Goal: Information Seeking & Learning: Learn about a topic

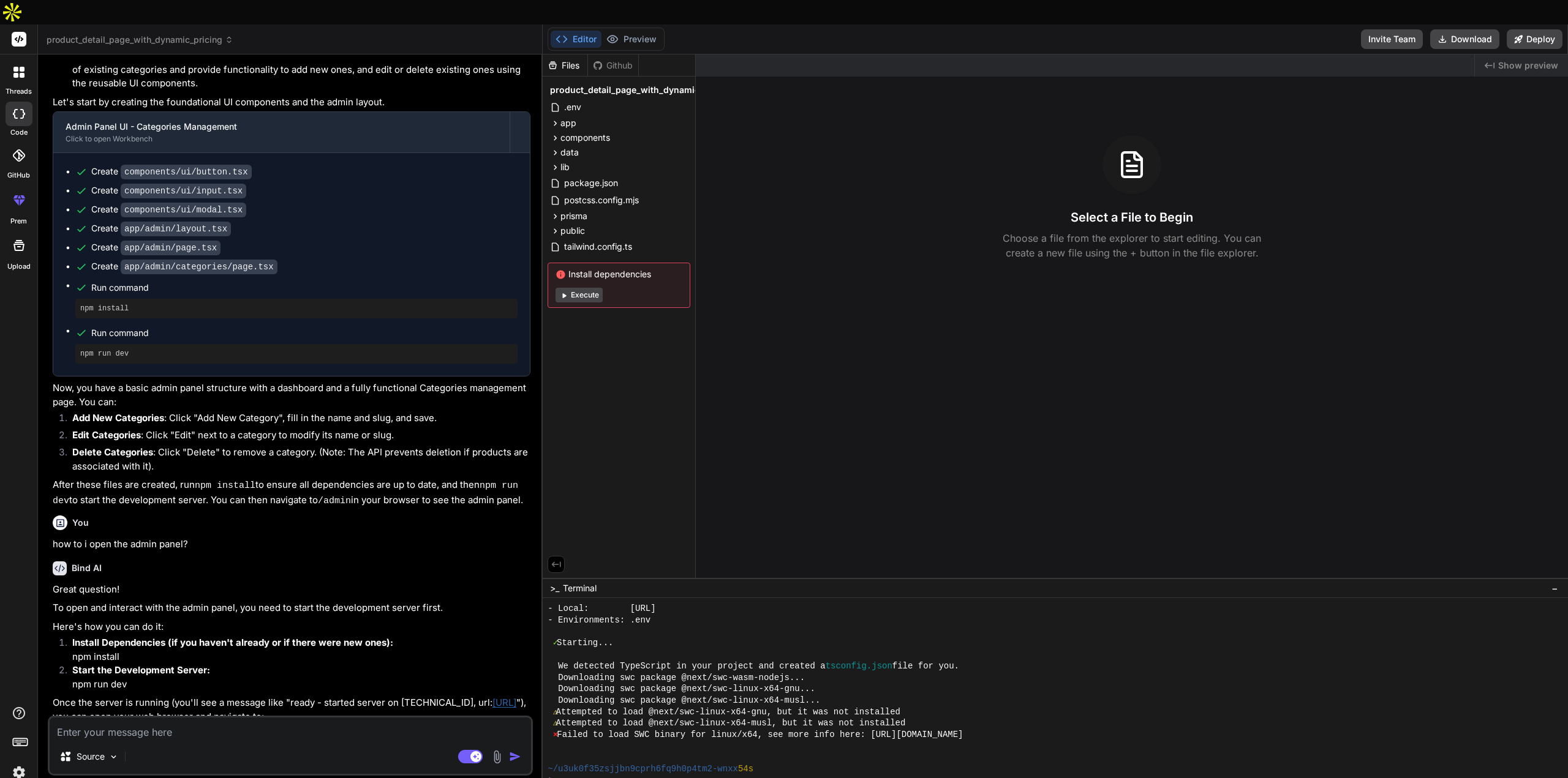
scroll to position [2079, 0]
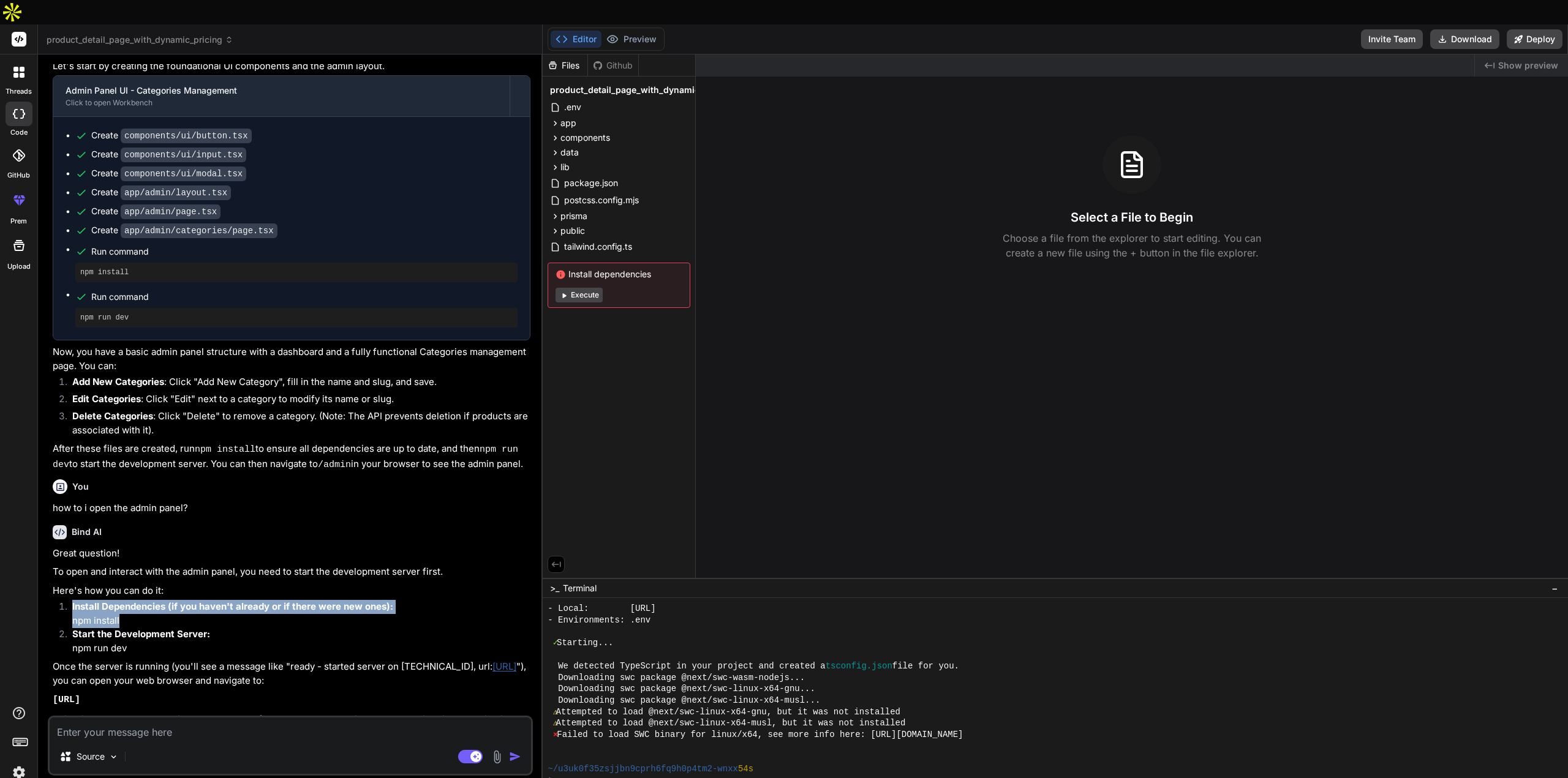
drag, startPoint x: 131, startPoint y: 569, endPoint x: 70, endPoint y: 563, distance: 61.3
click at [70, 600] on li "Install Dependencies (if you haven't already or if there were new ones): npm in…" at bounding box center [296, 614] width 468 height 28
click at [133, 600] on p "Install Dependencies (if you haven't already or if there were new ones): npm in…" at bounding box center [301, 614] width 458 height 28
drag, startPoint x: 133, startPoint y: 568, endPoint x: 69, endPoint y: 554, distance: 65.5
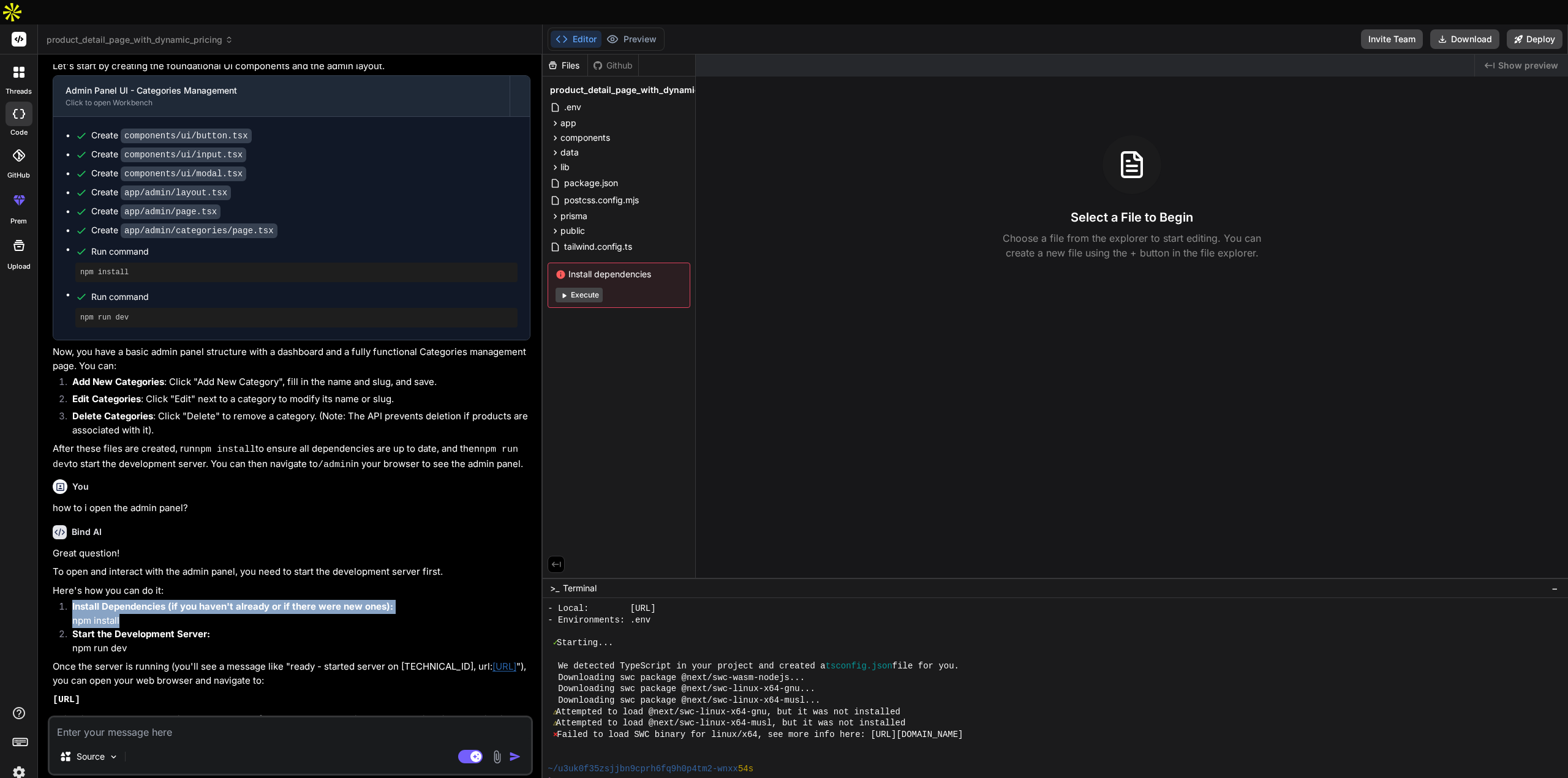
click at [69, 600] on li "Install Dependencies (if you haven't already or if there were new ones): npm in…" at bounding box center [296, 614] width 468 height 28
copy ol "Install Dependencies (if you haven't already or if there were new ones): npm in…"
click at [141, 718] on textarea at bounding box center [290, 729] width 481 height 22
paste textarea "Install Dependencies (if you haven't already or if there were new ones): npm in…"
type textarea "Install Dependencies (if you haven't already or if there were new ones): npm in…"
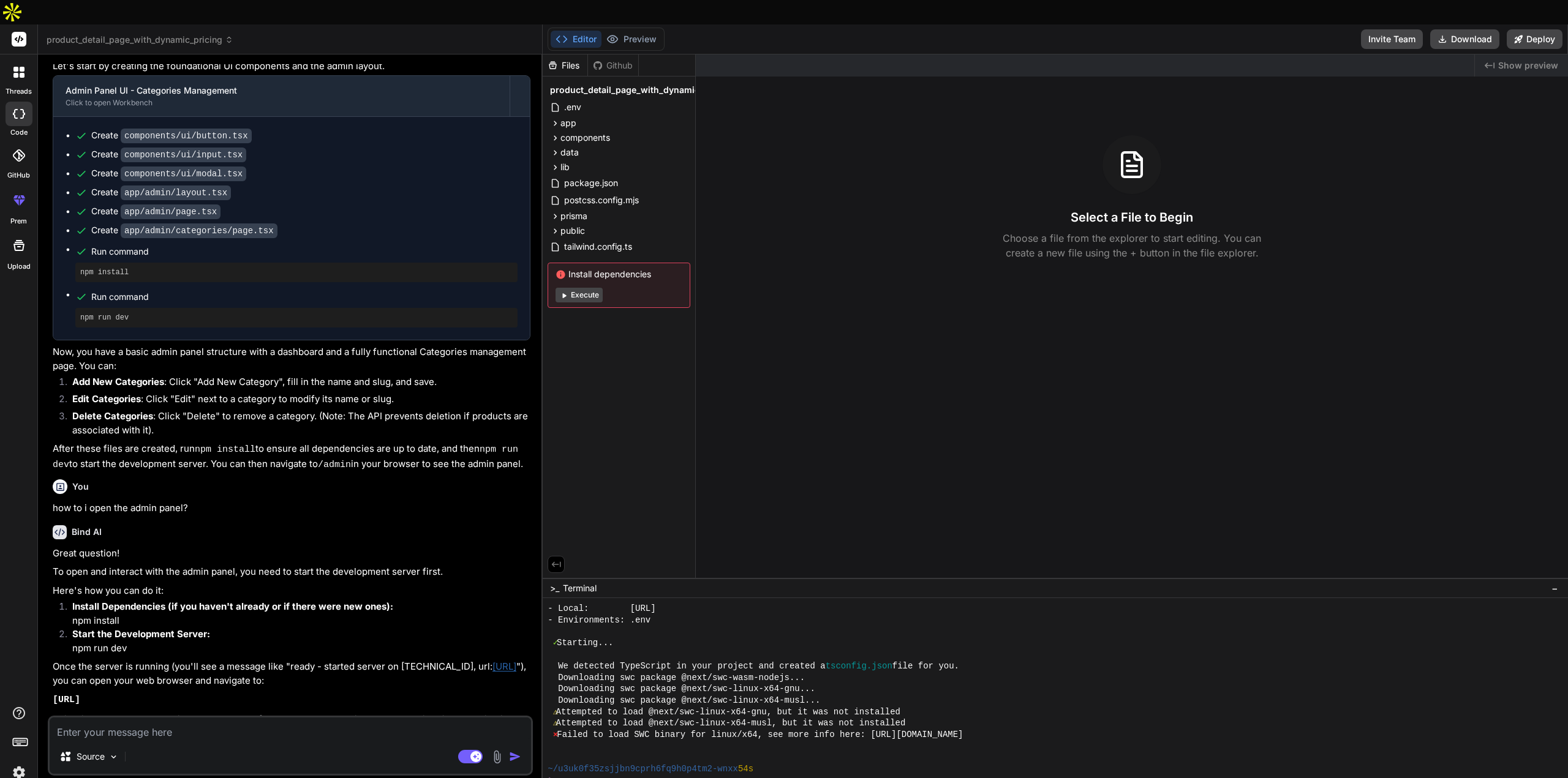
type textarea "x"
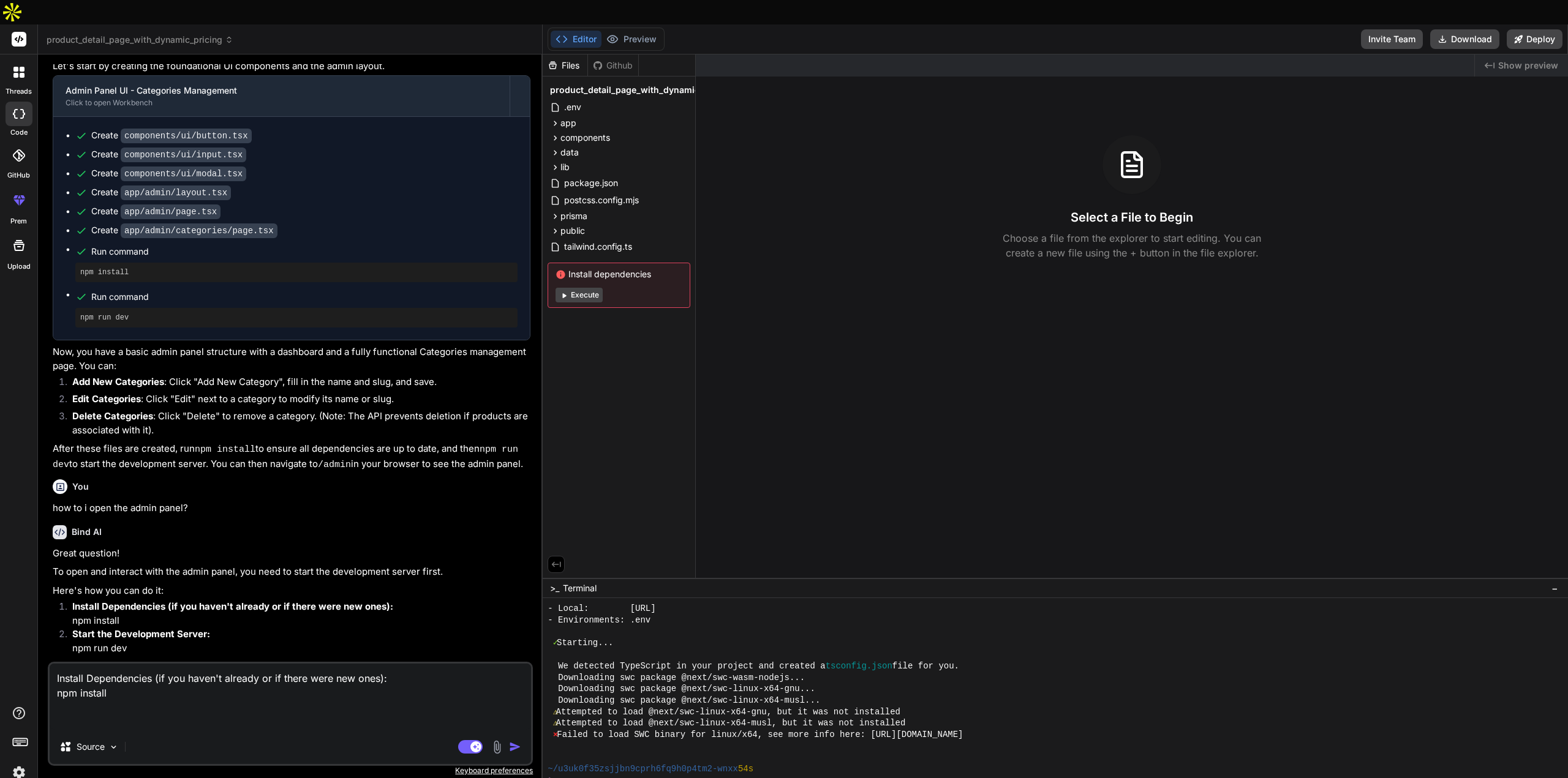
type textarea "Install Dependencies (if you haven't already or if there were new ones): npm in…"
type textarea "x"
type textarea "Install Dependencies (if you haven't already or if there were new ones): npm in…"
type textarea "x"
type textarea "Install Dependencies (if you haven't already or if there were new ones): npm in…"
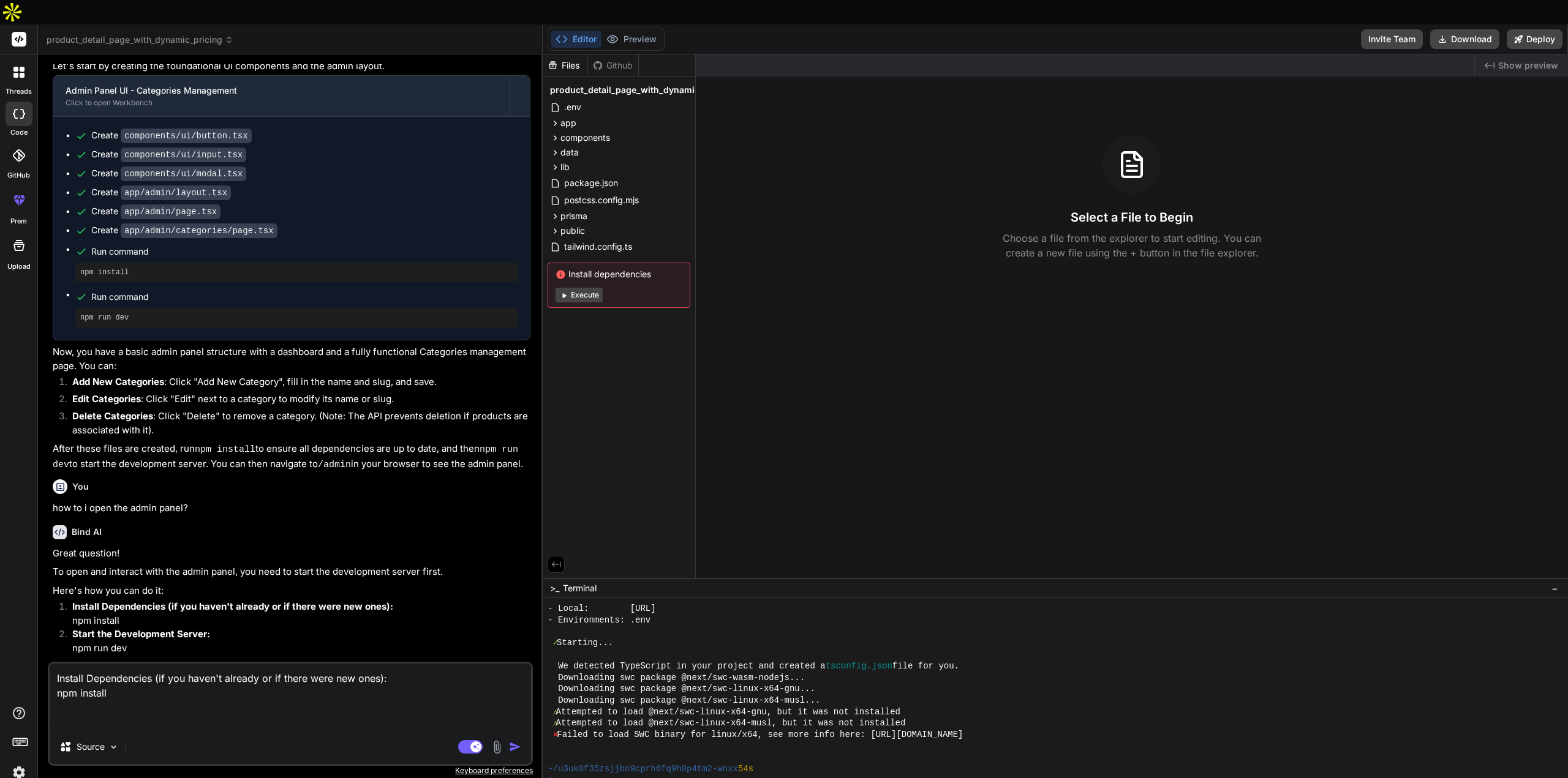
type textarea "x"
type textarea "Install Dependencies (if you haven't already or if there were new ones): npm in…"
type textarea "x"
type textarea "Install Dependencies (if you haven't already or if there were new ones): npm in…"
type textarea "x"
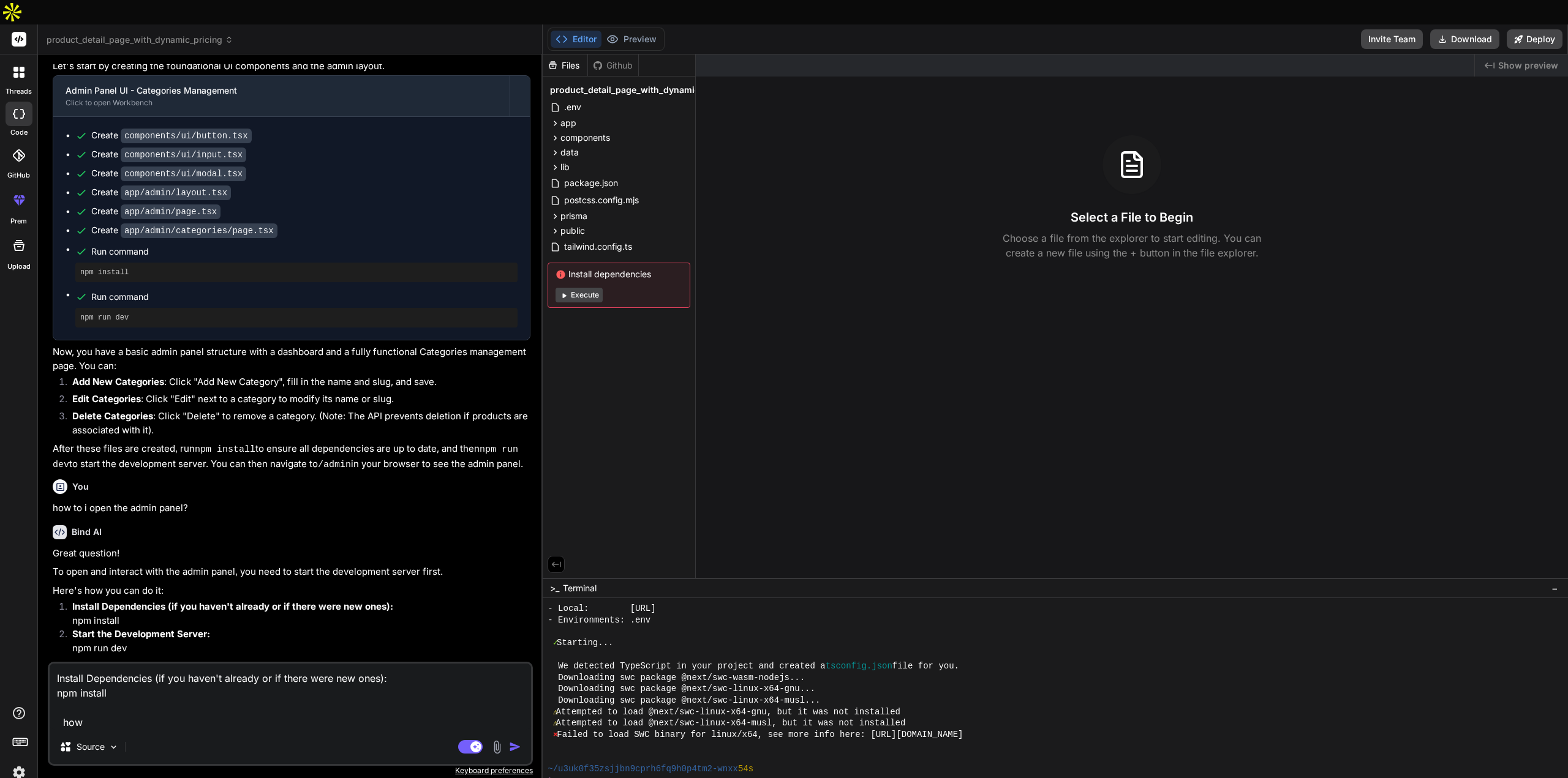
type textarea "Install Dependencies (if you haven't already or if there were new ones): npm in…"
type textarea "x"
type textarea "Install Dependencies (if you haven't already or if there were new ones): npm in…"
type textarea "x"
type textarea "Install Dependencies (if you haven't already or if there were new ones): npm in…"
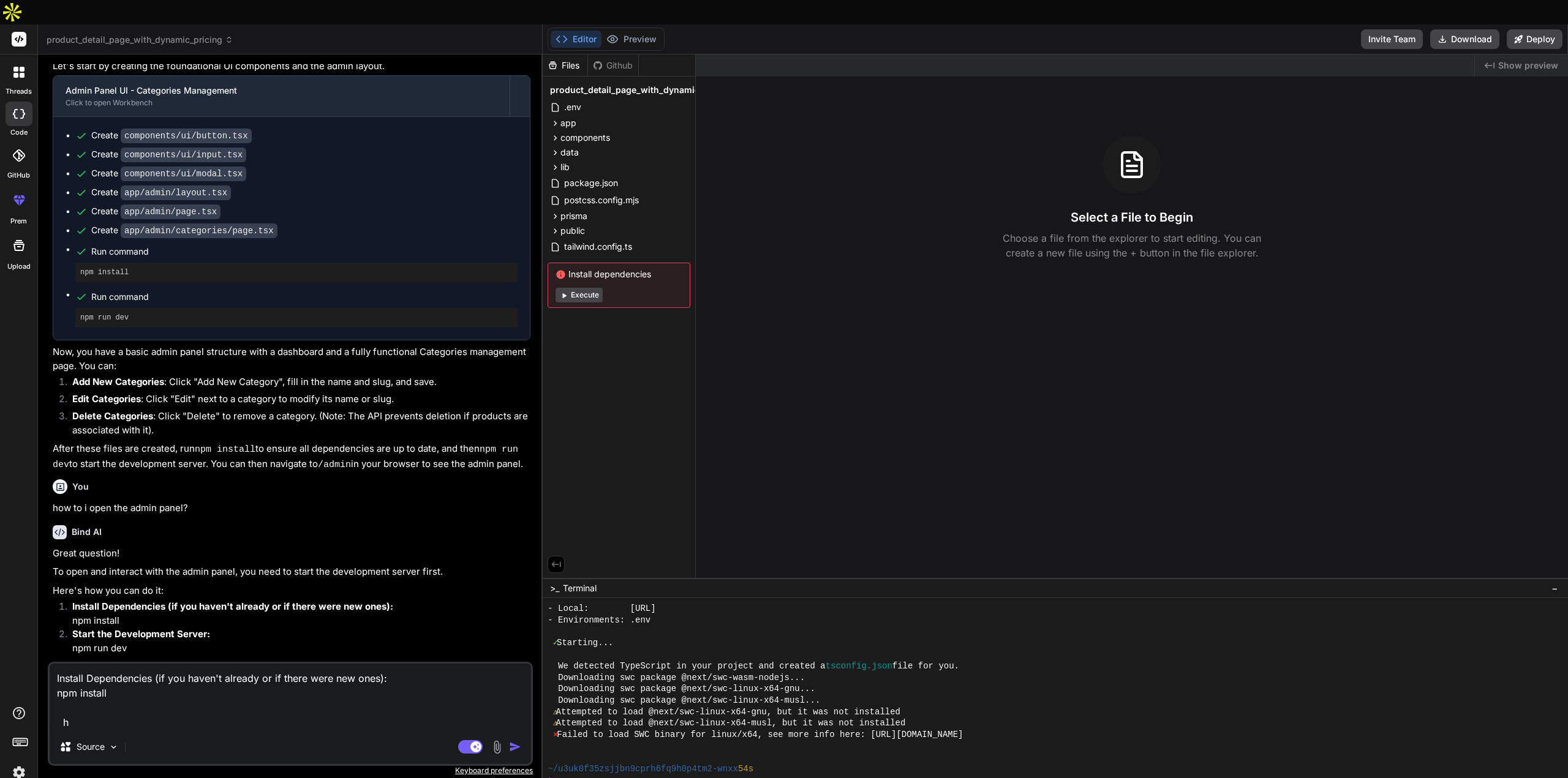
type textarea "x"
type textarea "Install Dependencies (if you haven't already or if there were new ones): npm in…"
type textarea "x"
type textarea "Install Dependencies (if you haven't already or if there were new ones): npm in…"
type textarea "x"
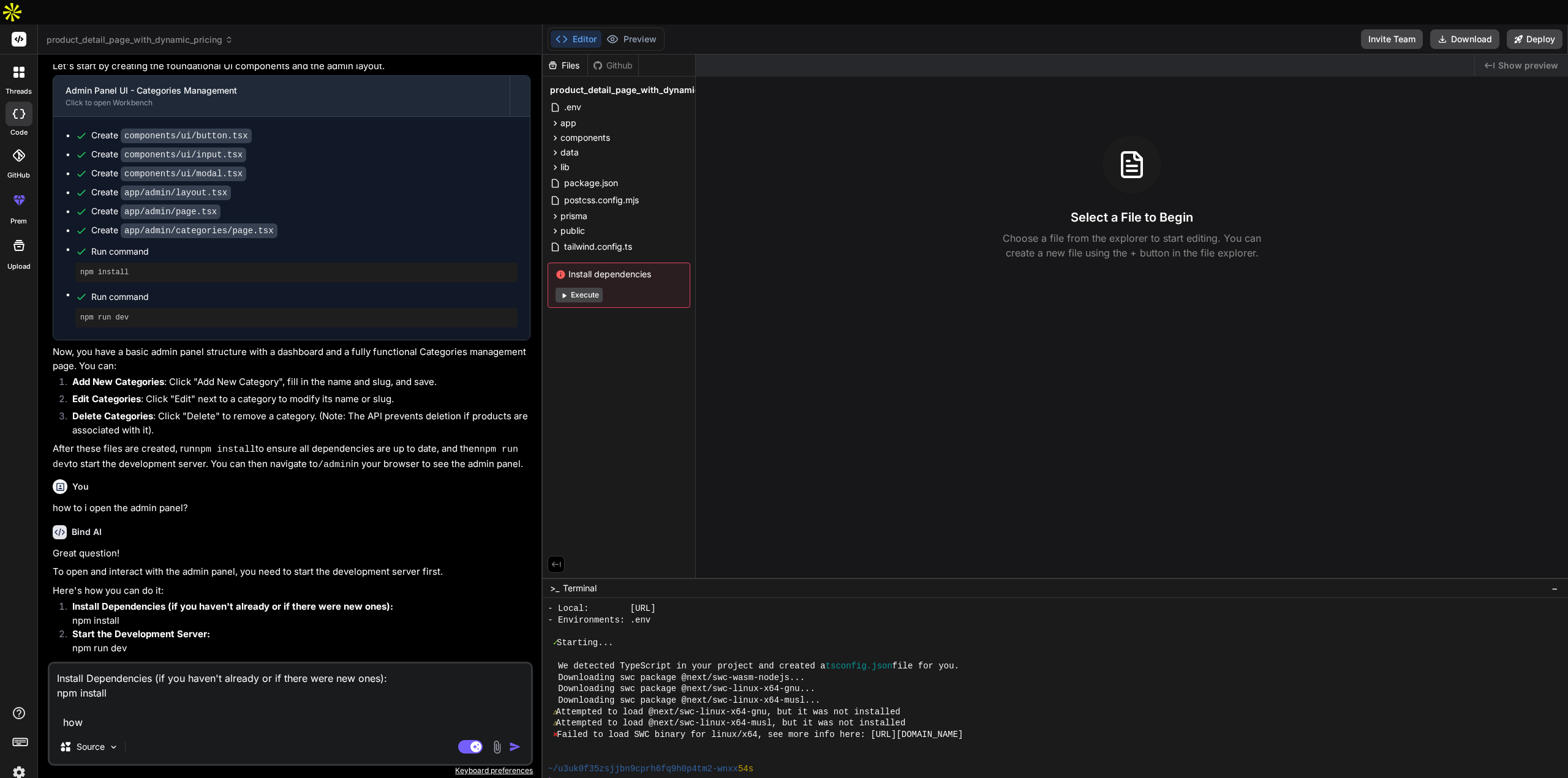
type textarea "Install Dependencies (if you haven't already or if there were new ones): npm in…"
type textarea "x"
type textarea "Install Dependencies (if you haven't already or if there were new ones): npm in…"
type textarea "x"
type textarea "Install Dependencies (if you haven't already or if there were new ones): npm in…"
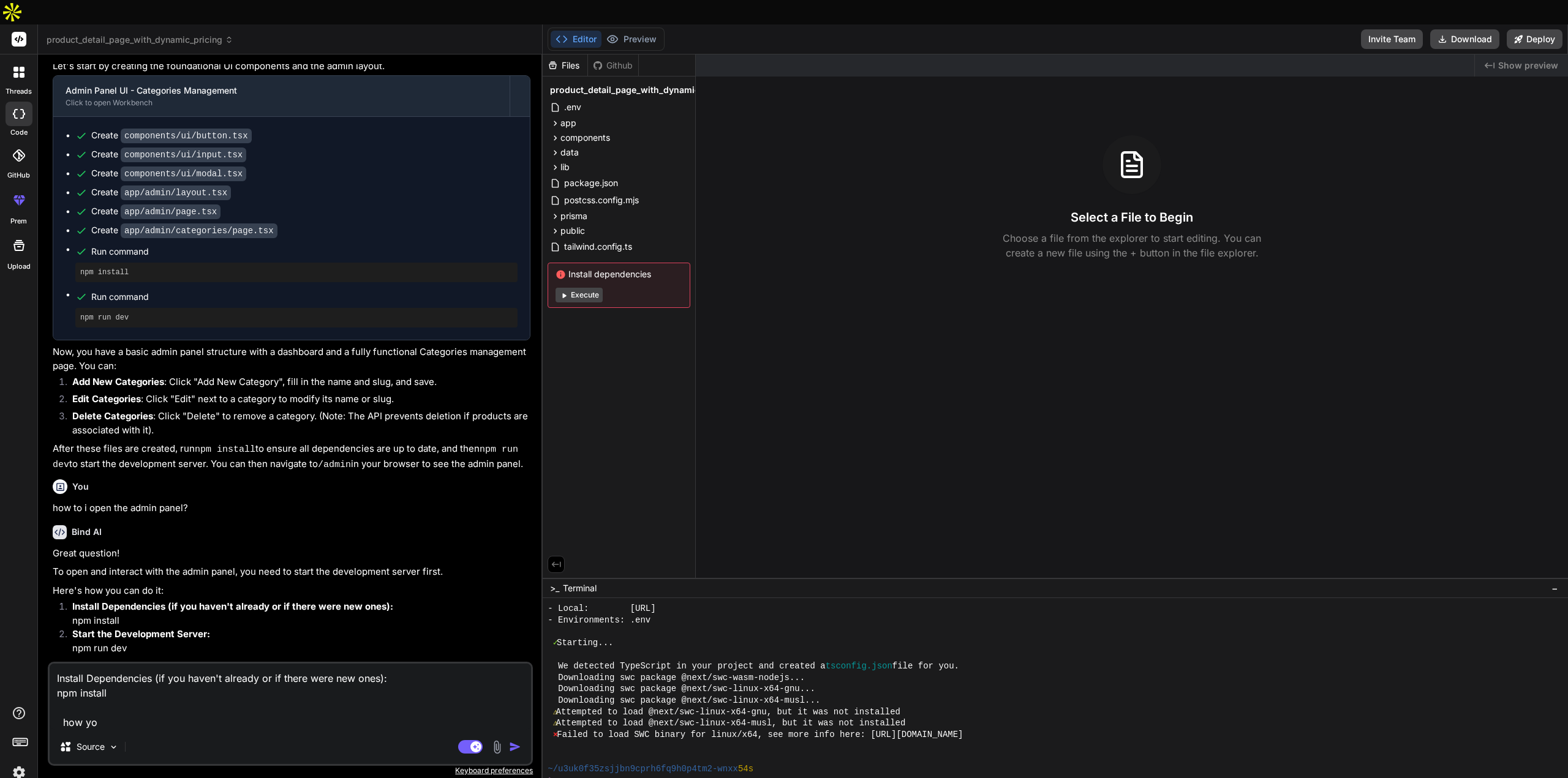
type textarea "x"
type textarea "Install Dependencies (if you haven't already or if there were new ones): npm in…"
type textarea "x"
type textarea "Install Dependencies (if you haven't already or if there were new ones): npm in…"
type textarea "x"
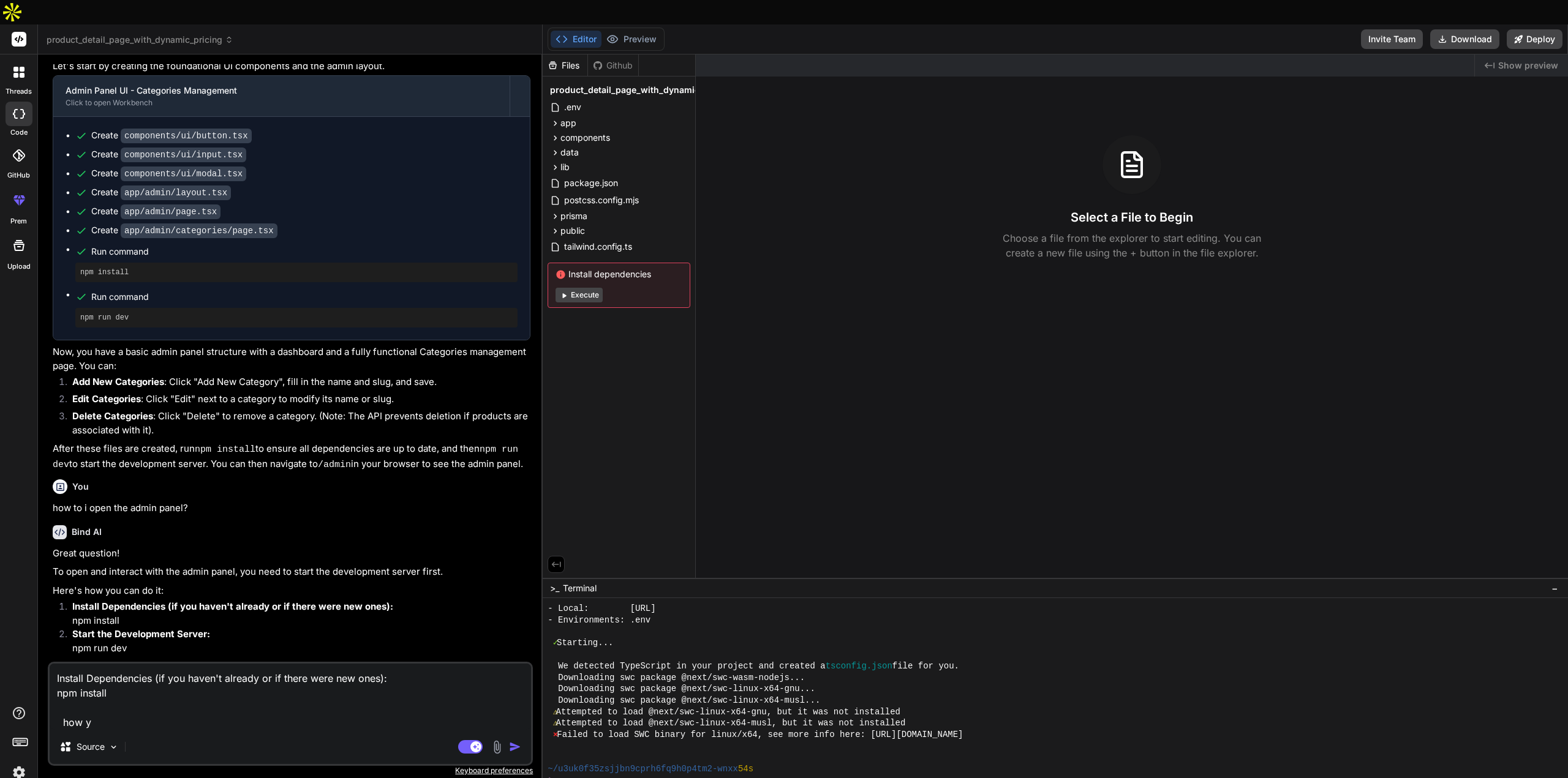
type textarea "Install Dependencies (if you haven't already or if there were new ones): npm in…"
type textarea "x"
type textarea "Install Dependencies (if you haven't already or if there were new ones): npm in…"
type textarea "x"
type textarea "Install Dependencies (if you haven't already or if there were new ones): npm in…"
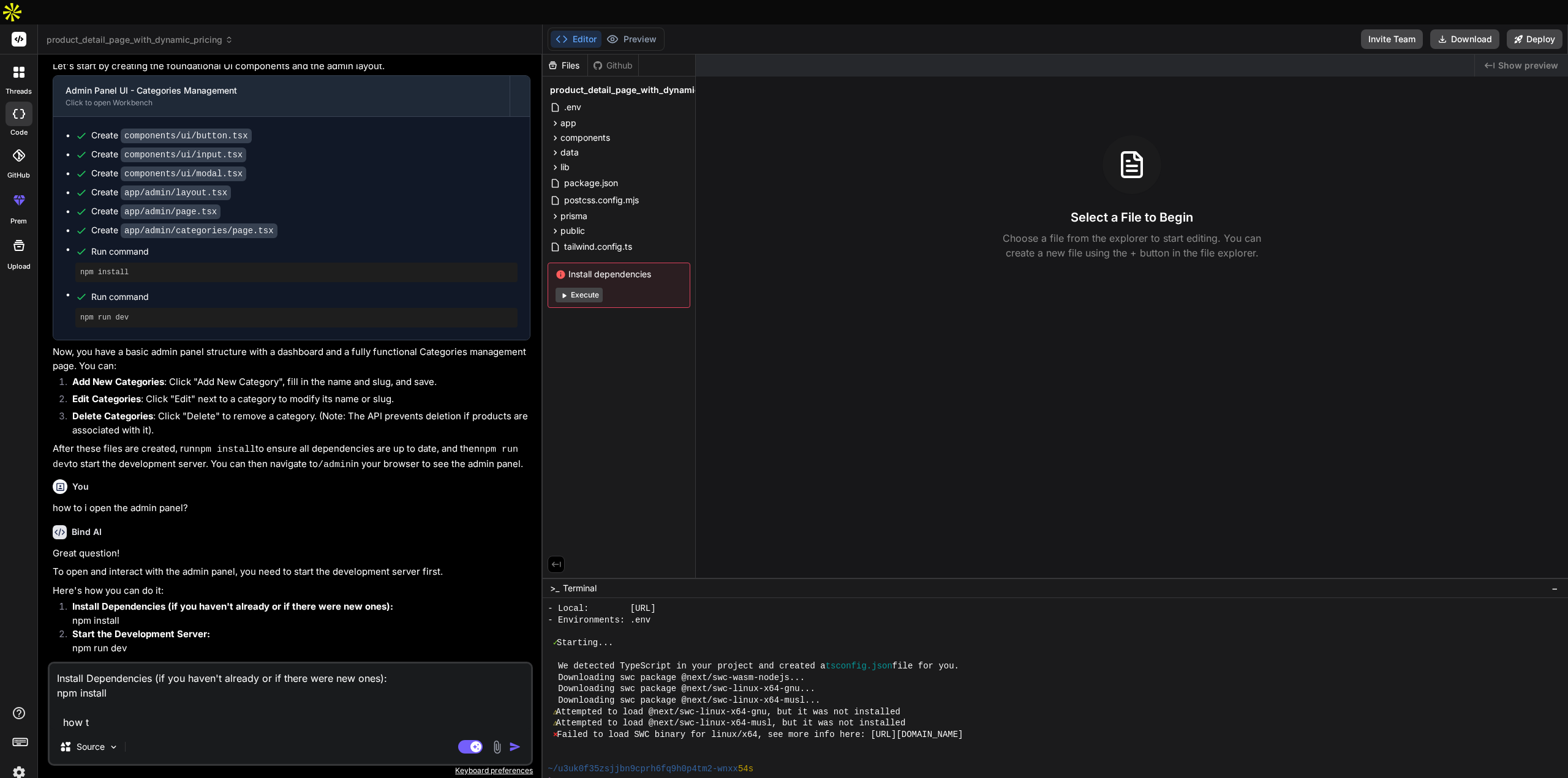
type textarea "x"
type textarea "Install Dependencies (if you haven't already or if there were new ones): npm in…"
type textarea "x"
type textarea "Install Dependencies (if you haven't already or if there were new ones): npm in…"
type textarea "x"
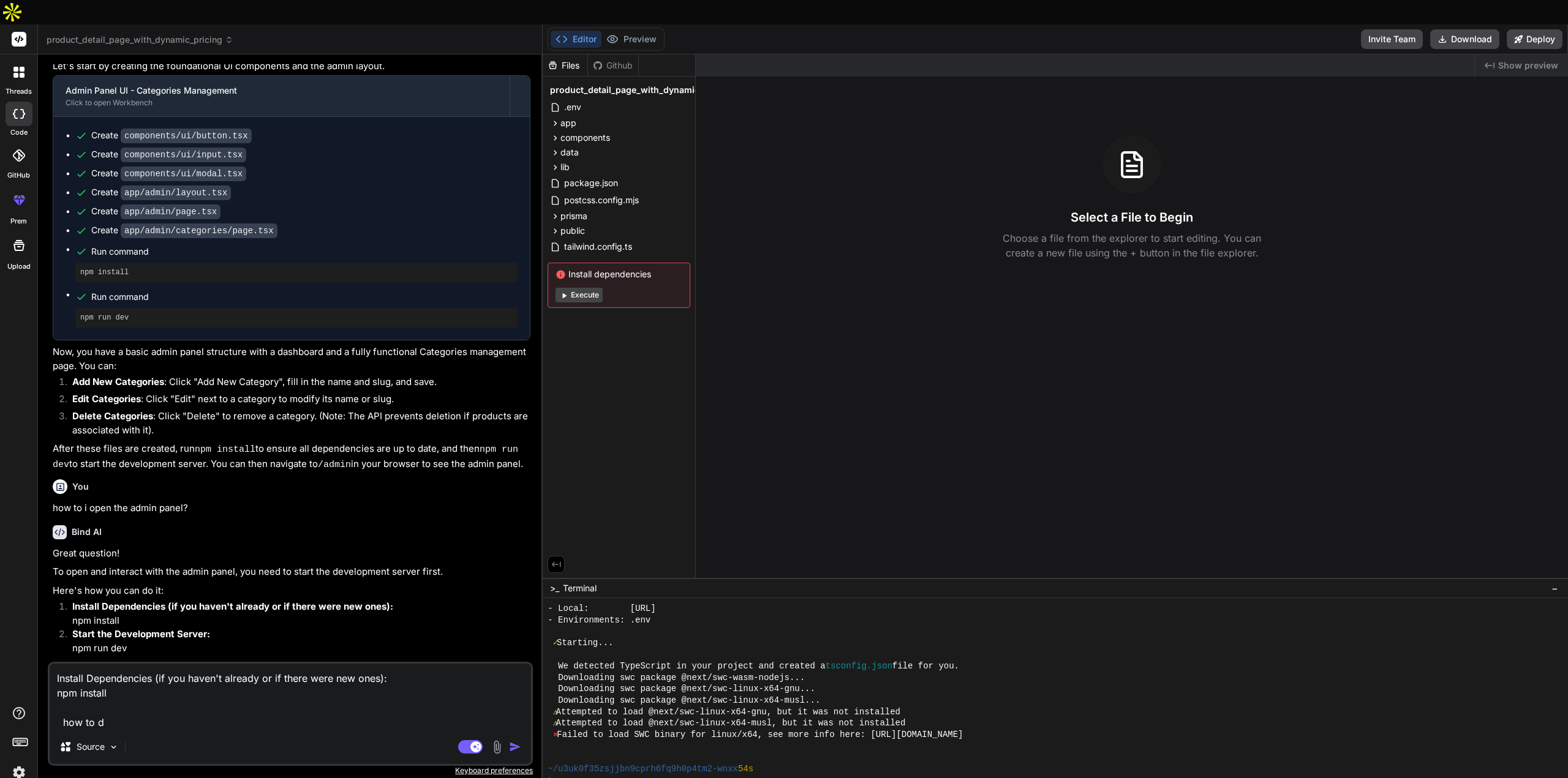
type textarea "Install Dependencies (if you haven't already or if there were new ones): npm in…"
type textarea "x"
type textarea "Install Dependencies (if you haven't already or if there were new ones): npm in…"
type textarea "x"
type textarea "Install Dependencies (if you haven't already or if there were new ones): npm in…"
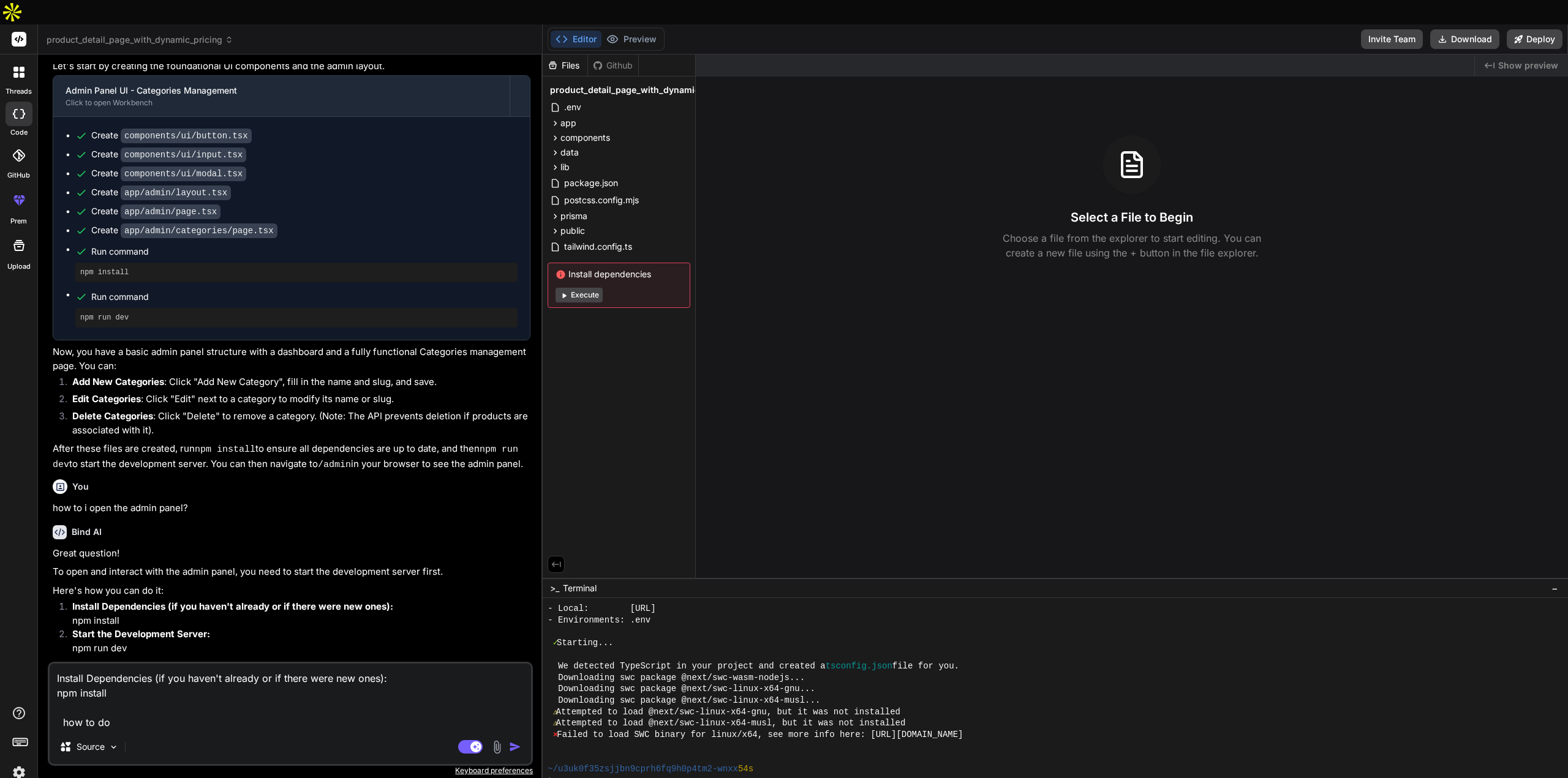
type textarea "x"
type textarea "Install Dependencies (if you haven't already or if there were new ones): npm in…"
type textarea "x"
type textarea "Install Dependencies (if you haven't already or if there were new ones): npm in…"
type textarea "x"
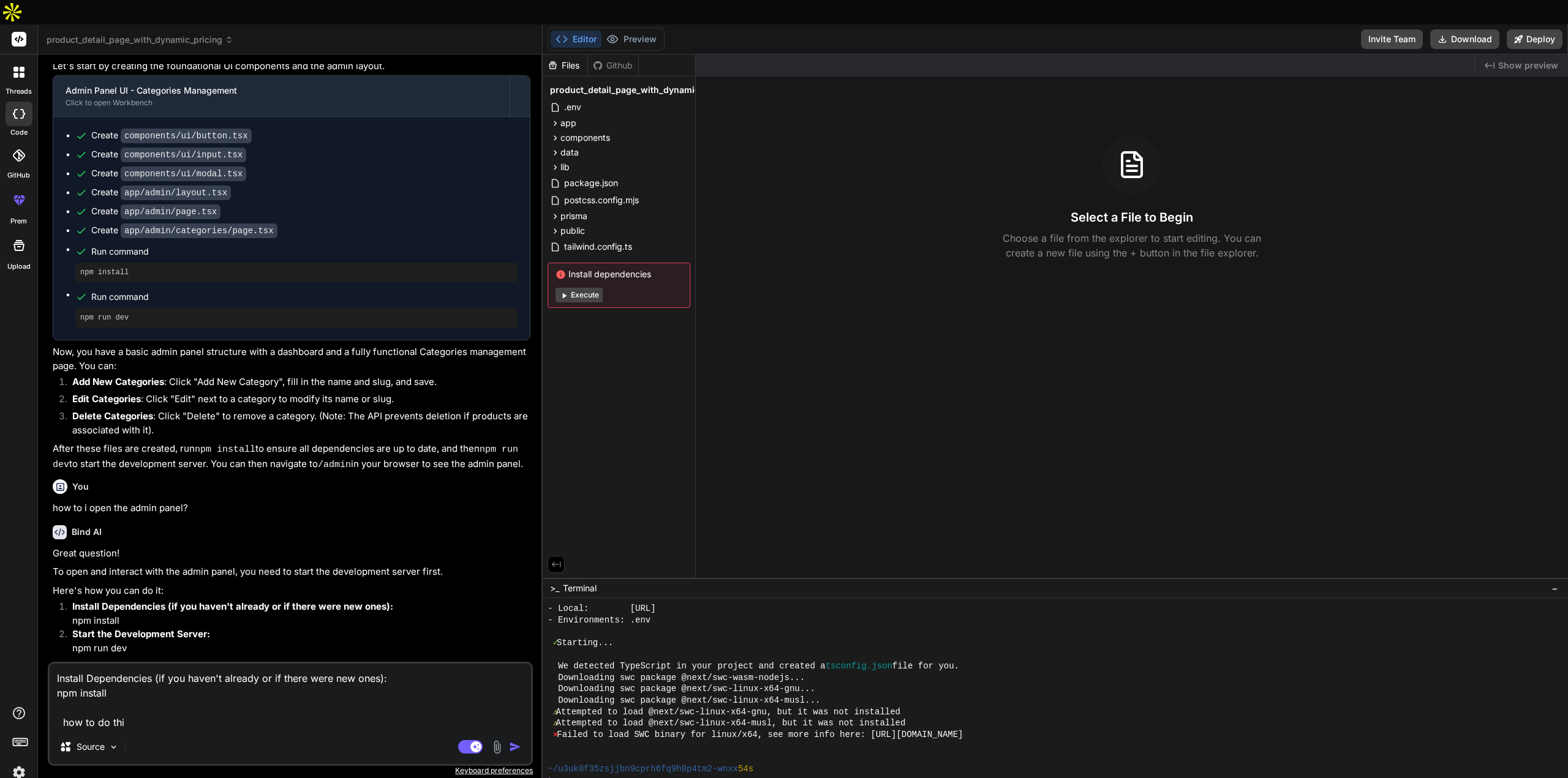
type textarea "Install Dependencies (if you haven't already or if there were new ones): npm in…"
type textarea "x"
type textarea "Install Dependencies (if you haven't already or if there were new ones): npm in…"
type textarea "x"
type textarea "Install Dependencies (if you haven't already or if there were new ones): npm in…"
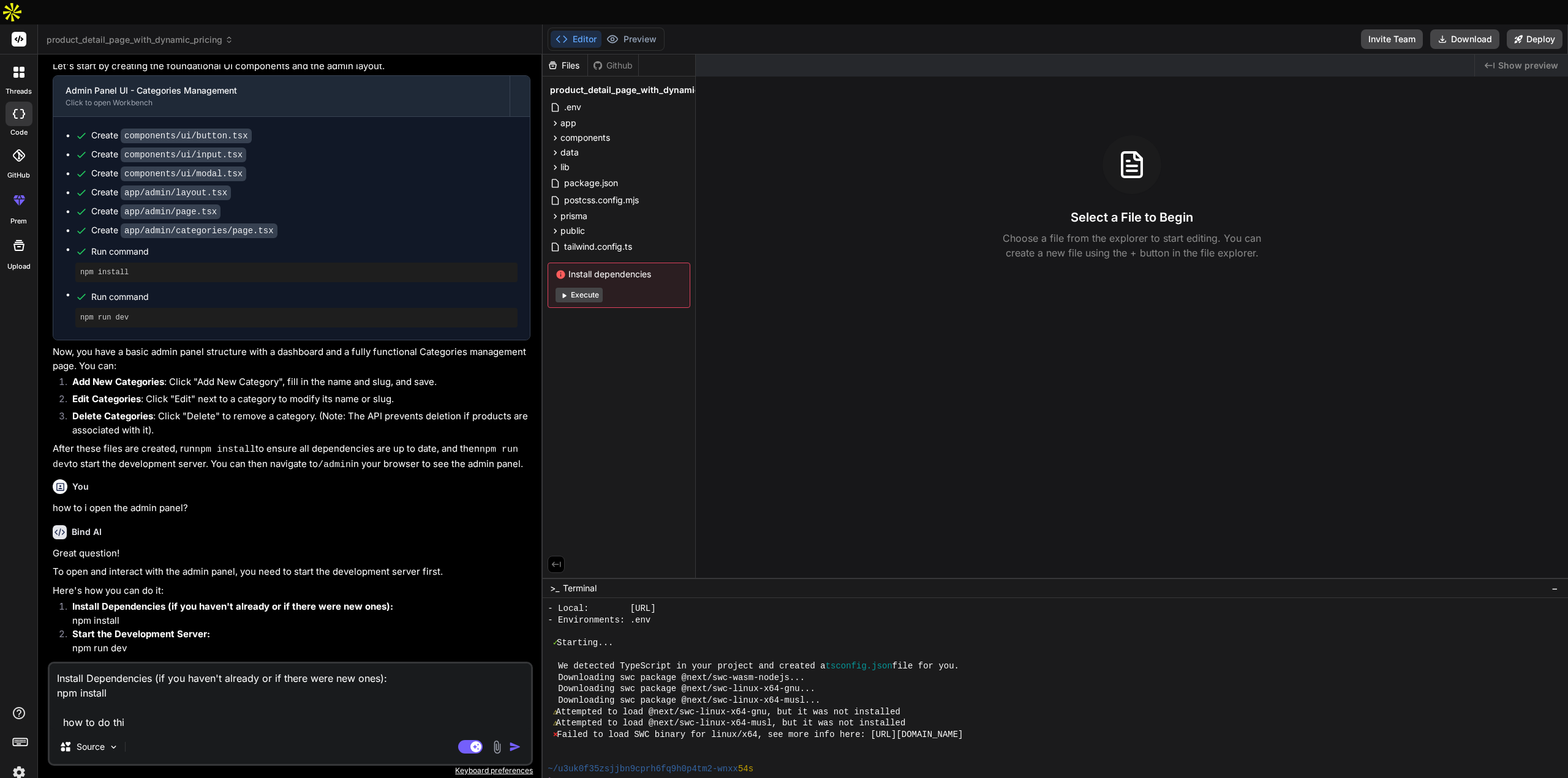
type textarea "x"
type textarea "Install Dependencies (if you haven't already or if there were new ones): npm in…"
type textarea "x"
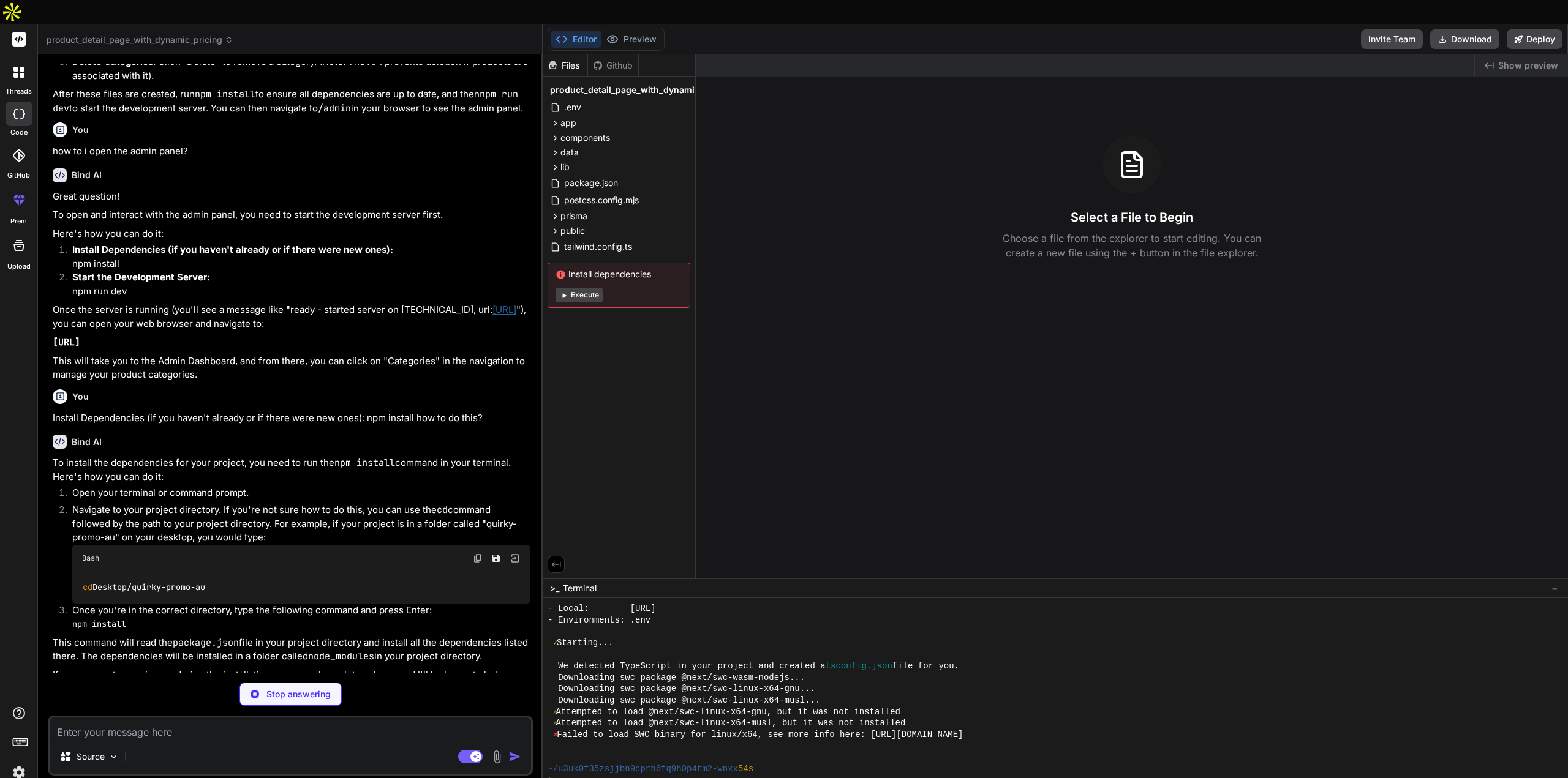
scroll to position [2395, 0]
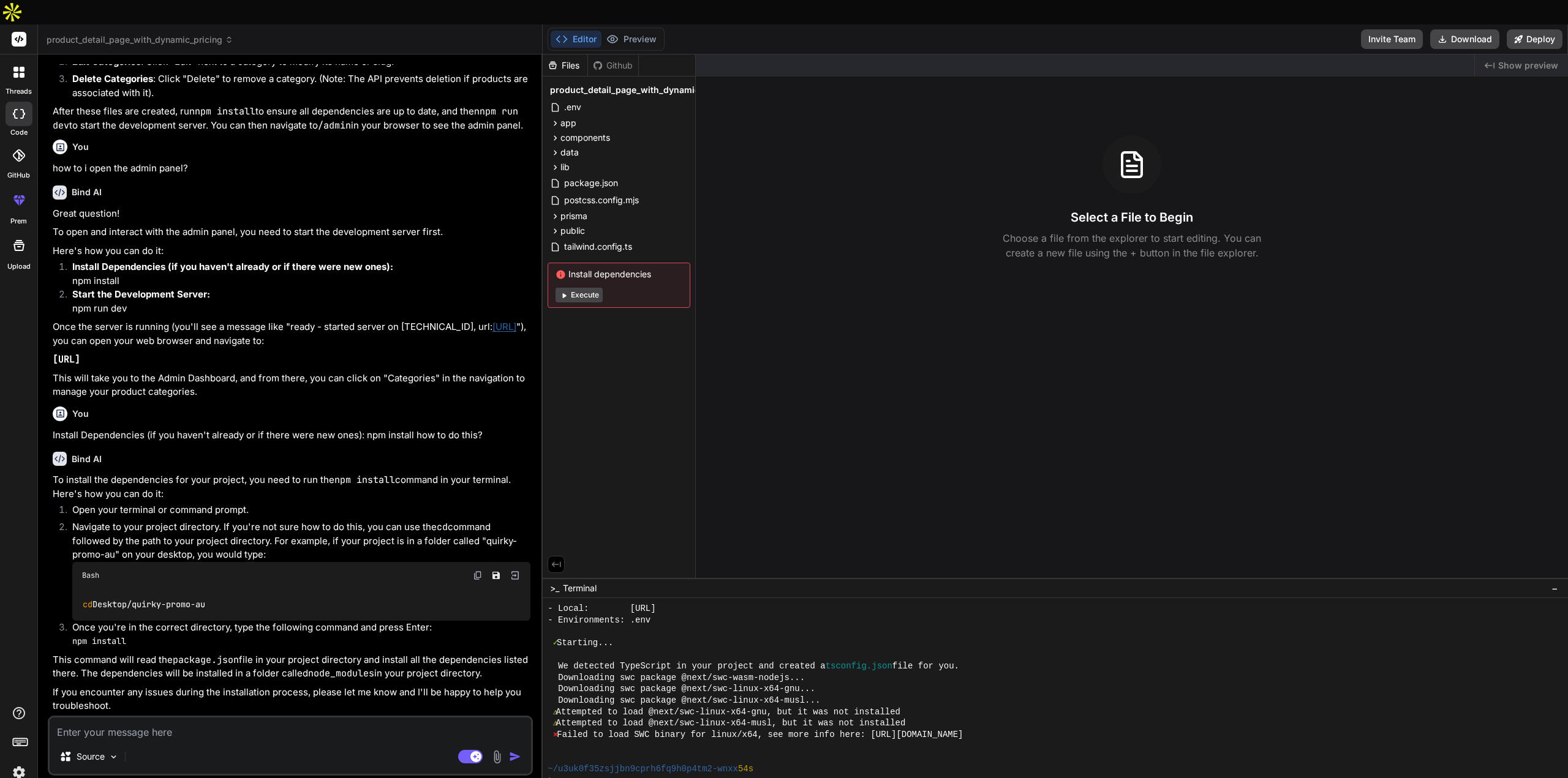
type textarea "x"
drag, startPoint x: 217, startPoint y: 502, endPoint x: 143, endPoint y: 507, distance: 74.2
click at [143, 521] on li "Navigate to your project directory. If you're not sure how to do this, you can …" at bounding box center [296, 571] width 468 height 100
copy li "project directory"
click at [201, 718] on textarea at bounding box center [290, 729] width 481 height 22
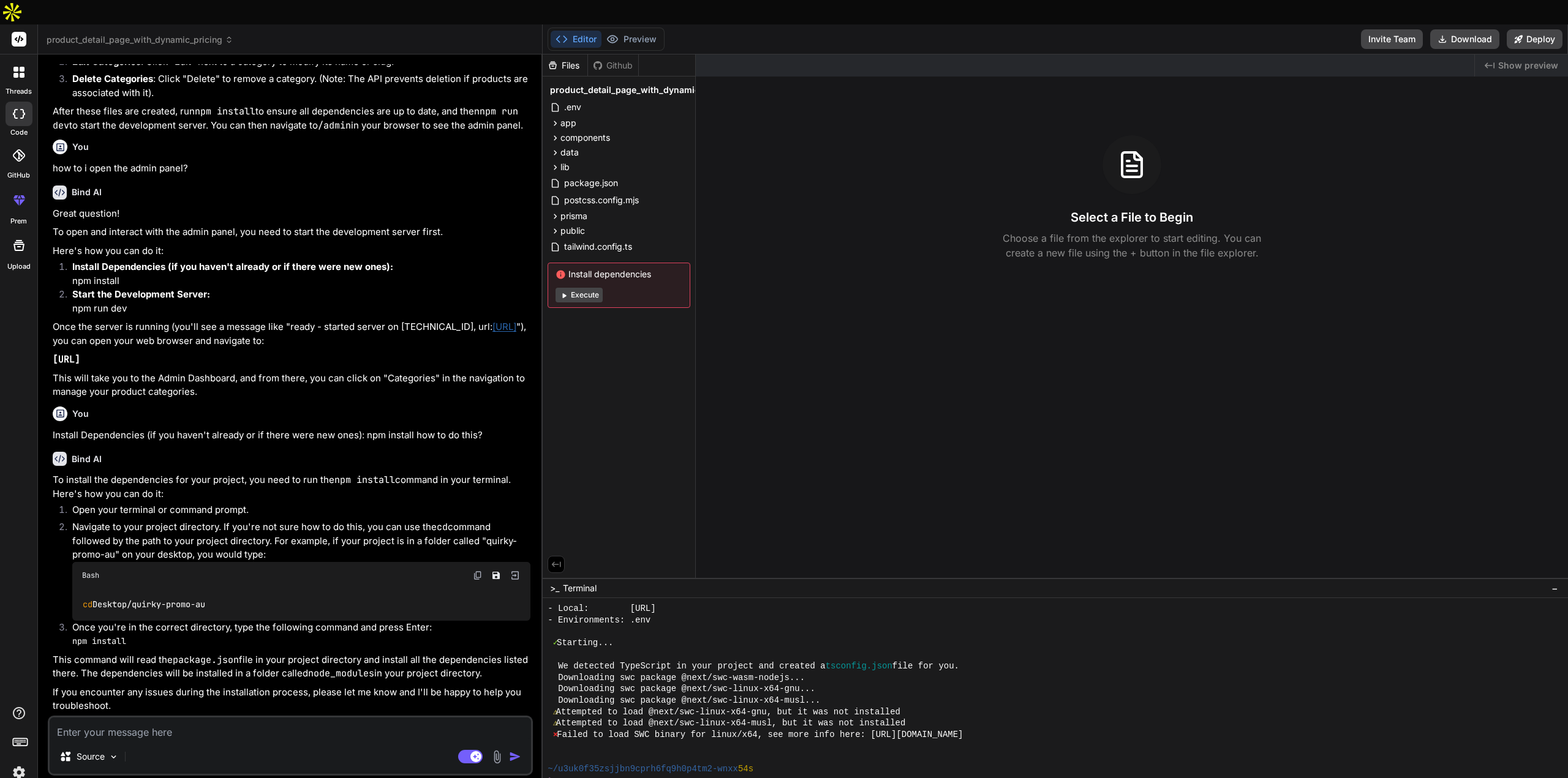
paste textarea "project directory"
type textarea "project directory"
type textarea "x"
type textarea "project directory"
type textarea "x"
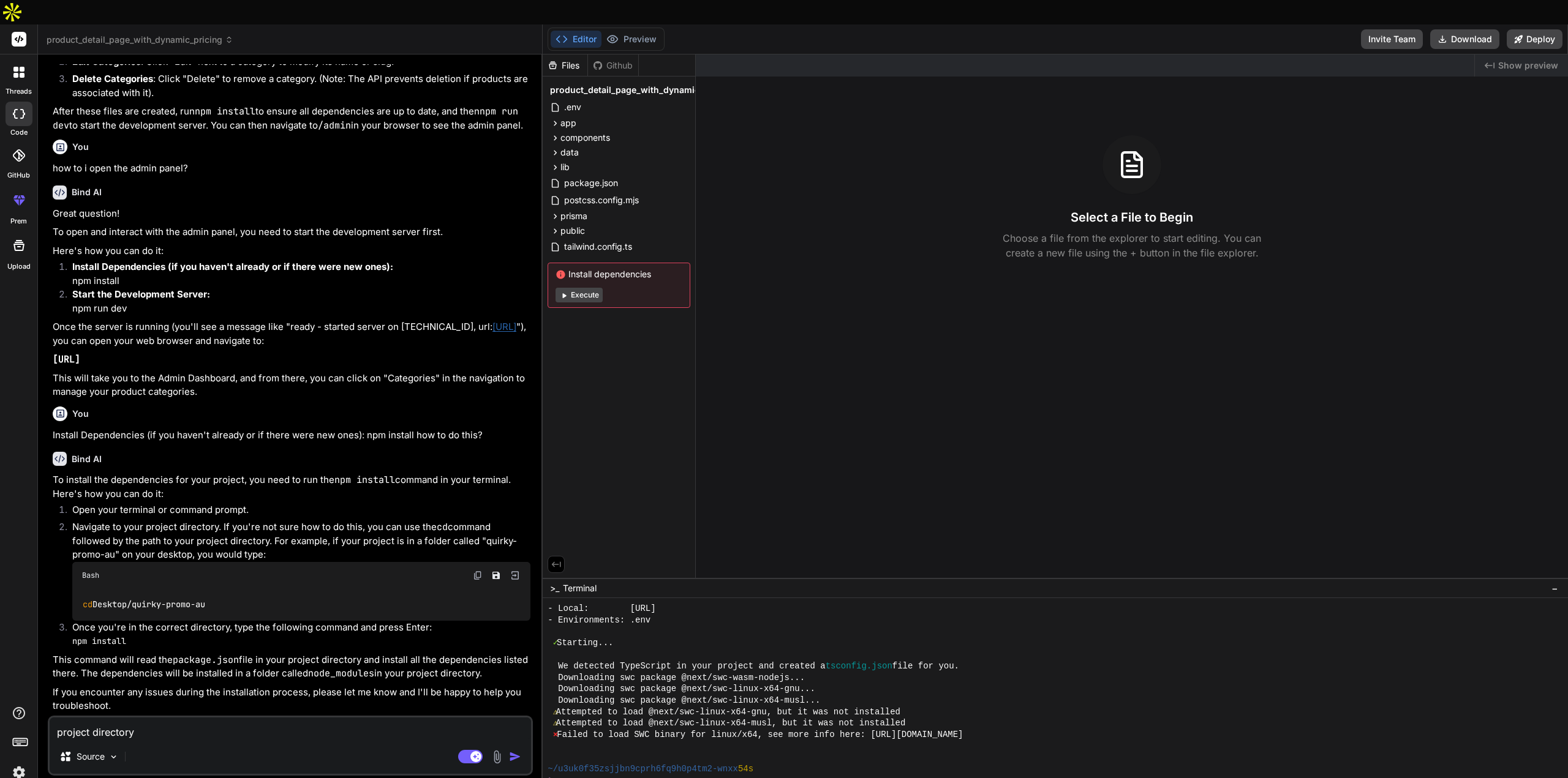
type textarea "project directory"
type textarea "x"
type textarea "project directory i"
type textarea "x"
type textarea "project directory i"
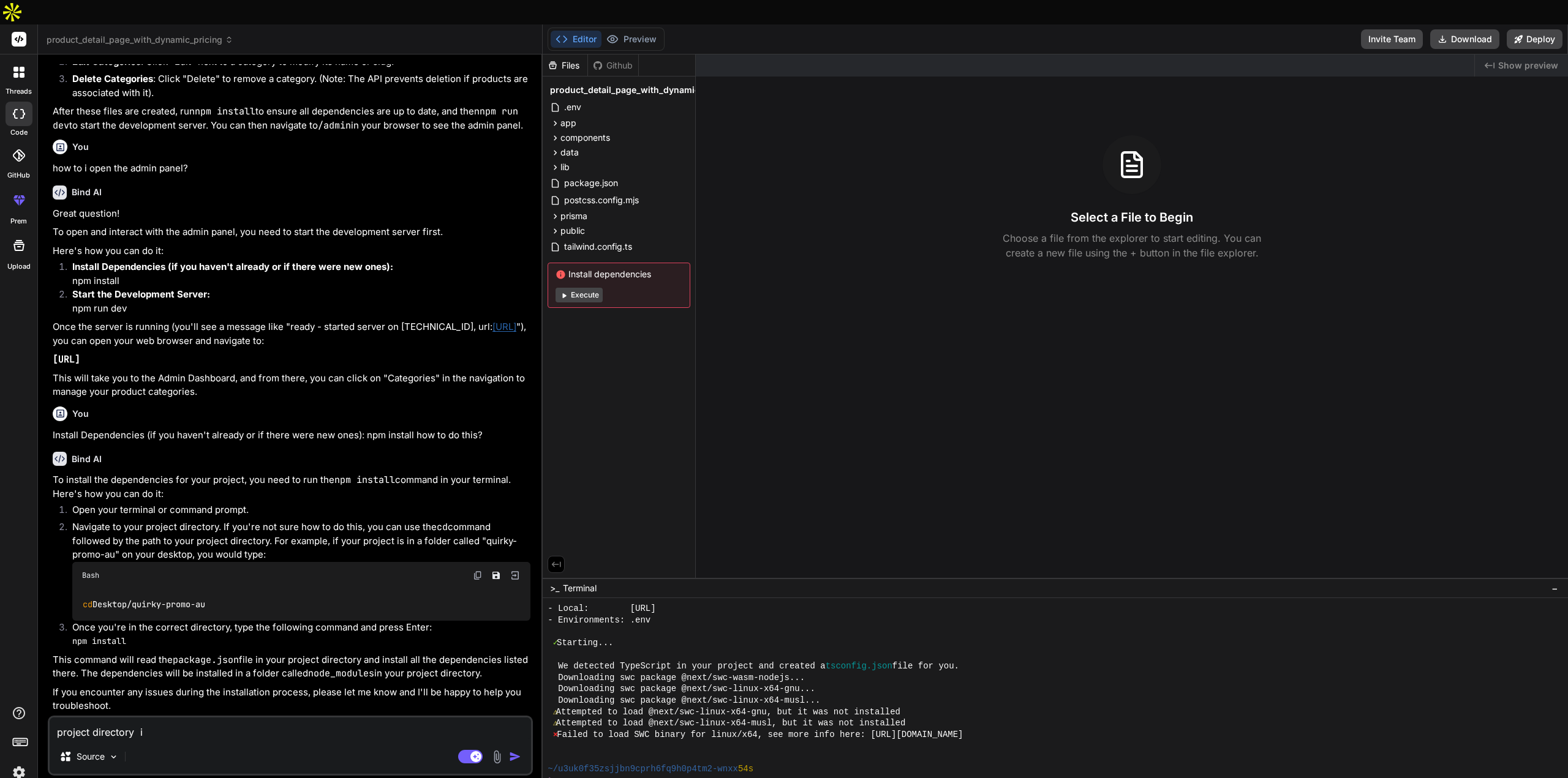
type textarea "x"
type textarea "project directory i h"
type textarea "x"
type textarea "project directory i ha"
type textarea "x"
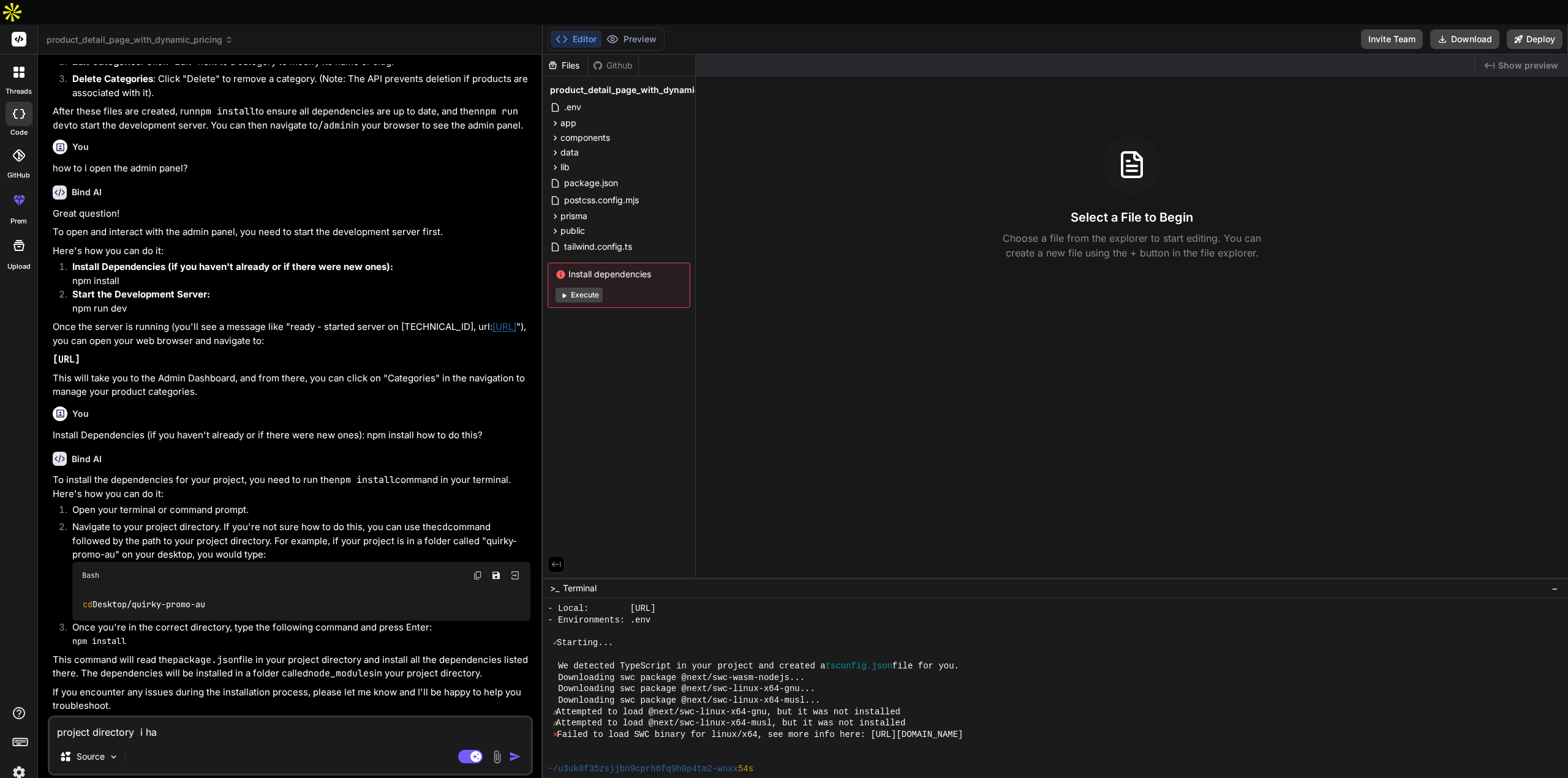
type textarea "project directory i hav"
type textarea "x"
type textarea "project directory i have"
type textarea "x"
type textarea "project directory i have"
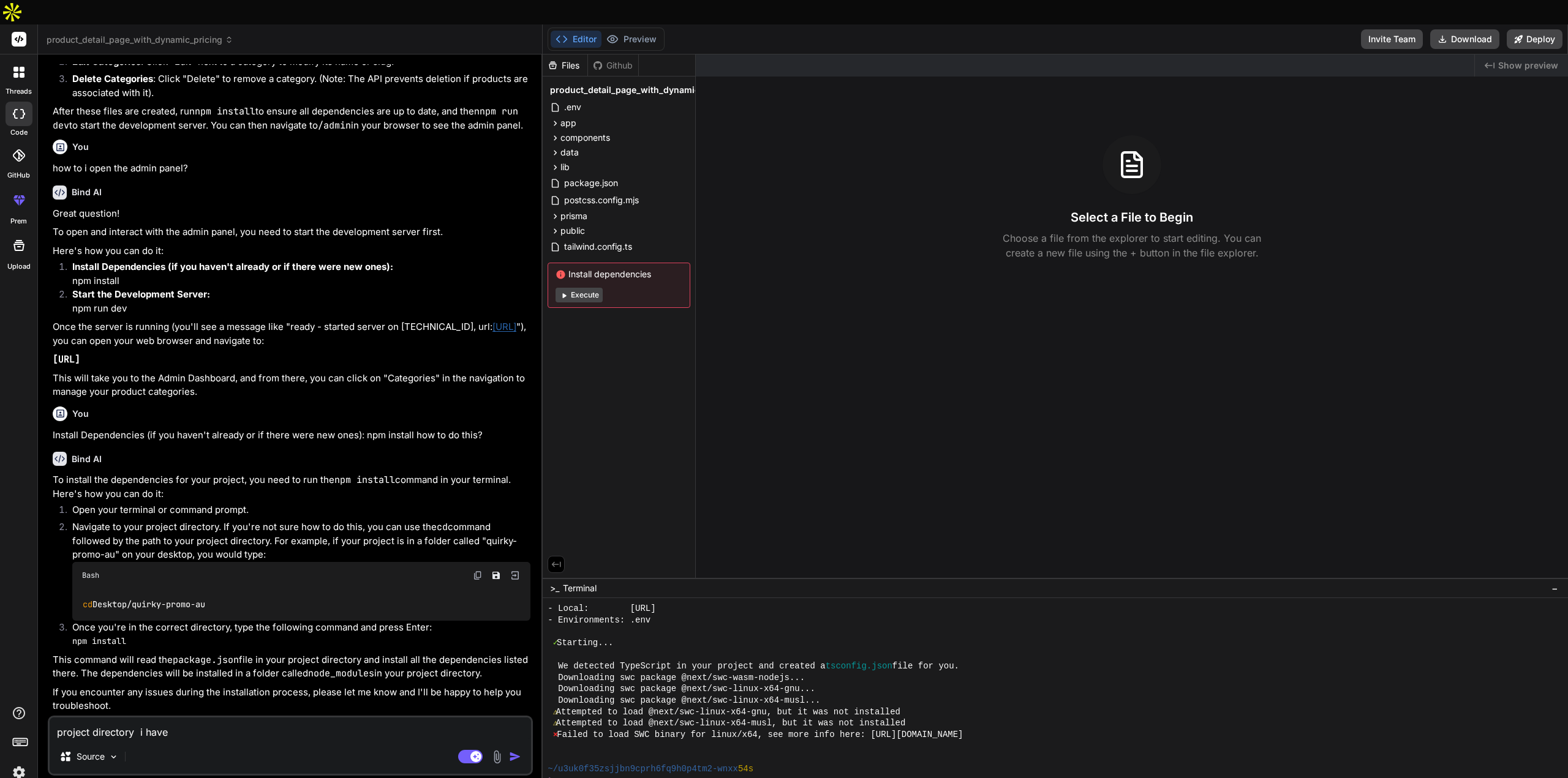
type textarea "x"
type textarea "project directory i have n"
type textarea "x"
type textarea "project directory i have no"
type textarea "x"
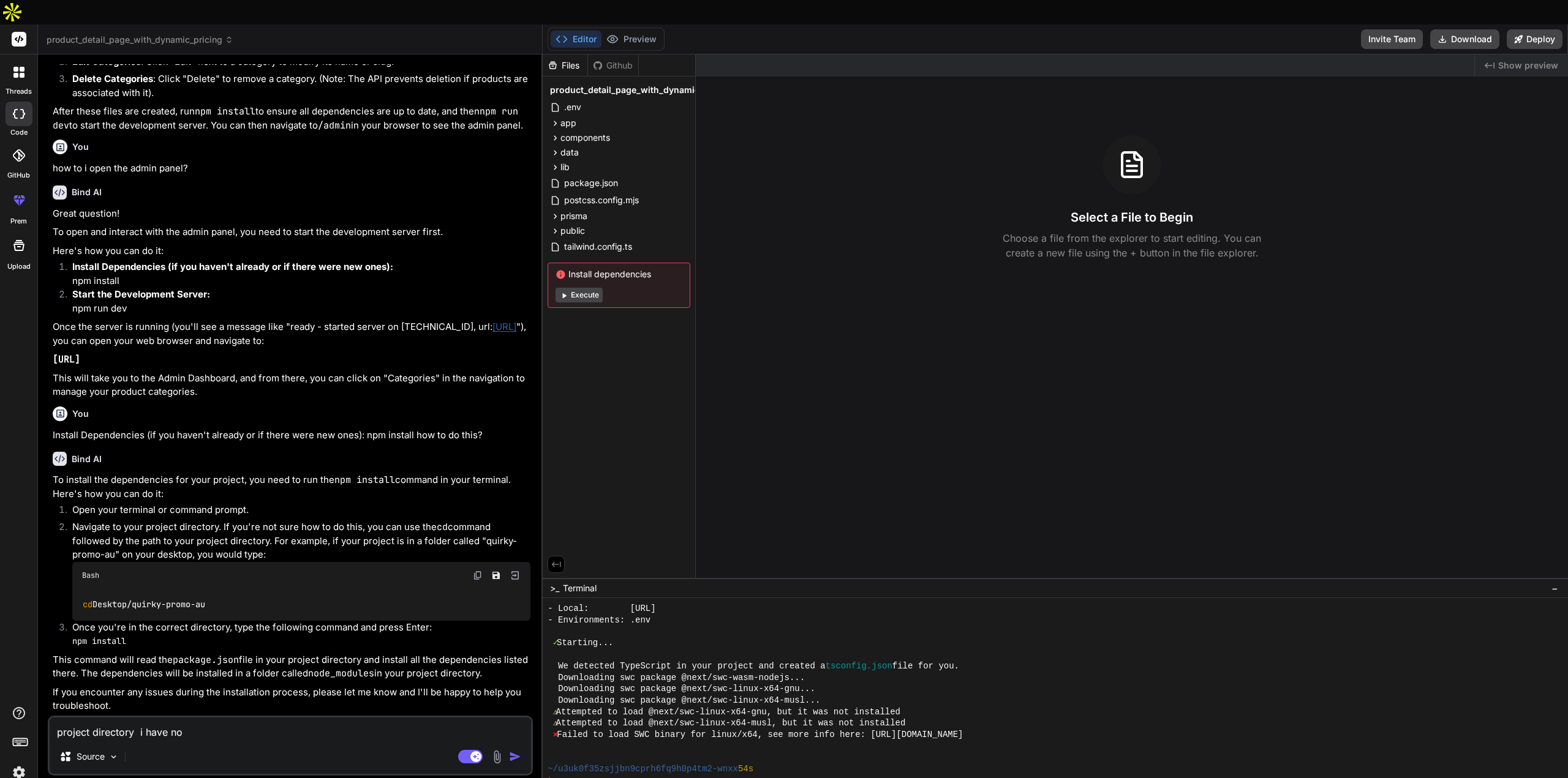
type textarea "project directory i have not"
type textarea "x"
type textarea "project directory i have not"
type textarea "x"
type textarea "project directory i have not g"
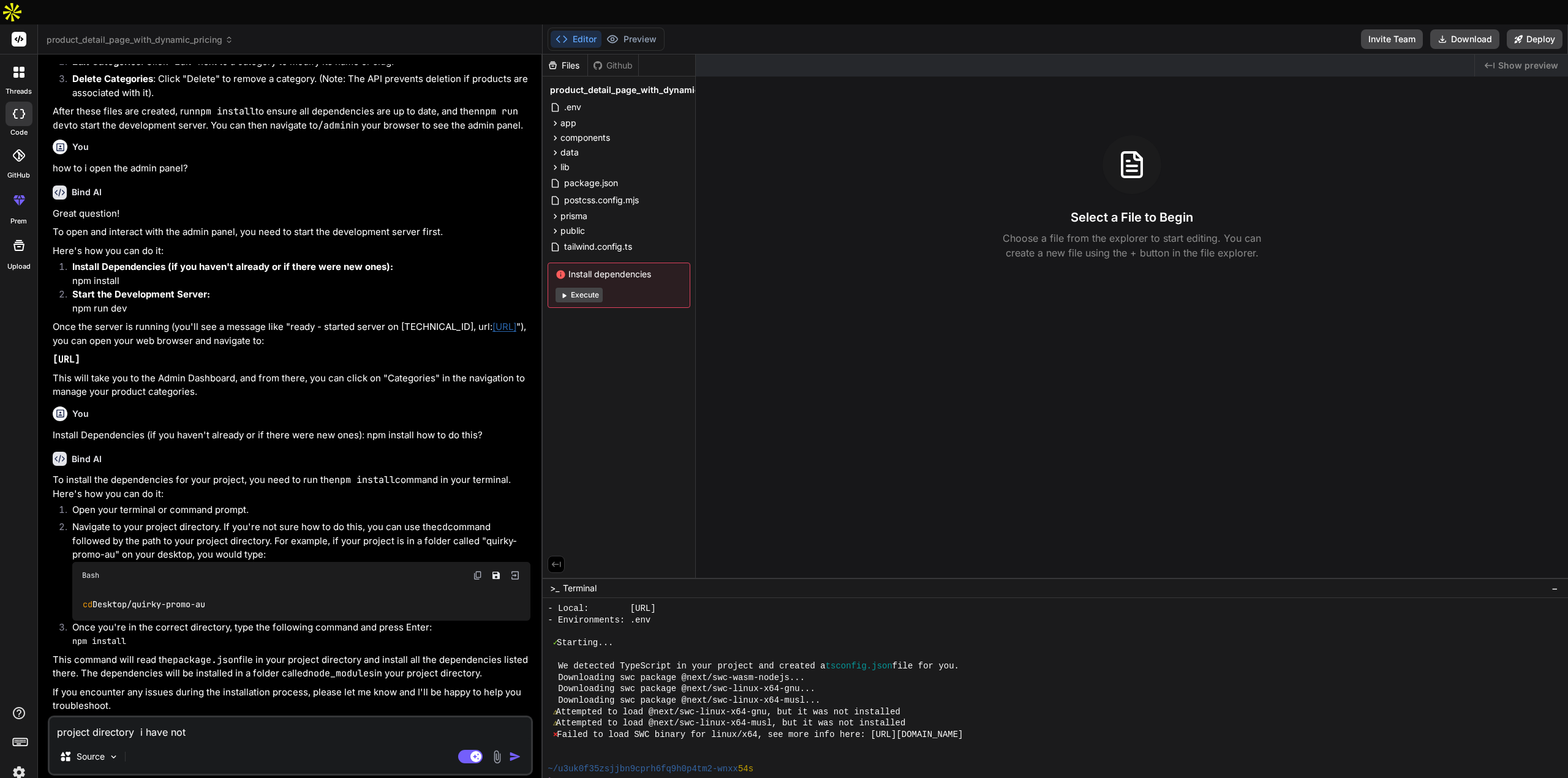
type textarea "x"
type textarea "project directory i have not go"
type textarea "x"
type textarea "project directory i have not got"
type textarea "x"
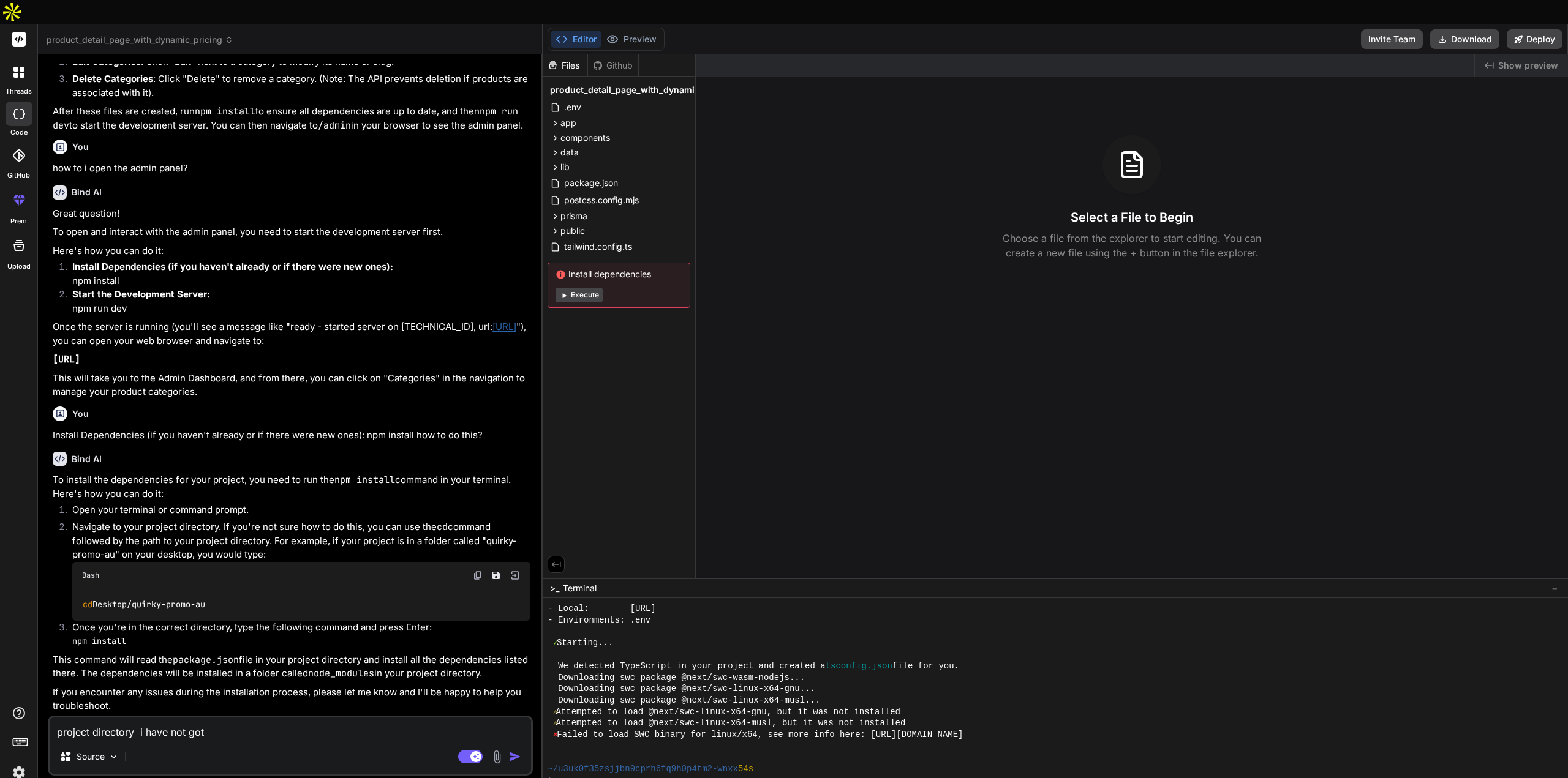
type textarea "project directory i have not got"
type textarea "x"
type textarea "project directory i have not got t"
type textarea "x"
type textarea "project directory i have not got th"
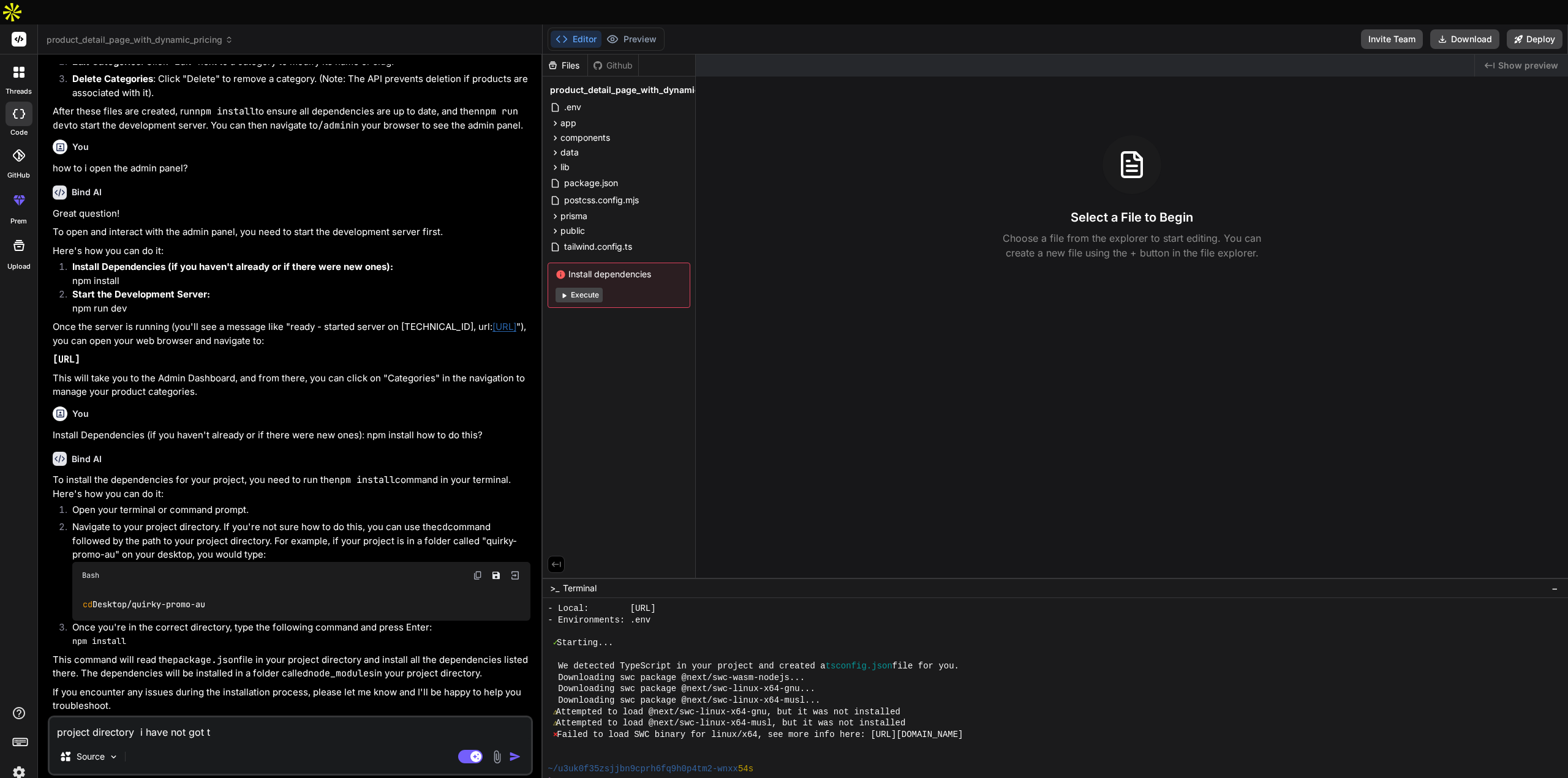
type textarea "x"
type textarea "project directory i have not got thi"
type textarea "x"
type textarea "project directory i have not got this"
type textarea "x"
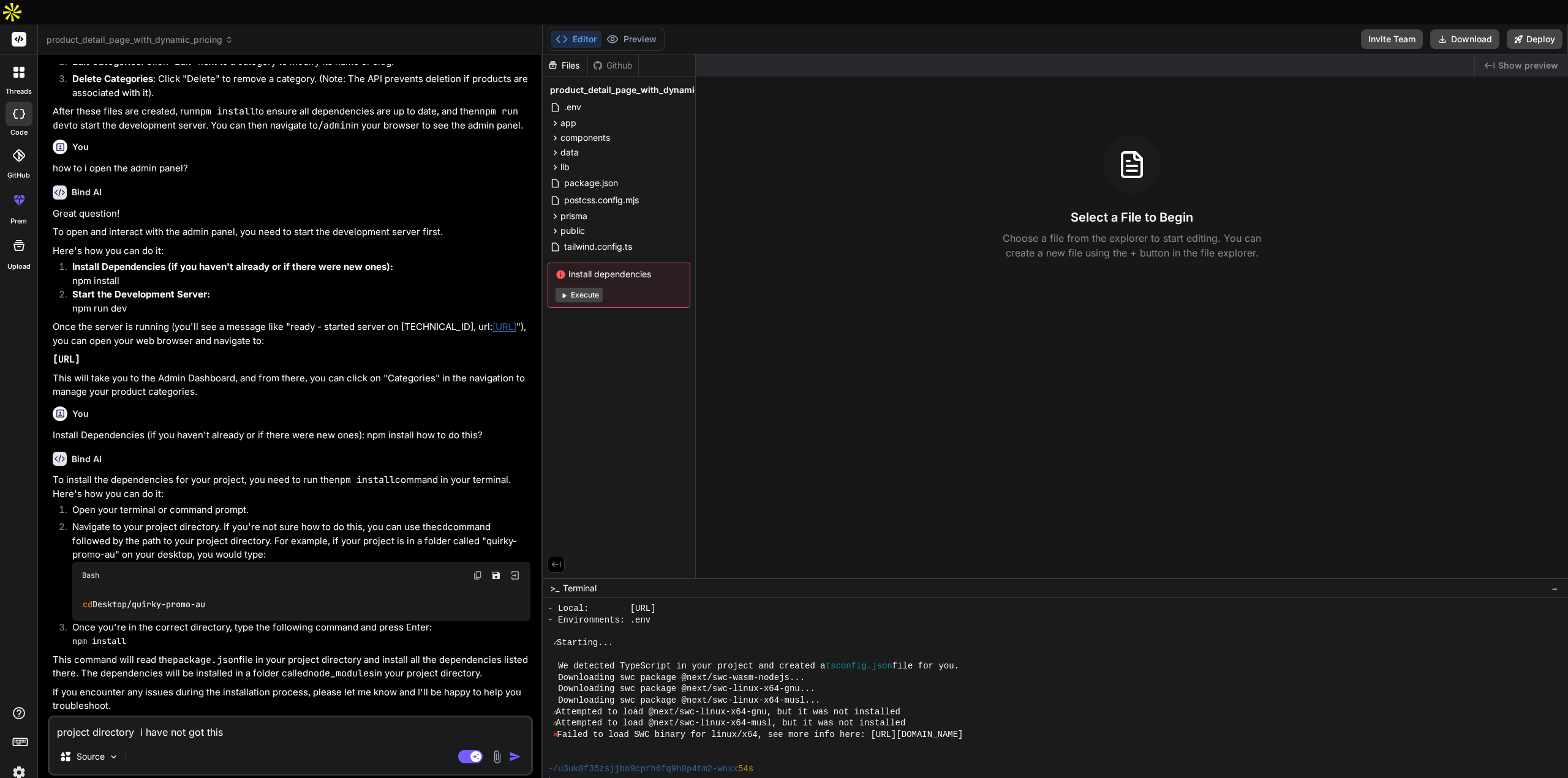
type textarea "project directory i have not got this"
type textarea "x"
type textarea "project directory i have not got this s"
type textarea "x"
type textarea "project directory i have not got this se"
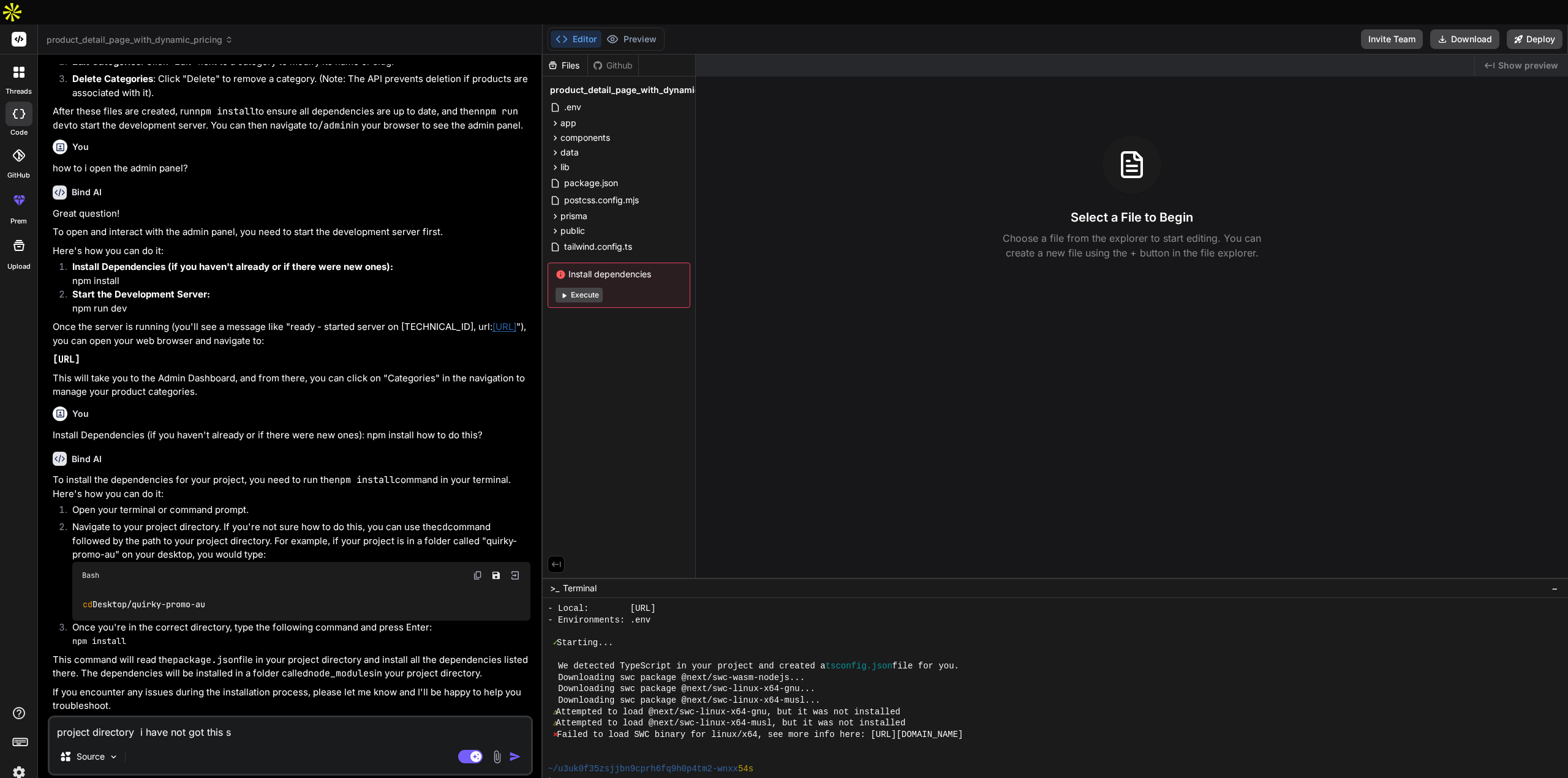
type textarea "x"
type textarea "project directory i have not got this set"
type textarea "x"
type textarea "project directory i have not got this setu"
type textarea "x"
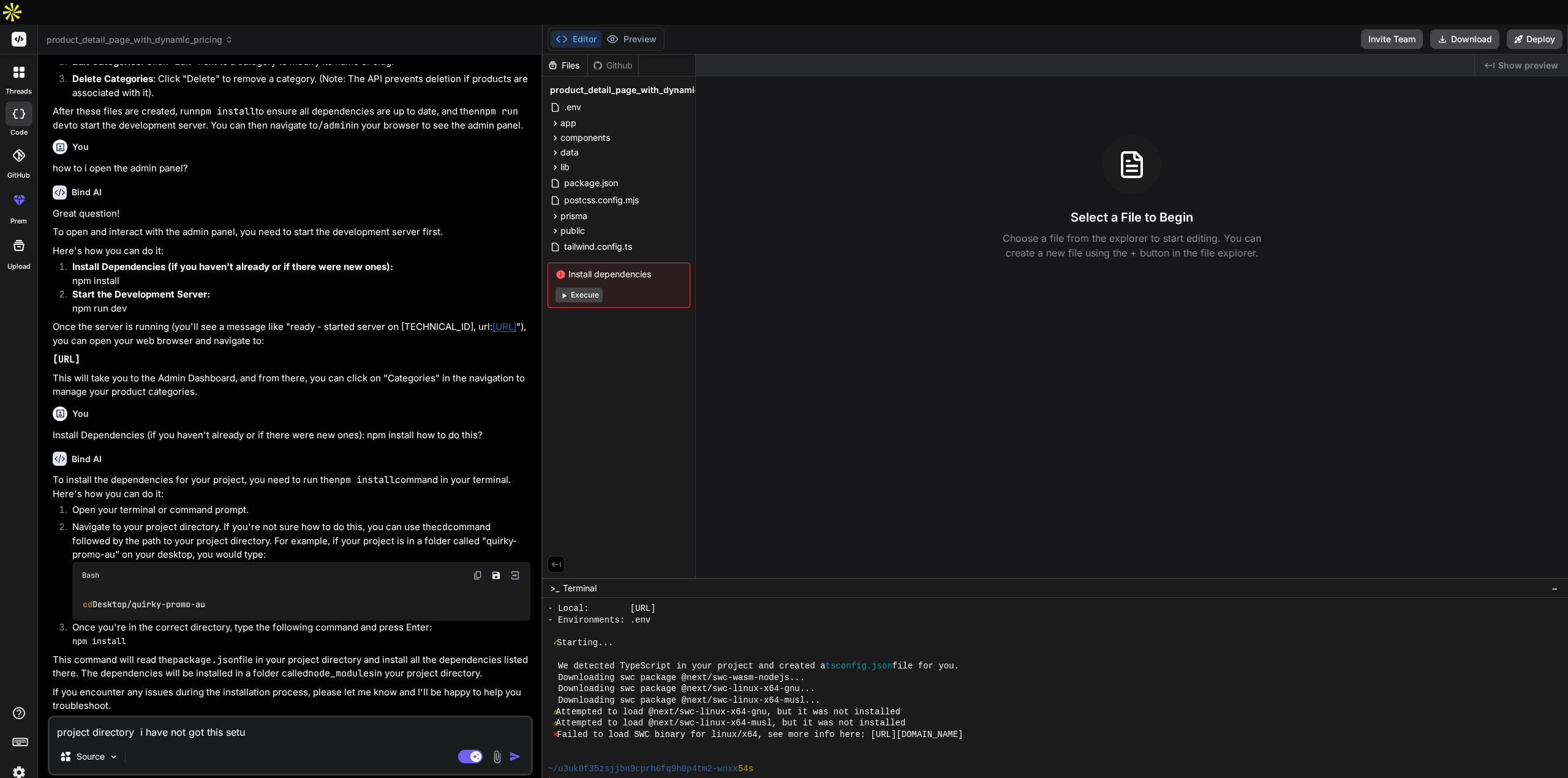
type textarea "project directory i have not got this setup"
type textarea "x"
type textarea "project directory i have not got this setup"
type textarea "x"
type textarea "project directory i have not got this setup y"
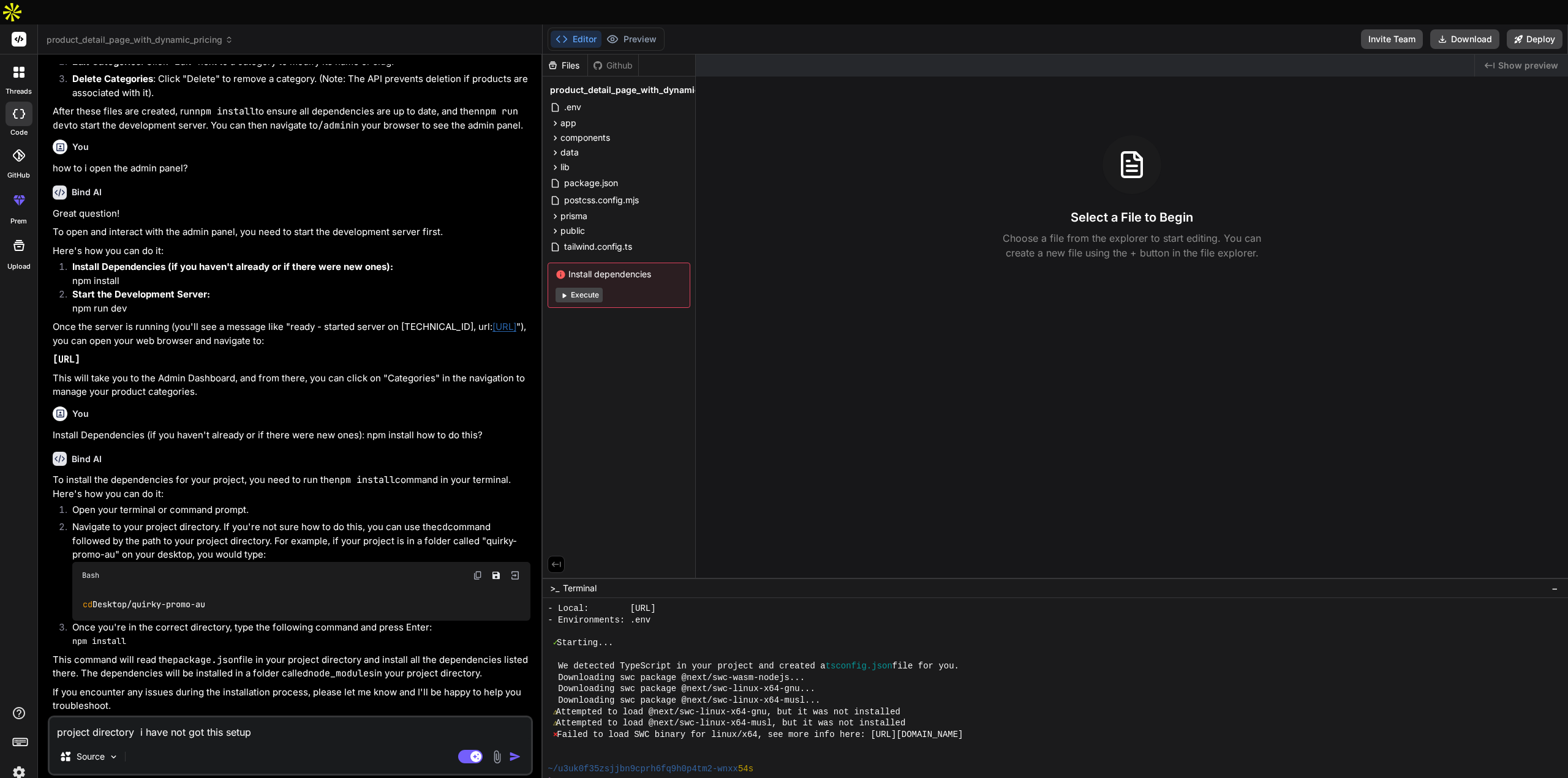
type textarea "x"
type textarea "project directory i have not got this setup ye"
type textarea "x"
type textarea "project directory i have not got this setup yet"
type textarea "x"
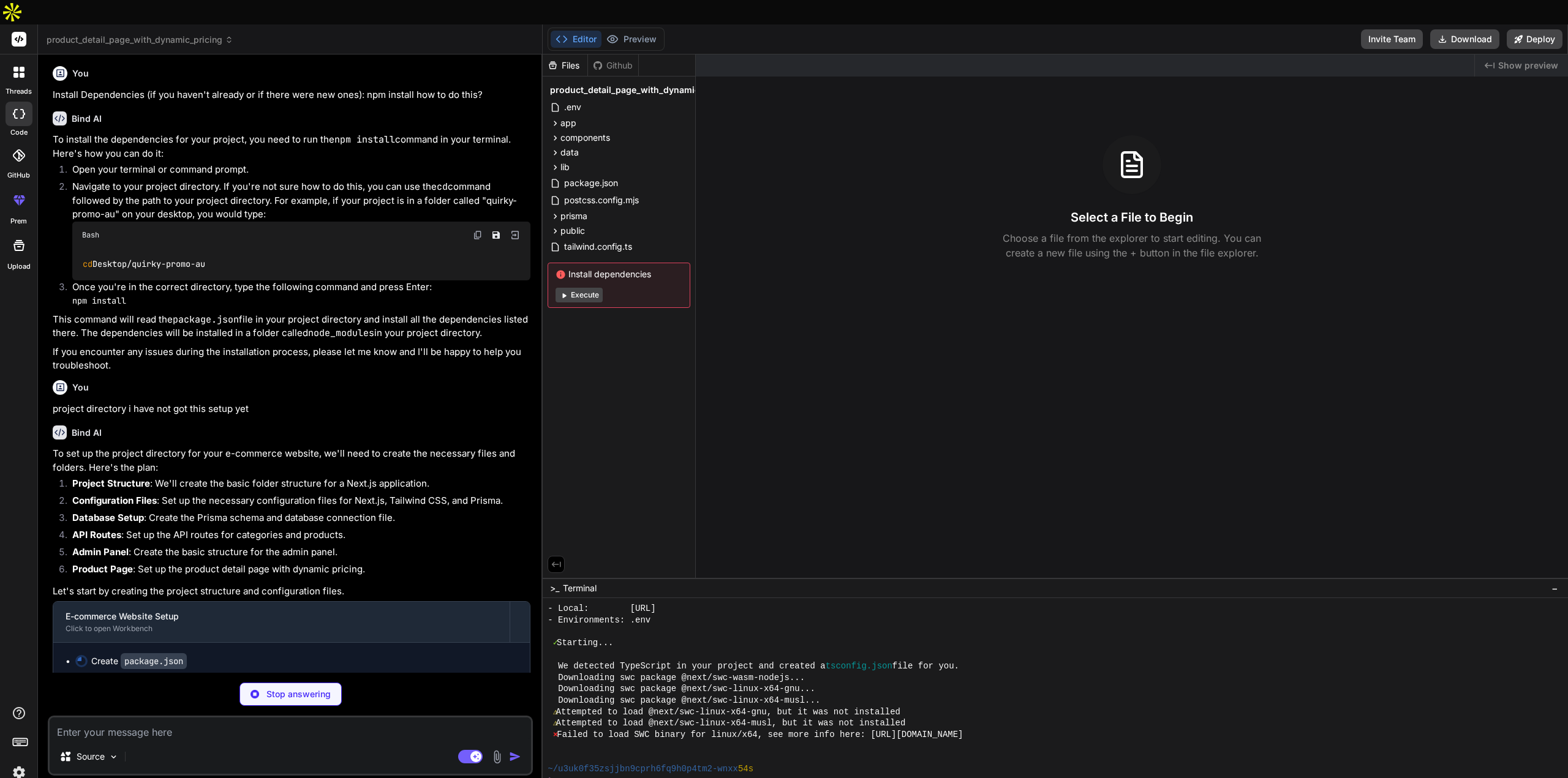
scroll to position [2742, 0]
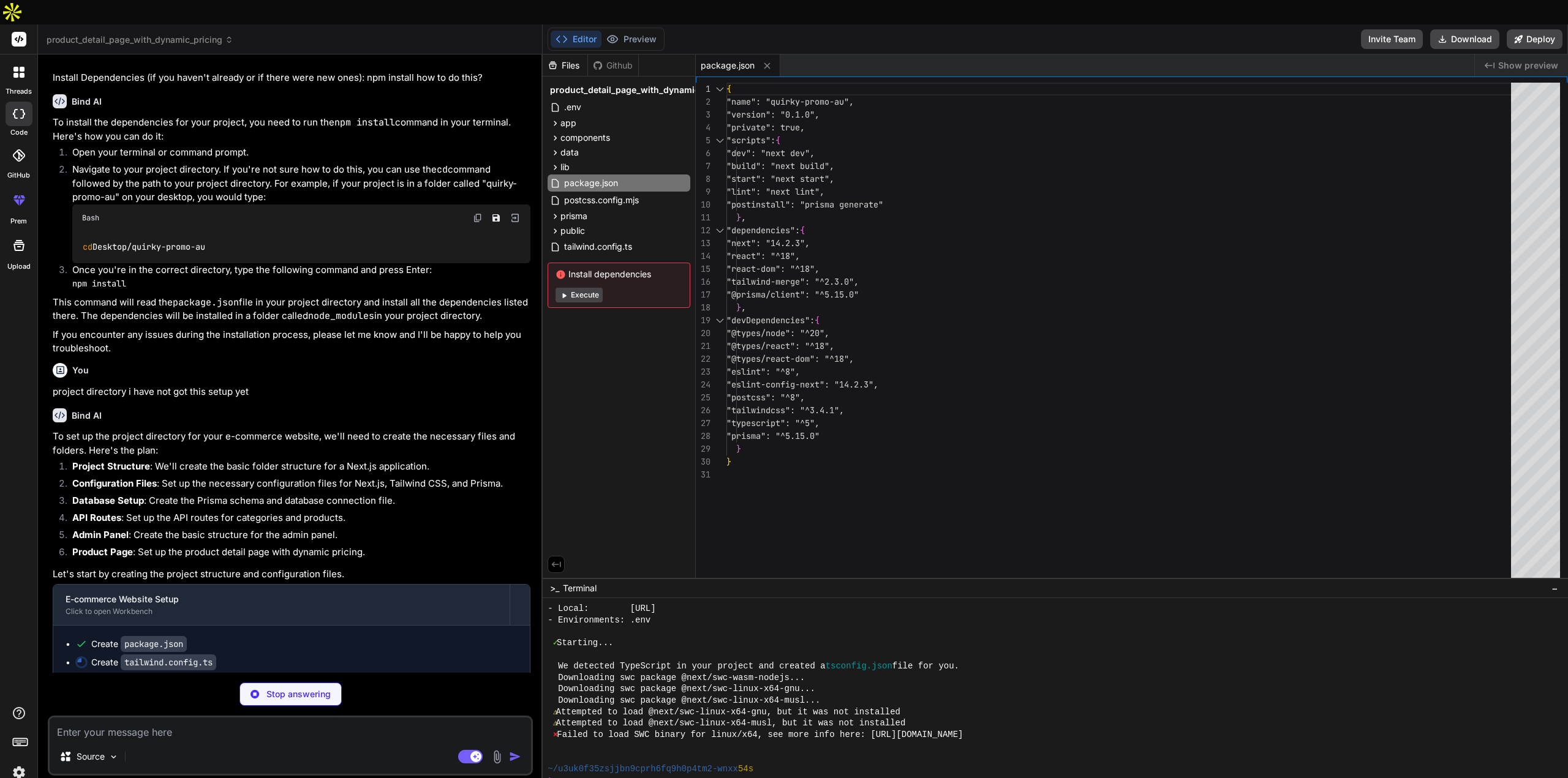
type textarea "x"
type textarea "}, }, plugins: [], }; export default config;"
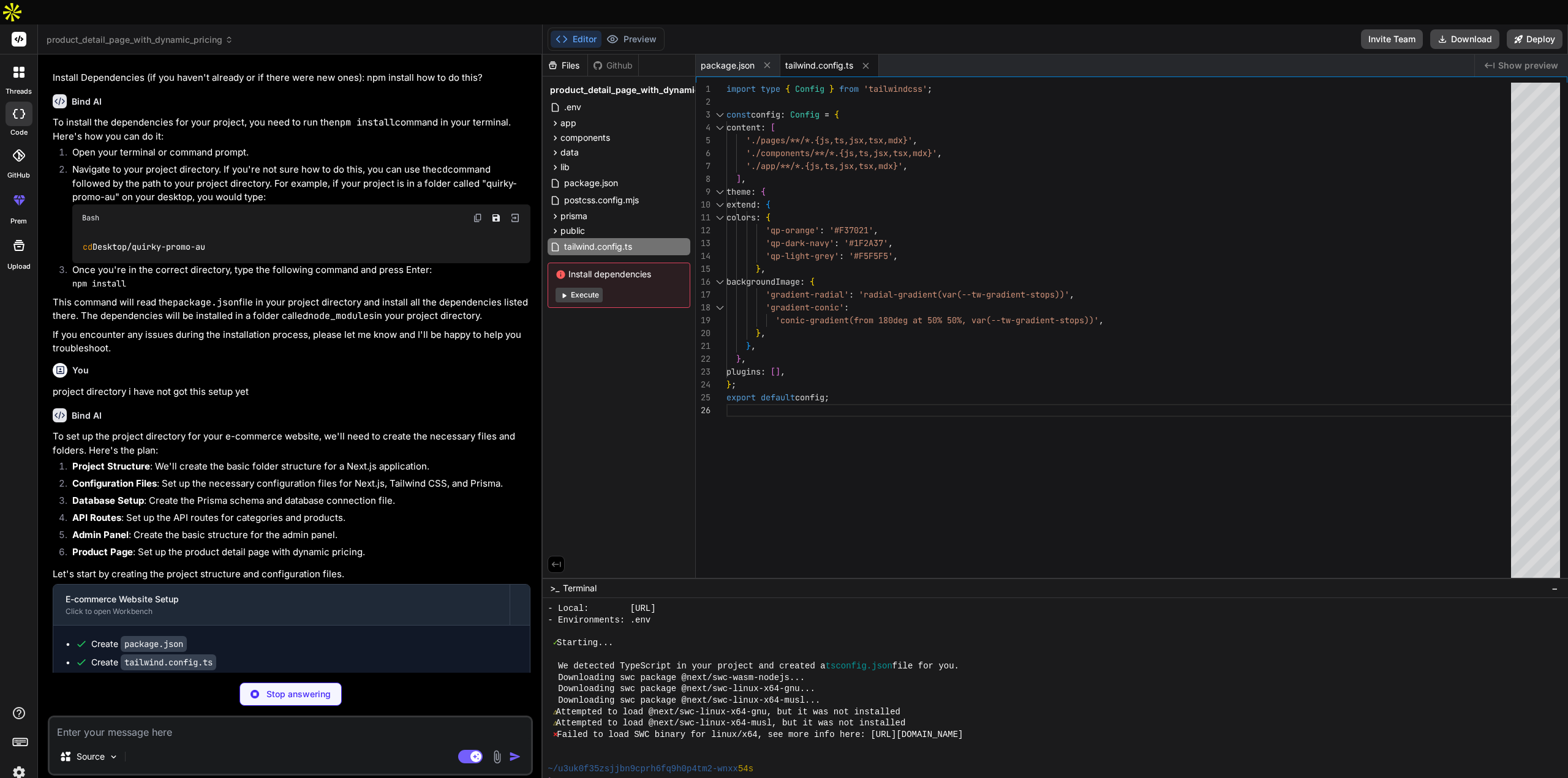
type textarea "x"
type textarea "/** @type {import('postcss').Config} */ const config = { plugins: { tailwindcss…"
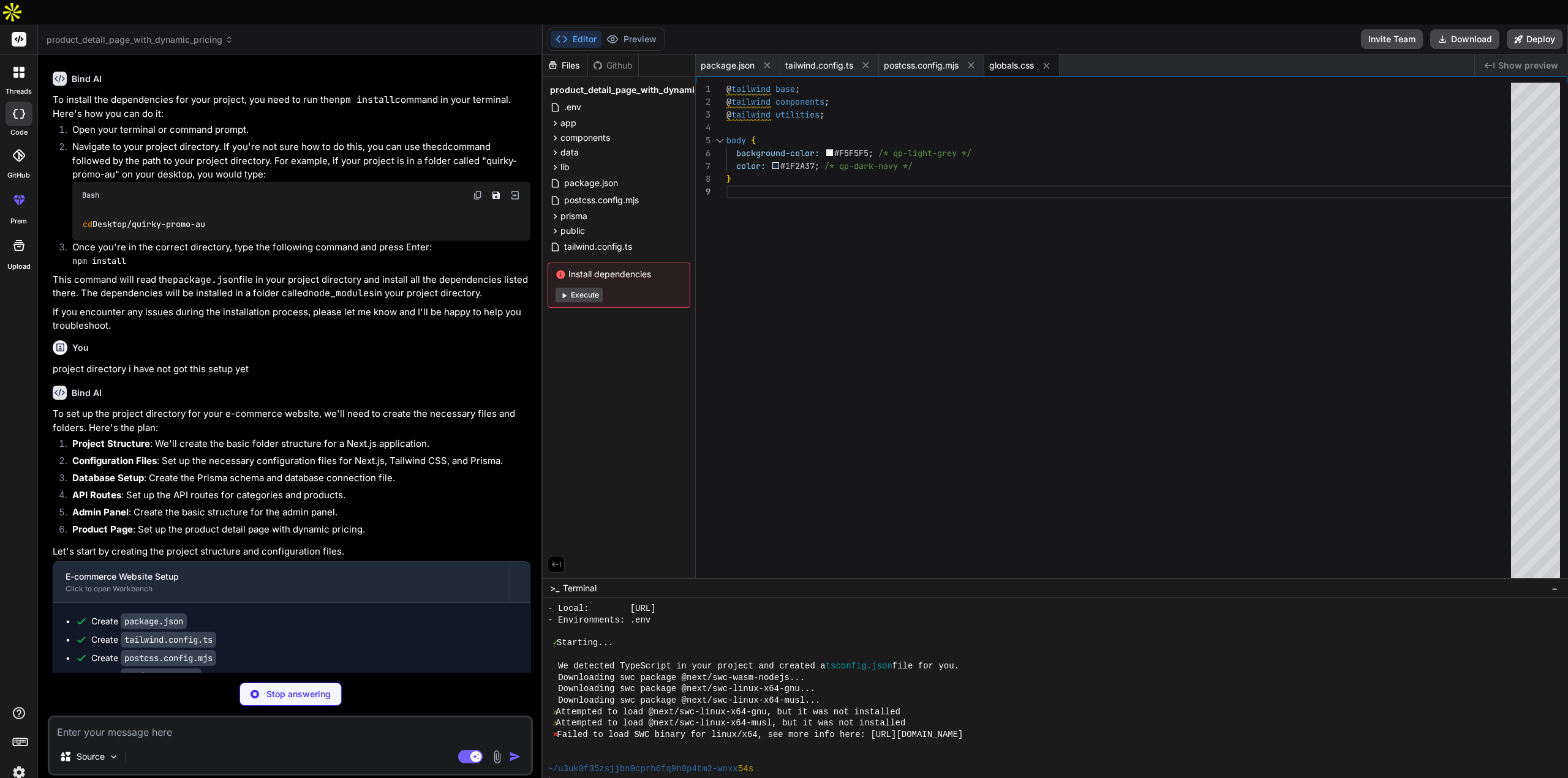
scroll to position [2816, 0]
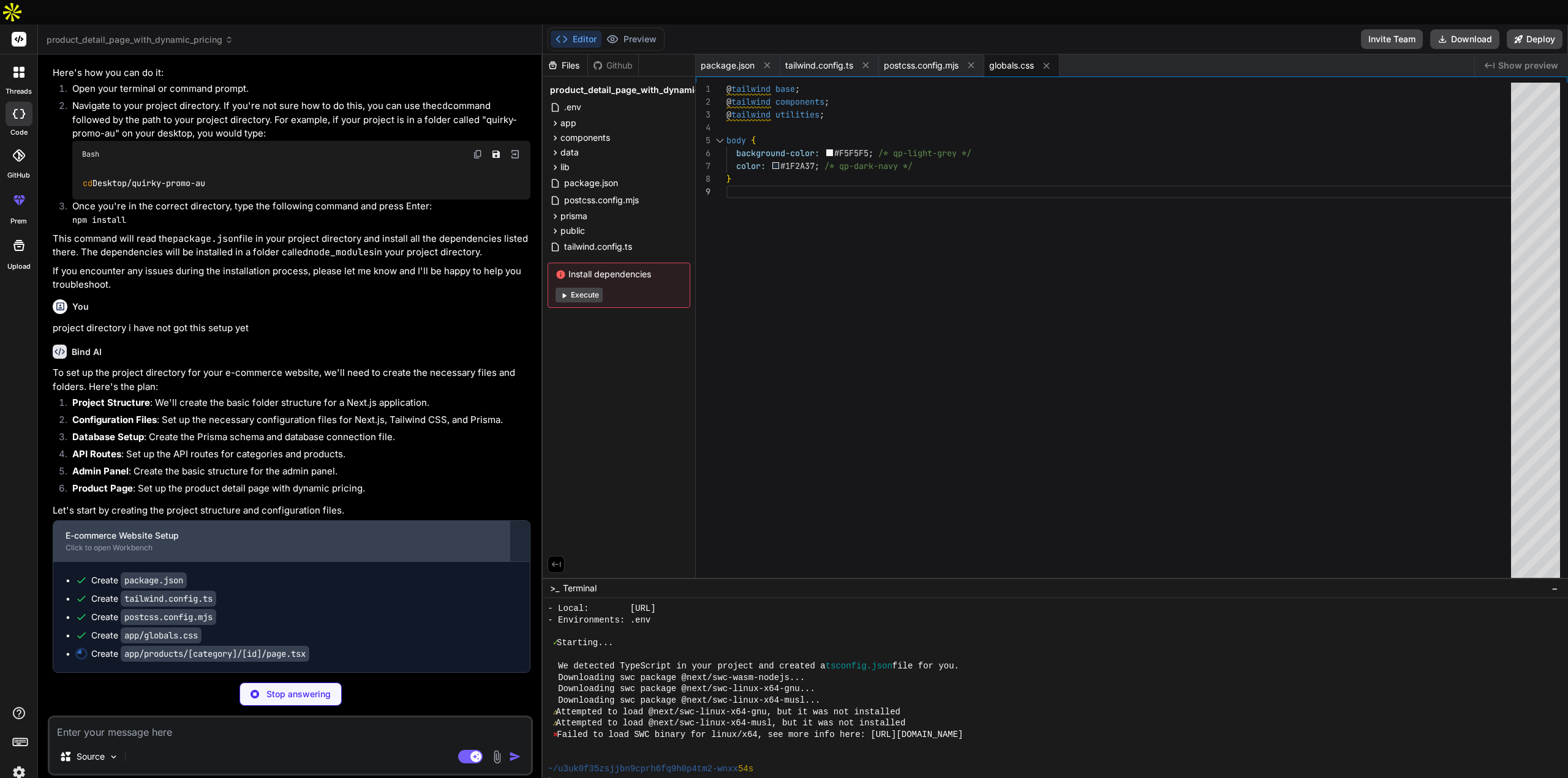
type textarea "x"
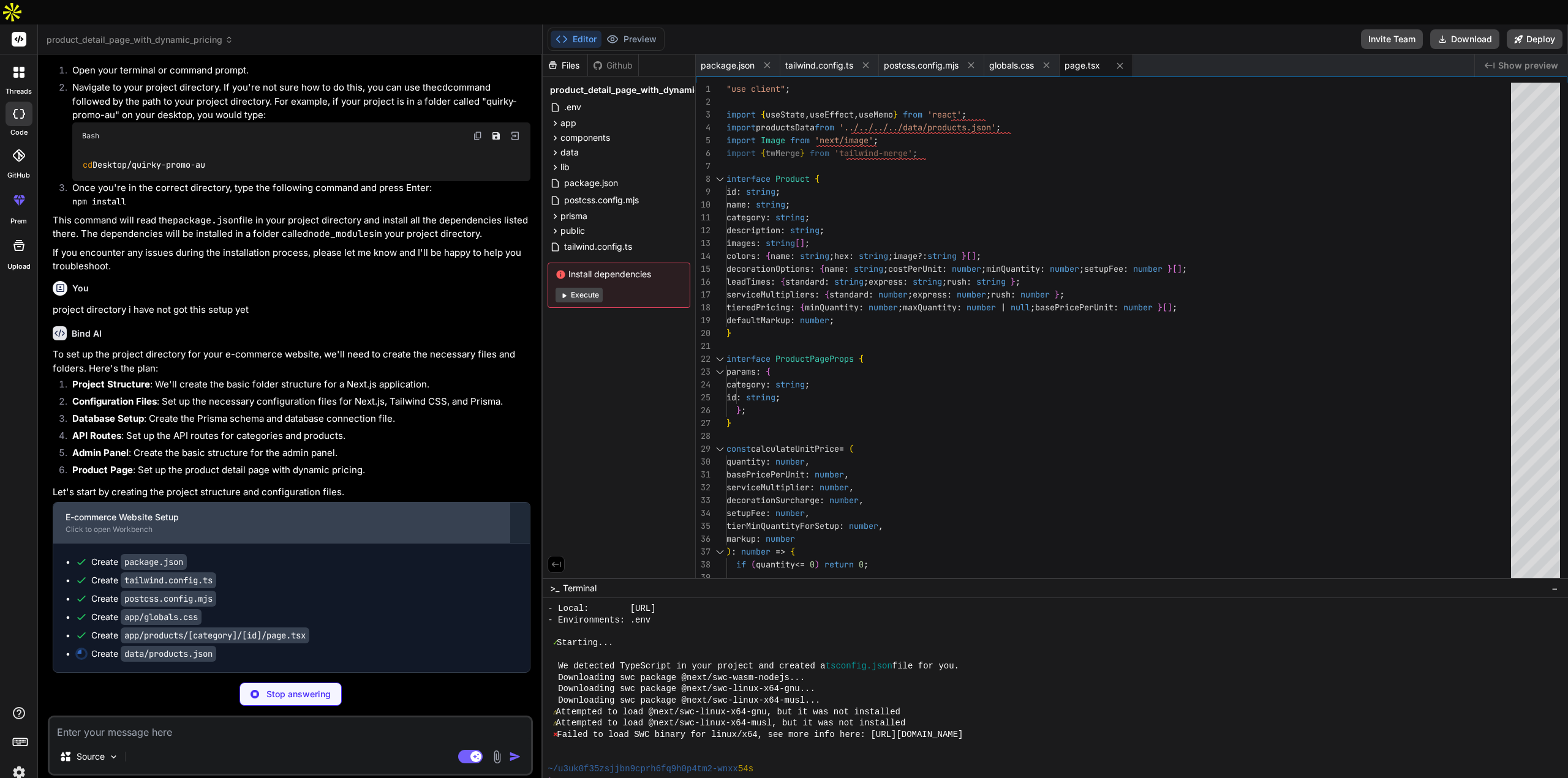
scroll to position [2791, 0]
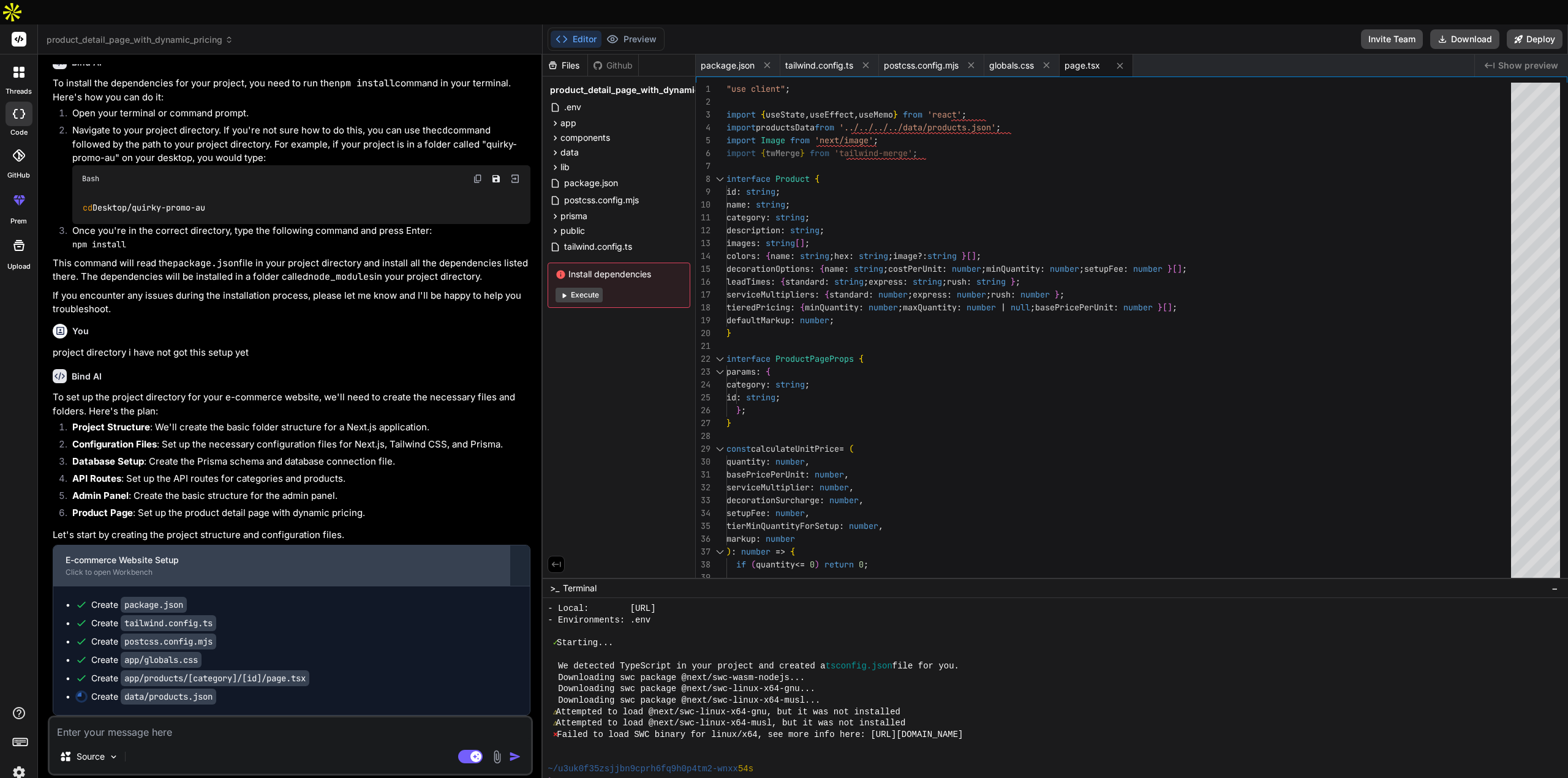
type textarea "x"
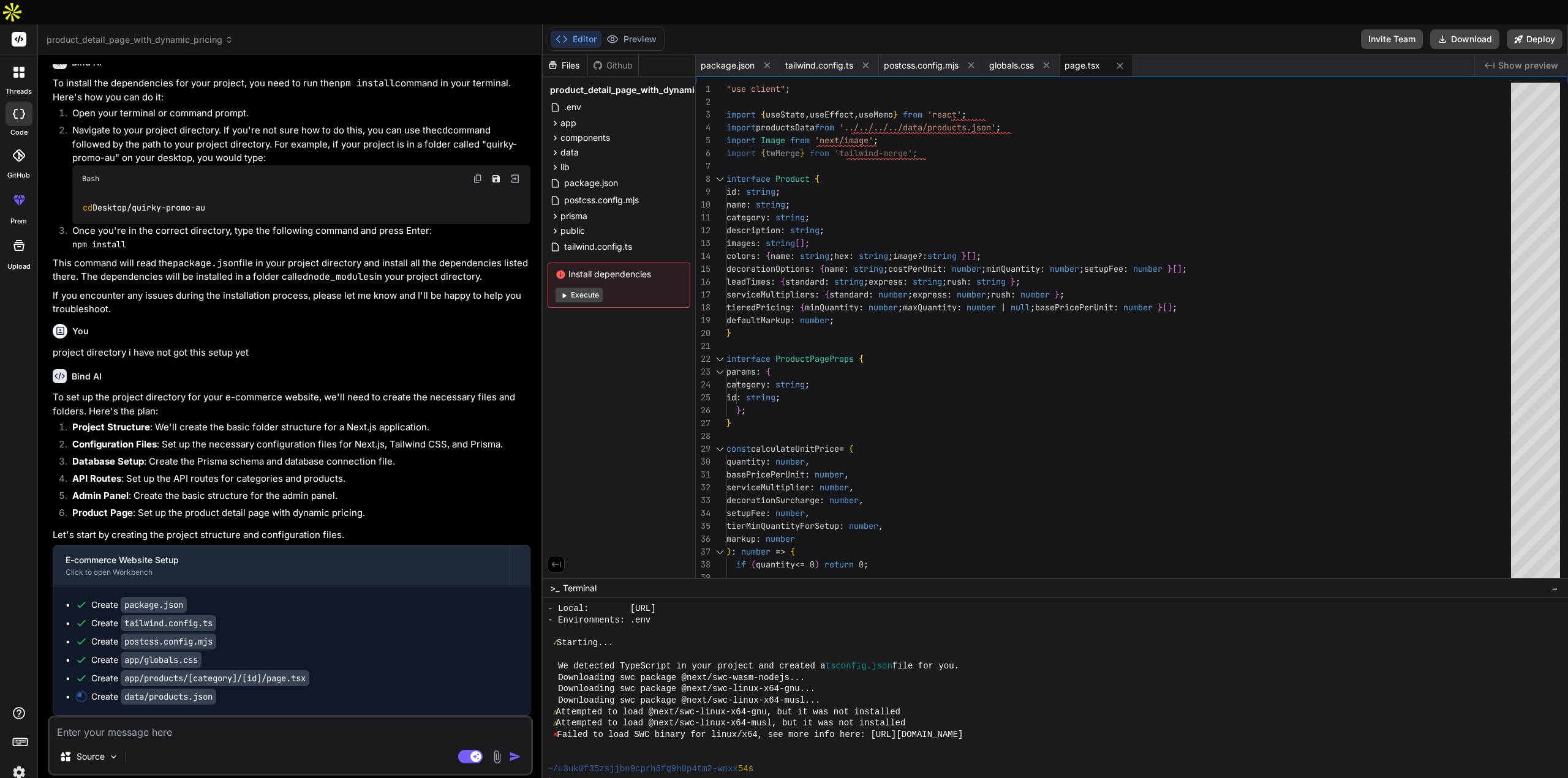
scroll to position [2823, 0]
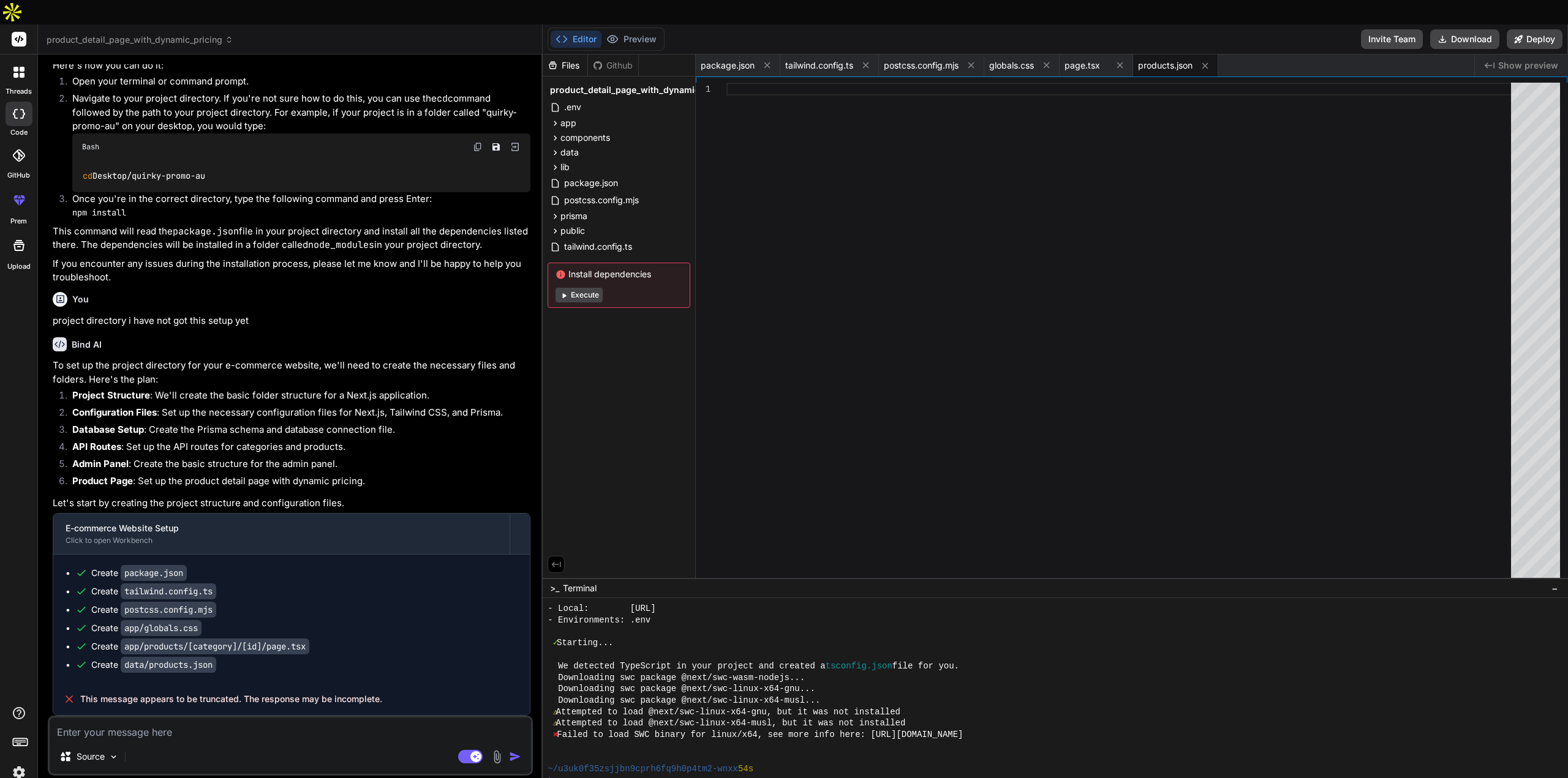
click at [299, 744] on div "Source" at bounding box center [290, 759] width 481 height 30
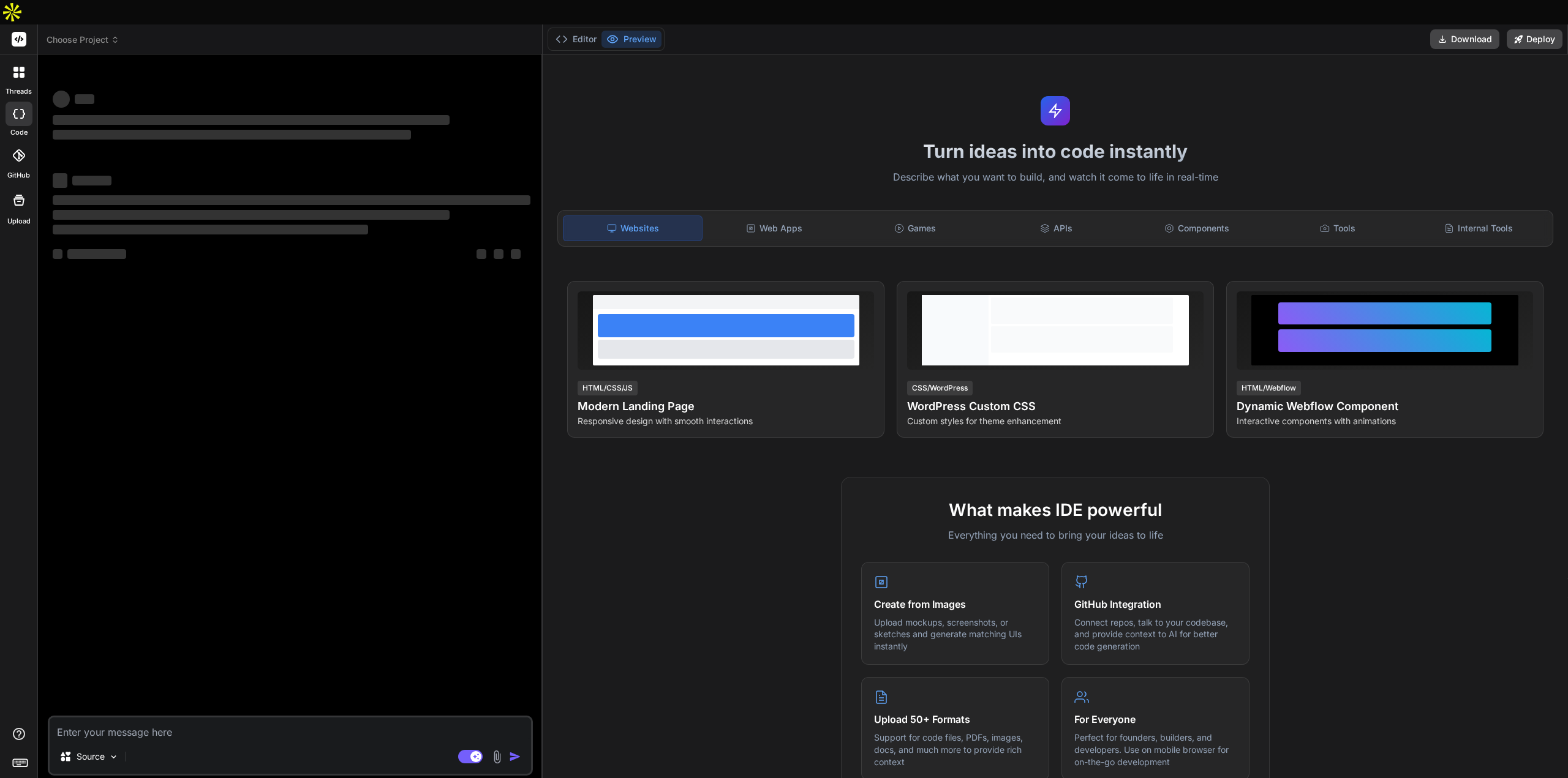
type textarea "x"
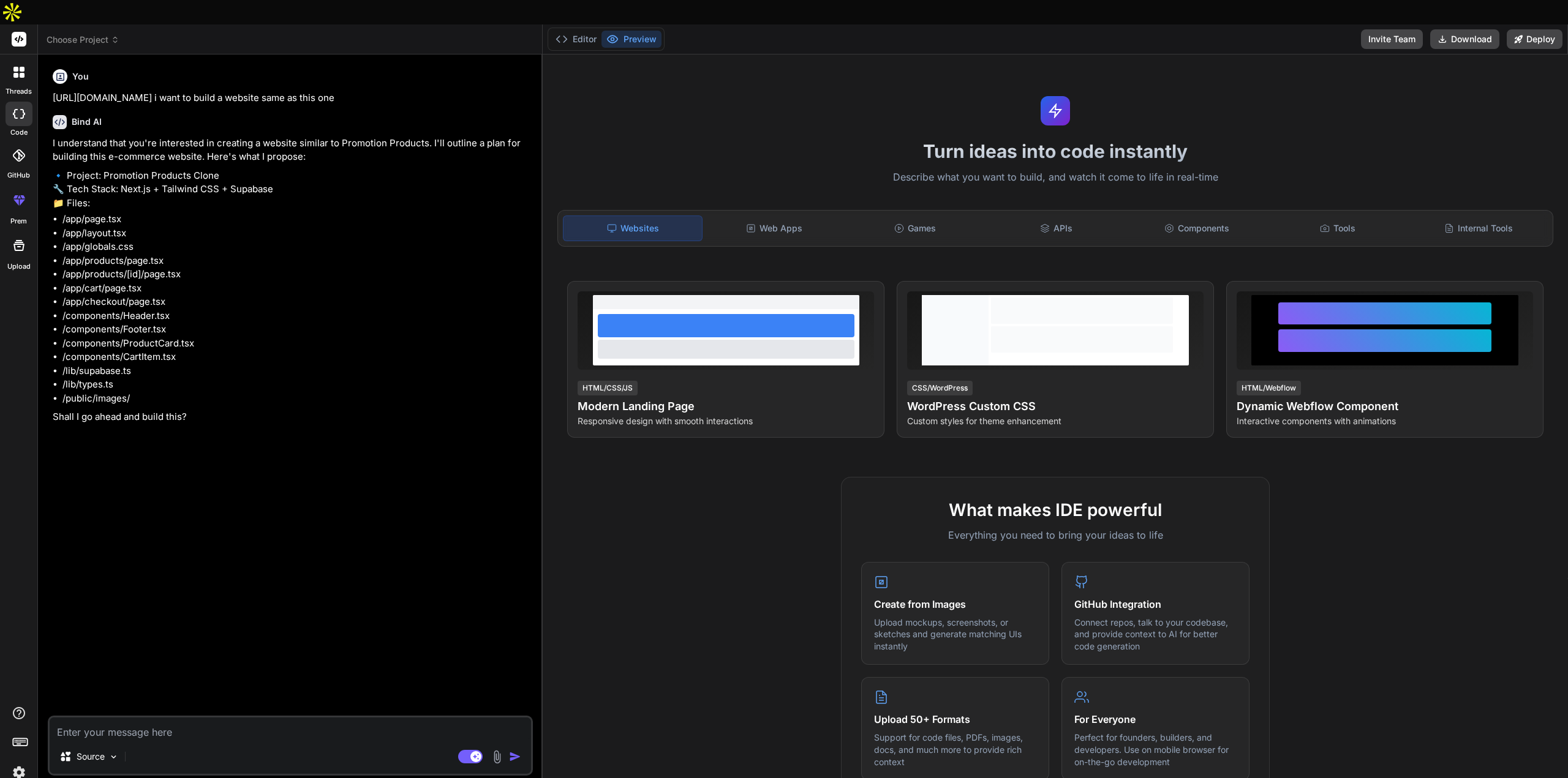
type textarea "x"
click at [315, 718] on textarea at bounding box center [290, 729] width 481 height 22
type textarea "i"
type textarea "x"
type textarea "i"
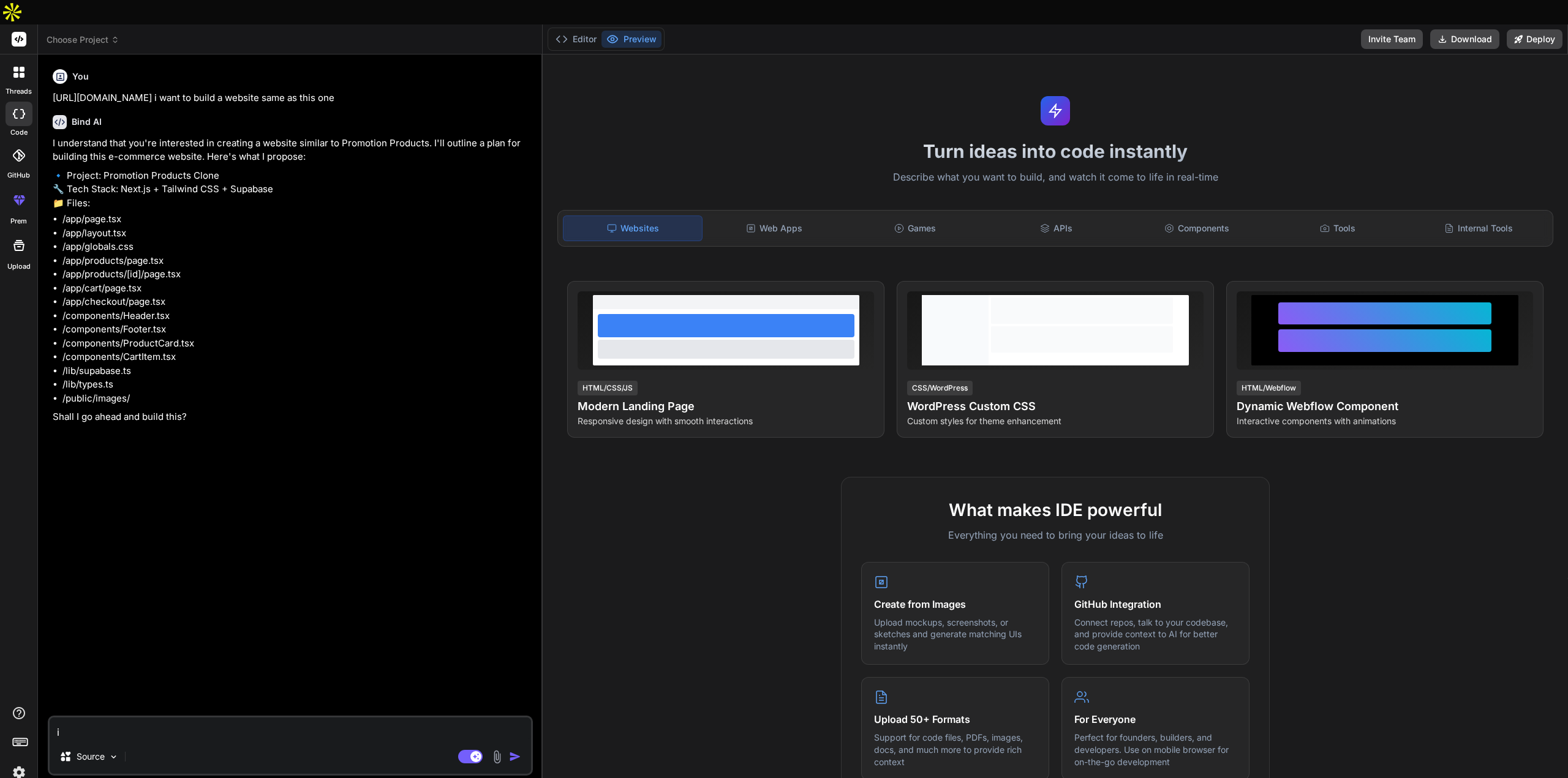
type textarea "x"
type textarea "i a"
type textarea "x"
type textarea "i am"
type textarea "x"
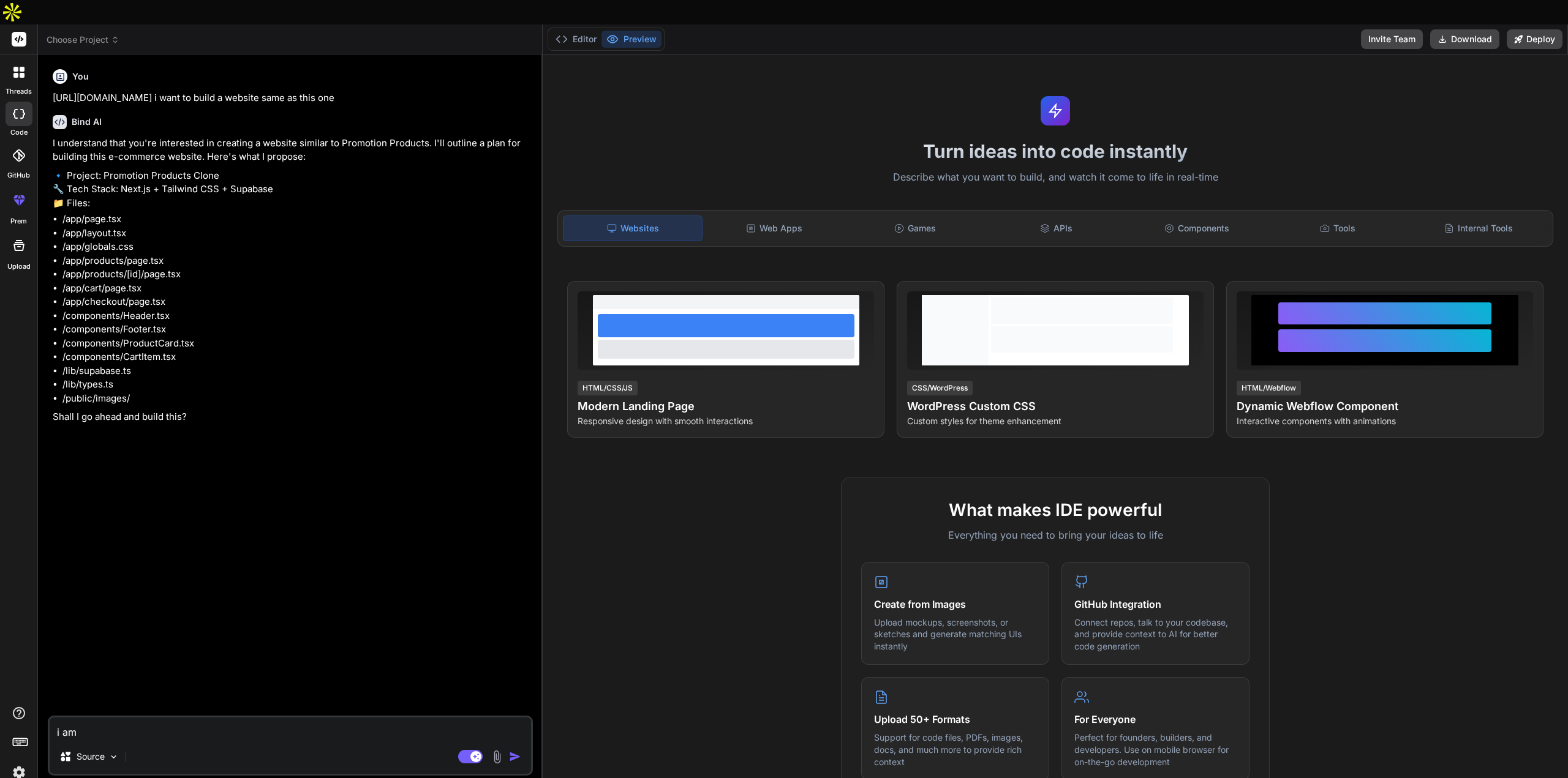
type textarea "i am"
type textarea "x"
type textarea "i am w"
type textarea "x"
type textarea "i am wt"
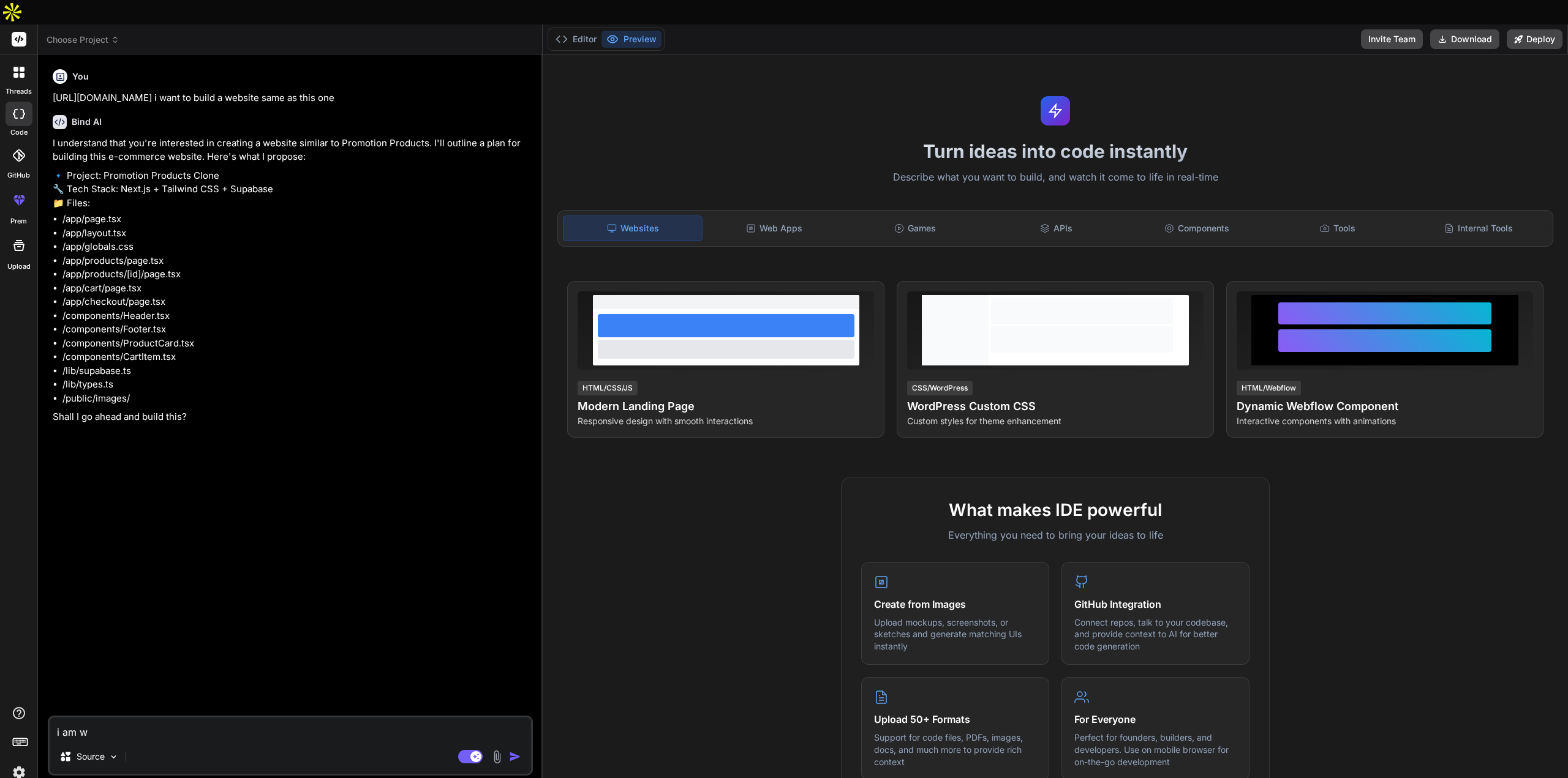
type textarea "x"
type textarea "i am w"
type textarea "x"
type textarea "i am wi"
type textarea "x"
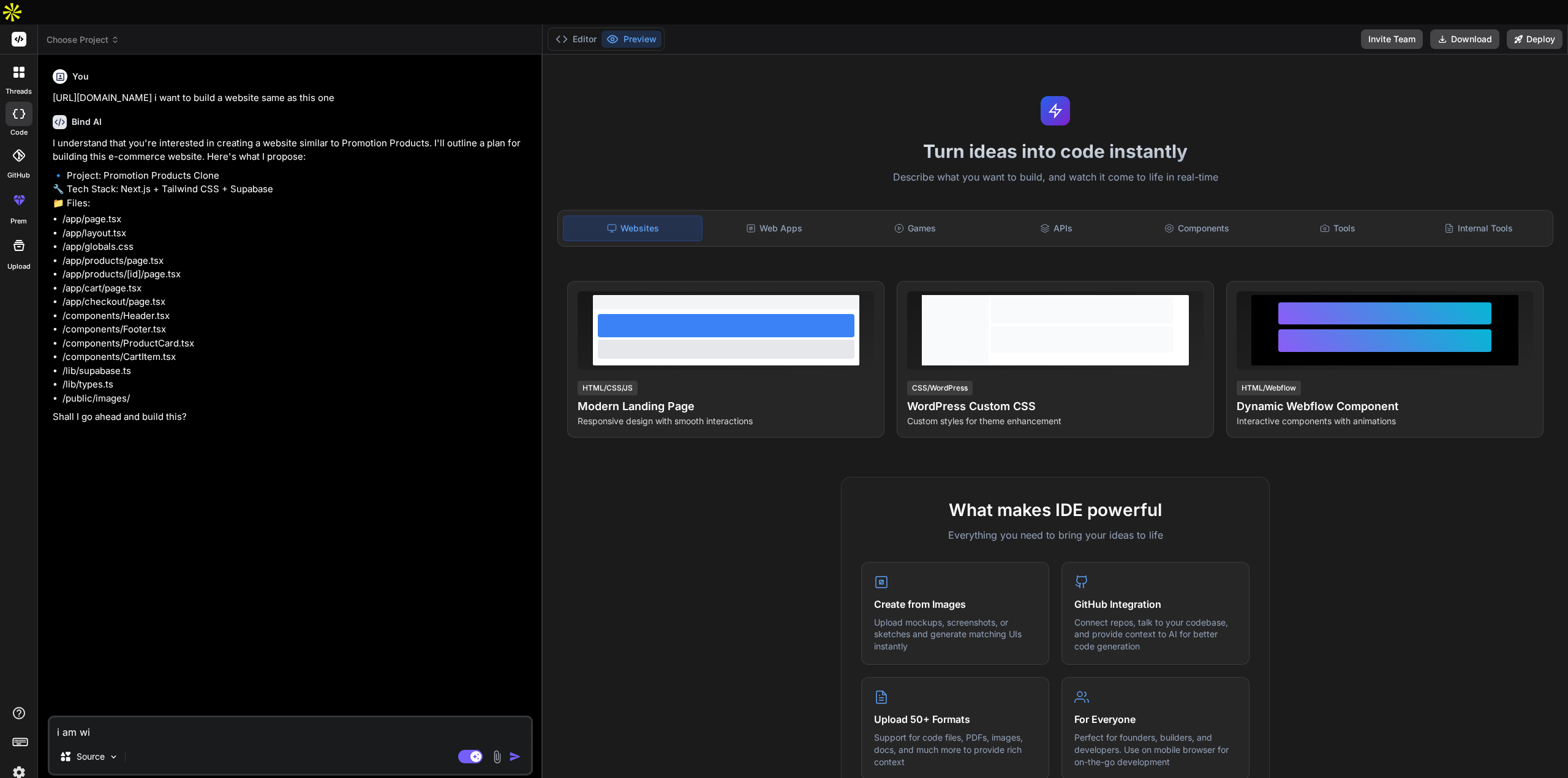
type textarea "i am wit"
type textarea "x"
type textarea "i am with"
type textarea "x"
type textarea "i am with"
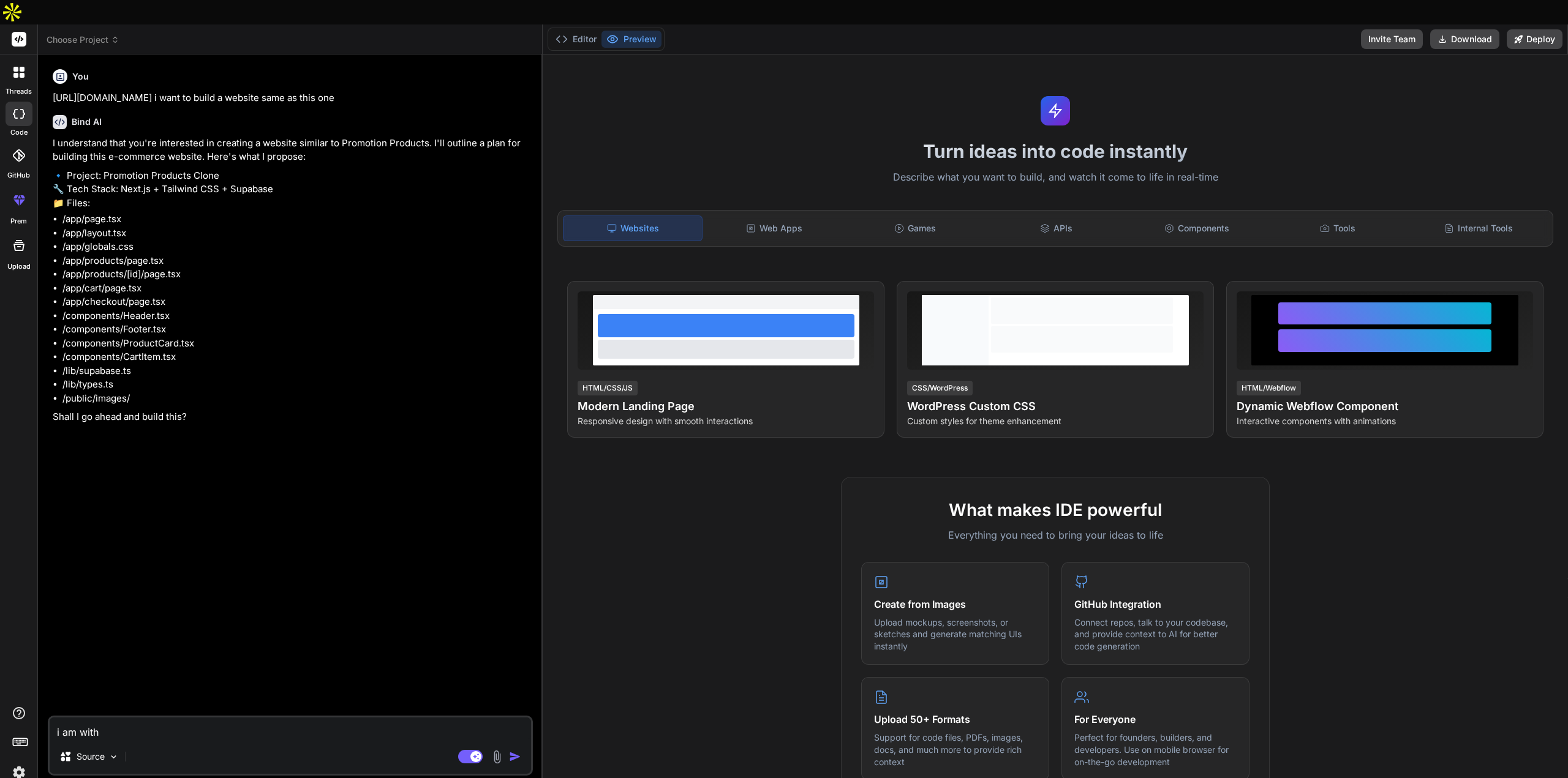
type textarea "x"
type textarea "i am with h"
type textarea "x"
type textarea "i am with ho"
type textarea "x"
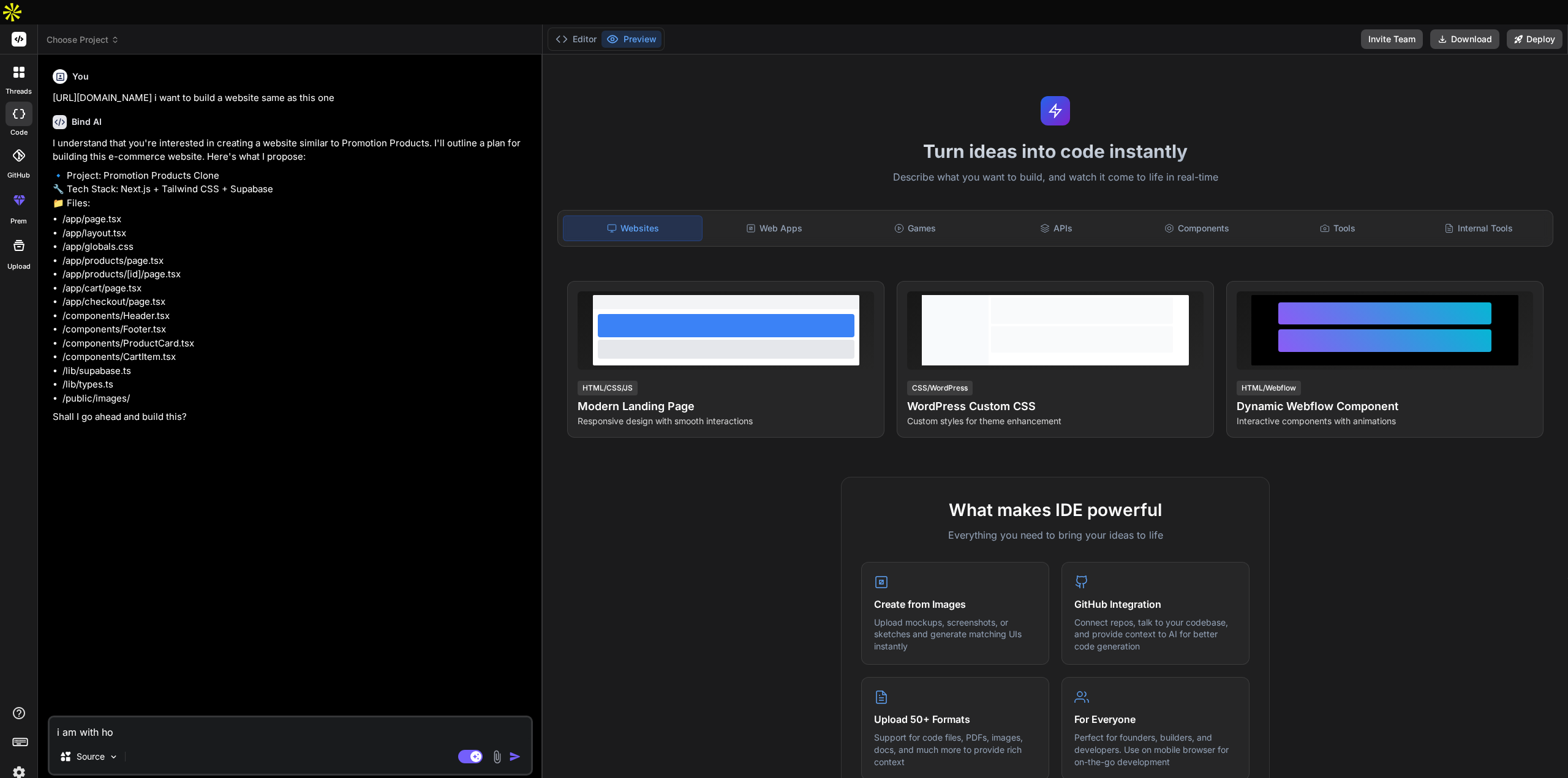
type textarea "i am with hos"
type textarea "x"
type textarea "i am with host"
type textarea "x"
type textarea "i am with hosti"
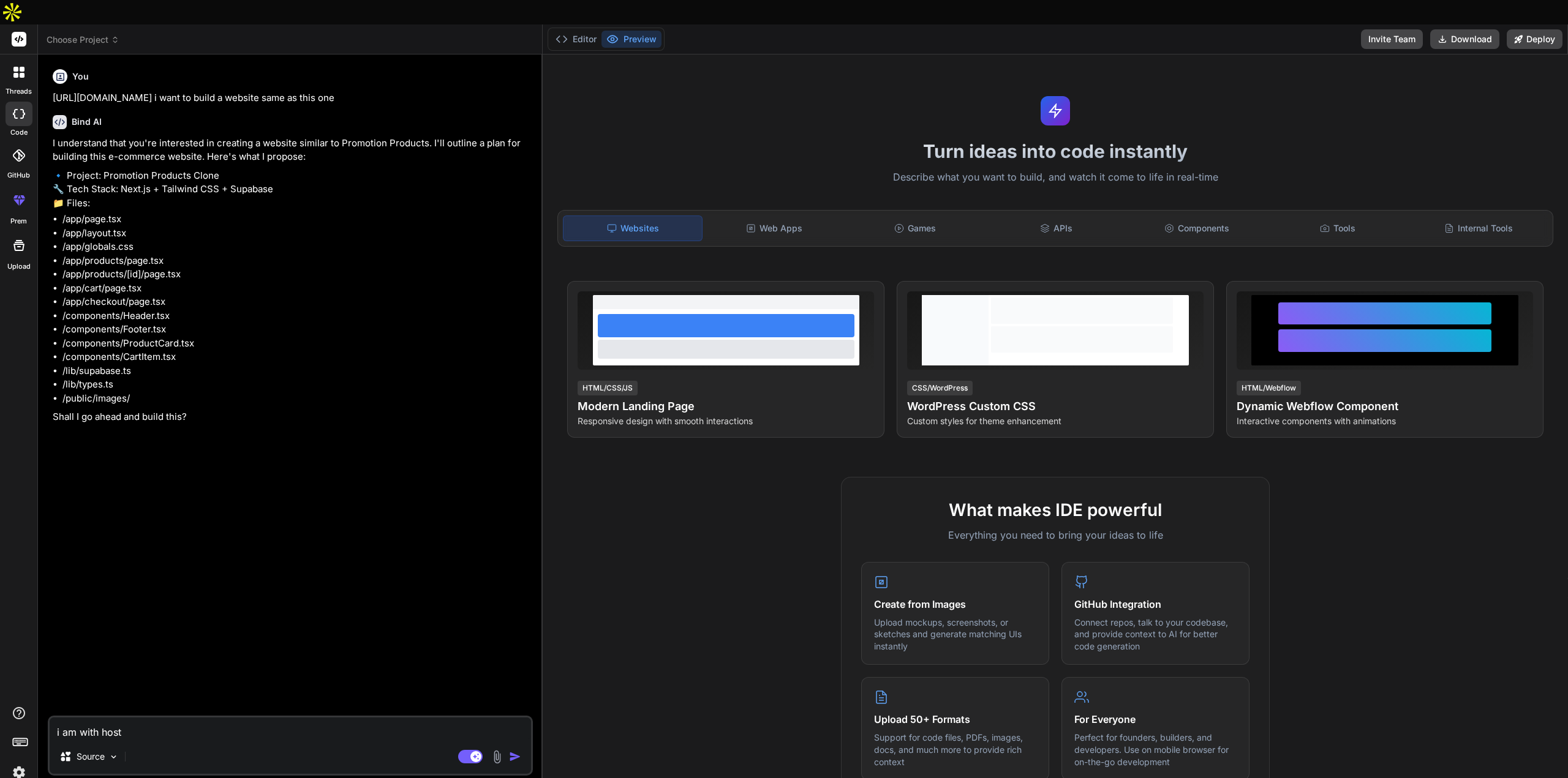
type textarea "x"
type textarea "i am with hostin"
type textarea "x"
type textarea "i am with hosting"
type textarea "x"
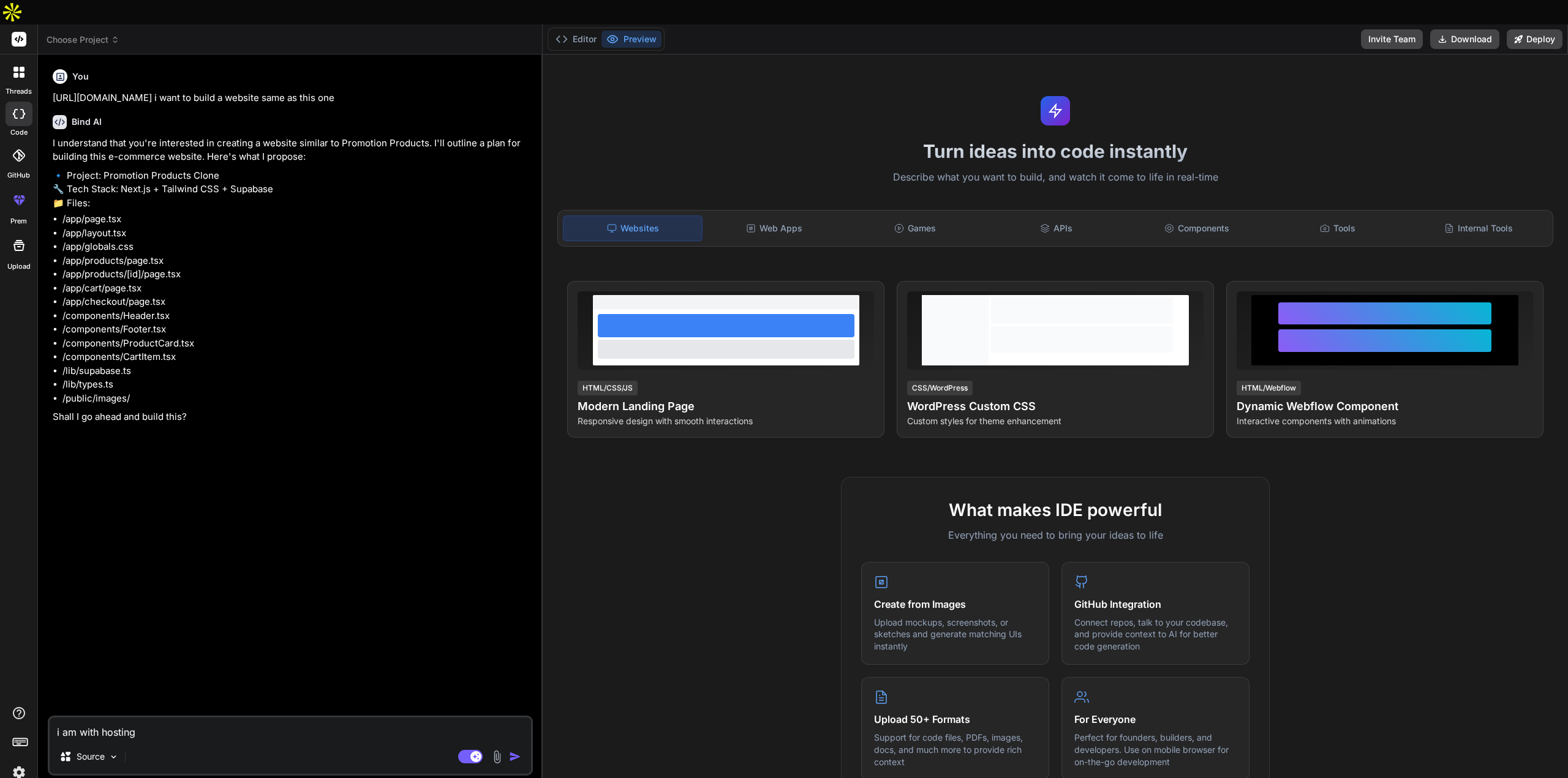
type textarea "i am with hostinge"
type textarea "x"
type textarea "i am with hostinger"
type textarea "x"
type textarea "i am with hostinger,"
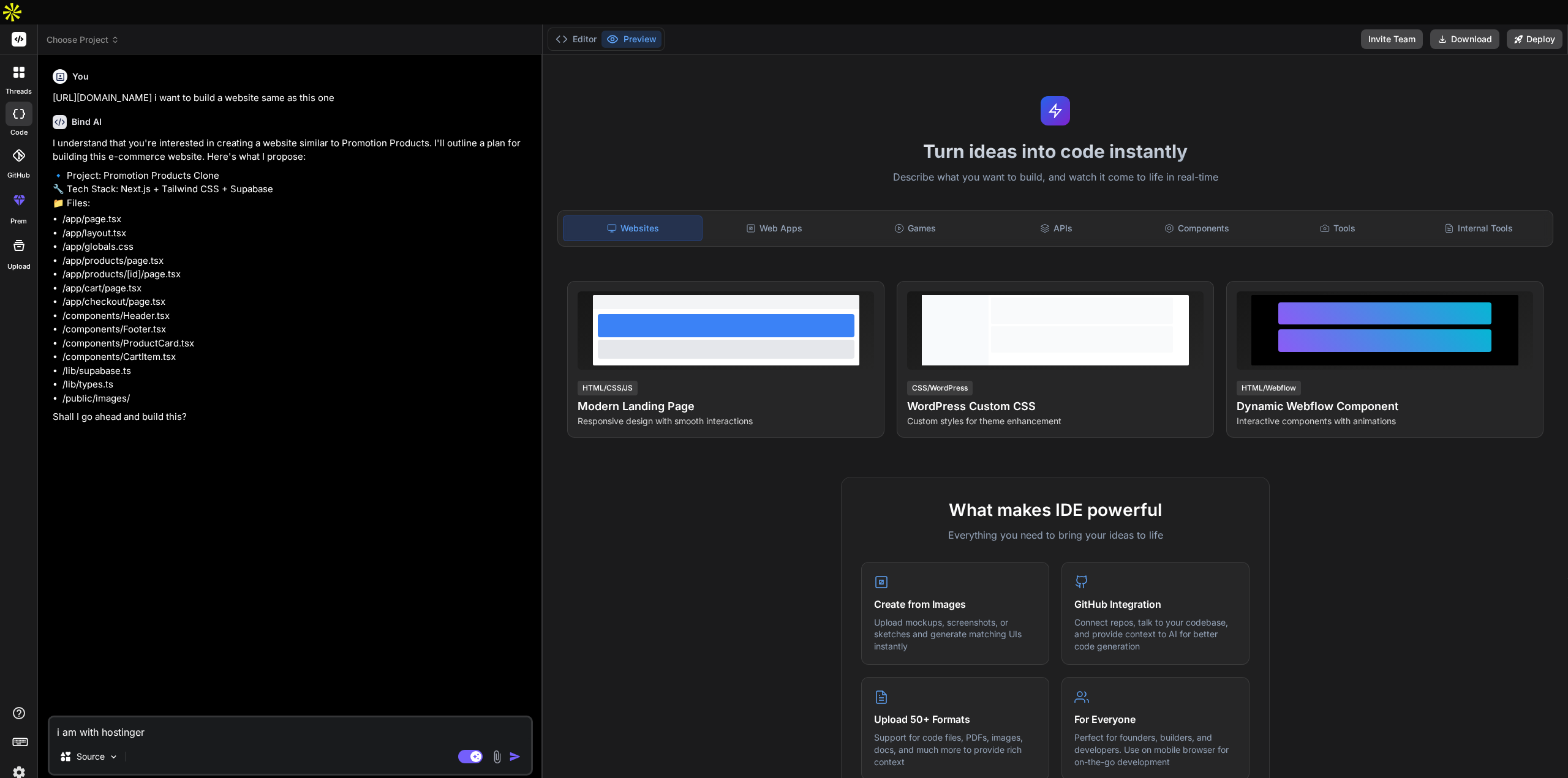
type textarea "x"
type textarea "i am with hostinger,"
type textarea "x"
type textarea "i am with hostinger, h"
type textarea "x"
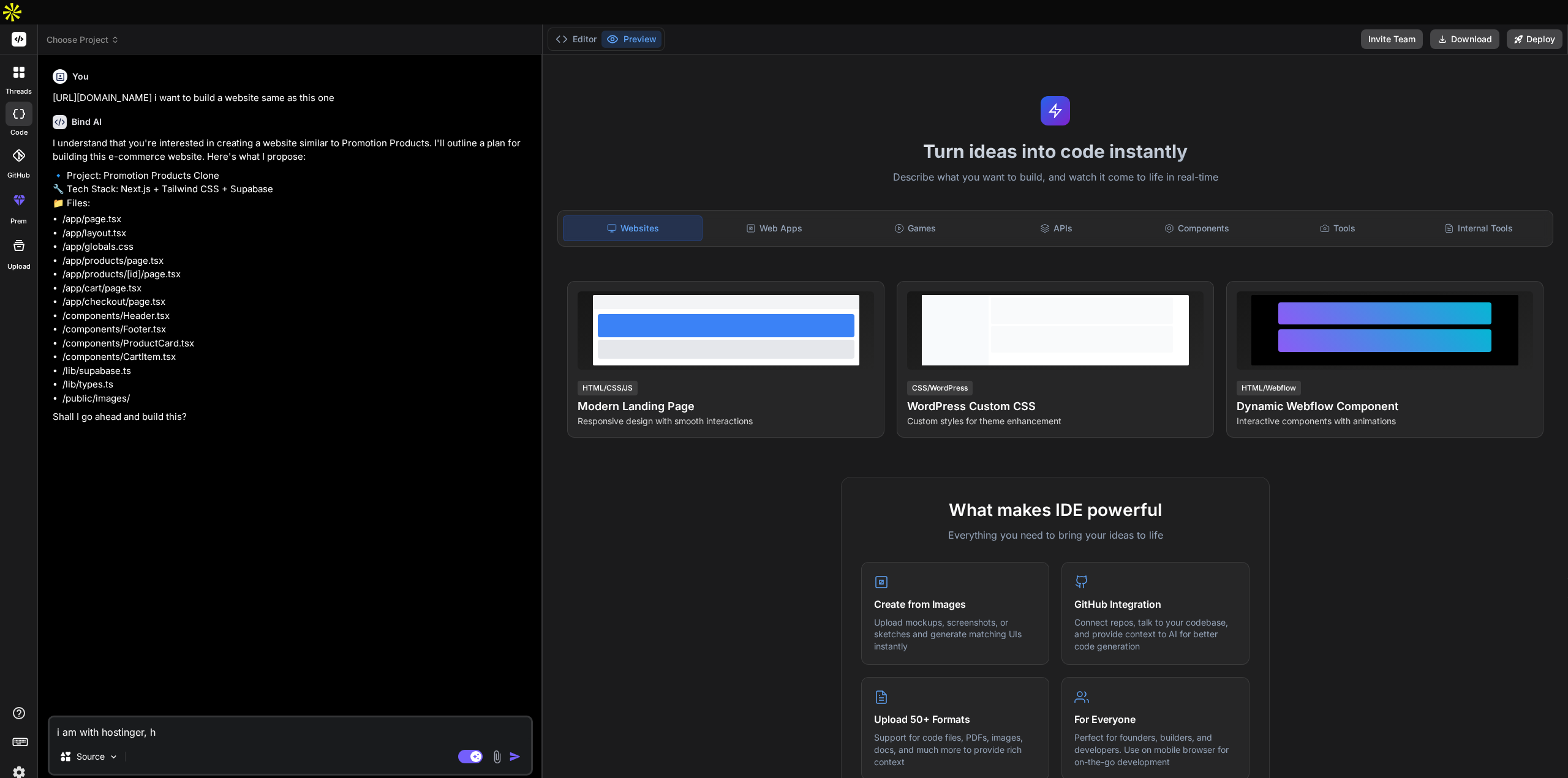
type textarea "i am with hostinger, ho"
type textarea "x"
type textarea "i am with hostinger, how"
type textarea "x"
type textarea "i am with hostinger, how"
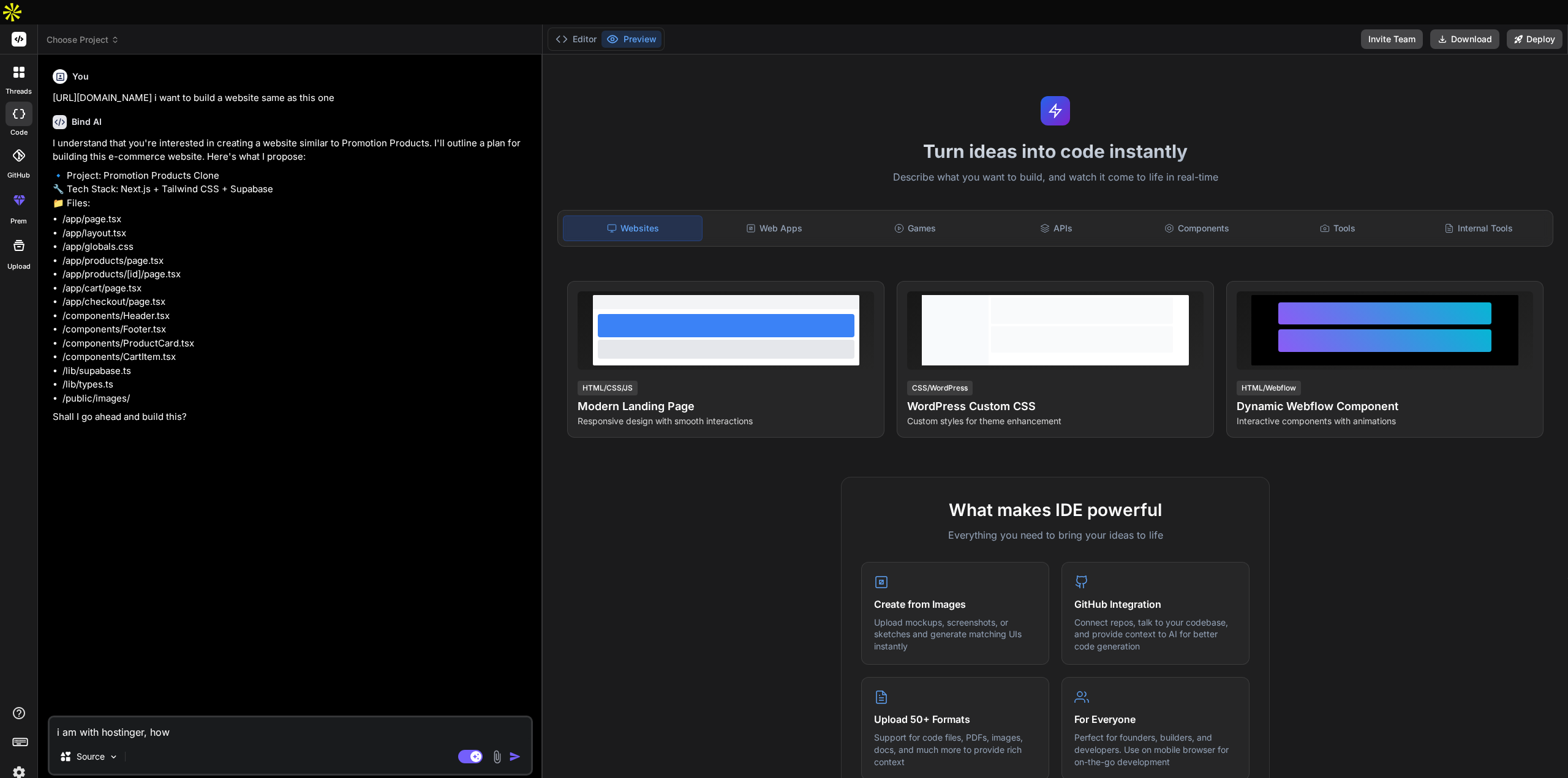
type textarea "x"
type textarea "i am with hostinger, how t"
type textarea "x"
type textarea "i am with hostinger, how to"
type textarea "x"
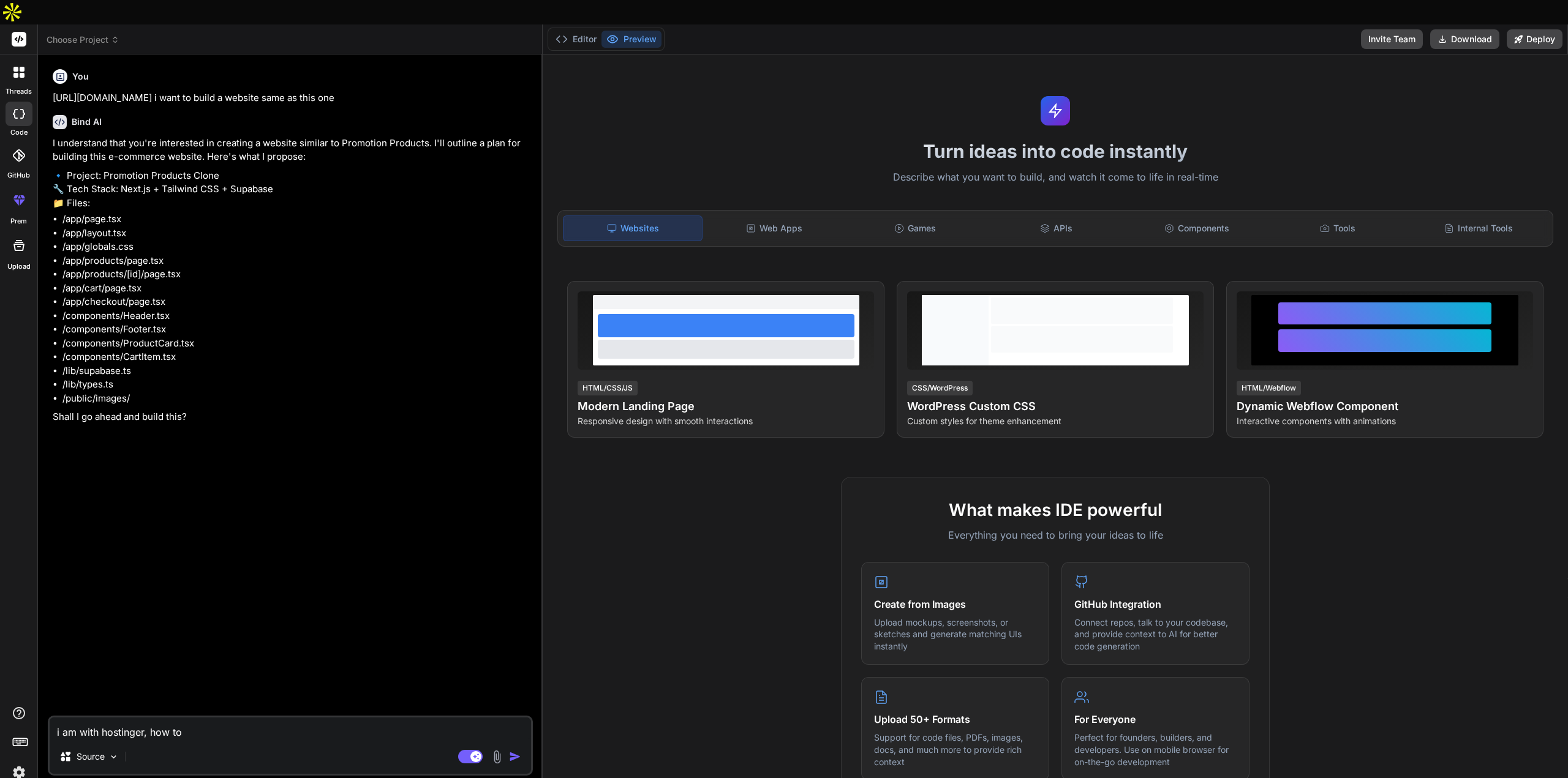
type textarea "i am with hostinger, how to"
type textarea "x"
type textarea "i am with hostinger, how to u"
type textarea "x"
type textarea "i am with hostinger, how to us"
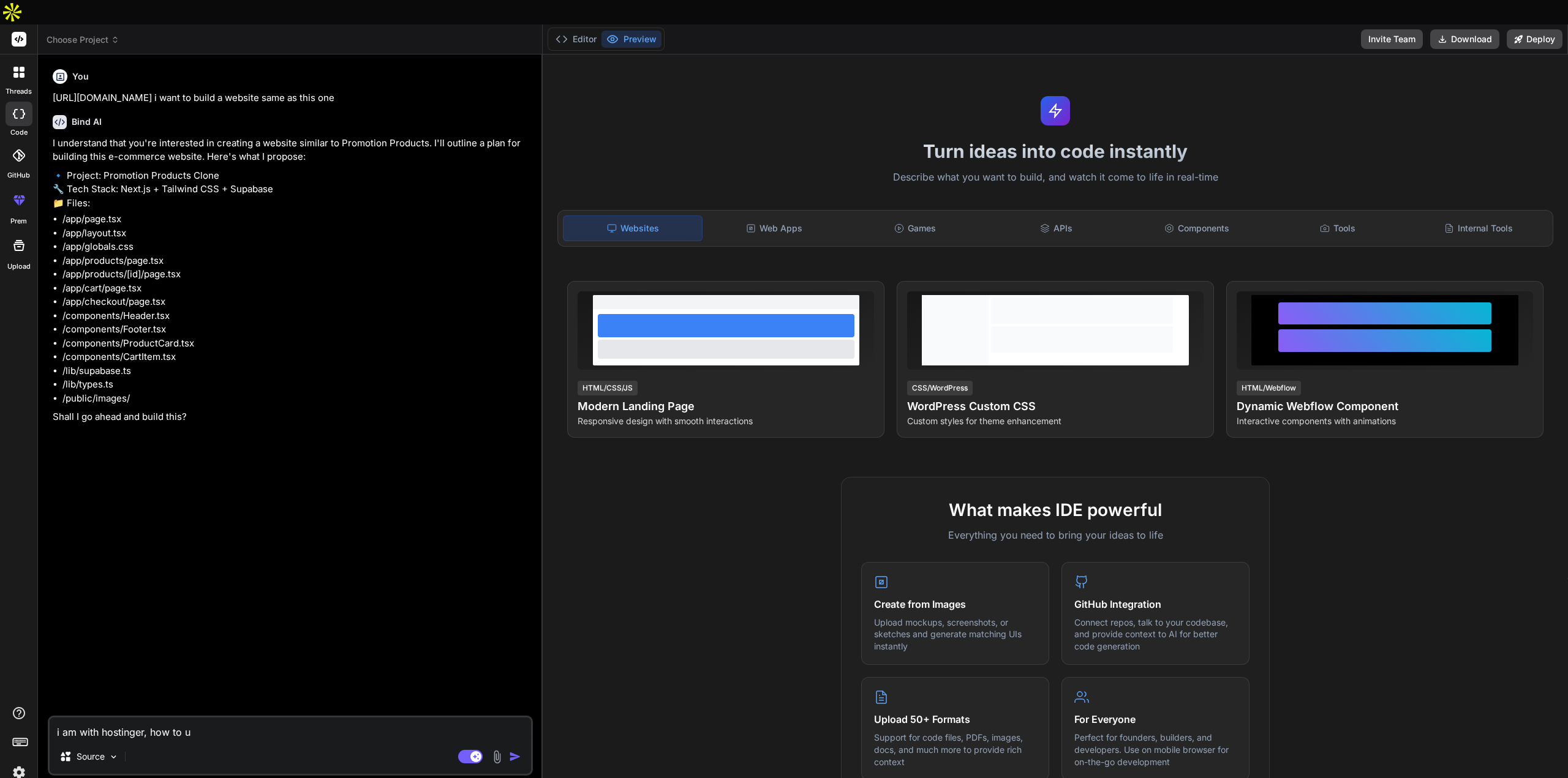
type textarea "x"
type textarea "i am with hostinger, how to use"
type textarea "x"
type textarea "i am with hostinger, how to use"
type textarea "x"
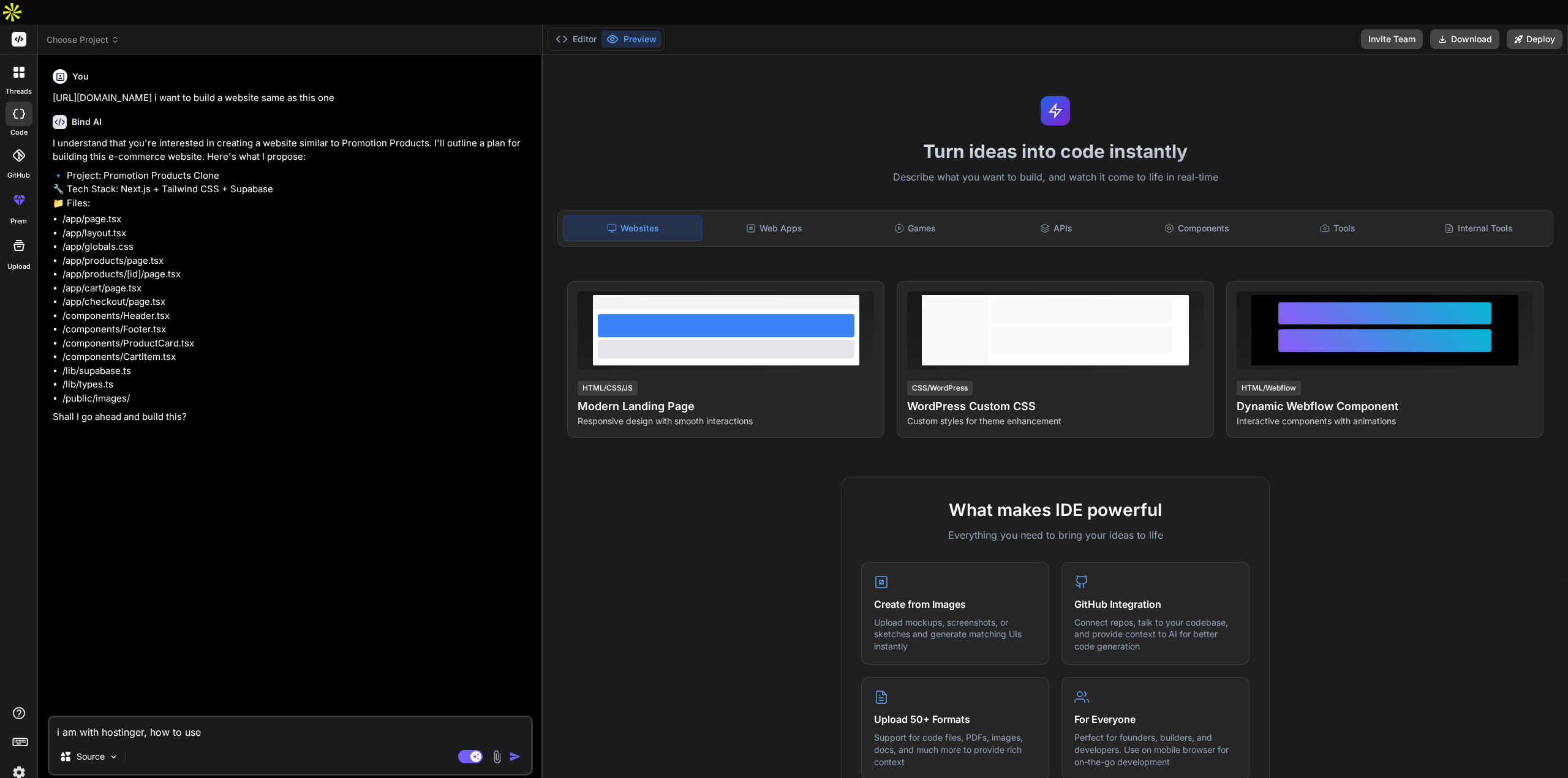
type textarea "i am with hostinger, how to use h"
type textarea "x"
type textarea "i am with hostinger, how to use ho"
type textarea "x"
type textarea "i am with hostinger, how to use hos"
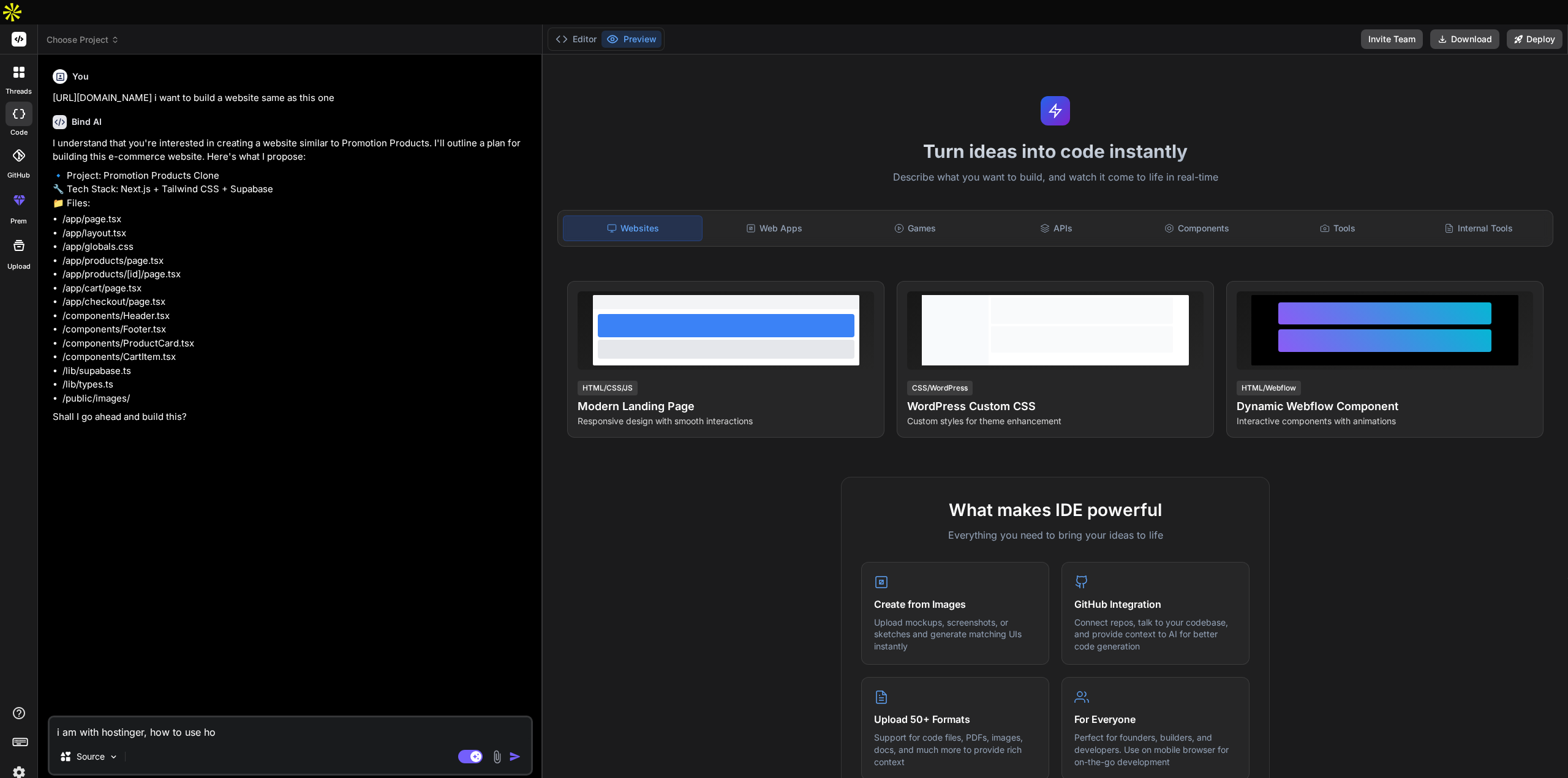
type textarea "x"
type textarea "i am with hostinger, how to use host"
type textarea "x"
type textarea "i am with hostinger, how to use hosti"
type textarea "x"
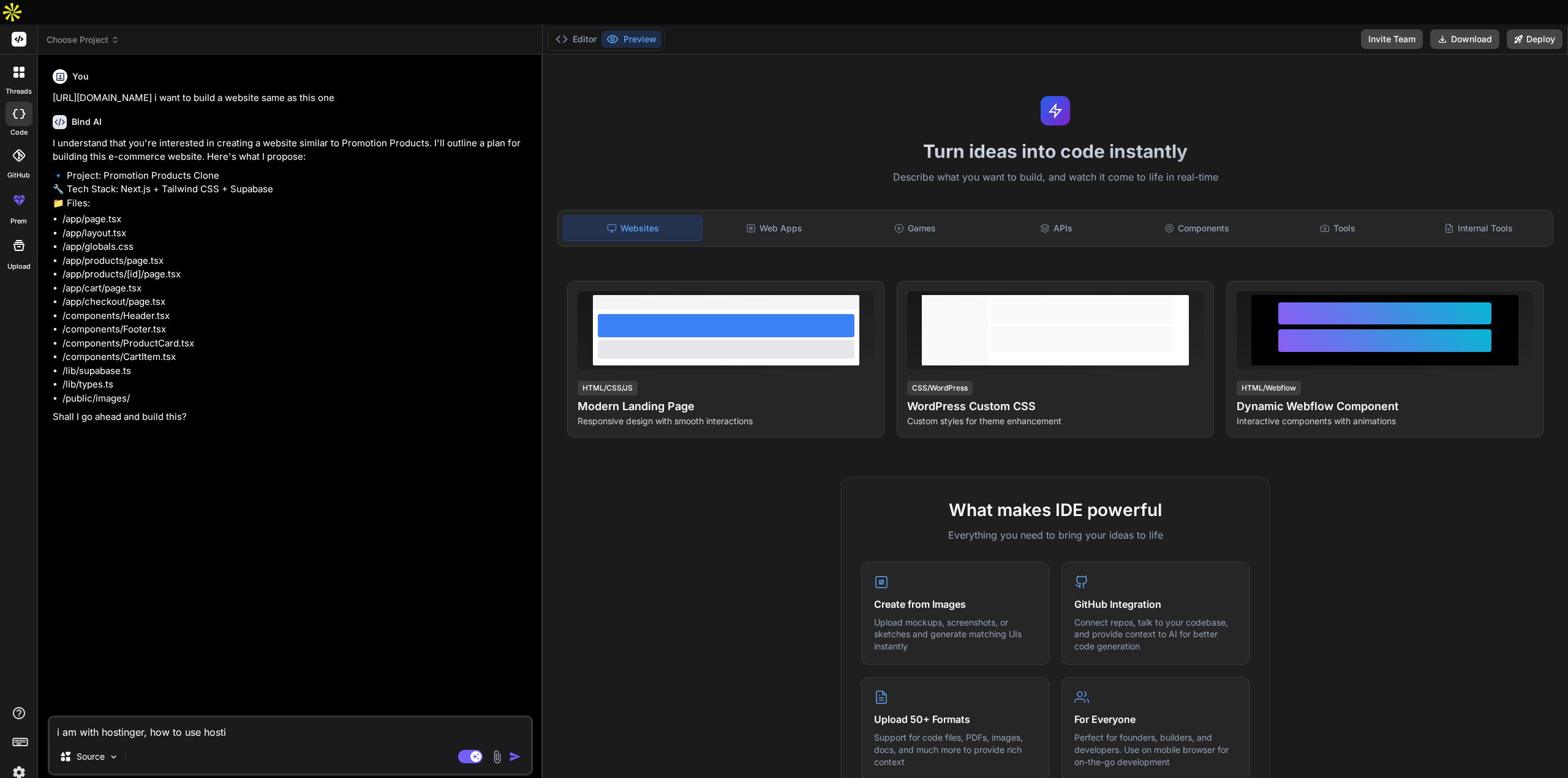
type textarea "i am with hostinger, how to use hostin"
type textarea "x"
type textarea "i am with hostinger, how to use hosting"
type textarea "x"
type textarea "i am with hostinger, how to use hostinge"
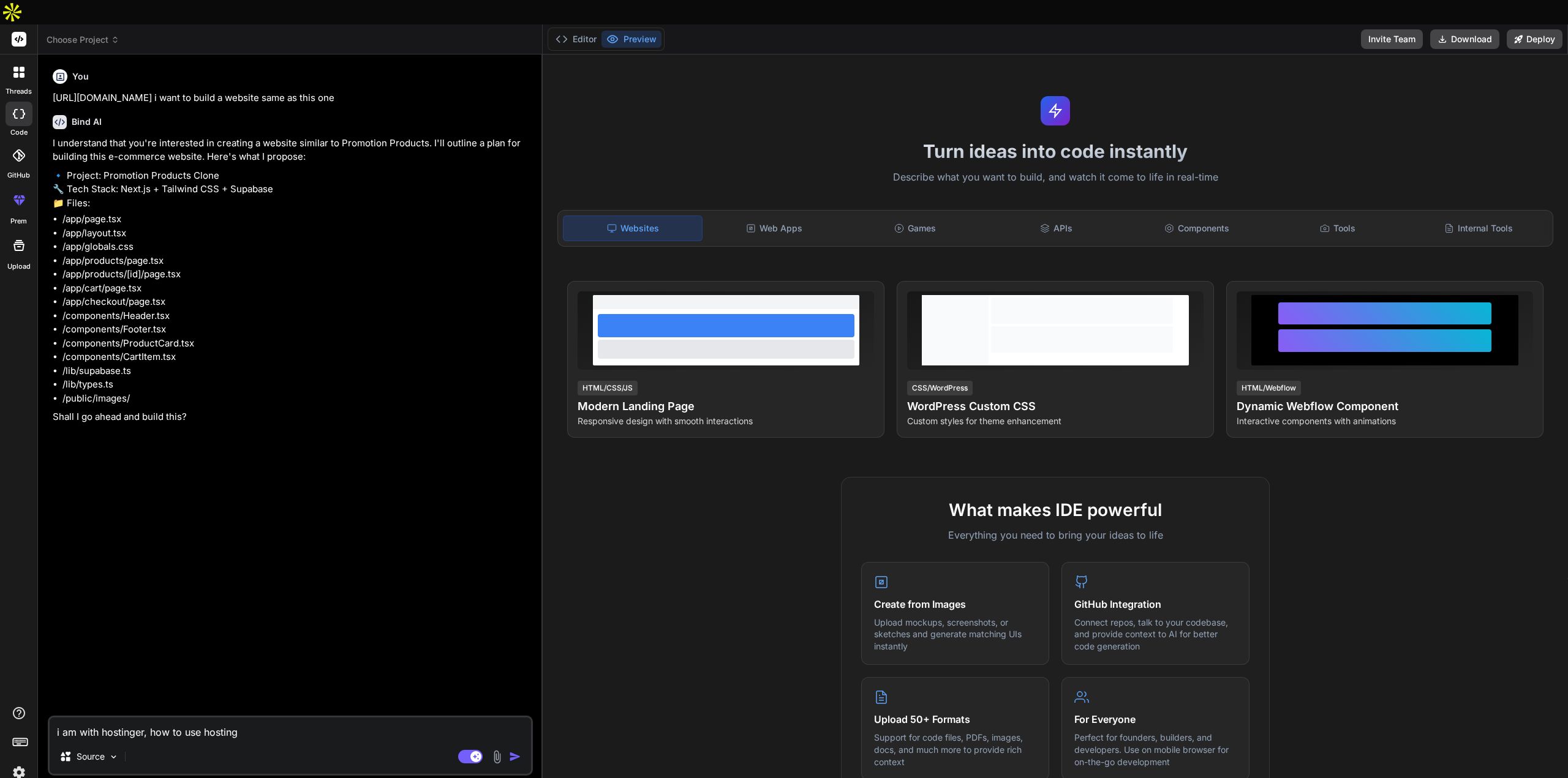
type textarea "x"
type textarea "i am with hostinger, how to use hostinger"
type textarea "x"
type textarea "i am with hostinger, how to use hostinger"
type textarea "x"
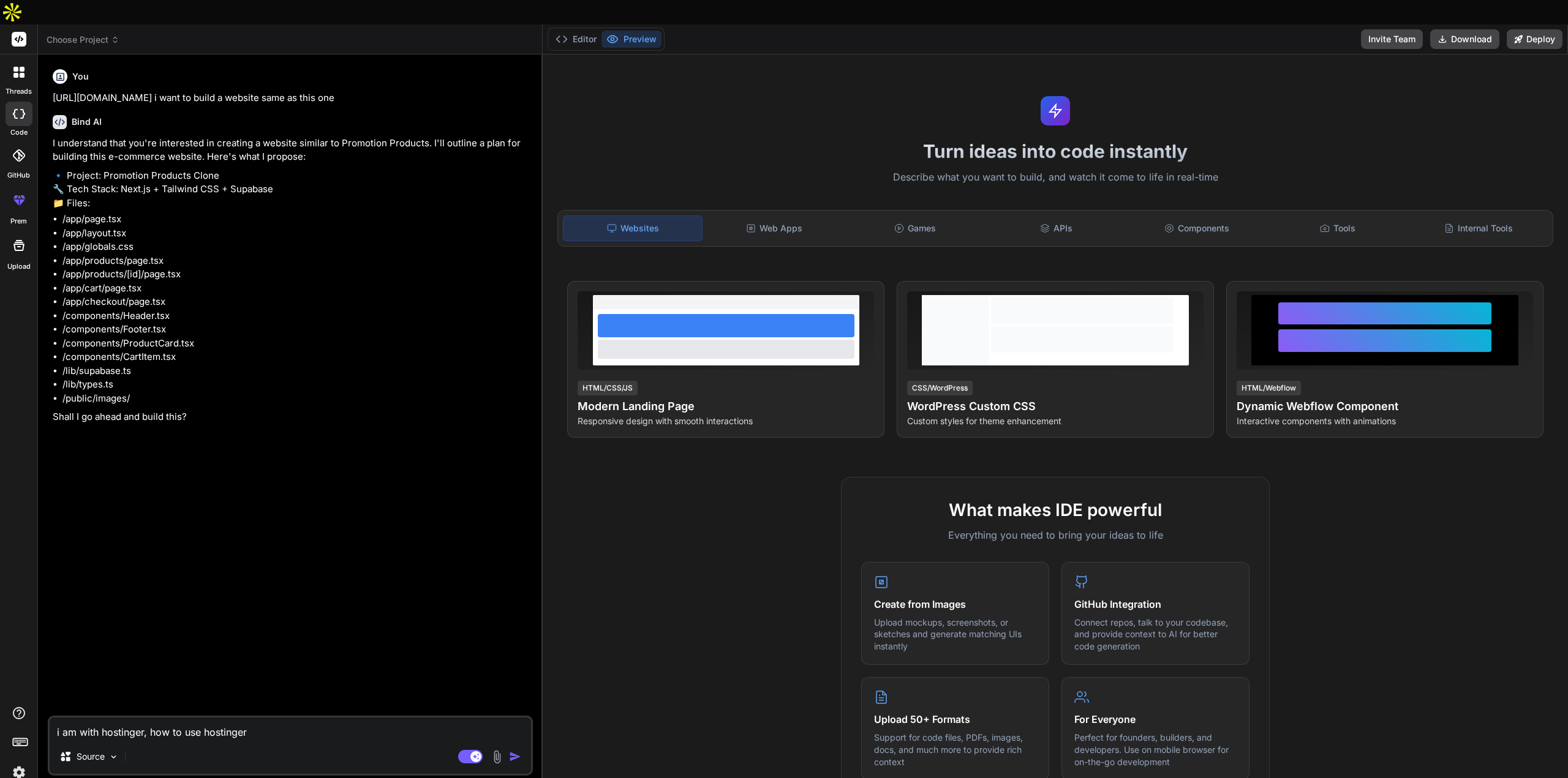
type textarea "i am with hostinger, how to use hostinger d"
type textarea "x"
type textarea "i am with hostinger, how to use hostinger da"
type textarea "x"
type textarea "i am with hostinger, how to use hostinger dat"
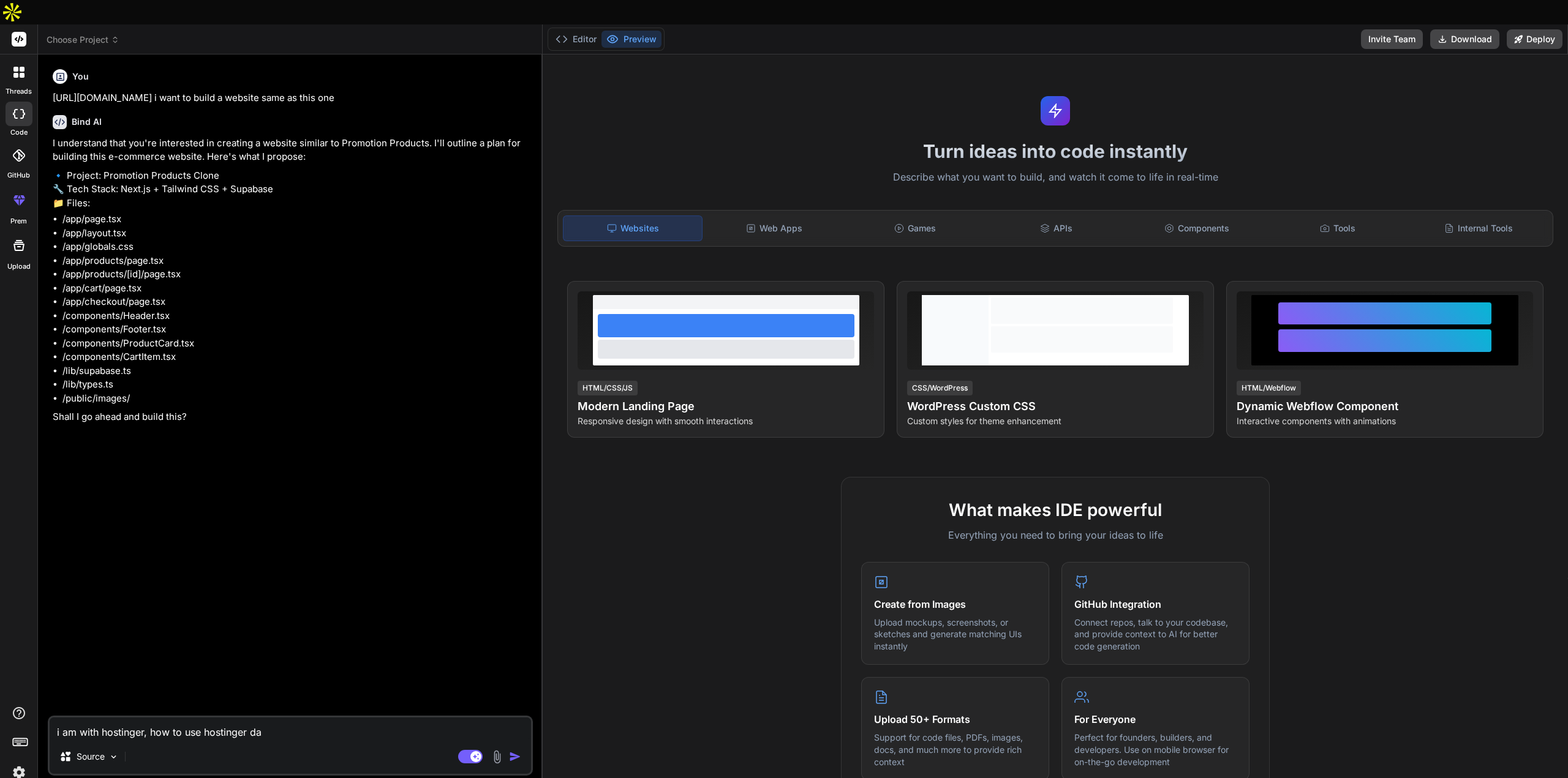
type textarea "x"
type textarea "i am with hostinger, how to use hostinger data"
type textarea "x"
type textarea "i am with hostinger, how to use hostinger datab"
type textarea "x"
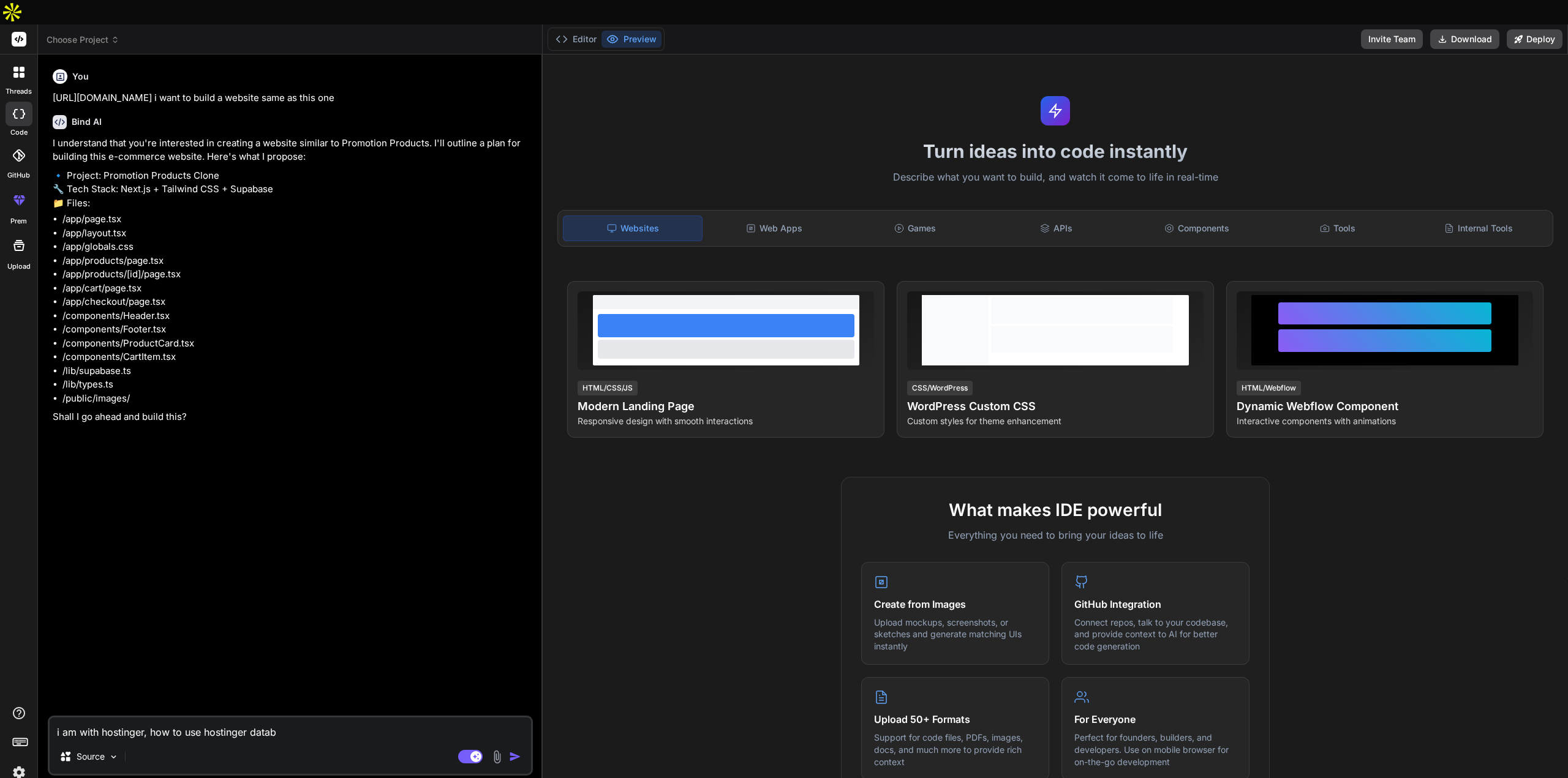
type textarea "i am with hostinger, how to use hostinger databa"
type textarea "x"
type textarea "i am with hostinger, how to use hostinger databas"
type textarea "x"
type textarea "i am with hostinger, how to use hostinger database"
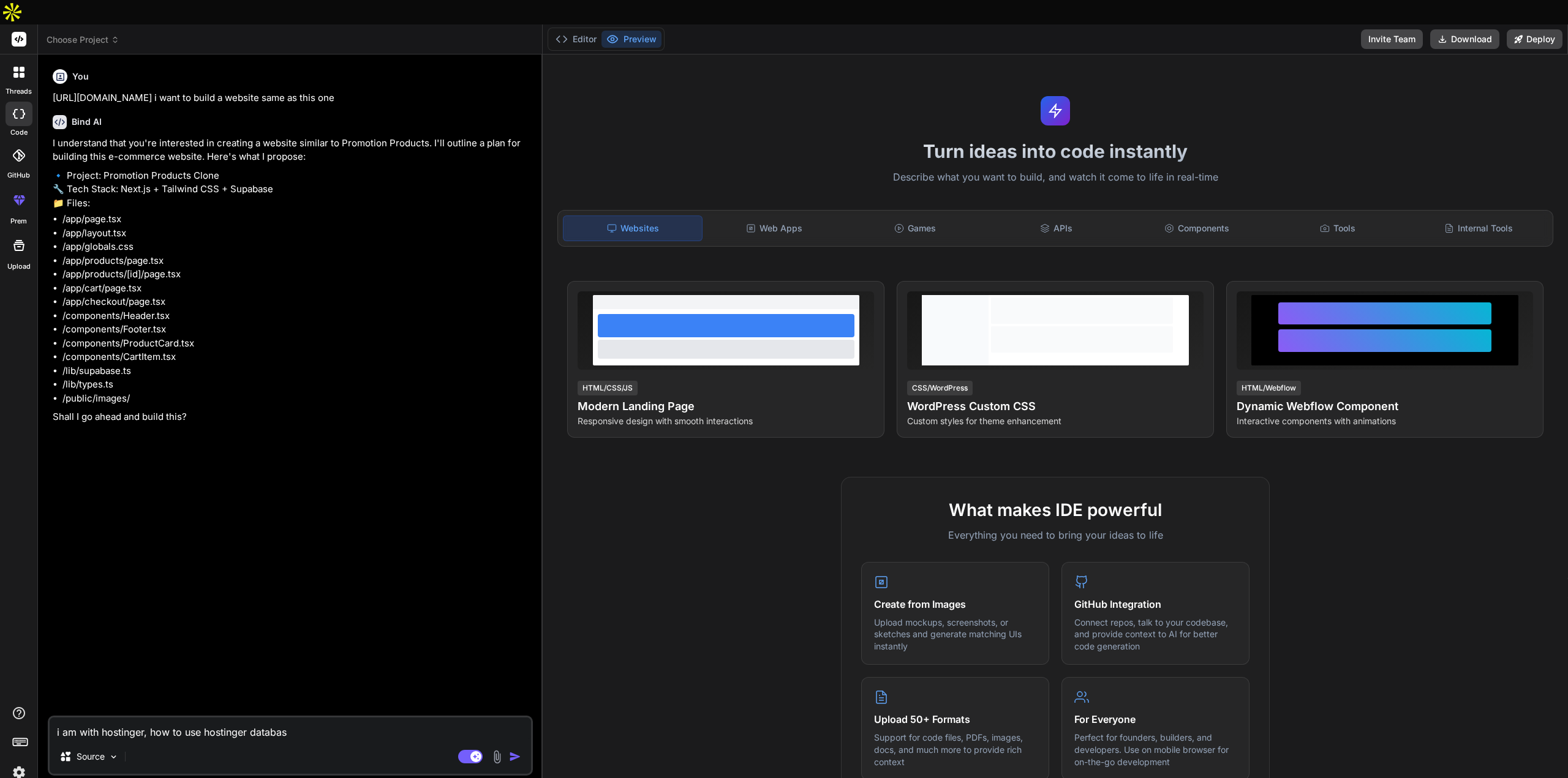
type textarea "x"
type textarea "i am with hostinger, how to use hostinger database"
type textarea "x"
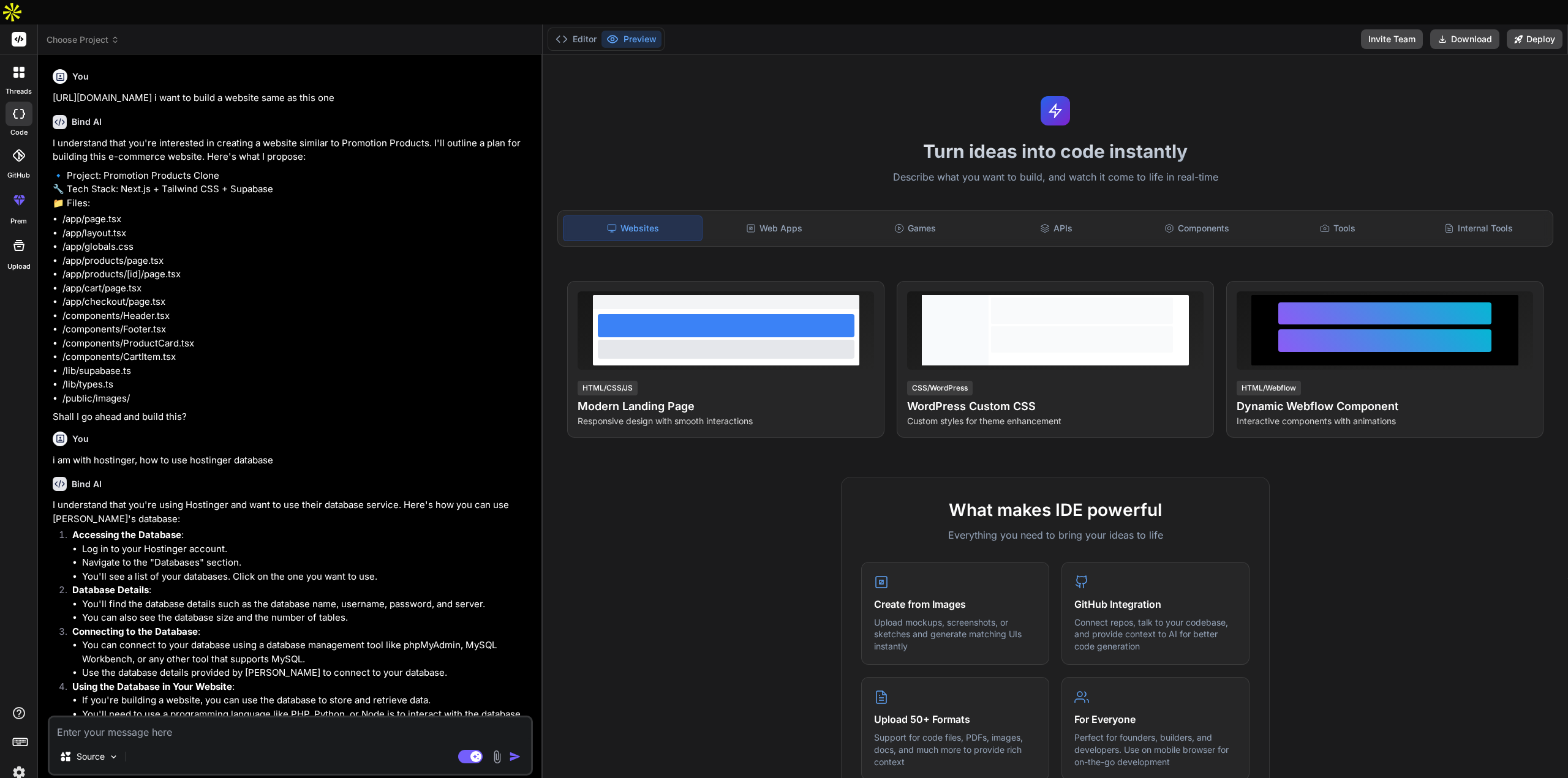
type textarea "x"
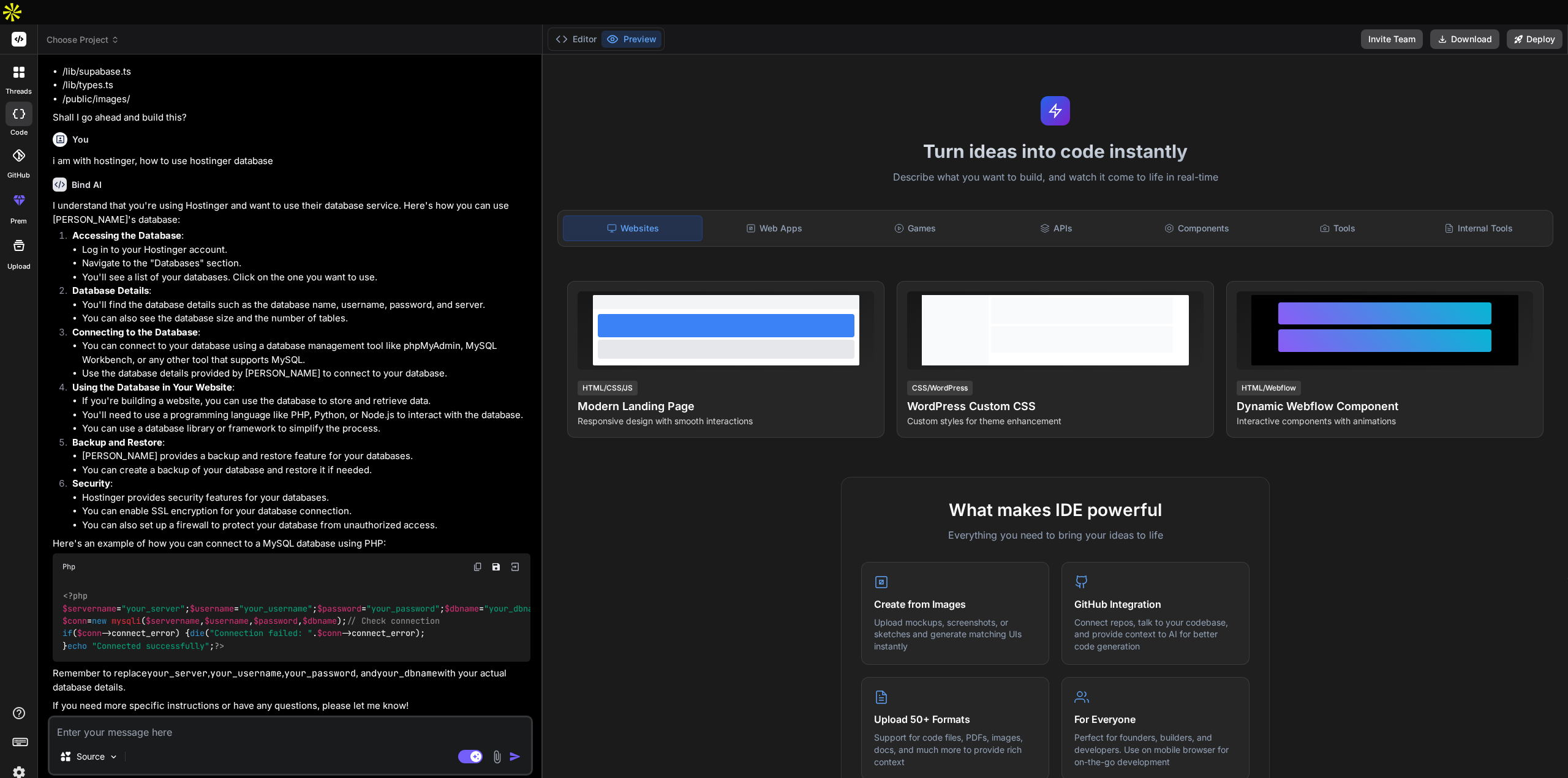
scroll to position [424, 0]
click at [227, 718] on textarea at bounding box center [290, 729] width 481 height 22
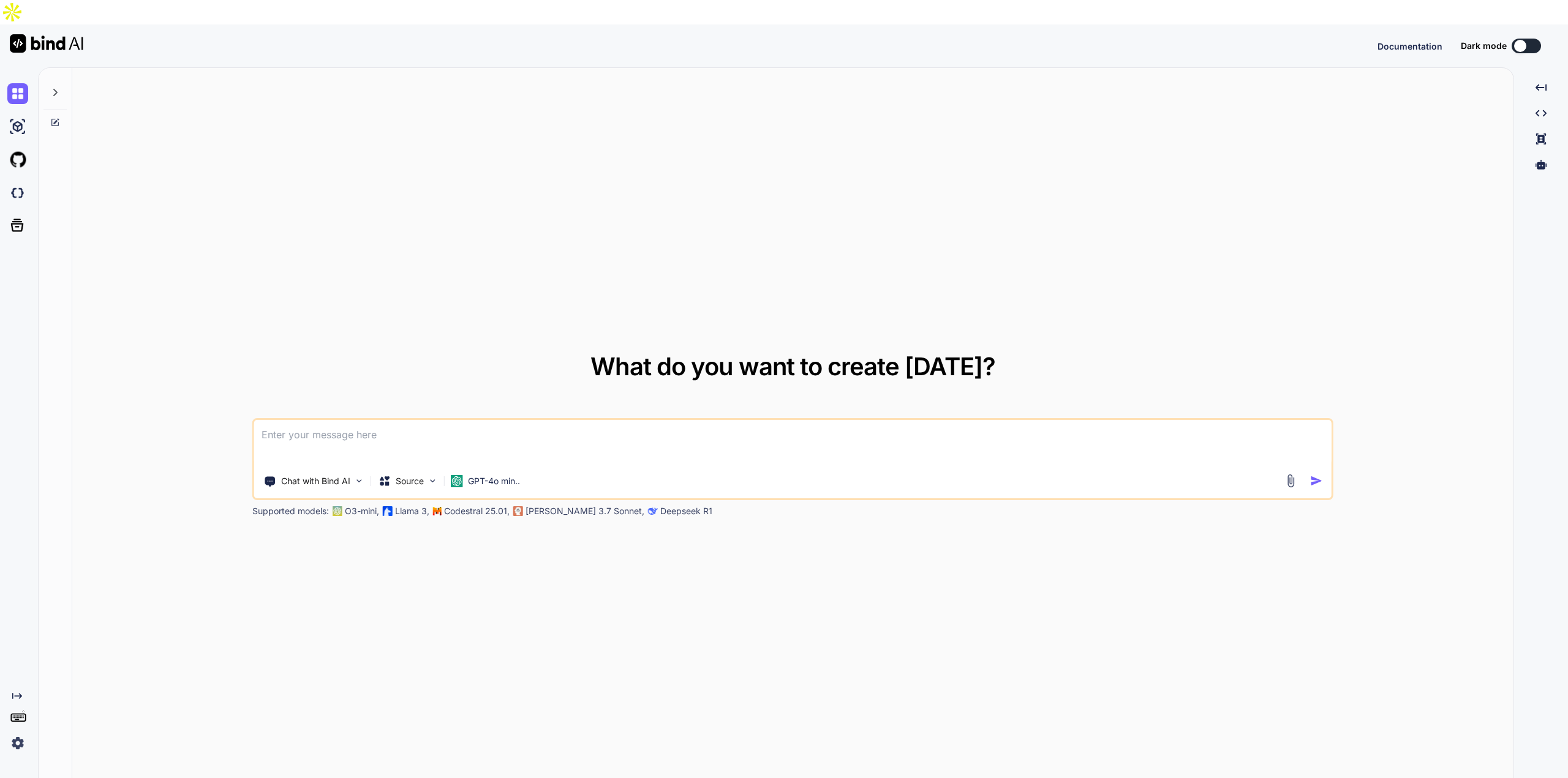
click at [477, 420] on textarea at bounding box center [793, 442] width 1078 height 45
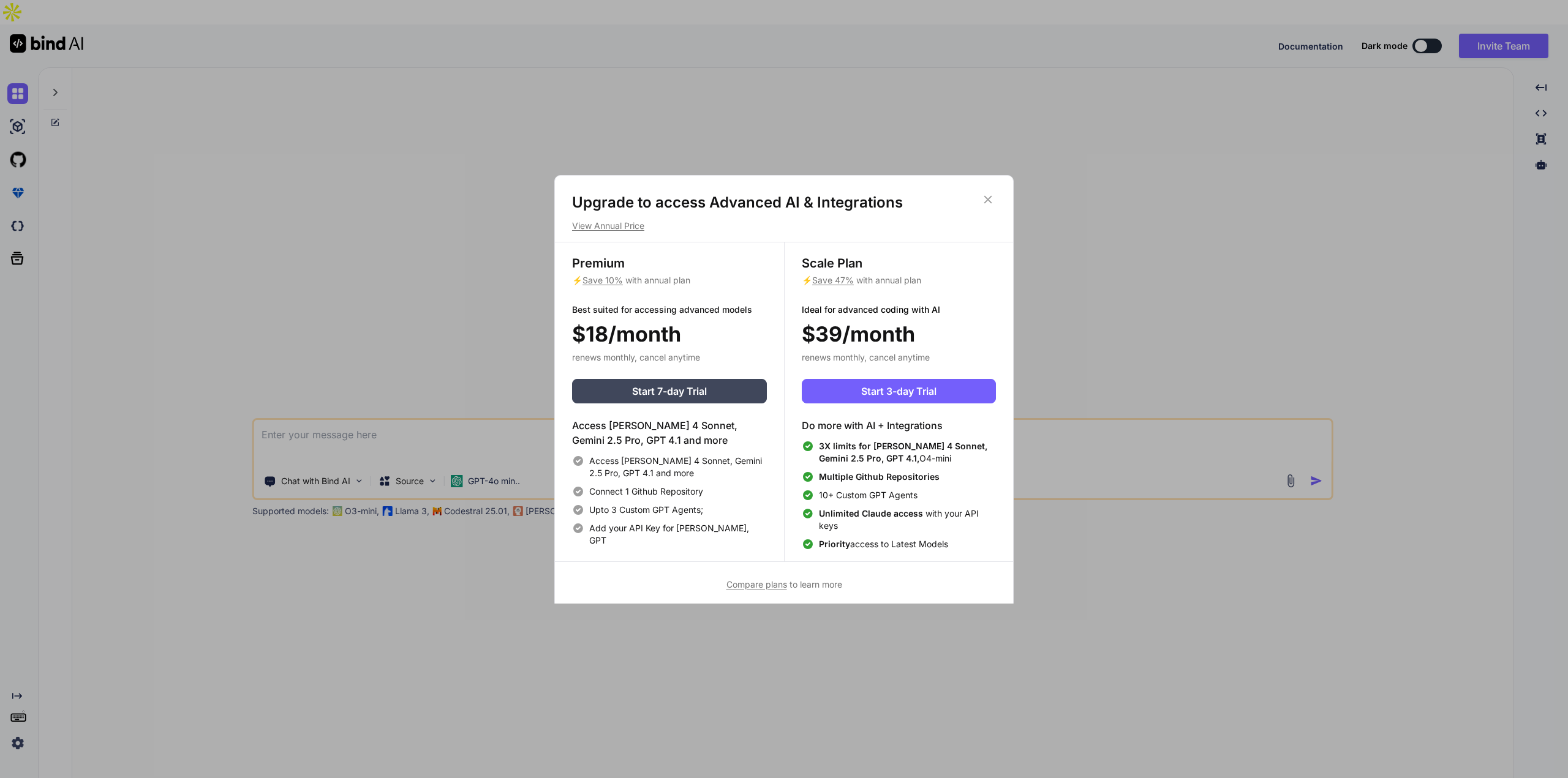
type textarea "x"
click at [917, 395] on span "Start 3-day Trial" at bounding box center [899, 391] width 76 height 15
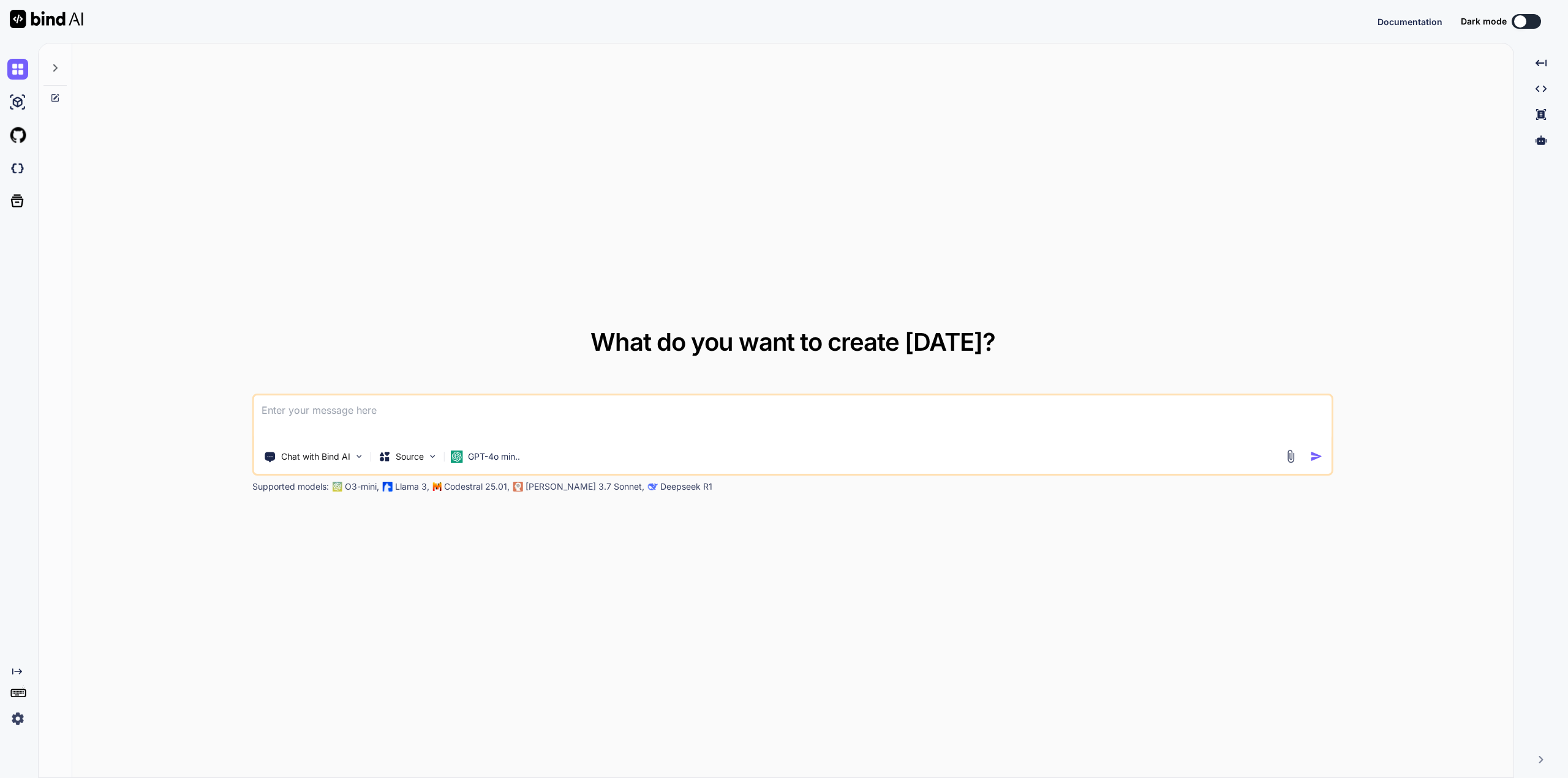
click at [444, 426] on textarea at bounding box center [793, 418] width 1078 height 45
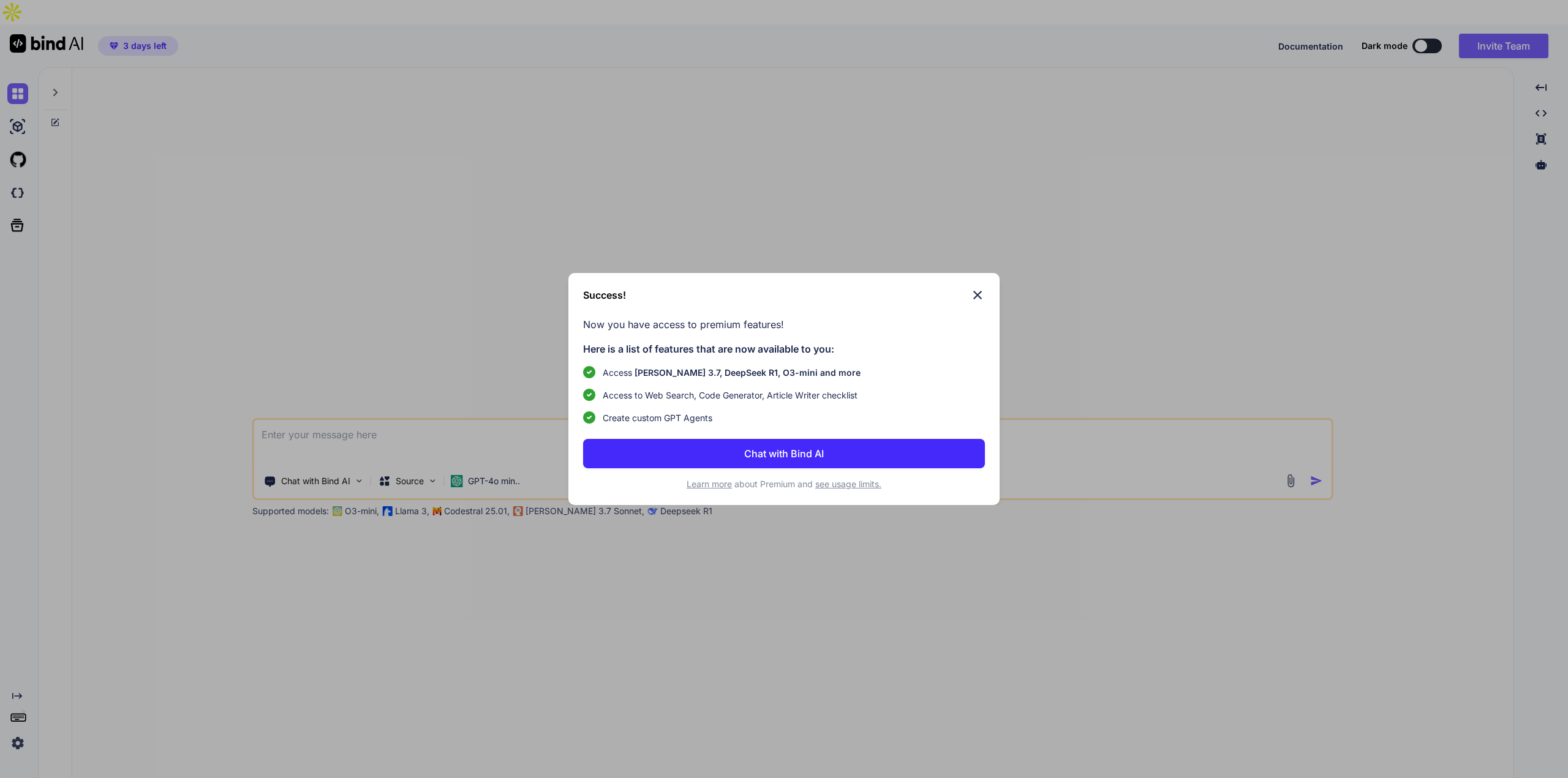
type textarea "x"
click at [813, 456] on p "Chat with Bind AI" at bounding box center [784, 454] width 80 height 15
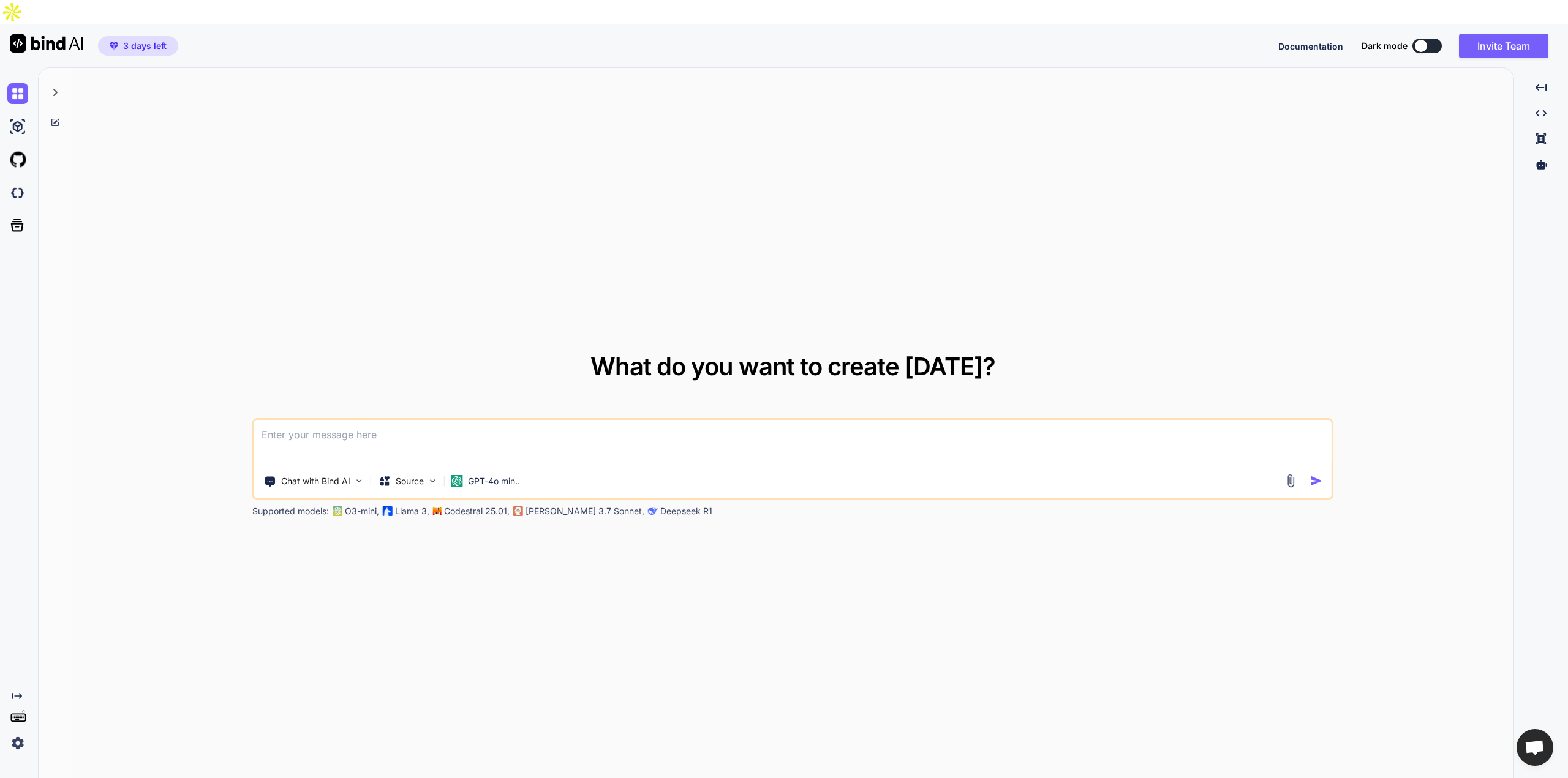
click at [390, 420] on textarea at bounding box center [793, 442] width 1078 height 45
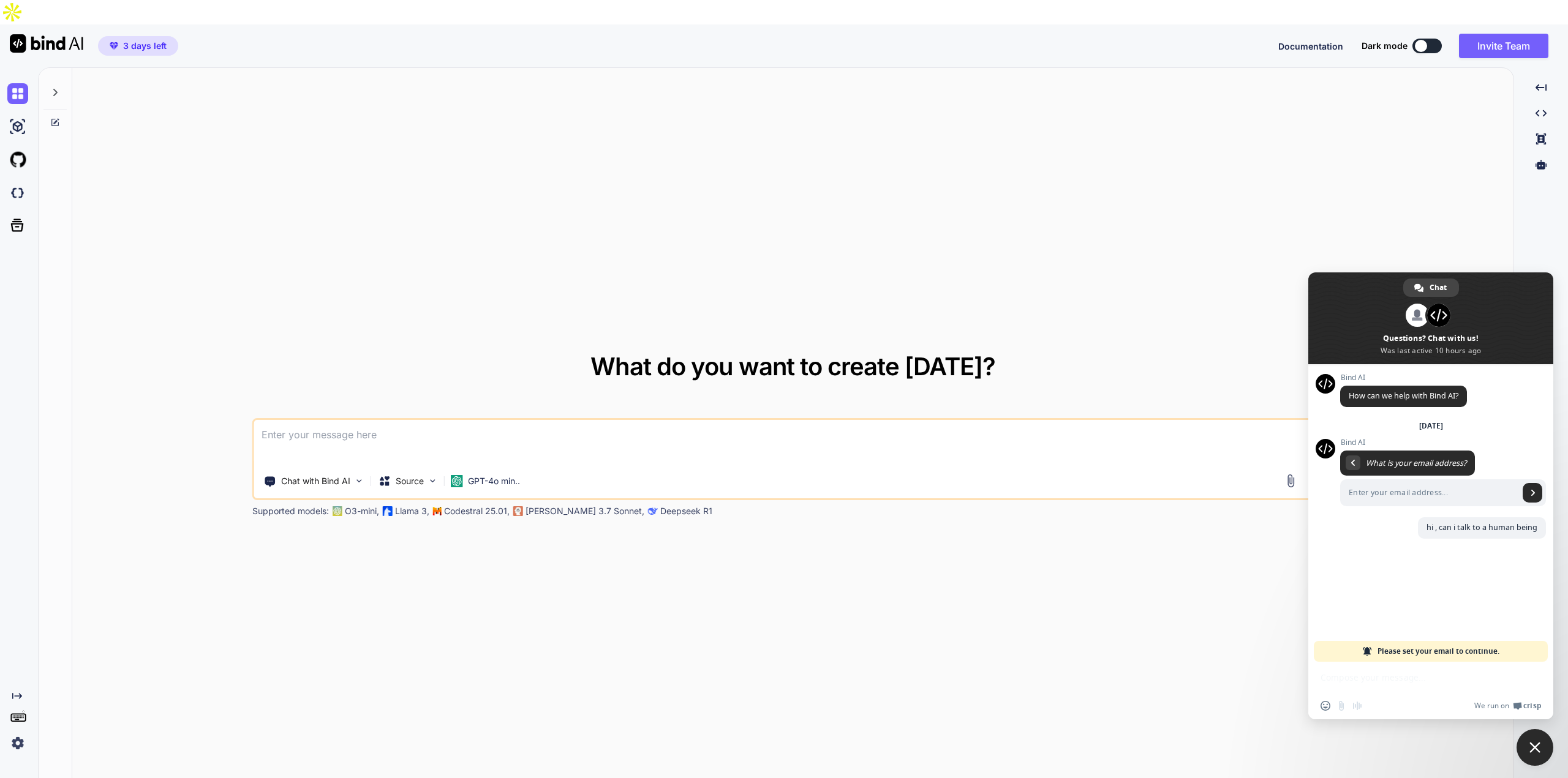
click at [20, 733] on img at bounding box center [17, 743] width 21 height 21
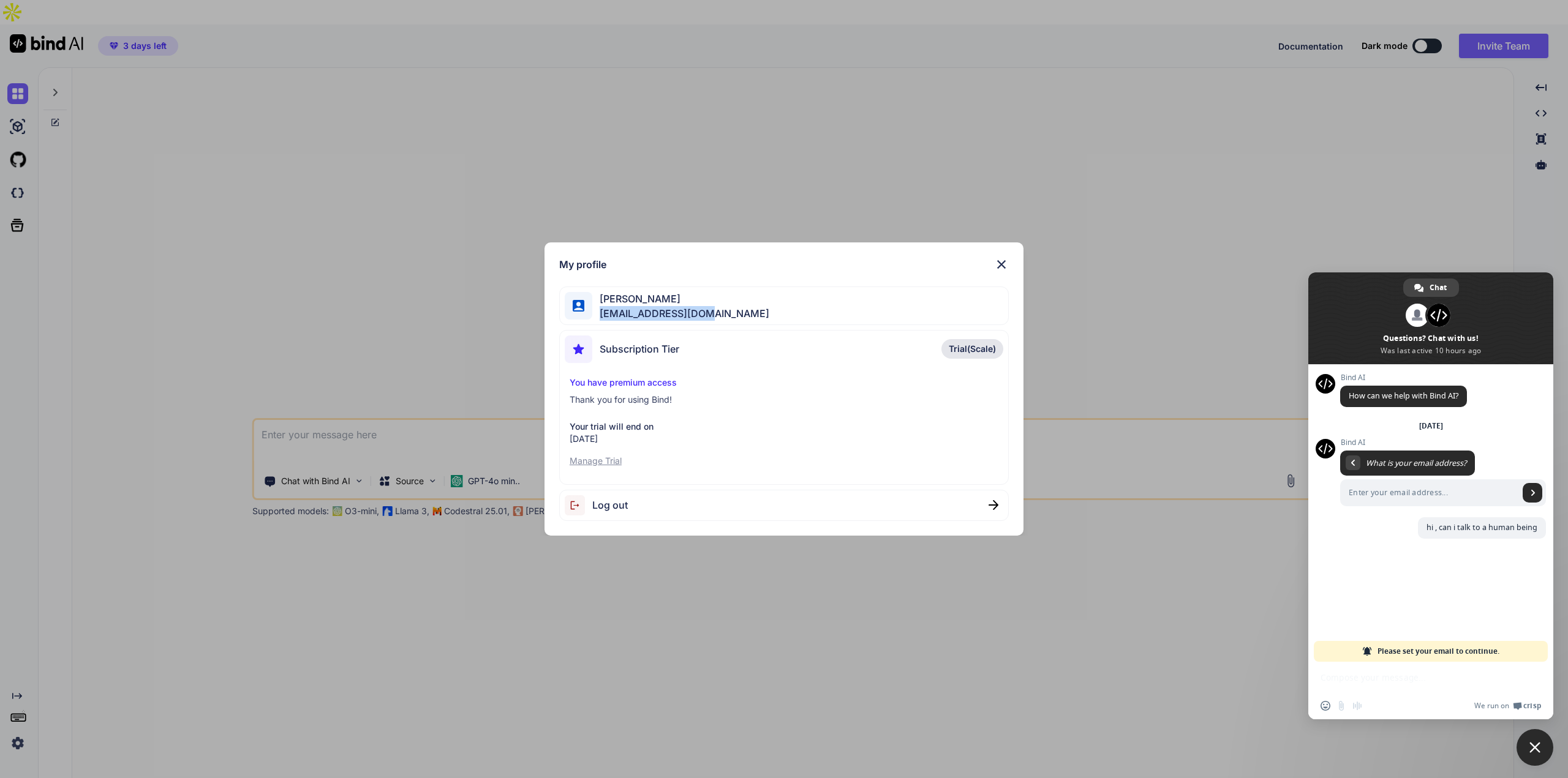
drag, startPoint x: 706, startPoint y: 312, endPoint x: 763, endPoint y: 323, distance: 58.1
click at [599, 317] on div "Lily Zhu jiling410@gmail.com" at bounding box center [784, 305] width 450 height 39
copy span "jiling410@gmail.com"
click at [1424, 691] on div "Network offline. Reconnecting... No messages can be received or sent for now. B…" at bounding box center [1431, 542] width 245 height 355
drag, startPoint x: 1396, startPoint y: 697, endPoint x: 1389, endPoint y: 704, distance: 9.9
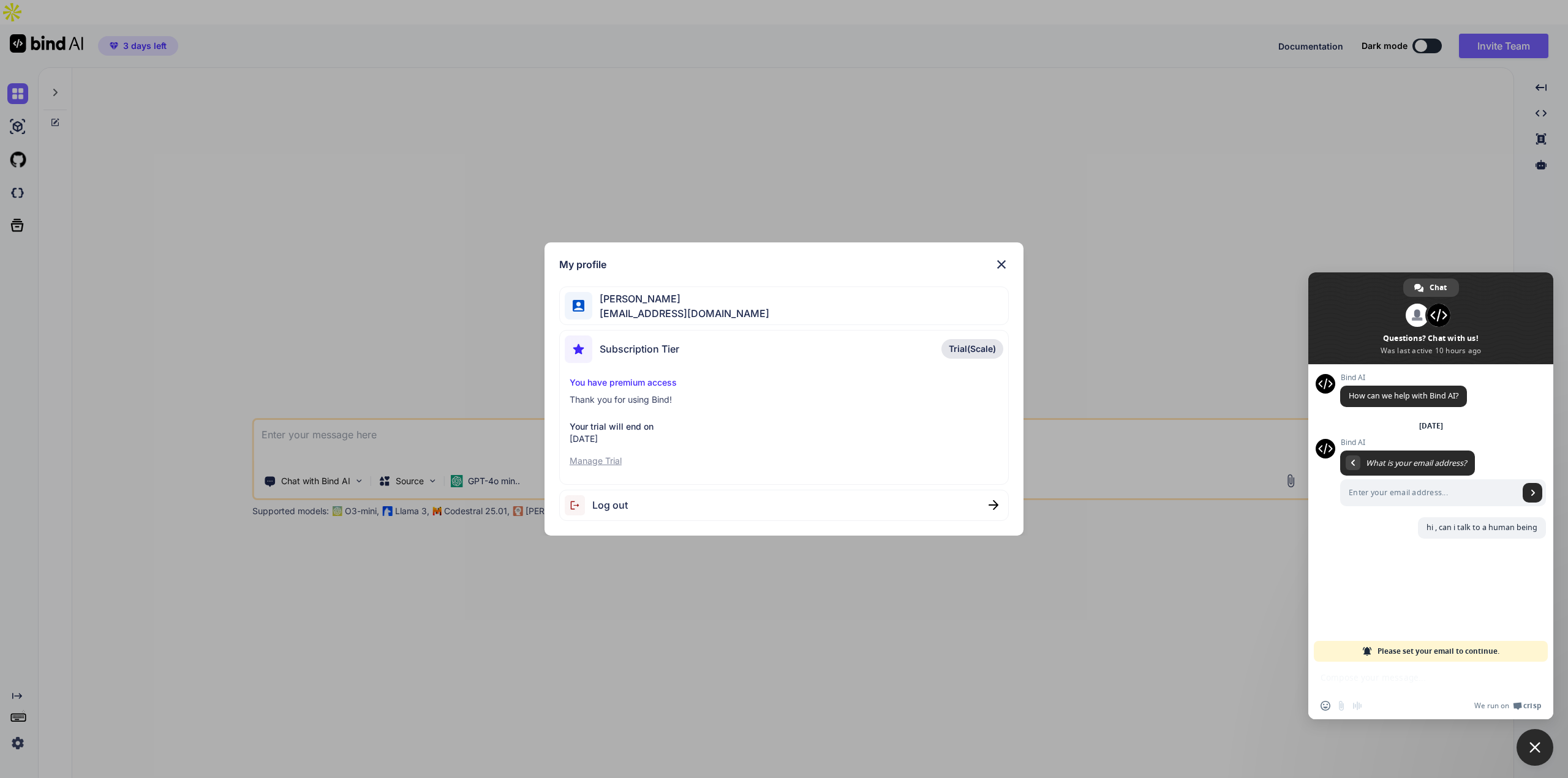
click at [1395, 702] on div "Insert an emoji Send a file Audio message We run on Crisp" at bounding box center [1431, 706] width 245 height 27
click at [1389, 704] on div "We run on Crisp" at bounding box center [1455, 706] width 173 height 11
drag, startPoint x: 1375, startPoint y: 710, endPoint x: 1139, endPoint y: 506, distance: 311.9
click at [1356, 702] on div "Insert an emoji Send a file Audio message We run on Crisp" at bounding box center [1431, 706] width 245 height 27
drag, startPoint x: 1004, startPoint y: 257, endPoint x: 1022, endPoint y: 266, distance: 20.1
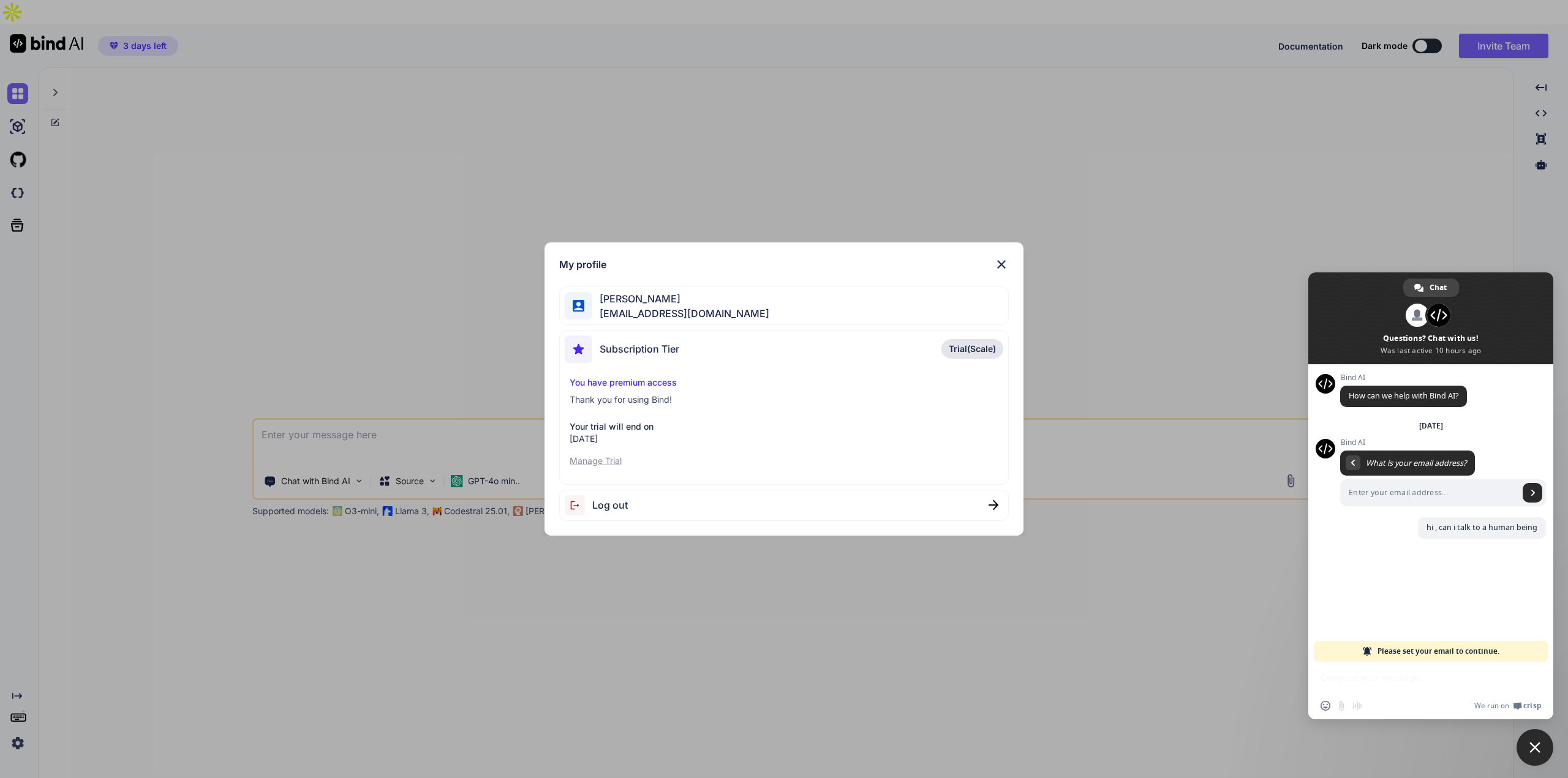
click at [1004, 257] on div "My profile Lily Zhu jiling410@gmail.com Subscription Tier Trial(Scale) You have…" at bounding box center [784, 389] width 479 height 294
click at [1002, 266] on img at bounding box center [1002, 265] width 15 height 15
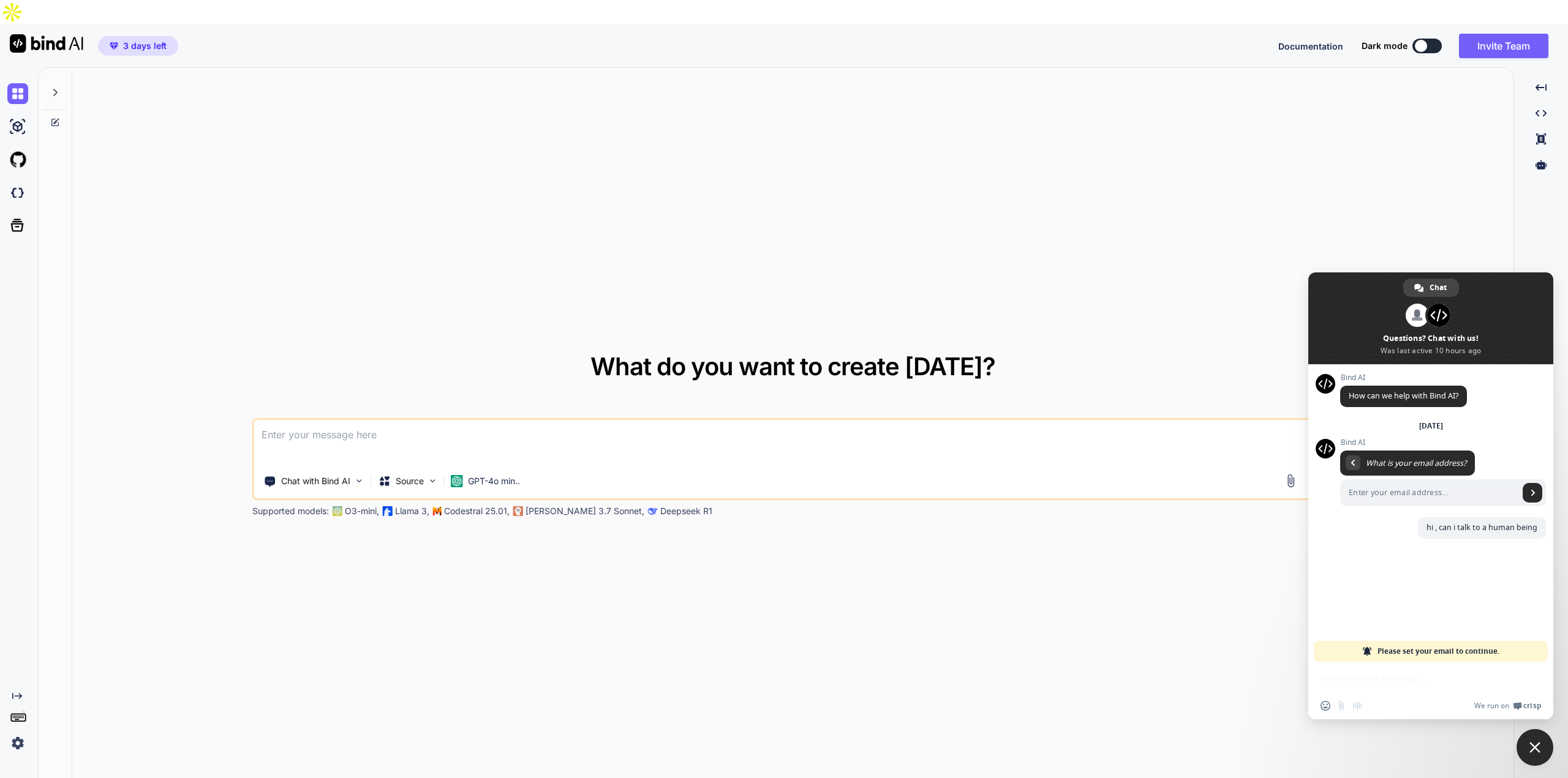
click at [1374, 705] on div "We run on Crisp" at bounding box center [1455, 706] width 173 height 11
drag, startPoint x: 1364, startPoint y: 707, endPoint x: 1366, endPoint y: 700, distance: 7.3
click at [1364, 704] on div "Insert an emoji Send a file Audio message" at bounding box center [1344, 706] width 48 height 10
click at [1443, 655] on span "Please set your email to continue." at bounding box center [1439, 651] width 122 height 21
click at [1366, 492] on input "Enter your email address..." at bounding box center [1429, 493] width 179 height 27
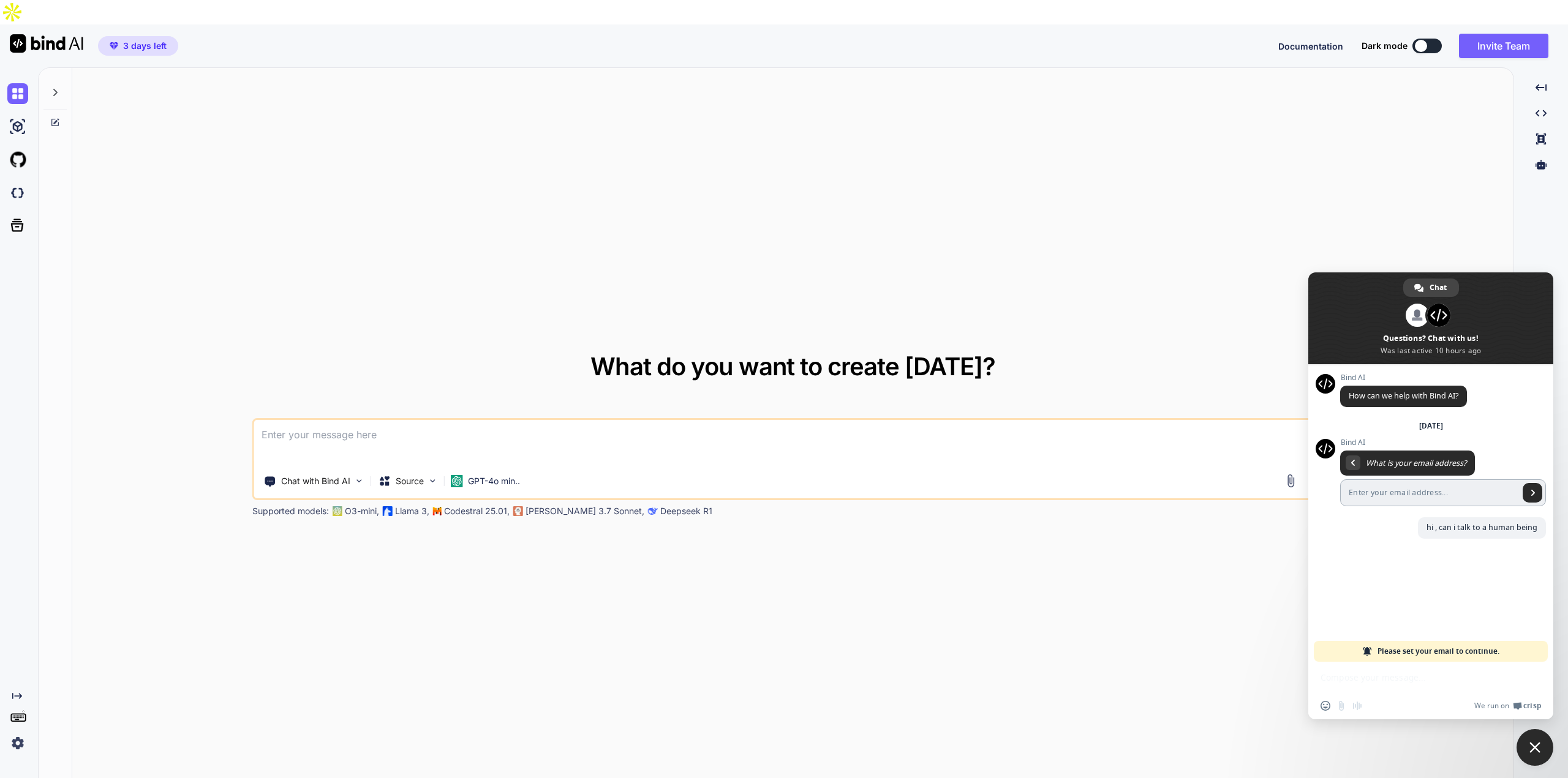
paste input "jiling410@gmail.com"
type input "jiling410@gmail.com"
click at [1537, 494] on link "Send" at bounding box center [1533, 493] width 20 height 20
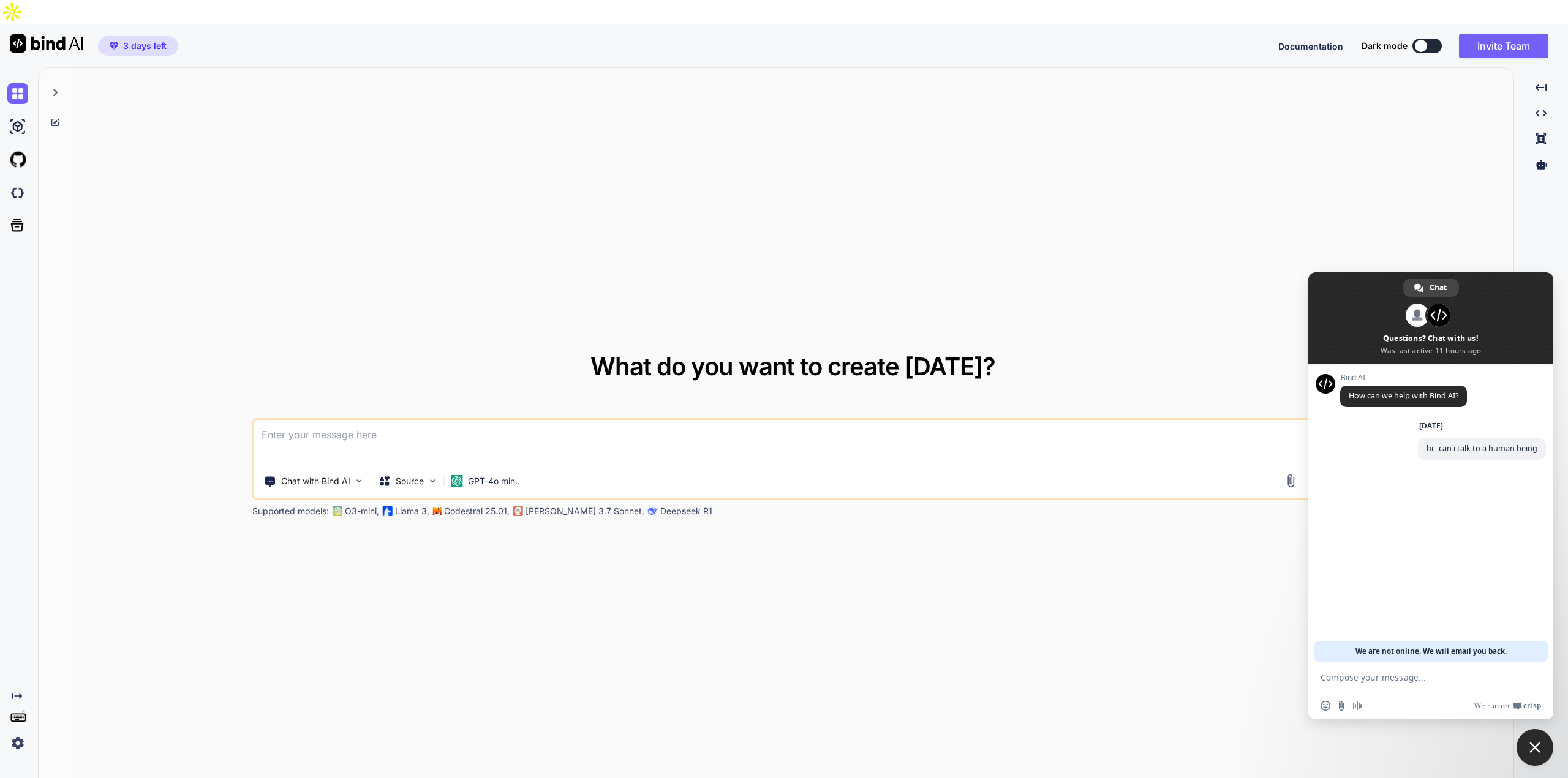
click at [1427, 684] on textarea "Compose your message..." at bounding box center [1418, 677] width 196 height 30
click at [1463, 530] on link "No, thanks" at bounding box center [1447, 526] width 56 height 21
click at [1396, 685] on textarea "Compose your message..." at bounding box center [1418, 677] width 196 height 30
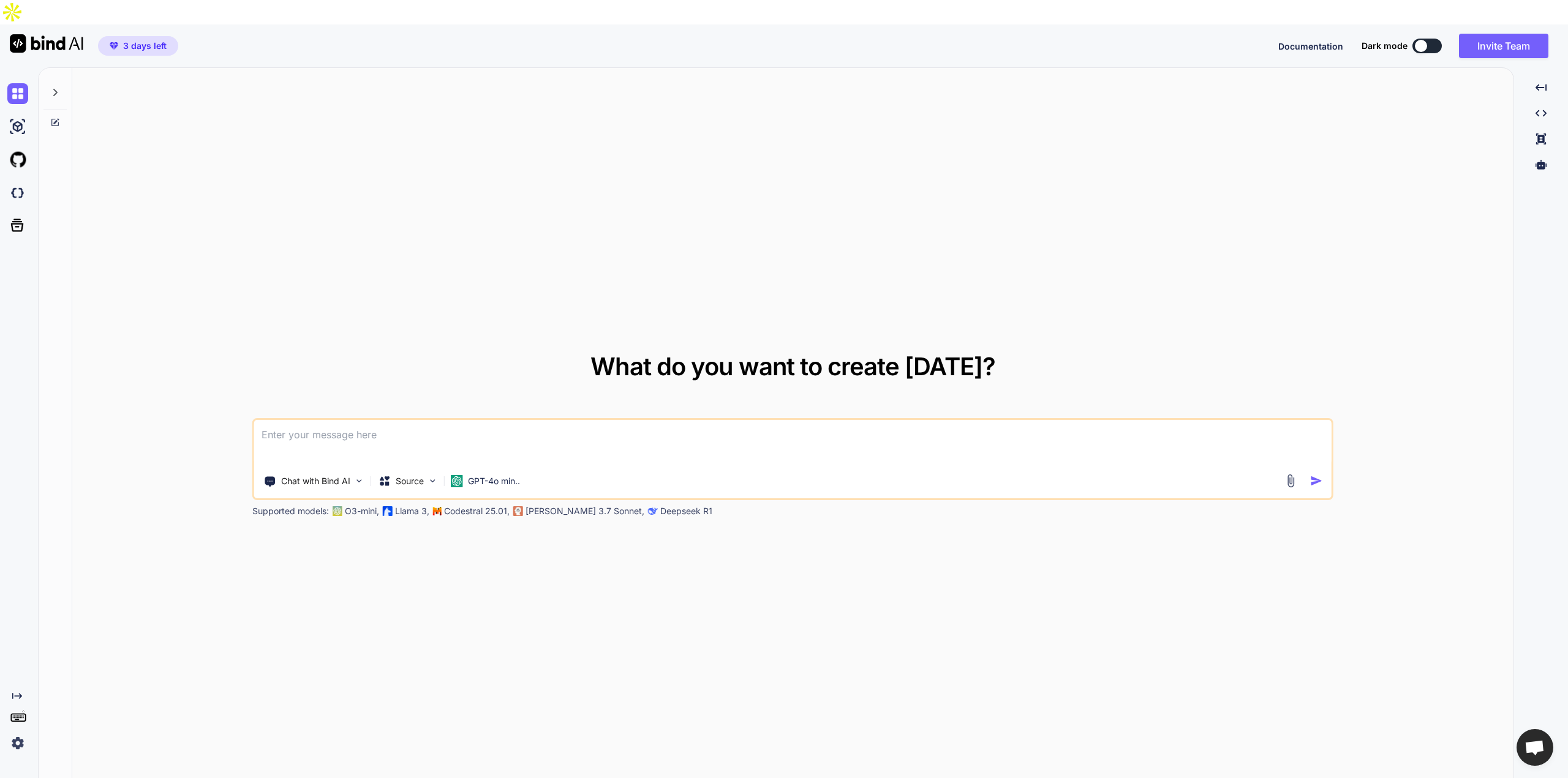
click at [369, 420] on textarea at bounding box center [793, 442] width 1078 height 45
paste textarea "https://www.promotionproducts.com.au/"
click at [450, 420] on textarea at bounding box center [793, 442] width 1078 height 45
type textarea "https://www.promotionproducts.com.au/ i want to create a b to b website custom …"
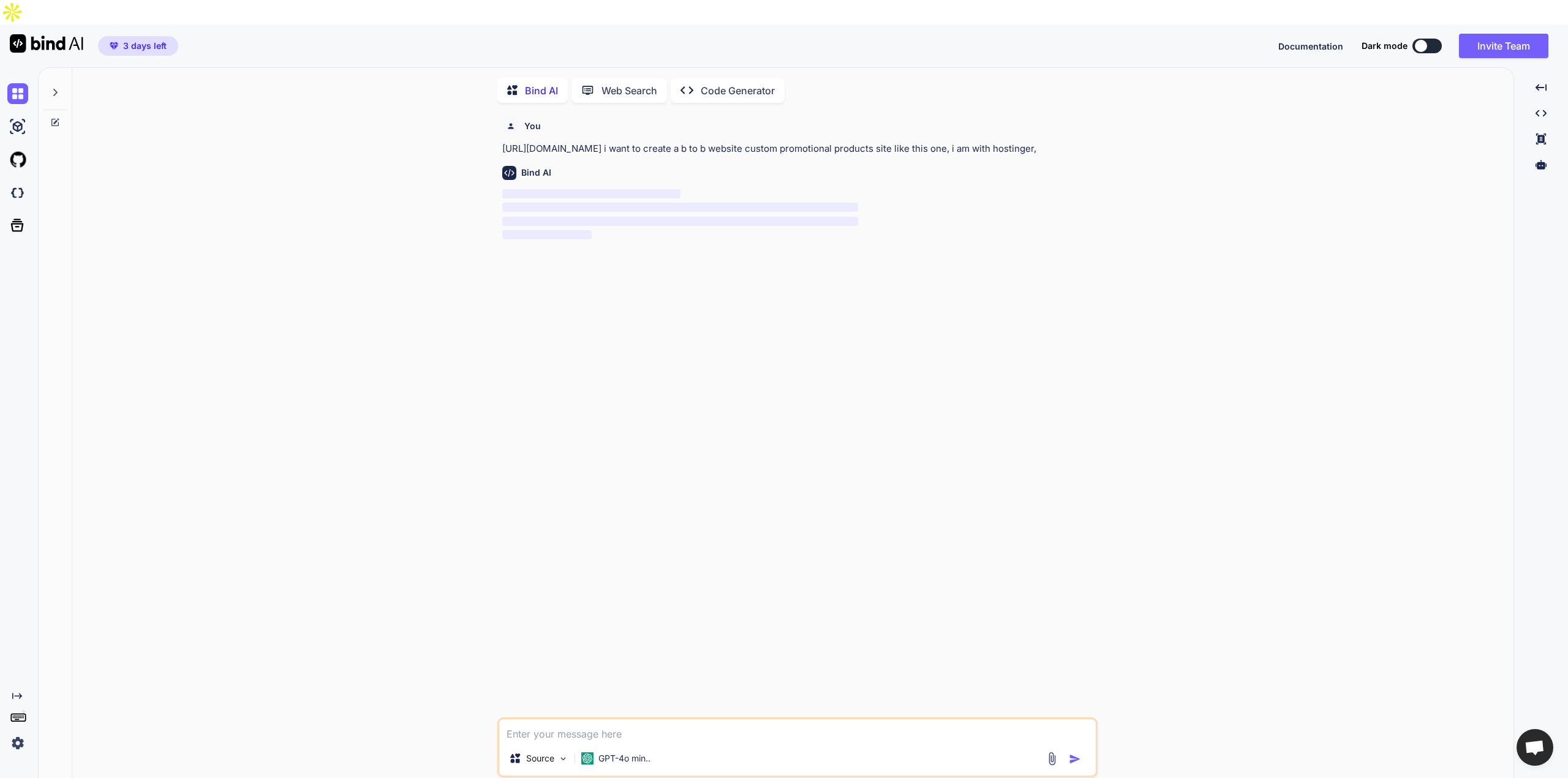
scroll to position [4, 0]
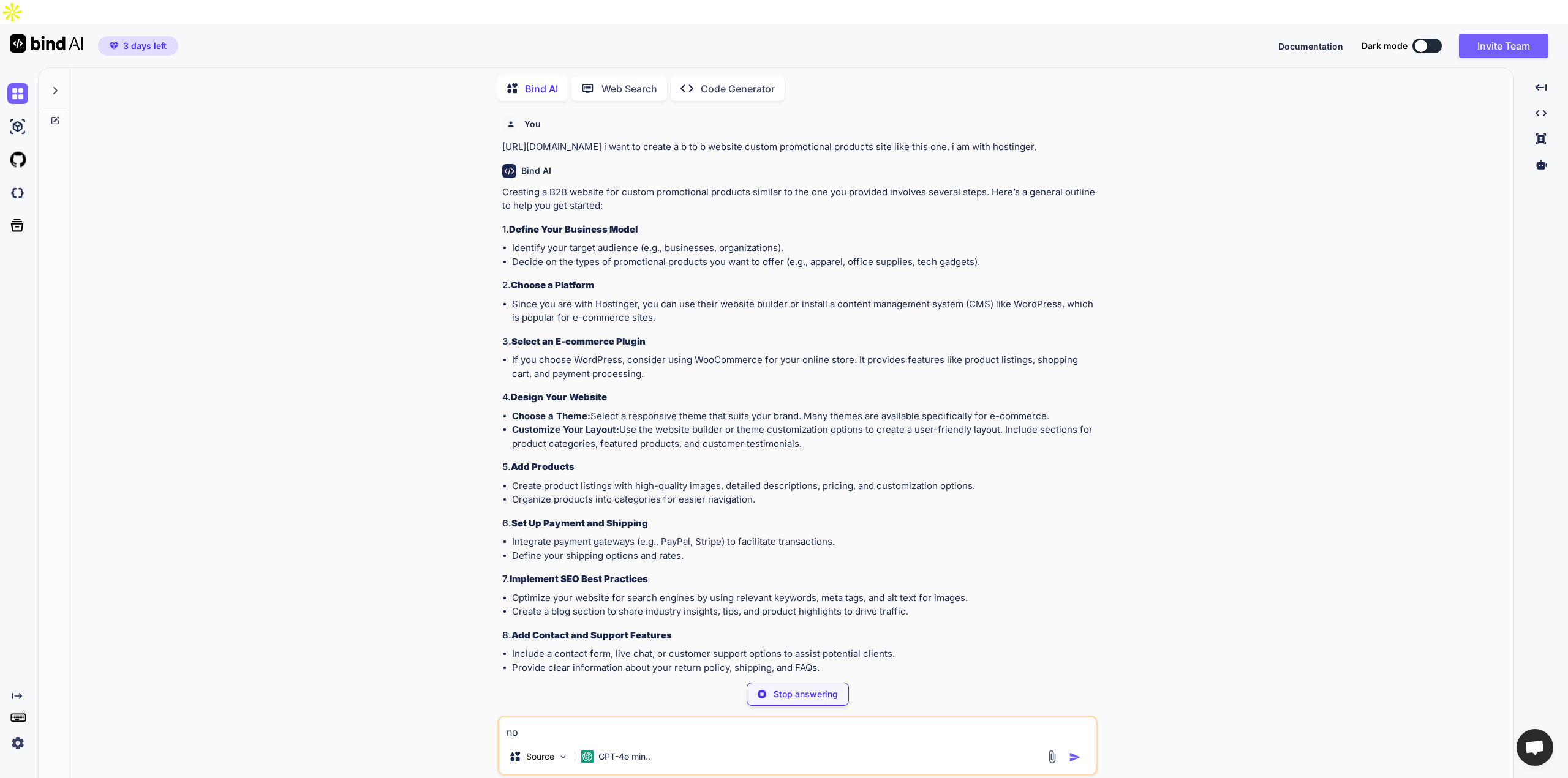
type textarea "n"
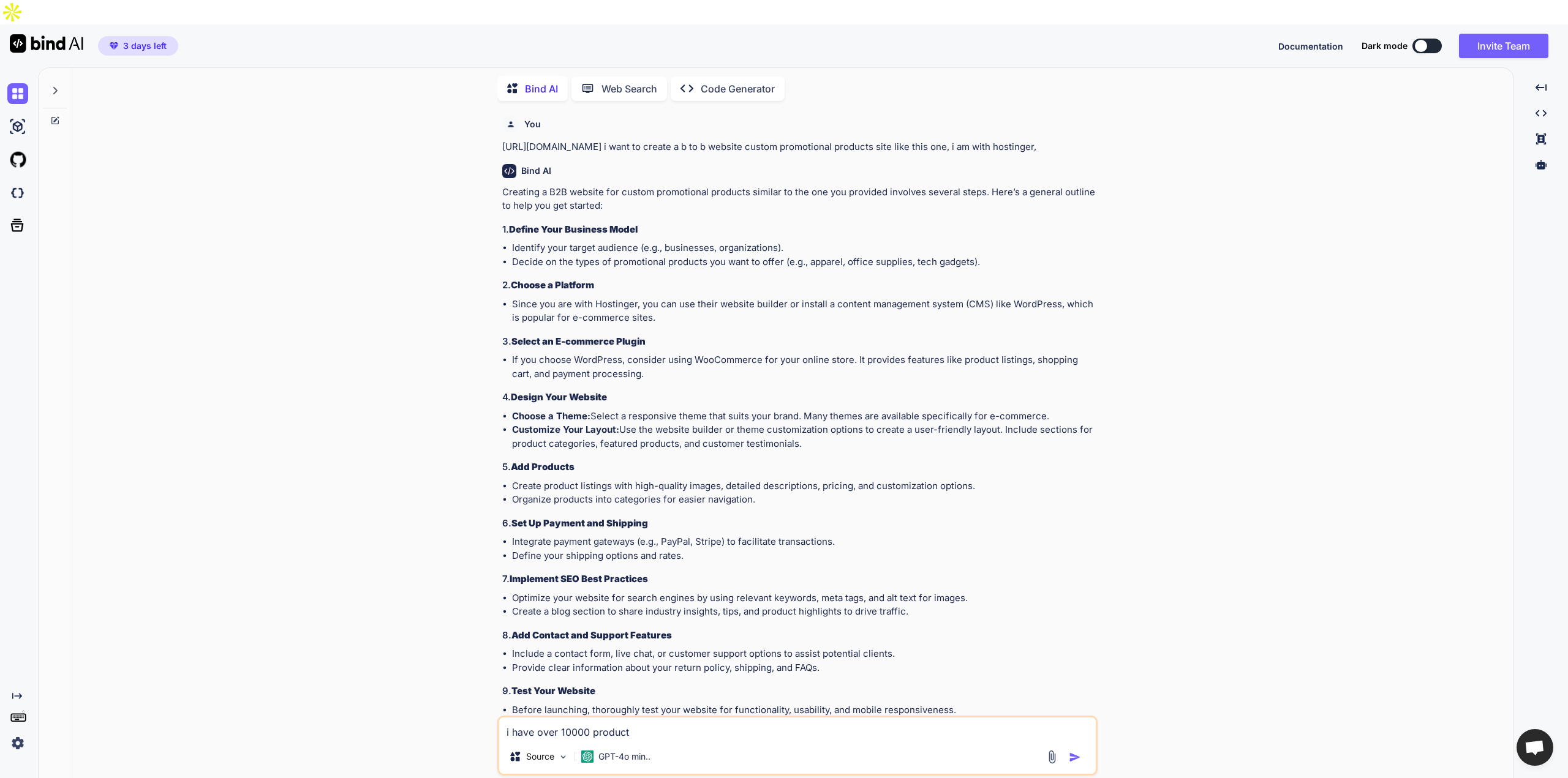
type textarea "i have over 10000 products"
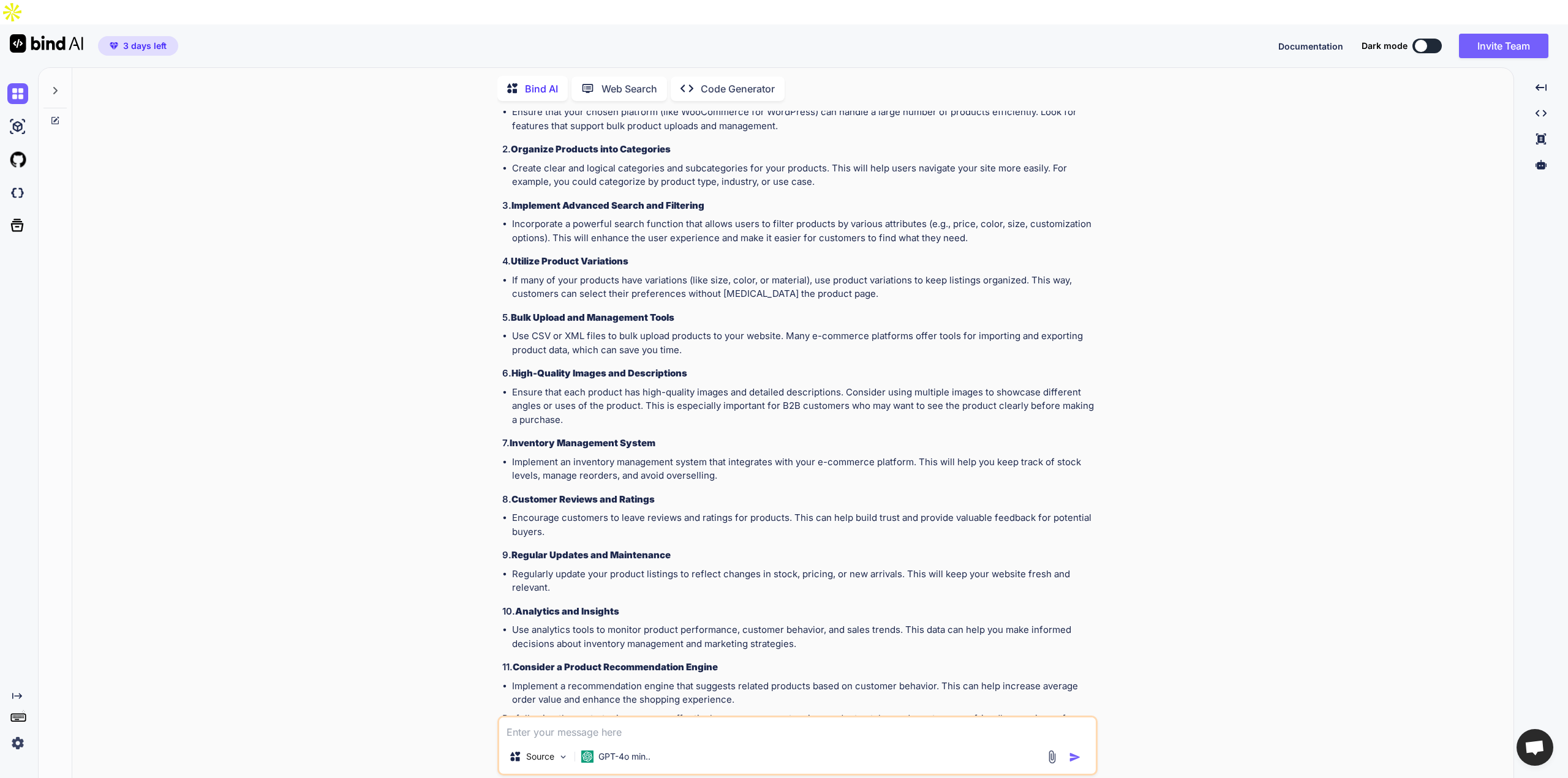
scroll to position [1064, 0]
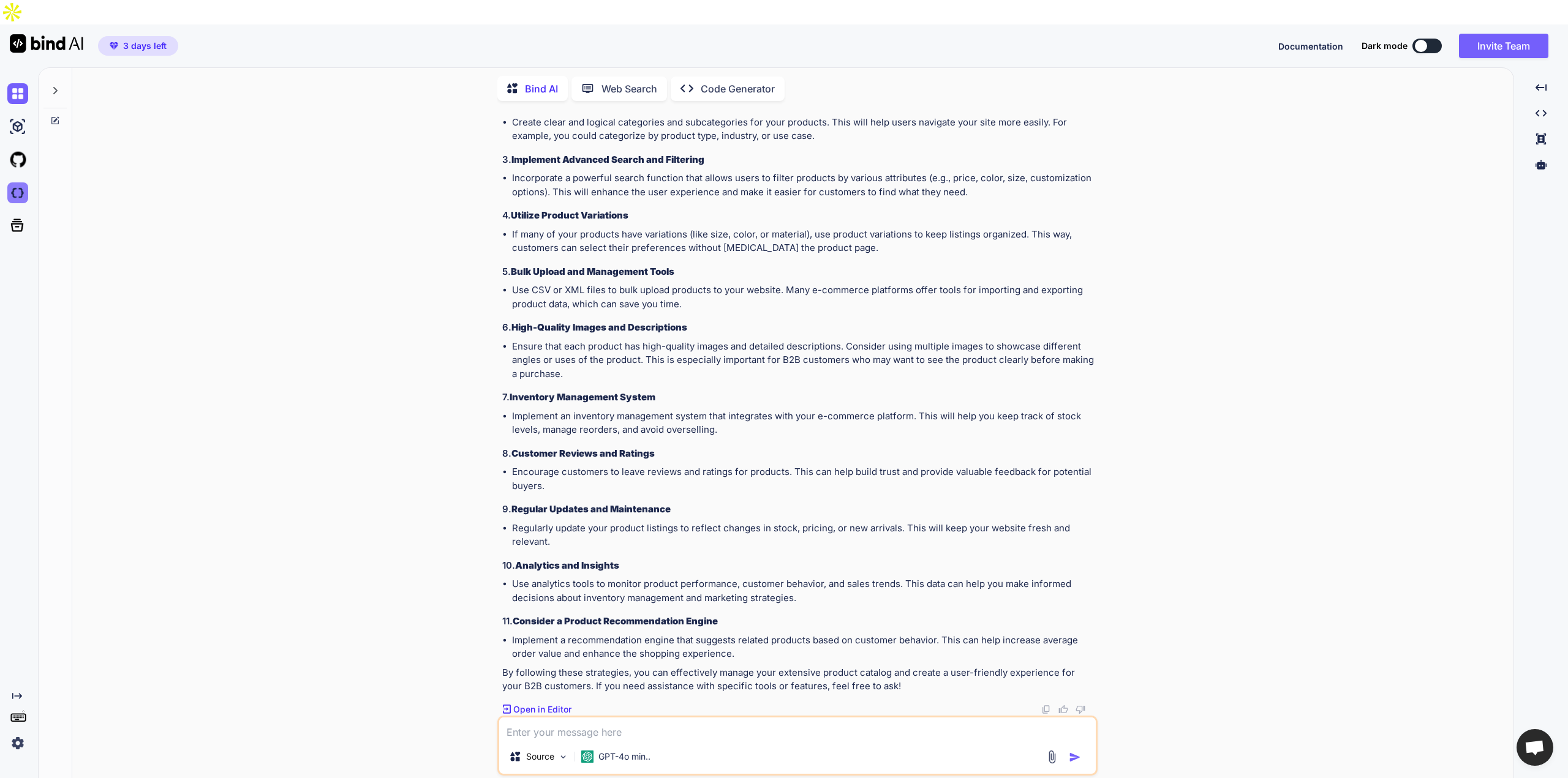
click at [19, 183] on img at bounding box center [17, 192] width 21 height 21
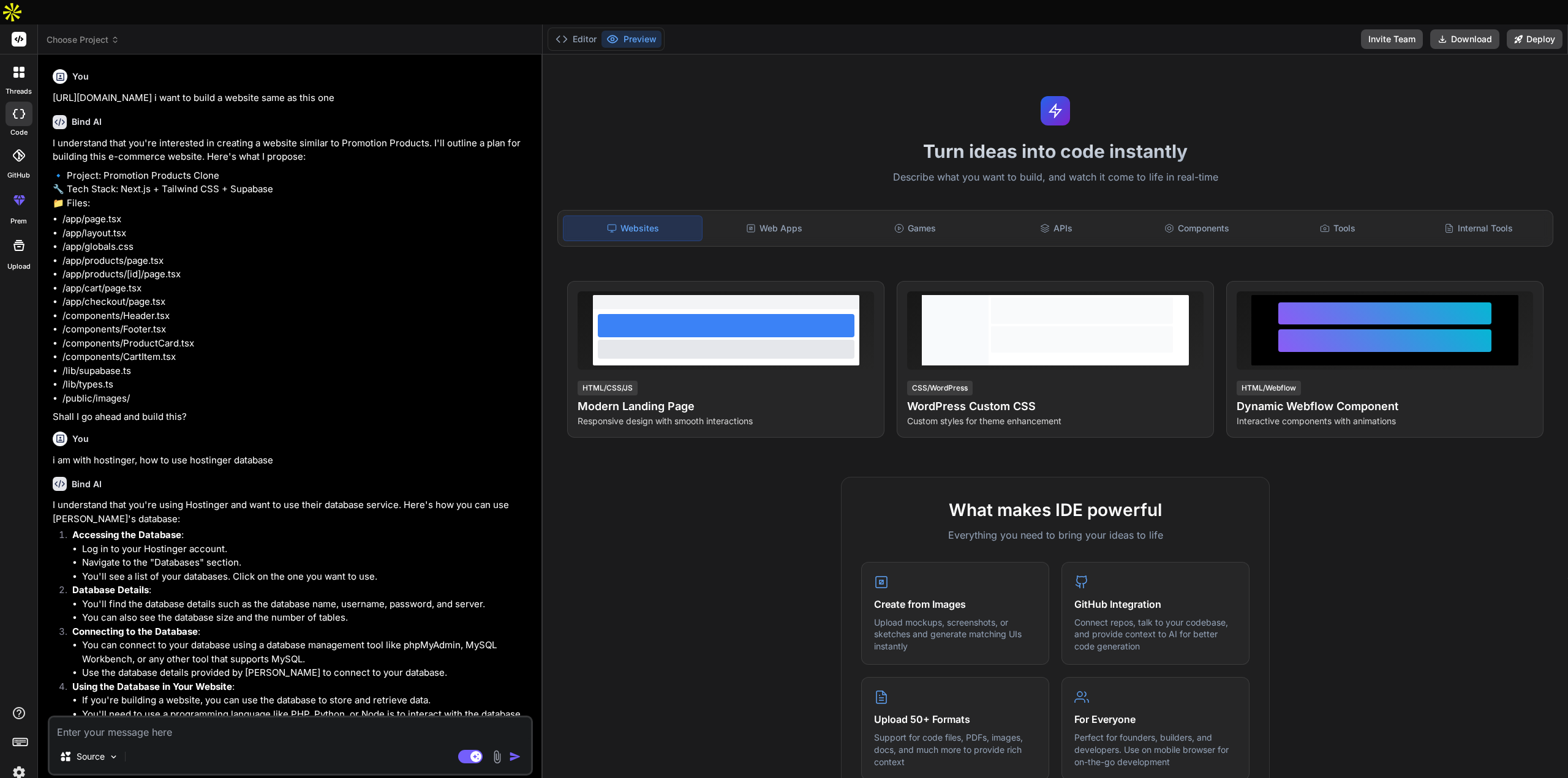
scroll to position [424, 0]
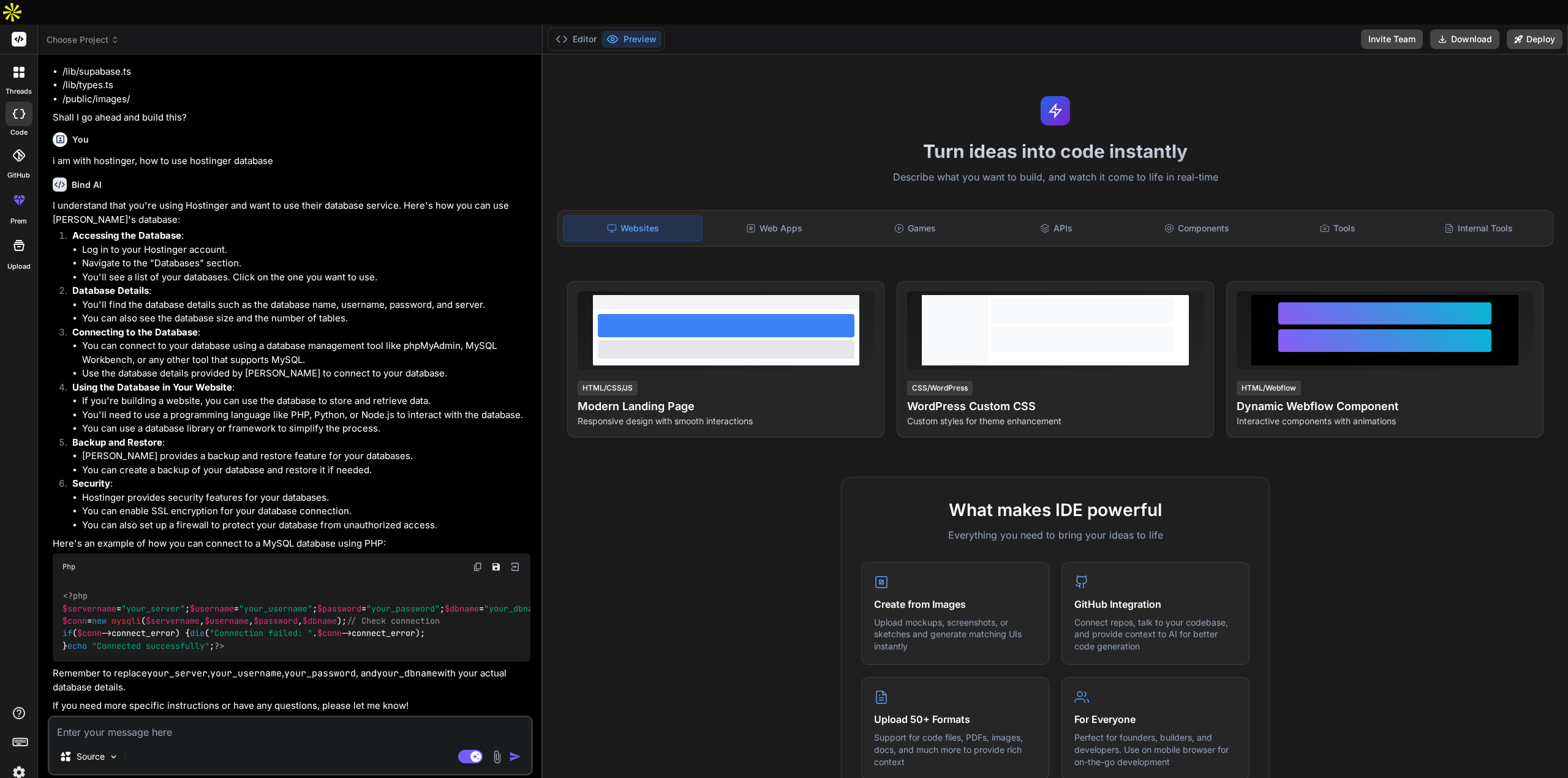
click at [512, 751] on img "button" at bounding box center [515, 757] width 12 height 12
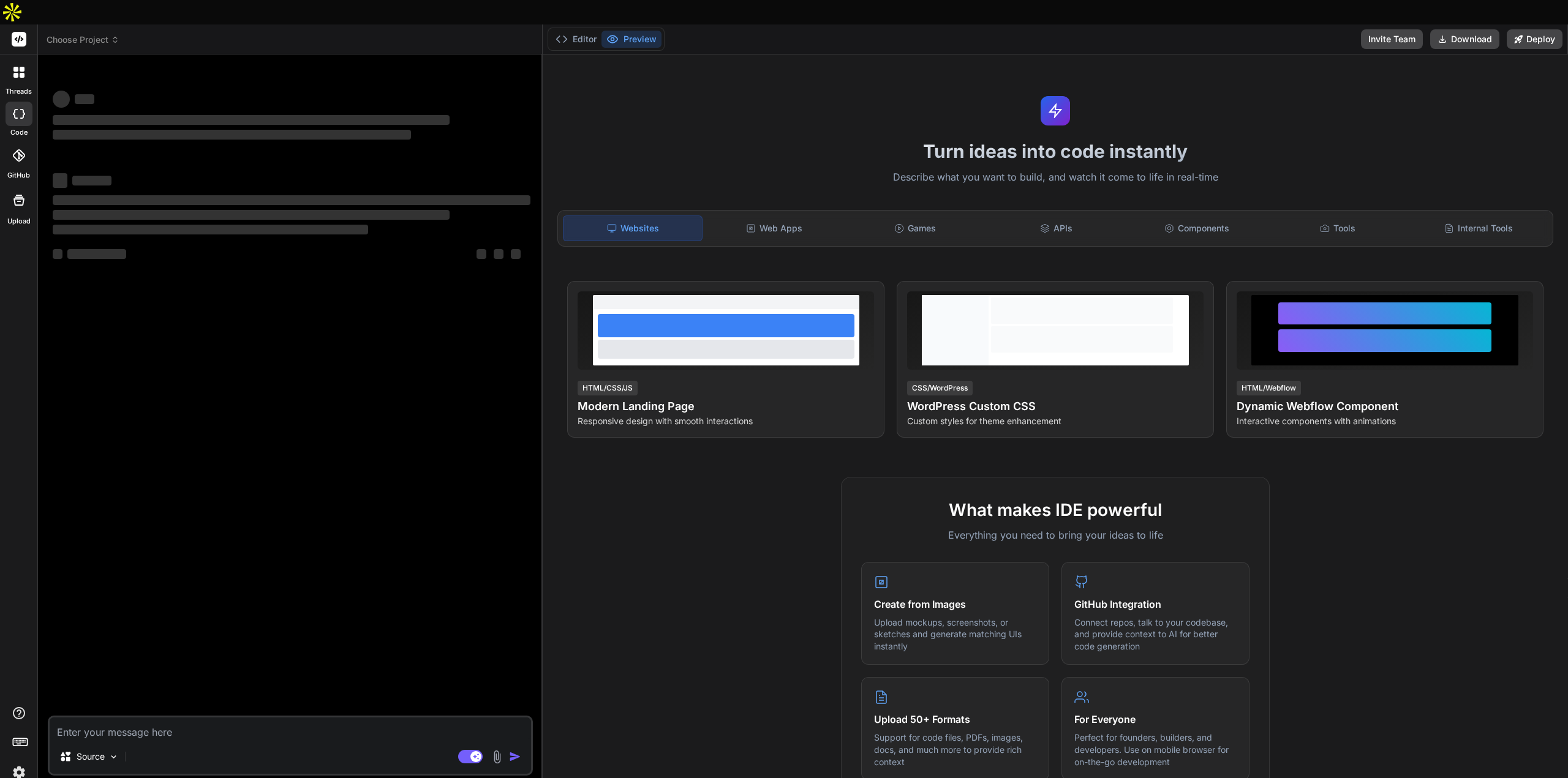
click at [15, 59] on div at bounding box center [18, 72] width 26 height 25
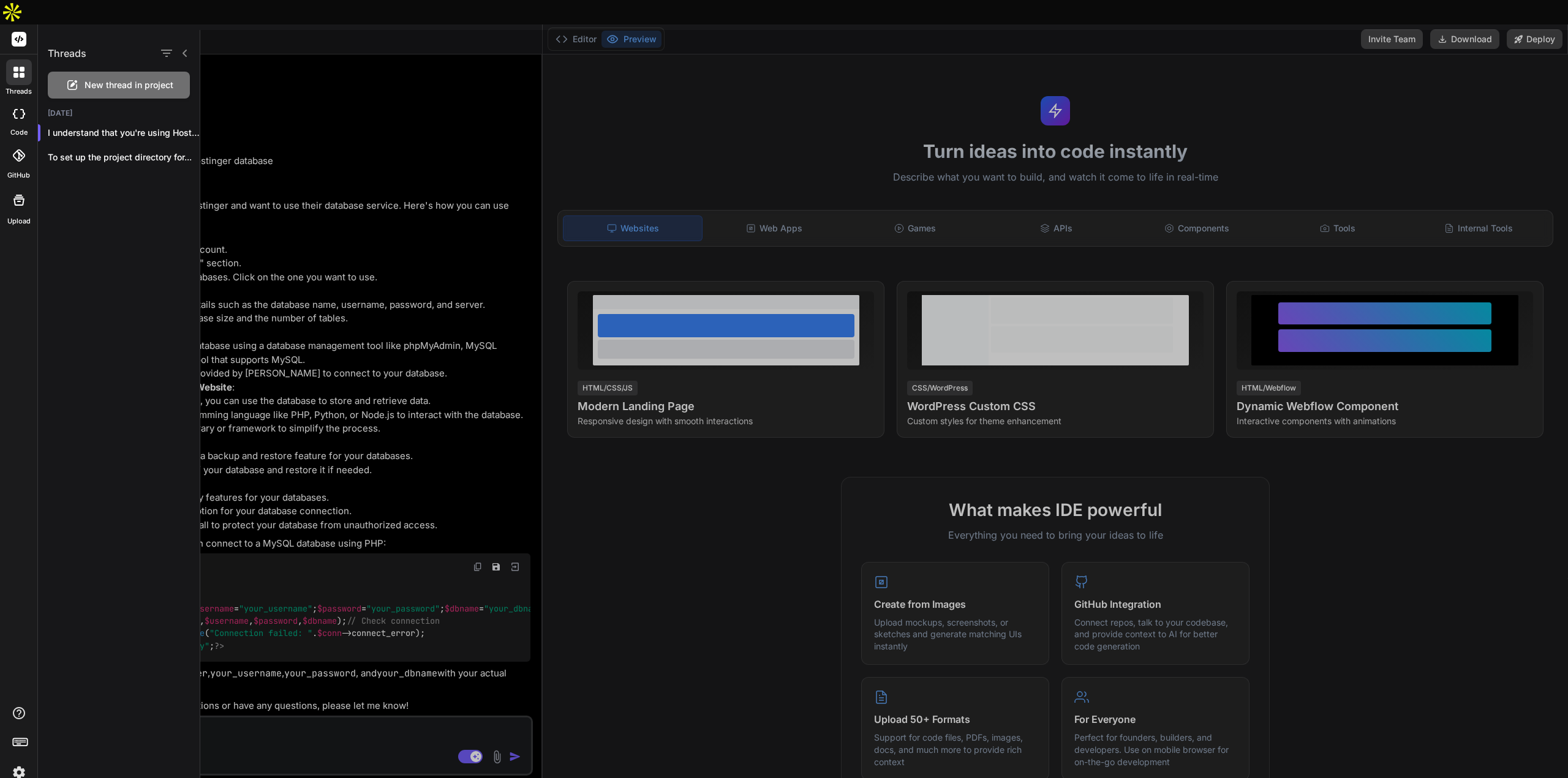
scroll to position [362, 0]
type textarea "x"
click at [128, 133] on p "I understand that you're using Hostinger and..." at bounding box center [123, 132] width 152 height 12
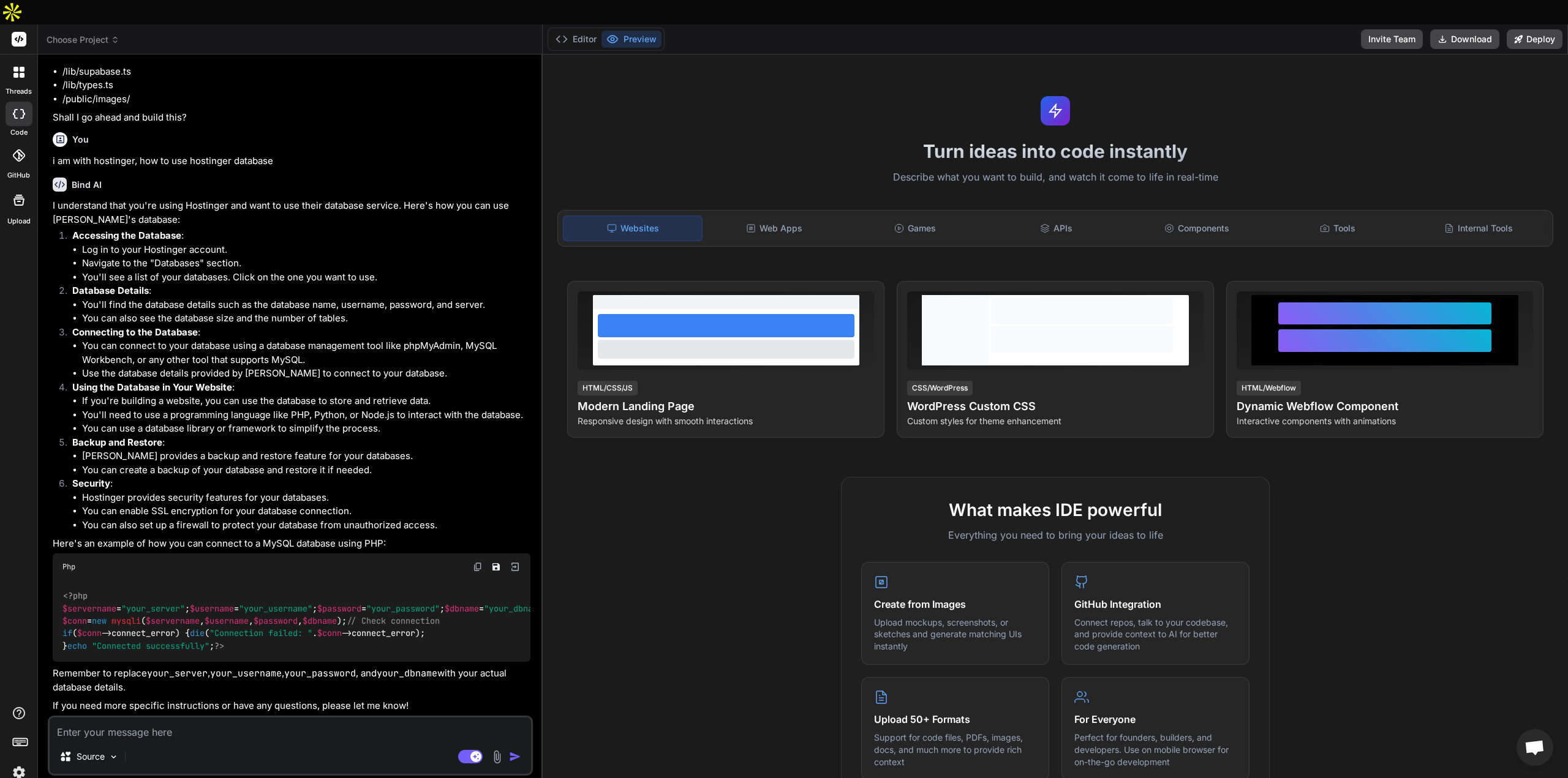
scroll to position [424, 0]
click at [147, 718] on textarea at bounding box center [290, 729] width 481 height 22
type textarea "m"
type textarea "x"
type textarea "my"
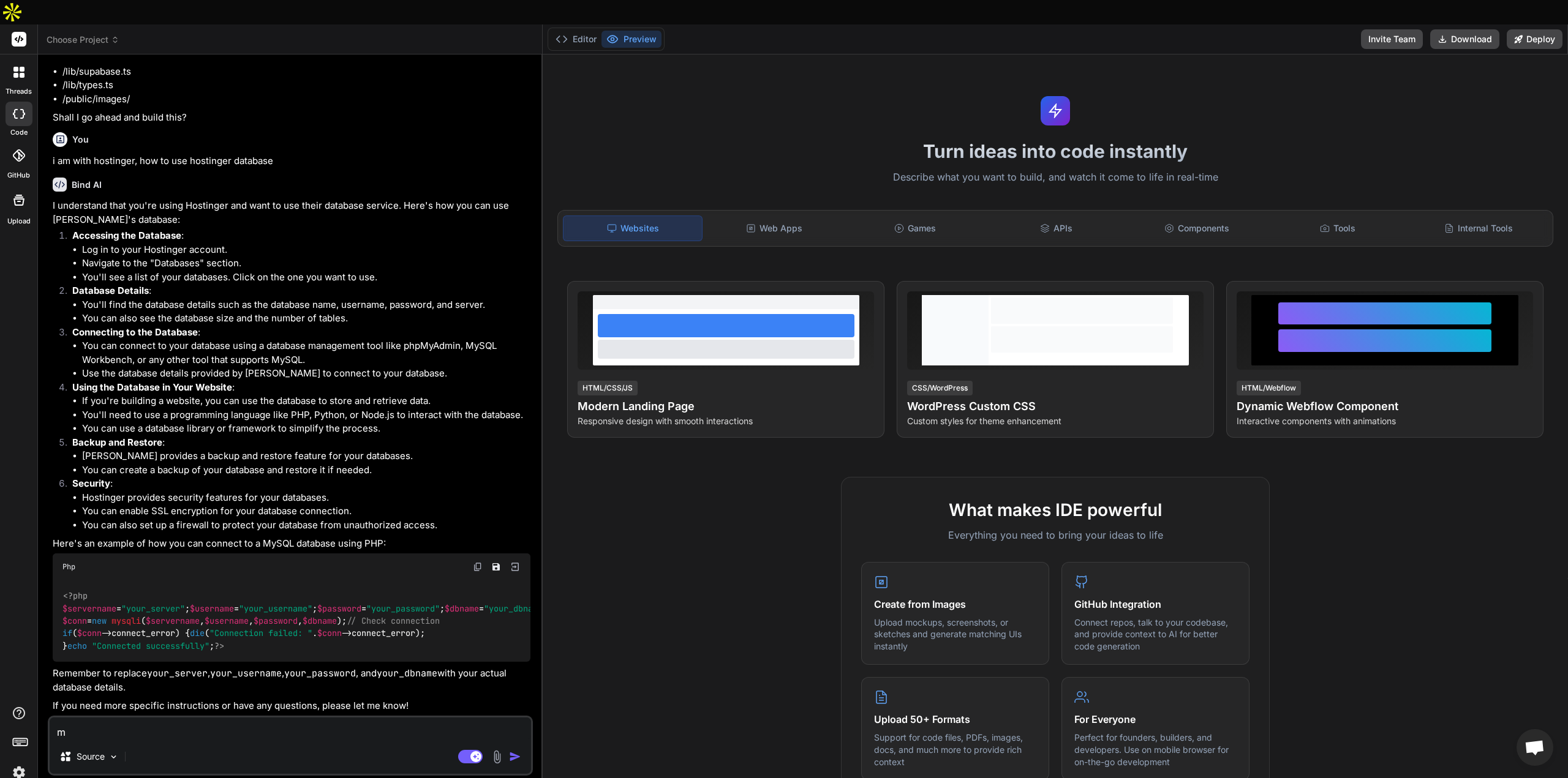
type textarea "x"
type textarea "my"
type textarea "x"
type textarea "my s"
type textarea "x"
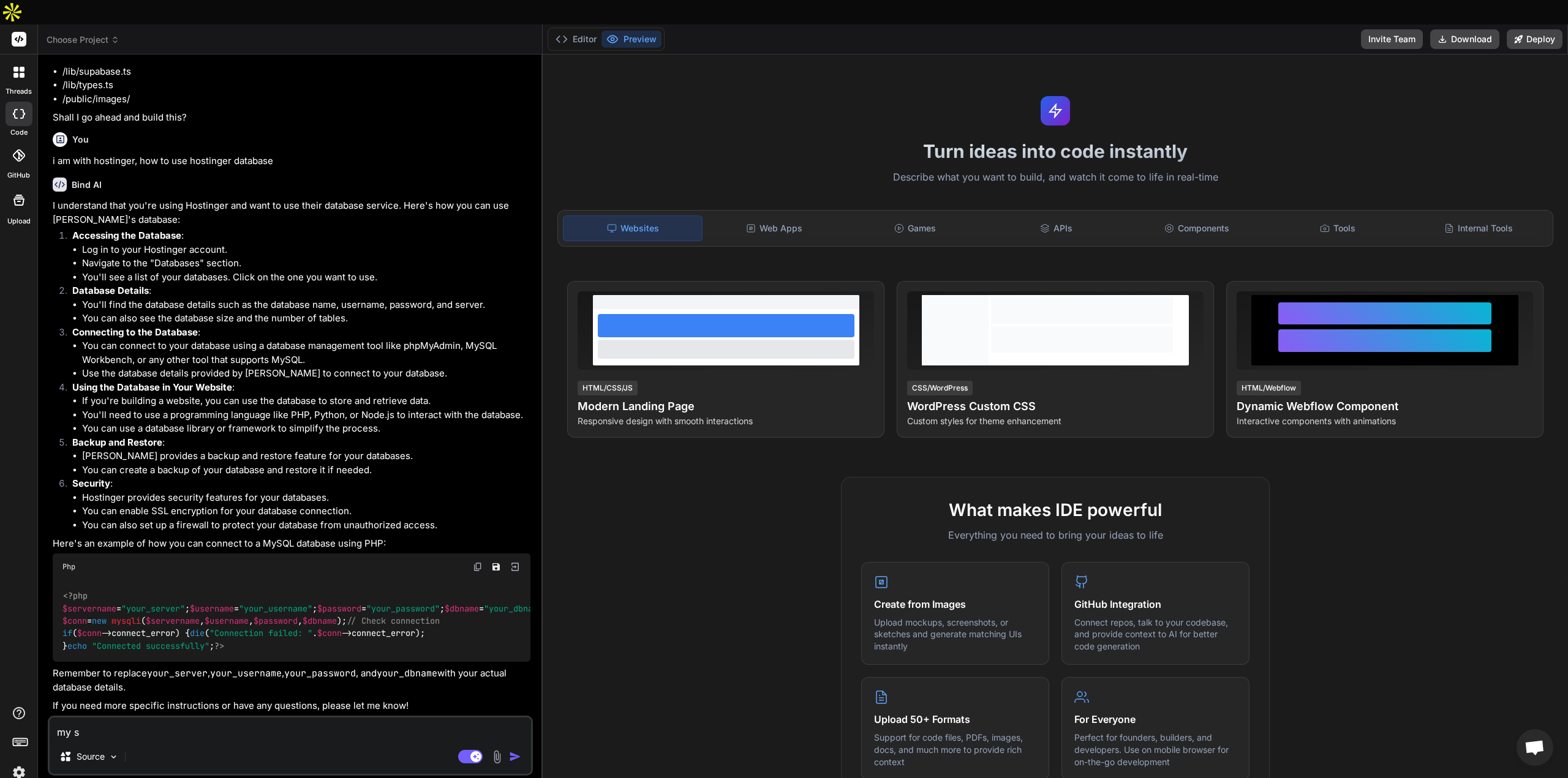
type textarea "my su"
type textarea "x"
type textarea "my sup"
type textarea "x"
type textarea "my supp"
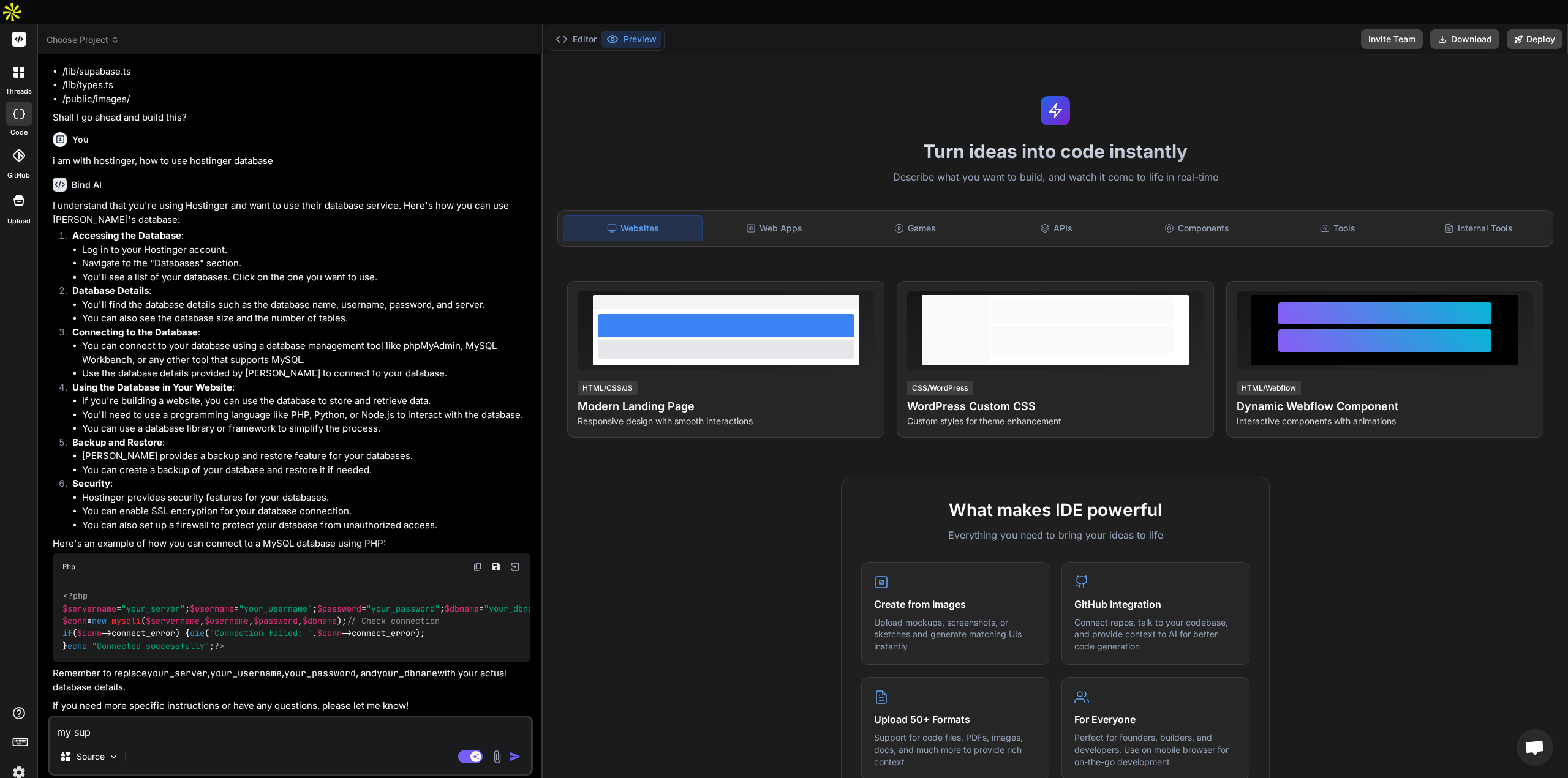
type textarea "x"
type textarea "my suppl"
type textarea "x"
type textarea "my suppli"
type textarea "x"
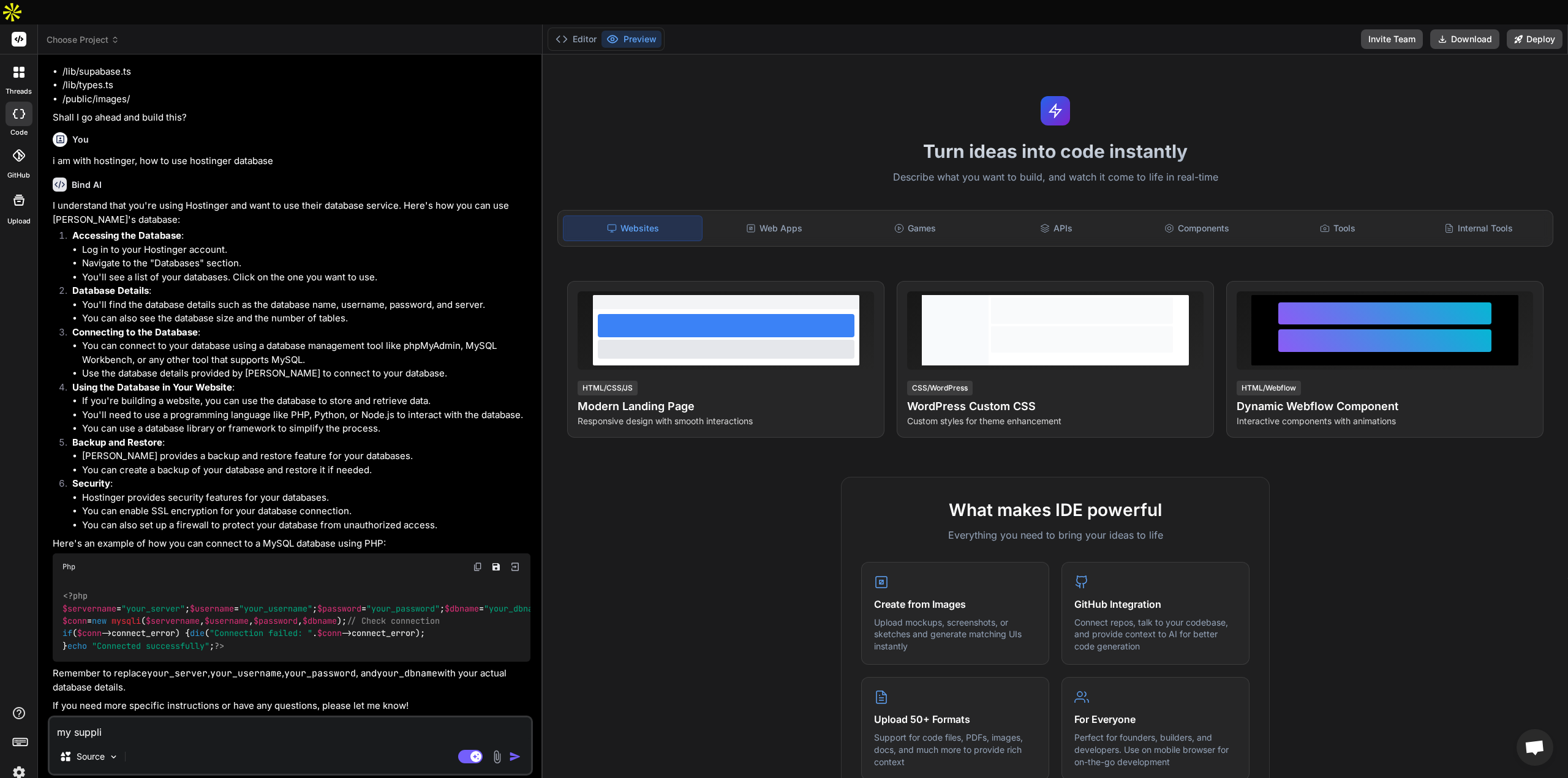
type textarea "my supplie"
type textarea "x"
type textarea "my supplier"
type textarea "x"
type textarea "my supplier"
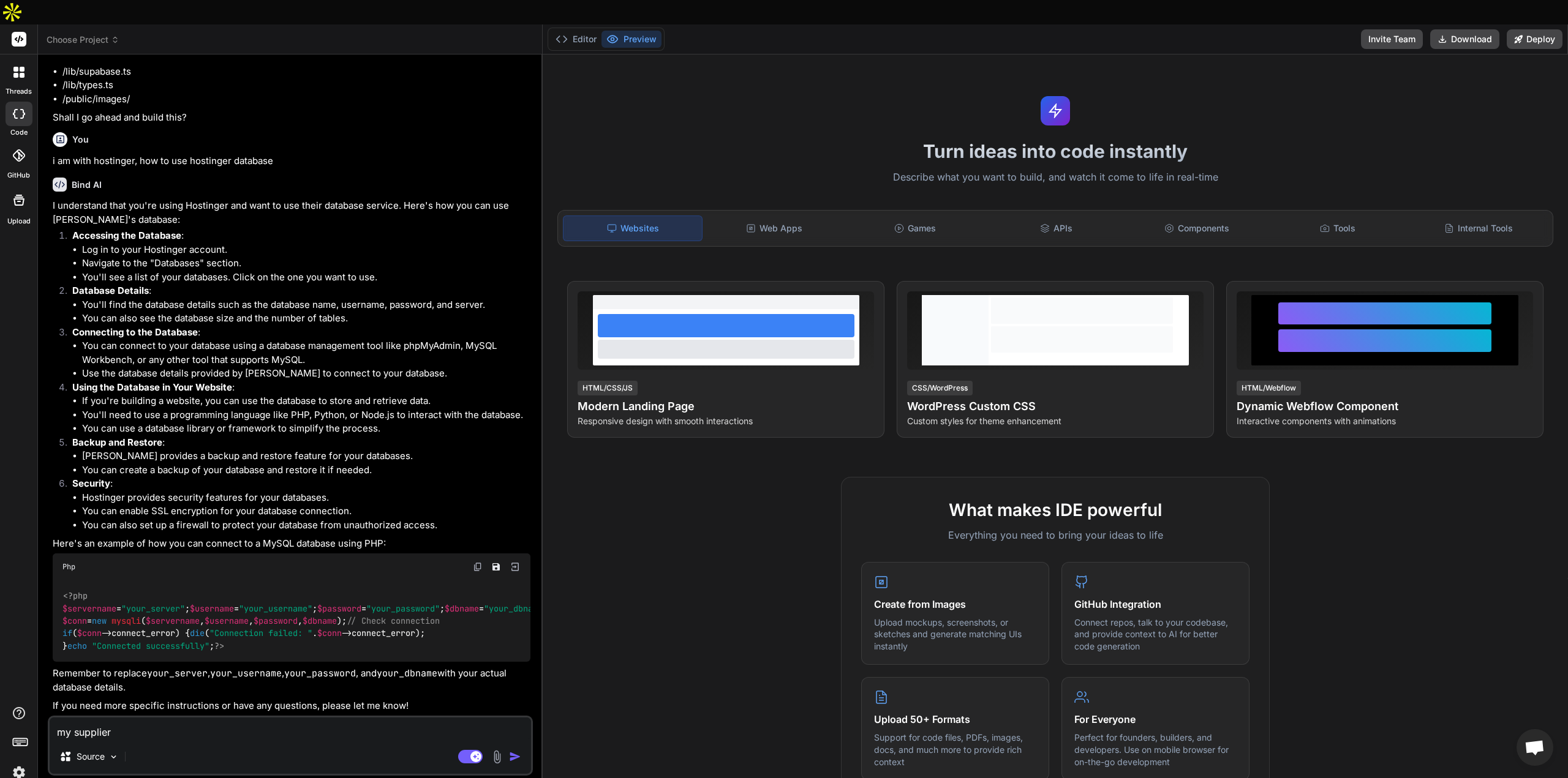
type textarea "x"
type textarea "my supplier p"
type textarea "x"
type textarea "my supplier pr"
type textarea "x"
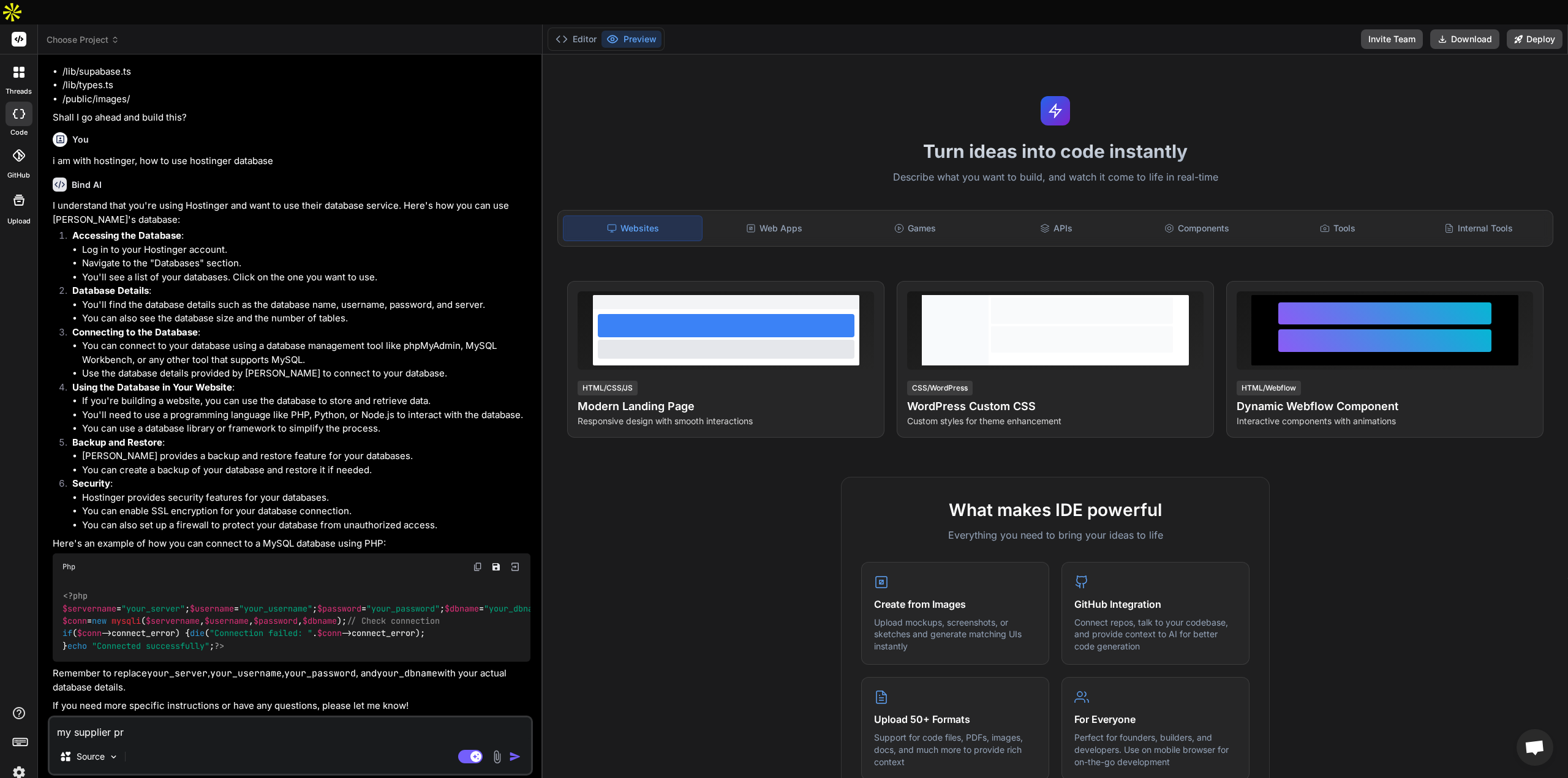
type textarea "my supplier pro"
type textarea "x"
type textarea "my supplier prov"
type textarea "x"
type textarea "my supplier provi"
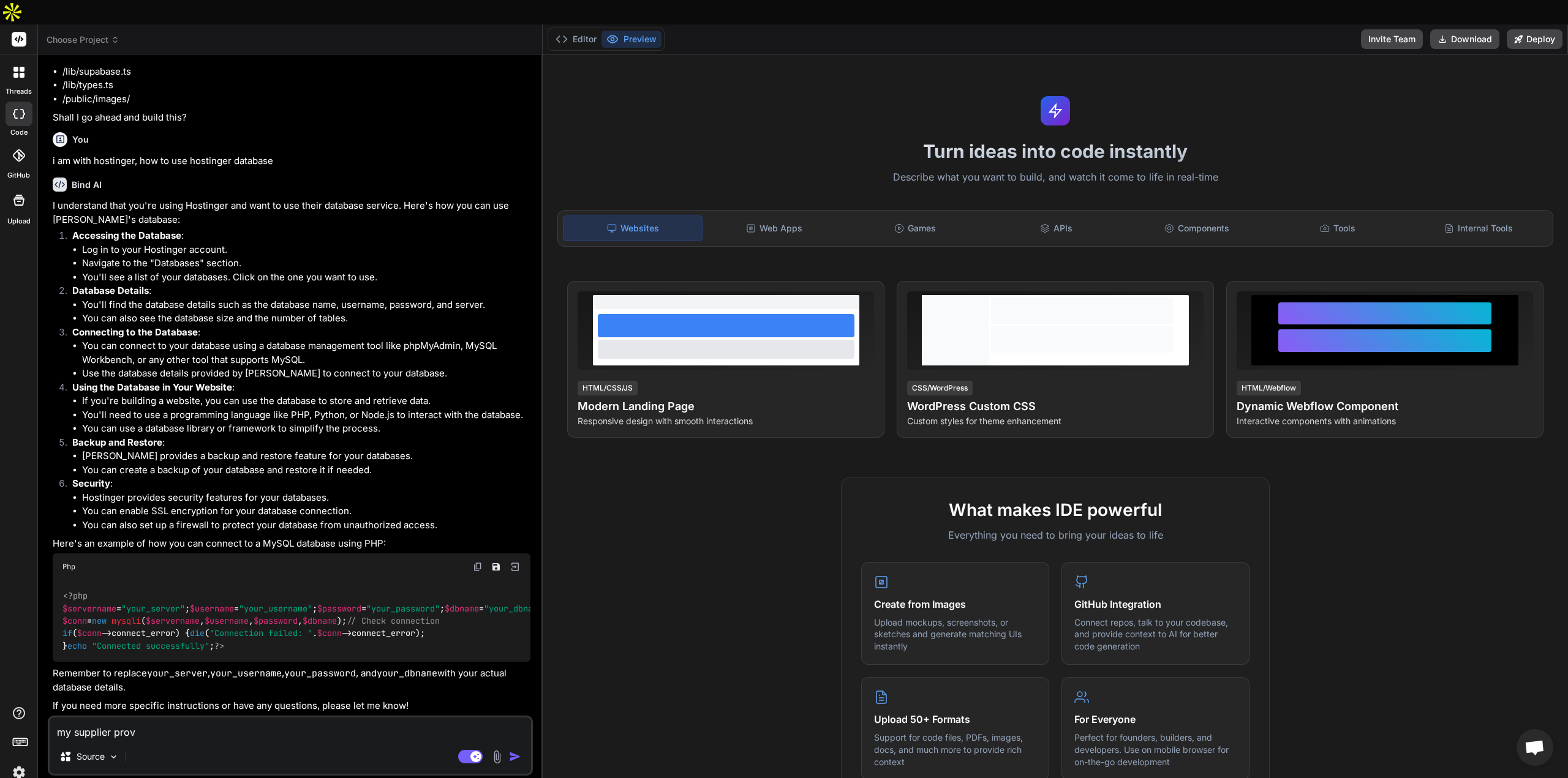
type textarea "x"
type textarea "my supplier provid"
type textarea "x"
type textarea "my supplier provide"
type textarea "x"
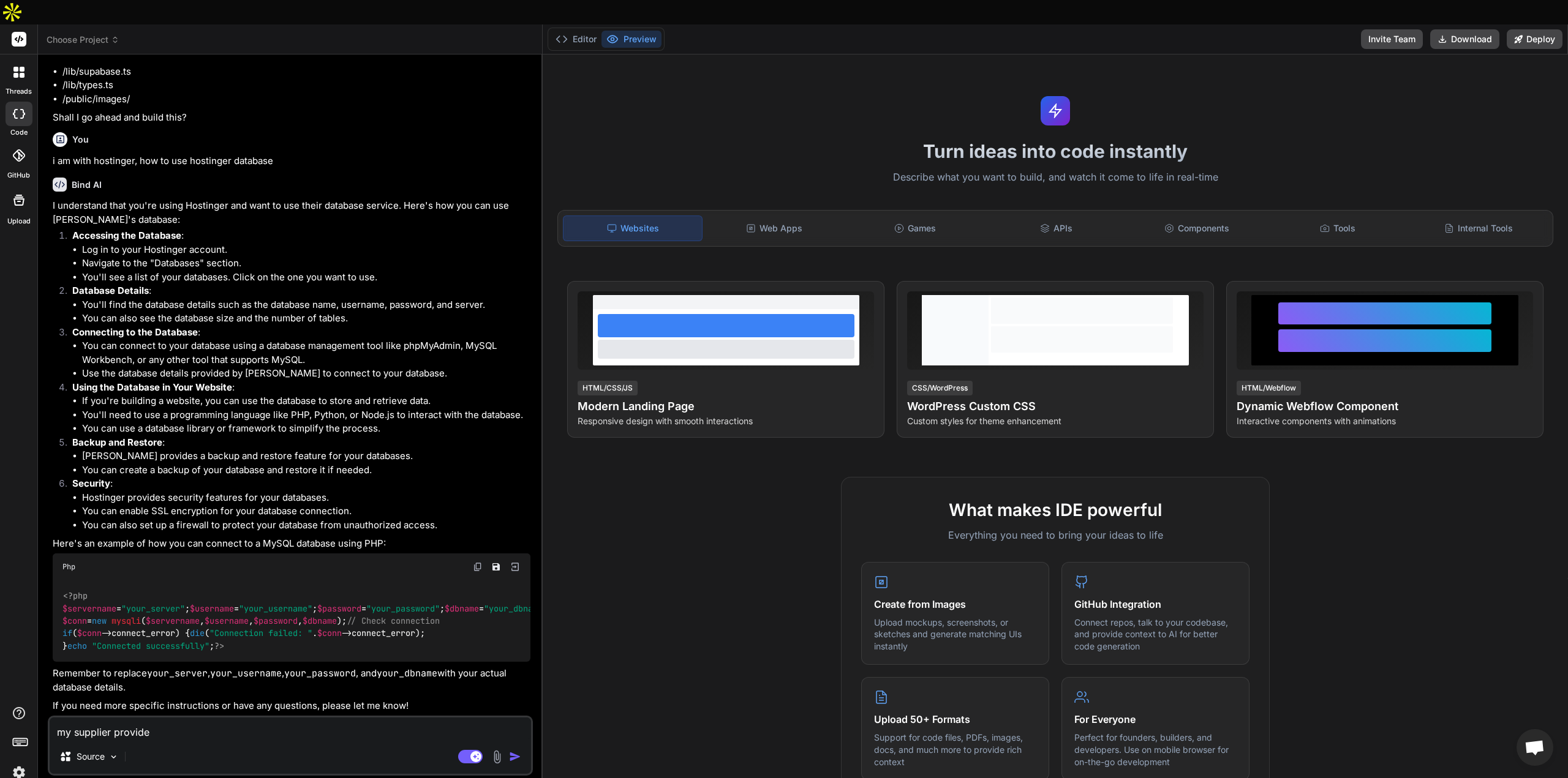
type textarea "my supplier provide"
type textarea "x"
type textarea "my supplier provide a"
type textarea "x"
type textarea "my supplier provide ap"
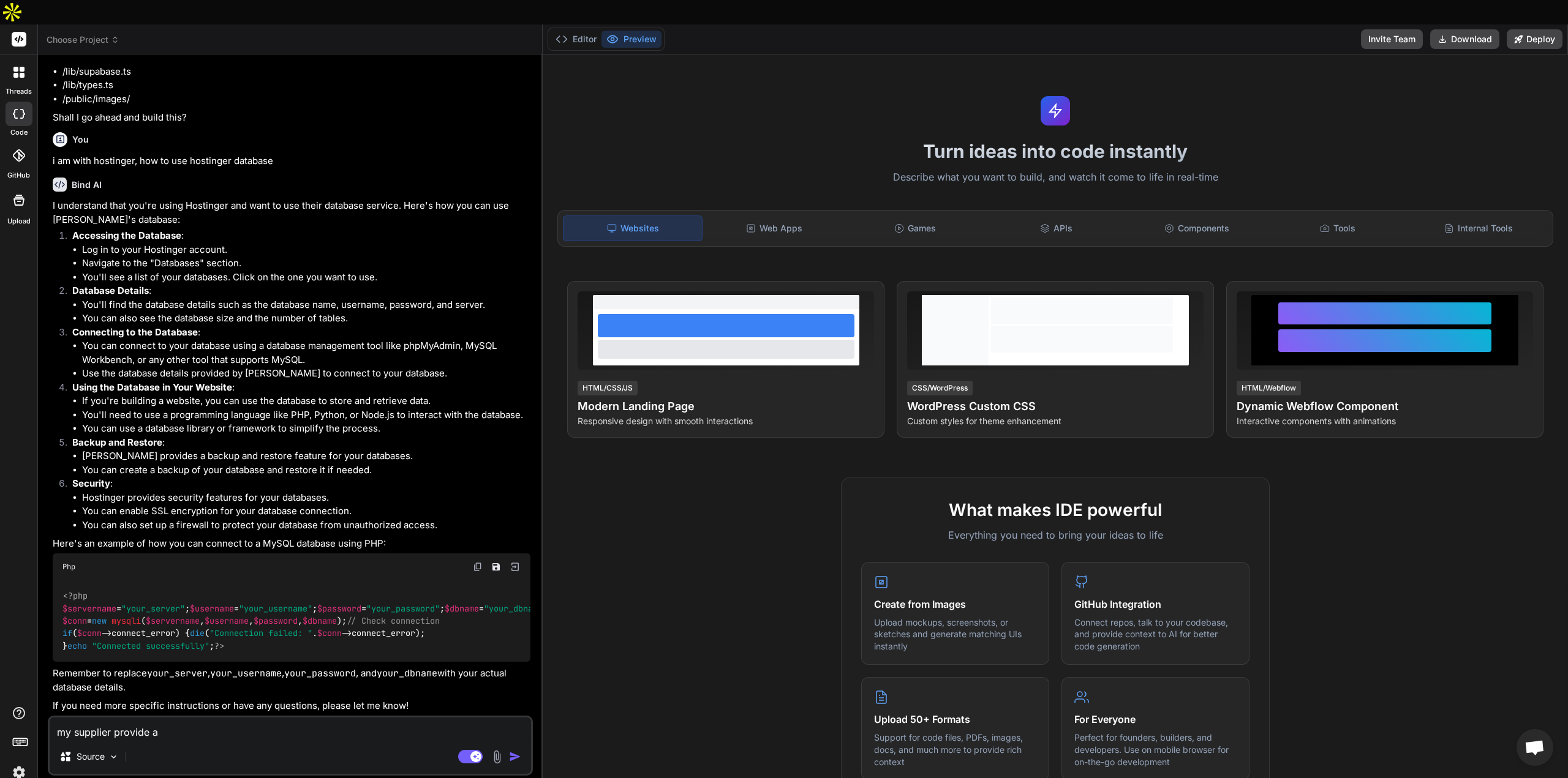
type textarea "x"
type textarea "my supplier provide api"
type textarea "x"
type textarea "my supplier provide api"
type textarea "x"
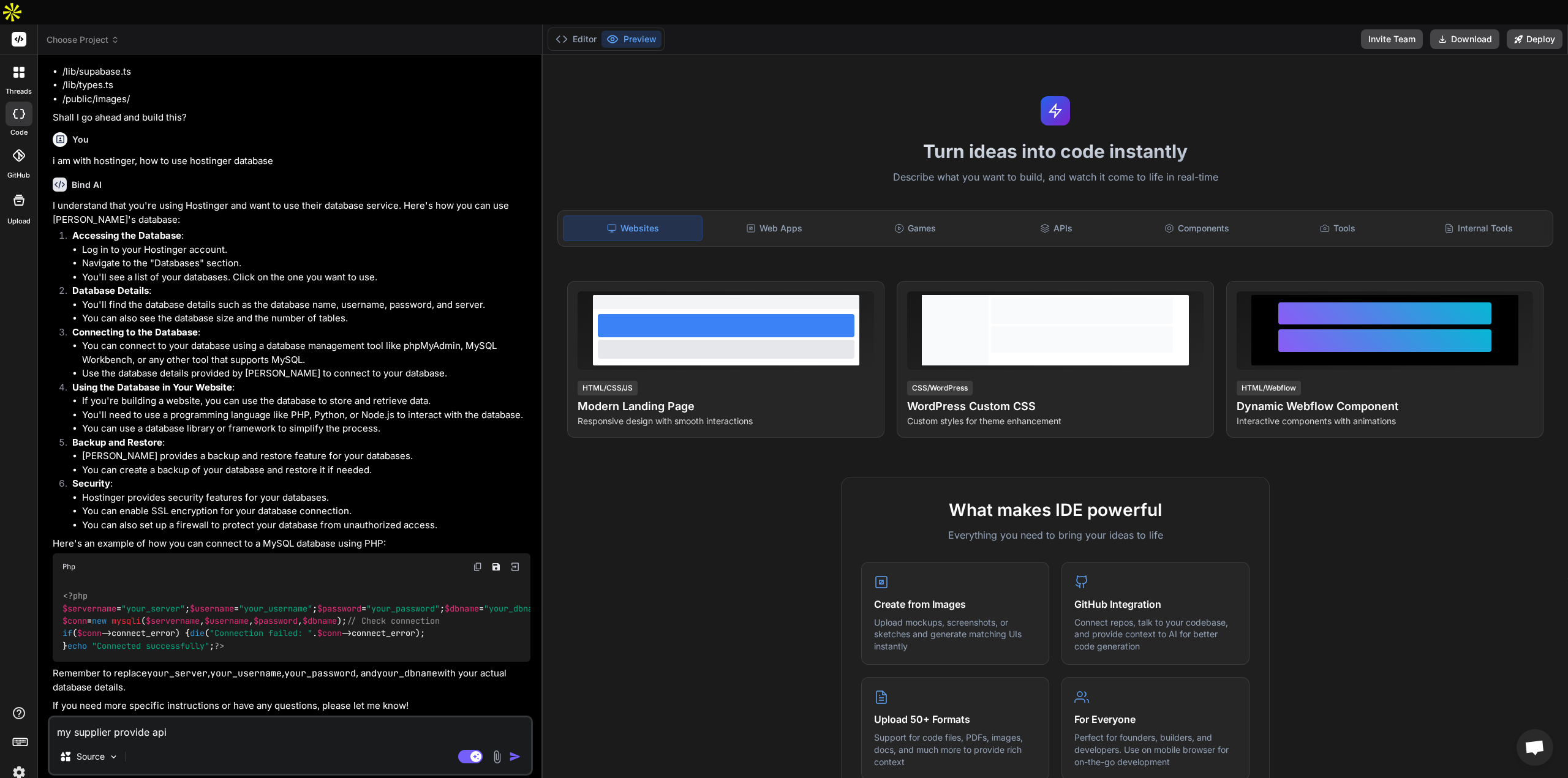
type textarea "my supplier provide api k"
type textarea "x"
type textarea "my supplier provide api ke"
type textarea "x"
type textarea "my supplier provide api key"
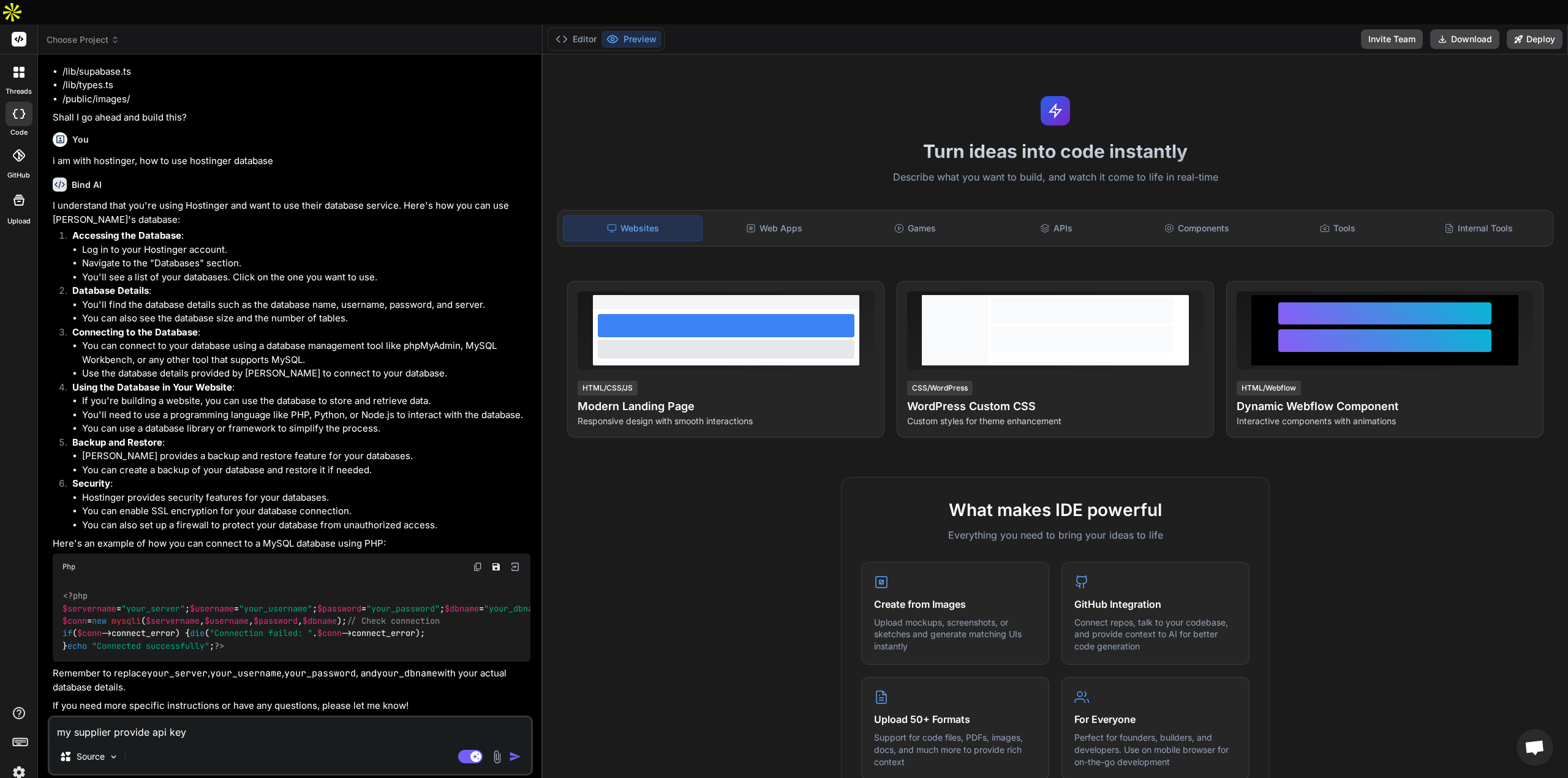
type textarea "x"
type textarea "my supplier provide api key"
type textarea "x"
type textarea "my supplier provide api key ,"
type textarea "x"
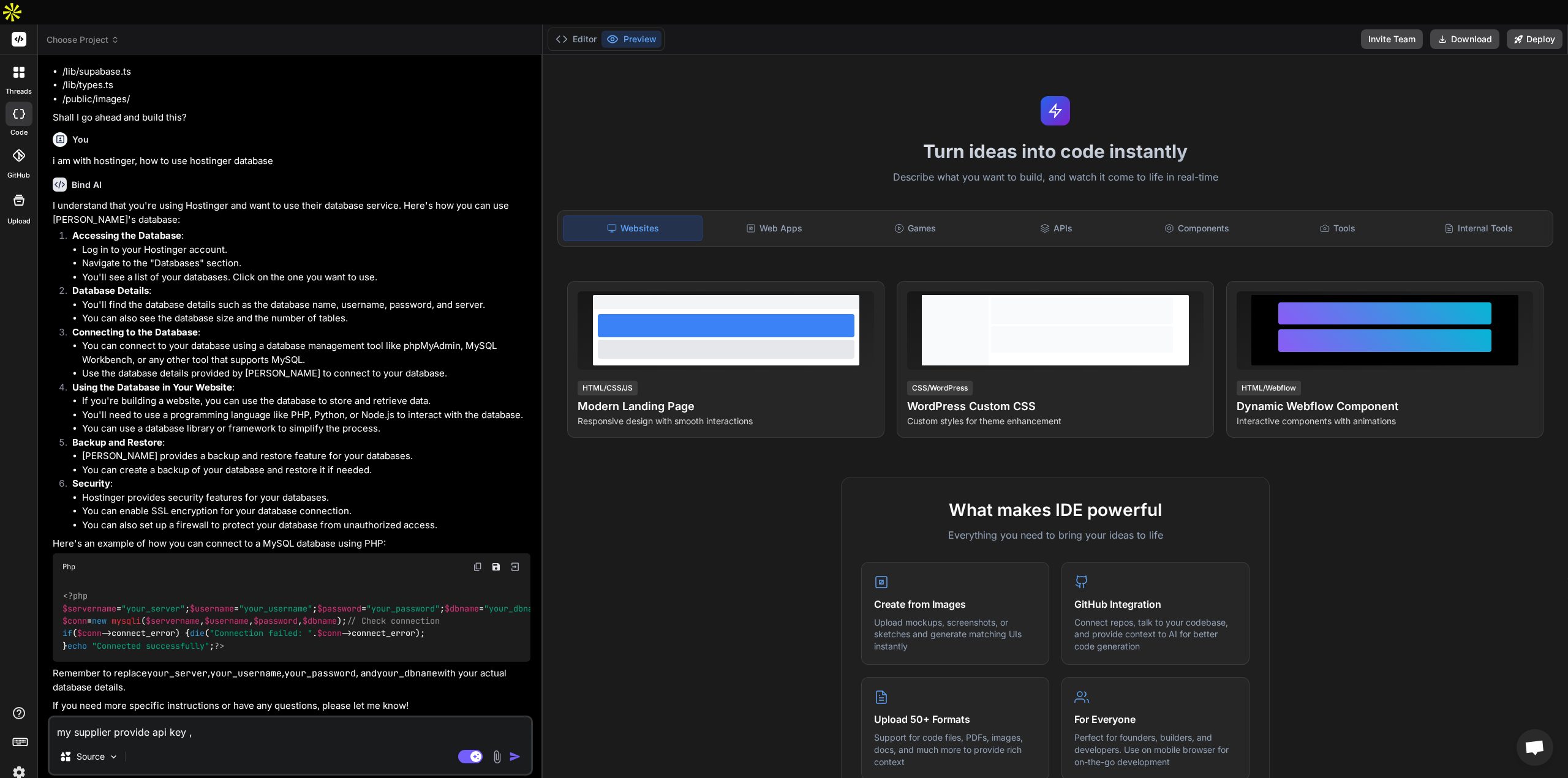
type textarea "my supplier provide api key ,"
type textarea "x"
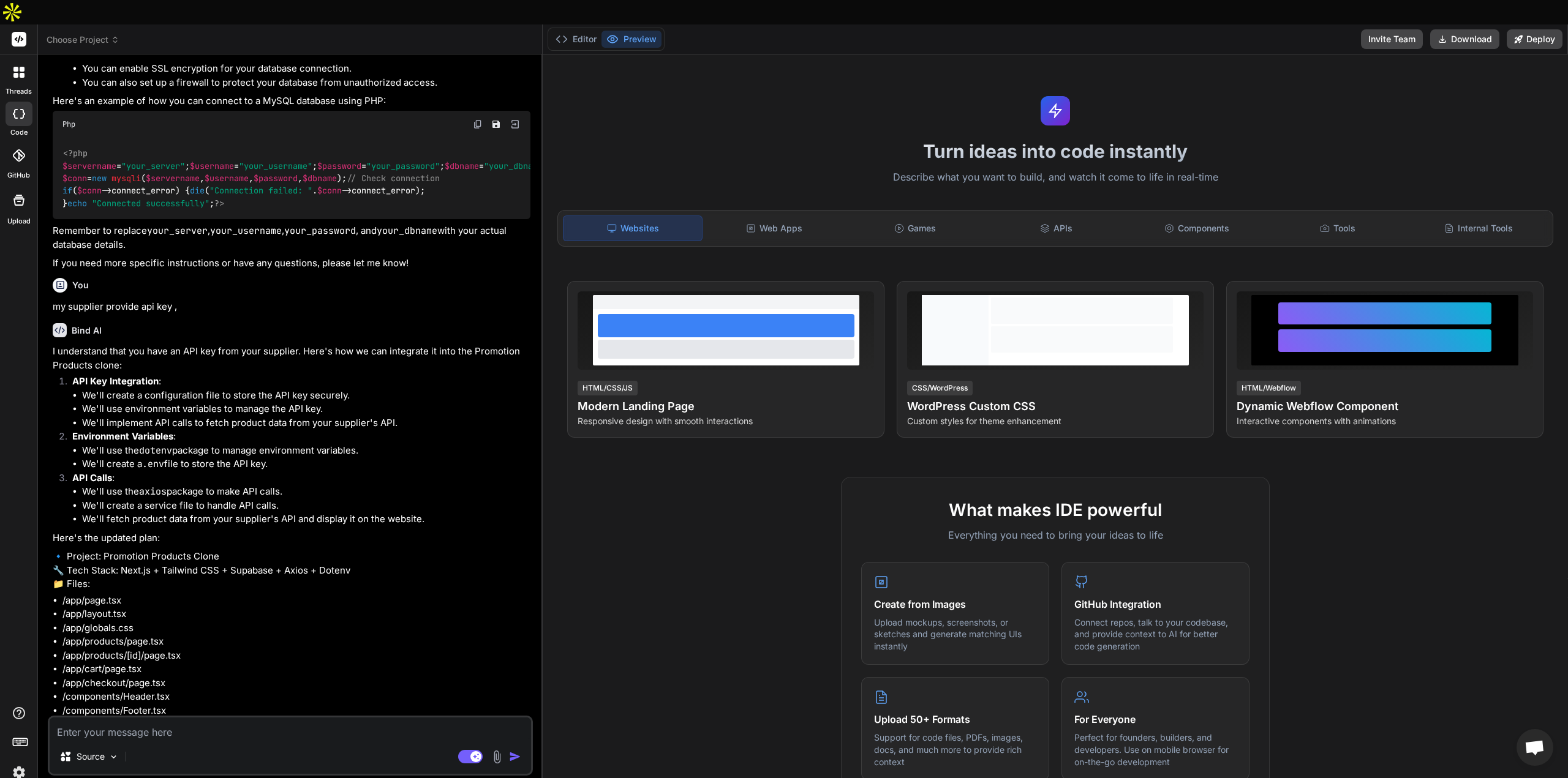
scroll to position [796, 0]
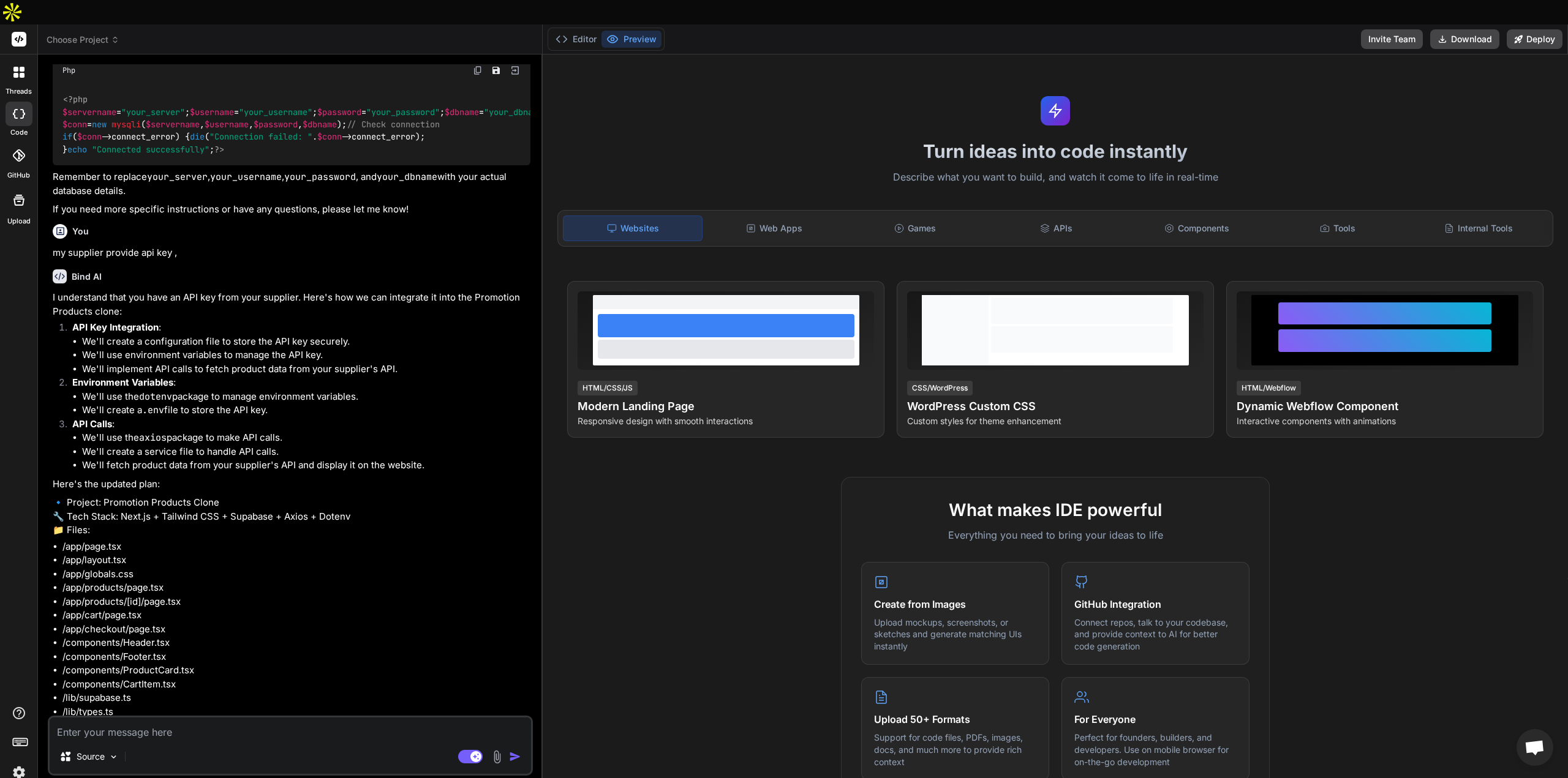
type textarea "x"
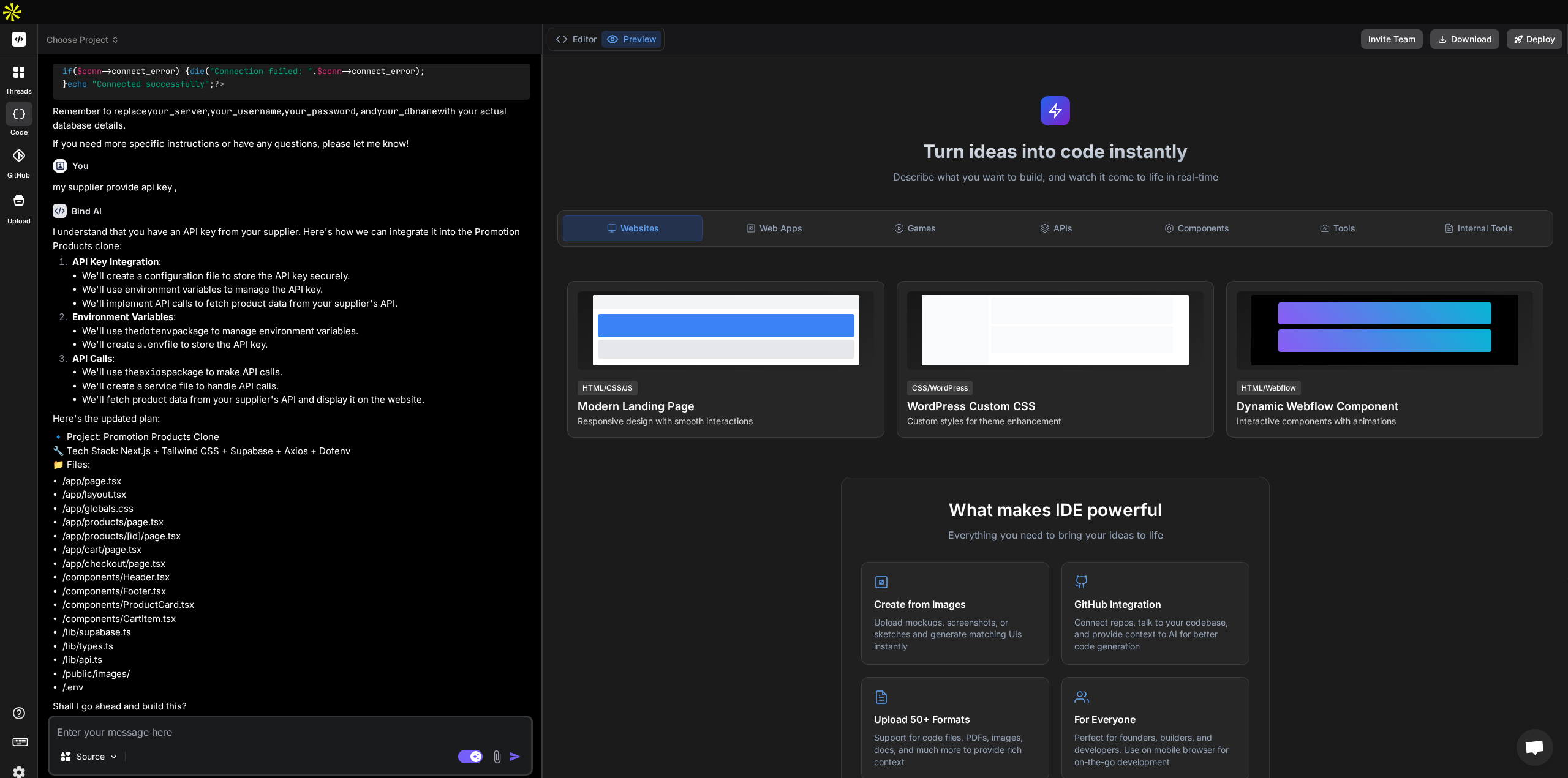
scroll to position [987, 0]
click at [207, 718] on textarea at bounding box center [290, 729] width 481 height 22
type textarea "c"
type textarea "x"
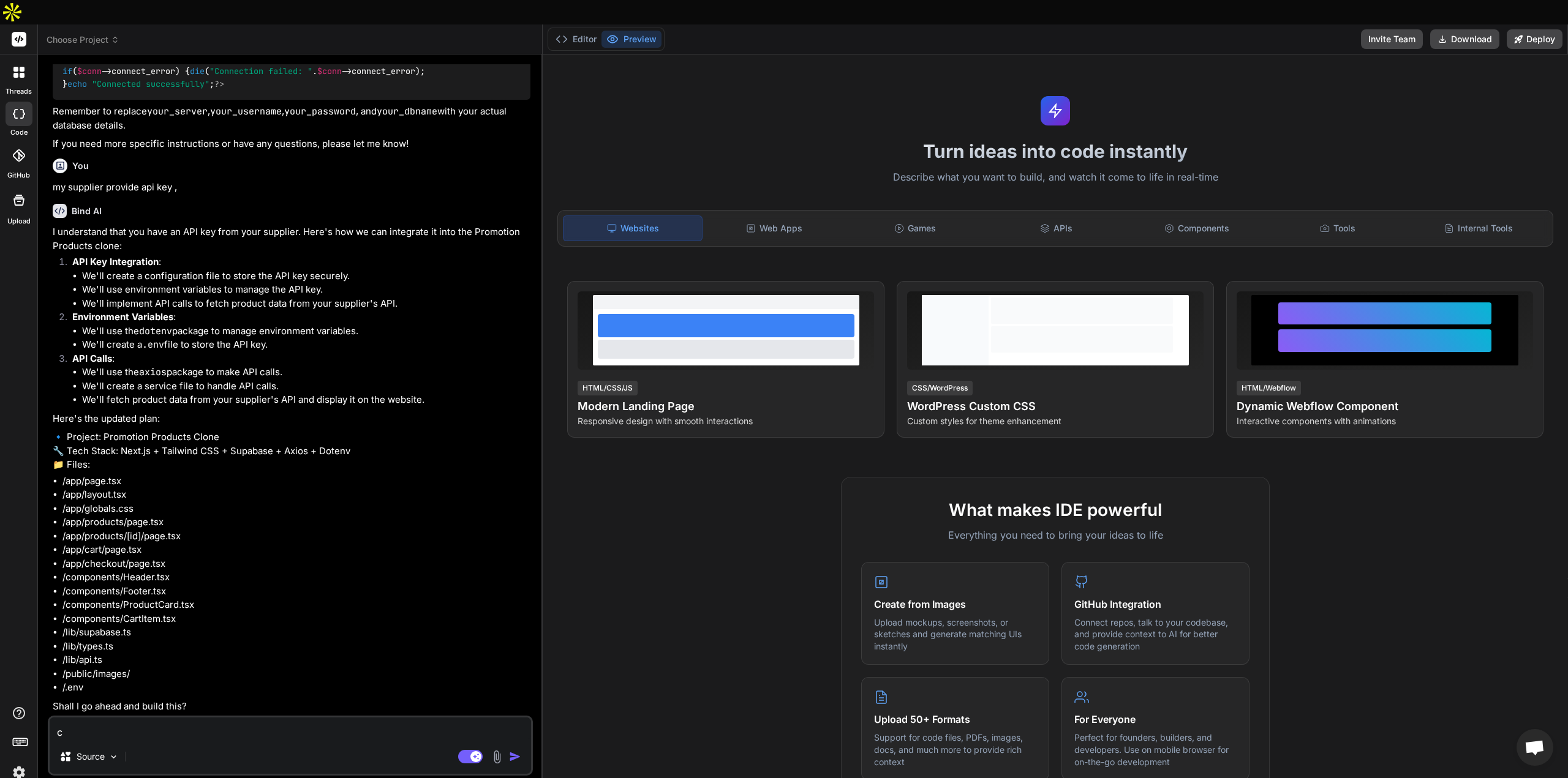
type textarea "ca"
type textarea "x"
type textarea "can"
type textarea "x"
type textarea "can"
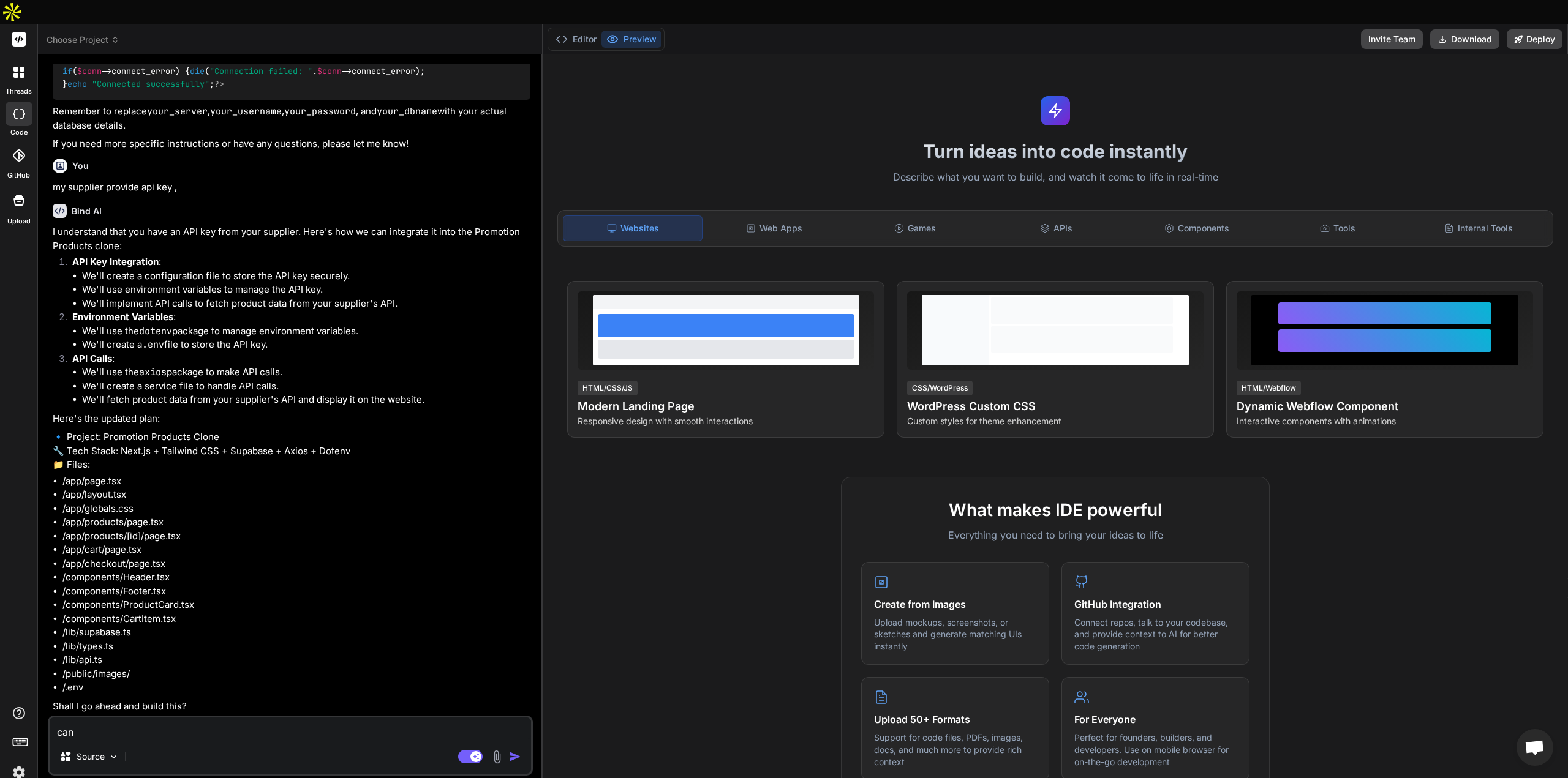
type textarea "x"
type textarea "can y"
type textarea "x"
type textarea "can yo"
type textarea "x"
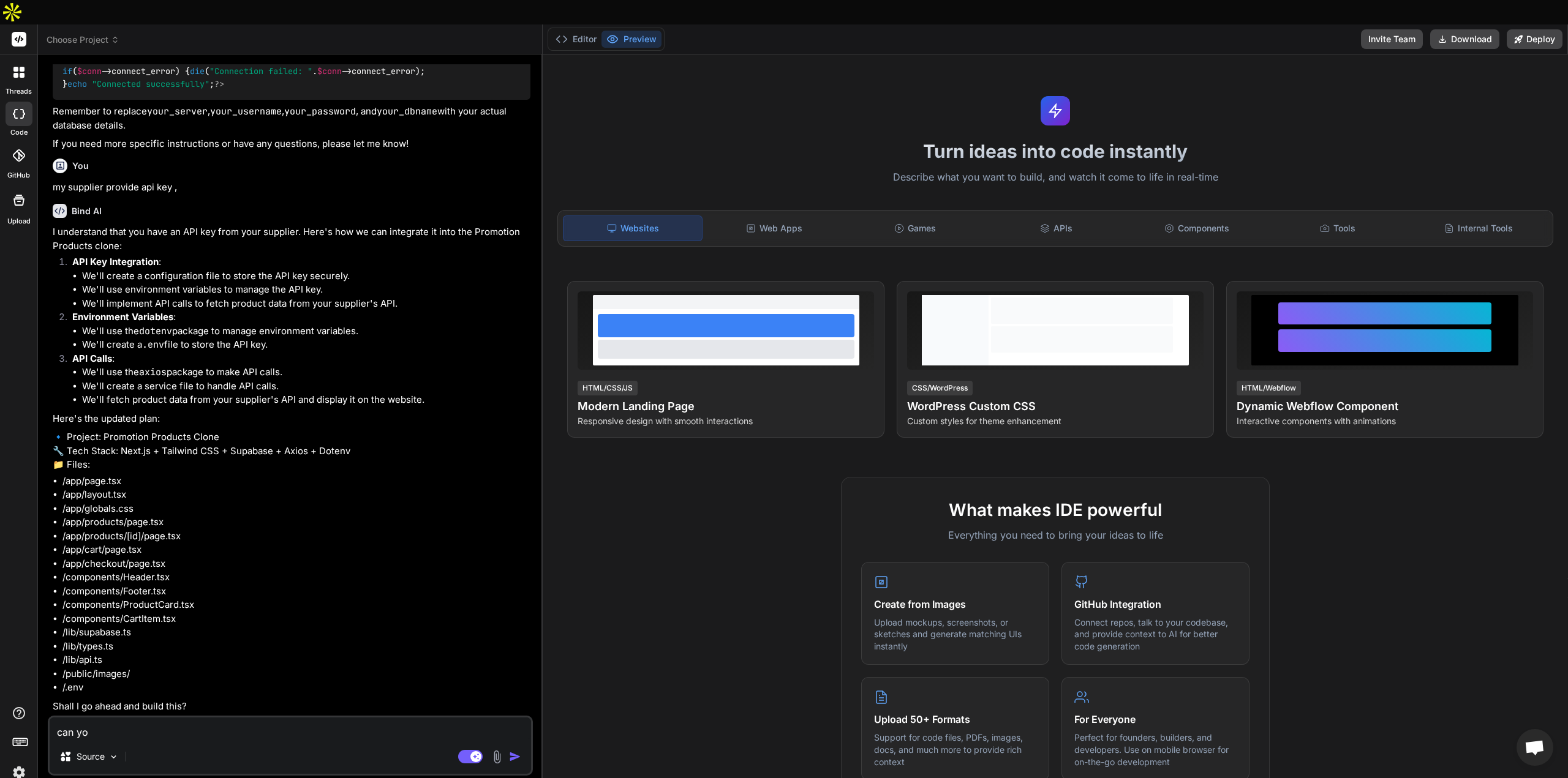
type textarea "can y"
type textarea "x"
type textarea "can yy"
type textarea "x"
type textarea "can yyo"
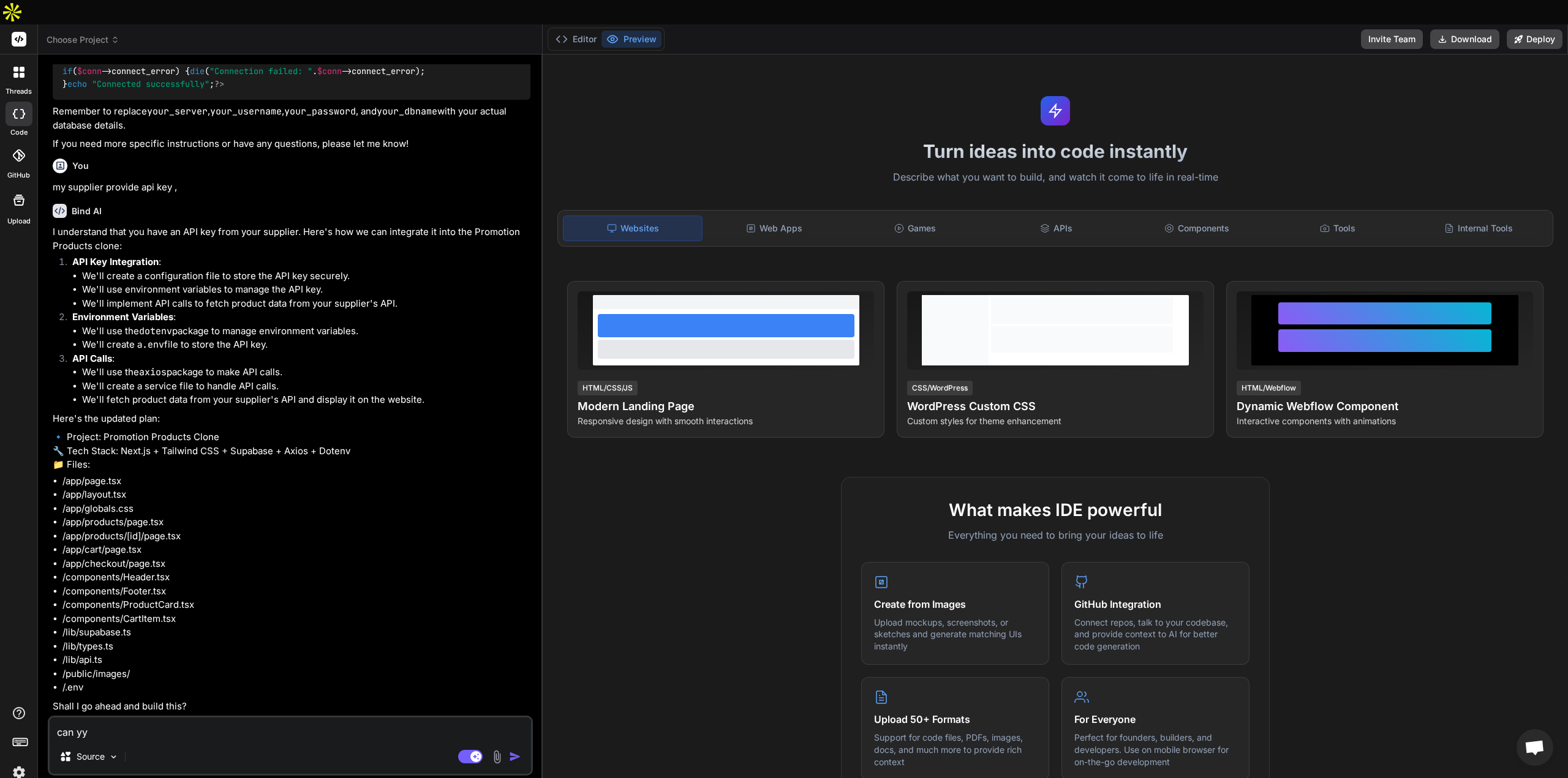
type textarea "x"
type textarea "can yyou"
type textarea "x"
type textarea "can yyou"
type textarea "x"
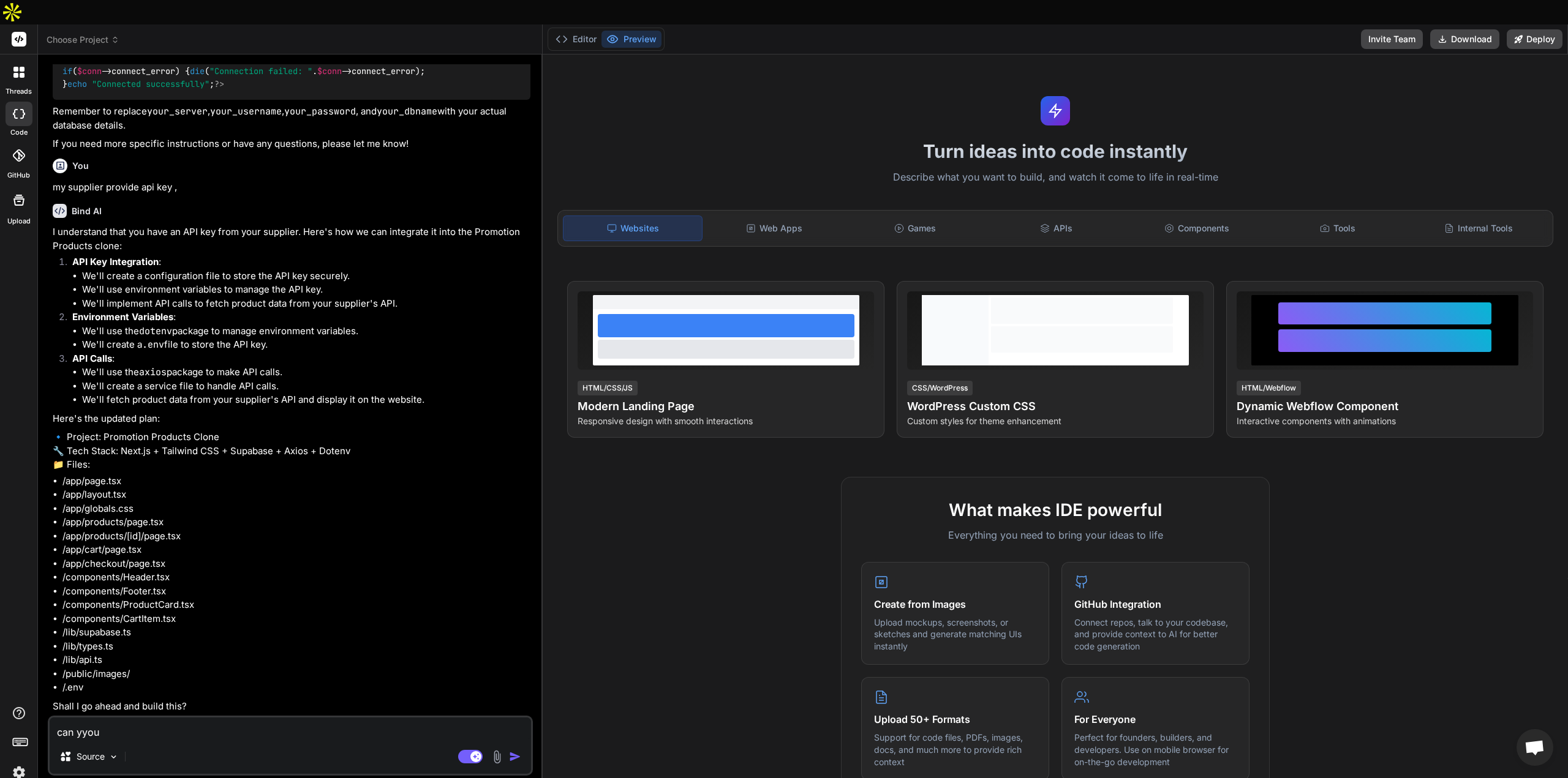
type textarea "can yyou l"
type textarea "x"
type textarea "can yyou"
type textarea "x"
type textarea "can yyou"
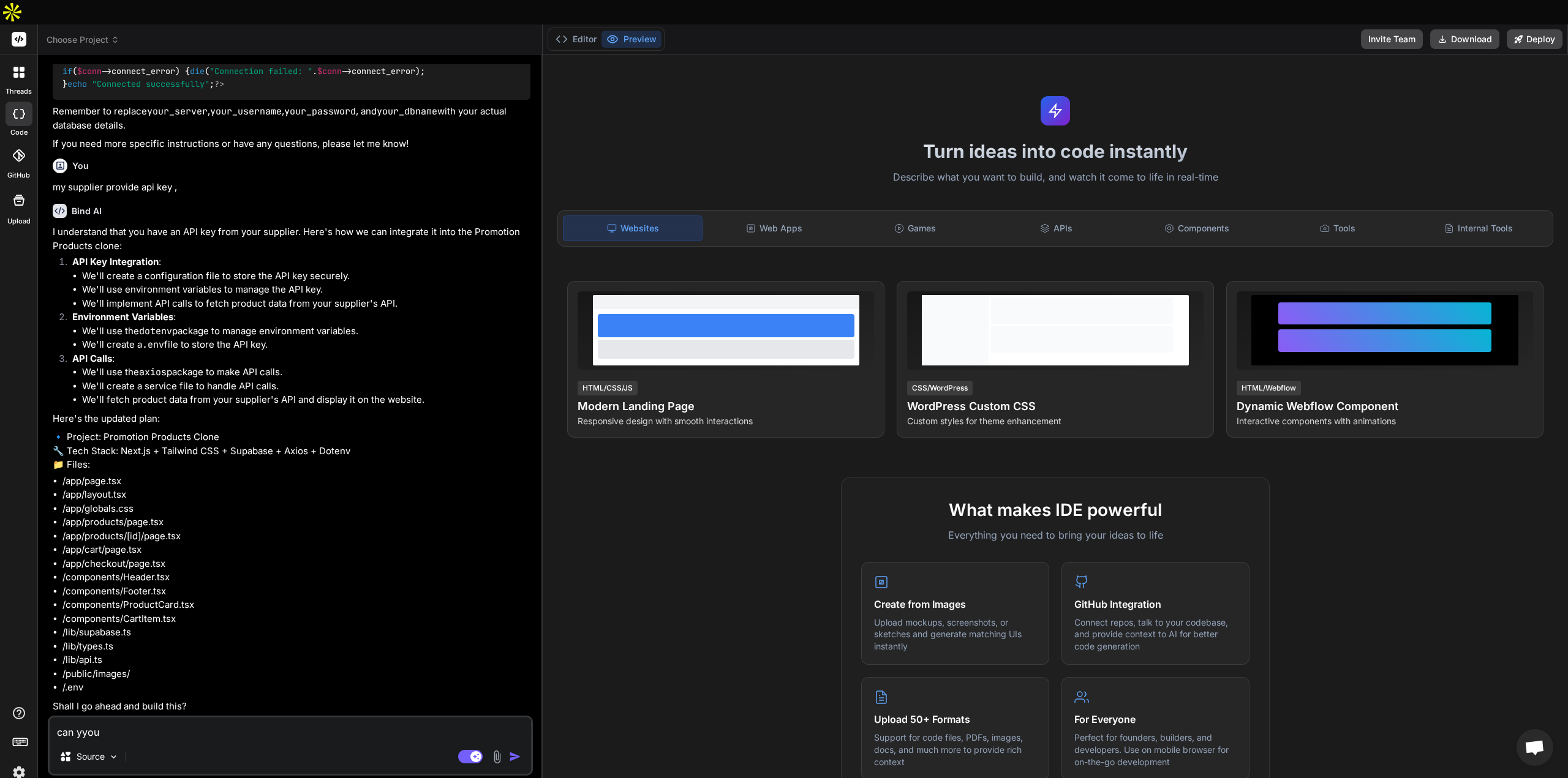
type textarea "x"
type textarea "can yyo"
type textarea "x"
type textarea "can yy"
type textarea "x"
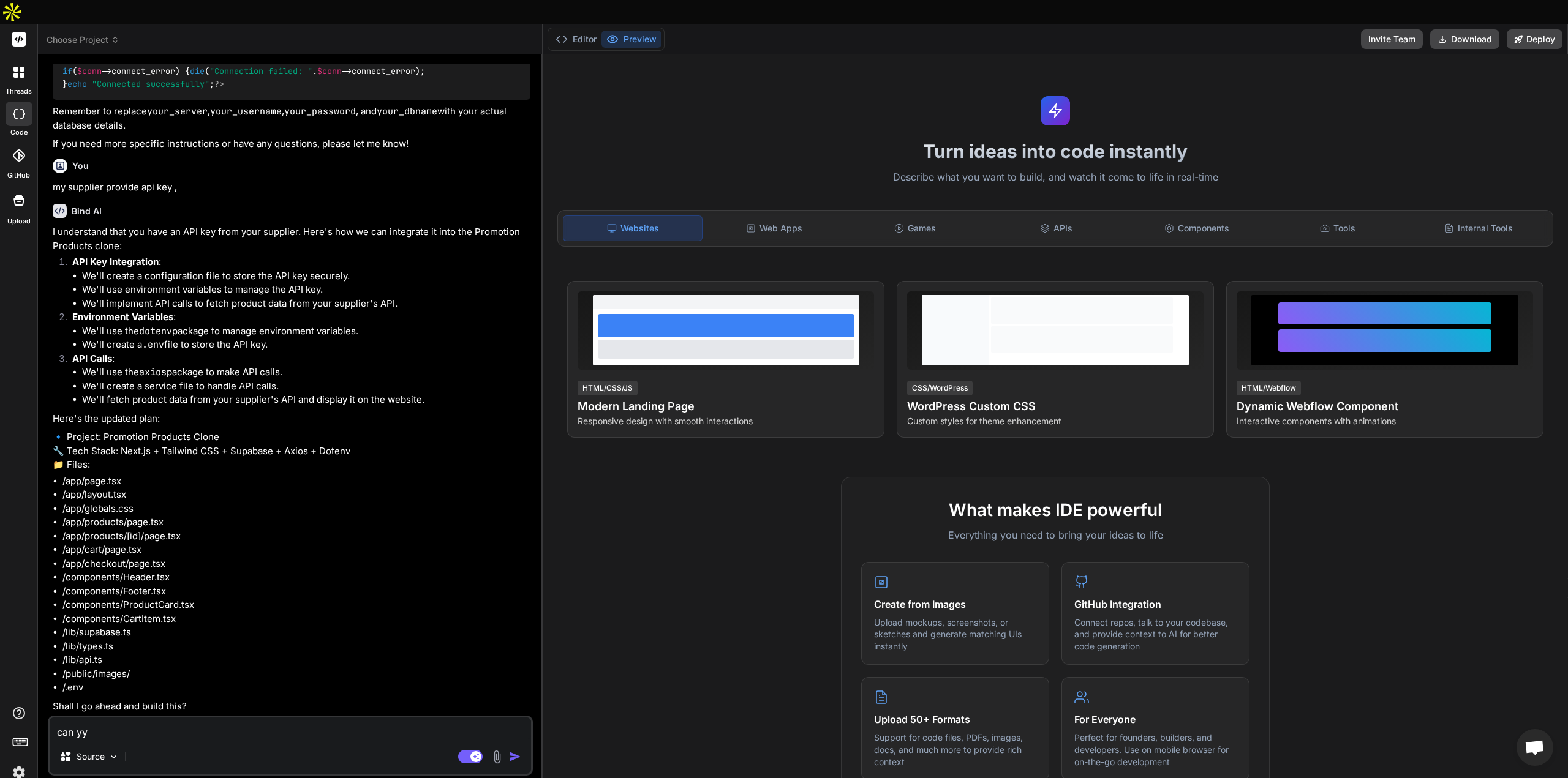
type textarea "can y"
type textarea "x"
type textarea "can yo"
type textarea "x"
type textarea "can you"
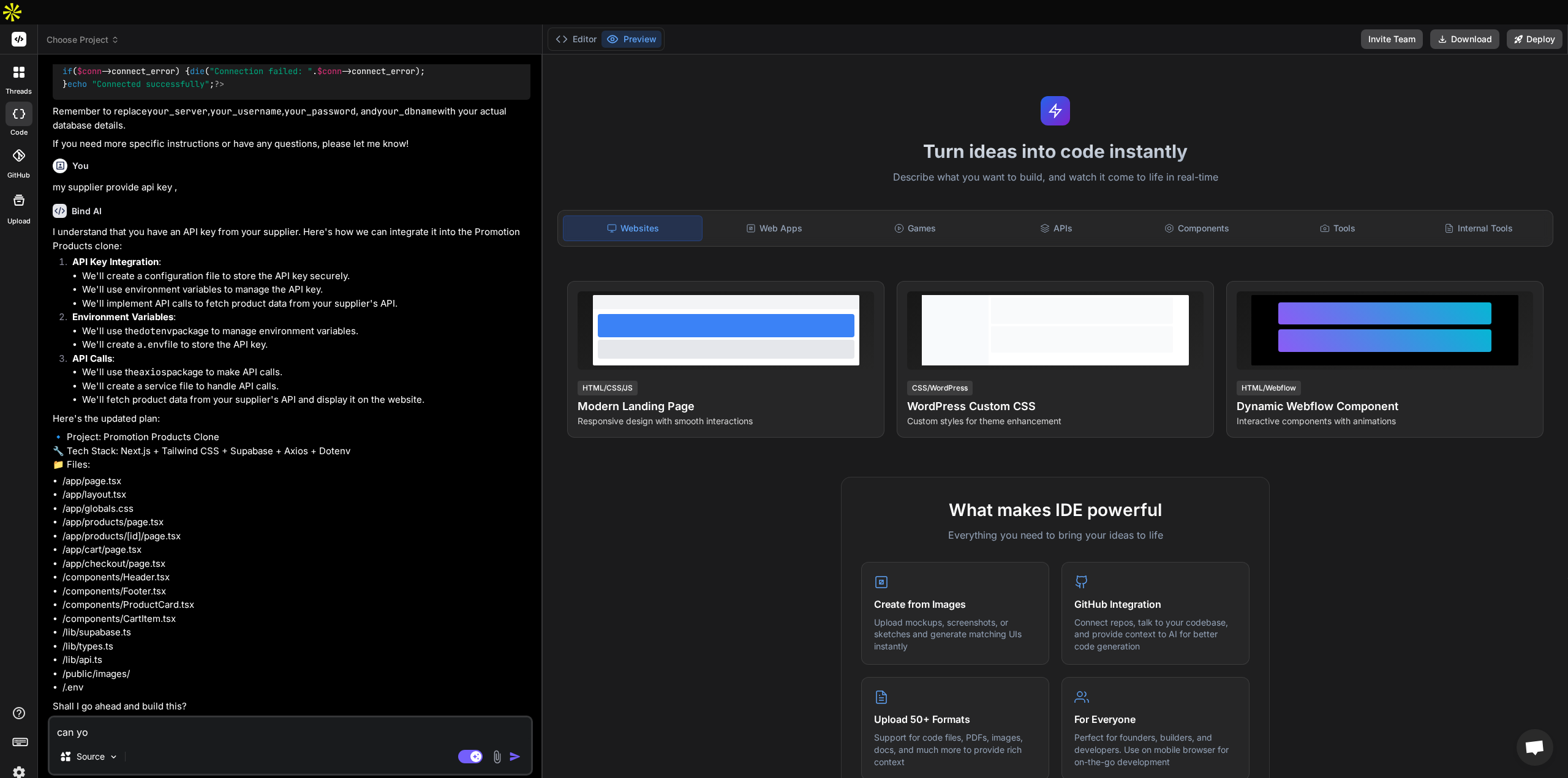
type textarea "x"
type textarea "can you"
type textarea "x"
type textarea "can you l"
type textarea "x"
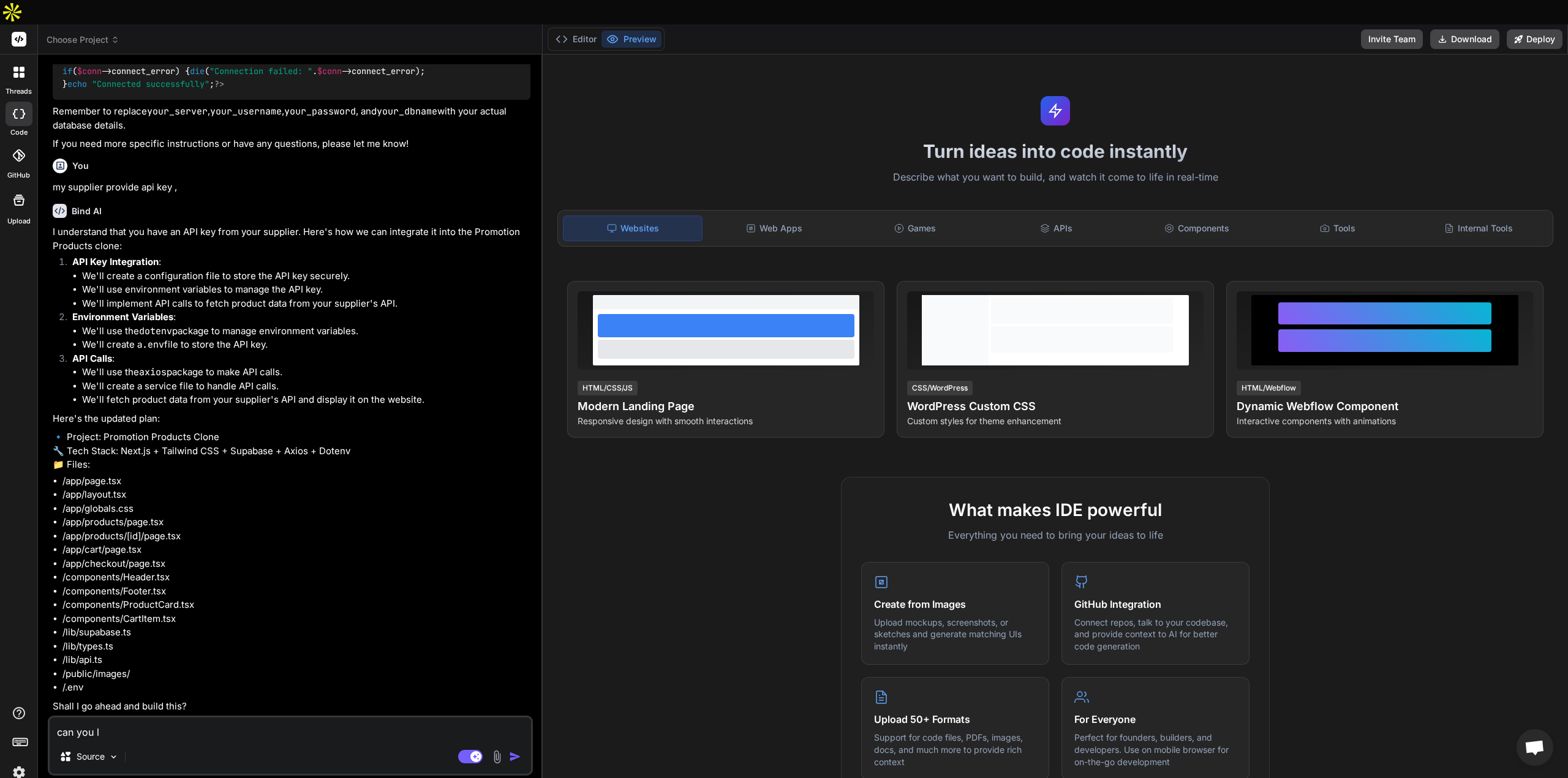
type textarea "can you le"
type textarea "x"
type textarea "can you let"
type textarea "x"
type textarea "can you let"
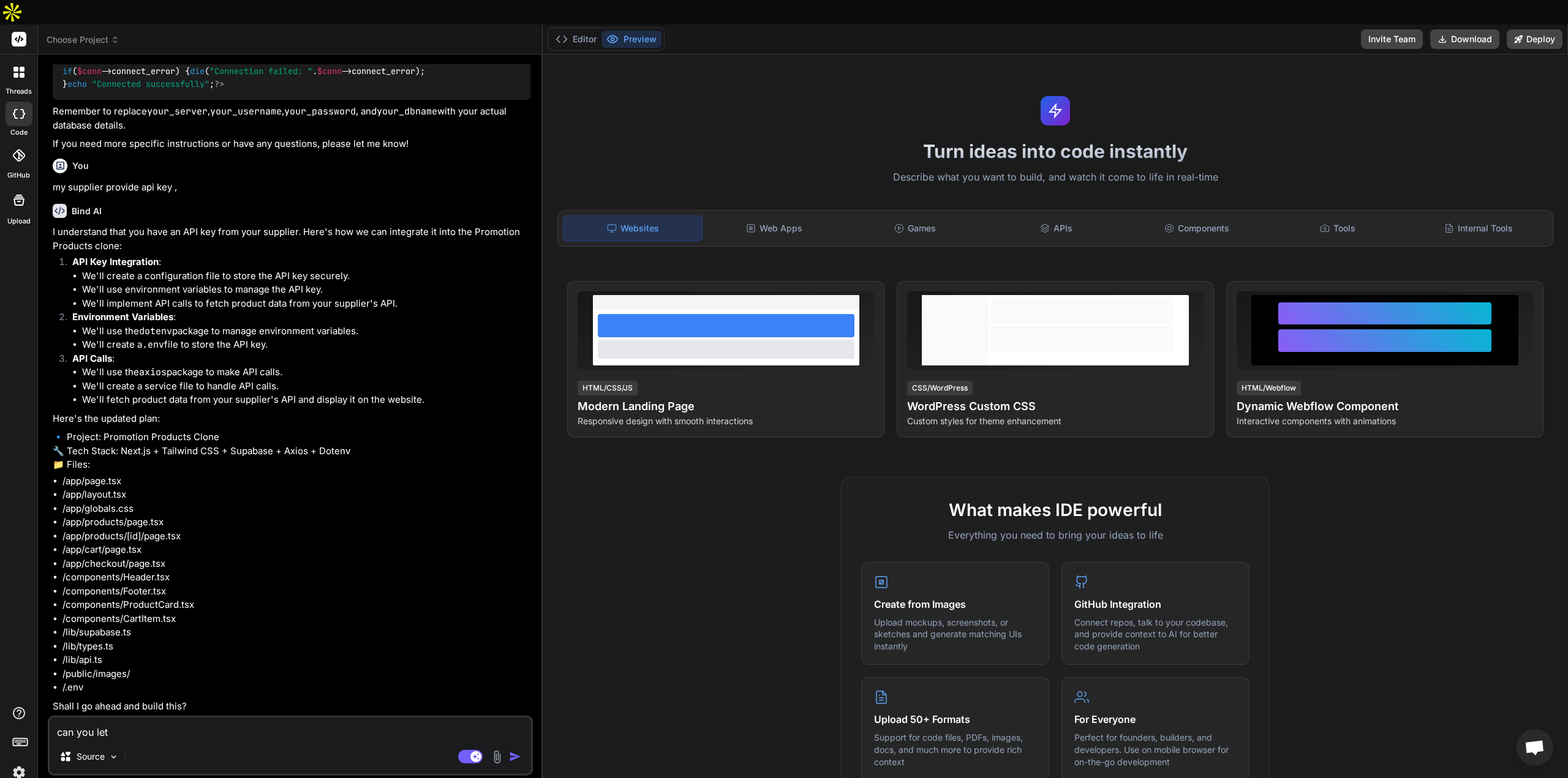
type textarea "x"
type textarea "can you let m"
type textarea "x"
type textarea "can you let me"
type textarea "x"
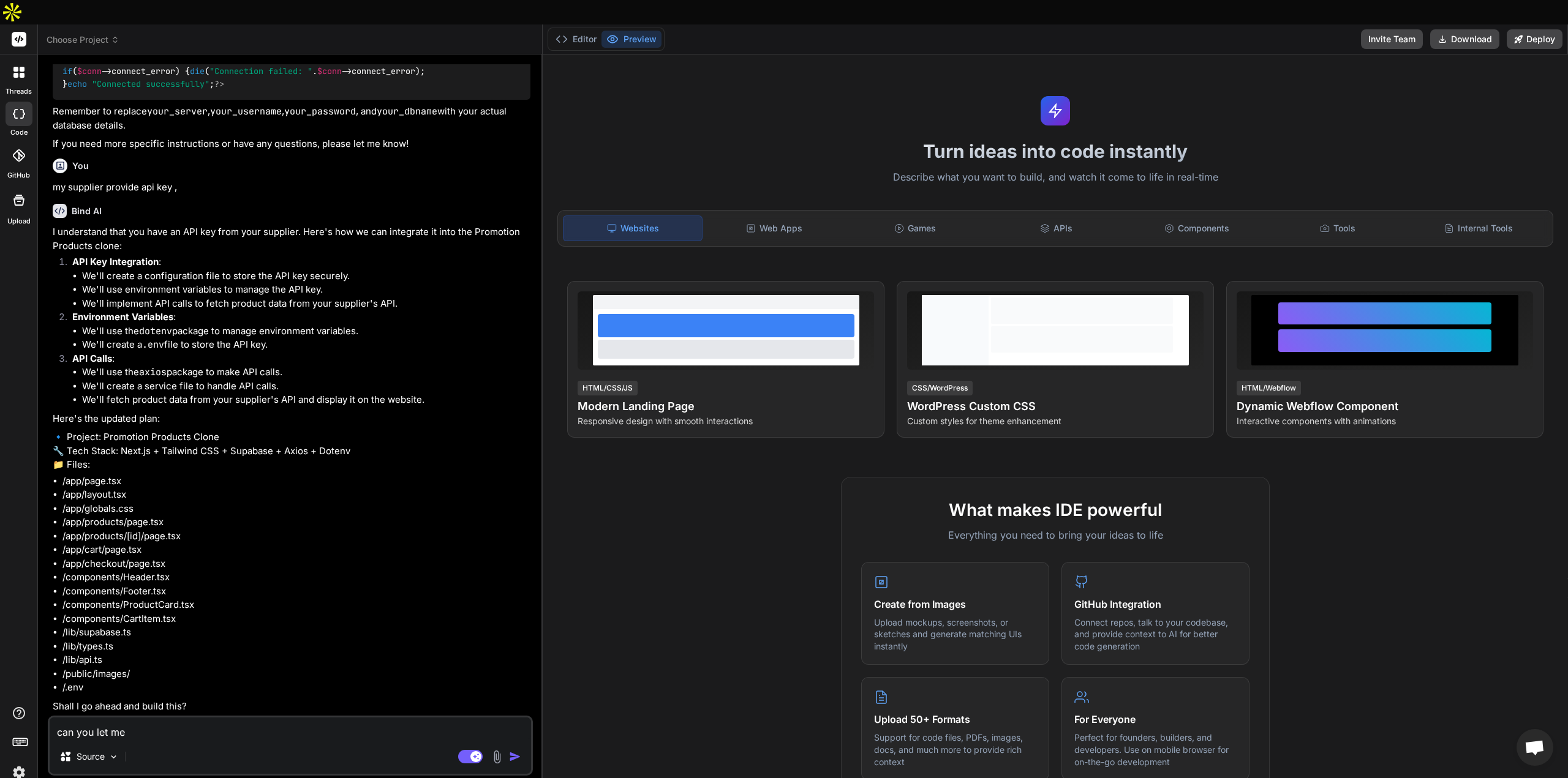
type textarea "can you let me"
type textarea "x"
type textarea "can you let me k"
type textarea "x"
type textarea "can you let me kn"
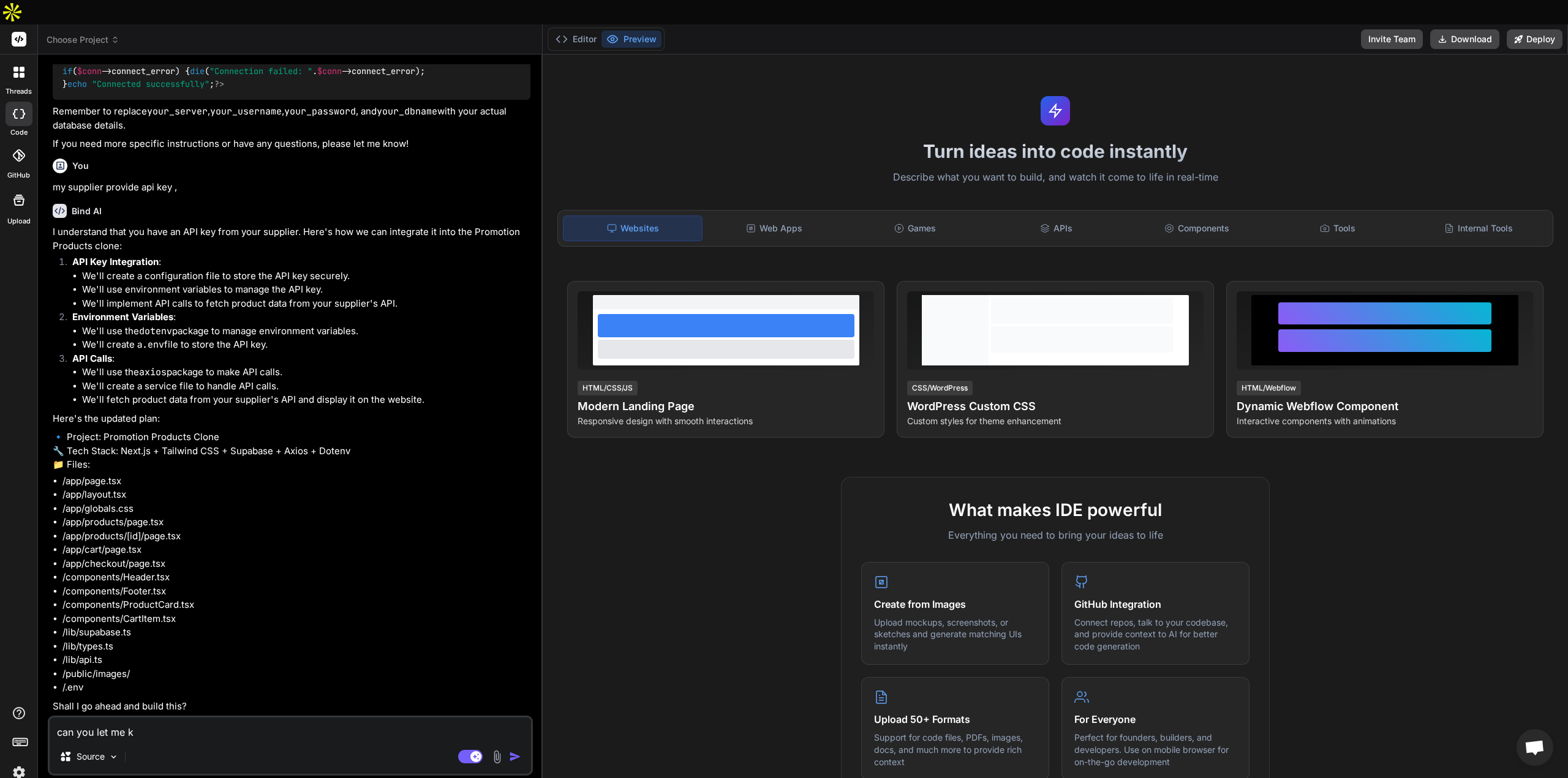
type textarea "x"
type textarea "can you let me kno"
type textarea "x"
type textarea "can you let me know"
type textarea "x"
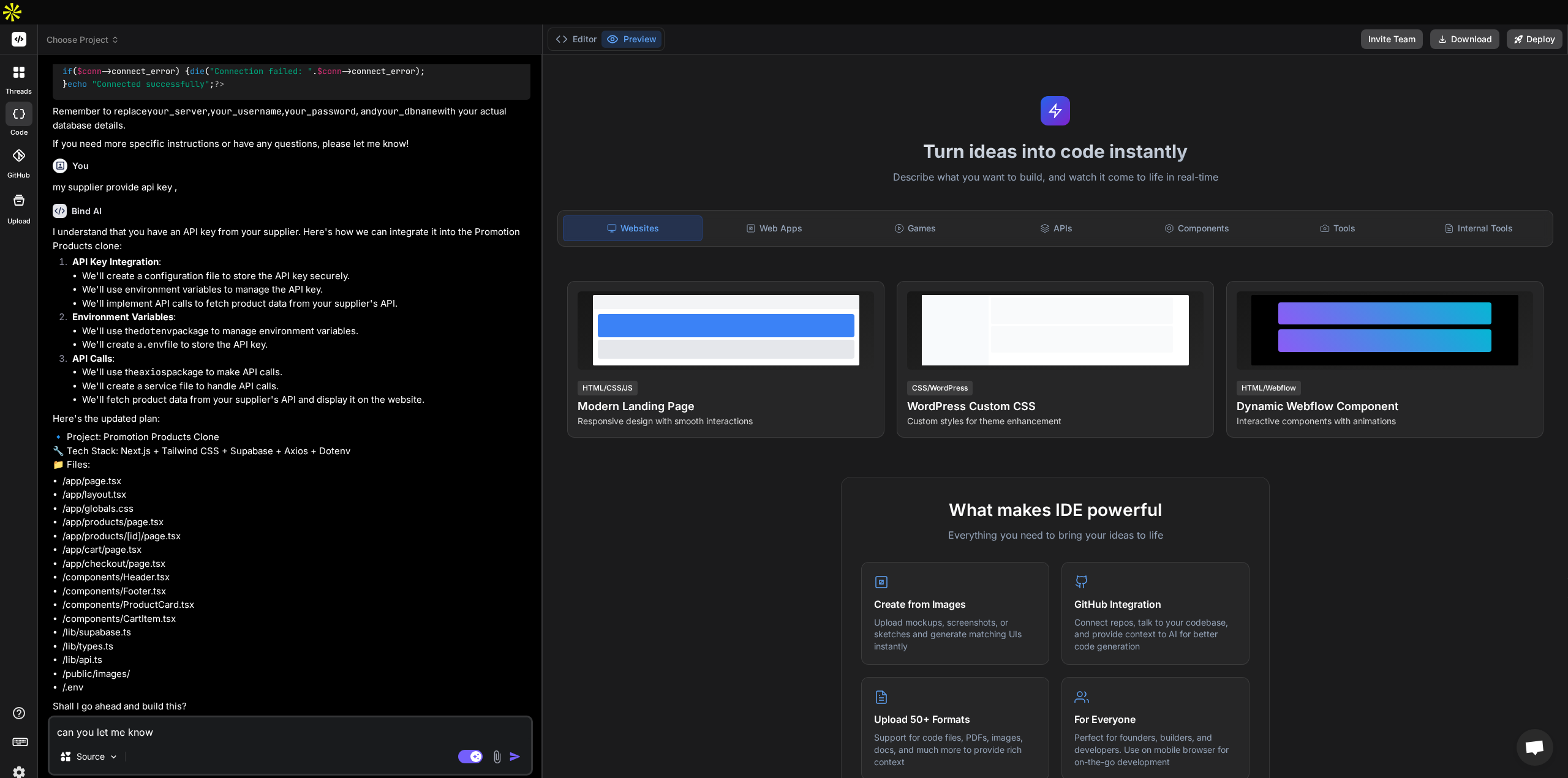
type textarea "can you let me know"
type textarea "x"
type textarea "can you let me know h"
type textarea "x"
type textarea "can you let me know [PERSON_NAME]"
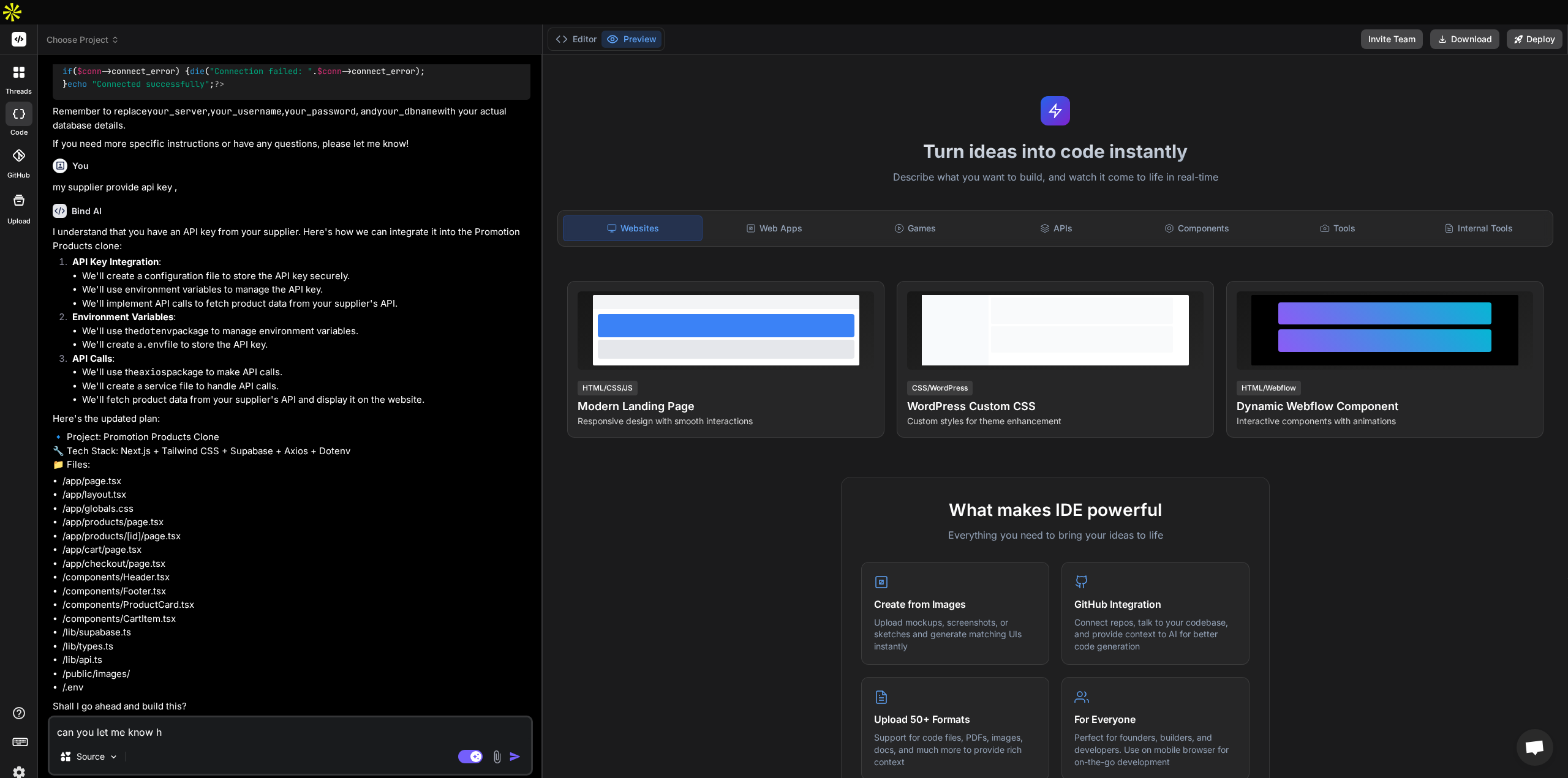
type textarea "x"
type textarea "can you let me know how"
type textarea "x"
type textarea "can you let me know how"
type textarea "x"
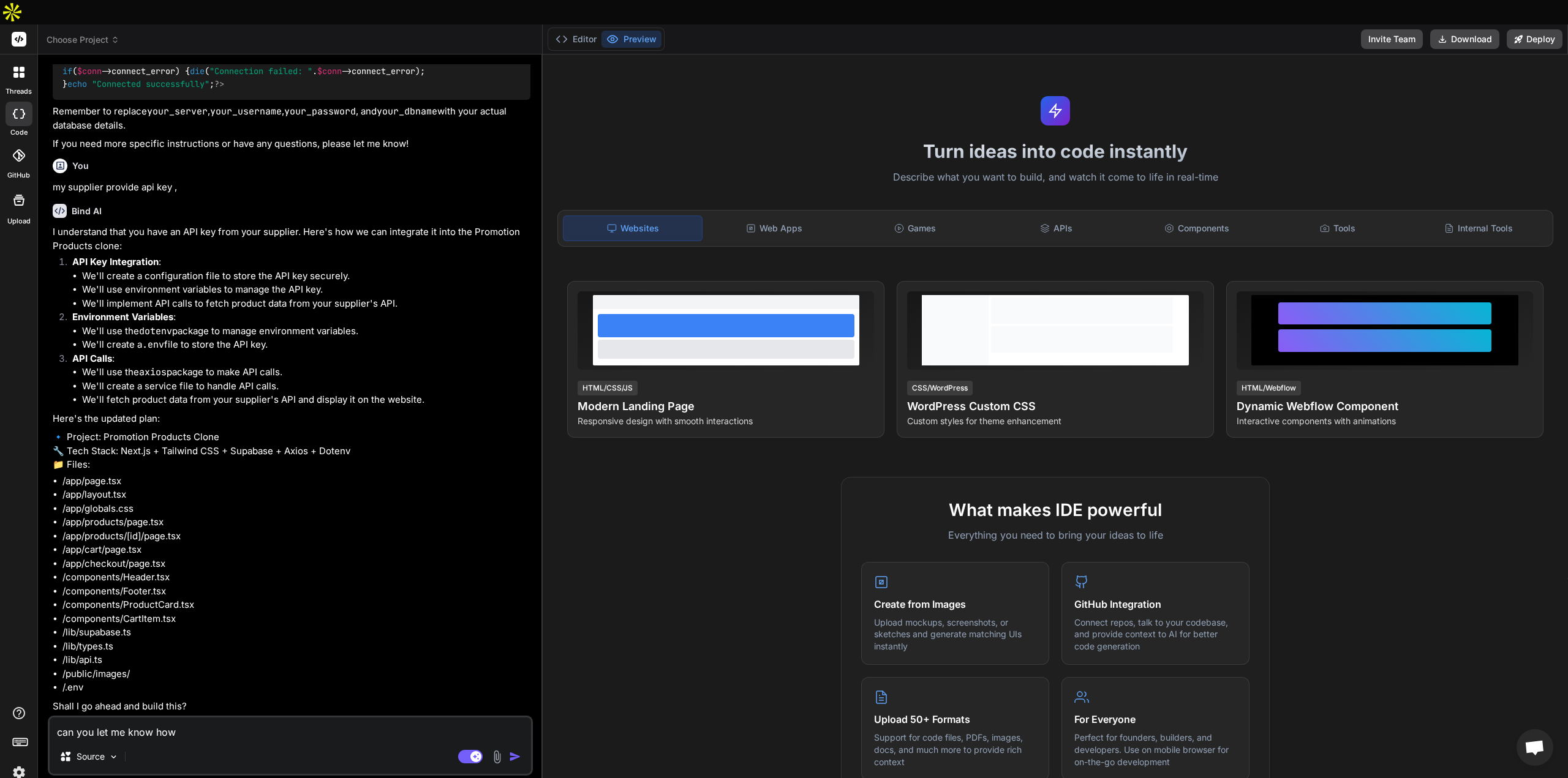
type textarea "can you let me know how t"
type textarea "x"
type textarea "can you let me know how to"
type textarea "x"
type textarea "can you let me know how to"
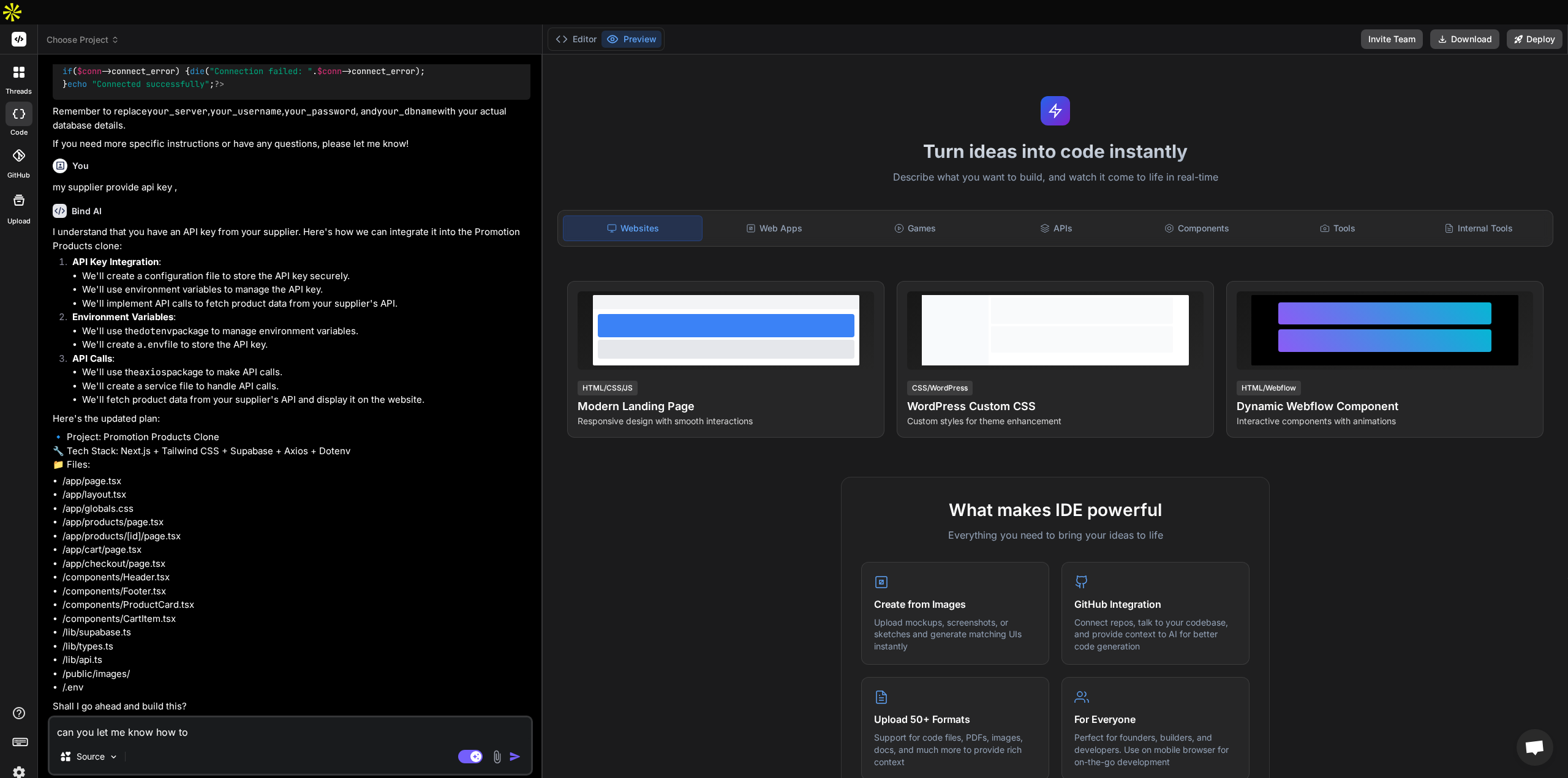
type textarea "x"
type textarea "can you let me know how to s"
type textarea "x"
type textarea "can you let me know how to st"
type textarea "x"
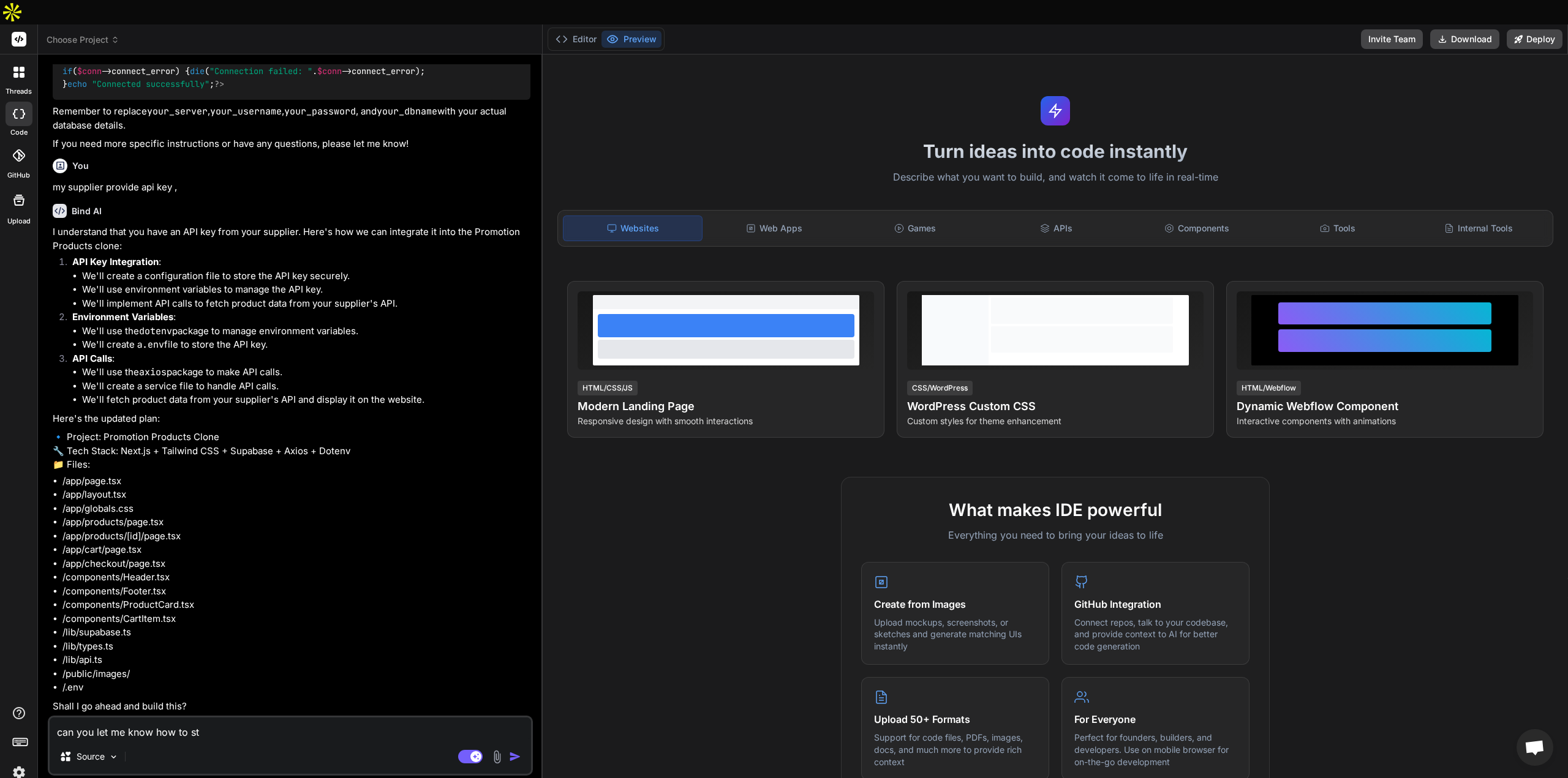
type textarea "can you let me know how to sta"
type textarea "x"
type textarea "can you let me know how to star"
type textarea "x"
type textarea "can you let me know how to start"
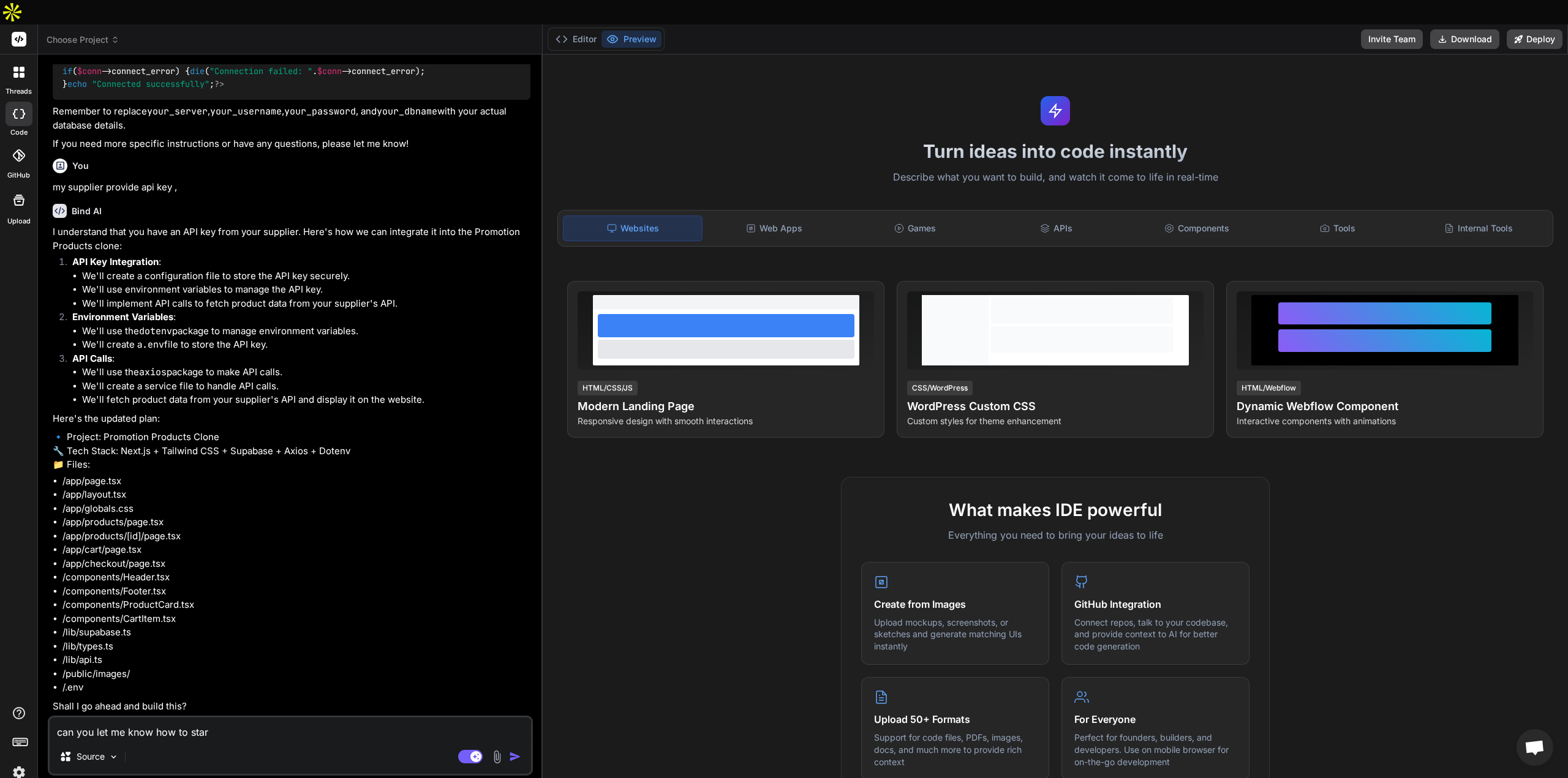
type textarea "x"
type textarea "can you let me know how to start"
type textarea "x"
type textarea "can you let me know how to start f"
type textarea "x"
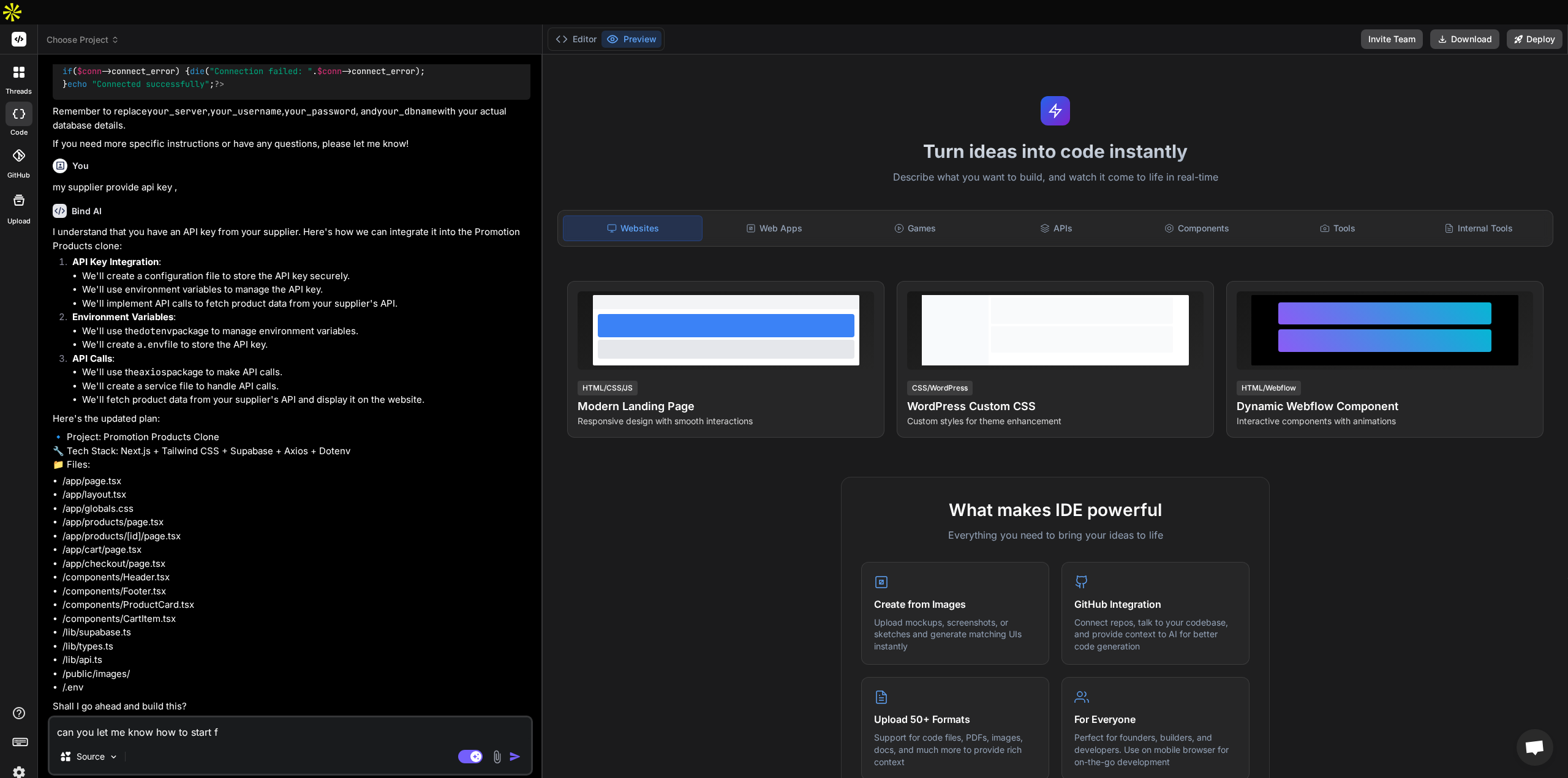
type textarea "can you let me know how to start fr"
type textarea "x"
type textarea "can you let me know how to start fro"
type textarea "x"
type textarea "can you let me know how to start from"
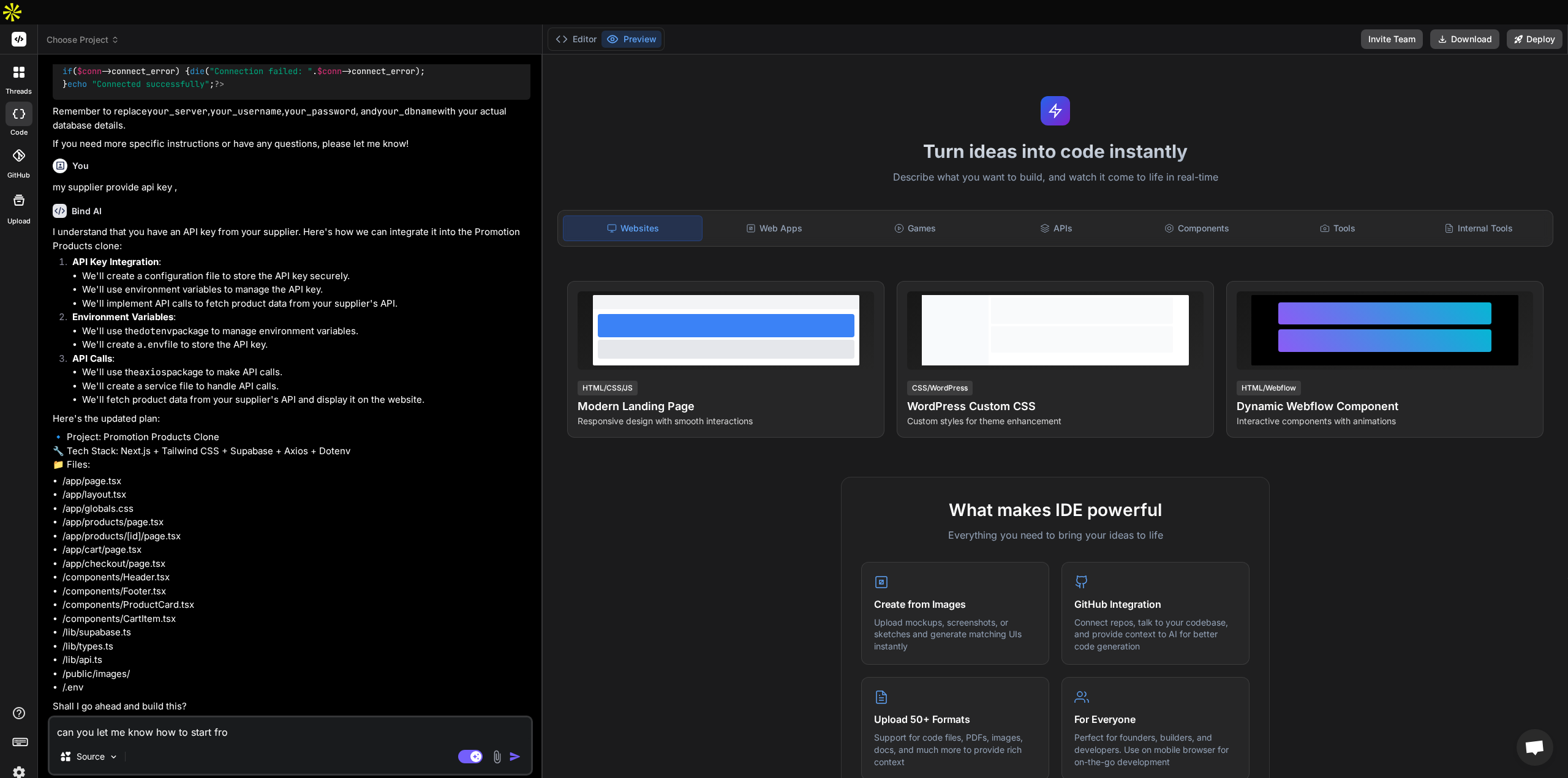
type textarea "x"
type textarea "can you let me know how to start from"
type textarea "x"
type textarea "can you let me know how to start from s"
type textarea "x"
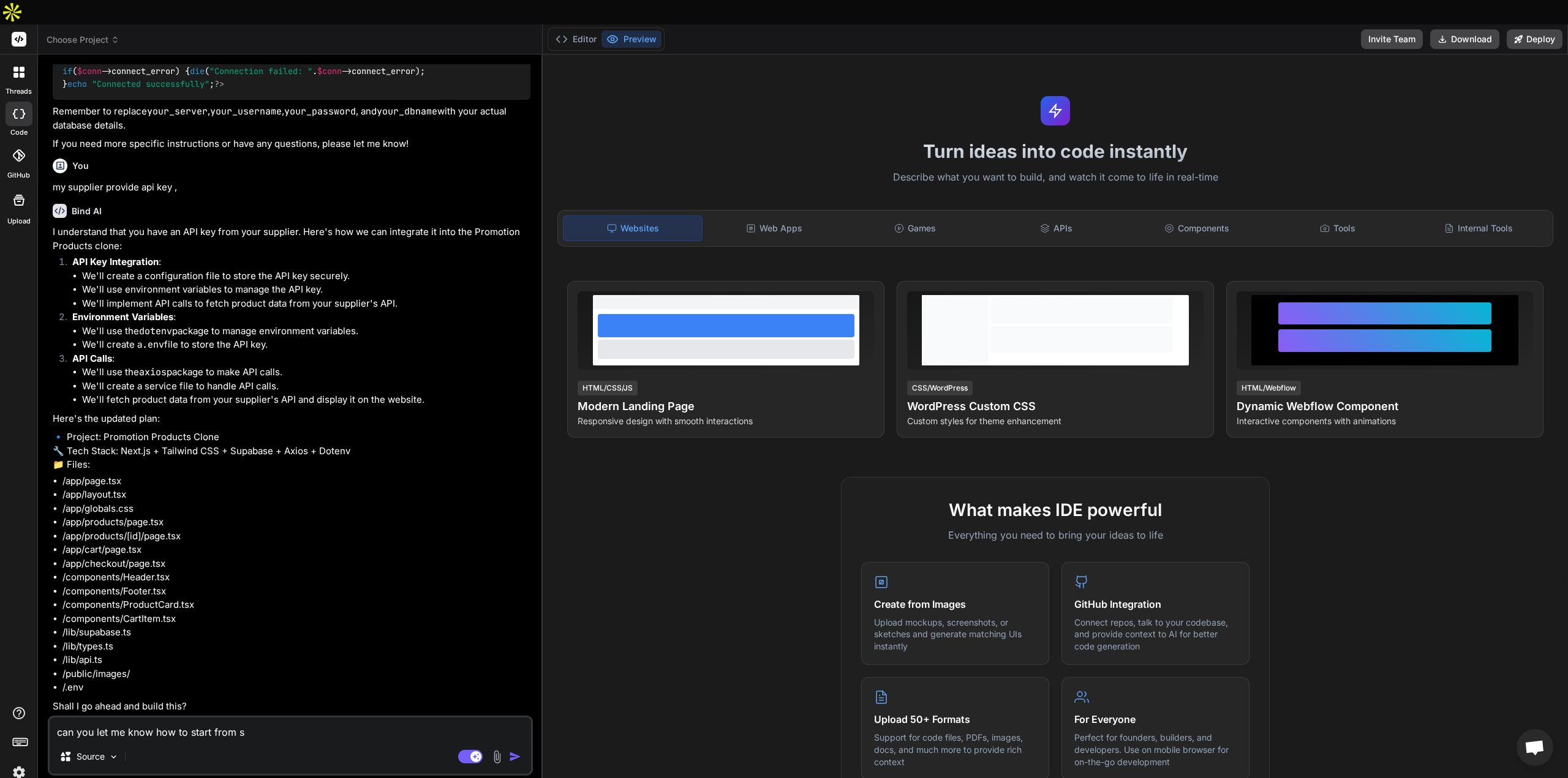
type textarea "can you let me know how to start from sc"
type textarea "x"
type textarea "can you let me know how to start from scr"
type textarea "x"
type textarea "can you let me know how to start from [GEOGRAPHIC_DATA]"
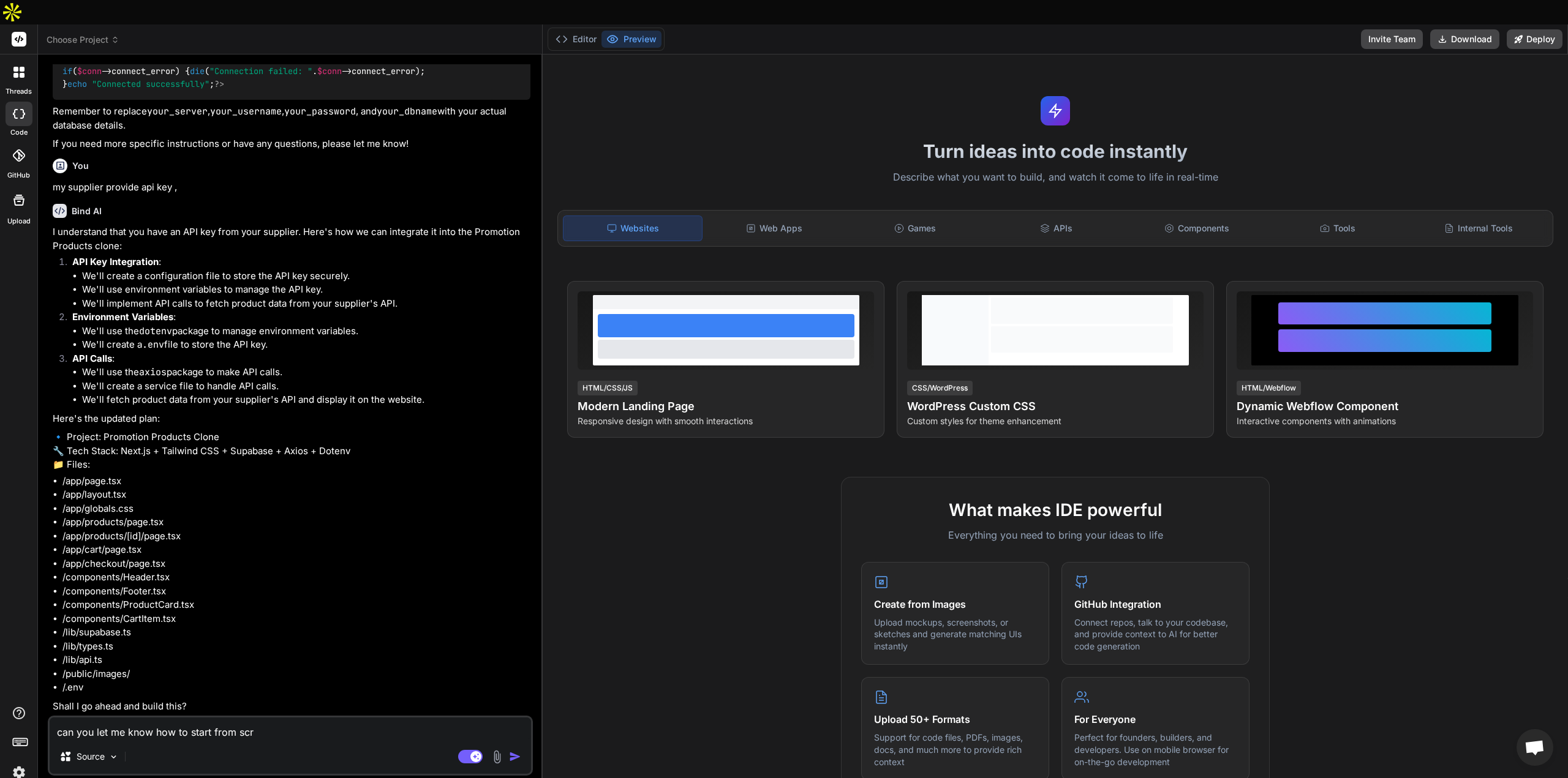
type textarea "x"
type textarea "can you let me know how to start from scrat"
type textarea "x"
type textarea "can you let me know how to start from scratc"
type textarea "x"
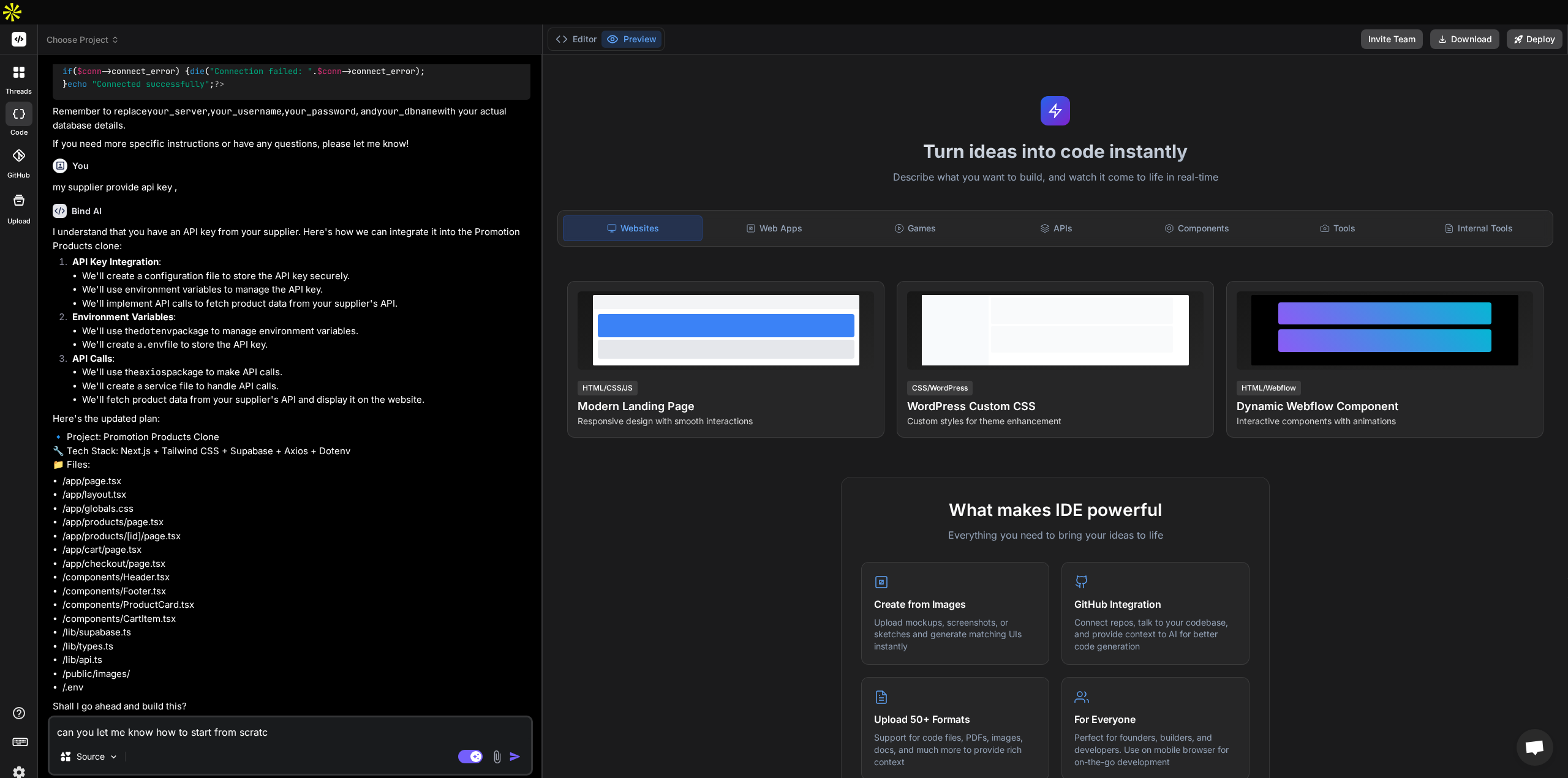
type textarea "can you let me know how to start from scratch"
type textarea "x"
type textarea "can you let me know how to start from scratch,"
type textarea "x"
type textarea "can you let me know how to start from scratch,"
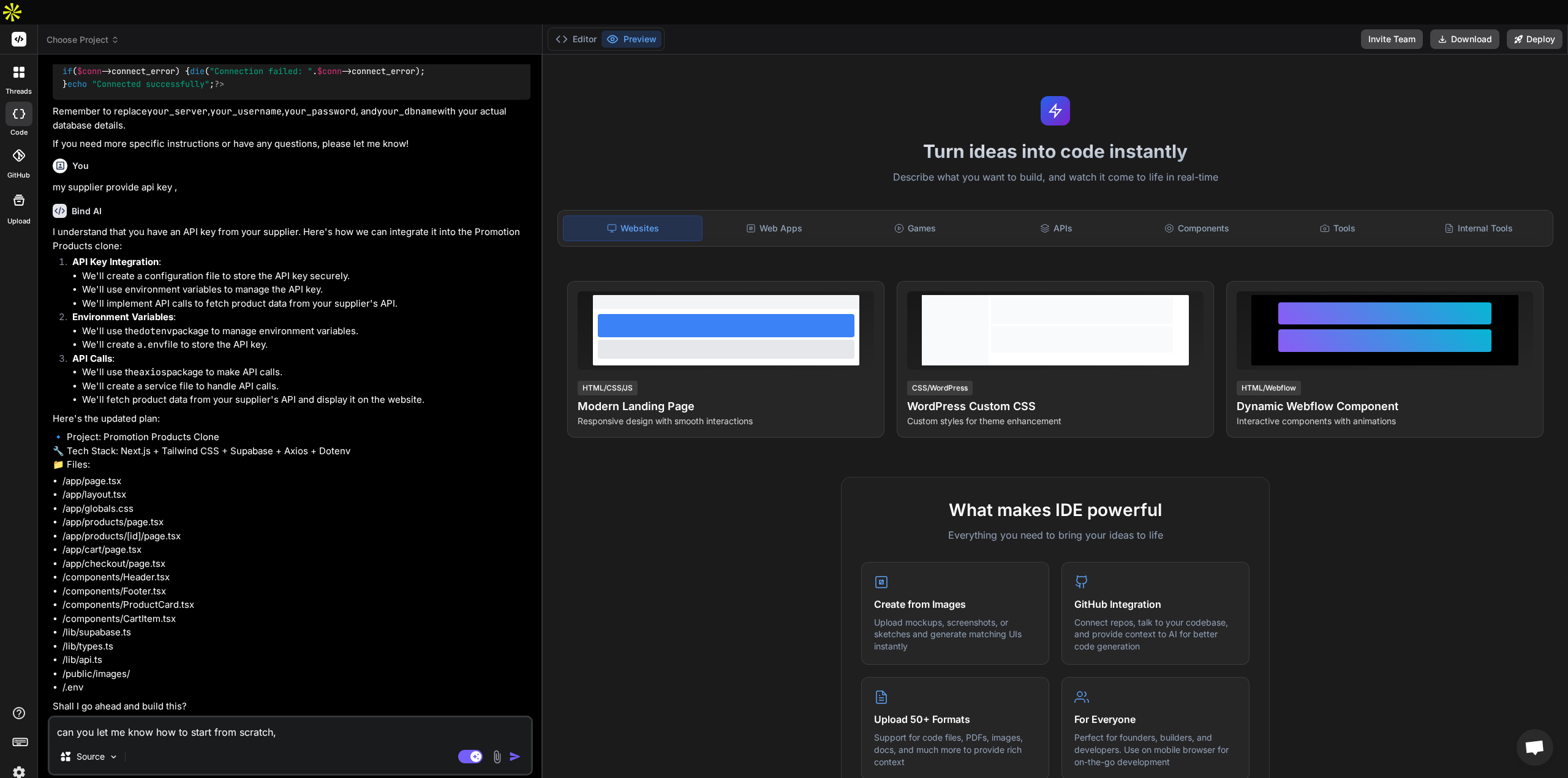
type textarea "x"
type textarea "can you let me know how to start from scratch, f"
type textarea "x"
type textarea "can you let me know how to start from scratch, fr"
type textarea "x"
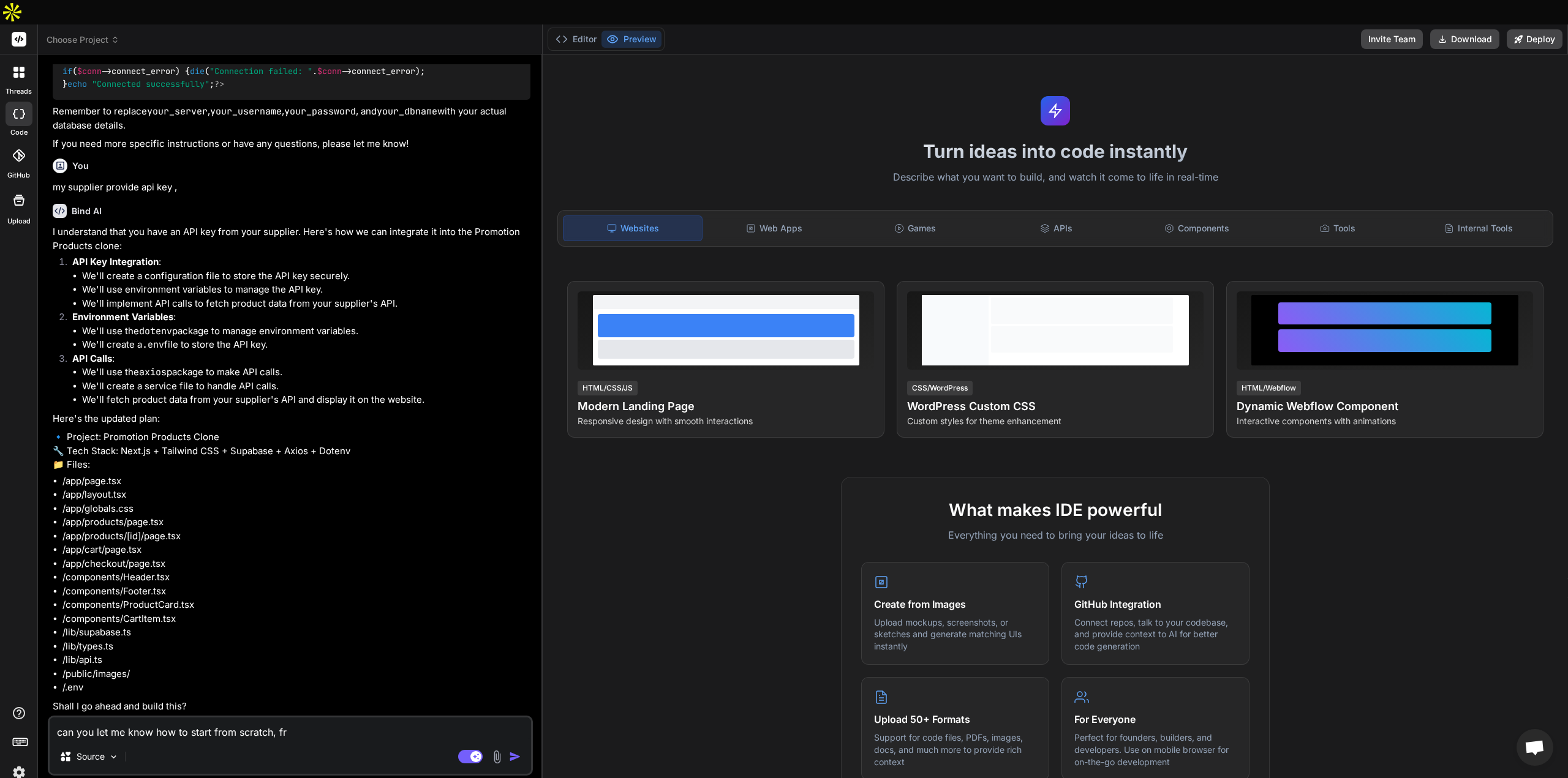
type textarea "can you let me know how to start from scratch, f"
type textarea "x"
type textarea "can you let me know how to start from scratch, fi"
type textarea "x"
type textarea "can you let me know how to start from scratch, fir"
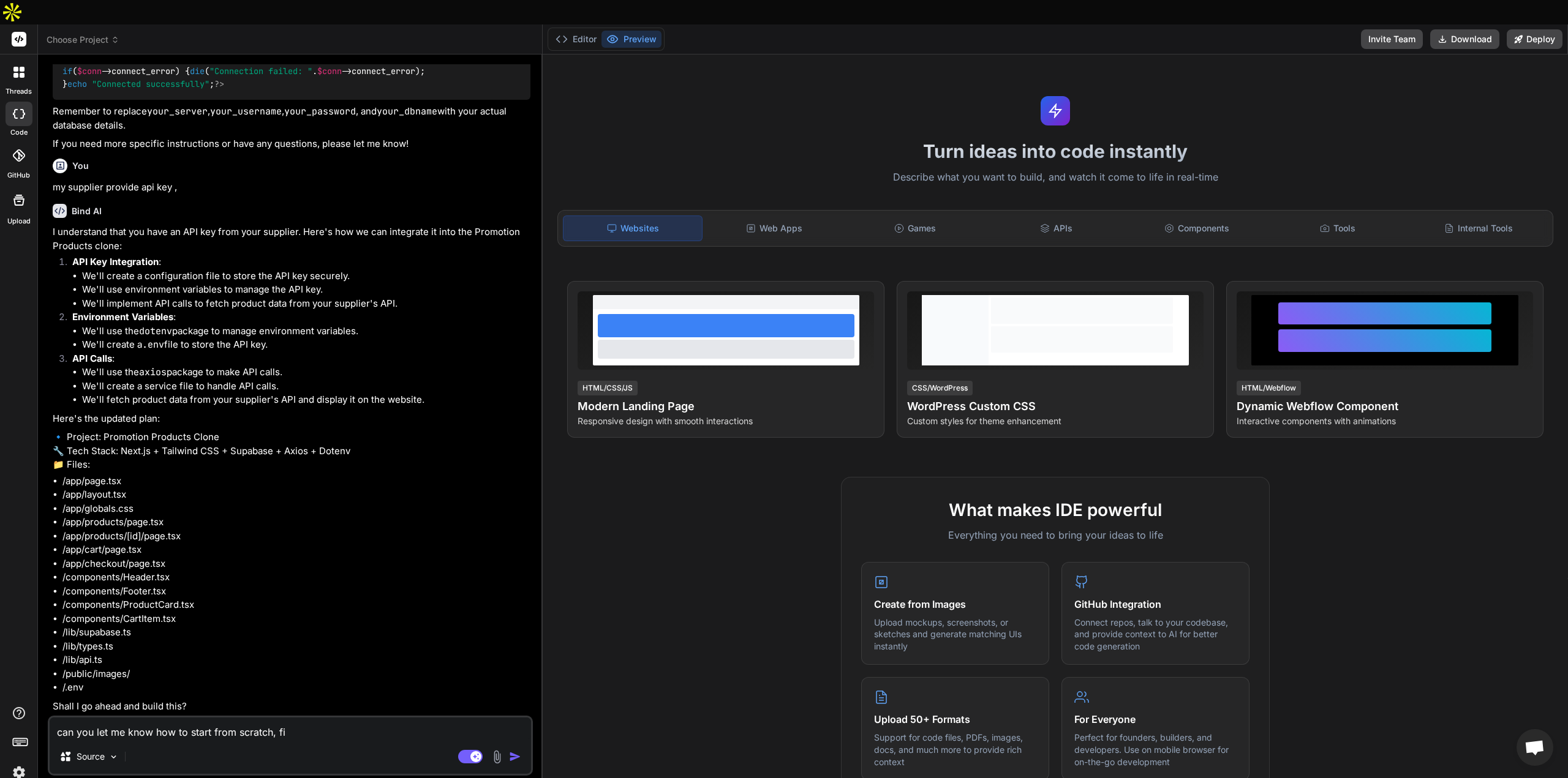
type textarea "x"
type textarea "can you let me know how to start from scratch, firs"
type textarea "x"
type textarea "can you let me know how to start from scratch, first"
type textarea "x"
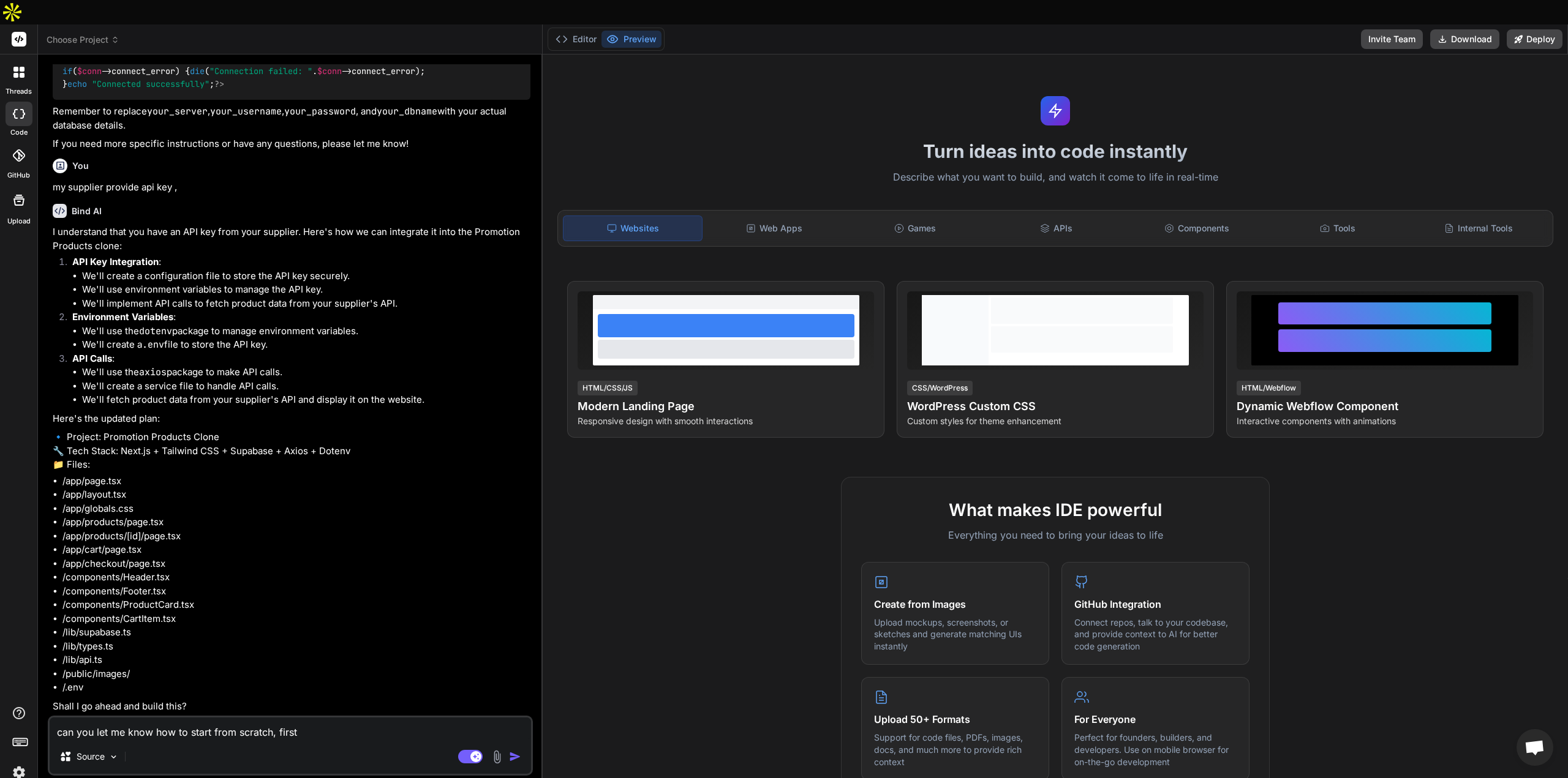
type textarea "can you let me know how to start from scratch, first"
type textarea "x"
type textarea "can you let me know how to start from scratch, first p"
type textarea "x"
type textarea "can you let me know how to start from scratch, first pl"
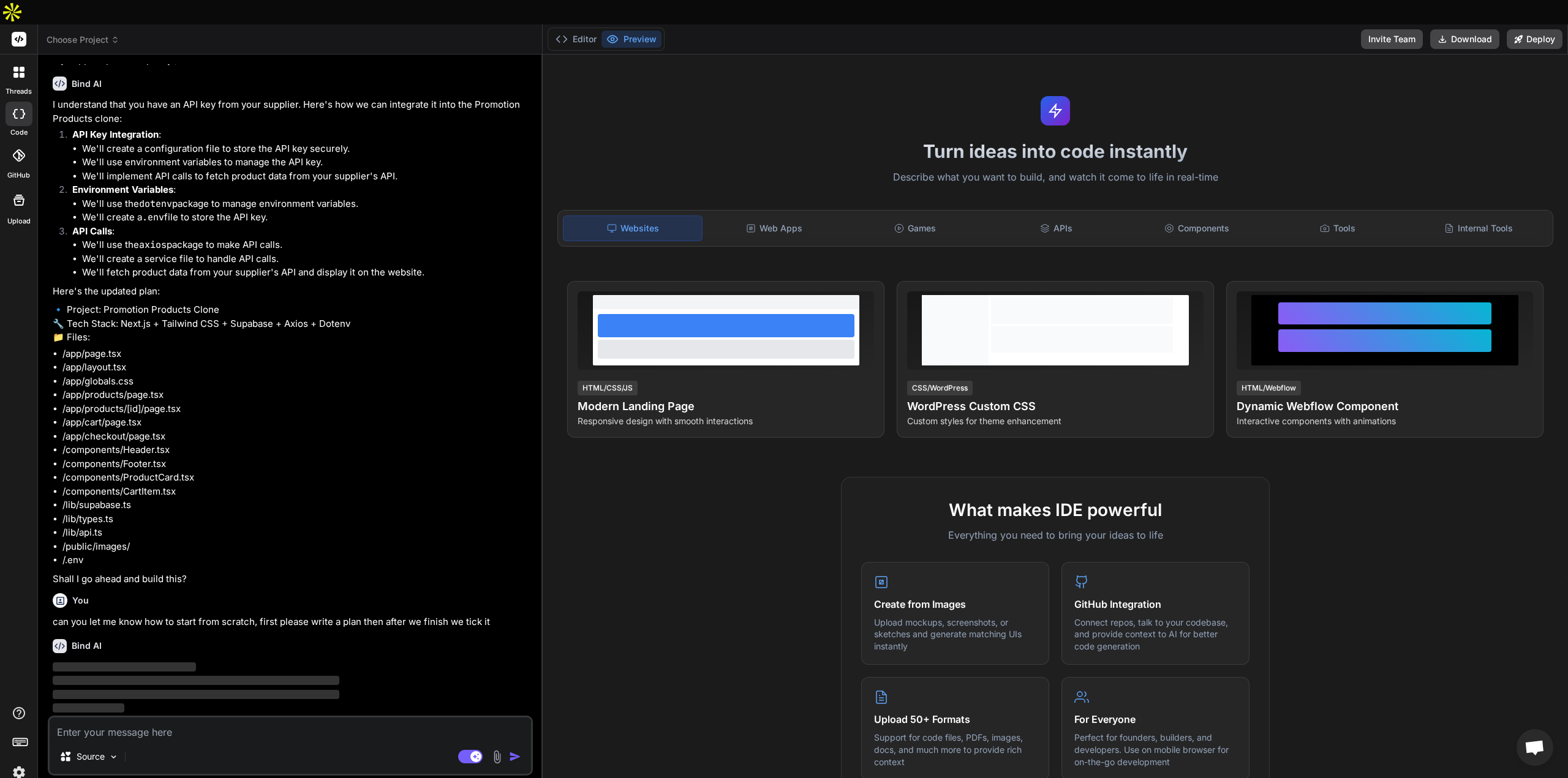
scroll to position [1114, 0]
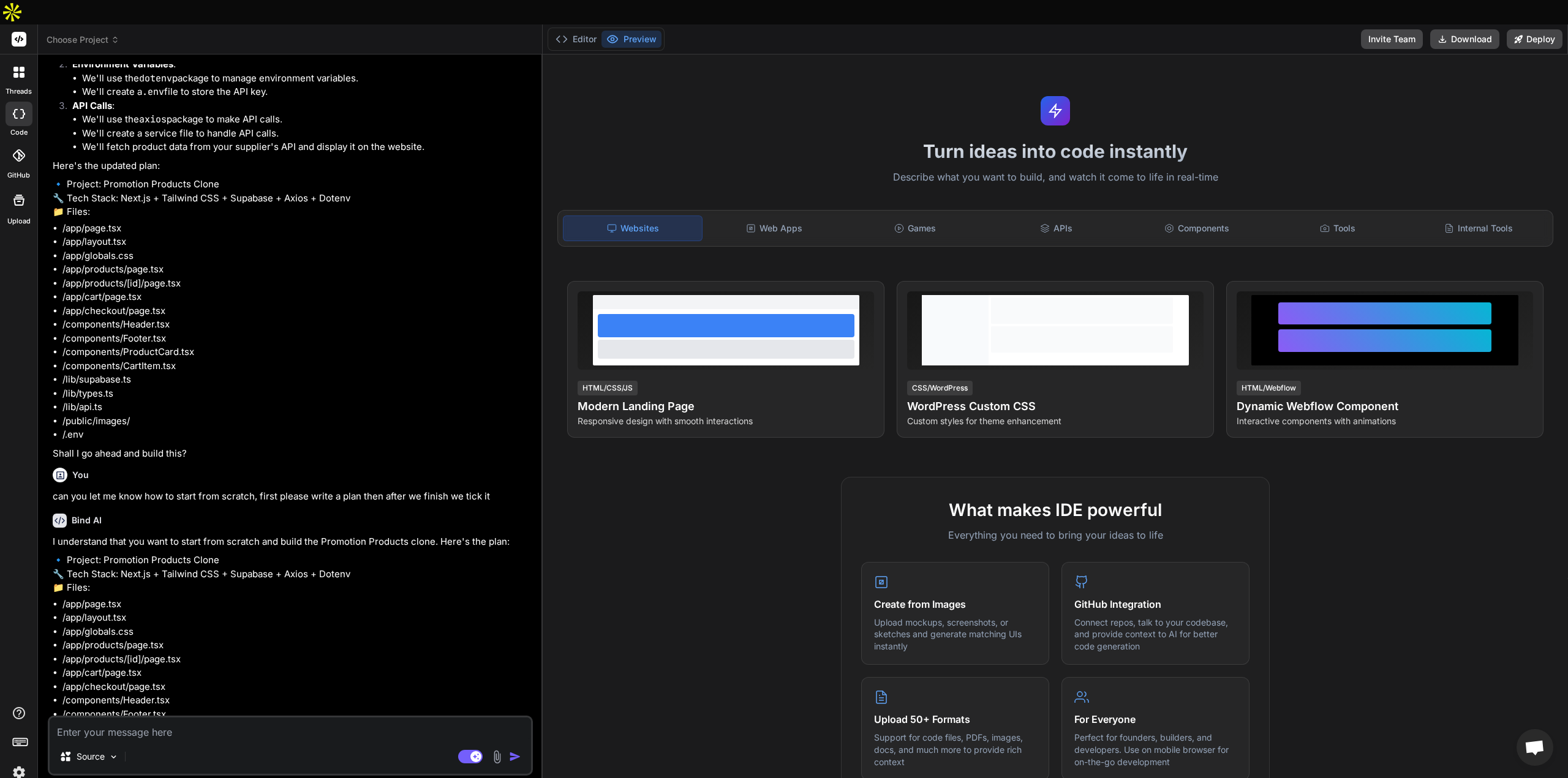
click at [171, 715] on div "Source Agent Mode. When this toggle is activated, AI automatically makes decisi…" at bounding box center [290, 745] width 485 height 60
click at [154, 718] on textarea at bounding box center [290, 729] width 481 height 22
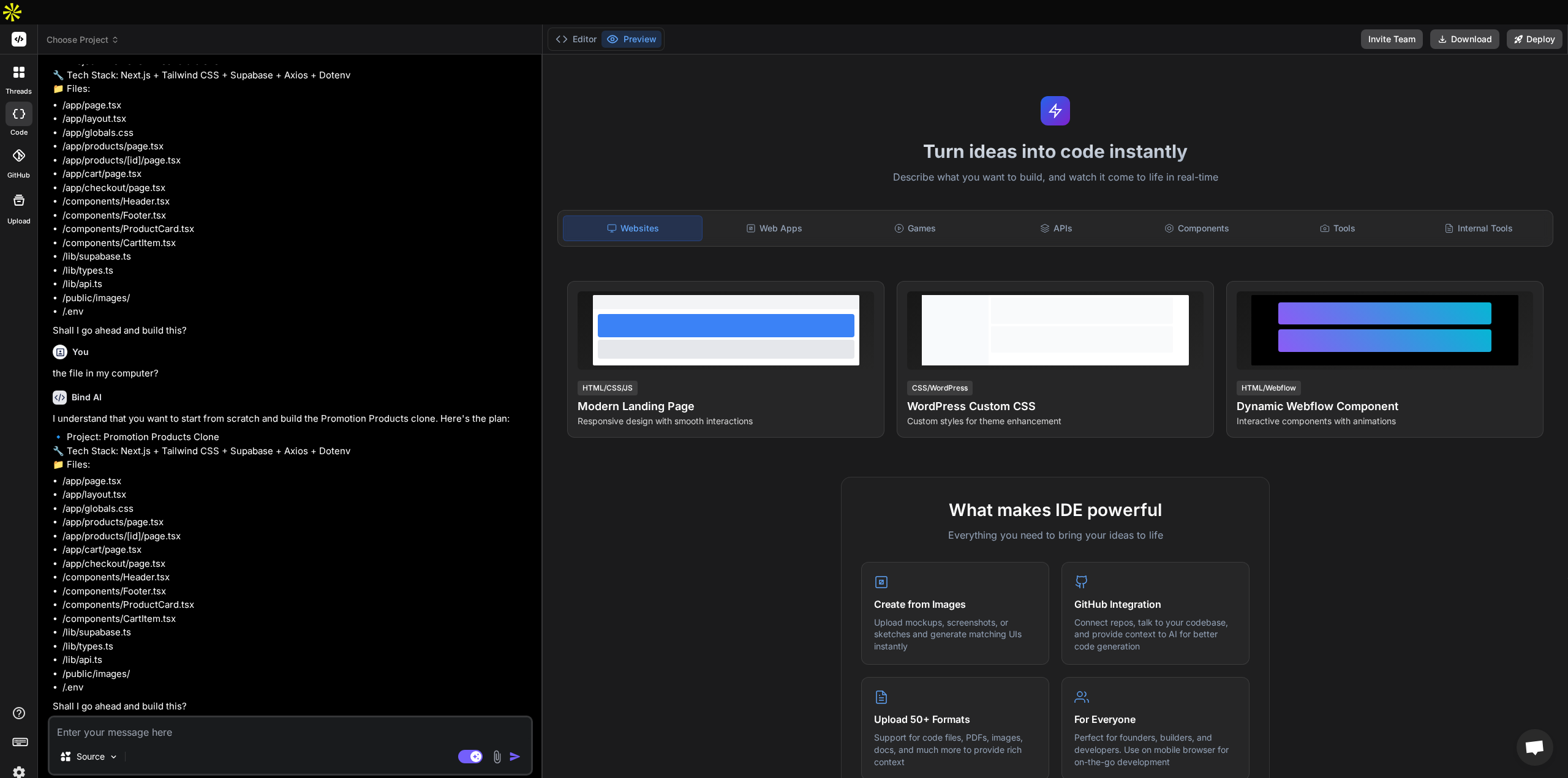
scroll to position [1739, 0]
click at [216, 718] on textarea at bounding box center [290, 729] width 481 height 22
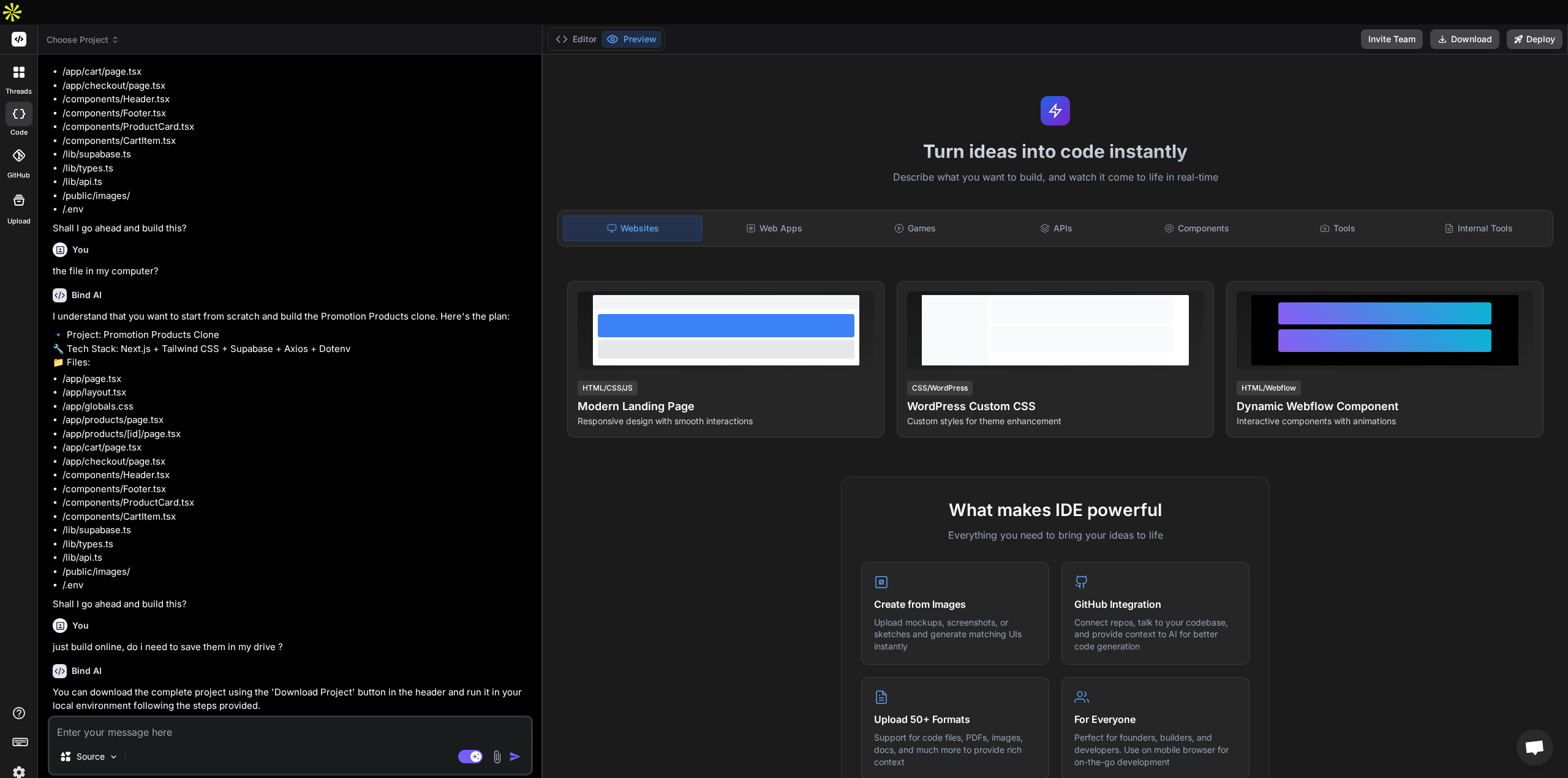
scroll to position [1841, 0]
click at [363, 524] on li "/lib/supabase.ts" at bounding box center [296, 530] width 468 height 14
click at [210, 715] on div "Source Agent Mode. When this toggle is activated, AI automatically makes decisi…" at bounding box center [290, 745] width 485 height 60
drag, startPoint x: 211, startPoint y: 712, endPoint x: 217, endPoint y: 697, distance: 16.2
click at [216, 718] on textarea at bounding box center [290, 729] width 481 height 22
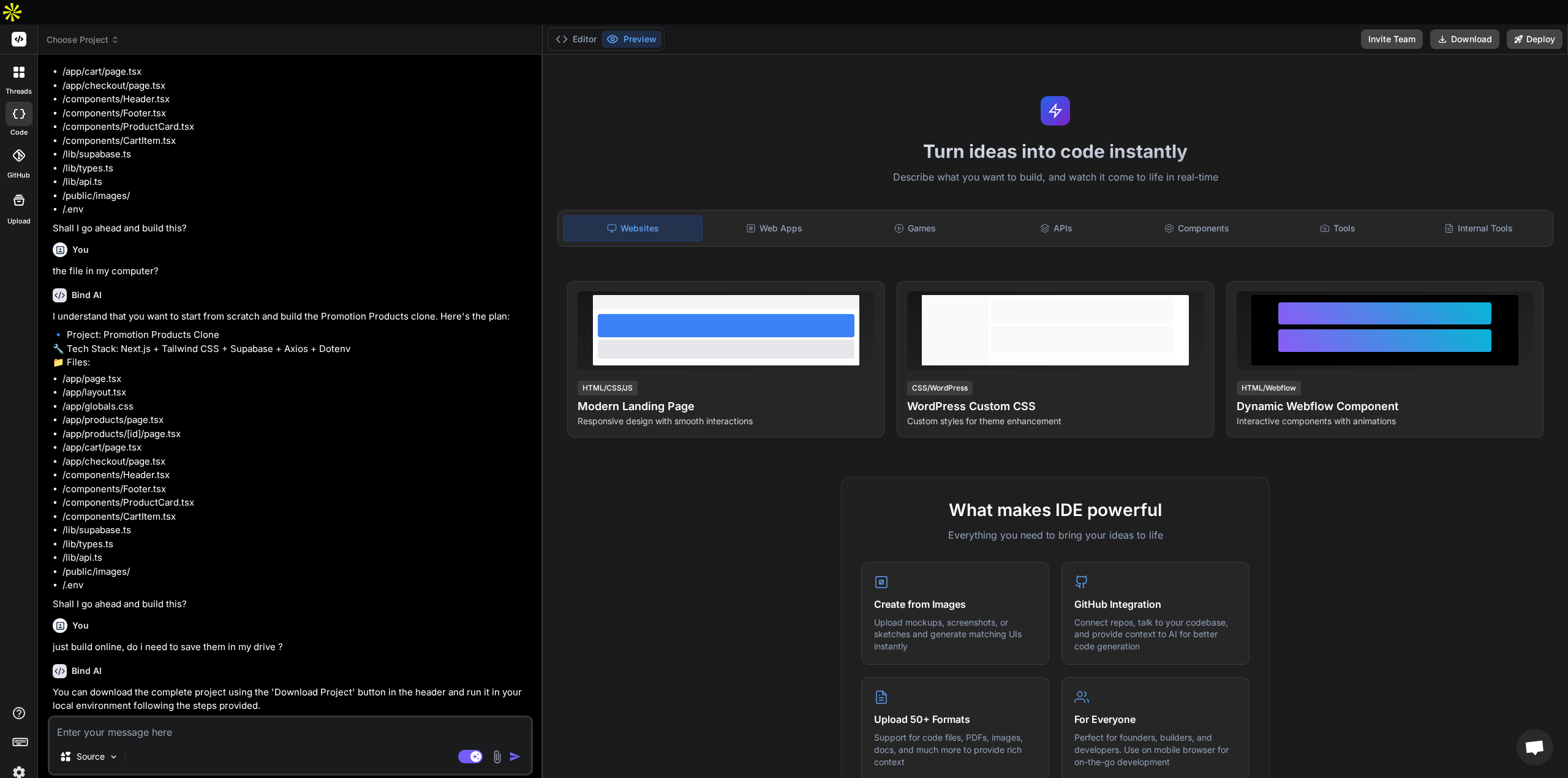
click at [167, 718] on textarea at bounding box center [290, 729] width 481 height 22
paste textarea "#8a8a8a 1F2A37 #f37021"
click at [517, 751] on img "button" at bounding box center [515, 757] width 12 height 12
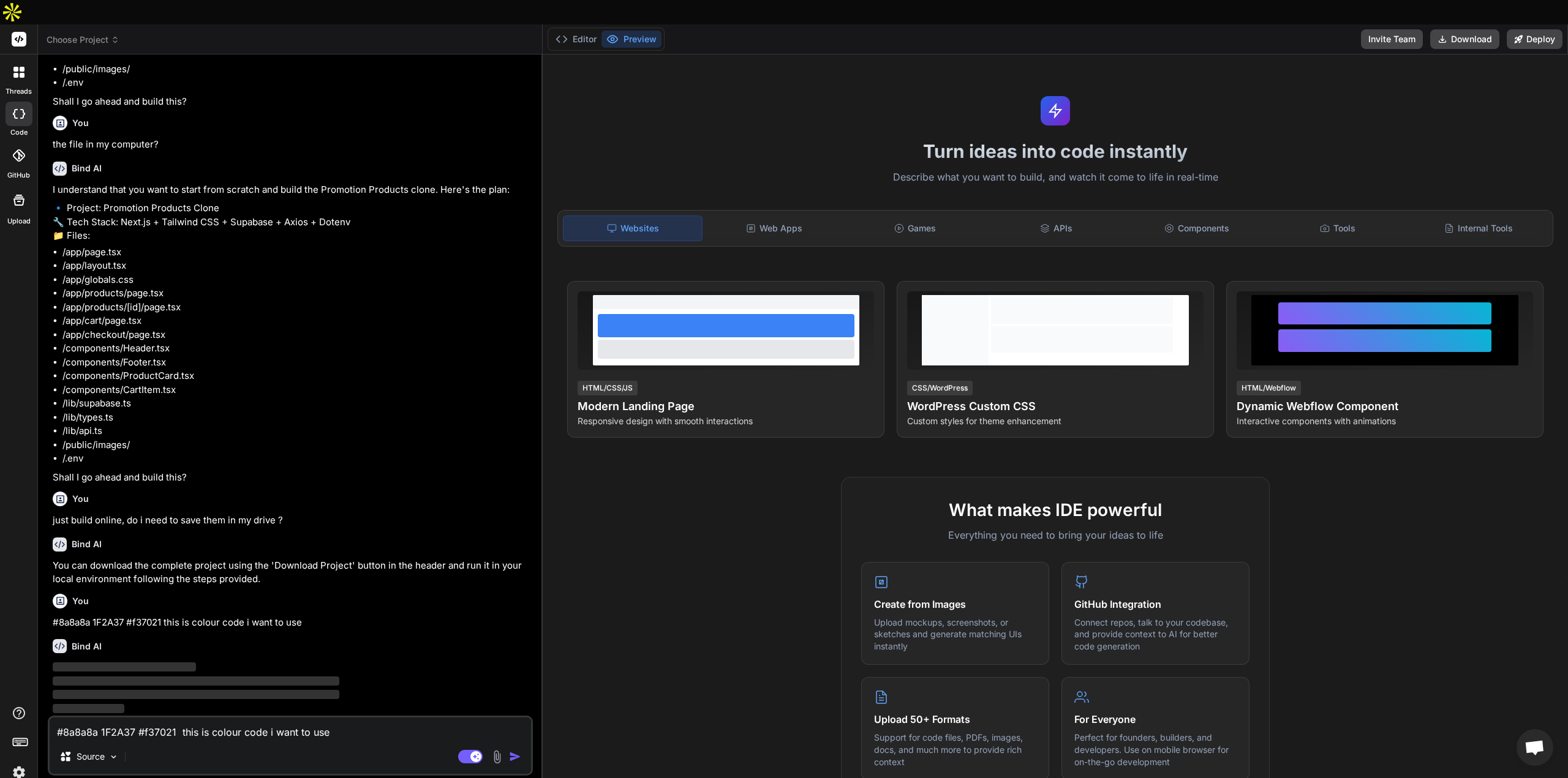
scroll to position [1968, 0]
click at [322, 718] on textarea "#8a8a8a 1F2A37 #f37021 this is colour code i want to use" at bounding box center [290, 729] width 481 height 22
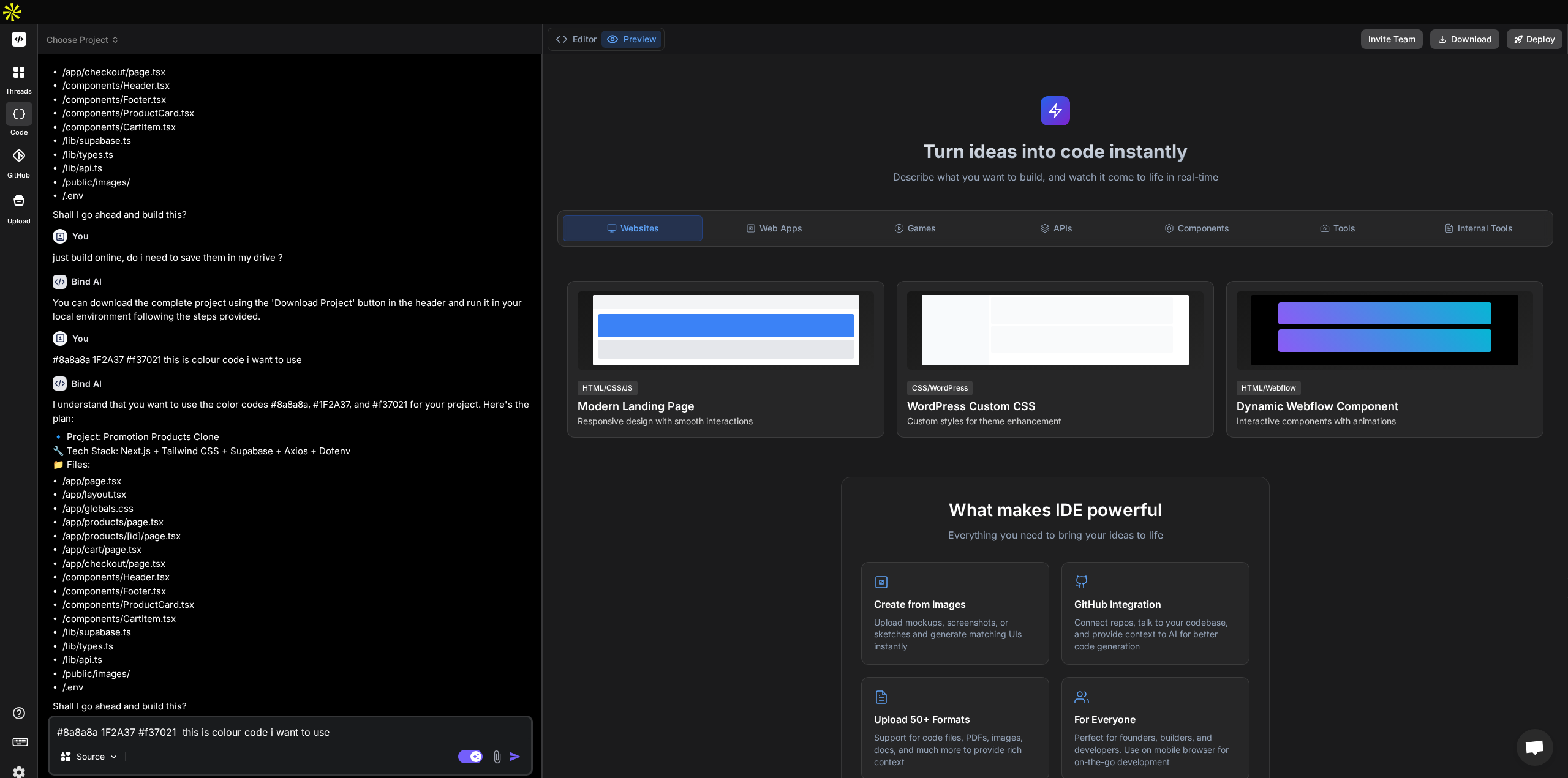
scroll to position [2231, 0]
click at [262, 718] on textarea "#8a8a8a 1F2A37 #f37021 this is colour code i want to use" at bounding box center [290, 729] width 481 height 22
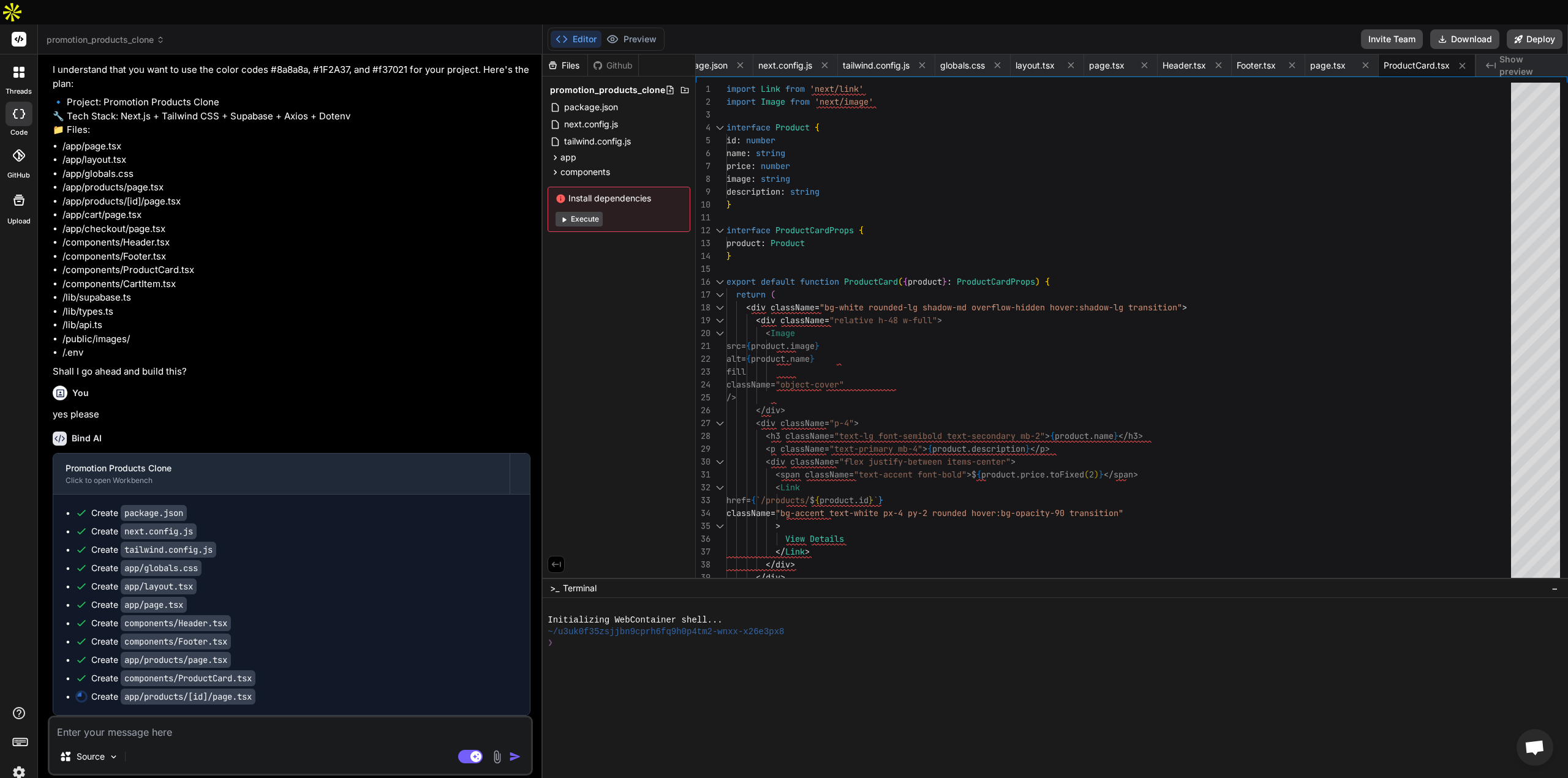
scroll to position [2566, 0]
click at [211, 718] on textarea at bounding box center [290, 729] width 481 height 22
click at [1195, 59] on span "Header.tsx" at bounding box center [1184, 65] width 44 height 12
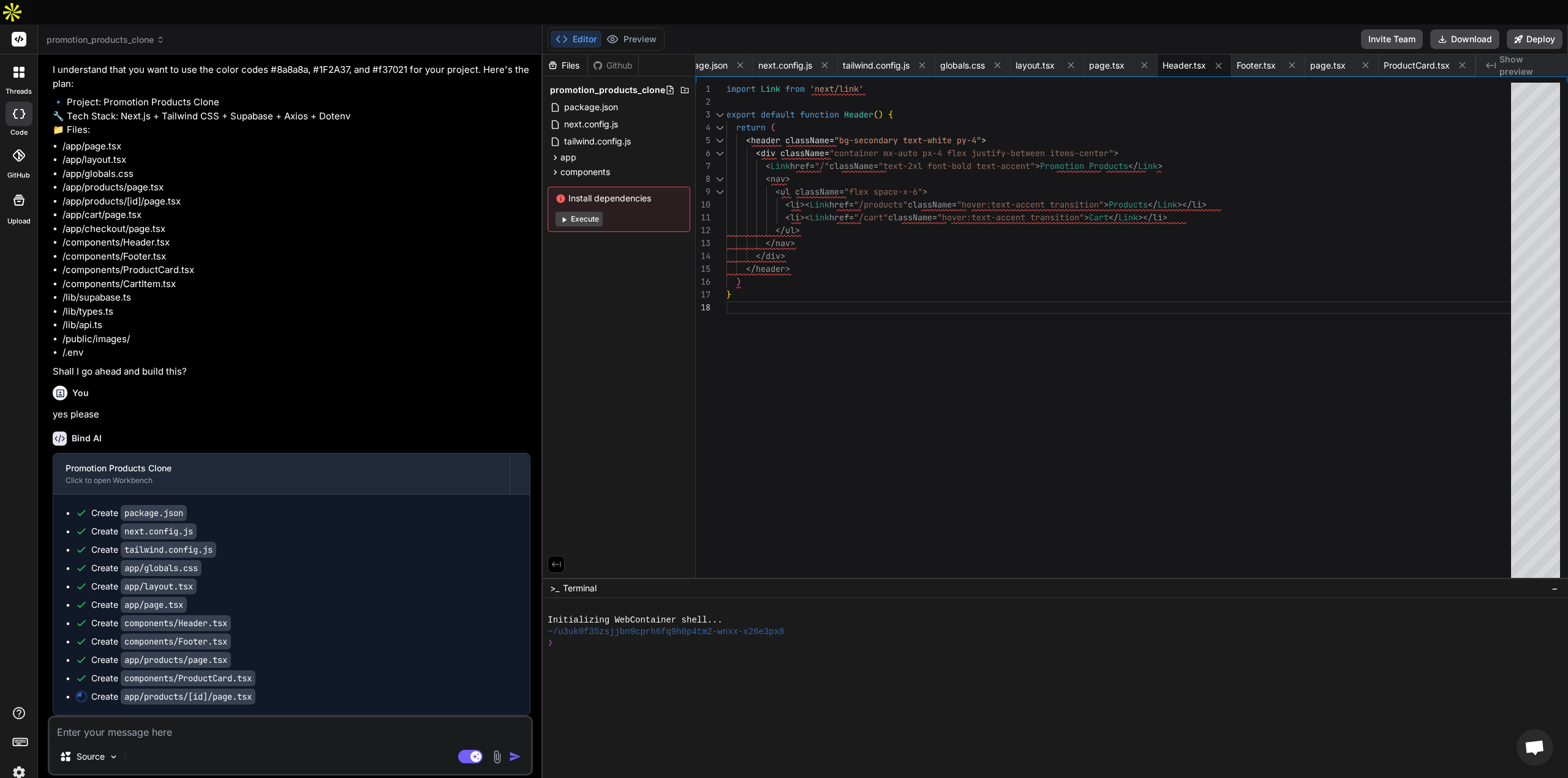
click at [1511, 53] on span "Show preview" at bounding box center [1529, 66] width 58 height 25
click at [1491, 61] on icon "Created with Pixso." at bounding box center [1491, 66] width 10 height 10
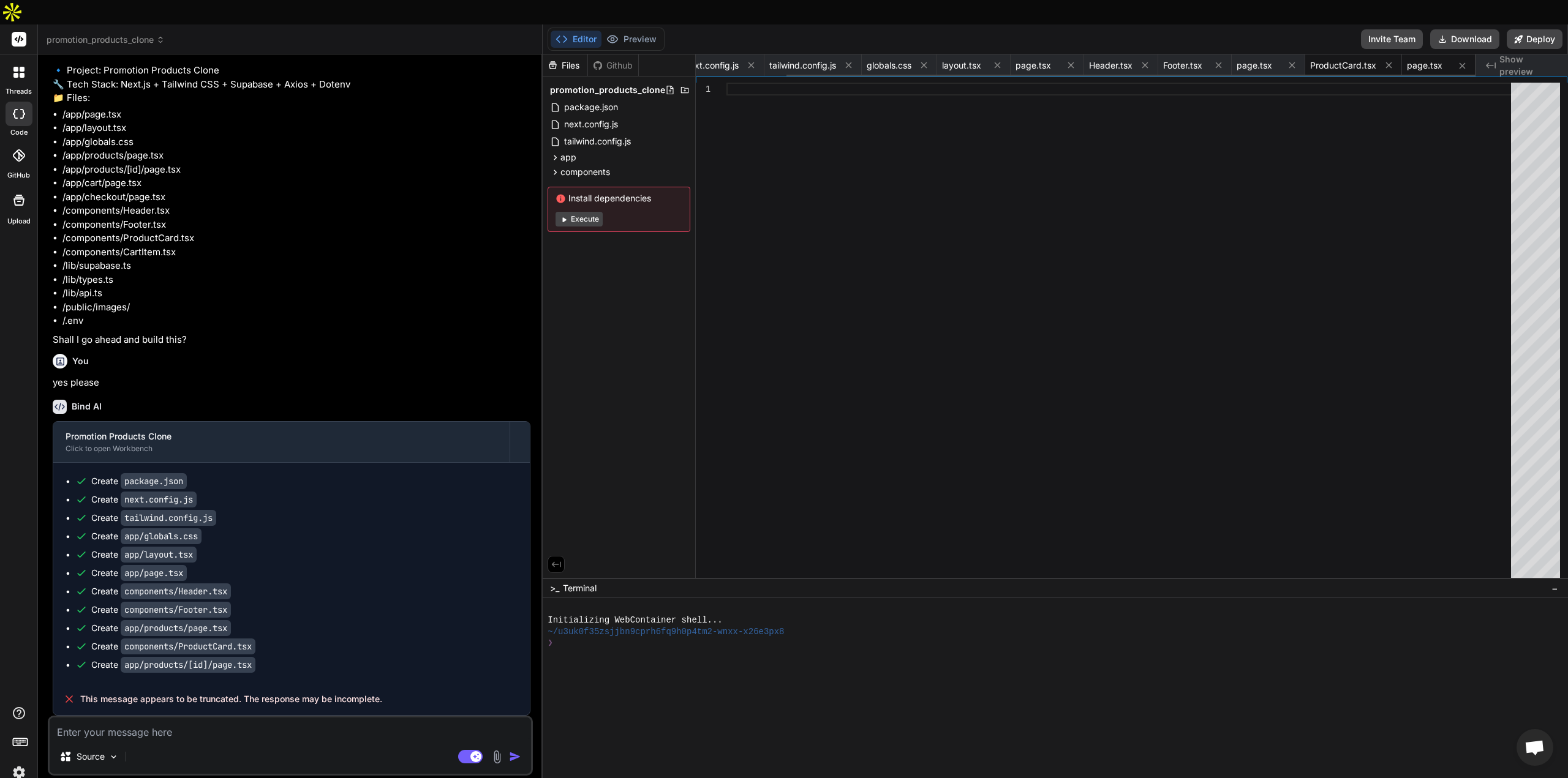
click at [1338, 59] on span "ProductCard.tsx" at bounding box center [1343, 65] width 66 height 12
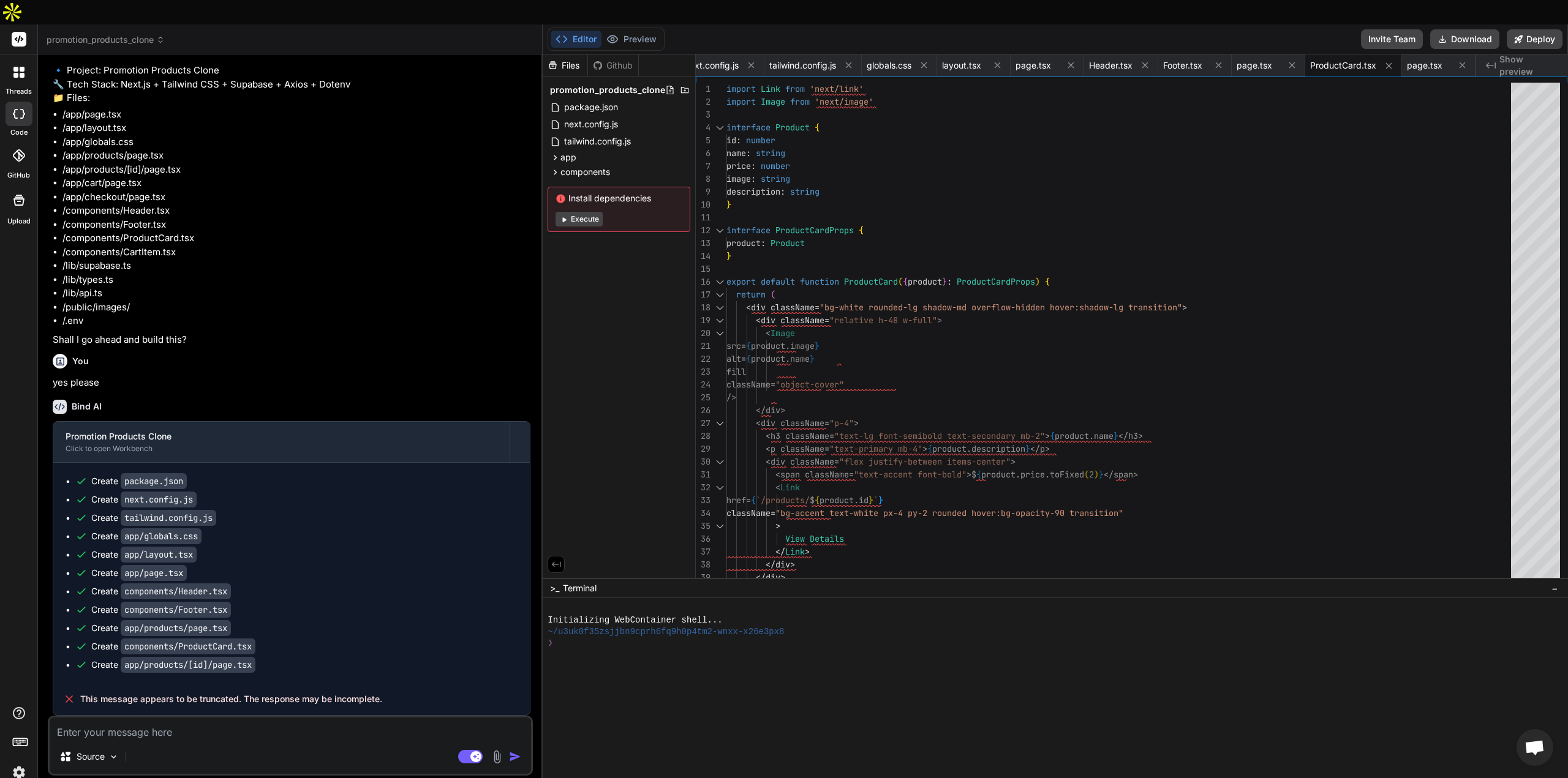
click at [1510, 53] on span "Show preview" at bounding box center [1529, 66] width 58 height 25
click at [1092, 54] on div "Header.tsx" at bounding box center [1121, 65] width 74 height 22
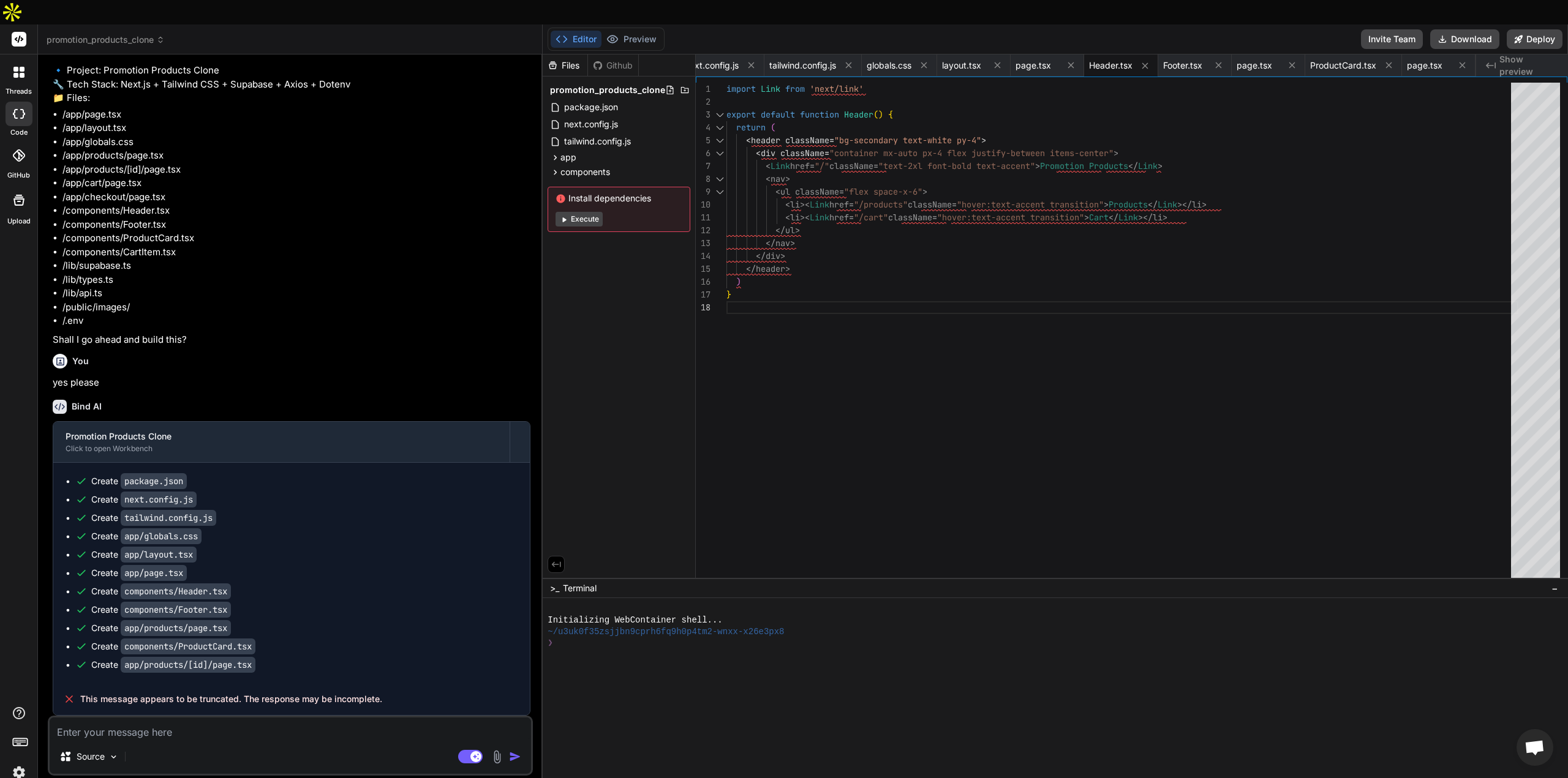
scroll to position [2598, 0]
click at [102, 718] on textarea at bounding box center [290, 729] width 481 height 22
click at [188, 718] on textarea at bounding box center [290, 729] width 481 height 22
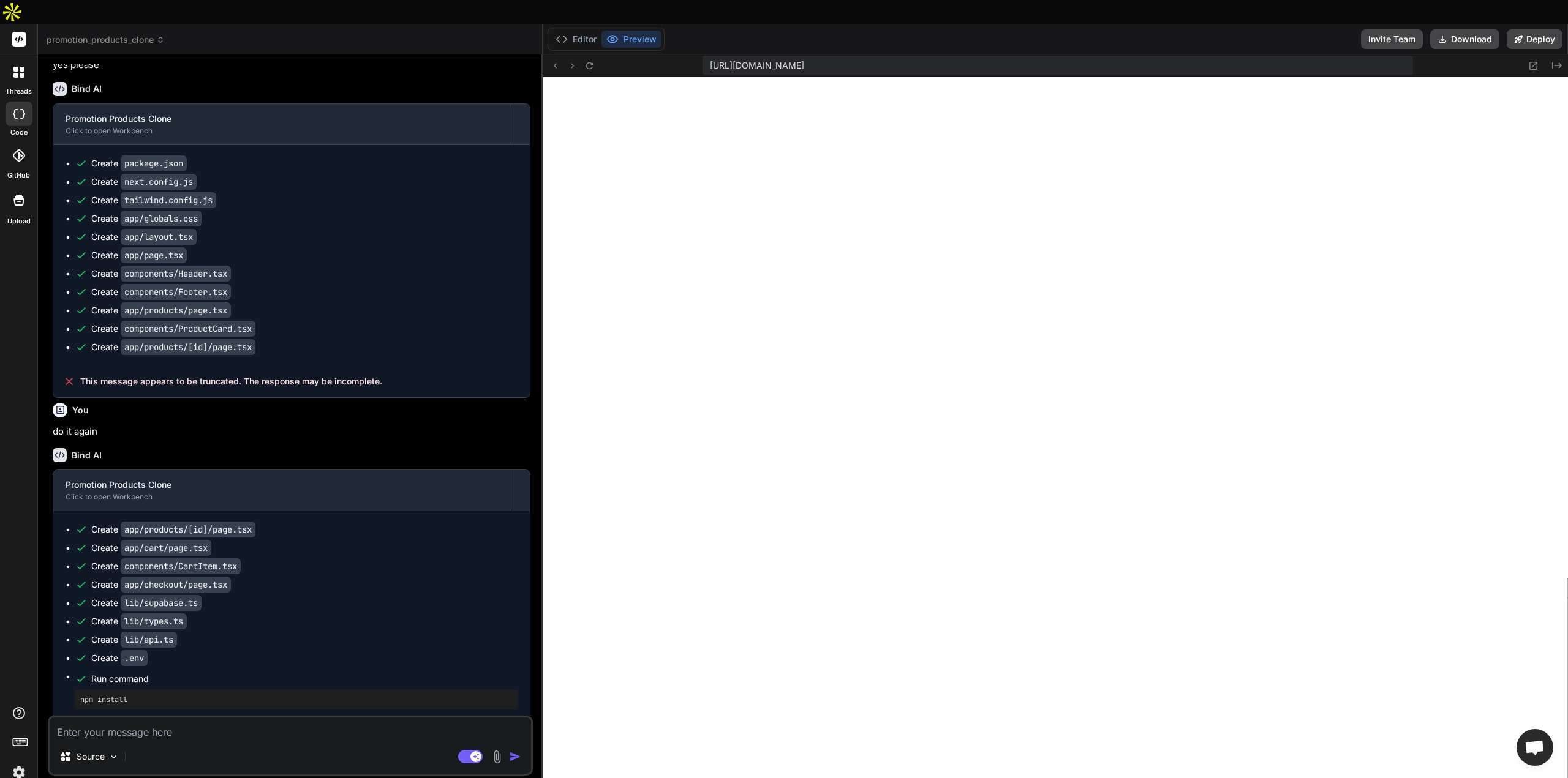
scroll to position [2967, 0]
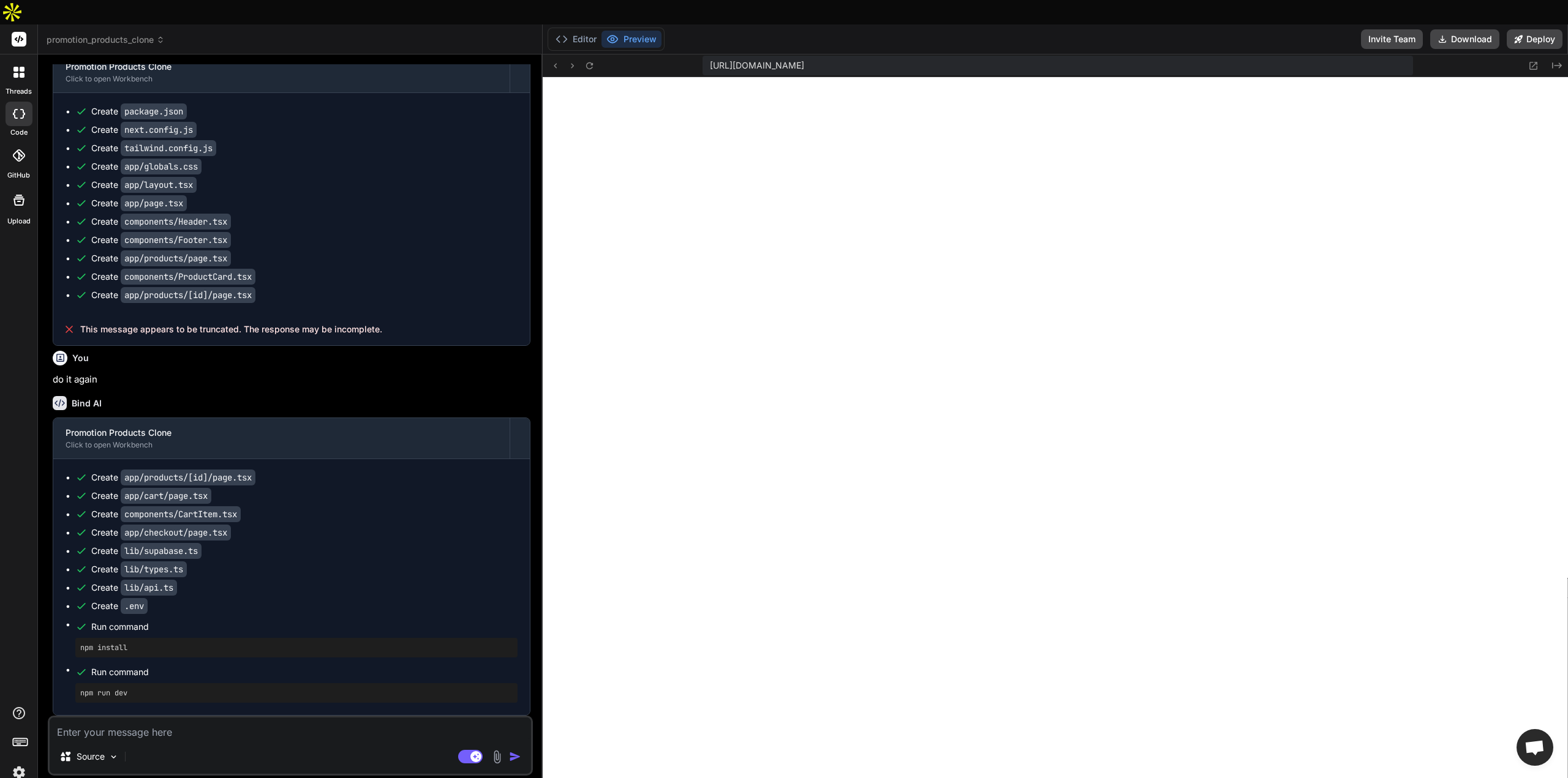
click at [265, 718] on div "Source Agent Mode. When this toggle is activated, AI automatically makes decisi…" at bounding box center [290, 745] width 485 height 60
click at [273, 718] on textarea at bounding box center [290, 729] width 481 height 22
click at [131, 718] on textarea at bounding box center [290, 729] width 481 height 22
click at [570, 30] on button "Editor" at bounding box center [576, 39] width 51 height 17
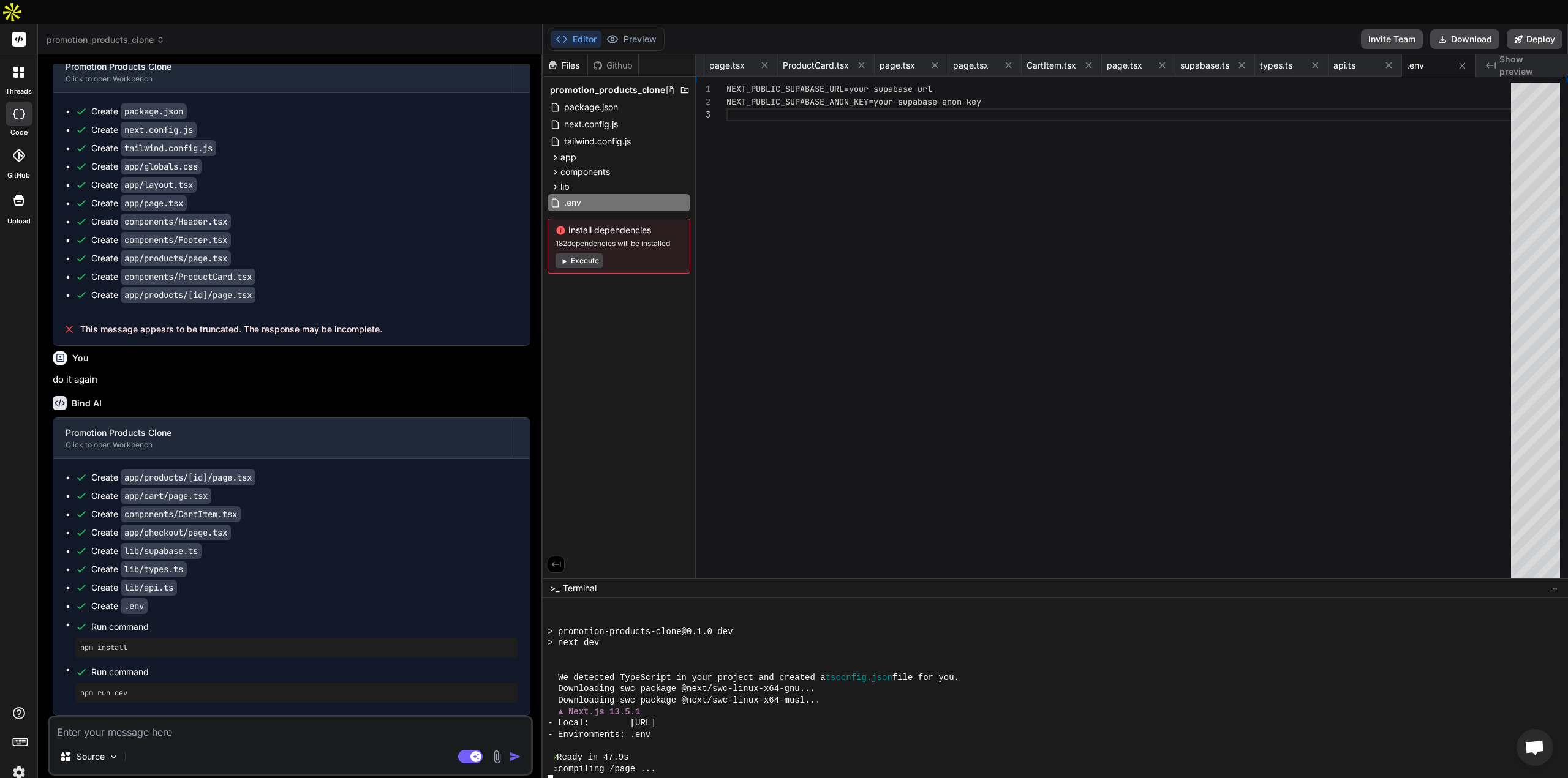
click at [772, 615] on div at bounding box center [1050, 621] width 1004 height 12
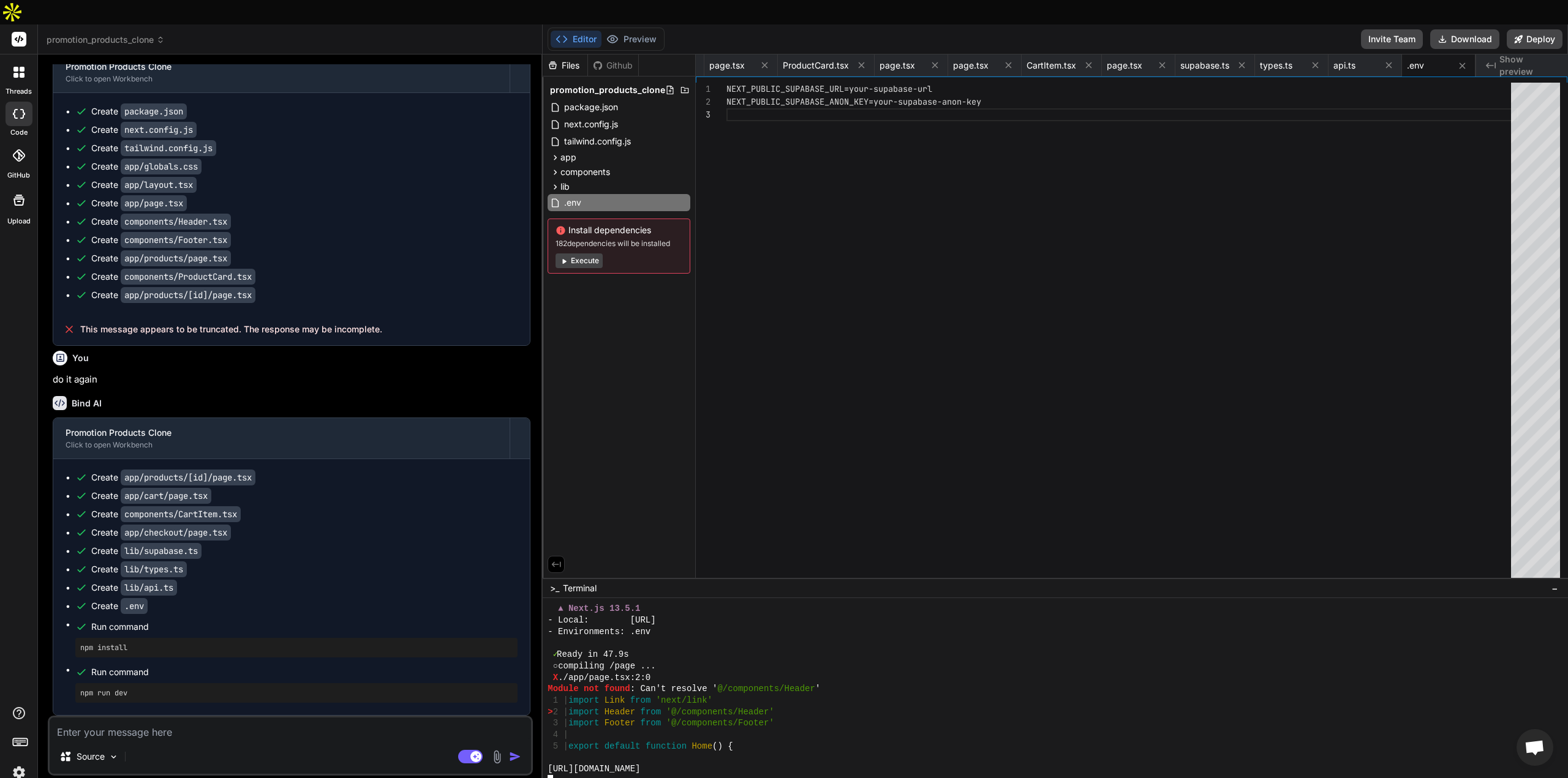
scroll to position [354, 0]
drag, startPoint x: 136, startPoint y: 662, endPoint x: 59, endPoint y: 660, distance: 77.0
click at [54, 660] on div "Create app/products/[id]/page.tsx Create app/cart/page.tsx Create components/Ca…" at bounding box center [291, 586] width 476 height 256
copy pre "npm run dev"
click at [583, 776] on div at bounding box center [1050, 781] width 1004 height 12
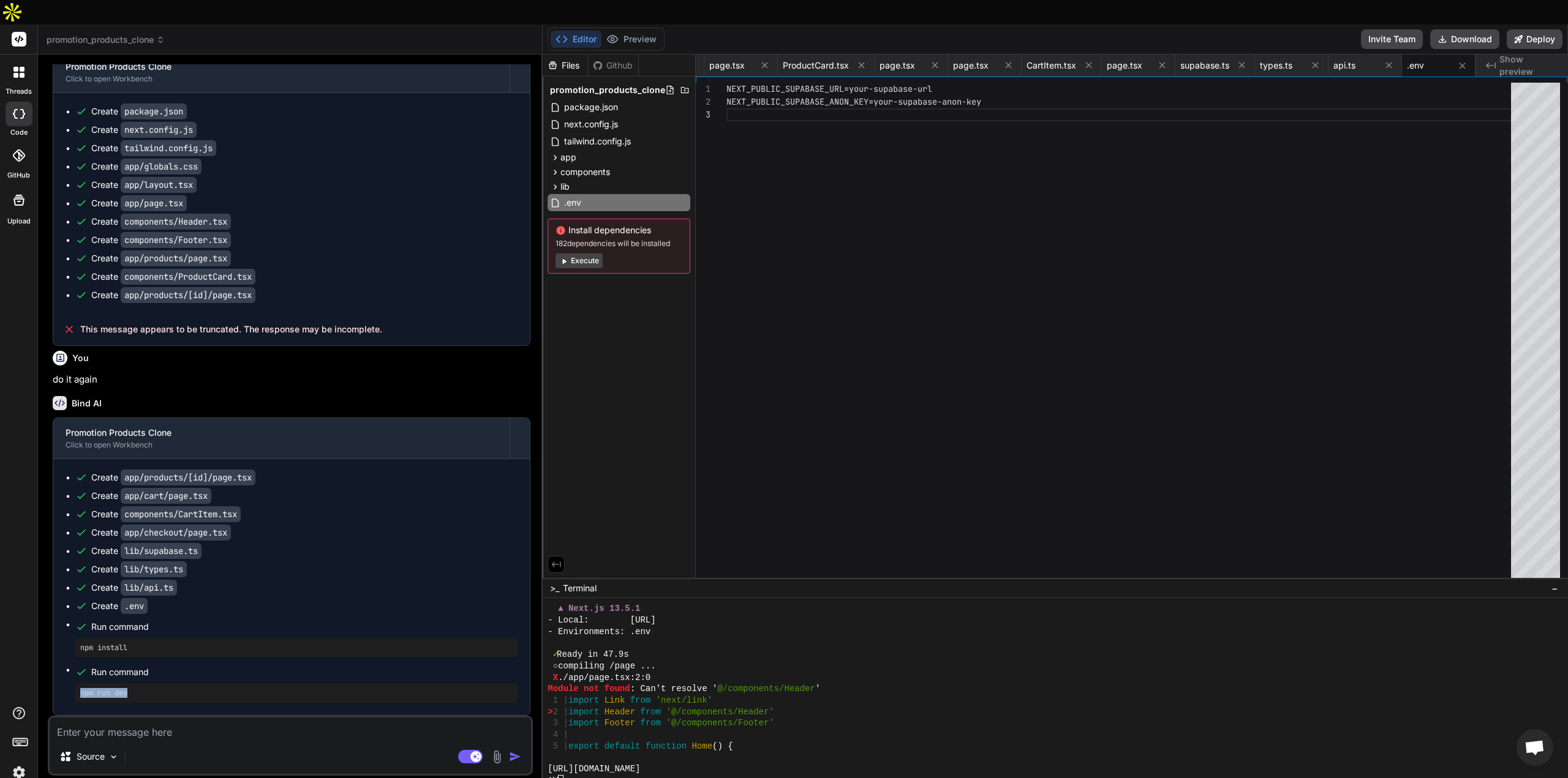
drag, startPoint x: 150, startPoint y: 668, endPoint x: 72, endPoint y: 667, distance: 78.0
click at [72, 667] on ul "Create app/products/[id]/page.tsx Create app/cart/page.tsx Create components/Ca…" at bounding box center [292, 586] width 452 height 231
copy pre "npm run dev"
click at [587, 776] on div "^V" at bounding box center [1050, 781] width 1004 height 12
drag, startPoint x: 572, startPoint y: 757, endPoint x: 548, endPoint y: 757, distance: 24.0
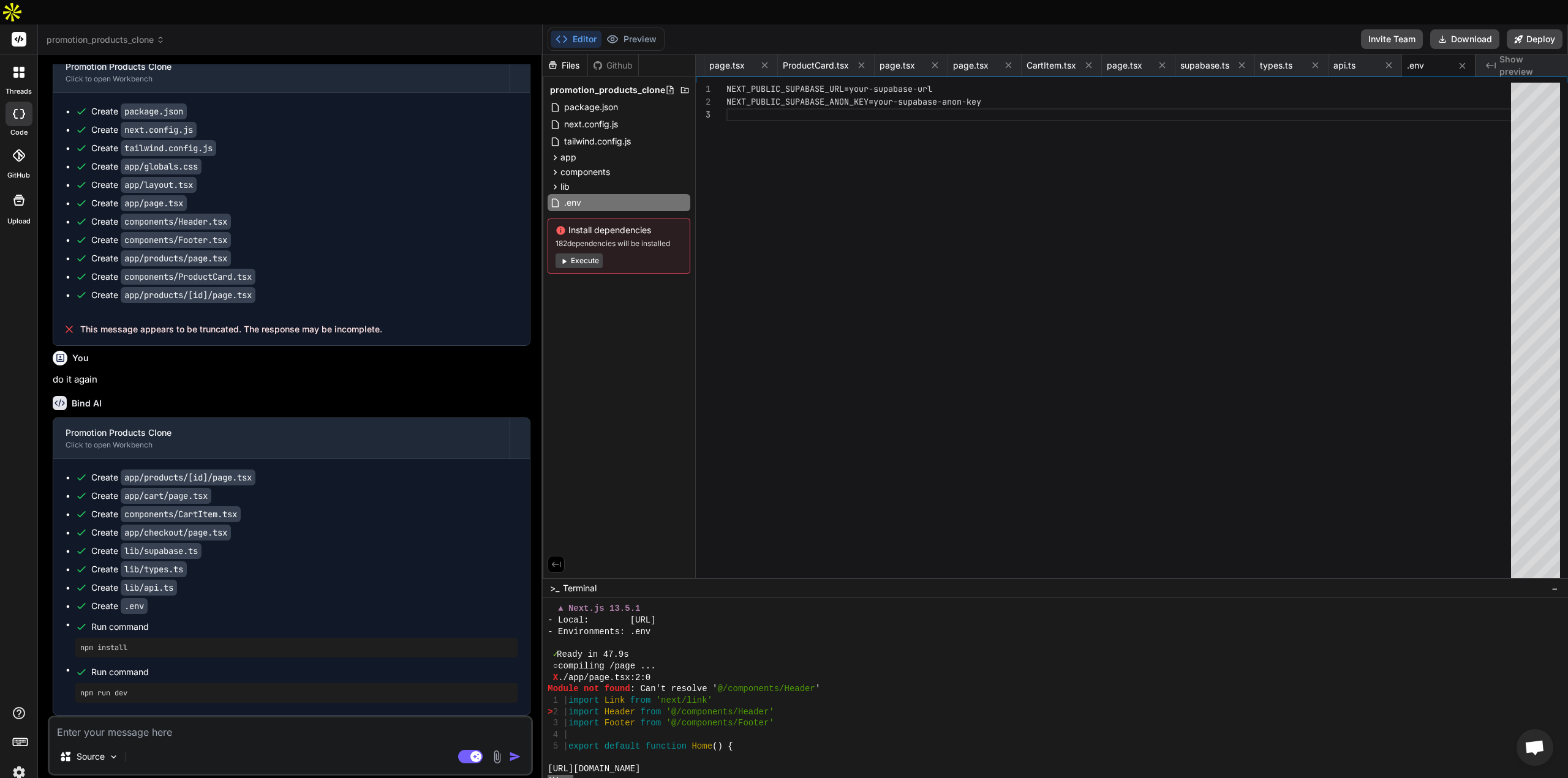
click at [550, 776] on div "^V" at bounding box center [1050, 781] width 1004 height 12
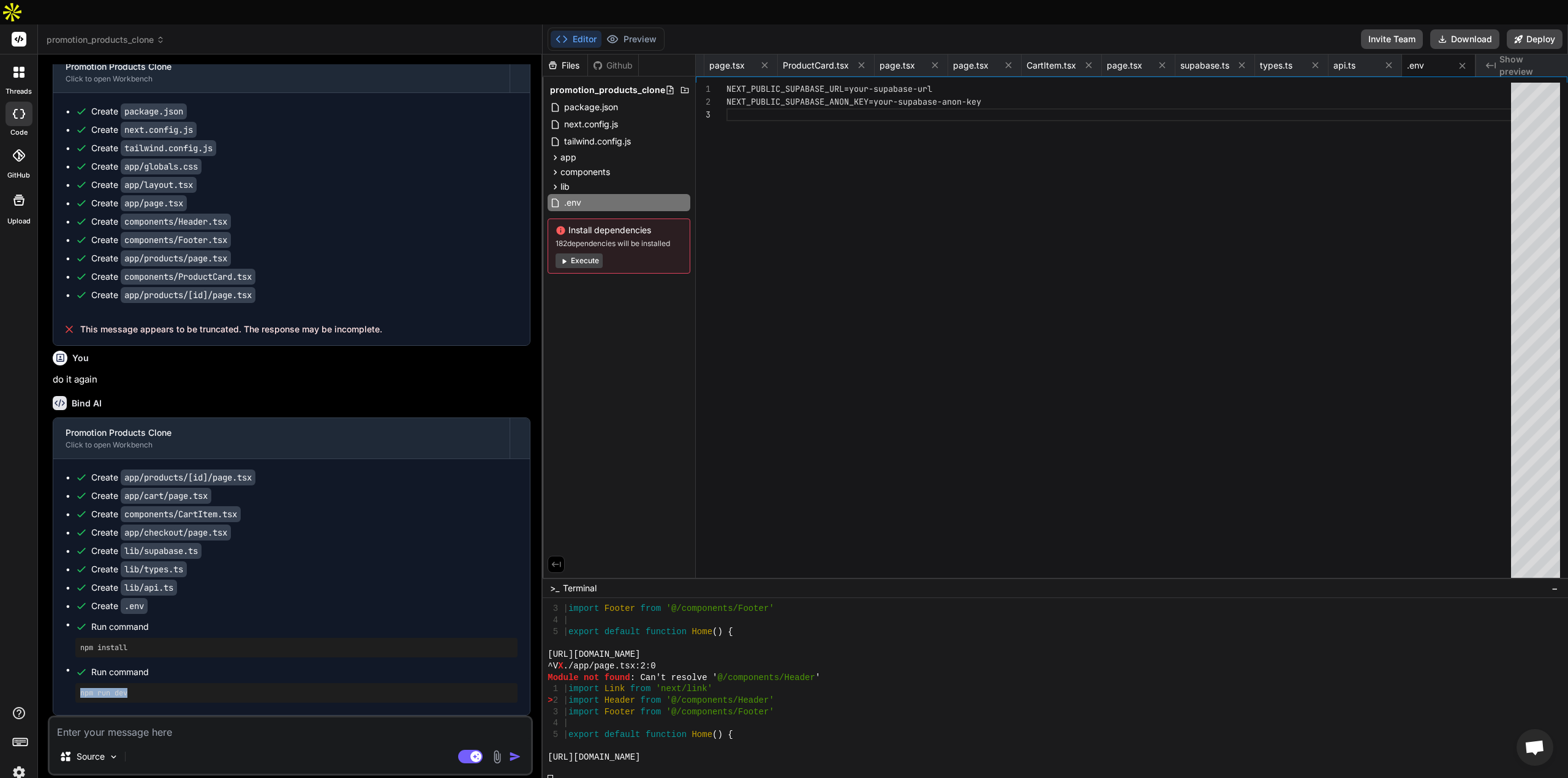
drag, startPoint x: 120, startPoint y: 670, endPoint x: 76, endPoint y: 672, distance: 44.0
click at [76, 683] on div "npm run dev" at bounding box center [297, 693] width 443 height 20
copy pre "npm run dev"
click at [590, 776] on div at bounding box center [1050, 781] width 1004 height 12
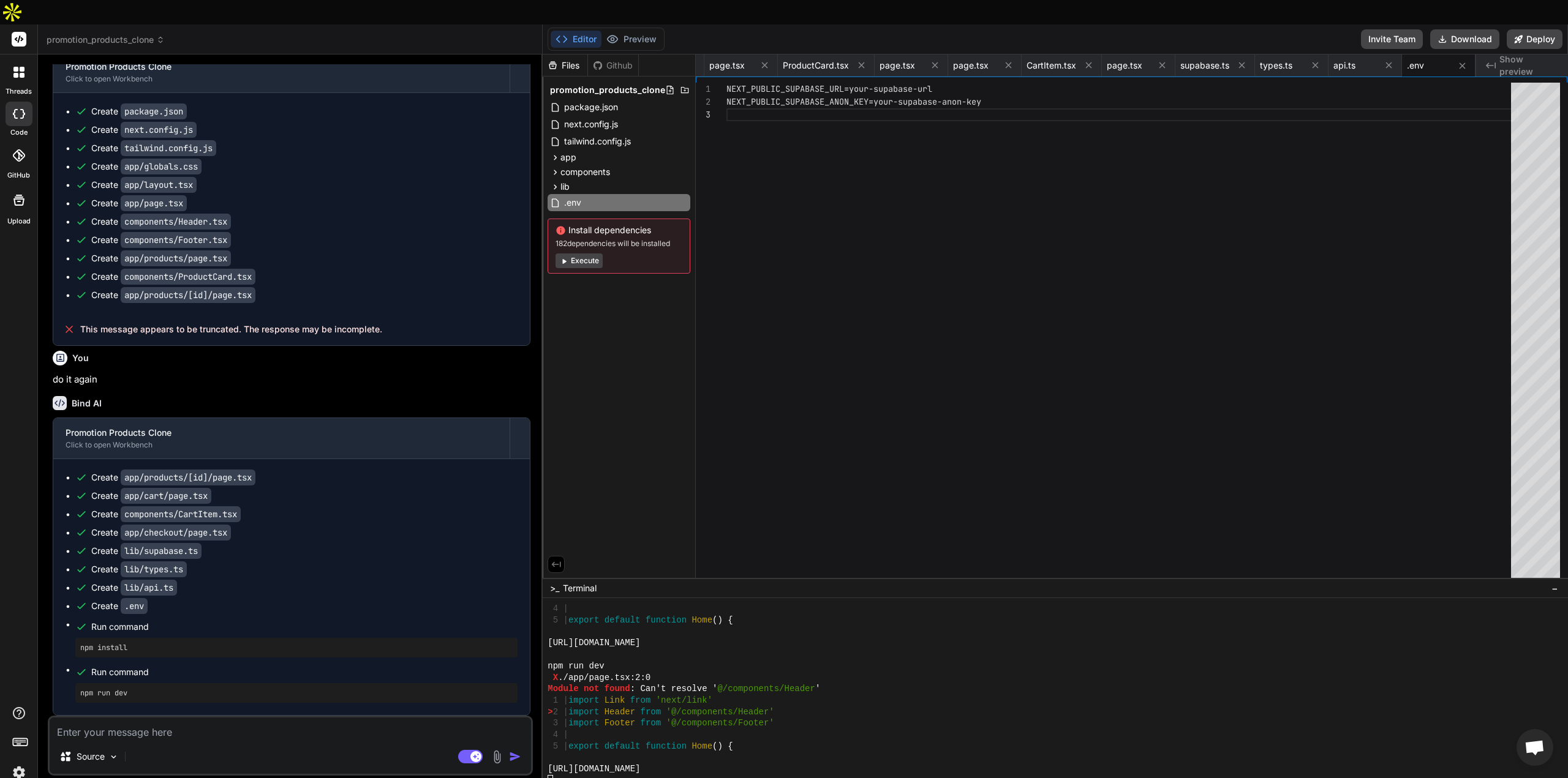
click at [181, 718] on textarea at bounding box center [290, 729] width 481 height 22
click at [113, 718] on textarea at bounding box center [290, 729] width 481 height 22
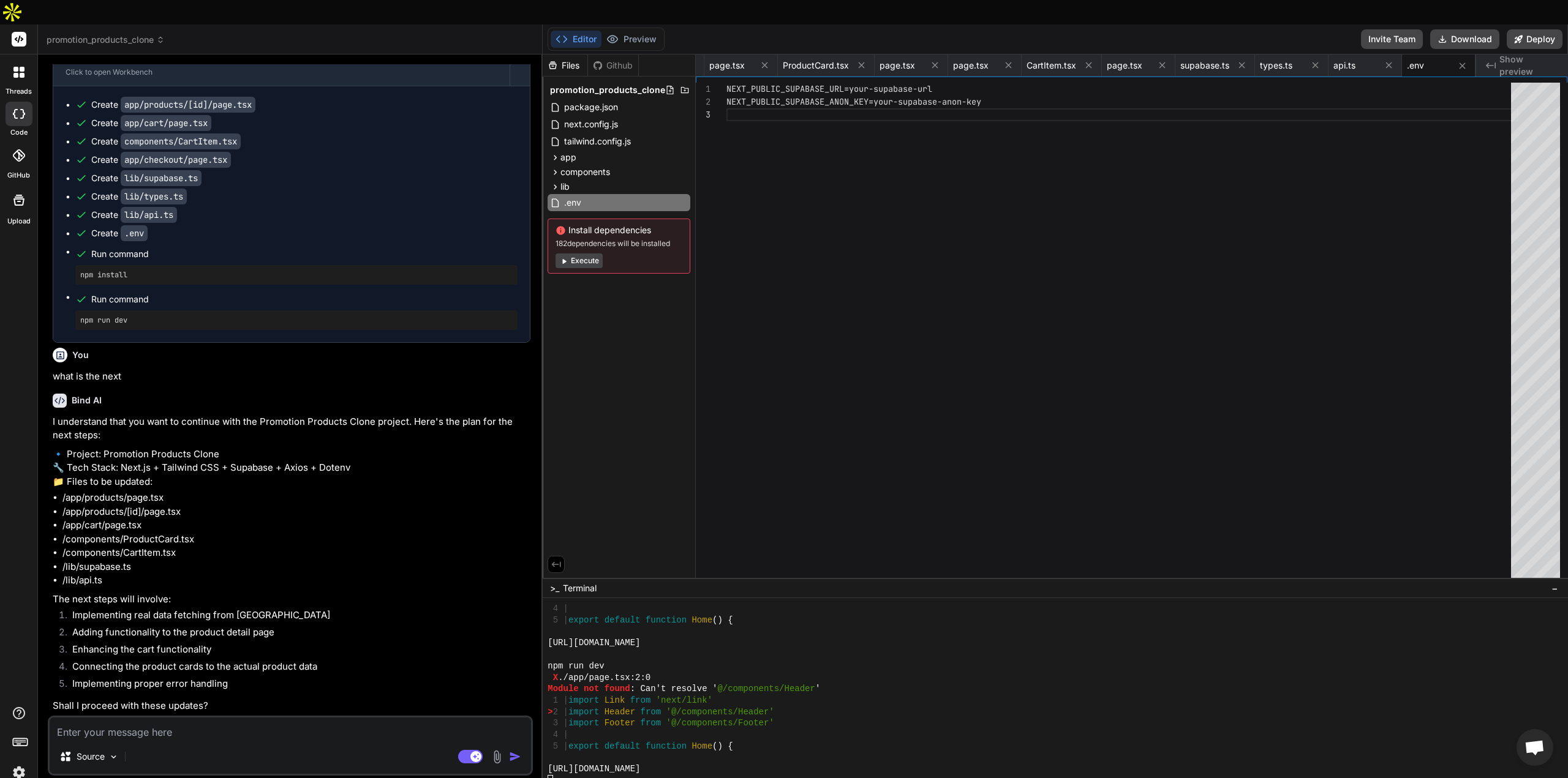
scroll to position [3340, 0]
click at [294, 718] on textarea at bounding box center [290, 729] width 481 height 22
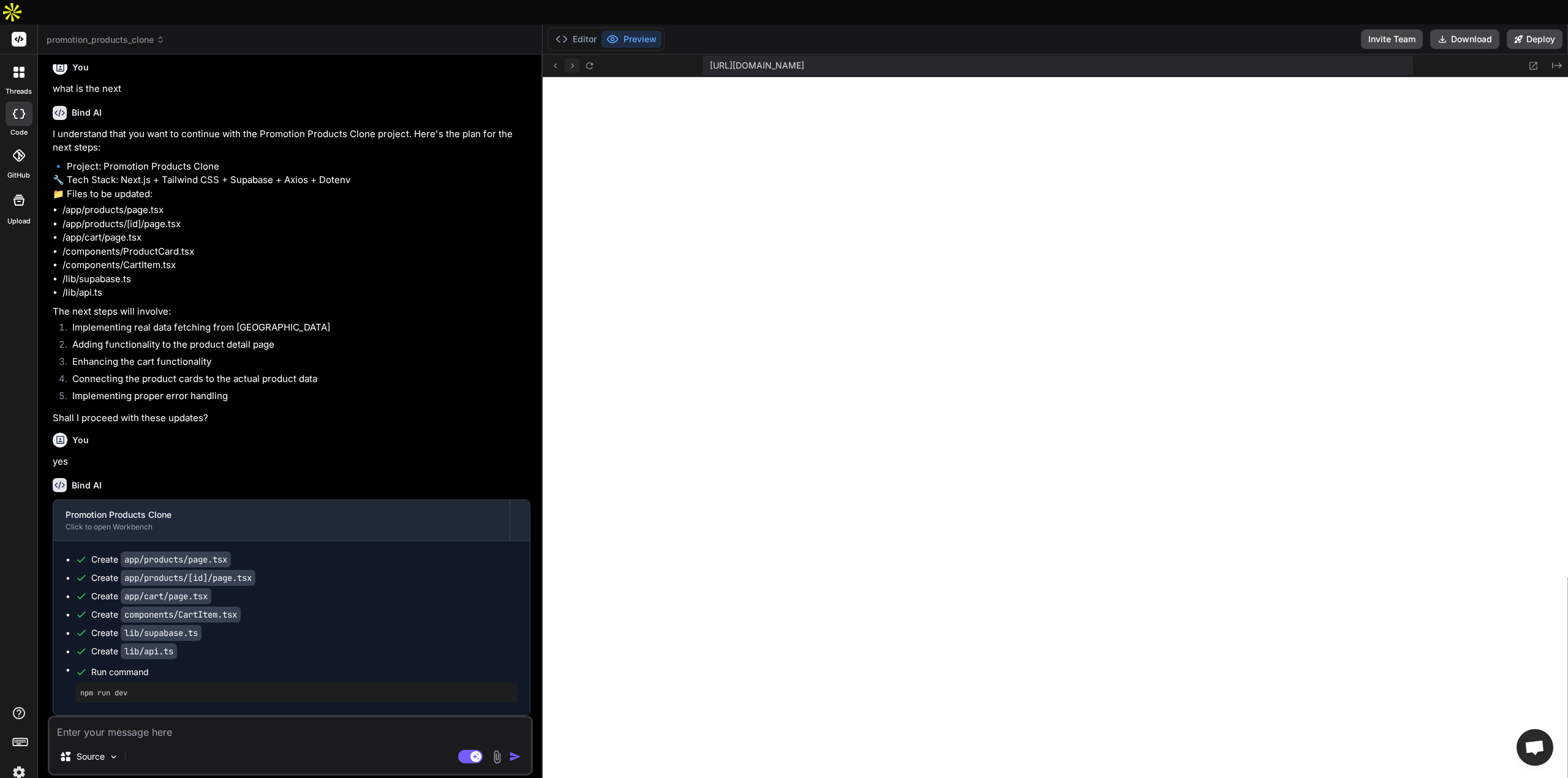
scroll to position [1771, 0]
click at [572, 30] on button "Editor" at bounding box center [576, 39] width 51 height 17
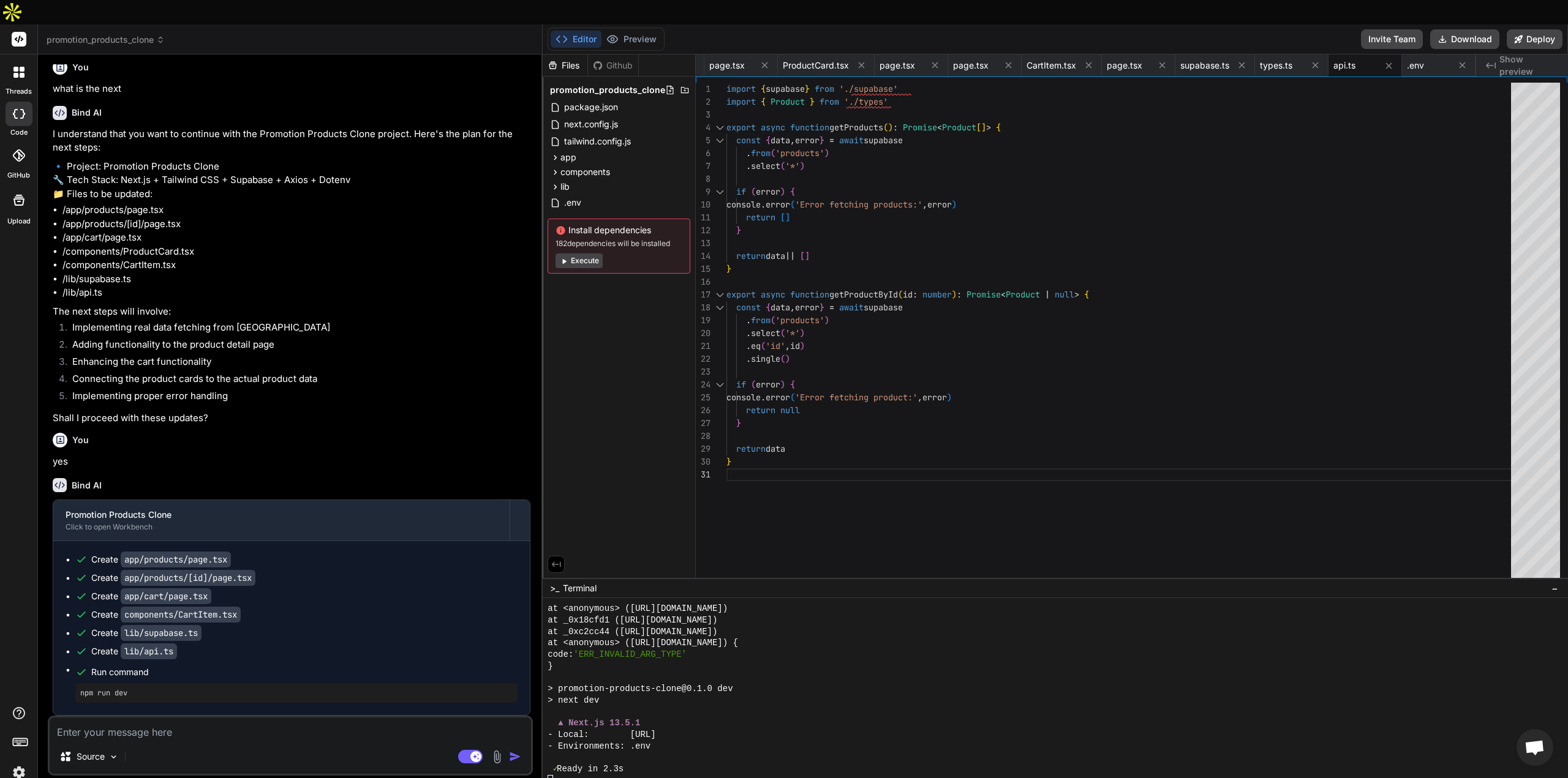
scroll to position [3628, 0]
click at [572, 776] on div at bounding box center [1050, 781] width 1004 height 12
drag, startPoint x: 560, startPoint y: 757, endPoint x: 545, endPoint y: 757, distance: 15.0
click at [545, 757] on div """"""""""""""""""""""""""""""""" >>>>>>>>>>>>>>>>>>>>>>>>>>>>>>>> at <anonymous…" at bounding box center [1055, 701] width 1026 height 205
drag, startPoint x: 131, startPoint y: 667, endPoint x: 66, endPoint y: 675, distance: 65.5
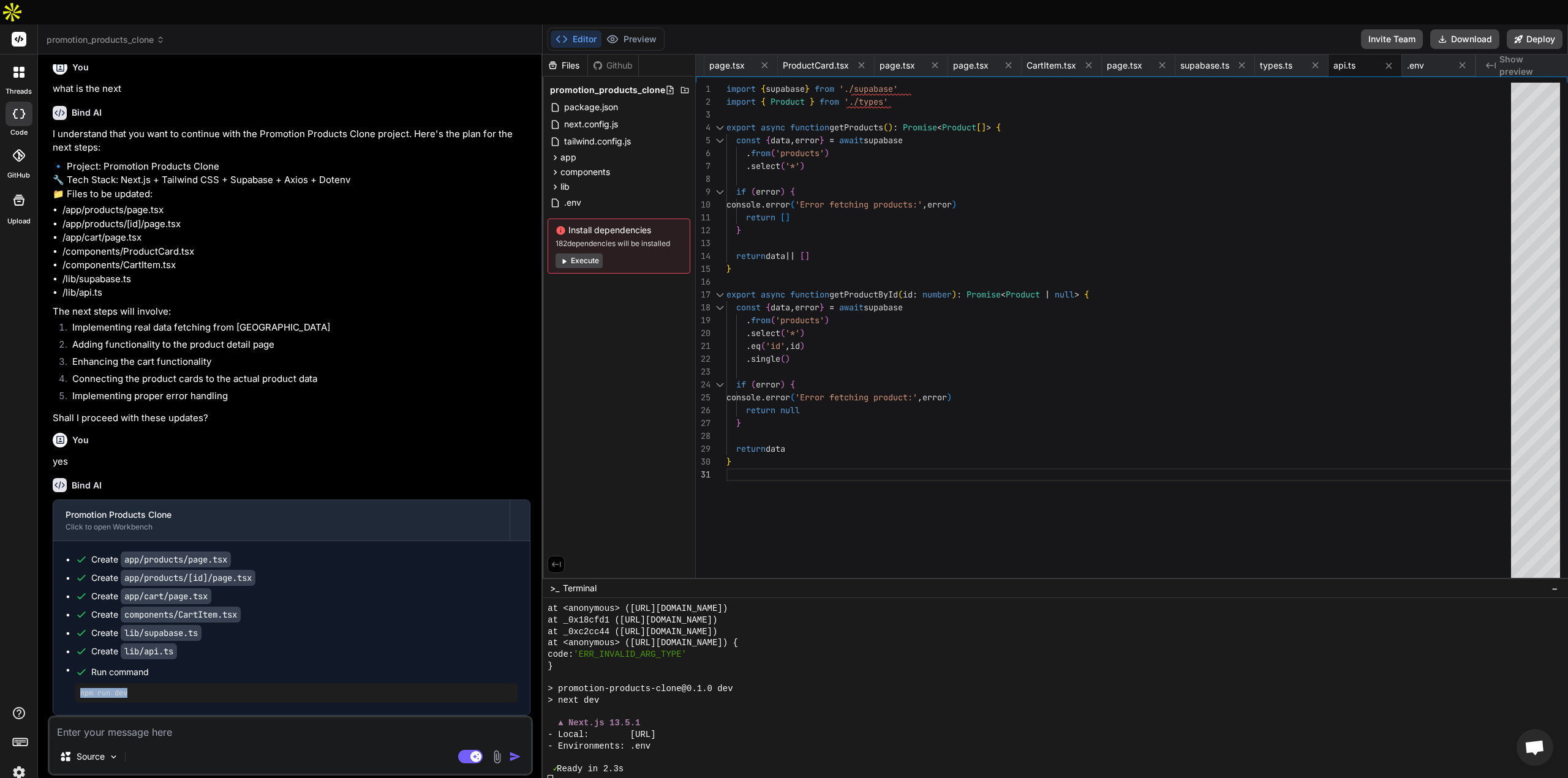
click at [66, 675] on ul "Create app/products/page.tsx Create app/products/[id]/page.tsx Create app/cart/…" at bounding box center [292, 628] width 452 height 150
copy pre "npm run dev"
click at [584, 776] on div at bounding box center [1050, 781] width 1004 height 12
drag, startPoint x: 136, startPoint y: 665, endPoint x: 76, endPoint y: 671, distance: 60.3
click at [76, 683] on div "npm run dev" at bounding box center [297, 693] width 443 height 20
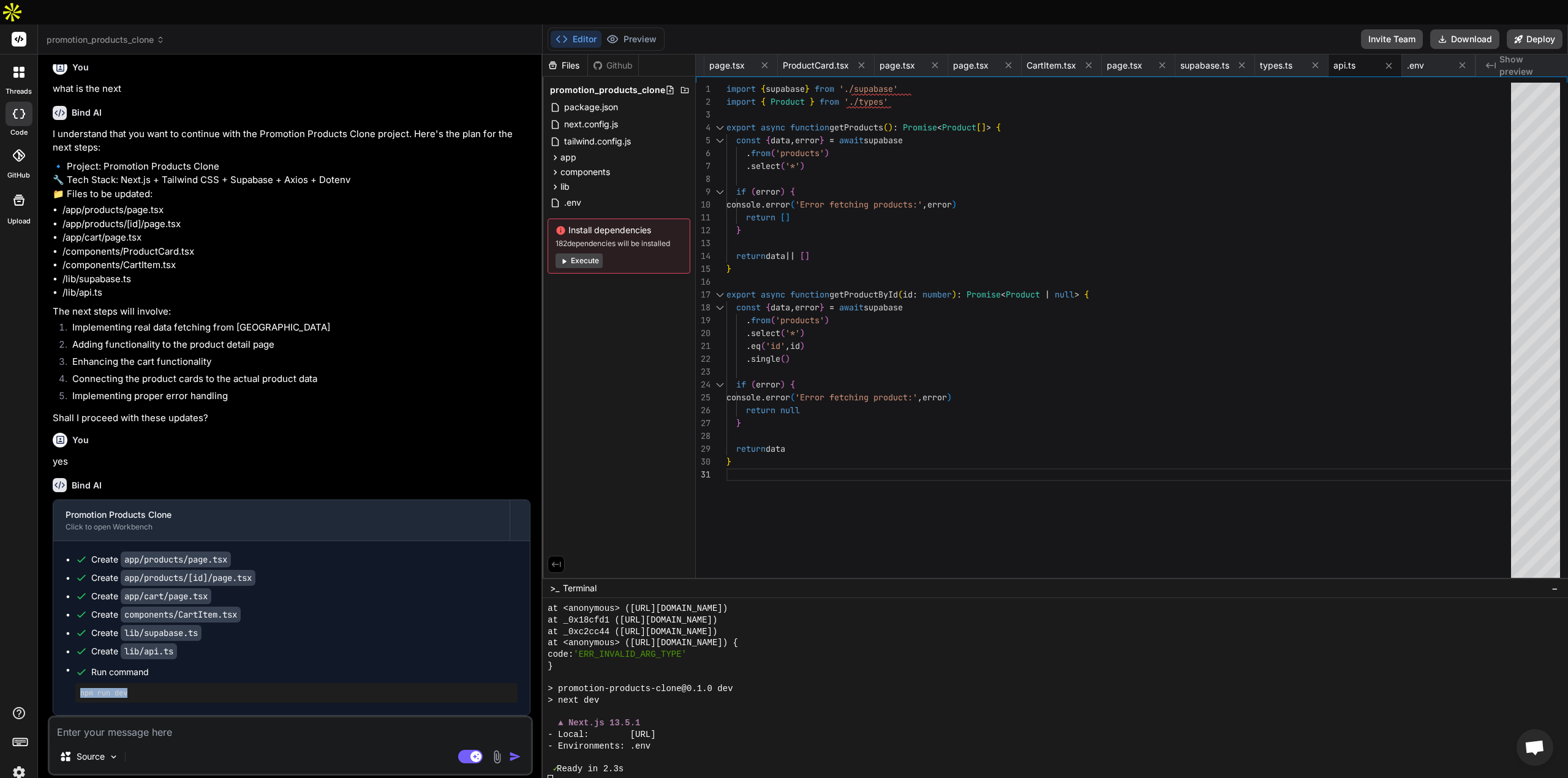
copy pre "npm run dev"
click at [584, 776] on div at bounding box center [1050, 781] width 1004 height 12
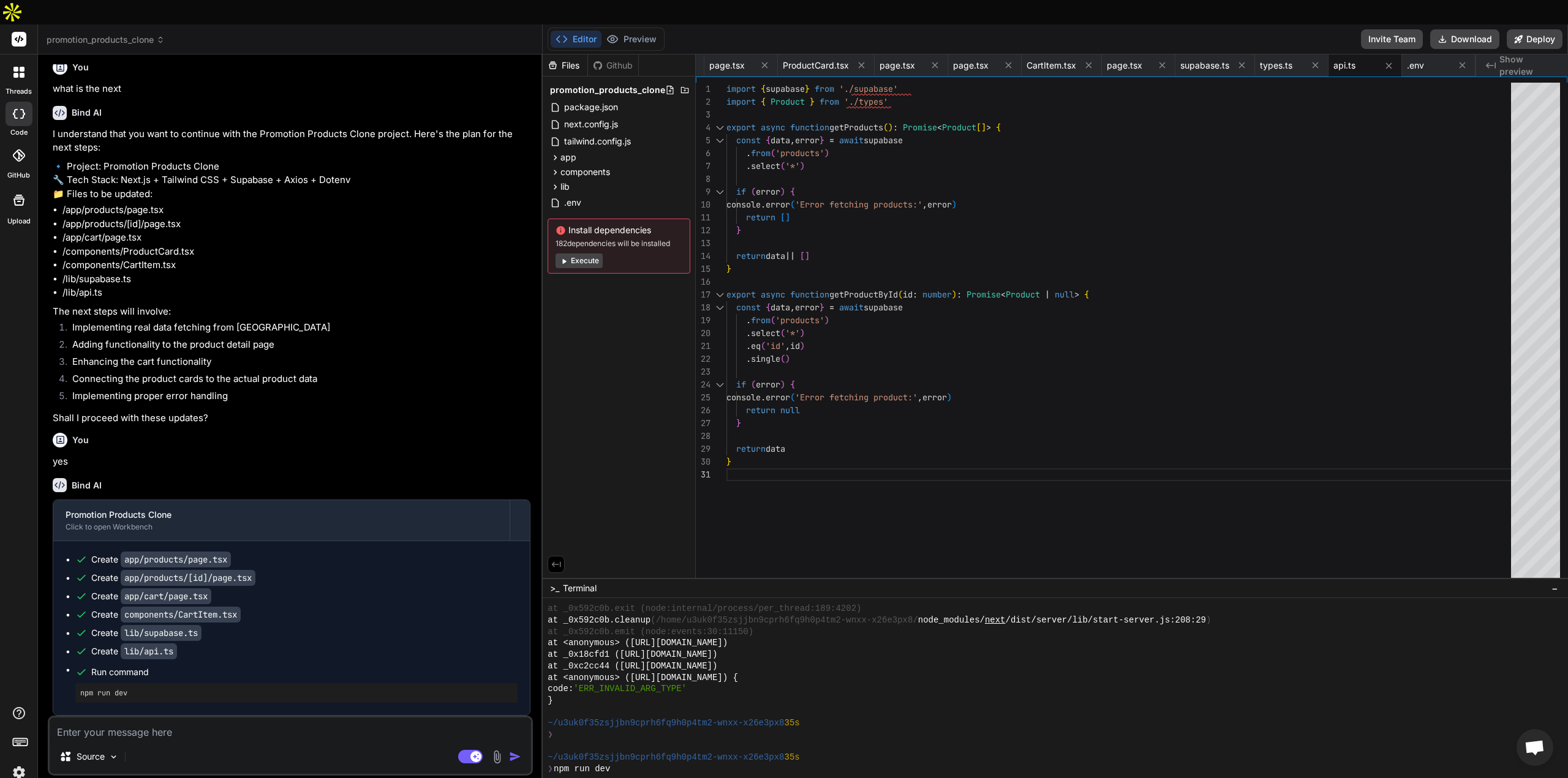
drag, startPoint x: 752, startPoint y: 700, endPoint x: 639, endPoint y: 702, distance: 113.0
click at [639, 718] on div "~/u3uk0f35zsjjbn9cprh6fq9h0p4tm2-wnxx-x26e3px8 35s" at bounding box center [1050, 724] width 1004 height 12
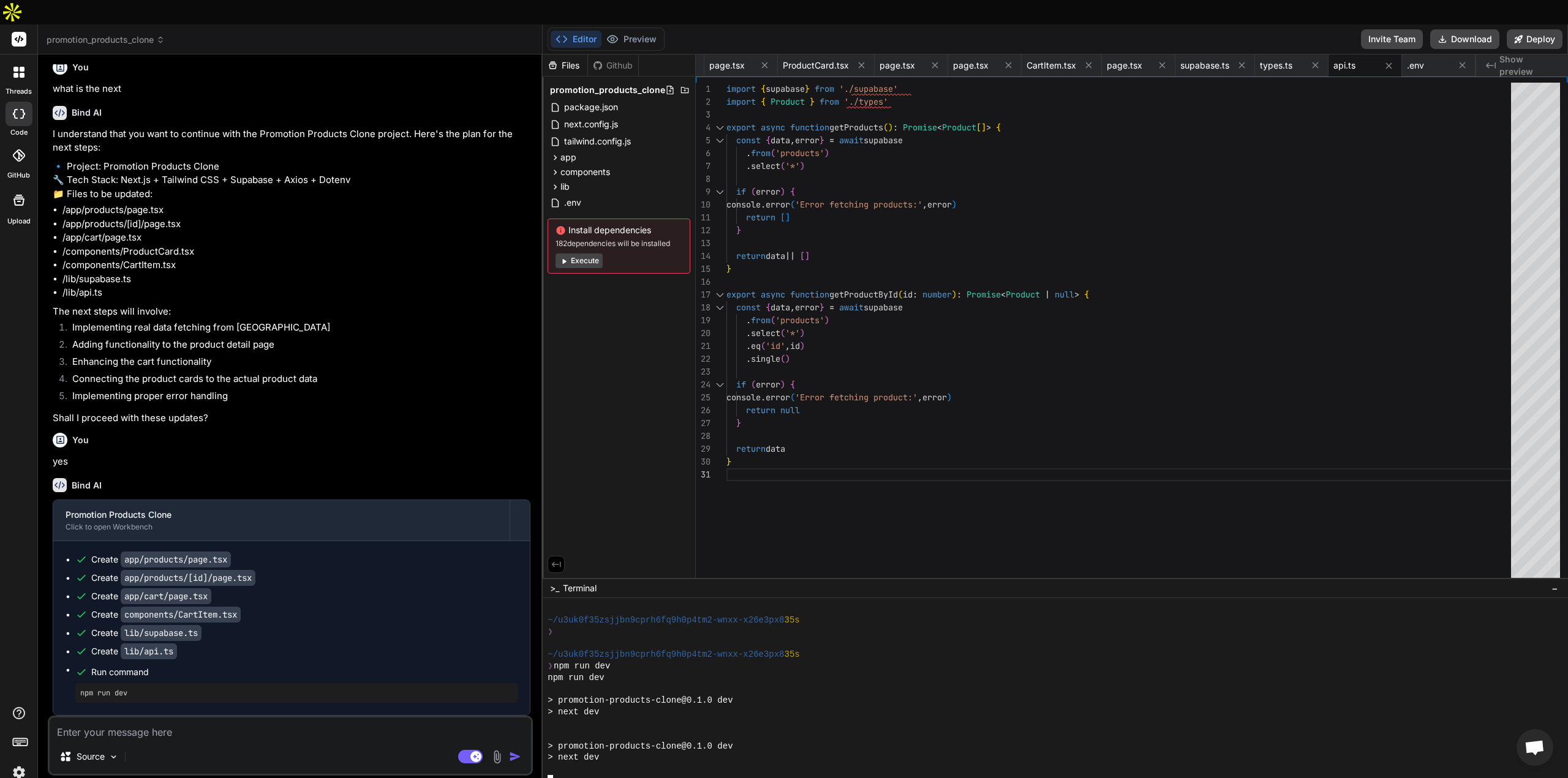
scroll to position [2994, 0]
click at [593, 776] on div at bounding box center [1050, 781] width 1004 height 12
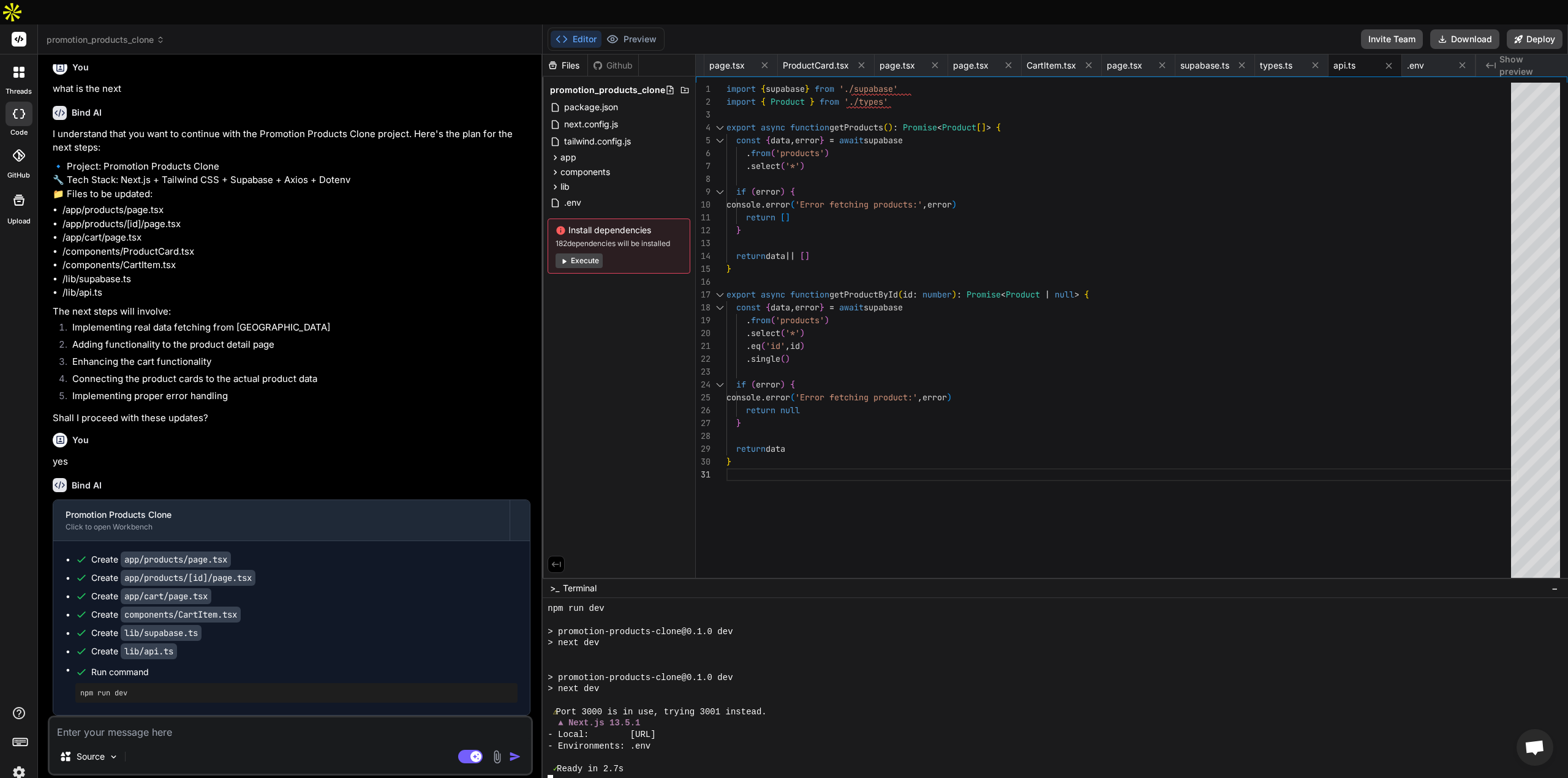
scroll to position [3110, 0]
drag, startPoint x: 762, startPoint y: 711, endPoint x: 668, endPoint y: 706, distance: 94.1
click at [642, 729] on div "- Local: [URL]" at bounding box center [1050, 735] width 1004 height 12
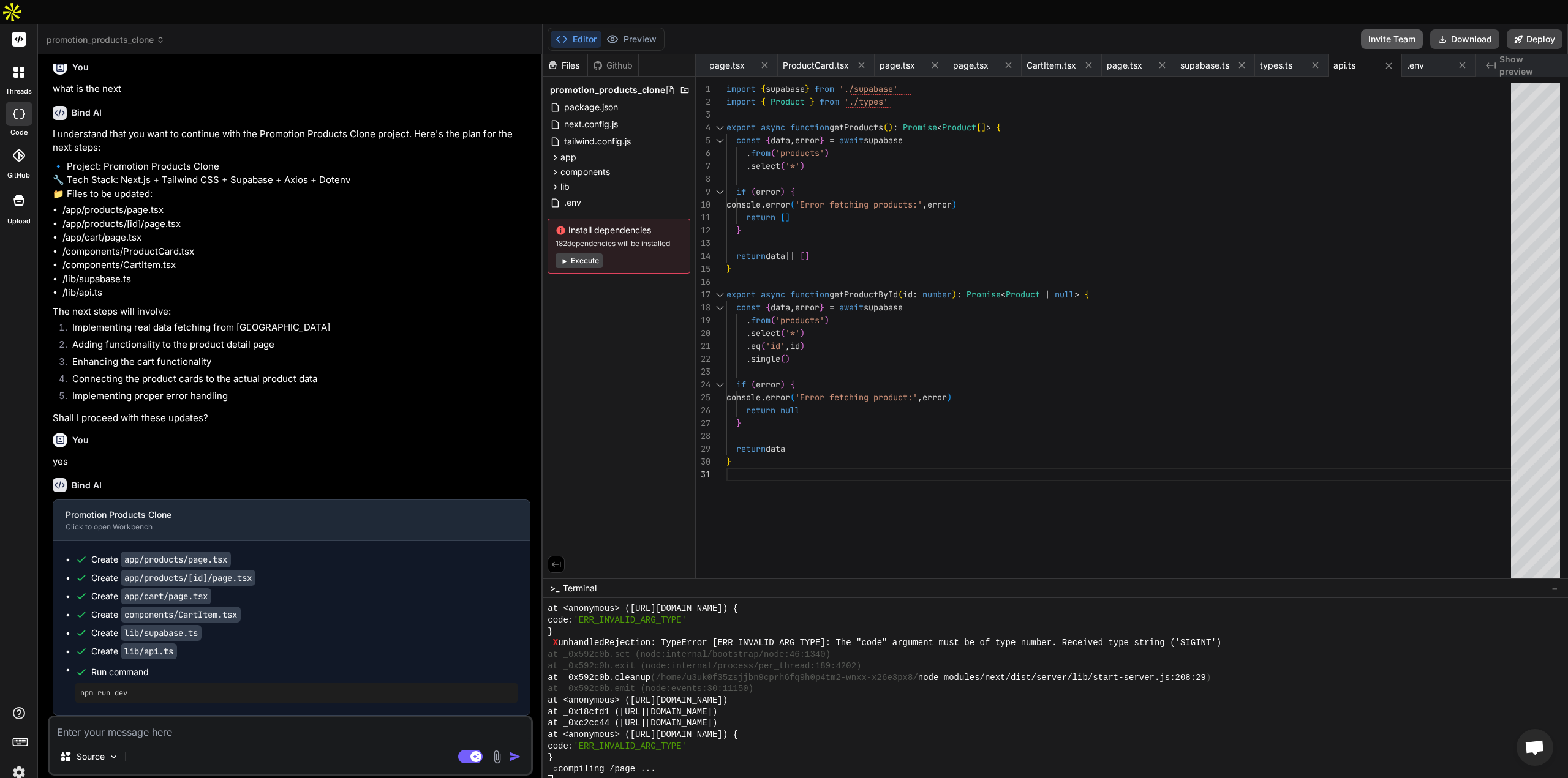
scroll to position [5430, 0]
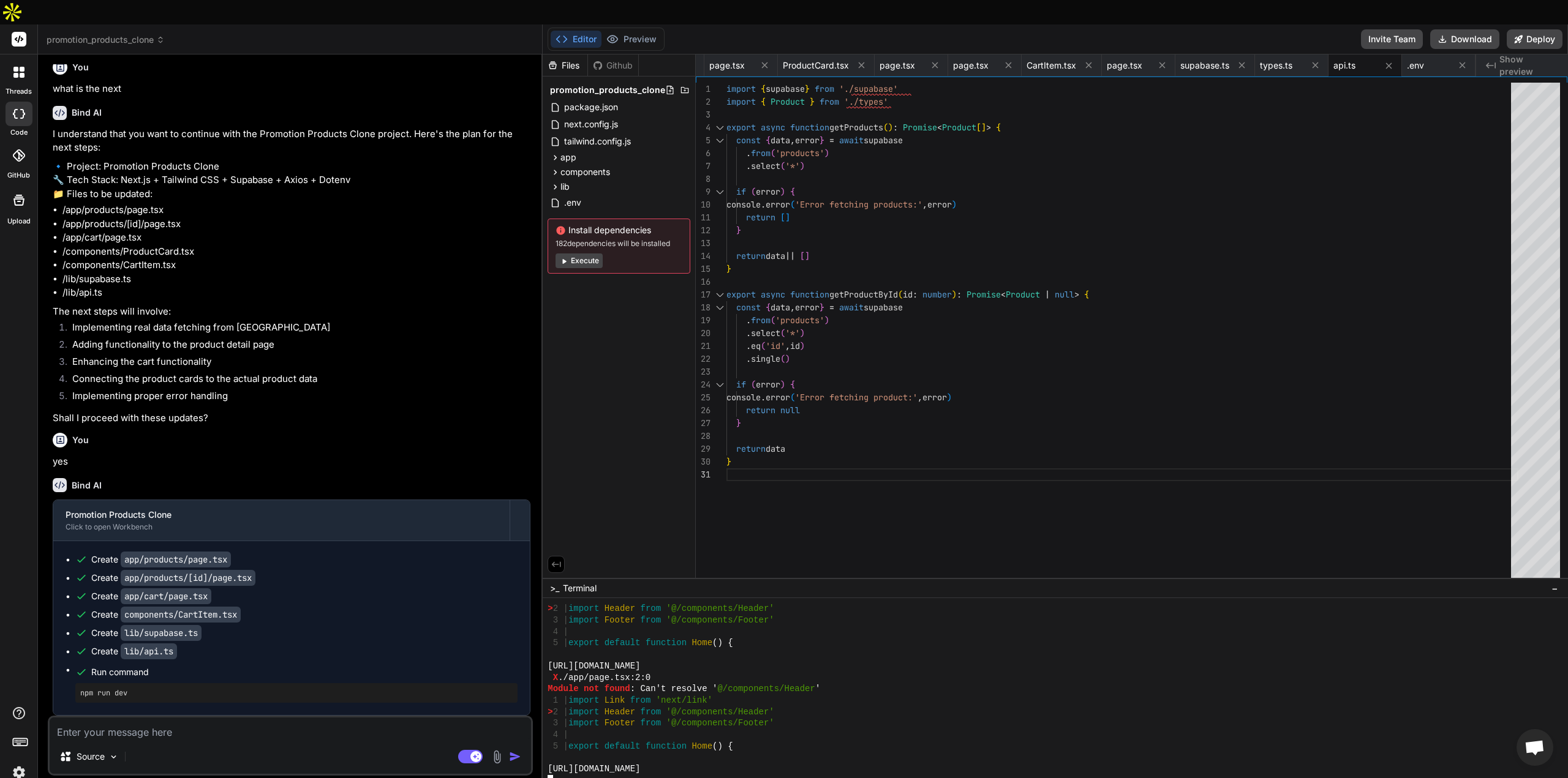
click at [849, 695] on div "1 | import Link from 'next/link'" at bounding box center [1050, 701] width 1004 height 12
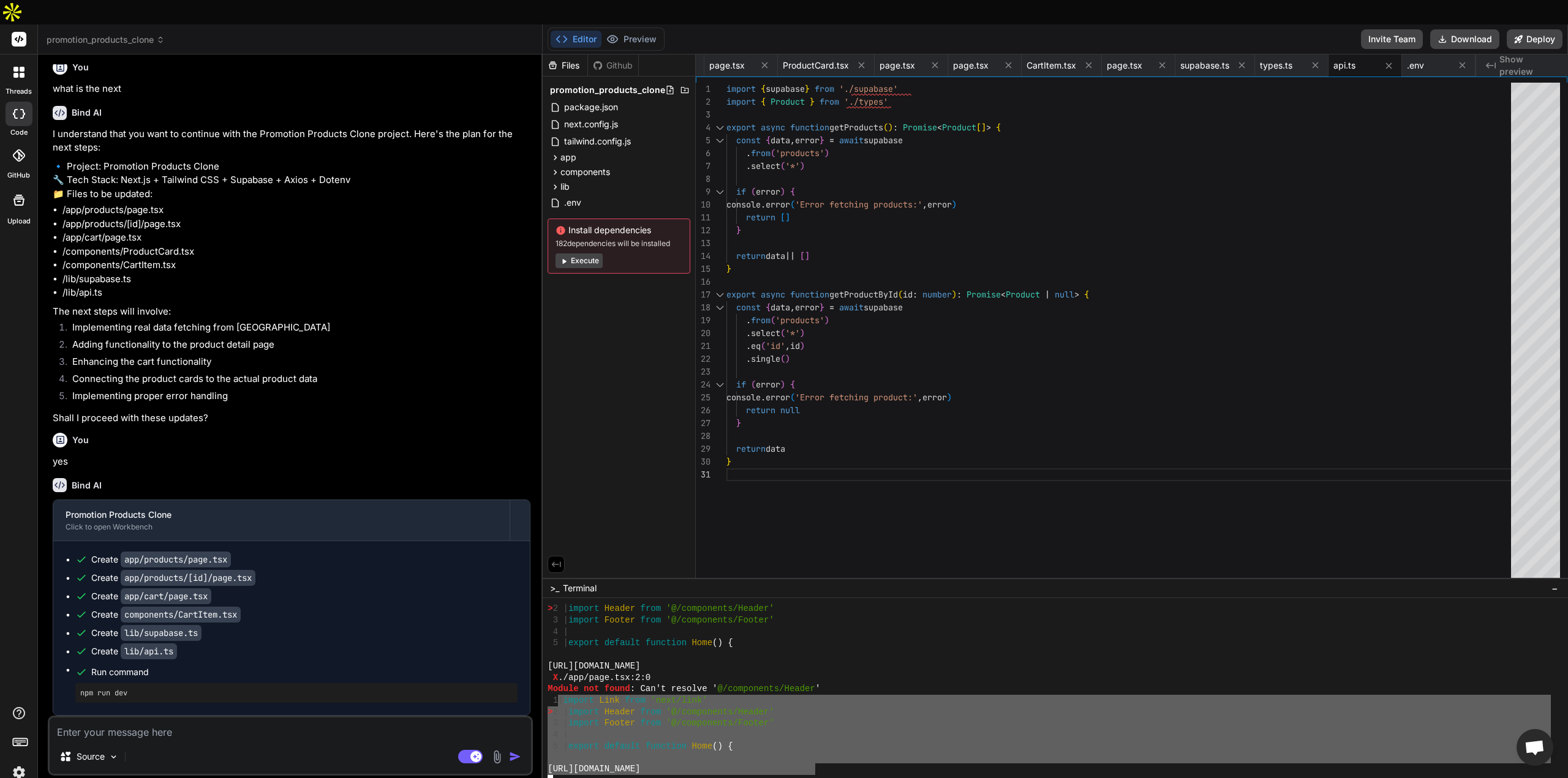
scroll to position [5532, 0]
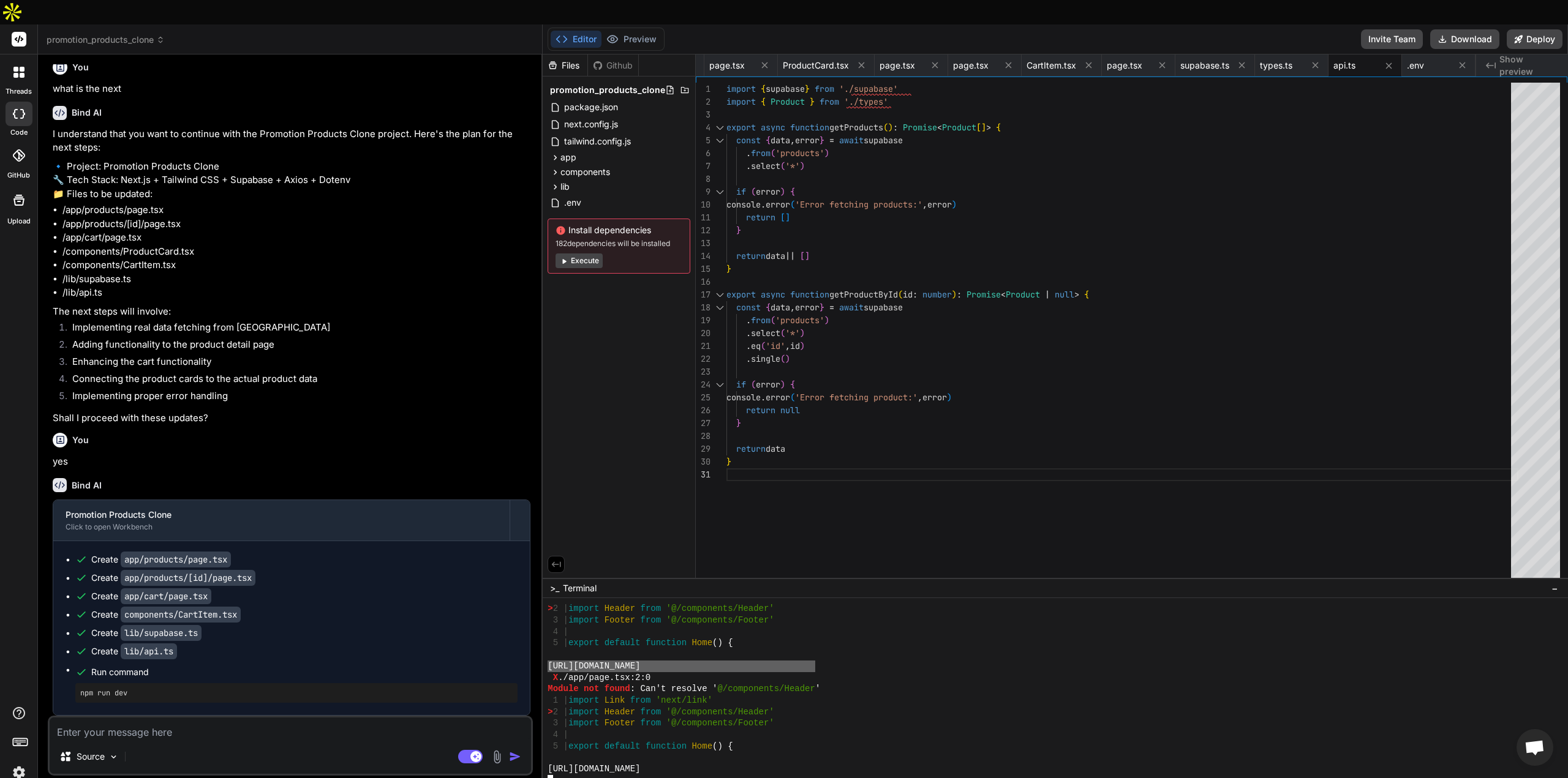
drag, startPoint x: 814, startPoint y: 749, endPoint x: 546, endPoint y: 641, distance: 288.9
click at [546, 641] on div "\\\\\\\\\\\\\\\\\\\\\\\\\\\\\\\\ ⚠⚠⚠⚠⚠⚠⚠⚠⚠⚠⚠⚠⚠⚠⚠⚠⚠⚠⚠⚠⚠⚠⚠⚠⚠⚠⚠⚠⚠⚠⚠⚠ > 2 | import …" at bounding box center [1055, 701] width 1026 height 205
click at [831, 752] on div at bounding box center [1050, 757] width 1004 height 12
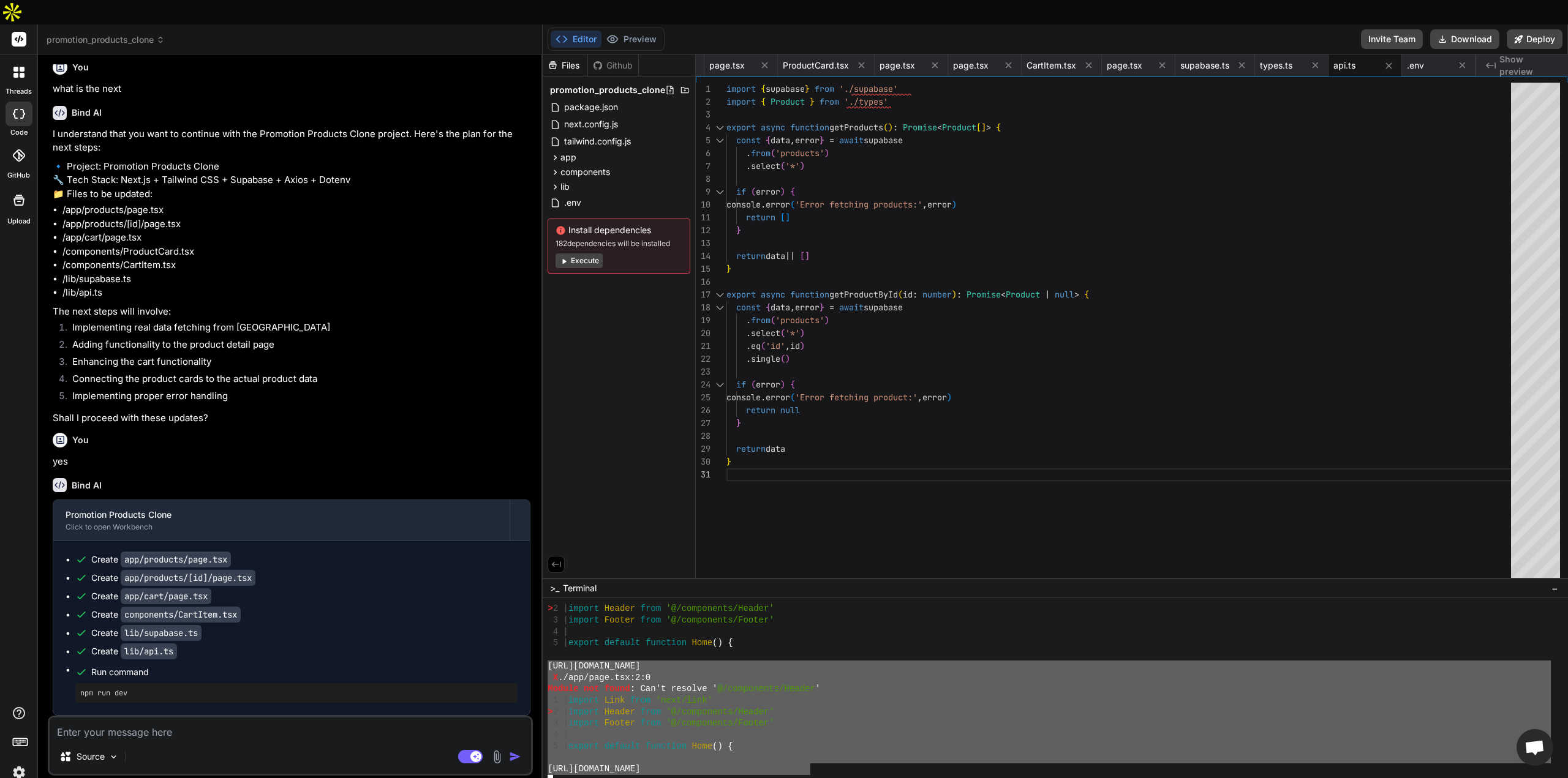
drag, startPoint x: 810, startPoint y: 745, endPoint x: 541, endPoint y: 646, distance: 286.6
click at [541, 646] on div "promotion_products_clone Created with Pixso. Bind AI Web Search Created with Pi…" at bounding box center [803, 414] width 1530 height 778
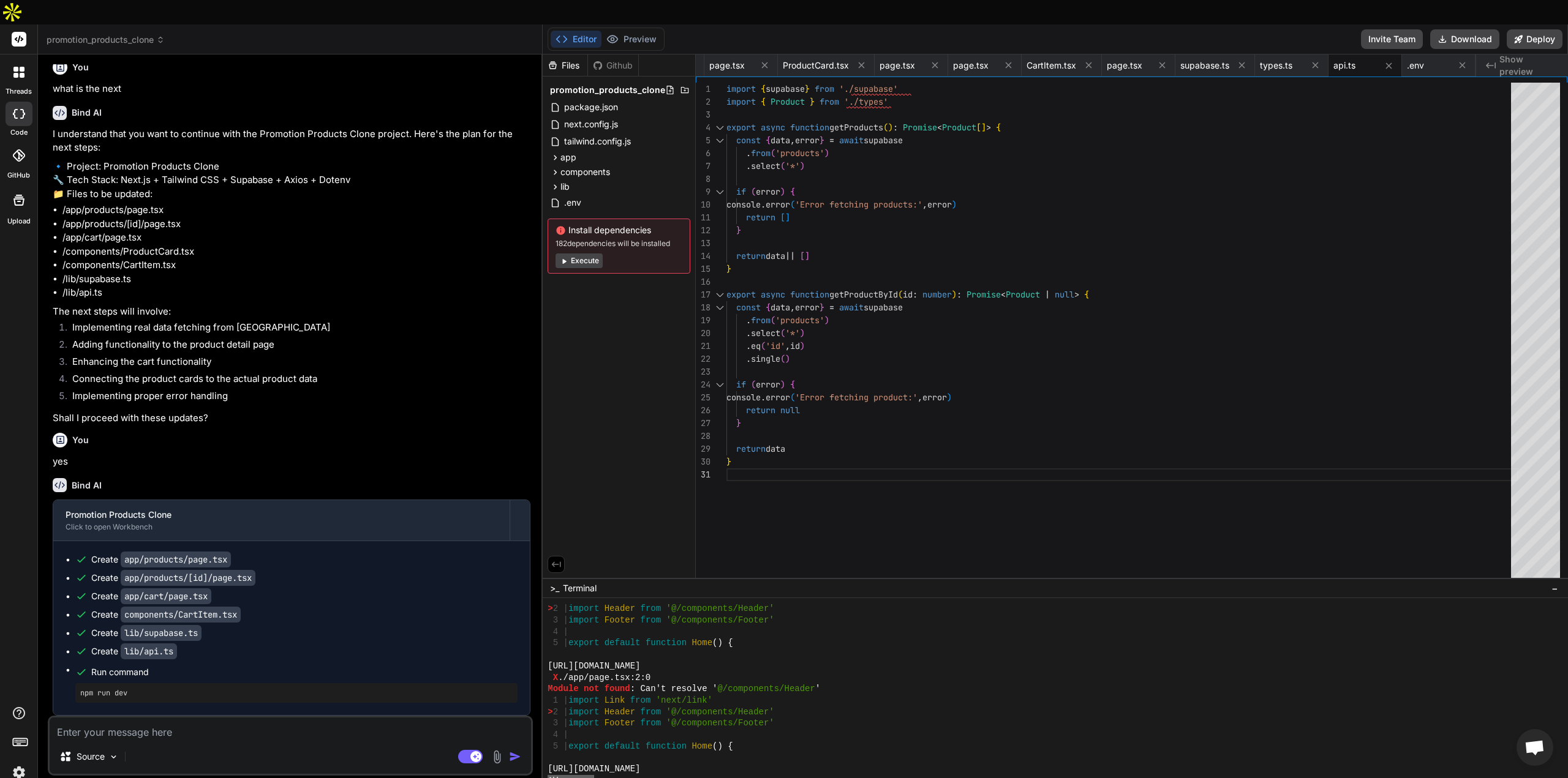
drag, startPoint x: 568, startPoint y: 757, endPoint x: 522, endPoint y: 752, distance: 46.3
click at [522, 752] on div "promotion_products_clone Created with Pixso. Bind AI Web Search Created with Pi…" at bounding box center [803, 414] width 1530 height 778
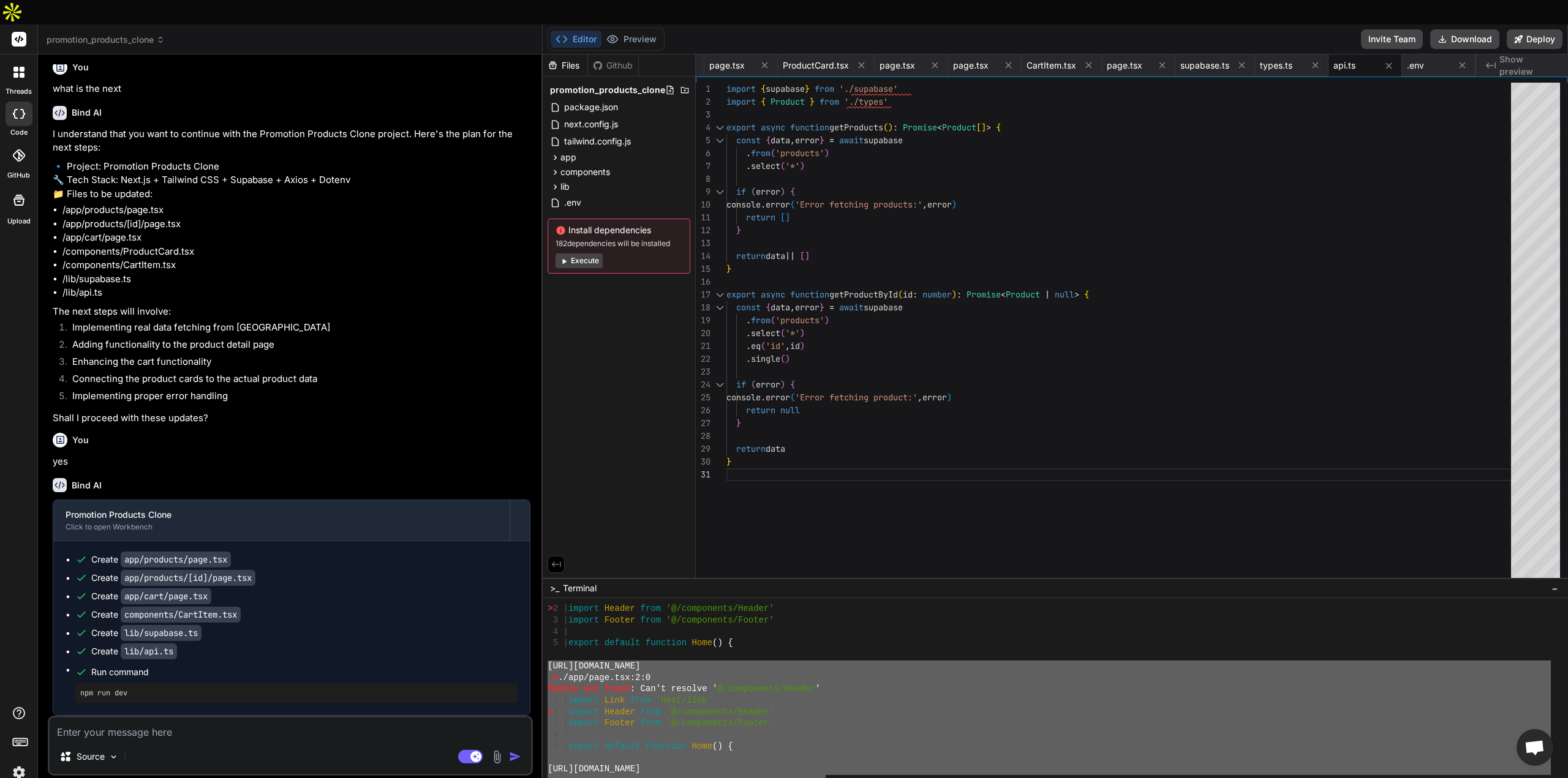
drag, startPoint x: 827, startPoint y: 757, endPoint x: 546, endPoint y: 643, distance: 303.2
click at [546, 643] on div "\\\\\\\\\\\\\\\\\\\\\\\\\\\\\\\\ ⚠⚠⚠⚠⚠⚠⚠⚠⚠⚠⚠⚠⚠⚠⚠⚠⚠⚠⚠⚠⚠⚠⚠⚠⚠⚠⚠⚠⚠⚠⚠⚠ > 2 | import …" at bounding box center [1055, 701] width 1026 height 205
click at [179, 718] on textarea at bounding box center [290, 729] width 481 height 22
paste textarea "[URL][DOMAIN_NAME] X ./app/page.tsx:2:0 Module not found: Can't resolve '@/comp…"
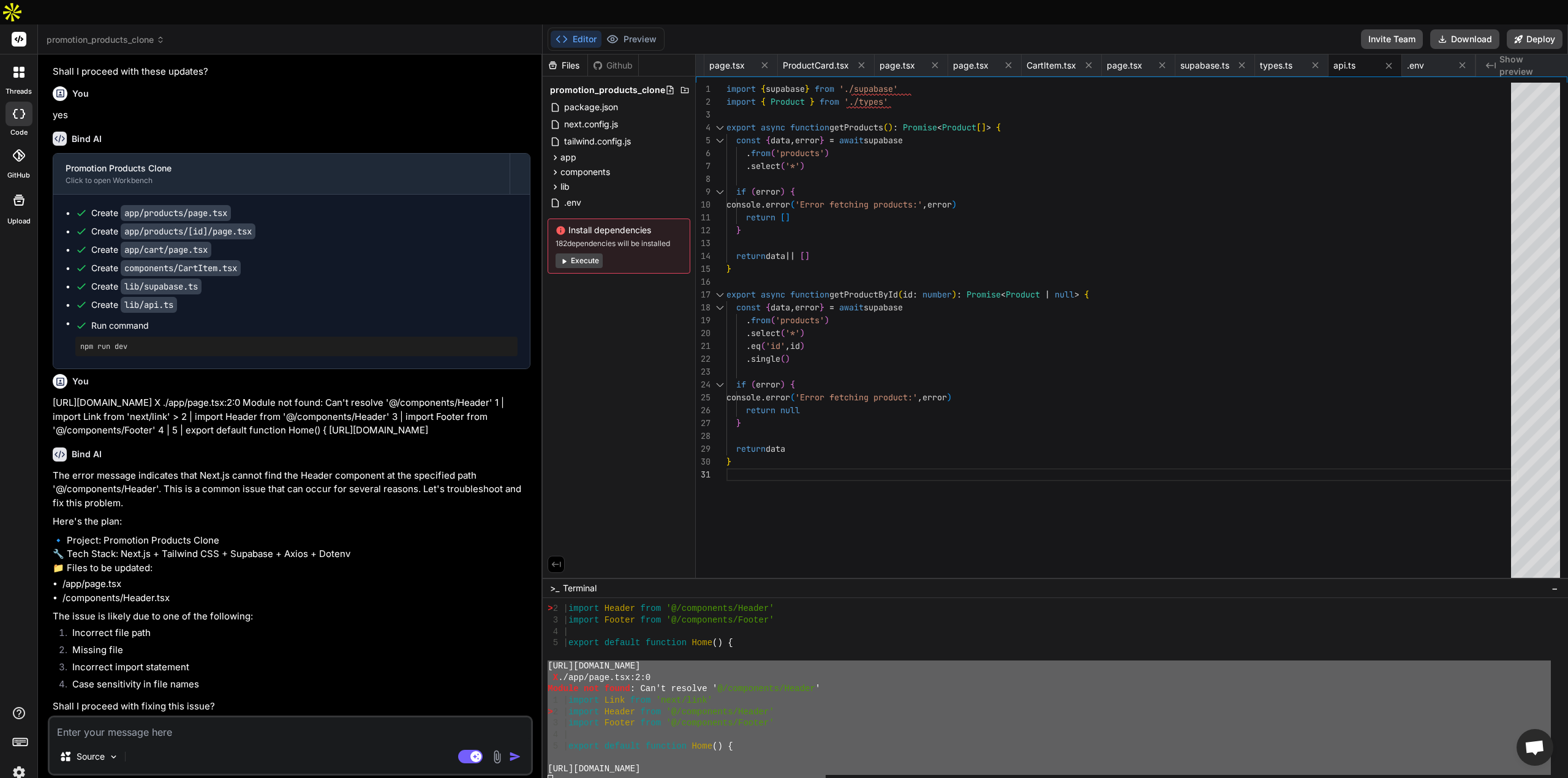
scroll to position [3988, 0]
click at [191, 744] on div "Source" at bounding box center [290, 759] width 481 height 30
click at [138, 718] on textarea at bounding box center [290, 729] width 481 height 22
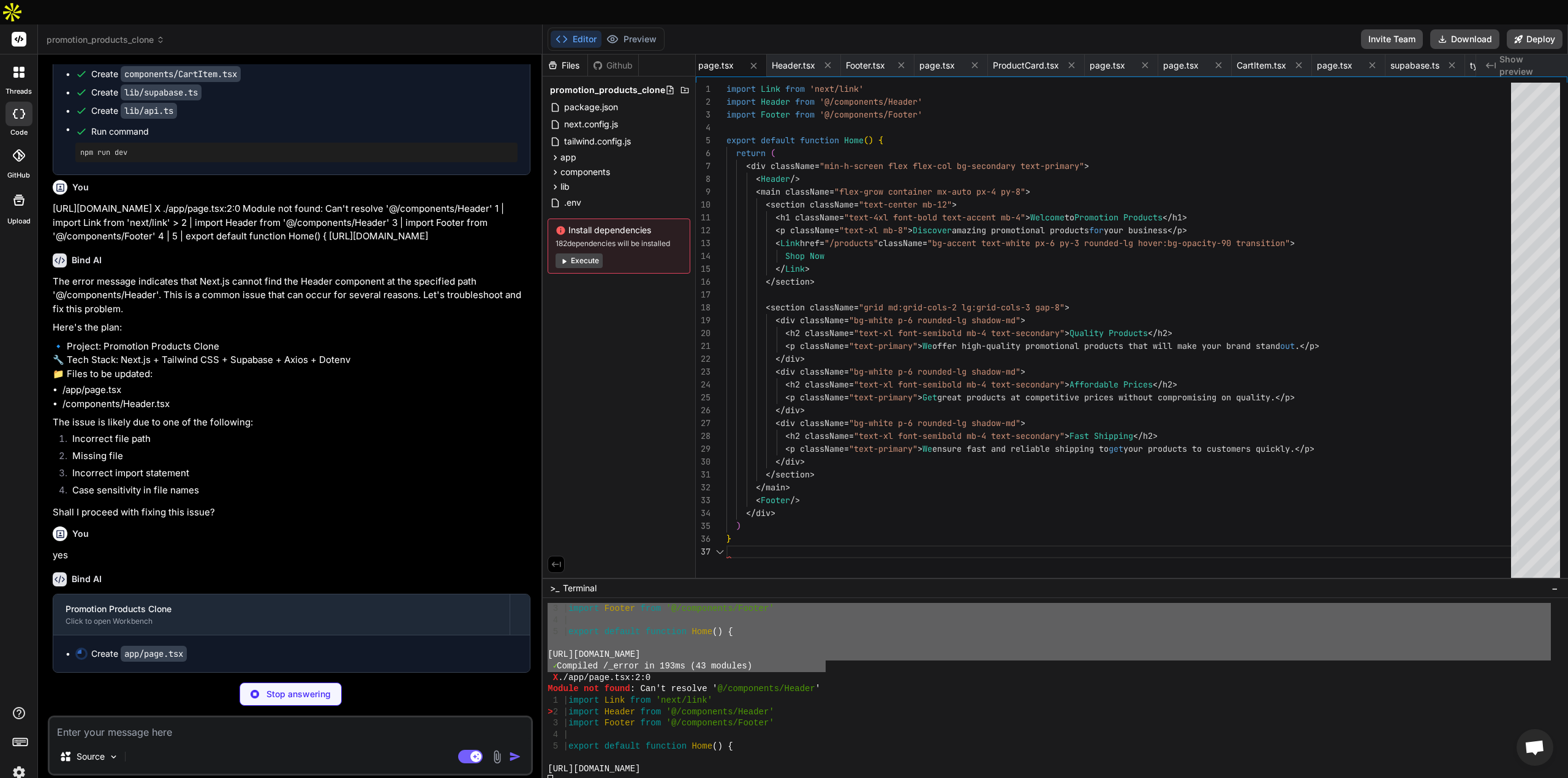
scroll to position [5647, 0]
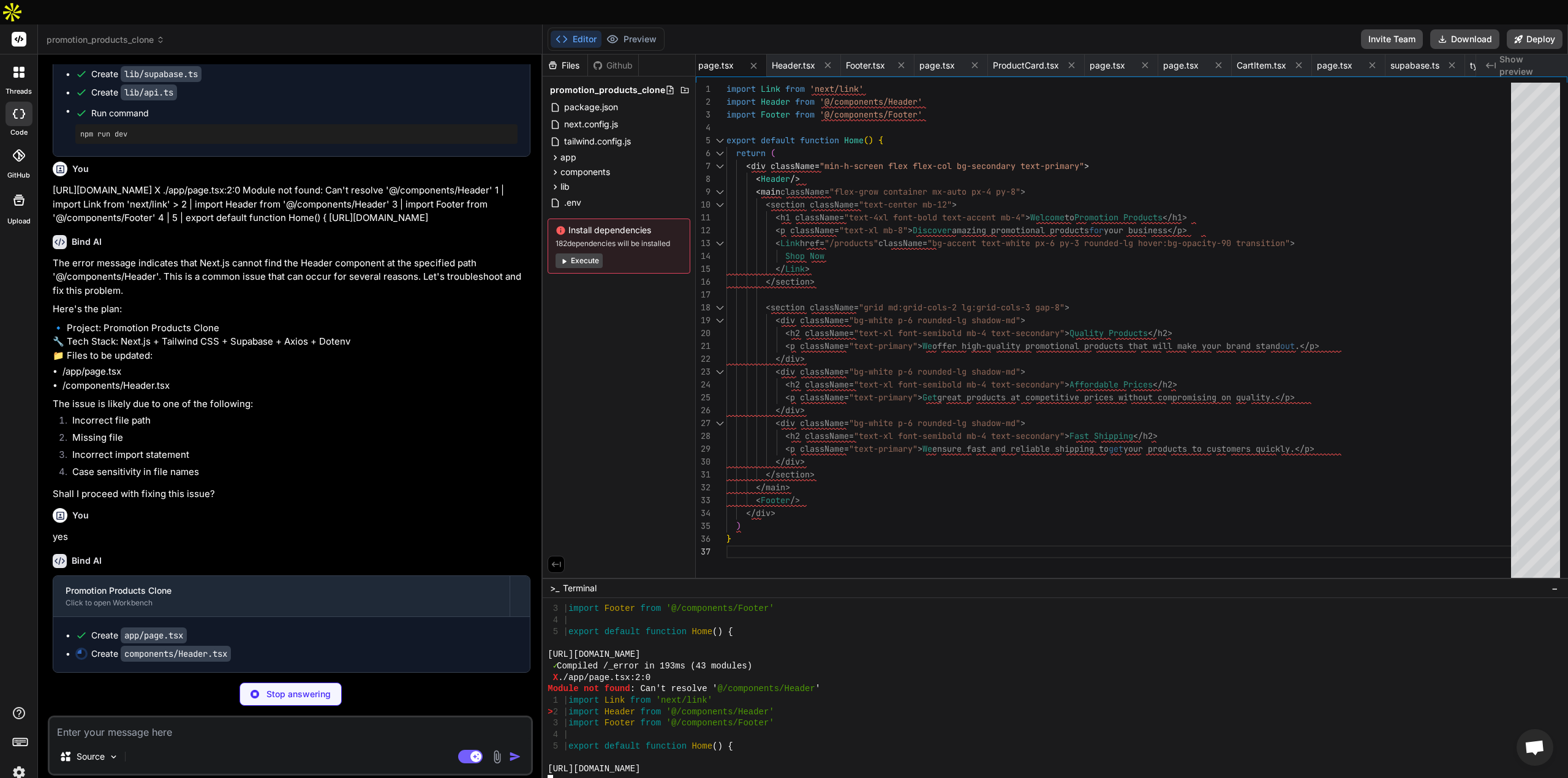
click at [887, 706] on div "> 2 | import Header from '@/components/Header'" at bounding box center [1050, 712] width 1004 height 12
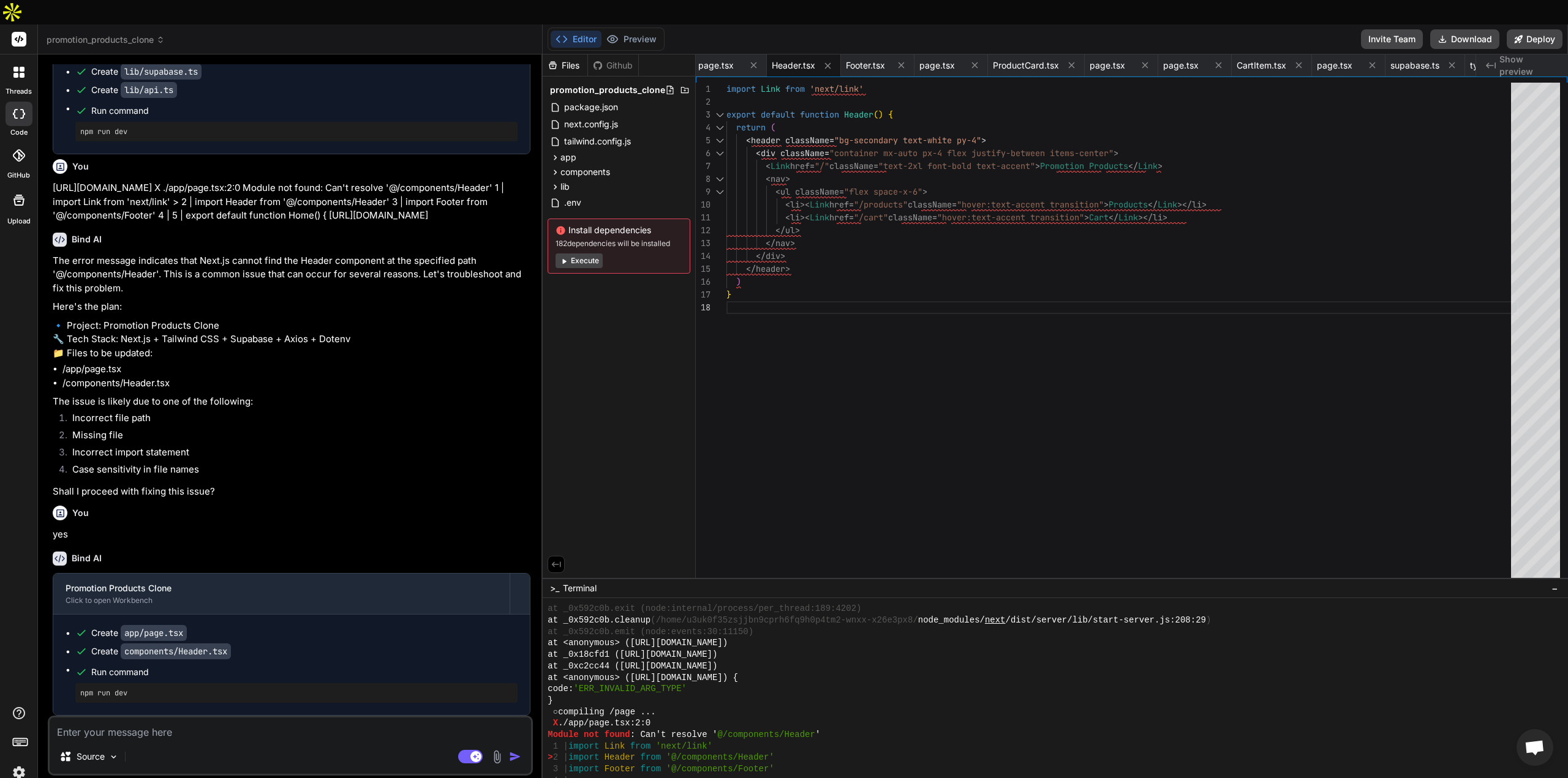
scroll to position [5154, 0]
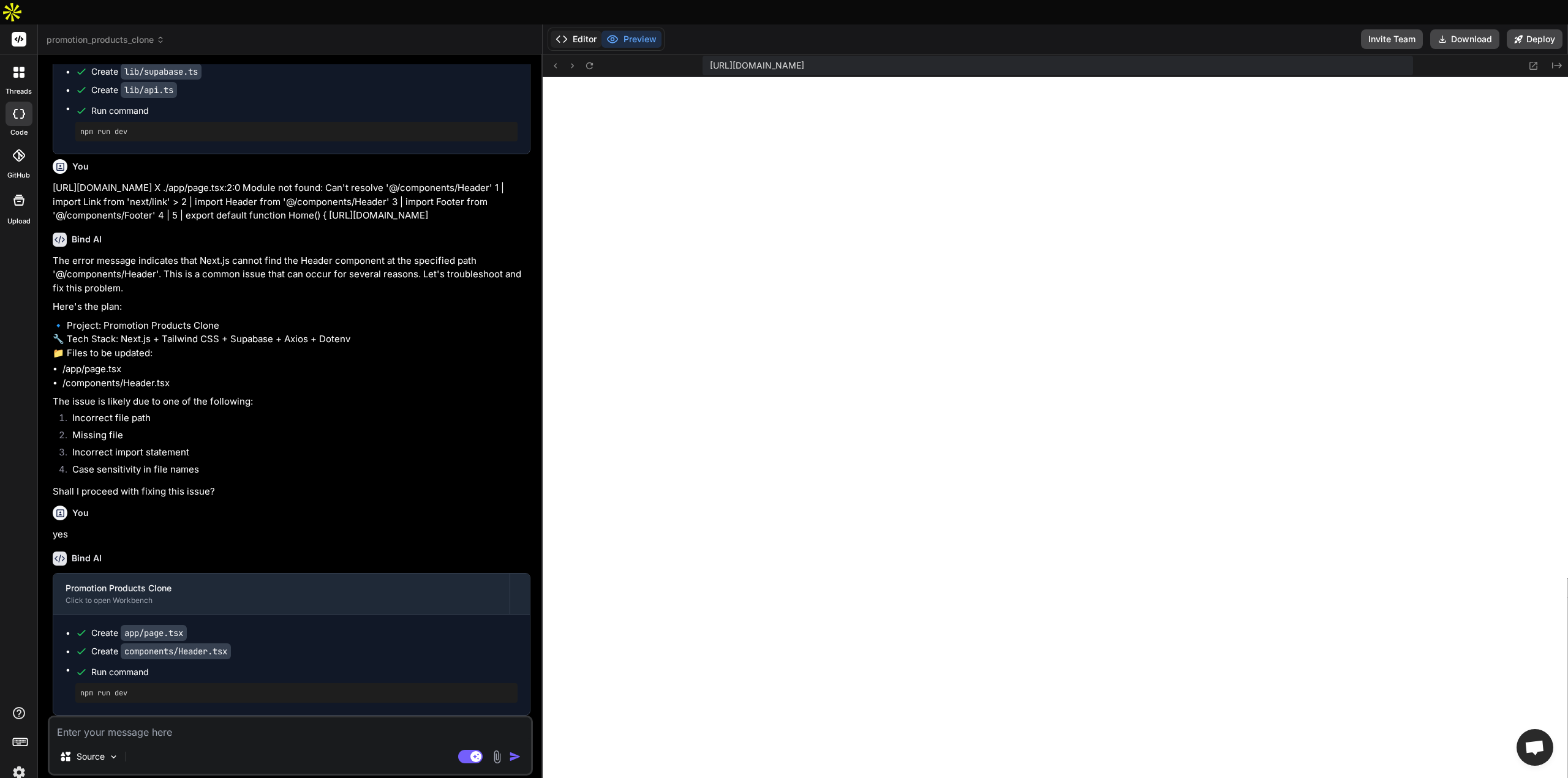
click at [564, 33] on icon at bounding box center [561, 39] width 12 height 12
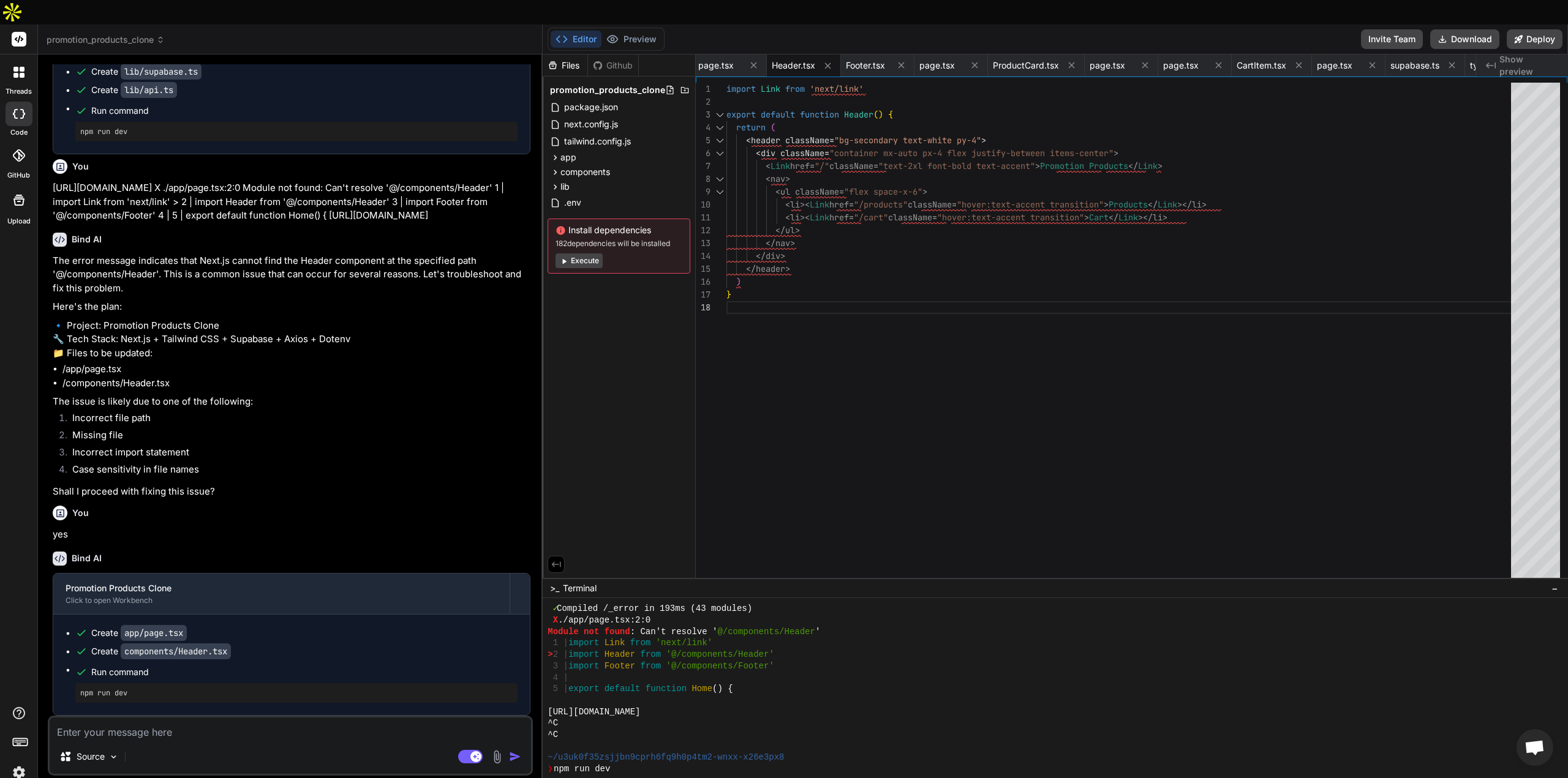
scroll to position [5807, 0]
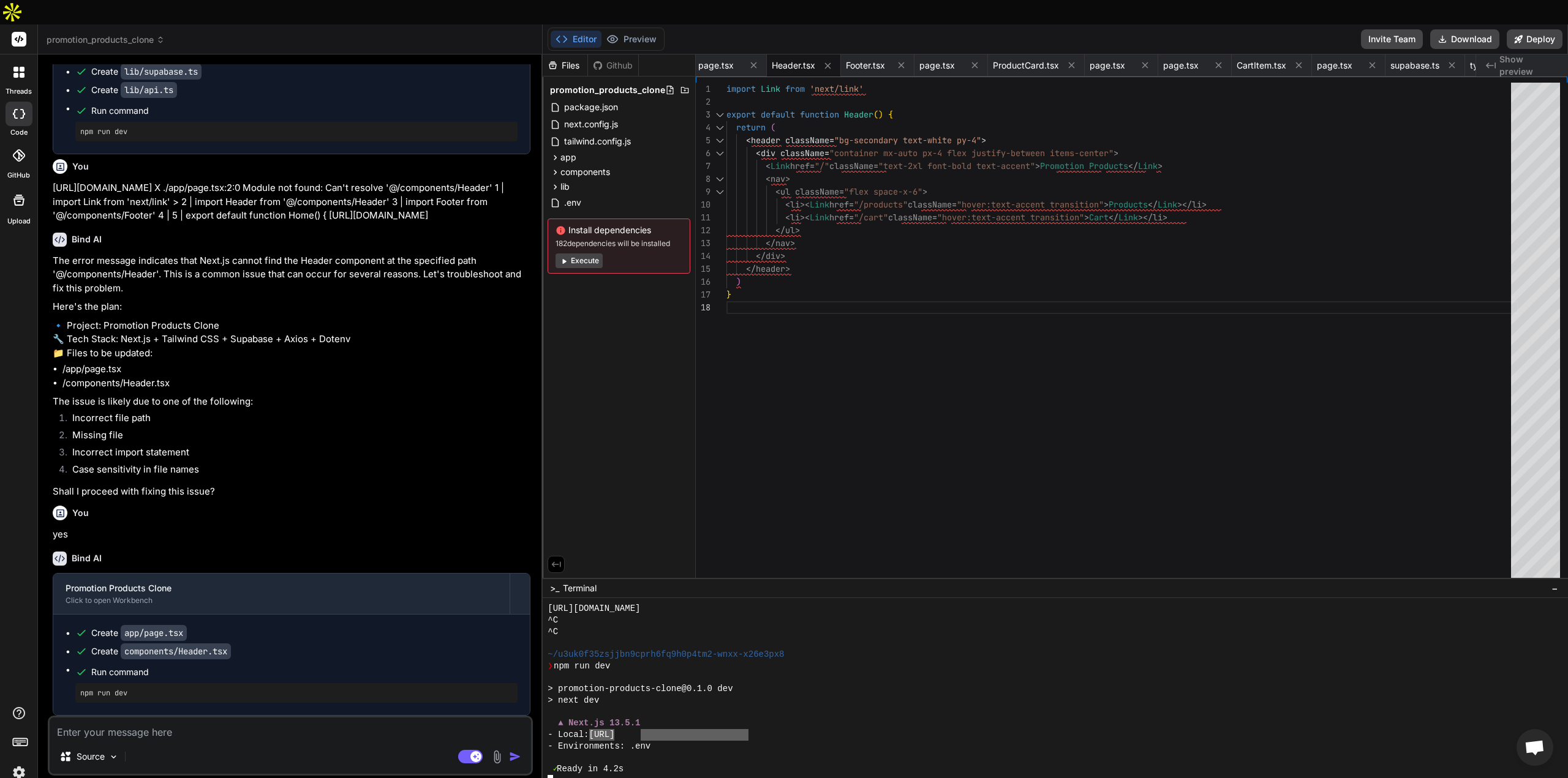
drag, startPoint x: 751, startPoint y: 706, endPoint x: 692, endPoint y: 712, distance: 59.3
click at [641, 729] on div "- Local: [URL]" at bounding box center [1050, 735] width 1004 height 12
click at [342, 628] on div "Create app/page.tsx" at bounding box center [297, 633] width 443 height 12
drag, startPoint x: 133, startPoint y: 670, endPoint x: 77, endPoint y: 670, distance: 56.0
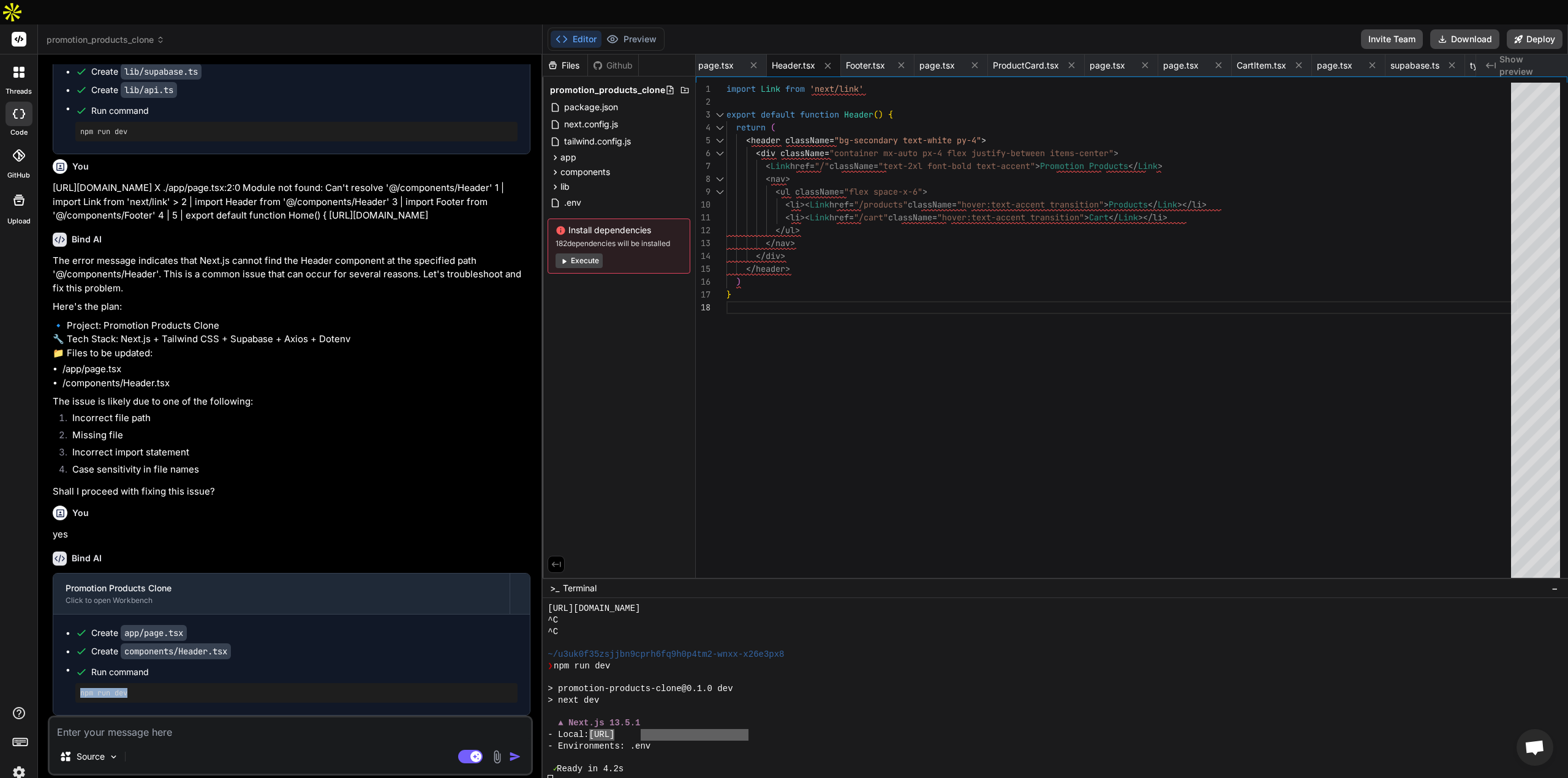
click at [77, 683] on div "npm run dev" at bounding box center [297, 693] width 443 height 20
copy pre "npm run dev"
click at [564, 776] on div at bounding box center [1050, 781] width 1004 height 12
click at [574, 776] on div at bounding box center [1050, 781] width 1004 height 12
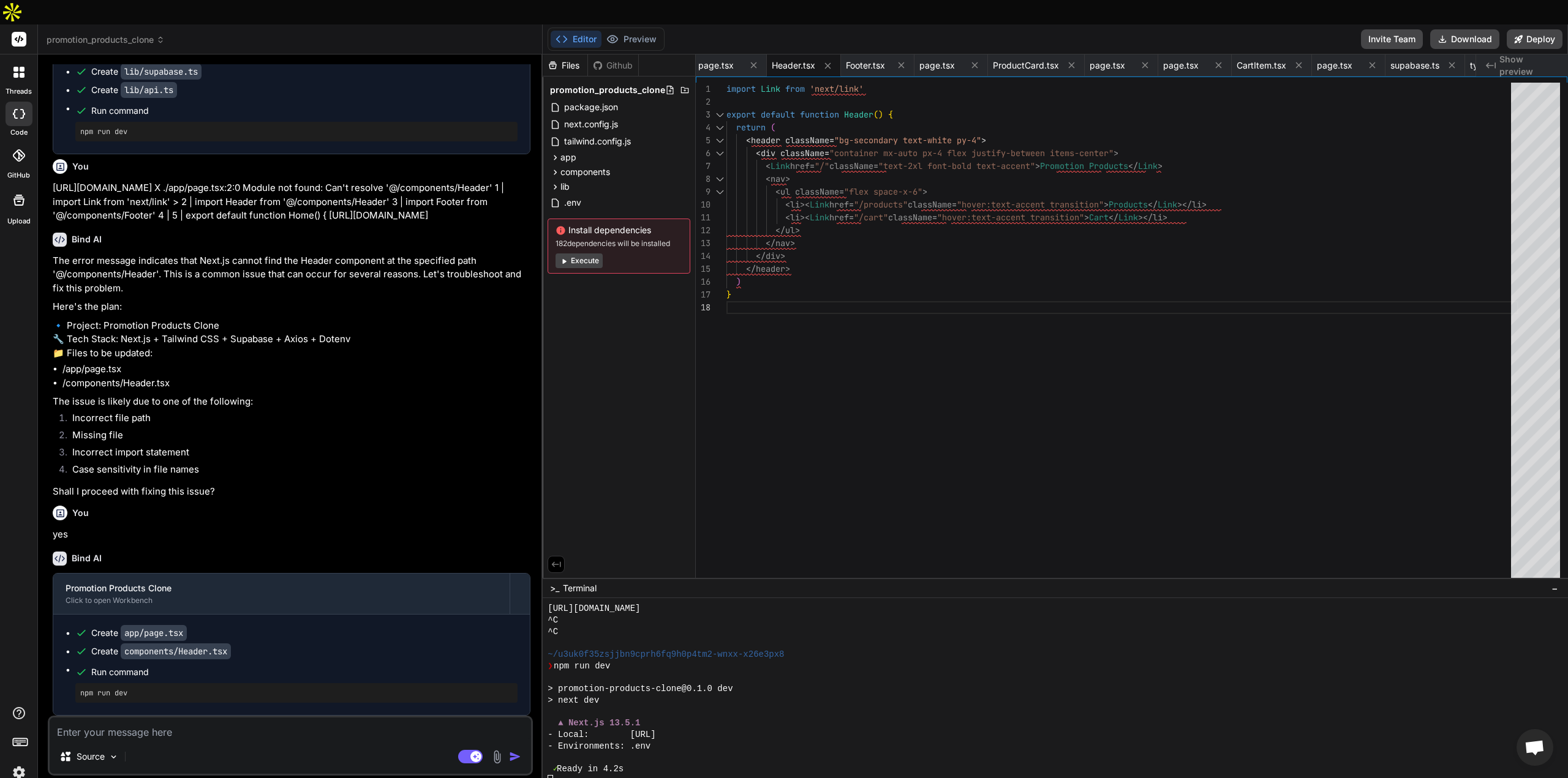
scroll to position [0, 0]
drag, startPoint x: 143, startPoint y: 664, endPoint x: 59, endPoint y: 671, distance: 84.3
click at [59, 671] on div "Create app/page.tsx Create components/Header.tsx Run command npm run dev" at bounding box center [291, 665] width 476 height 100
drag, startPoint x: 114, startPoint y: 669, endPoint x: 170, endPoint y: 485, distance: 192.3
click at [170, 506] on div "You" at bounding box center [291, 513] width 478 height 15
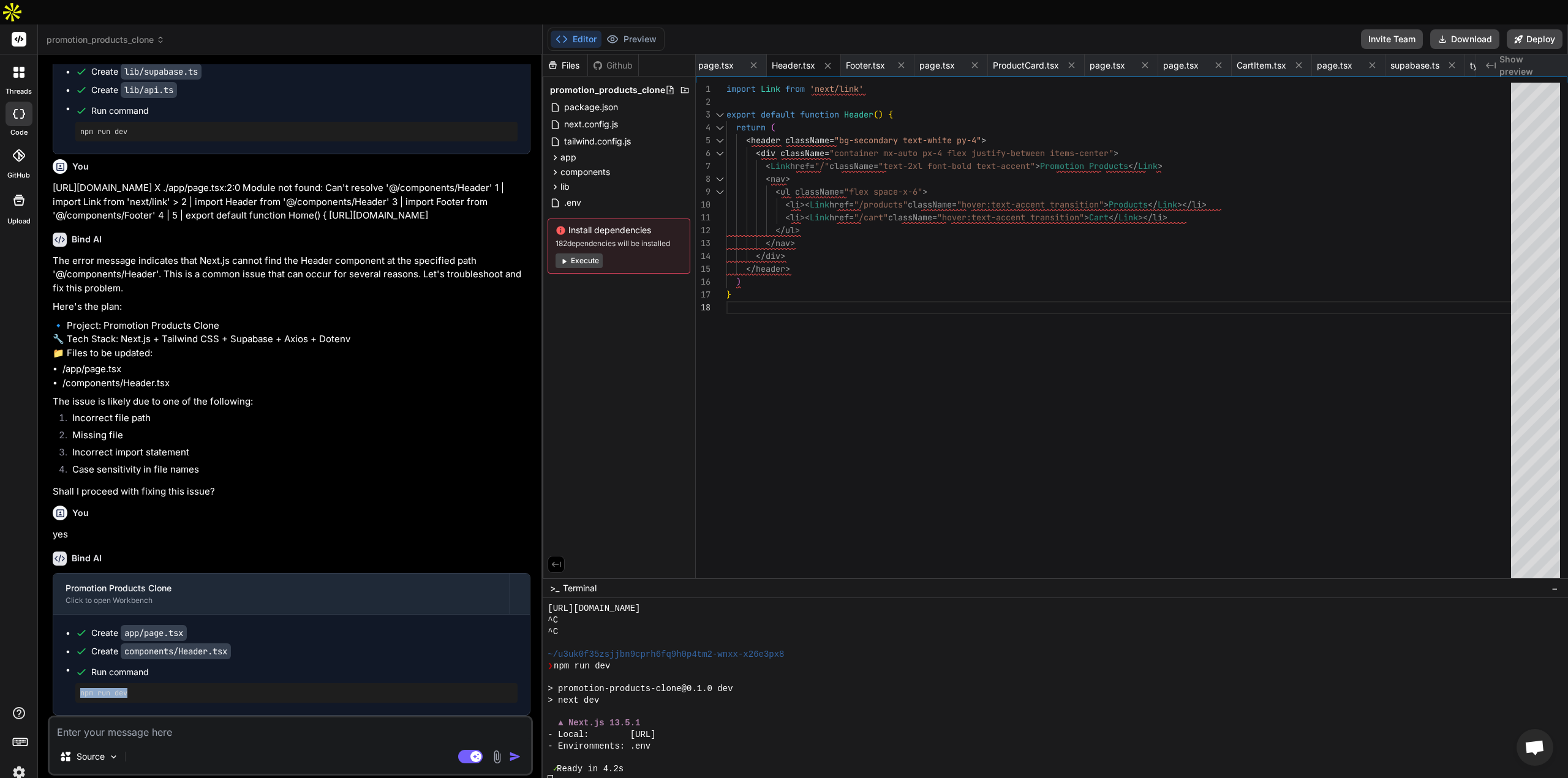
drag, startPoint x: 134, startPoint y: 669, endPoint x: 68, endPoint y: 668, distance: 66.0
click at [68, 668] on ul "Create app/page.tsx Create components/Header.tsx Run command npm run dev" at bounding box center [292, 665] width 452 height 76
copy pre "npm run dev"
click at [582, 776] on div at bounding box center [1050, 781] width 1004 height 12
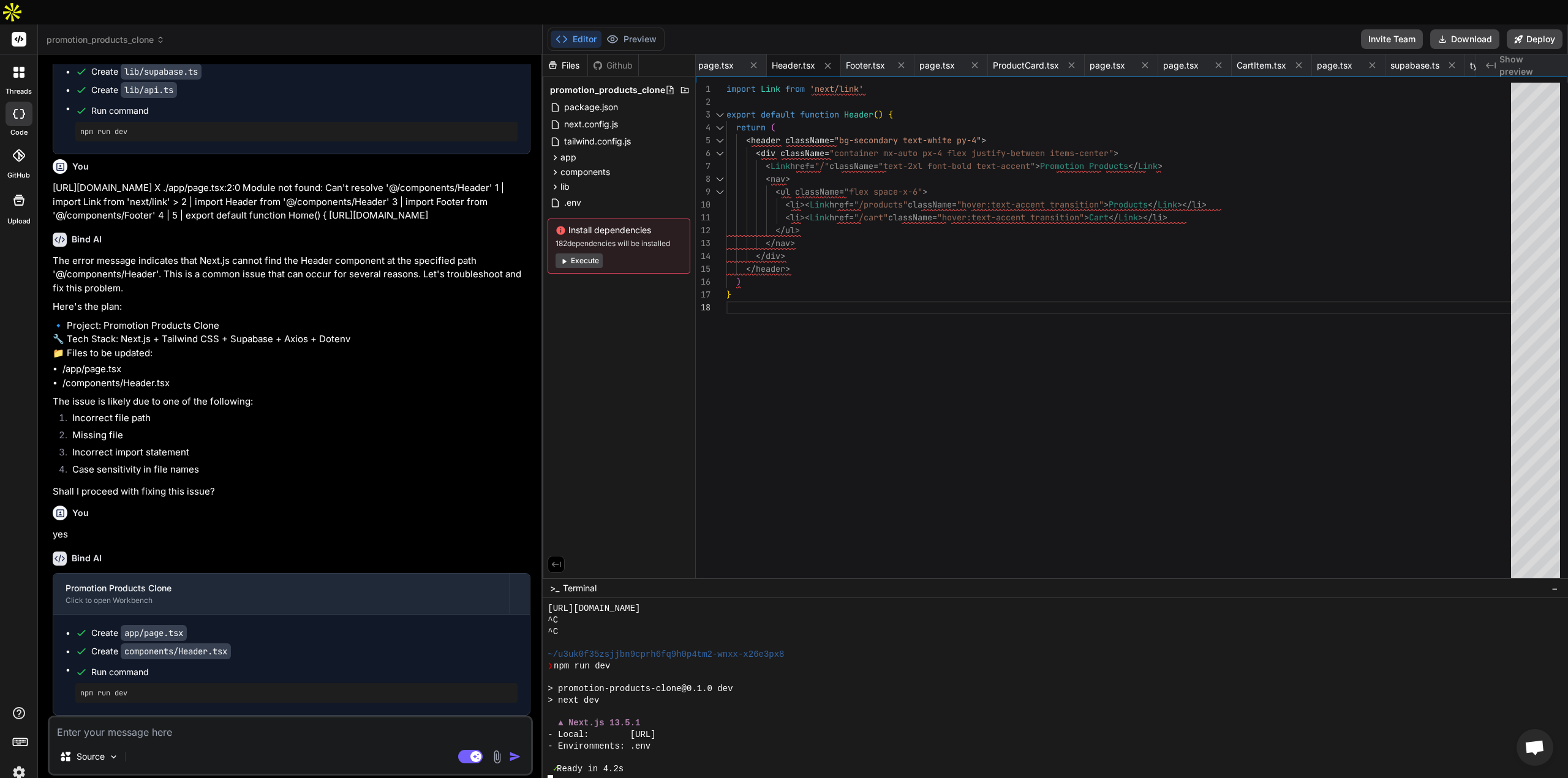
click at [581, 767] on div at bounding box center [1055, 701] width 1026 height 205
click at [313, 664] on div "Run command" at bounding box center [304, 672] width 426 height 17
click at [136, 666] on span "Run command" at bounding box center [304, 672] width 426 height 12
drag, startPoint x: 143, startPoint y: 668, endPoint x: 72, endPoint y: 669, distance: 71.0
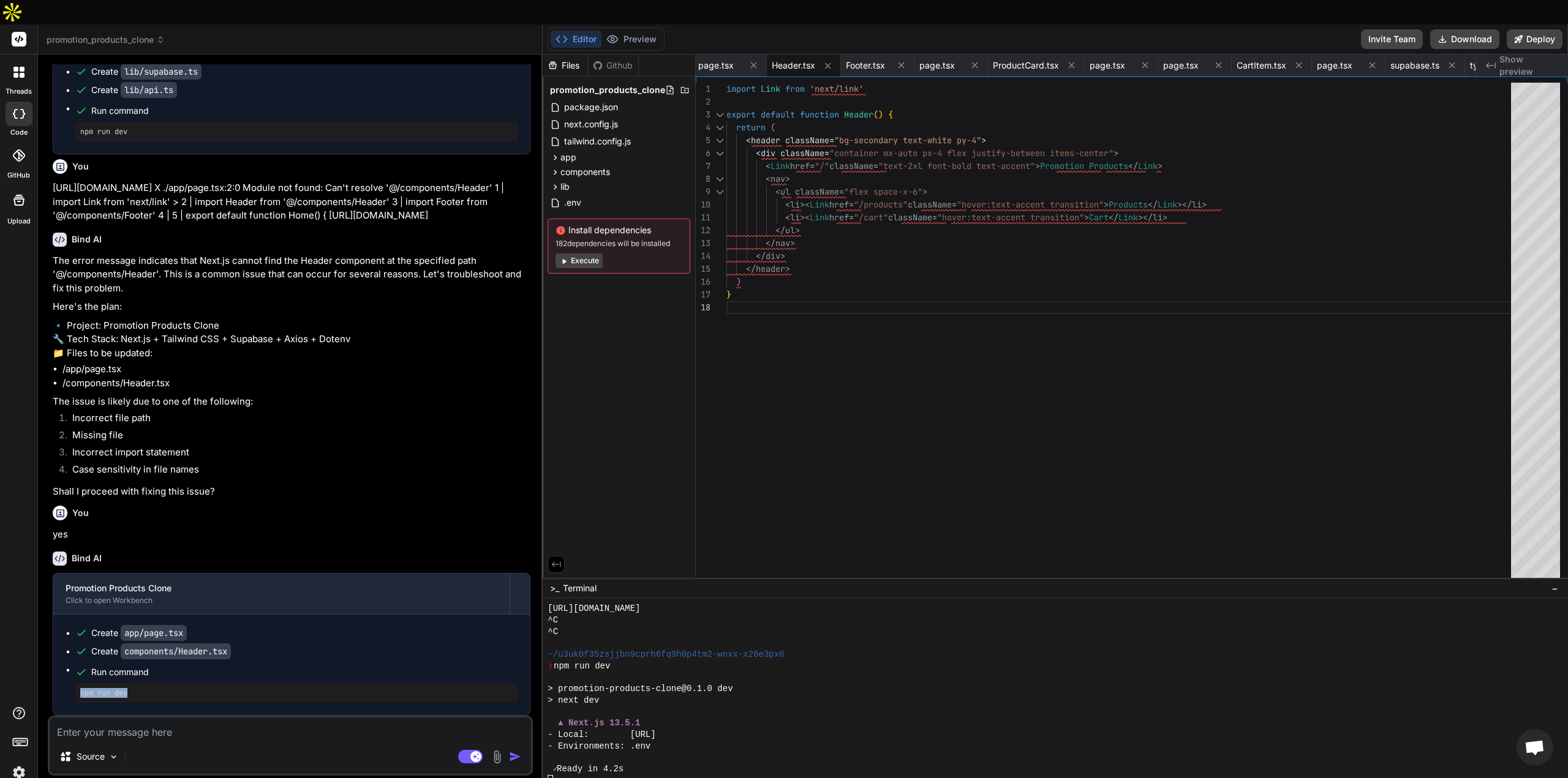
click at [72, 669] on ul "Create app/page.tsx Create components/Header.tsx Run command npm run dev" at bounding box center [292, 665] width 452 height 76
click at [601, 776] on div at bounding box center [1050, 781] width 1004 height 12
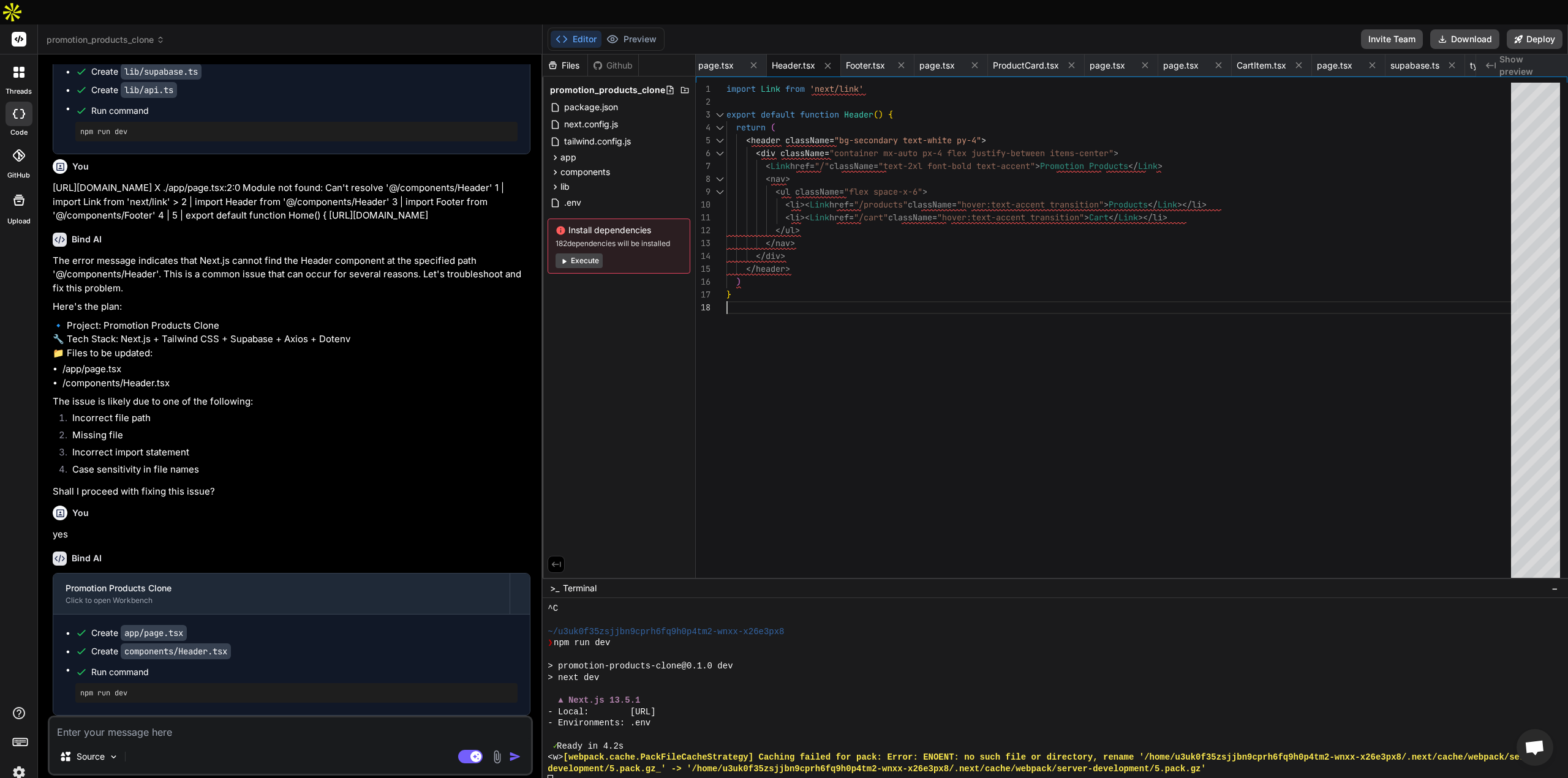
drag, startPoint x: 903, startPoint y: 458, endPoint x: 891, endPoint y: 459, distance: 12.0
click at [903, 458] on div "import Link from 'next/link' export default function Header ( ) { return ( < he…" at bounding box center [1122, 334] width 792 height 502
click at [828, 718] on div "- Environments: .env" at bounding box center [1050, 724] width 1004 height 12
click at [258, 627] on ul "Create app/page.tsx Create components/Header.tsx Run command npm run dev" at bounding box center [292, 665] width 452 height 76
drag, startPoint x: 138, startPoint y: 668, endPoint x: 97, endPoint y: 660, distance: 41.8
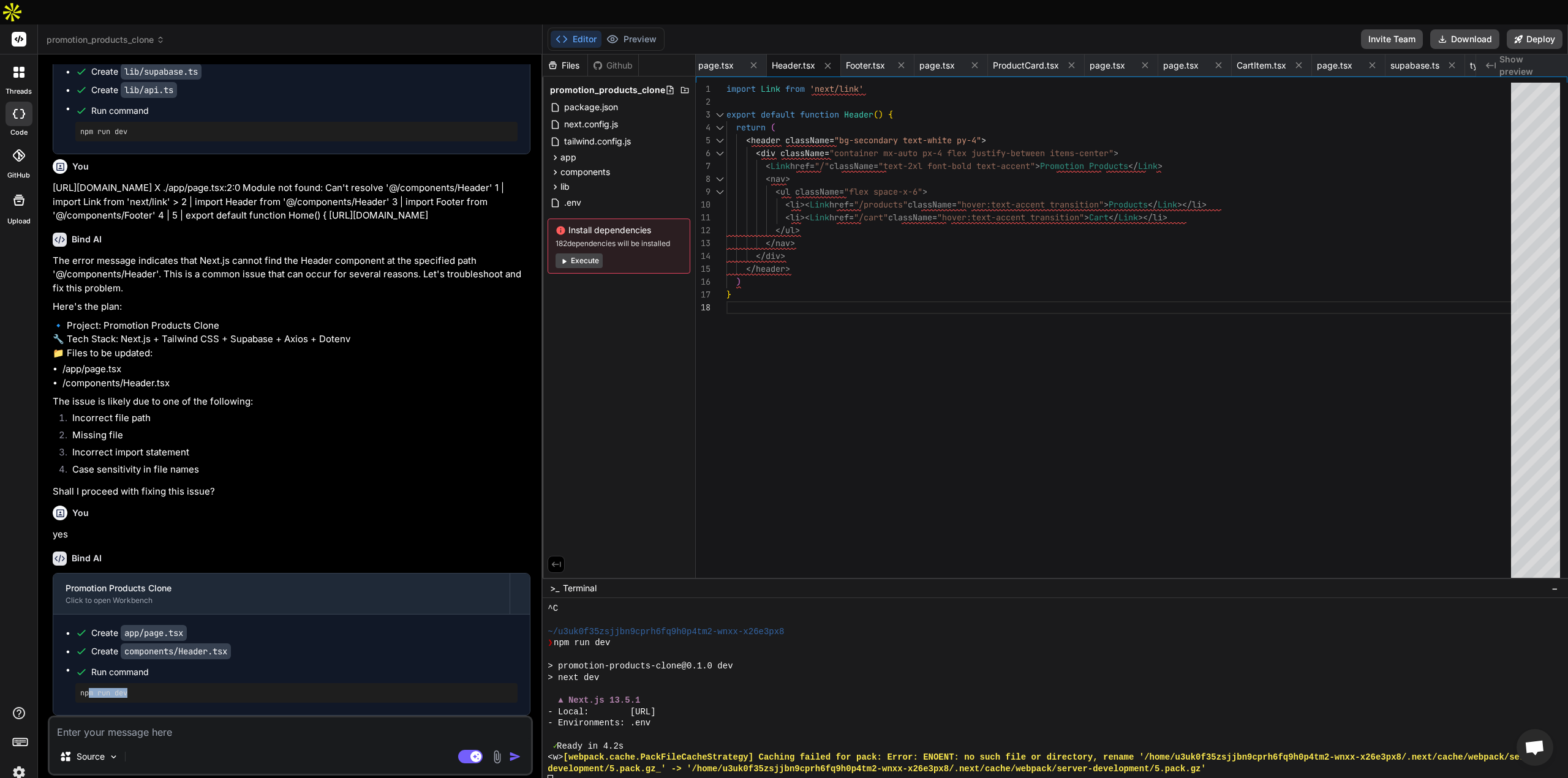
click at [90, 683] on div "npm run dev" at bounding box center [297, 693] width 443 height 20
click at [170, 683] on div "npm run dev" at bounding box center [297, 693] width 443 height 20
drag, startPoint x: 131, startPoint y: 668, endPoint x: 75, endPoint y: 669, distance: 56.0
click at [75, 669] on ul "Create app/page.tsx Create components/Header.tsx Run command npm run dev" at bounding box center [292, 665] width 452 height 76
copy pre "npm run dev"
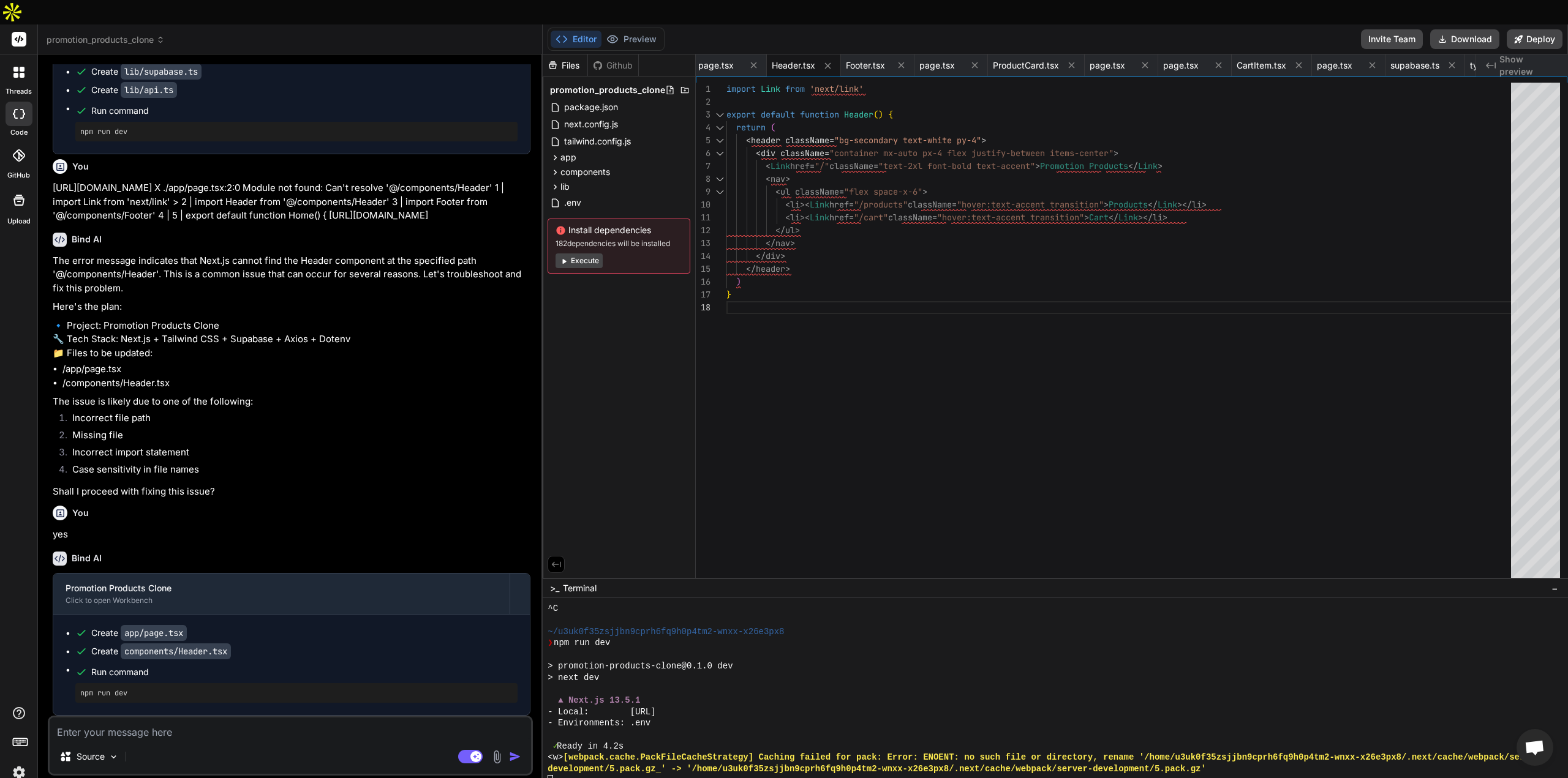
click at [590, 776] on textarea "Terminal input" at bounding box center [587, 782] width 12 height 12
click at [588, 776] on textarea "Terminal input" at bounding box center [587, 782] width 12 height 12
drag, startPoint x: 141, startPoint y: 667, endPoint x: 72, endPoint y: 669, distance: 69.0
click at [72, 669] on ul "Create app/page.tsx Create components/Header.tsx Run command npm run dev" at bounding box center [292, 665] width 452 height 76
click at [596, 765] on div at bounding box center [1055, 701] width 1026 height 205
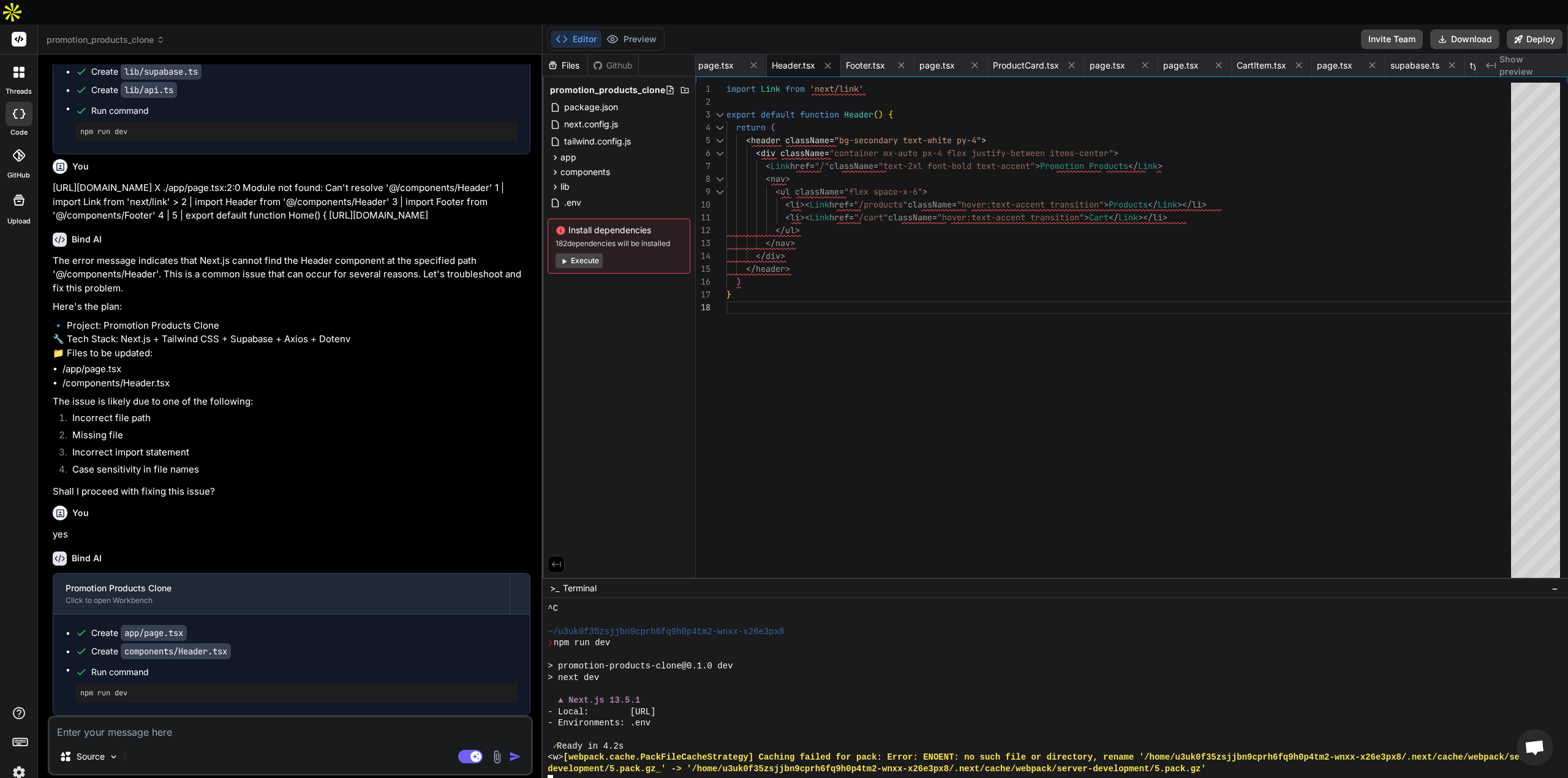
click at [570, 776] on div at bounding box center [1050, 781] width 1004 height 12
click at [740, 718] on div "- Environments: .env" at bounding box center [1050, 724] width 1004 height 12
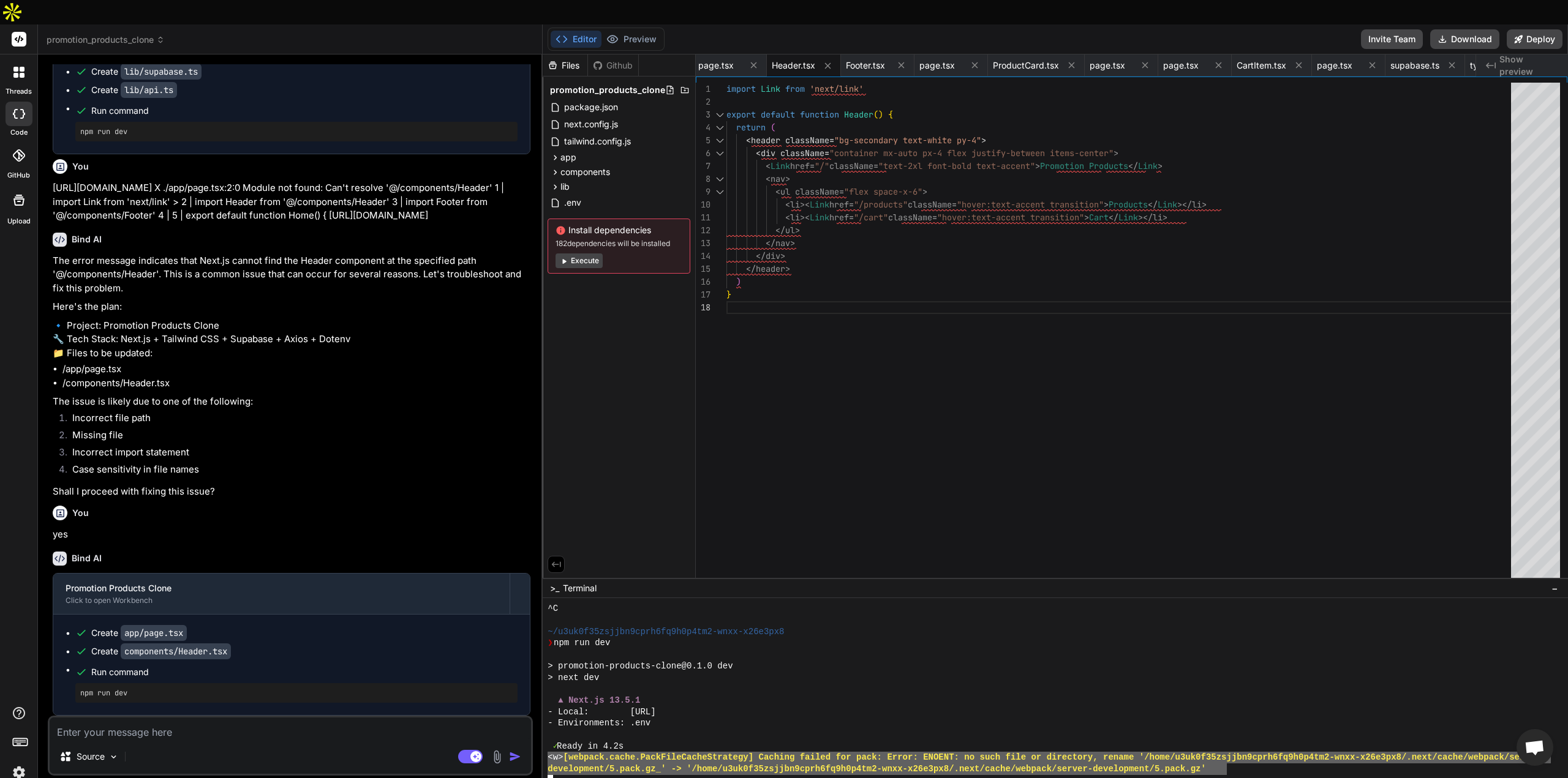
drag, startPoint x: 1215, startPoint y: 742, endPoint x: 543, endPoint y: 733, distance: 672.1
click at [543, 733] on div "\\\\\\\\\\\\\\\\\\\\\\\\\\\\\\\\ ________________________________ ^C ~/u3uk0f35…" at bounding box center [1055, 701] width 1026 height 205
drag, startPoint x: 1239, startPoint y: 743, endPoint x: 544, endPoint y: 733, distance: 695.1
click at [544, 733] on div "\\\\\\\\\\\\\\\\\\\\\\\\\\\\\\\\ ________________________________ ^C ~/u3uk0f35…" at bounding box center [1055, 701] width 1026 height 205
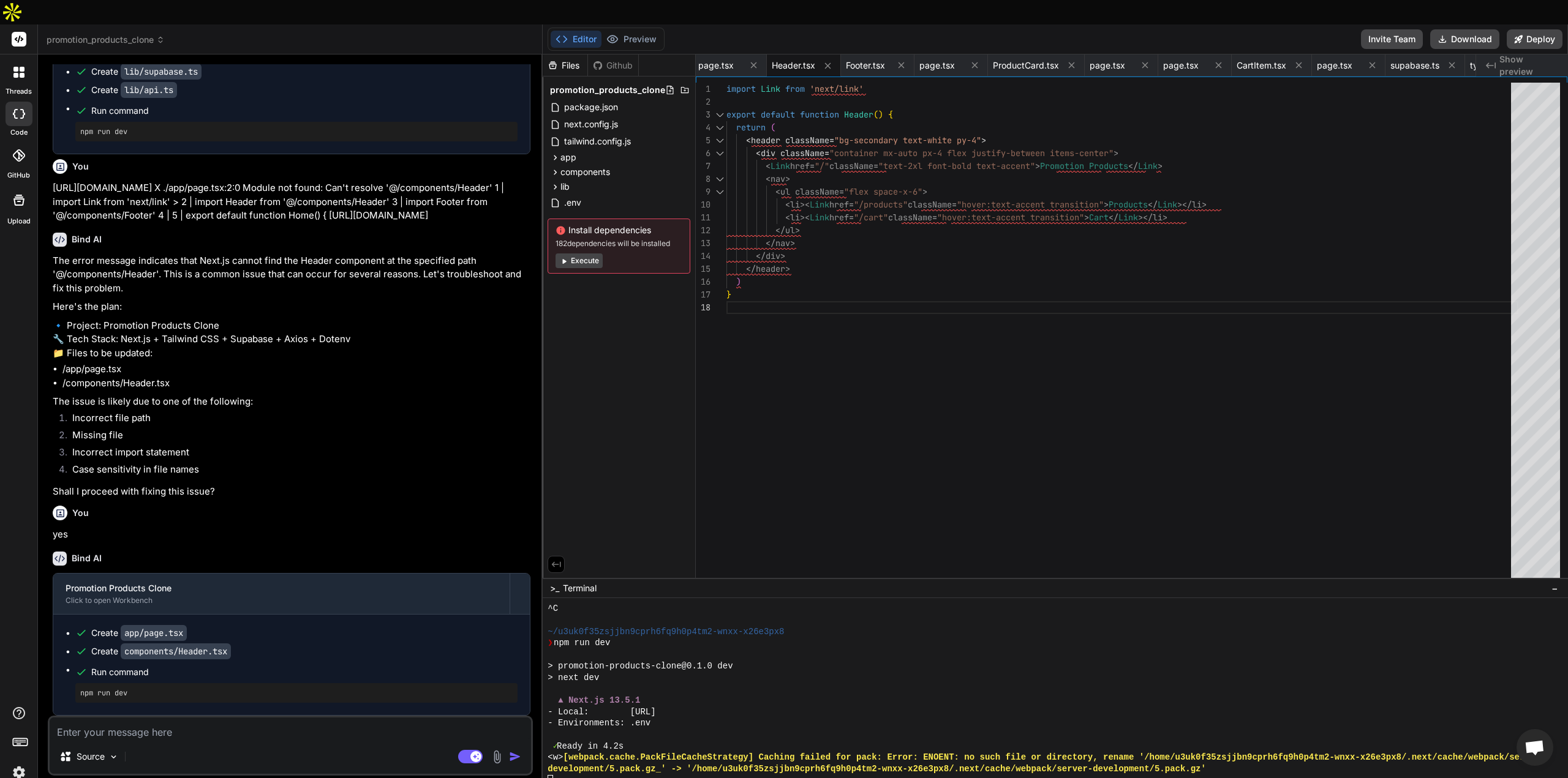
click at [141, 718] on textarea at bounding box center [290, 729] width 481 height 22
paste textarea "npm run dev"
drag, startPoint x: 135, startPoint y: 712, endPoint x: 9, endPoint y: 704, distance: 126.3
click at [9, 704] on div "threads code GitHub Upload promotion_products_clone Created with Pixso. Bind AI…" at bounding box center [784, 414] width 1568 height 778
click at [618, 776] on div at bounding box center [1050, 781] width 1004 height 12
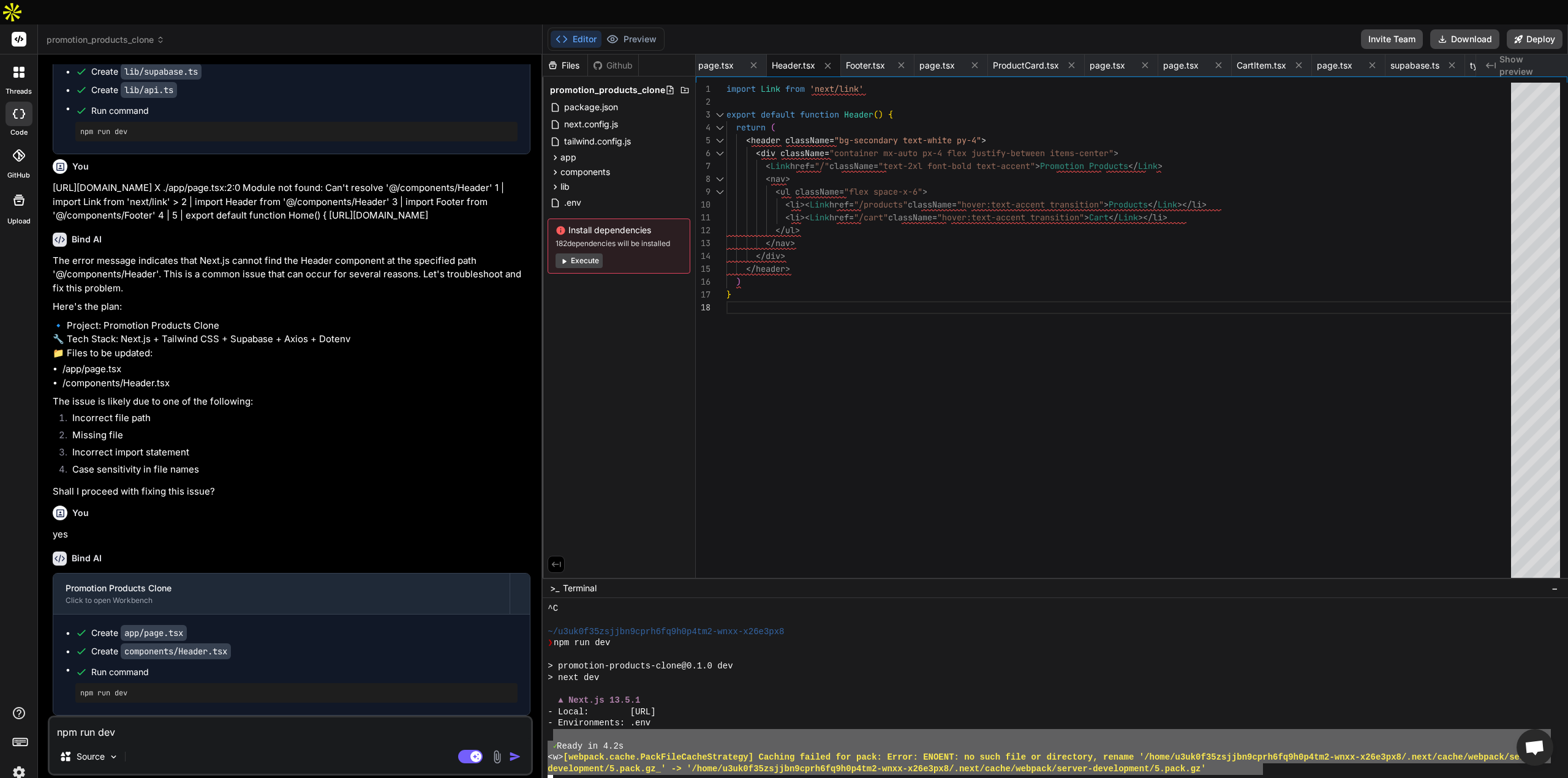
drag, startPoint x: 1258, startPoint y: 749, endPoint x: 555, endPoint y: 711, distance: 704.0
click at [555, 711] on div "^C ~/u3uk0f35zsjjbn9cprh6fq9h0p4tm2-wnxx-x26e3px8 ❯ npm run dev > promotion-pro…" at bounding box center [1050, 694] width 1004 height 183
click at [797, 59] on span "Header.tsx" at bounding box center [793, 65] width 44 height 12
click at [786, 59] on span "Header.tsx" at bounding box center [793, 65] width 44 height 12
drag, startPoint x: 1091, startPoint y: 614, endPoint x: 1121, endPoint y: 632, distance: 35.0
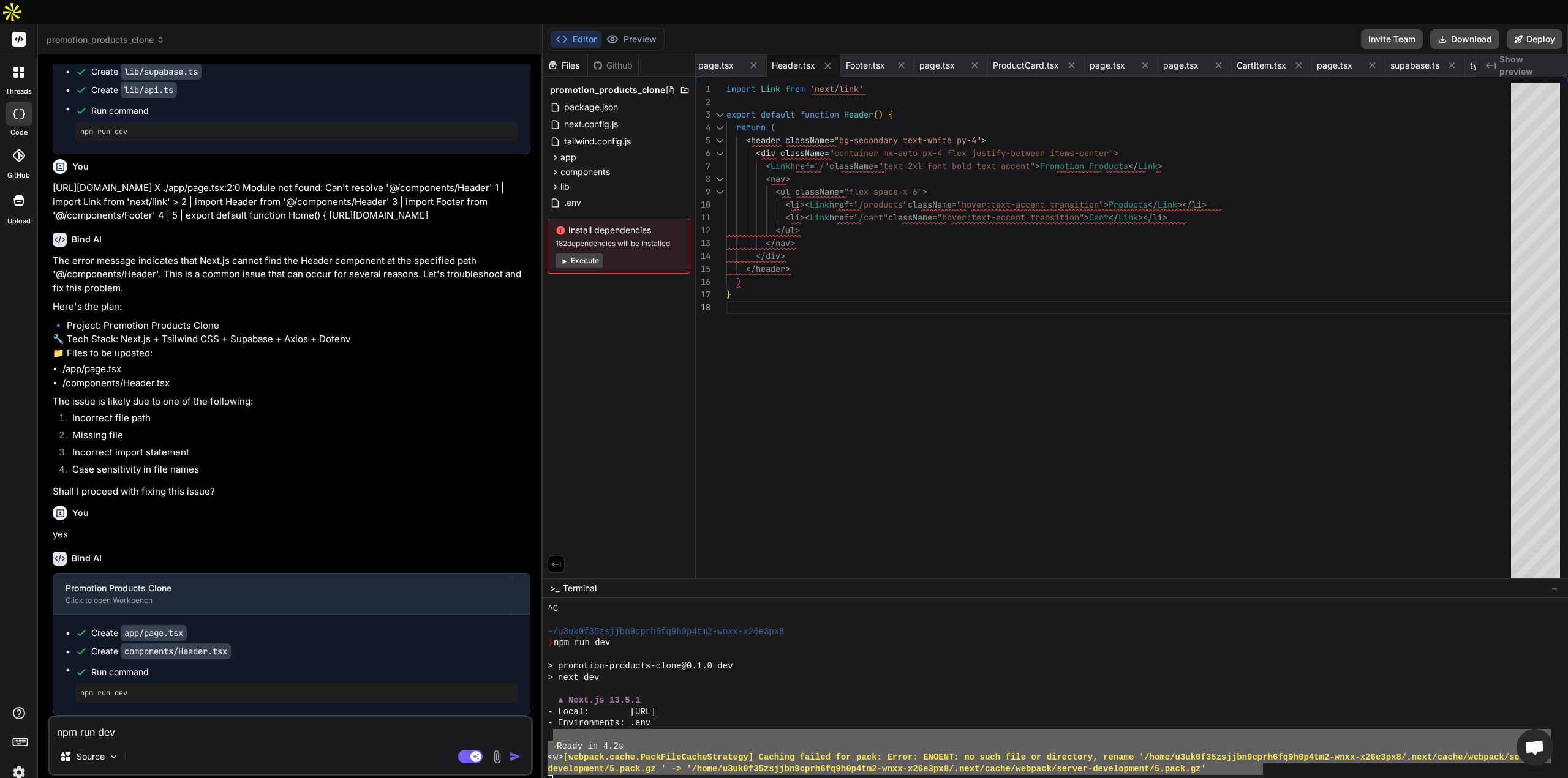
click at [1091, 637] on div "❯ npm run dev" at bounding box center [1050, 643] width 1004 height 12
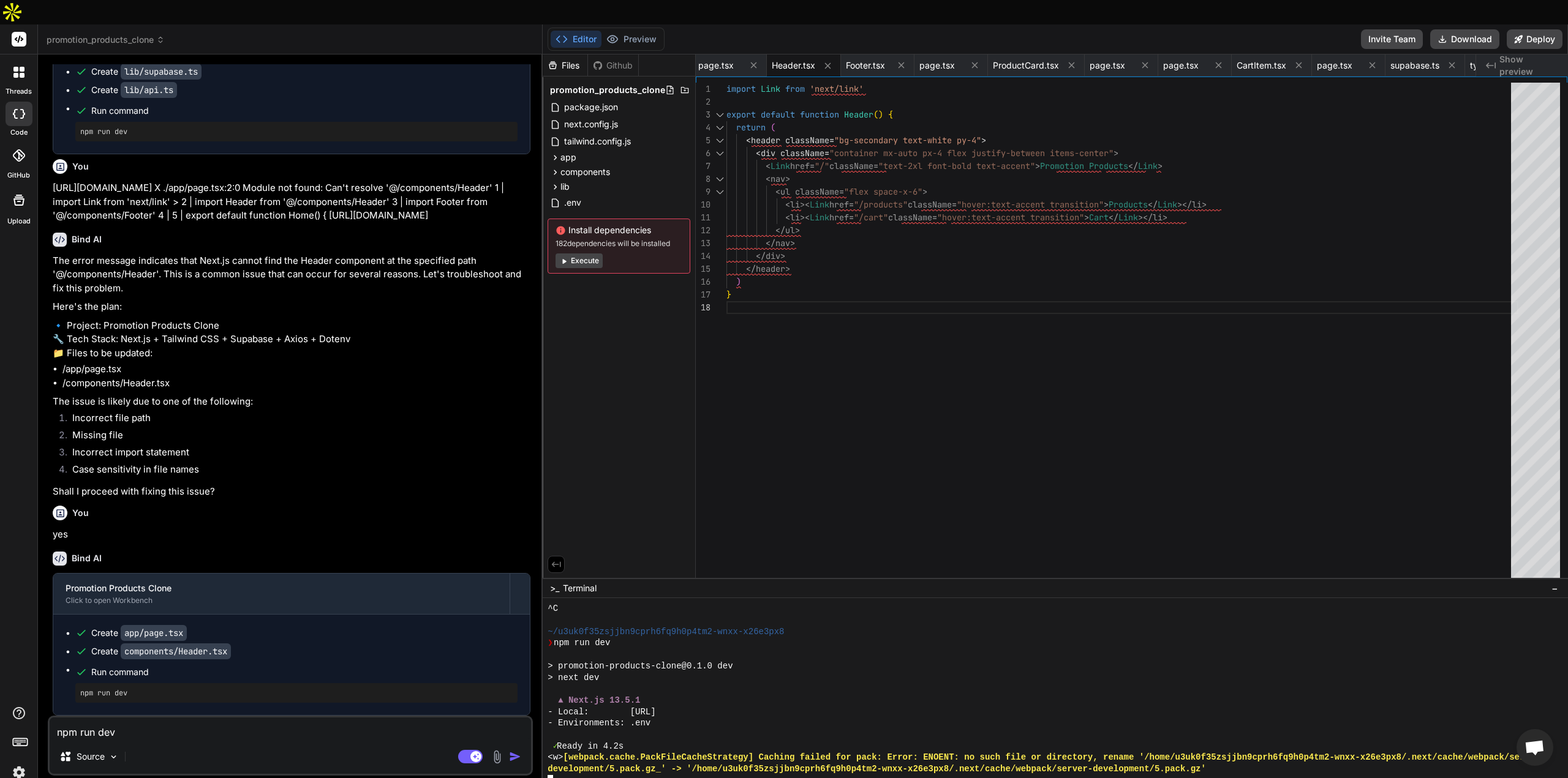
click at [1241, 776] on div at bounding box center [1050, 781] width 1004 height 12
click at [1548, 736] on span "Open chat" at bounding box center [1535, 748] width 37 height 37
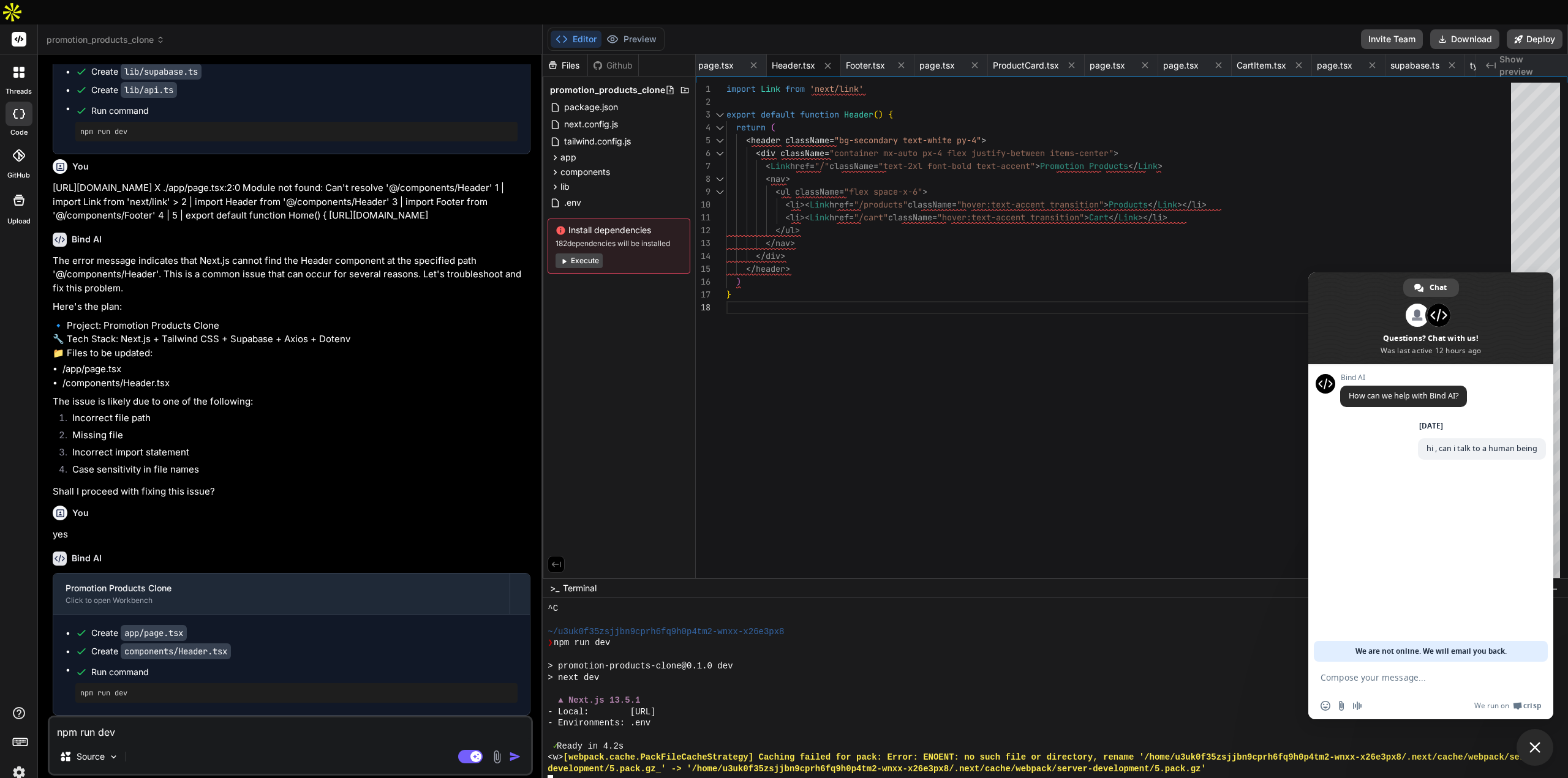
drag, startPoint x: 1442, startPoint y: 759, endPoint x: 1474, endPoint y: 754, distance: 32.4
click at [1450, 776] on div at bounding box center [1050, 781] width 1004 height 12
click at [1538, 749] on span "Close chat" at bounding box center [1534, 747] width 11 height 11
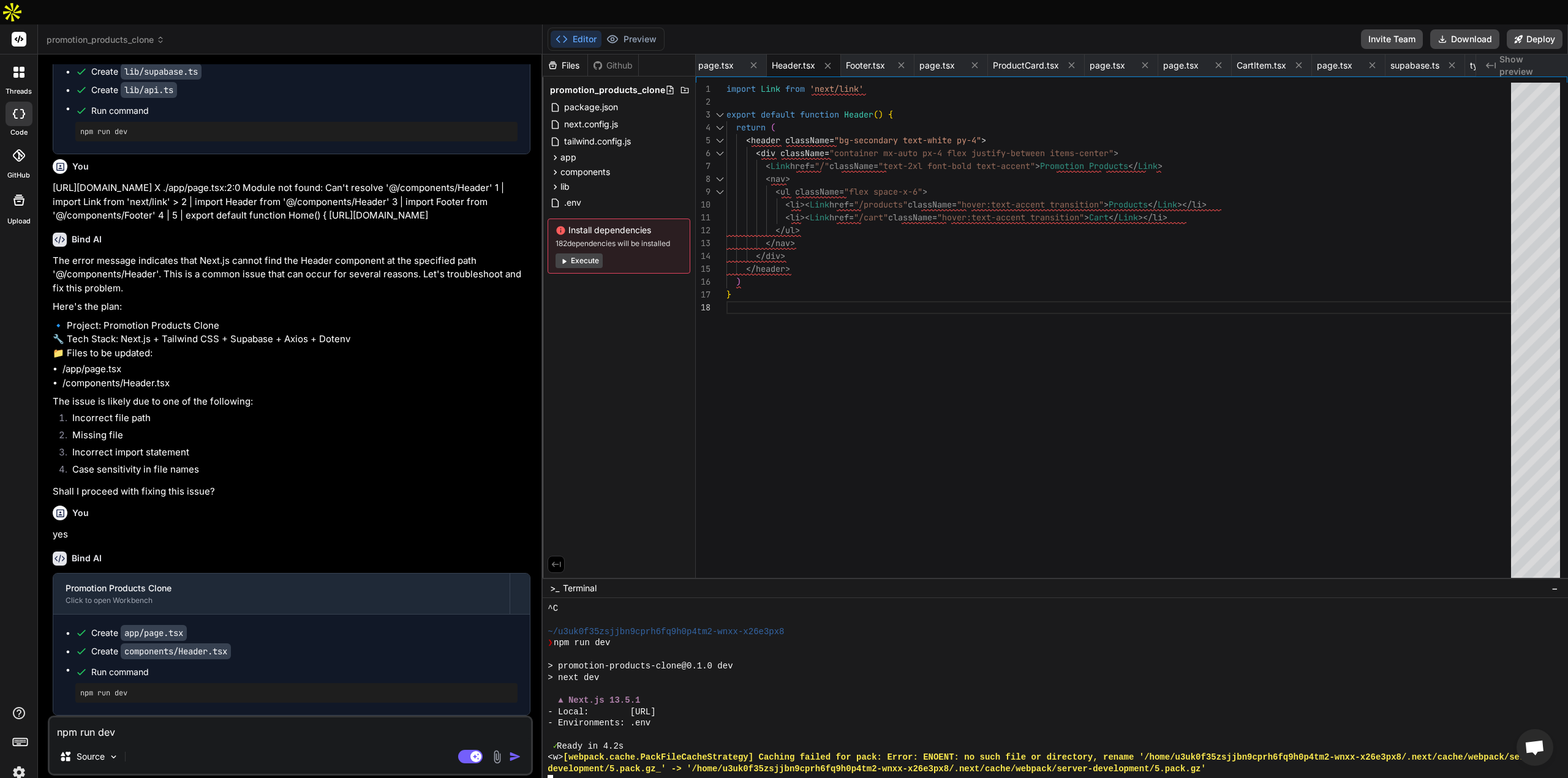
click at [1042, 776] on div at bounding box center [1050, 781] width 1004 height 12
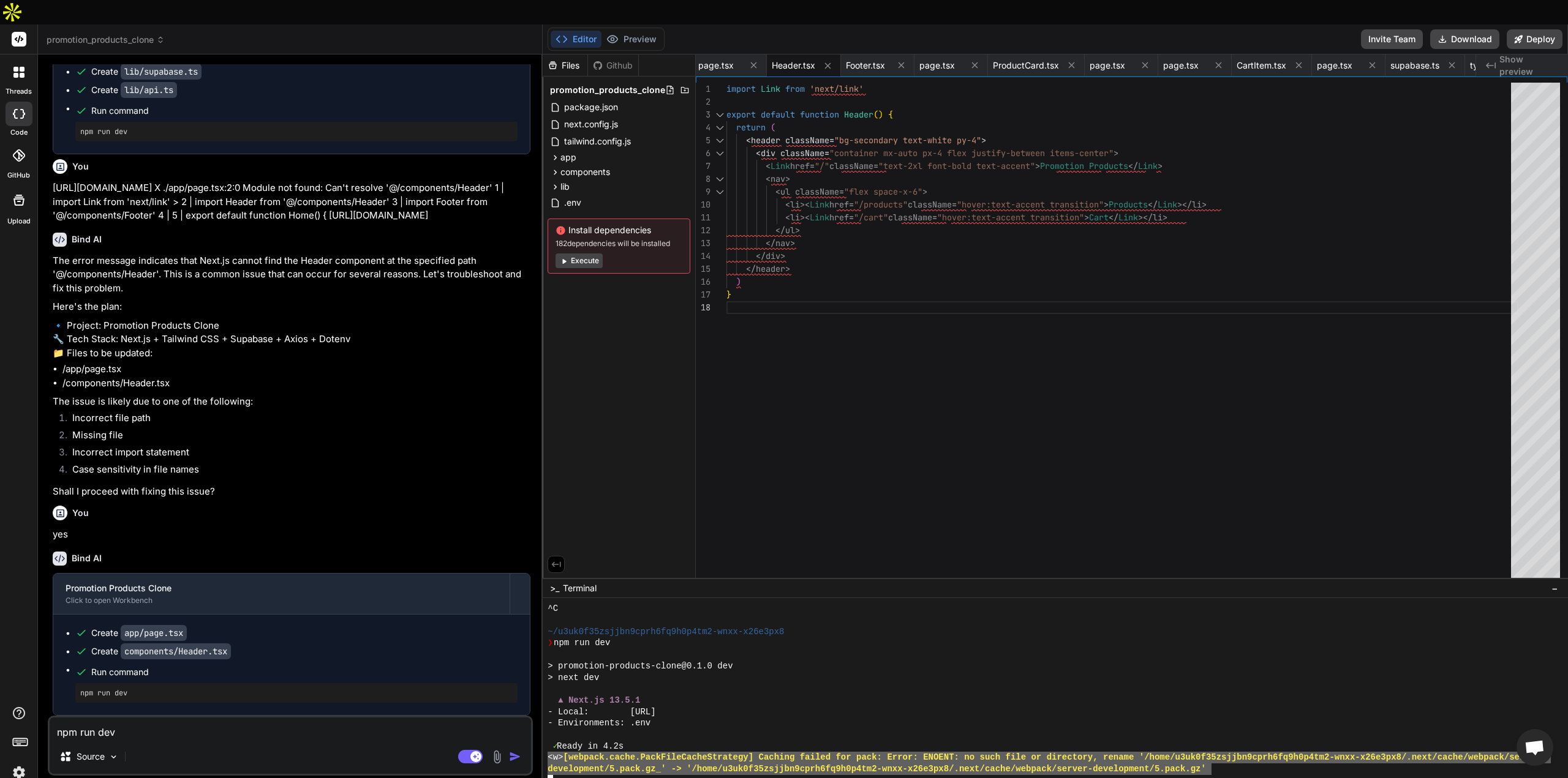
drag, startPoint x: 1209, startPoint y: 742, endPoint x: 545, endPoint y: 732, distance: 664.1
click at [545, 732] on div "\\\\\\\\\\\\\\\\\\\\\\\\\\\\\\\\ ________________________________ ^C ~/u3uk0f35…" at bounding box center [1055, 701] width 1026 height 205
drag, startPoint x: 125, startPoint y: 712, endPoint x: 23, endPoint y: 705, distance: 102.2
click at [23, 705] on div "threads code GitHub Upload promotion_products_clone Created with Pixso. Bind AI…" at bounding box center [784, 414] width 1568 height 778
paste textarea "<w> [webpack.cache.PackFileCacheStrategy] Caching failed for pack: Error: ENOEN…"
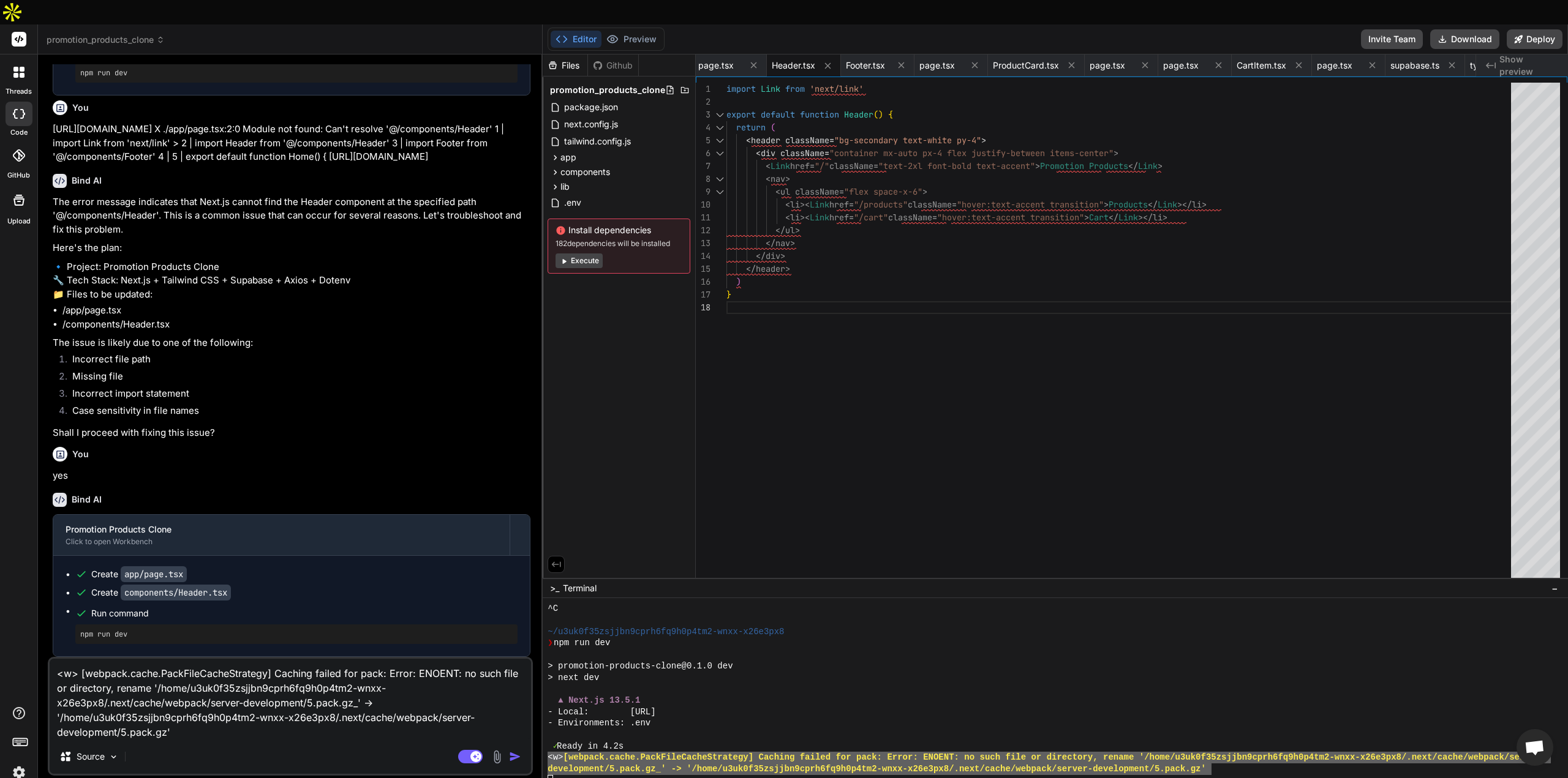
click at [511, 751] on img "button" at bounding box center [515, 757] width 12 height 12
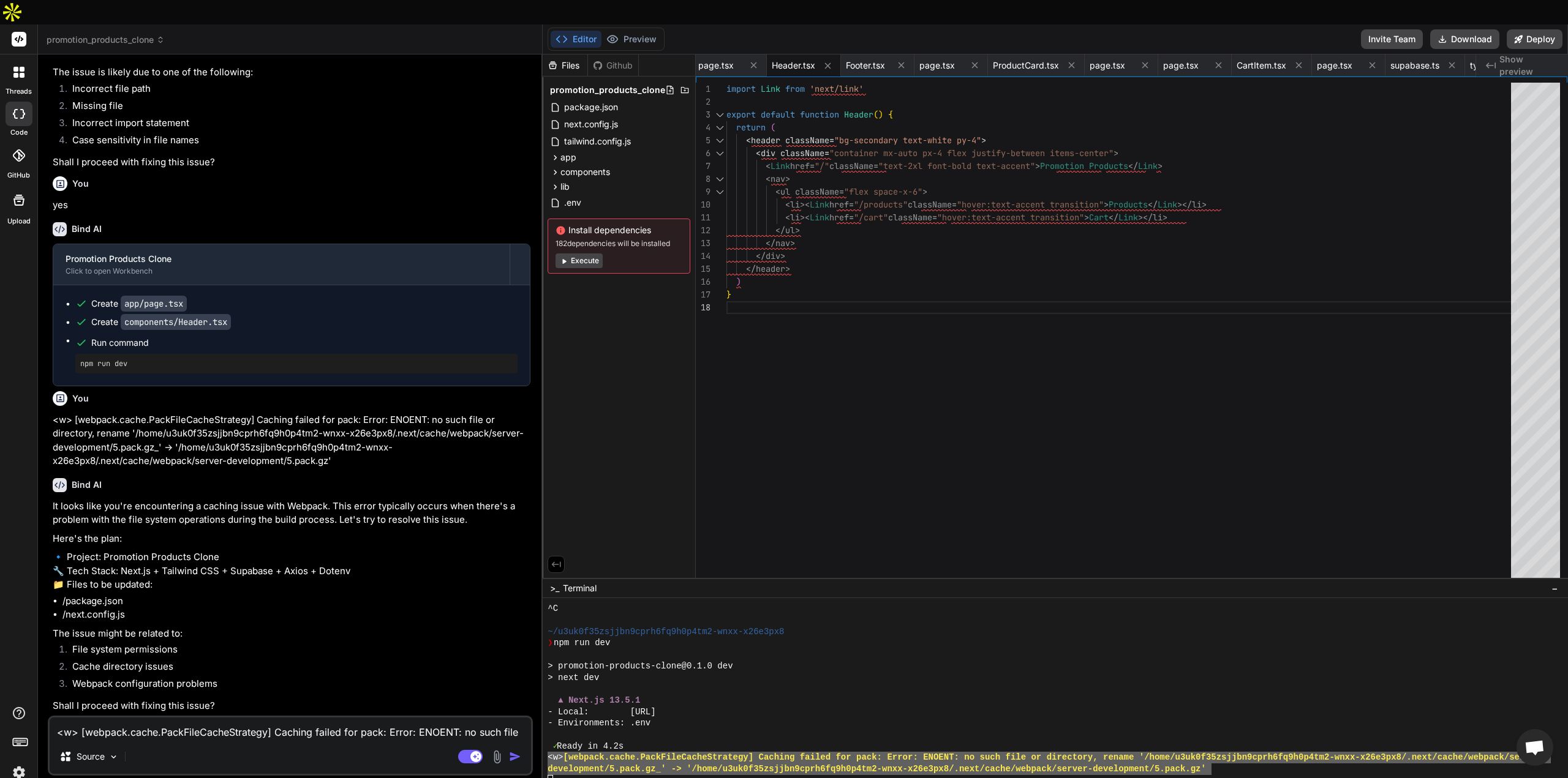
scroll to position [4531, 0]
click at [419, 557] on p "🔹 Project: Promotion Products Clone 🔧 Tech Stack: Next.js + Tailwind CSS + Supa…" at bounding box center [291, 571] width 478 height 42
click at [233, 718] on textarea "<w> [webpack.cache.PackFileCacheStrategy] Caching failed for pack: Error: ENOEN…" at bounding box center [290, 729] width 481 height 22
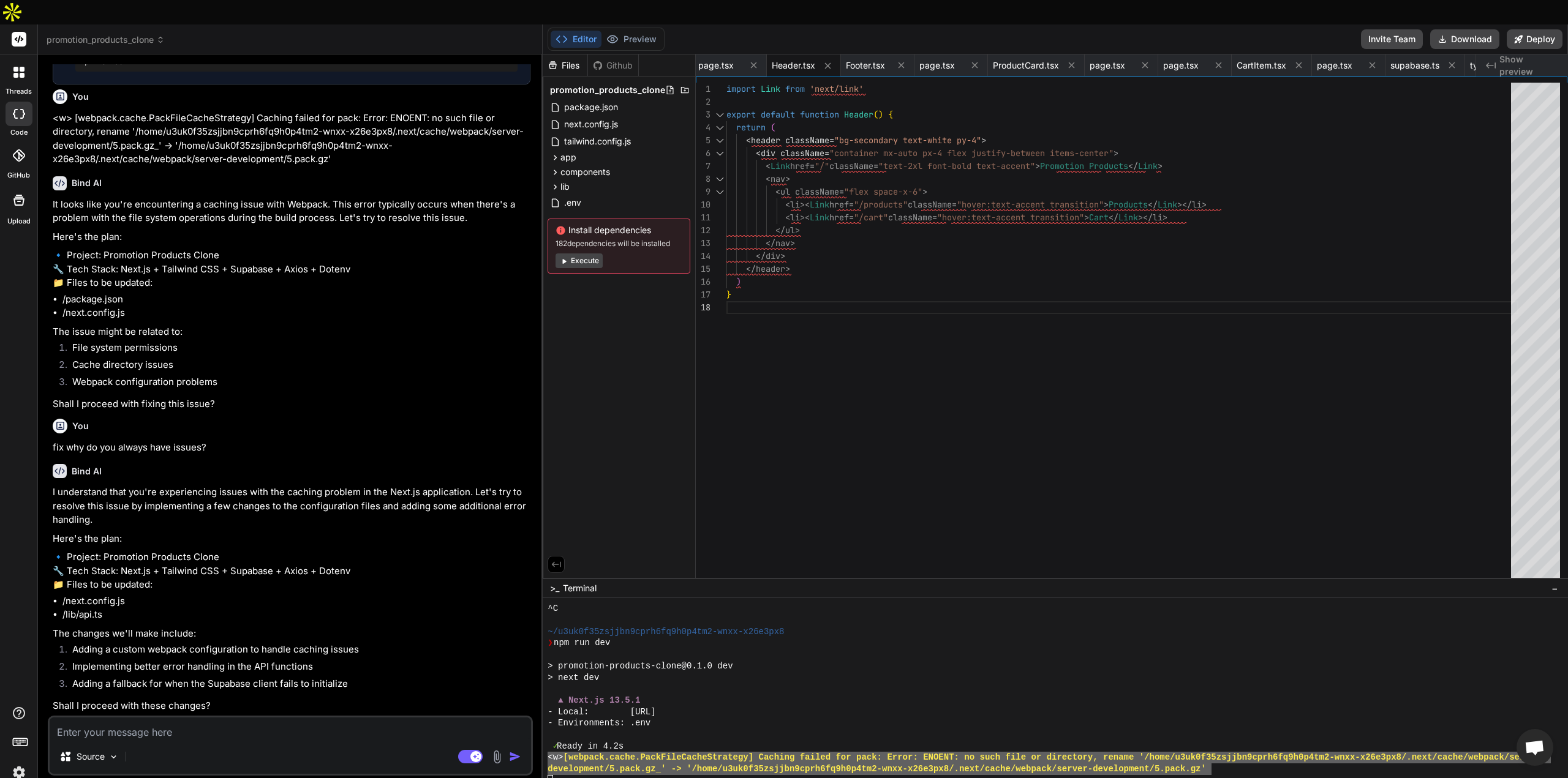
scroll to position [4833, 0]
click at [227, 718] on textarea at bounding box center [290, 729] width 481 height 22
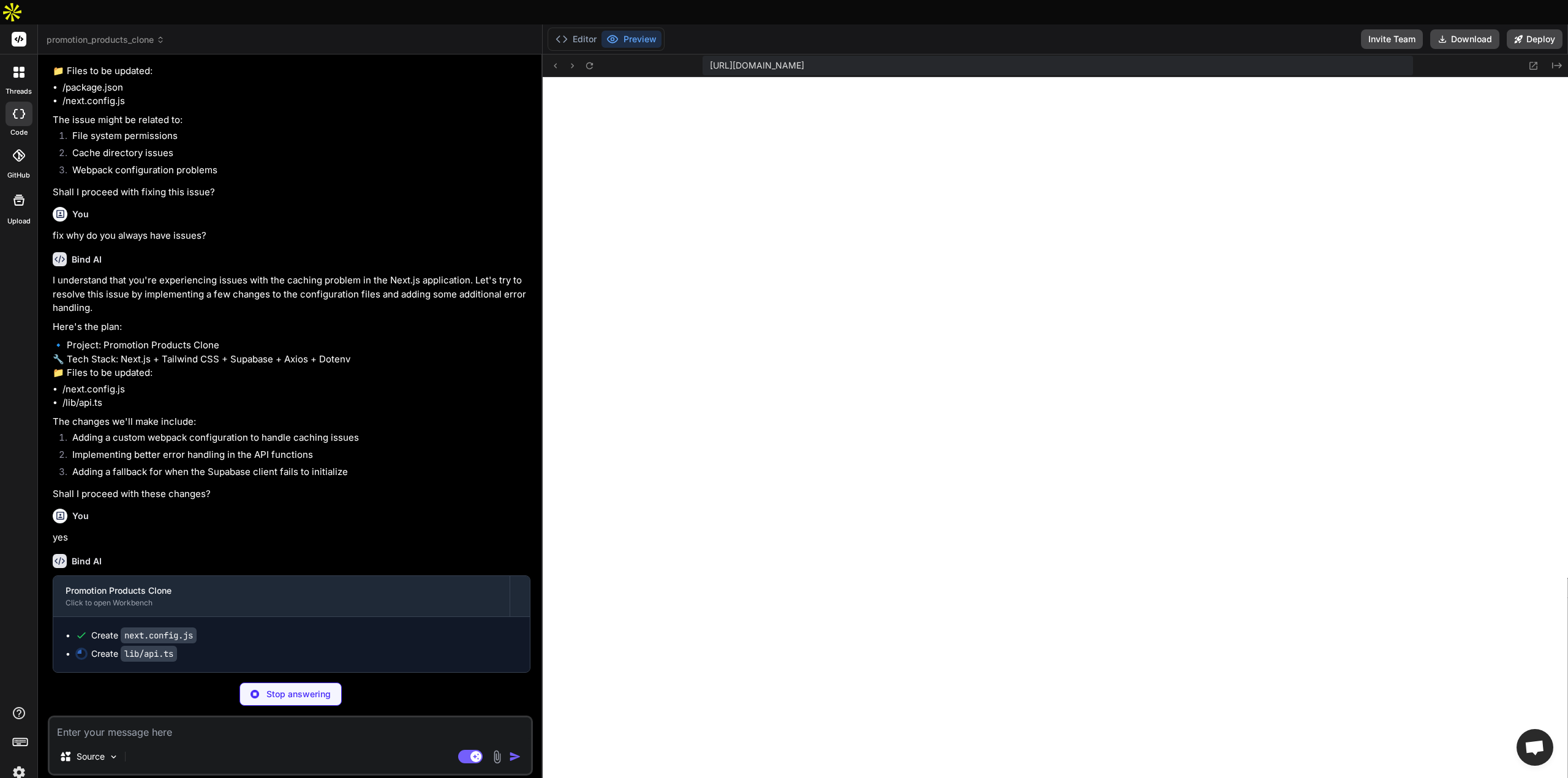
scroll to position [5898, 0]
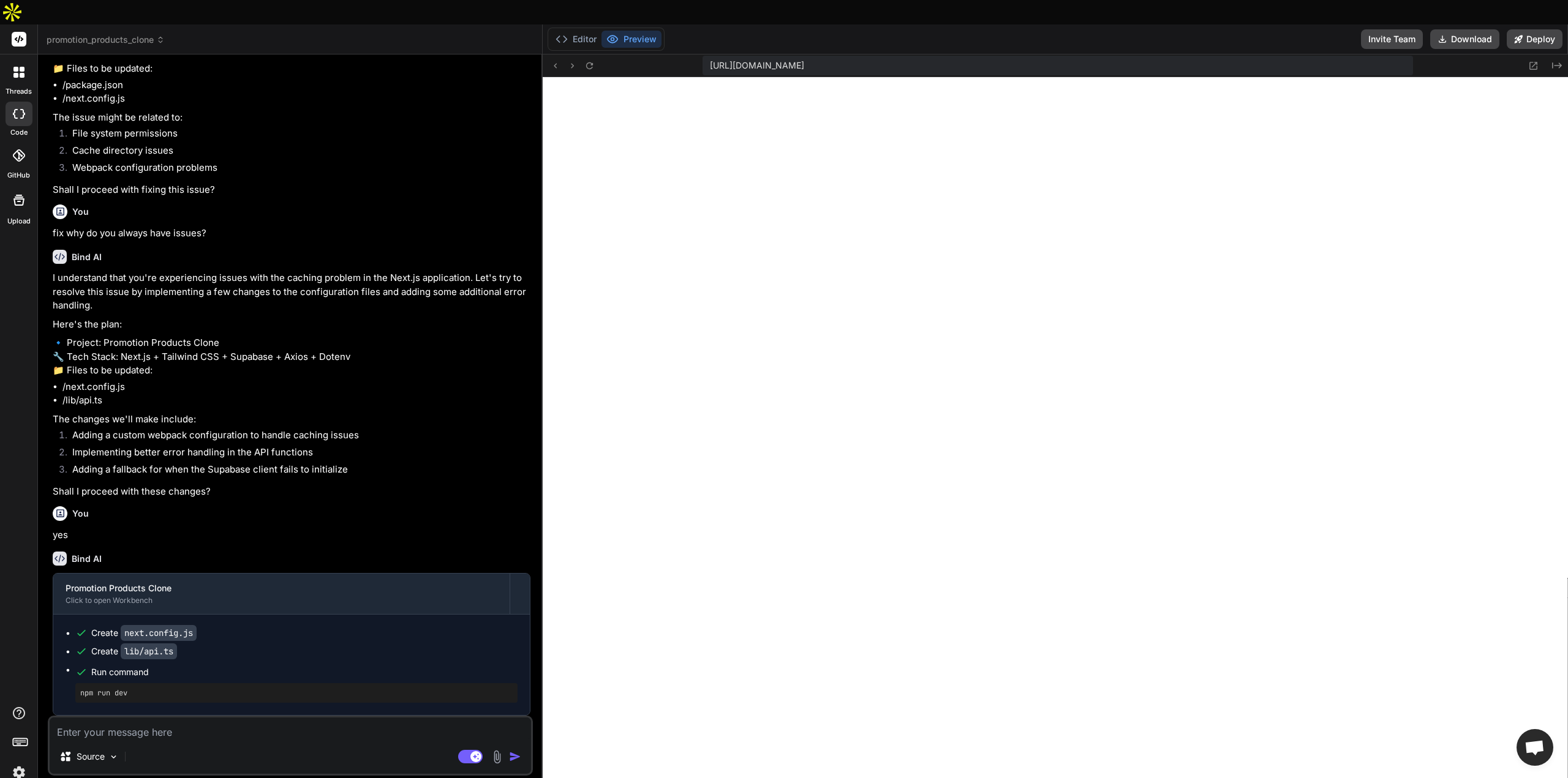
click at [443, 377] on p "🔹 Project: Promotion Products Clone 🔧 Tech Stack: Next.js + Tailwind CSS + Supa…" at bounding box center [291, 357] width 478 height 42
drag, startPoint x: 596, startPoint y: 18, endPoint x: 589, endPoint y: 15, distance: 7.6
click at [594, 30] on button "Editor" at bounding box center [576, 39] width 51 height 17
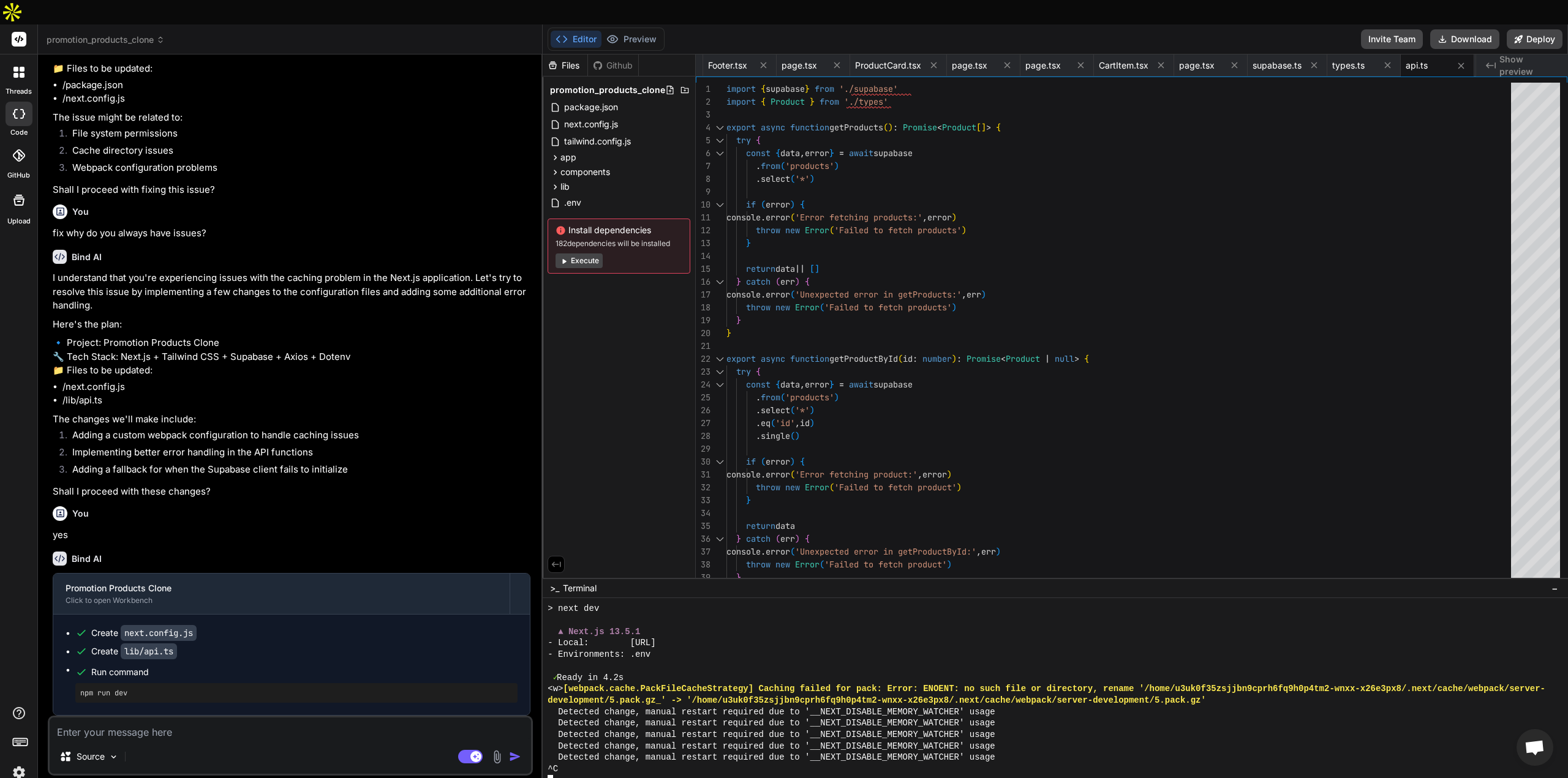
click at [587, 776] on div at bounding box center [1050, 781] width 1004 height 12
drag, startPoint x: 133, startPoint y: 668, endPoint x: 76, endPoint y: 665, distance: 57.1
click at [76, 683] on div "npm run dev" at bounding box center [297, 693] width 443 height 20
copy pre "npm run dev"
click at [625, 776] on div at bounding box center [1050, 781] width 1004 height 12
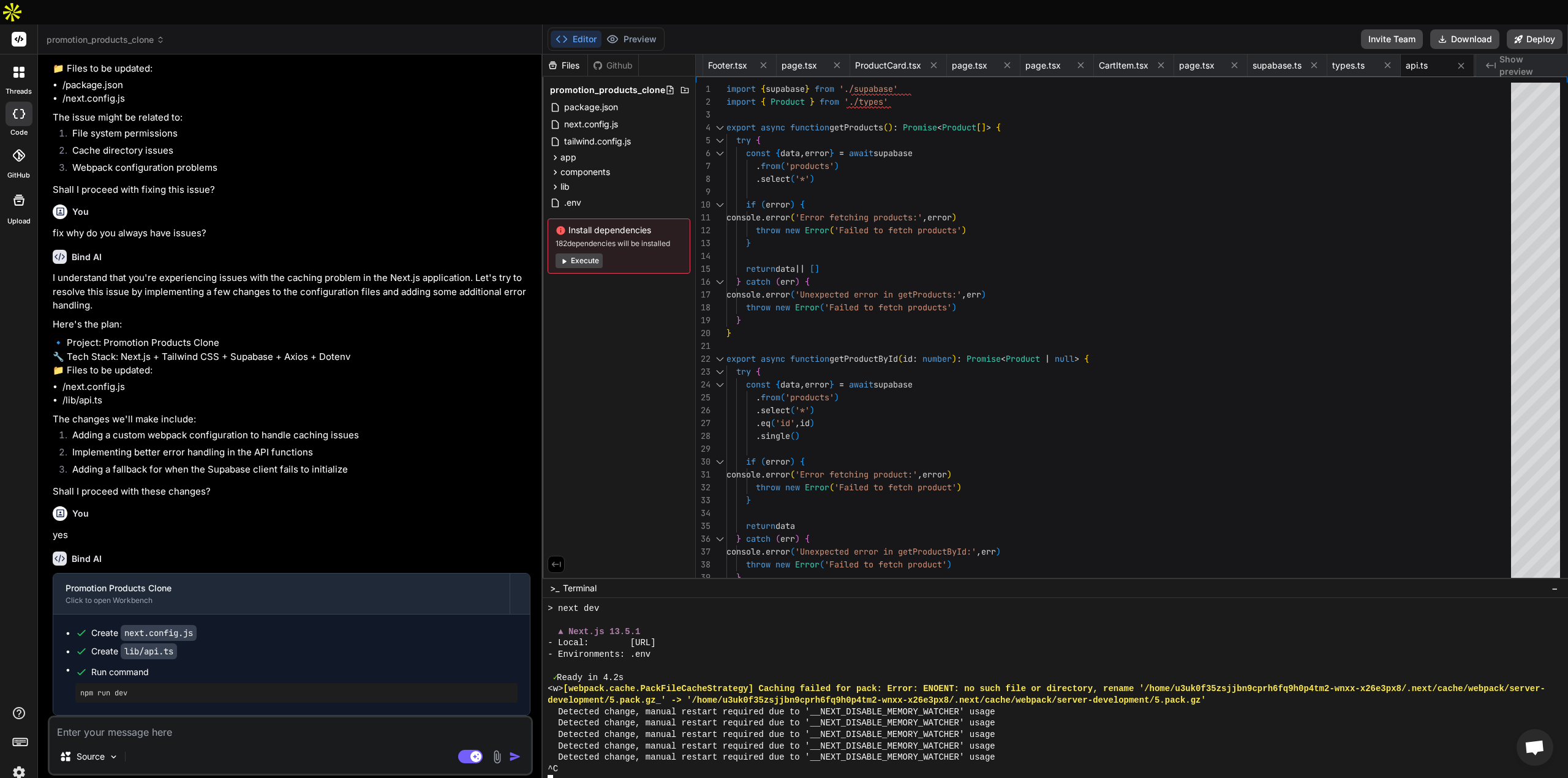
click at [587, 766] on div at bounding box center [1055, 701] width 1026 height 205
drag, startPoint x: 128, startPoint y: 668, endPoint x: 57, endPoint y: 668, distance: 71.0
click at [57, 668] on div "Create next.config.js Create lib/api.ts Run command npm run dev" at bounding box center [291, 665] width 476 height 100
copy pre "npm run dev"
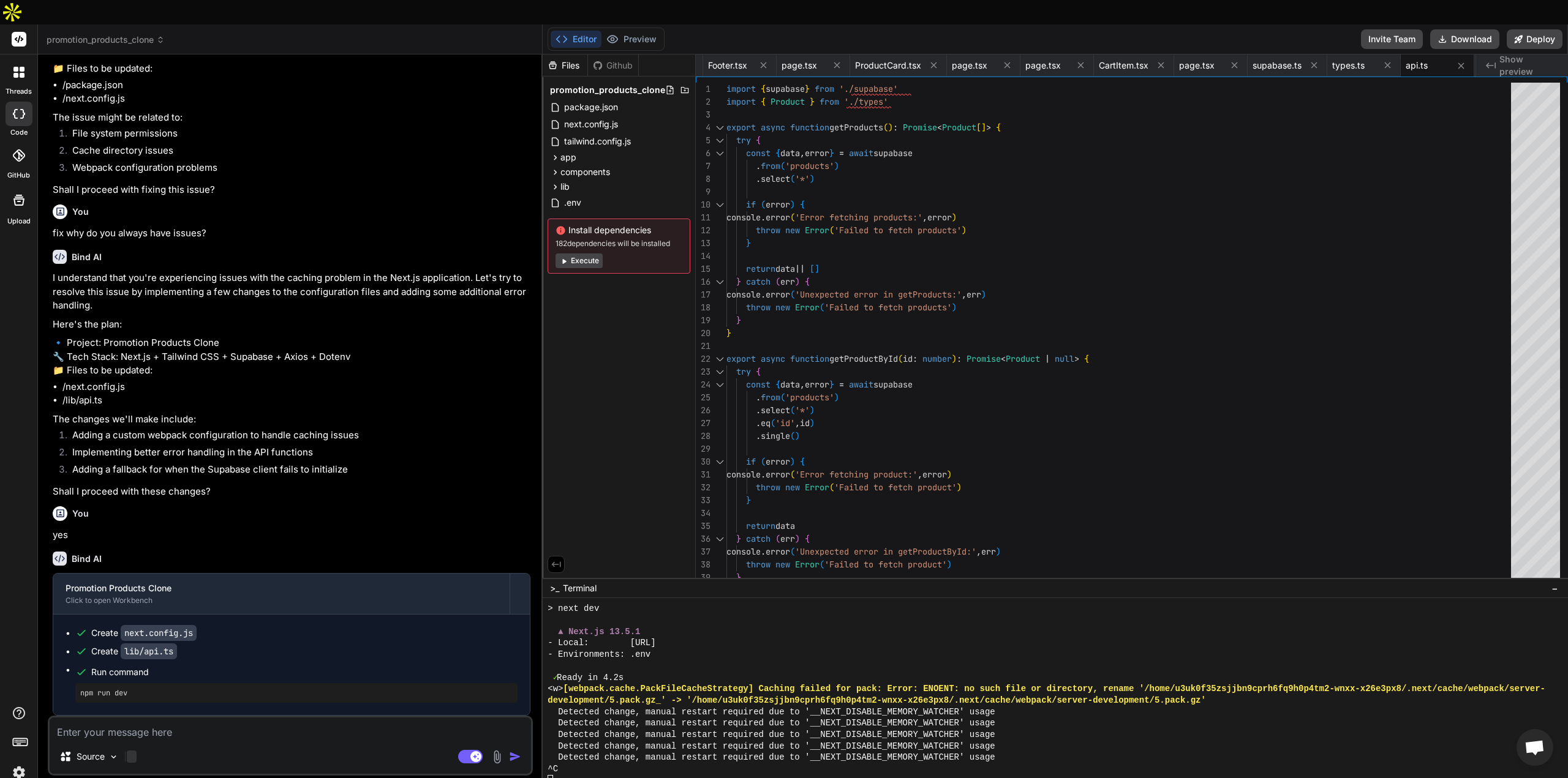
click at [133, 751] on div at bounding box center [132, 757] width 10 height 12
click at [123, 718] on textarea at bounding box center [290, 729] width 481 height 22
paste textarea "npm run dev"
click at [591, 764] on div at bounding box center [1055, 701] width 1026 height 205
click at [569, 776] on div at bounding box center [1050, 781] width 1004 height 12
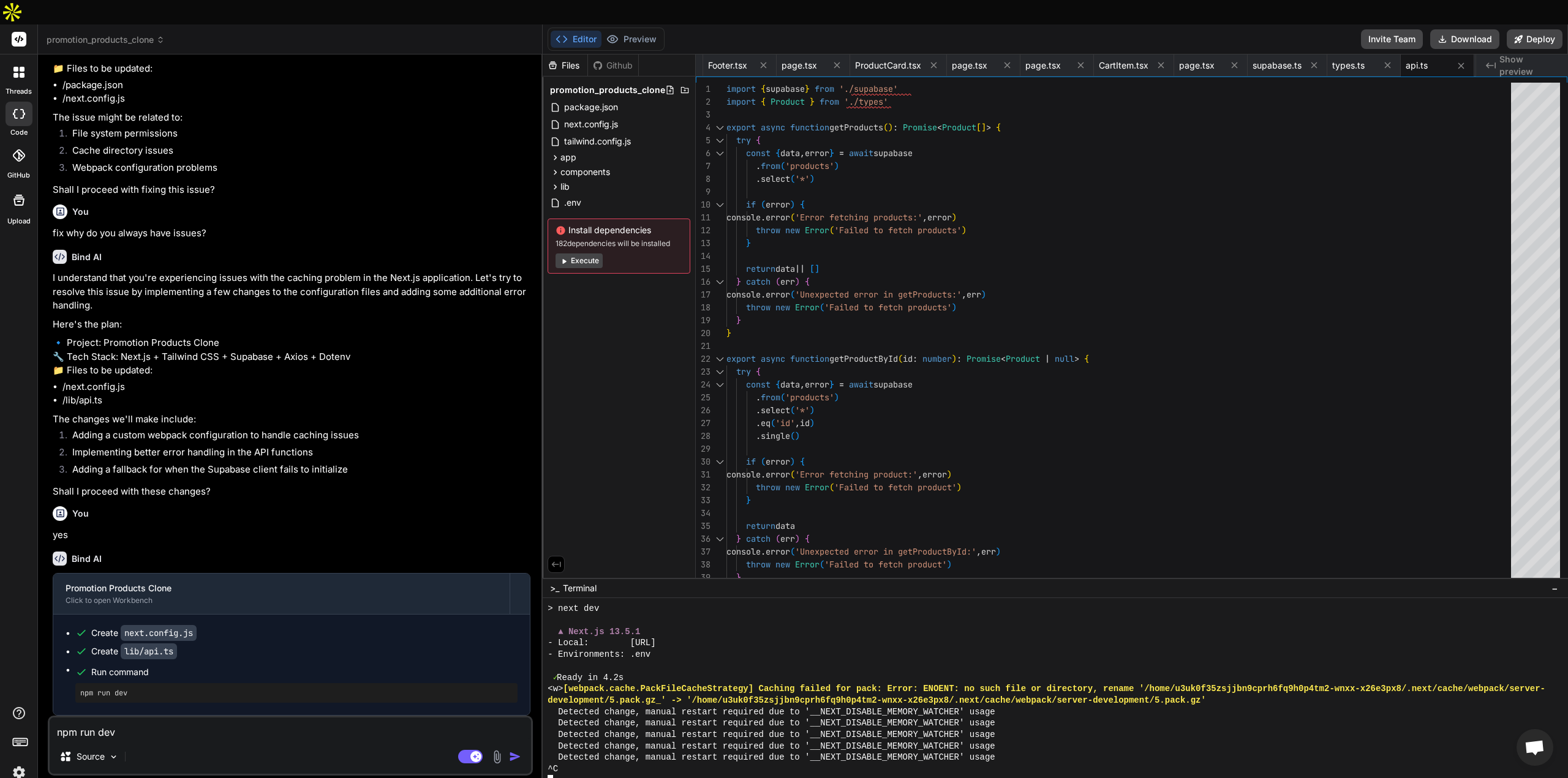
click at [566, 776] on div at bounding box center [1050, 781] width 1004 height 12
click at [578, 772] on textarea "Terminal input" at bounding box center [584, 778] width 12 height 12
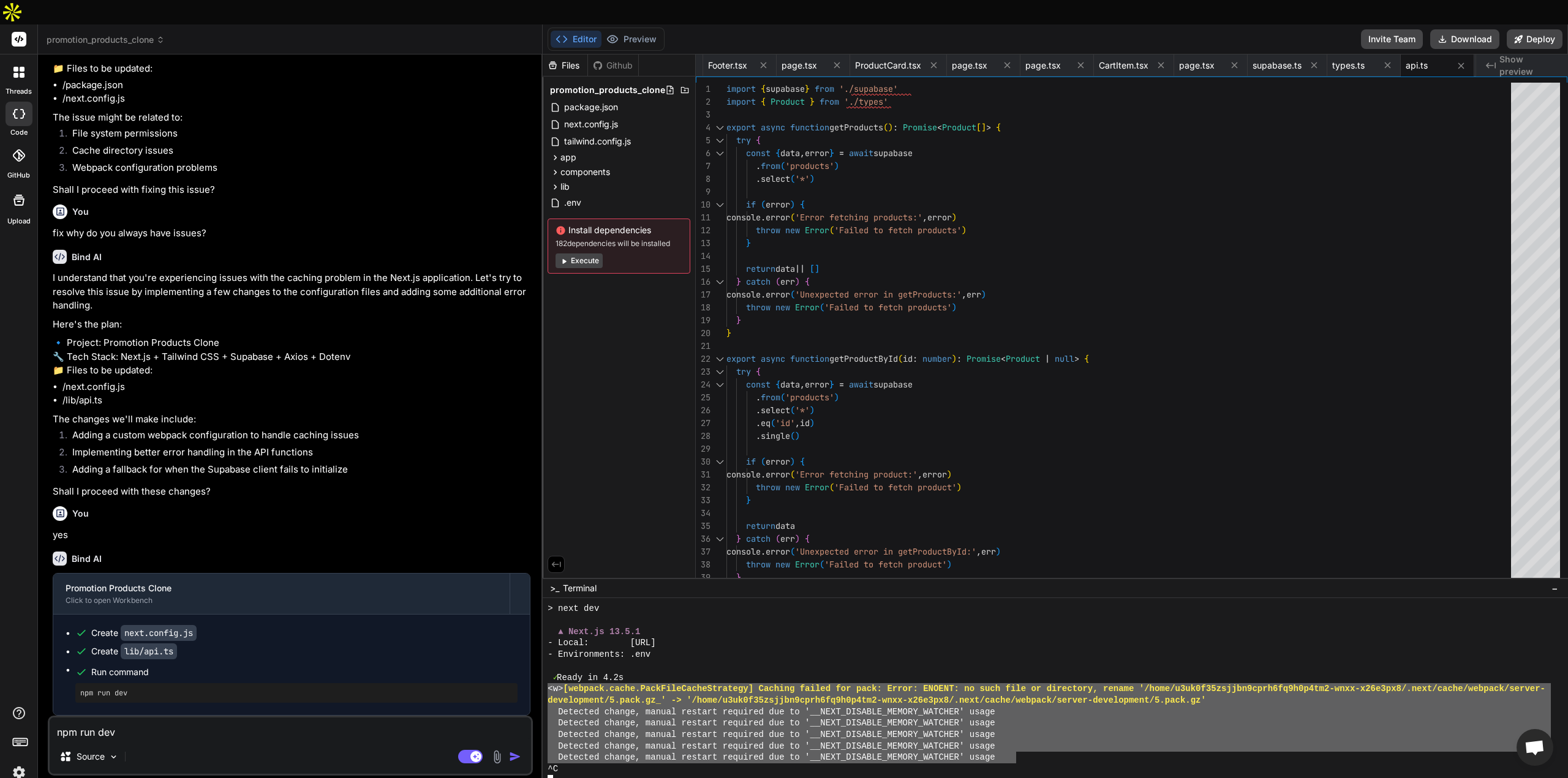
drag, startPoint x: 1017, startPoint y: 733, endPoint x: 534, endPoint y: 663, distance: 488.0
click at [534, 663] on div "promotion_products_clone Created with Pixso. Bind AI Web Search Created with Pi…" at bounding box center [803, 414] width 1530 height 778
drag, startPoint x: 151, startPoint y: 710, endPoint x: 15, endPoint y: 702, distance: 136.2
click at [15, 702] on div "threads code GitHub Upload promotion_products_clone Created with Pixso. Bind AI…" at bounding box center [784, 414] width 1568 height 778
paste textarea "<w> [webpack.cache.PackFileCacheStrategy] Caching failed for pack: Error: ENOEN…"
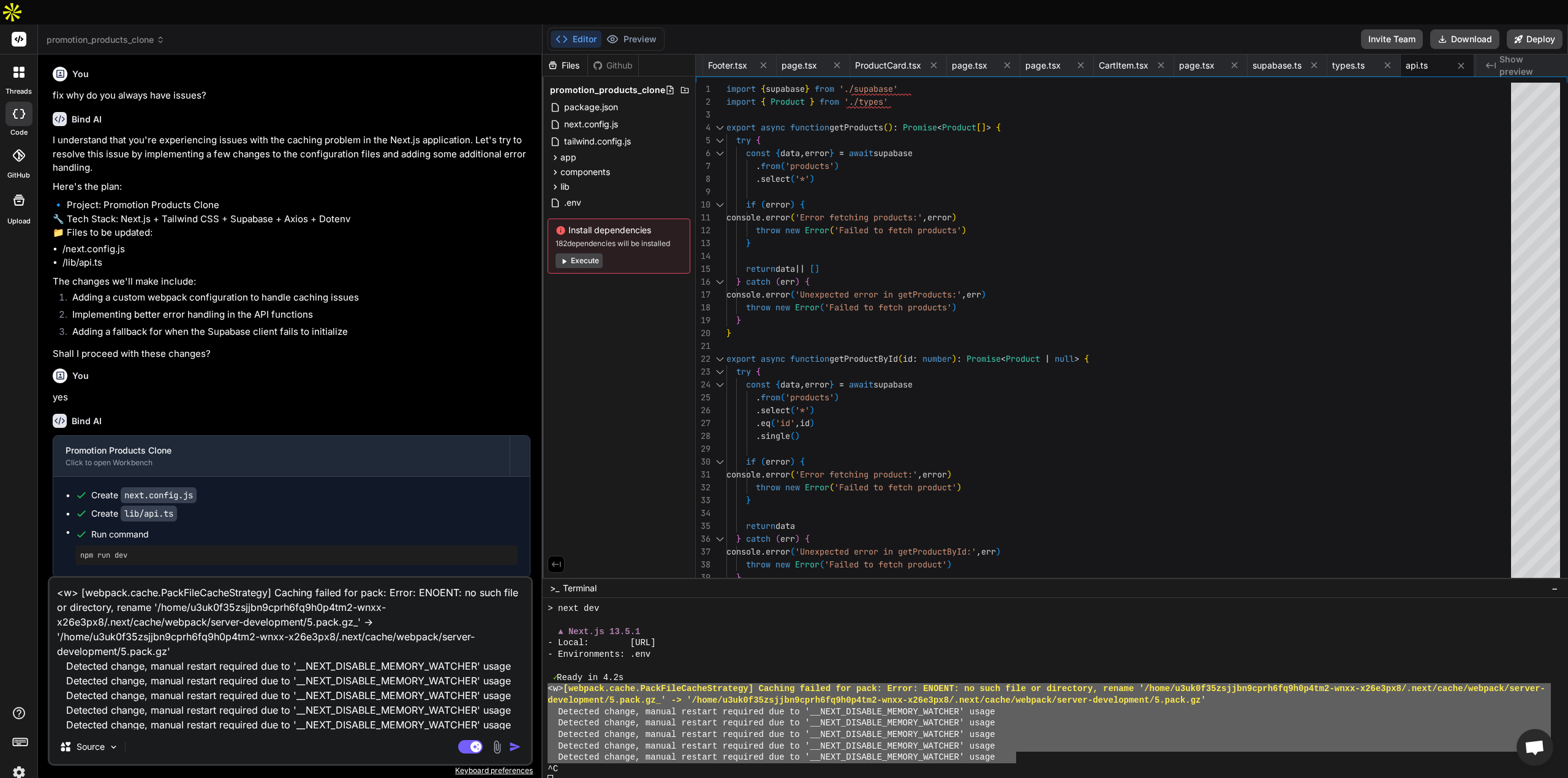
scroll to position [1, 0]
click at [518, 741] on img "button" at bounding box center [515, 747] width 12 height 12
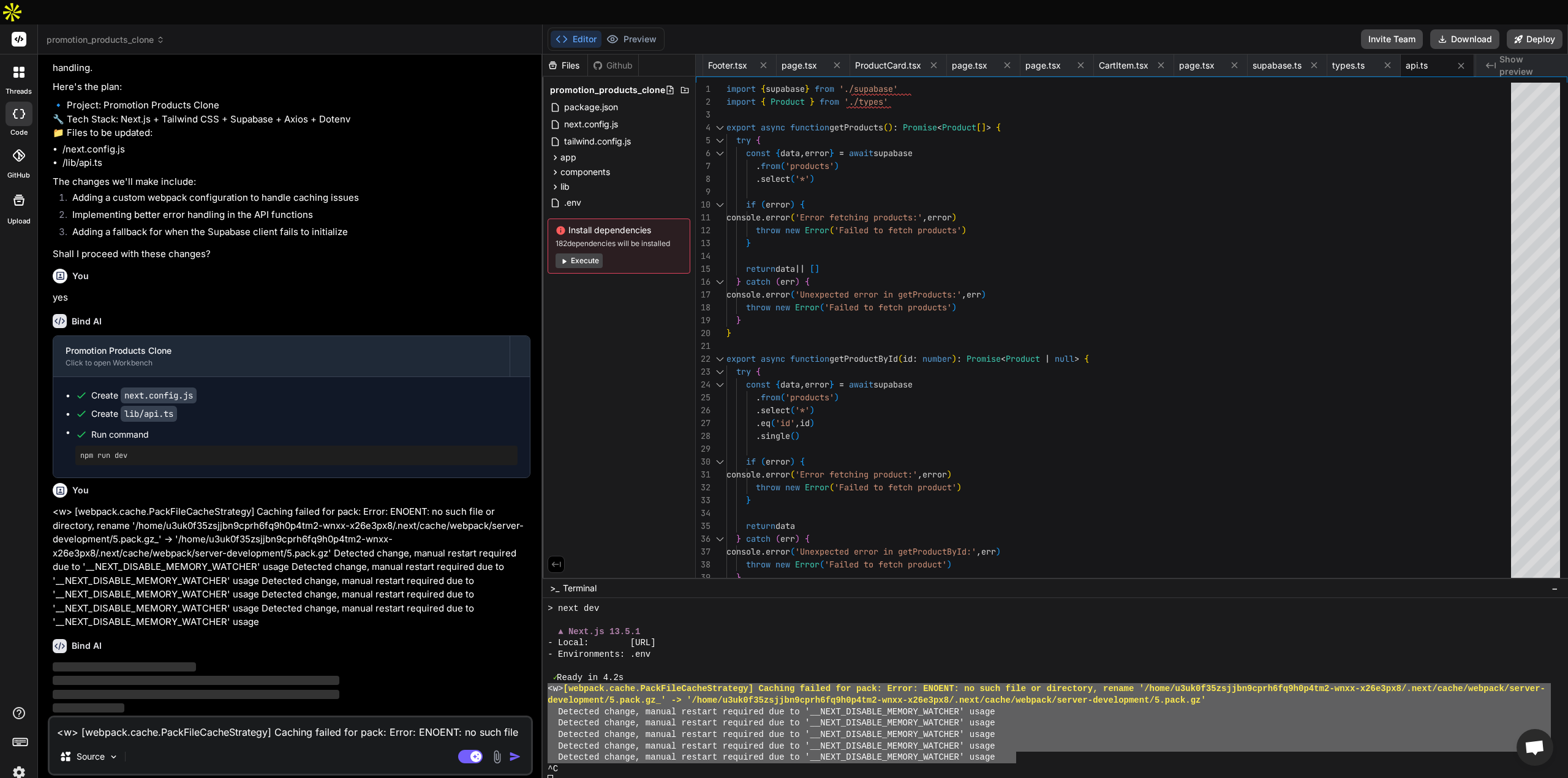
scroll to position [5285, 0]
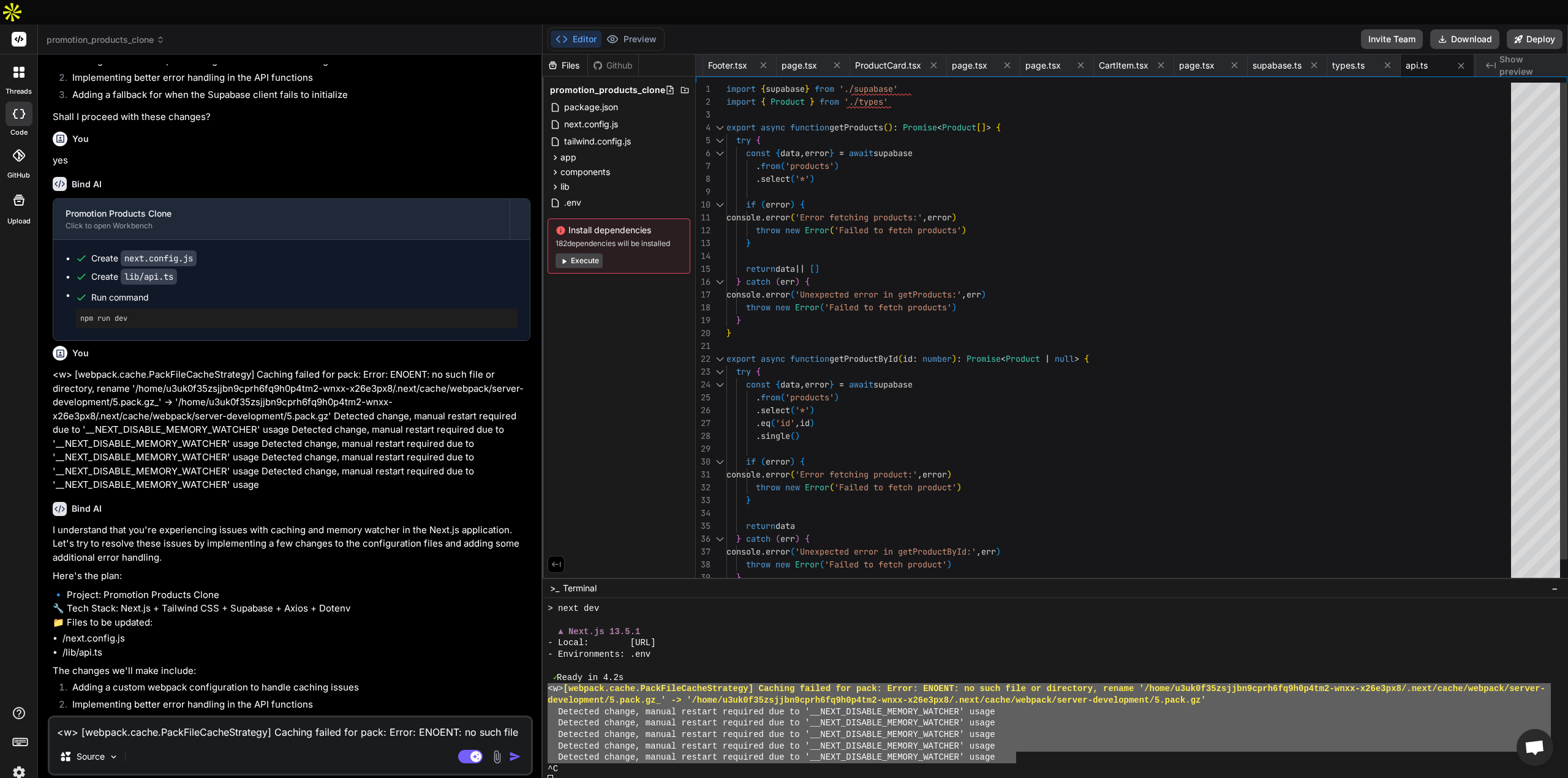
click at [1208, 447] on div "import { supabase } from './supabase' import { Product } from './types' export …" at bounding box center [1122, 346] width 792 height 527
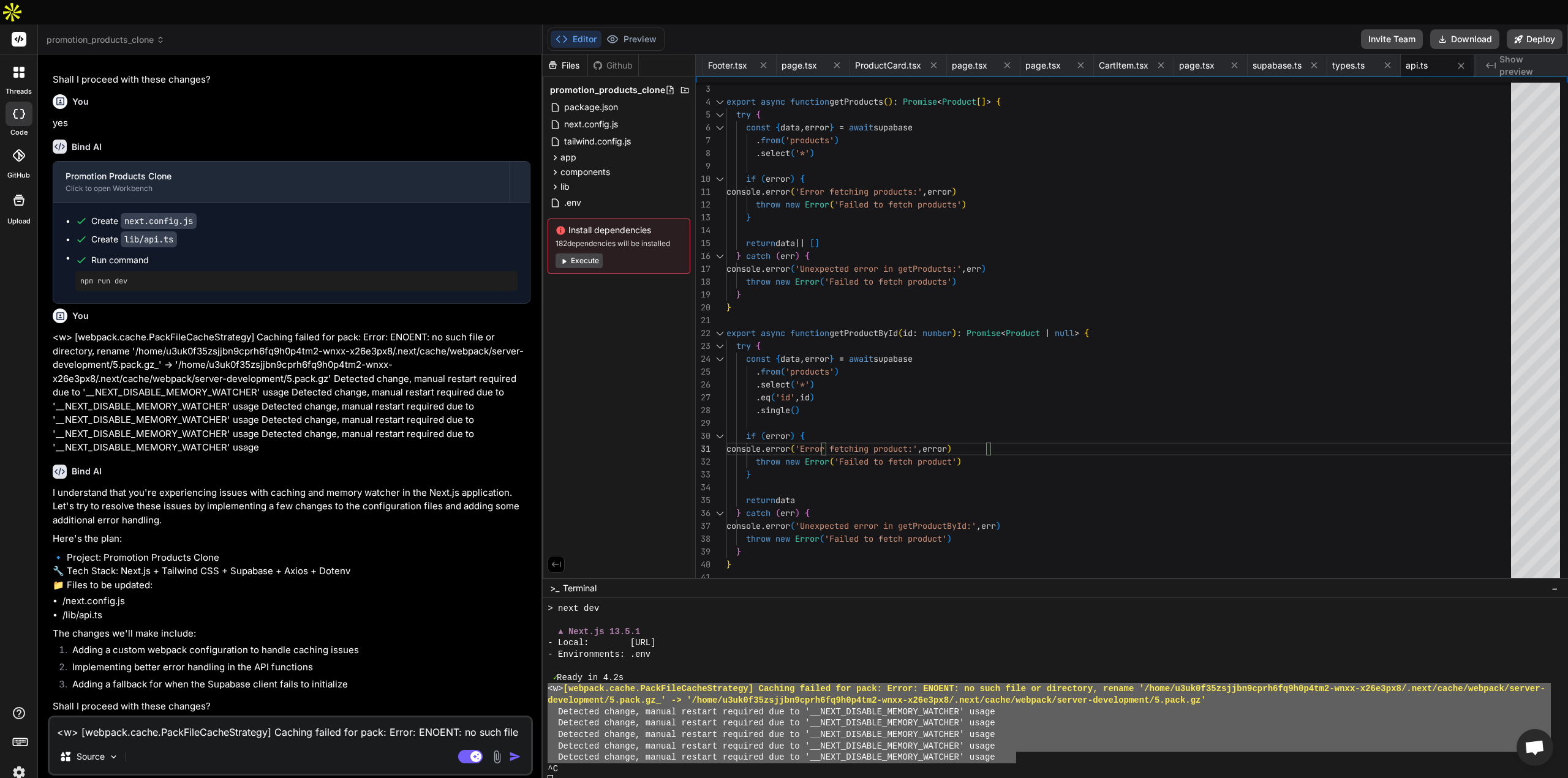
scroll to position [5460, 0]
click at [887, 76] on div "3 4 5 6 7 8 9 10 11 12 13 14 15 16 17 18 19 20 21 22 23 24 25 26 27 28 29 30 31…" at bounding box center [1132, 327] width 872 height 502
click at [886, 59] on span "ProductCard.tsx" at bounding box center [888, 65] width 66 height 12
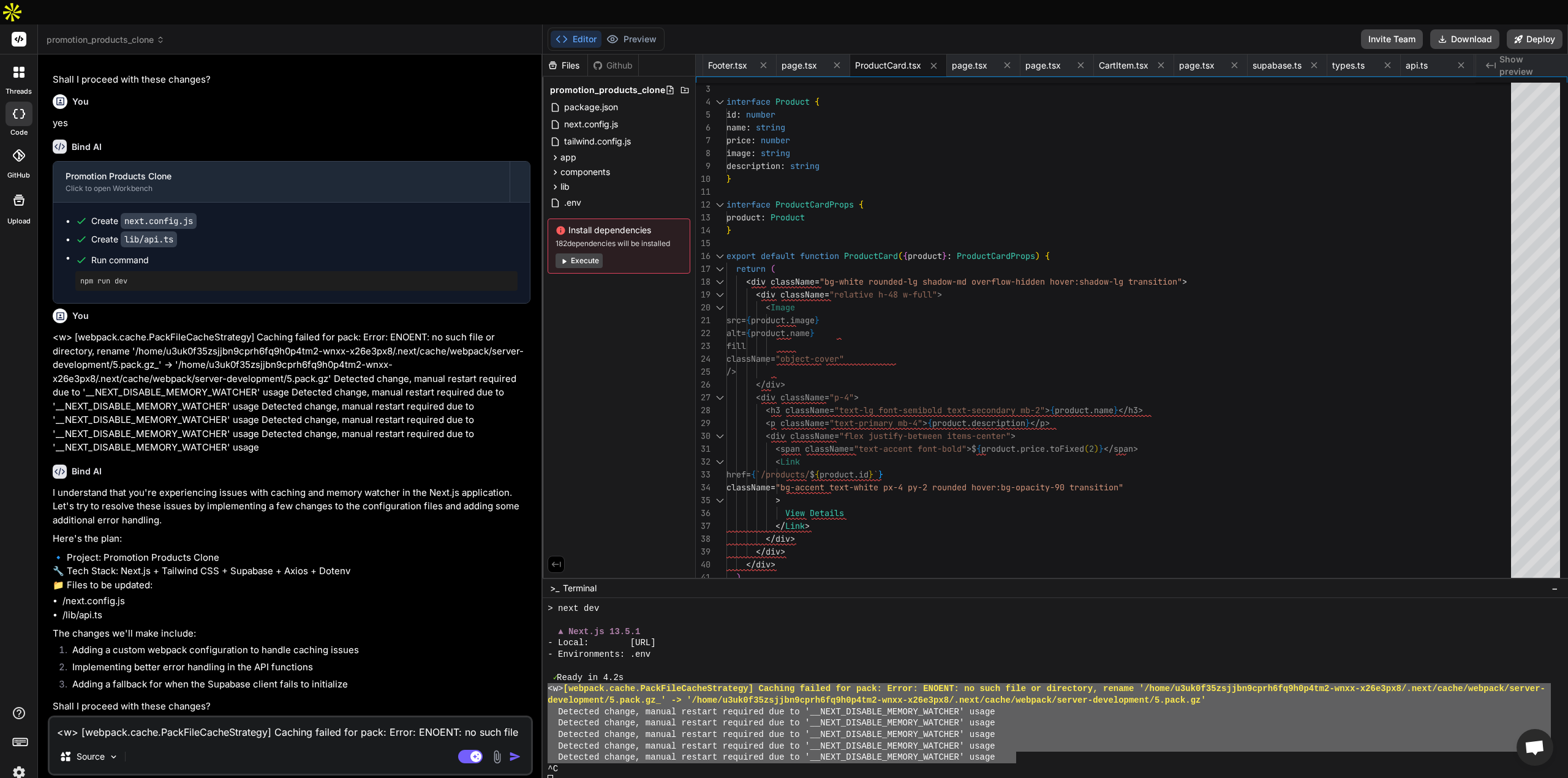
click at [1496, 61] on icon "Created with Pixso." at bounding box center [1491, 66] width 10 height 10
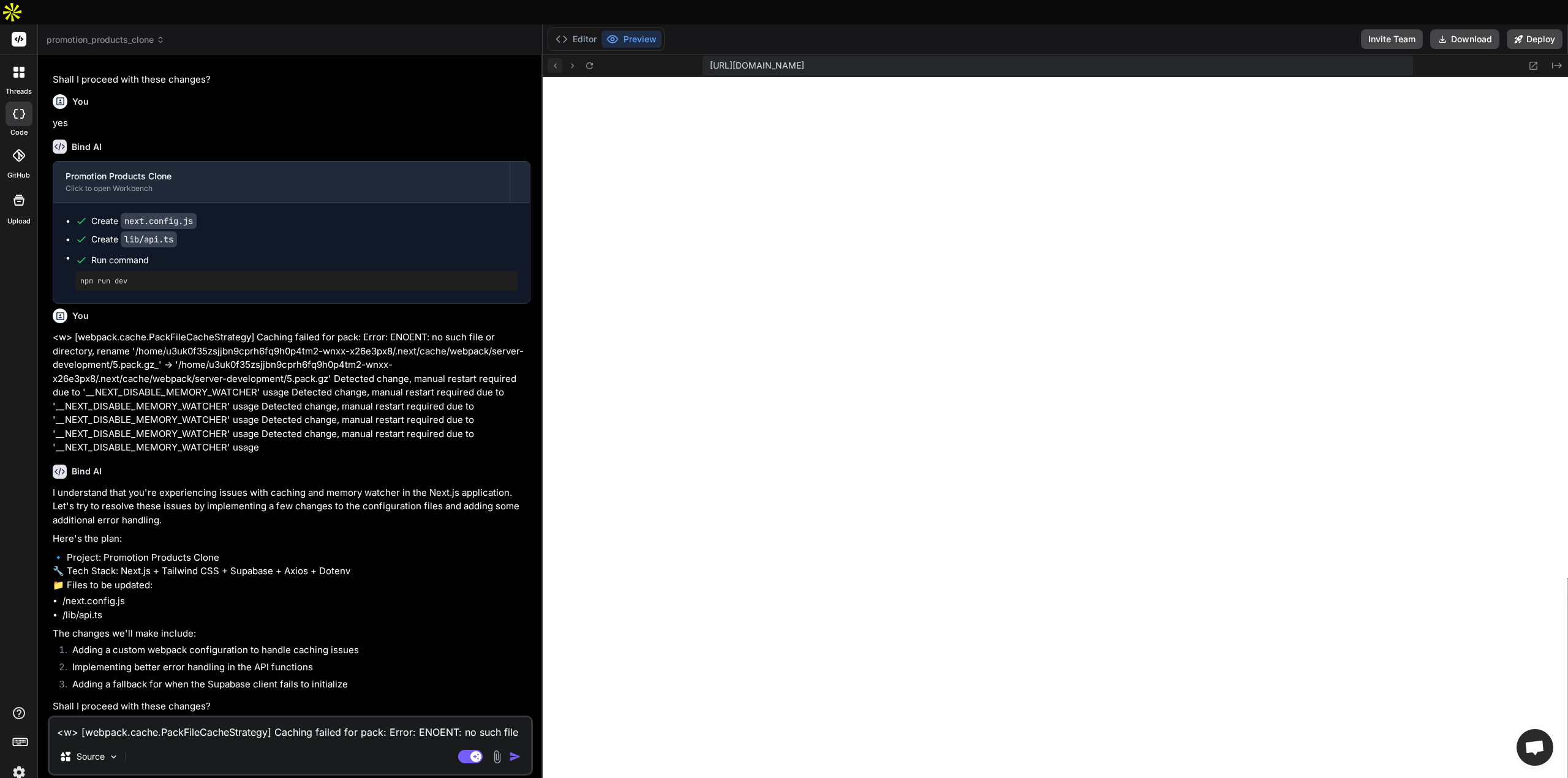
click at [554, 61] on icon at bounding box center [555, 66] width 11 height 11
click at [591, 62] on icon at bounding box center [590, 65] width 7 height 7
click at [586, 30] on button "Editor" at bounding box center [576, 39] width 51 height 17
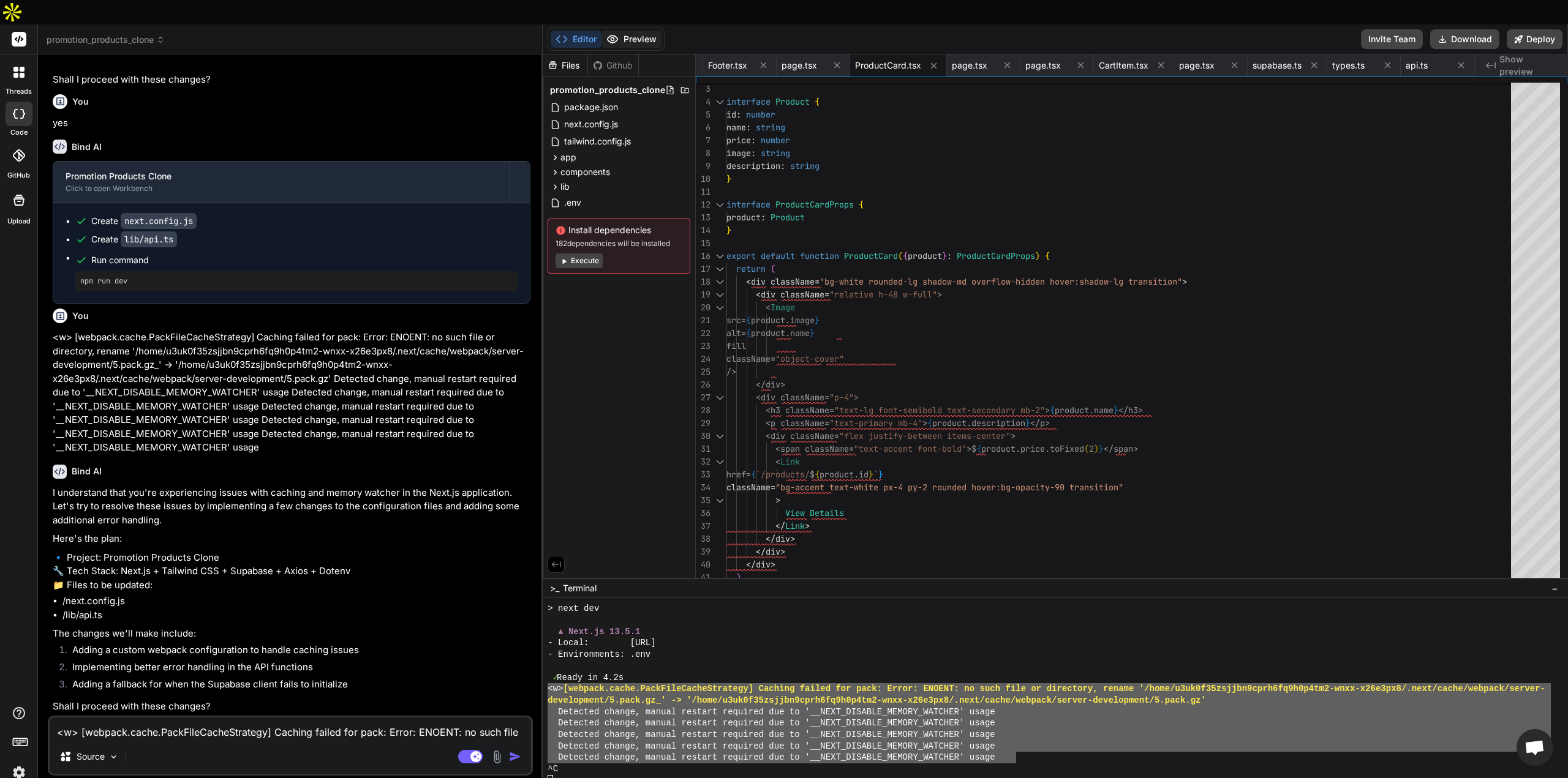
scroll to position [5944, 0]
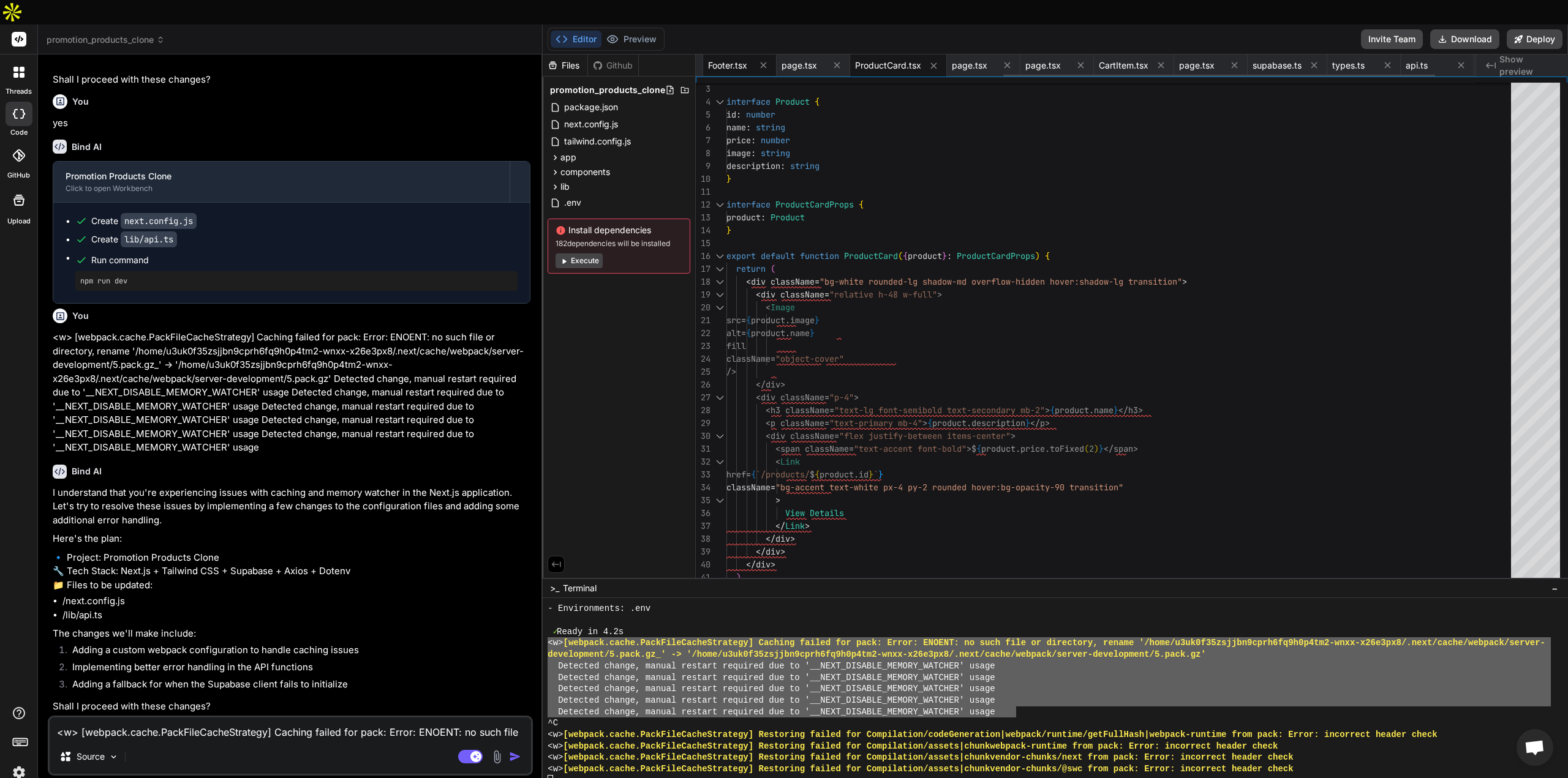
click at [728, 59] on span "Footer.tsx" at bounding box center [728, 65] width 39 height 12
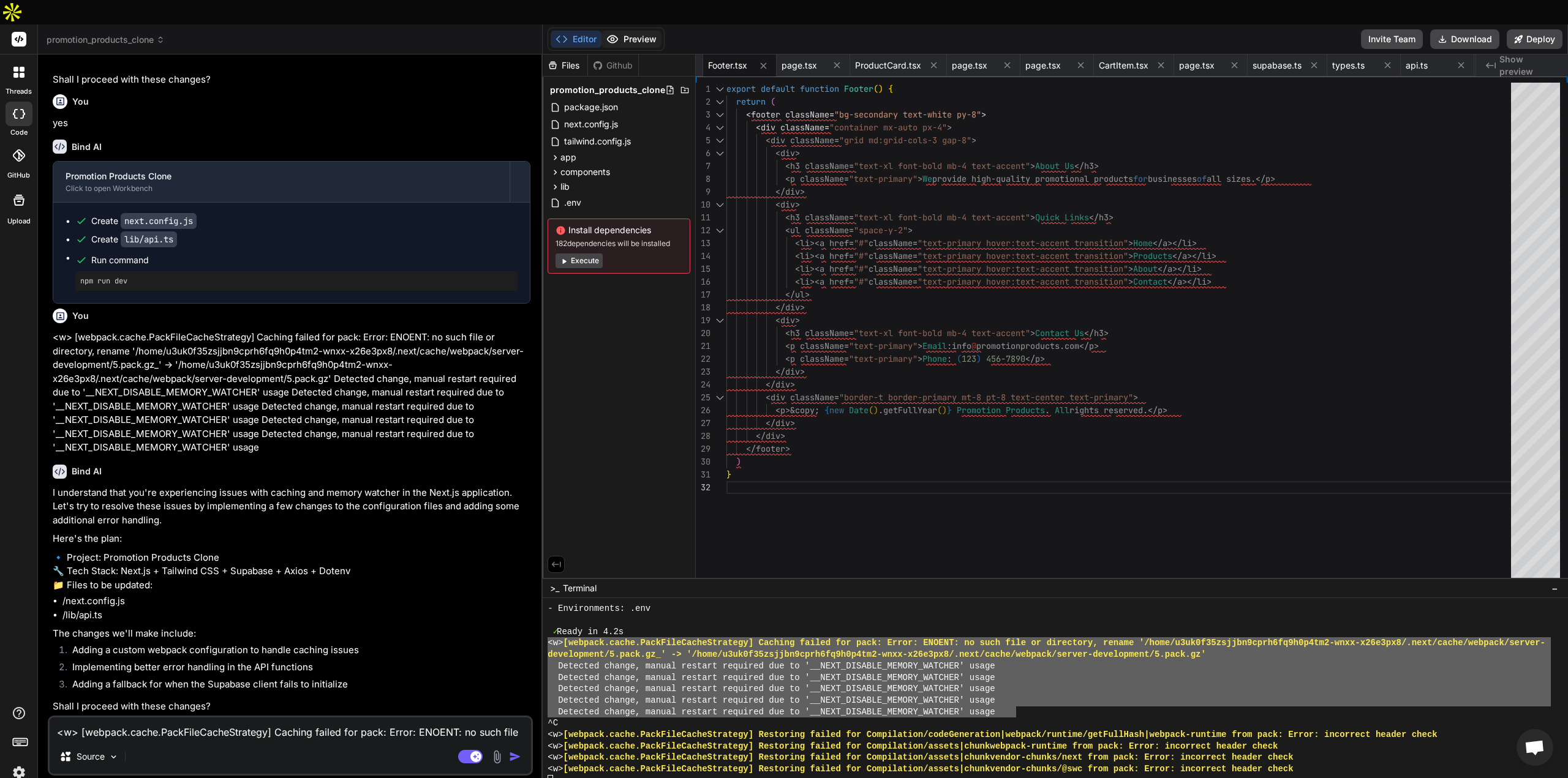
click at [636, 30] on button "Preview" at bounding box center [631, 39] width 60 height 17
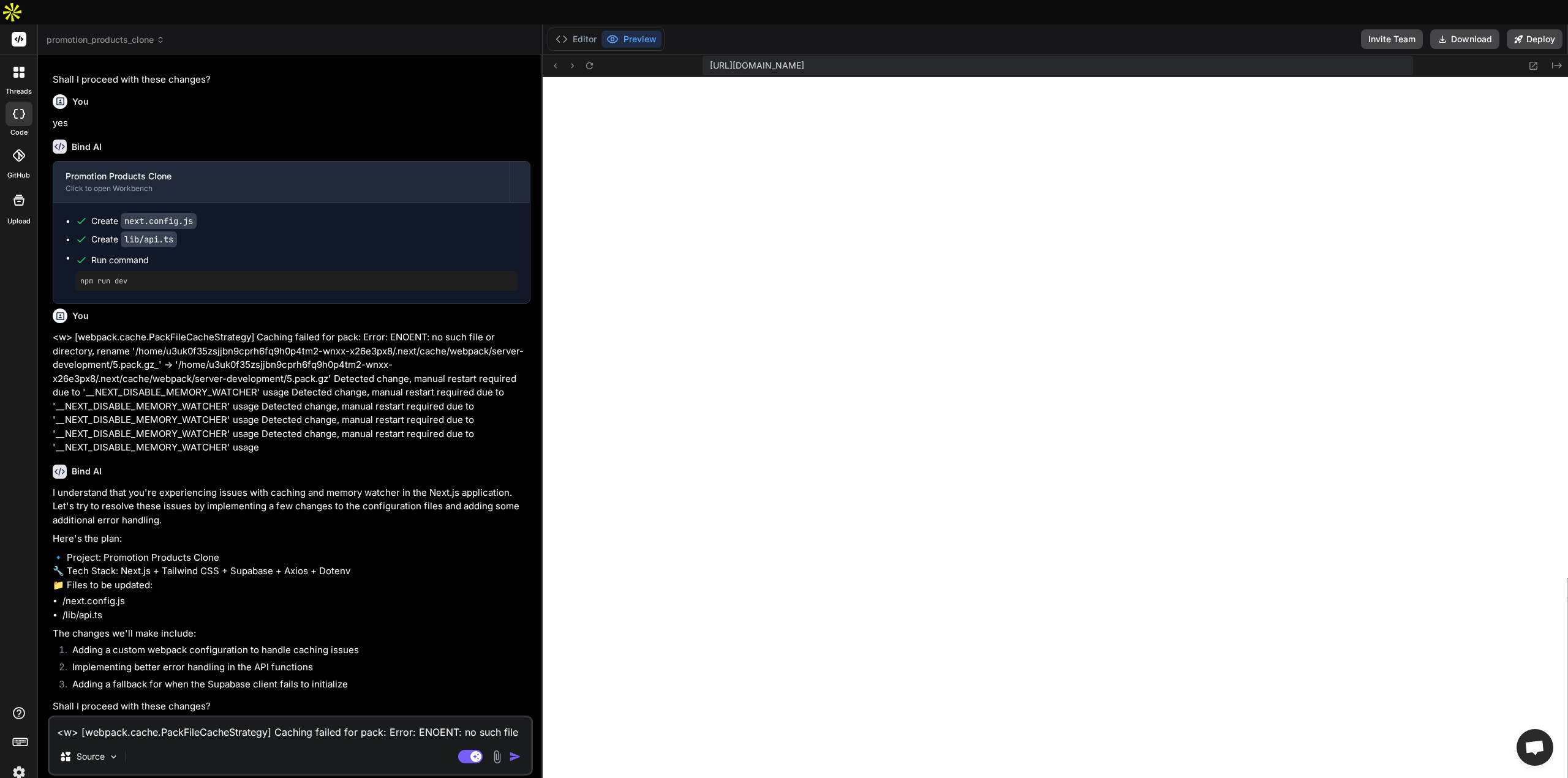
scroll to position [6264, 0]
click at [579, 30] on button "Editor" at bounding box center [576, 39] width 51 height 17
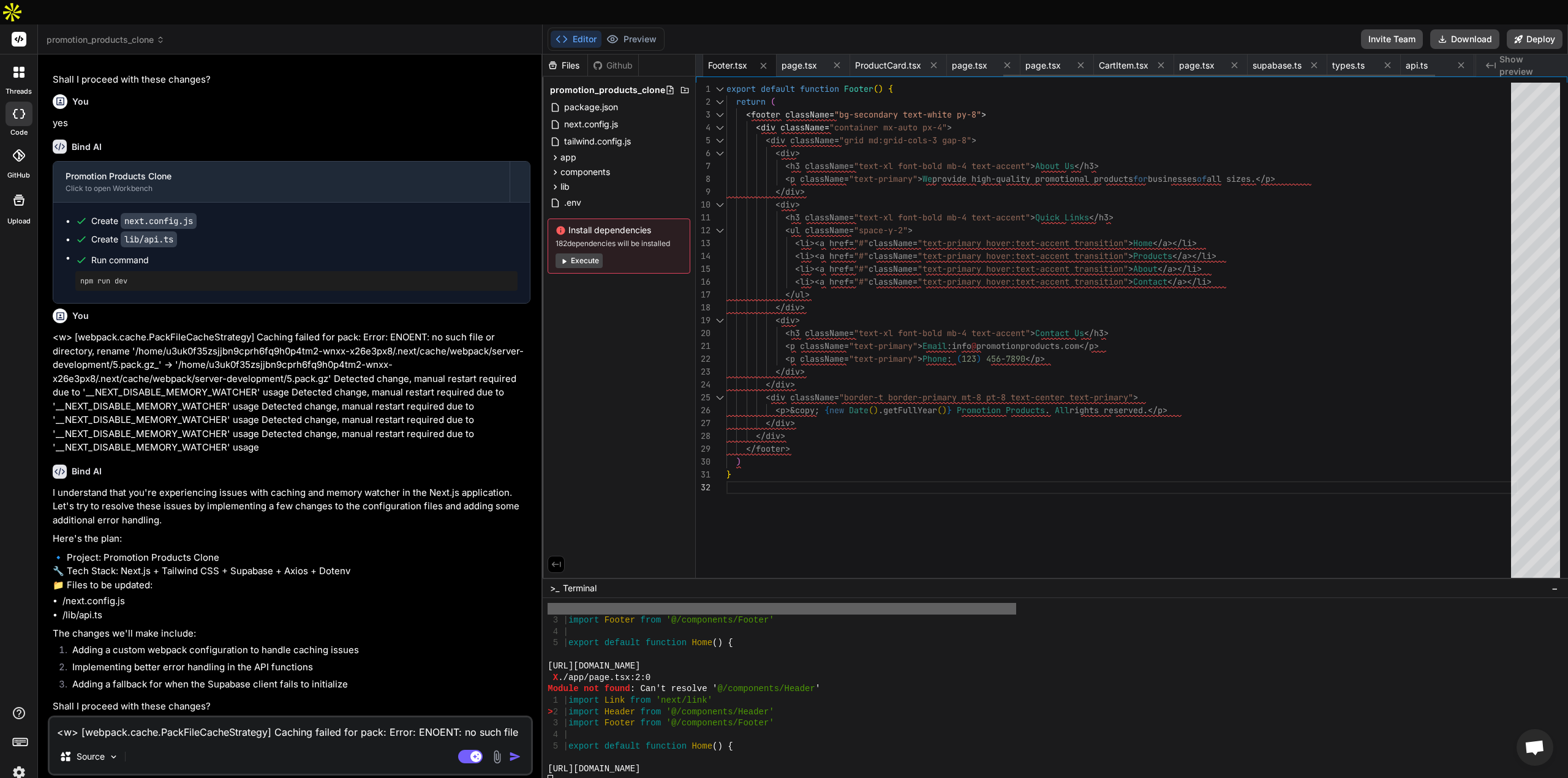
click at [721, 59] on span "Footer.tsx" at bounding box center [728, 65] width 39 height 12
click at [636, 30] on button "Preview" at bounding box center [631, 39] width 60 height 17
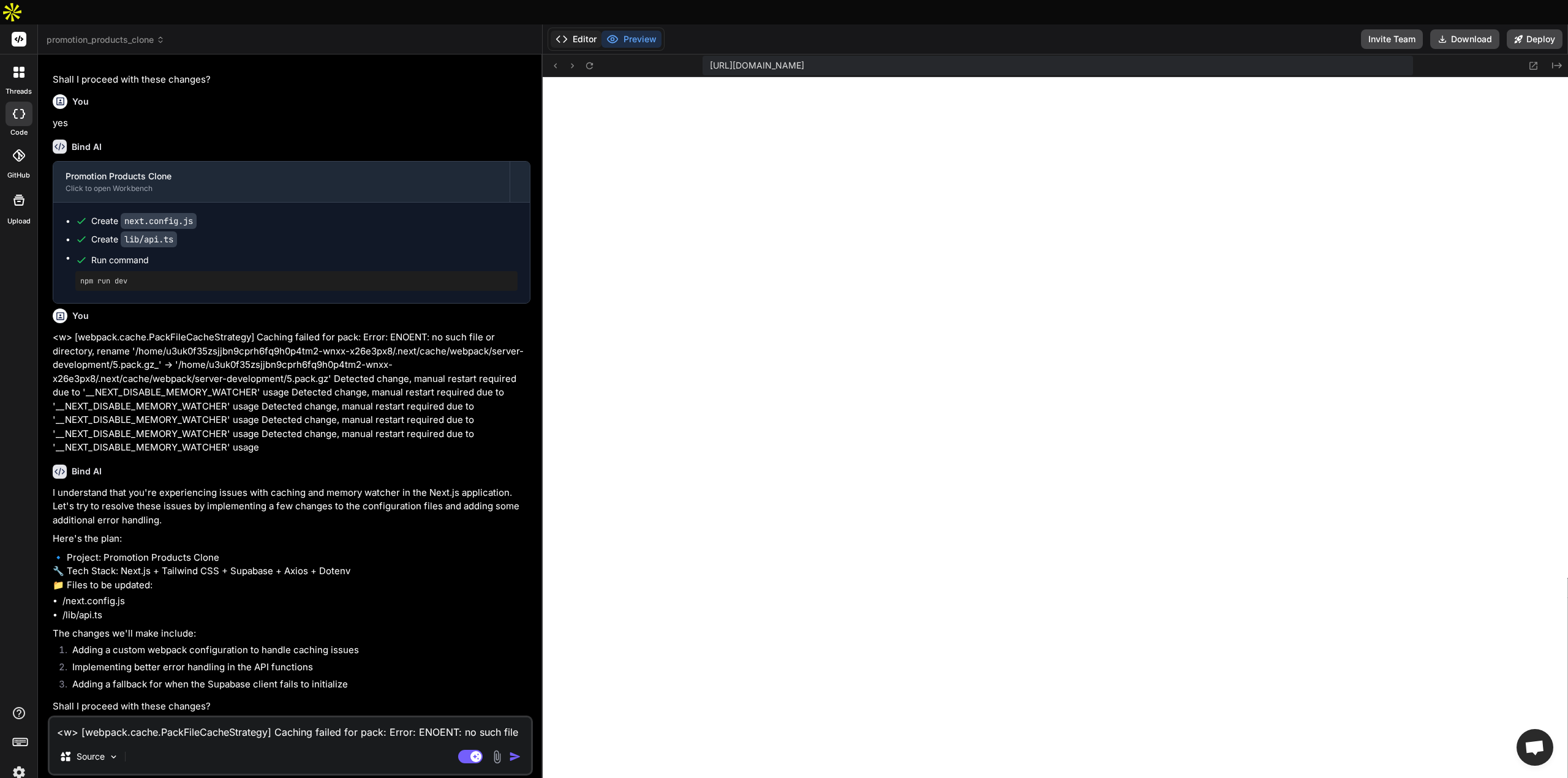
click at [578, 30] on button "Editor" at bounding box center [576, 39] width 51 height 17
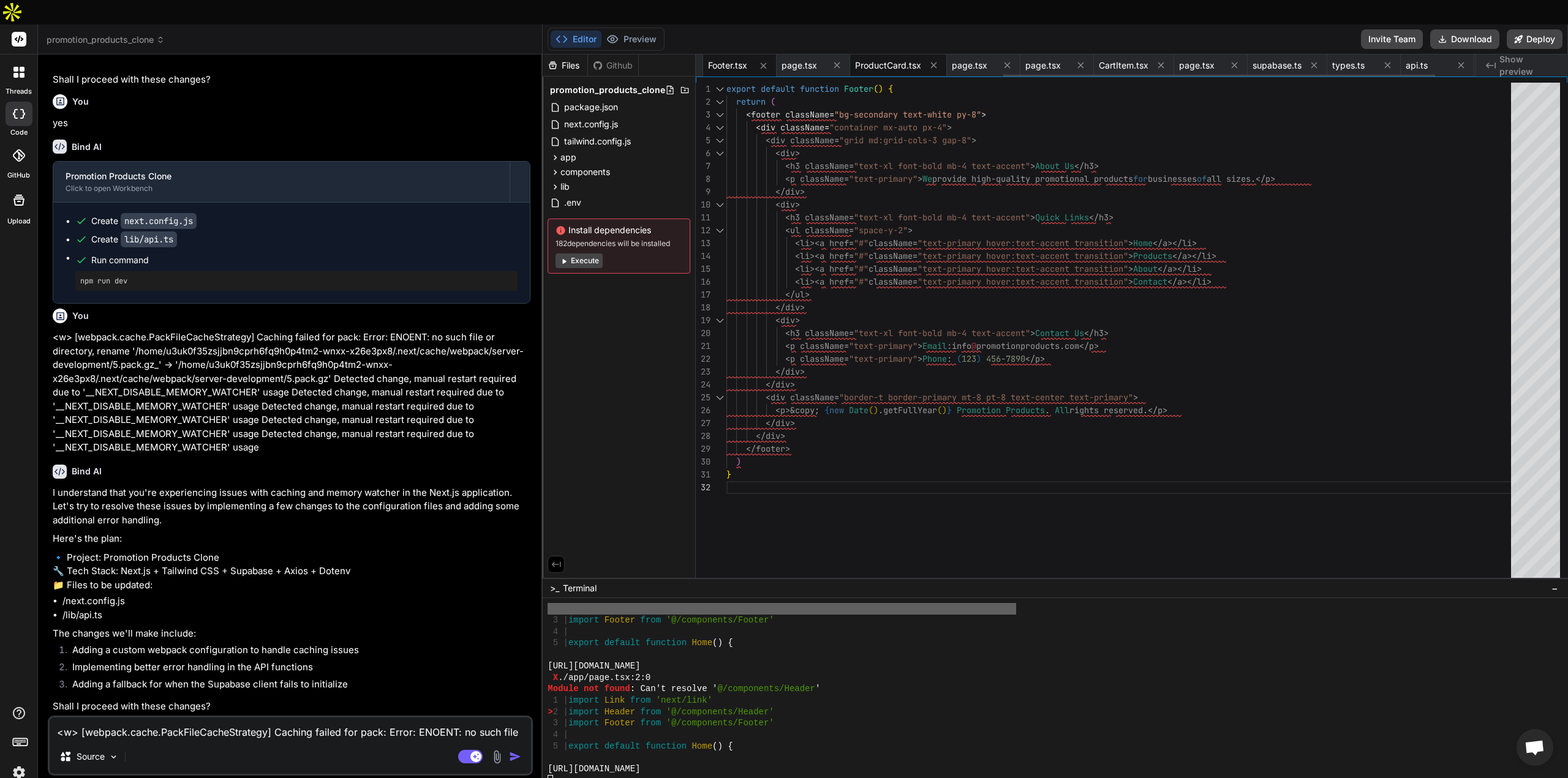
click at [882, 59] on span "ProductCard.tsx" at bounding box center [888, 65] width 66 height 12
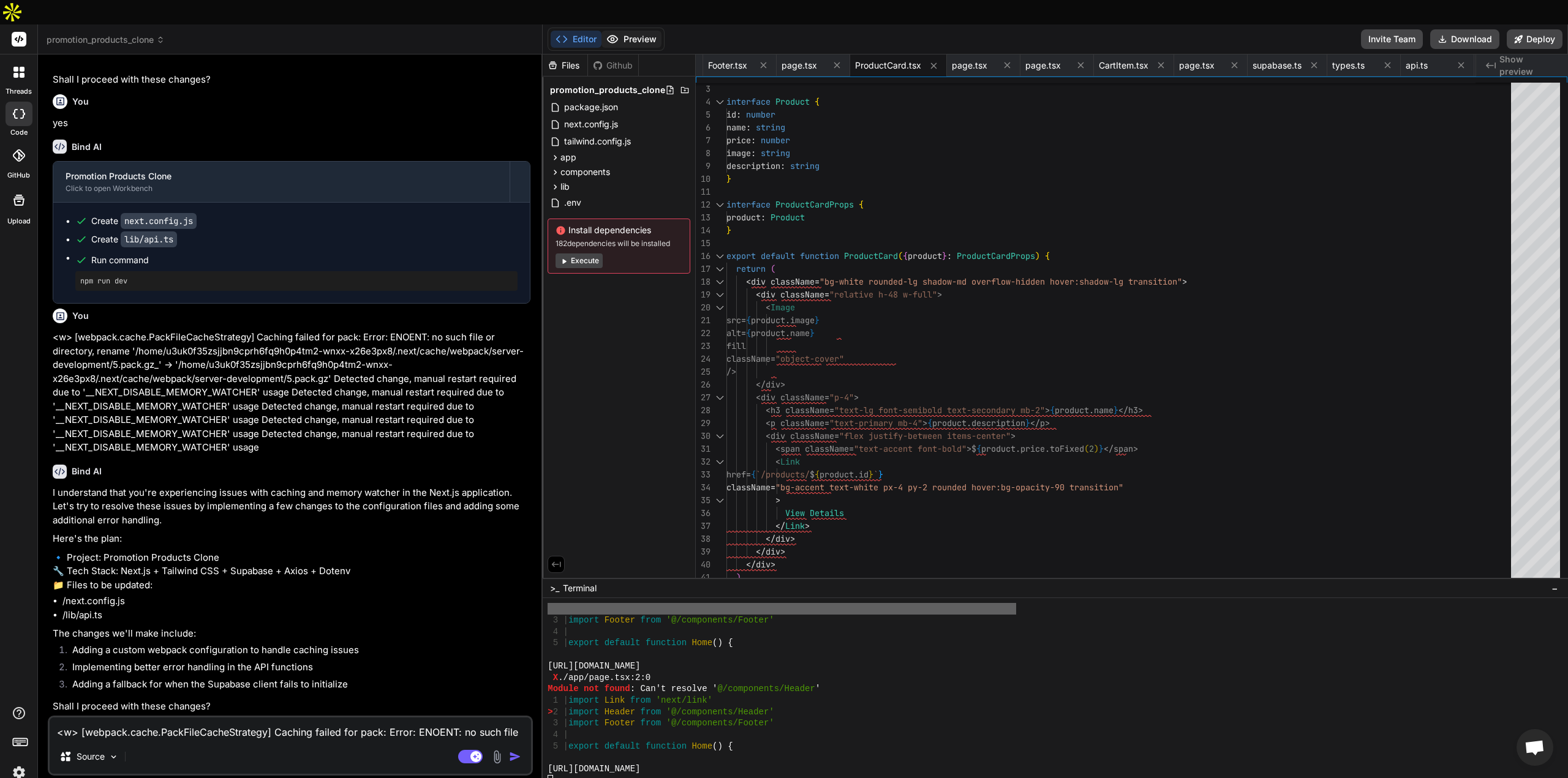
click at [644, 30] on button "Preview" at bounding box center [631, 39] width 60 height 17
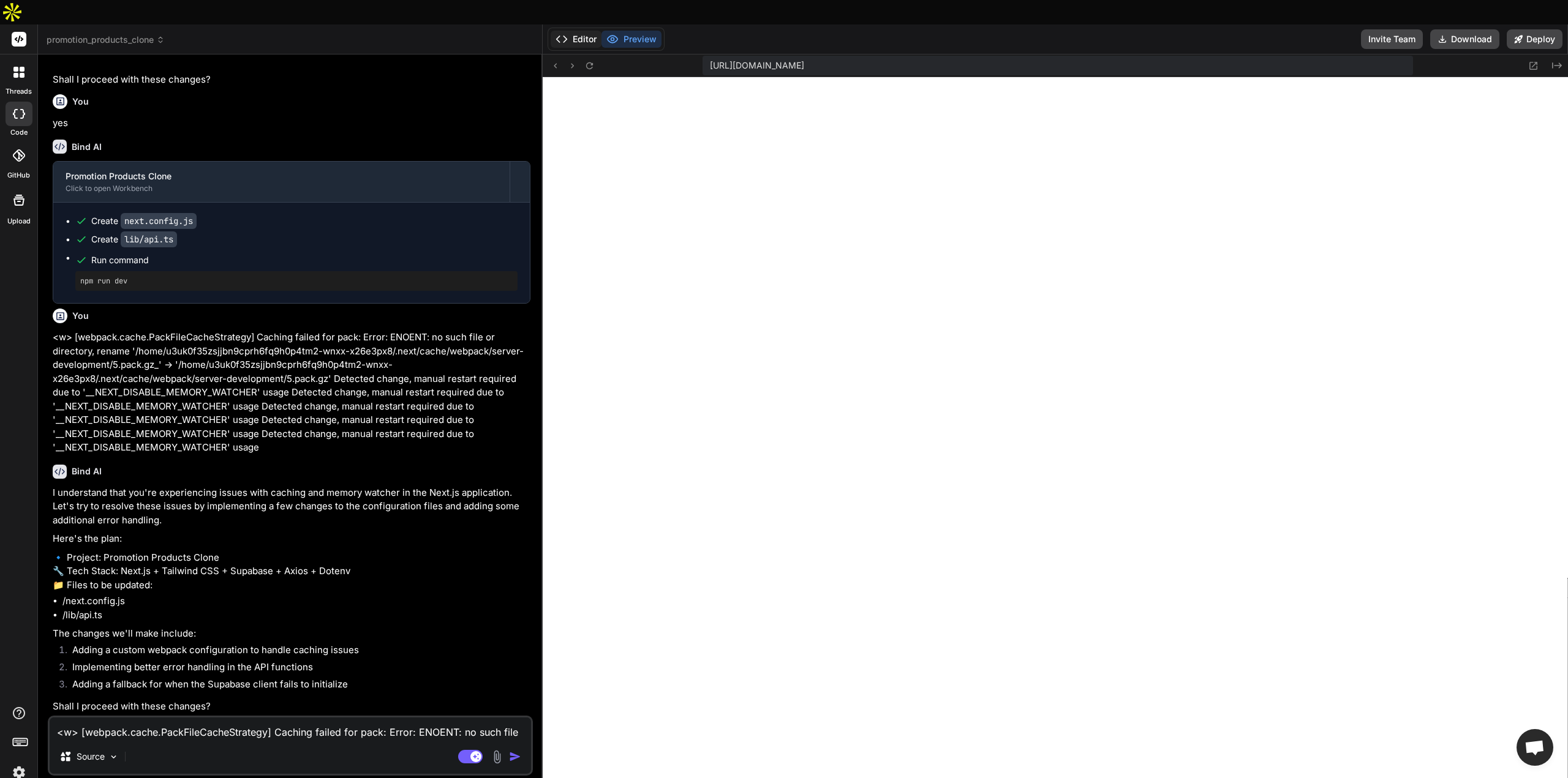
click at [564, 33] on icon at bounding box center [561, 39] width 12 height 12
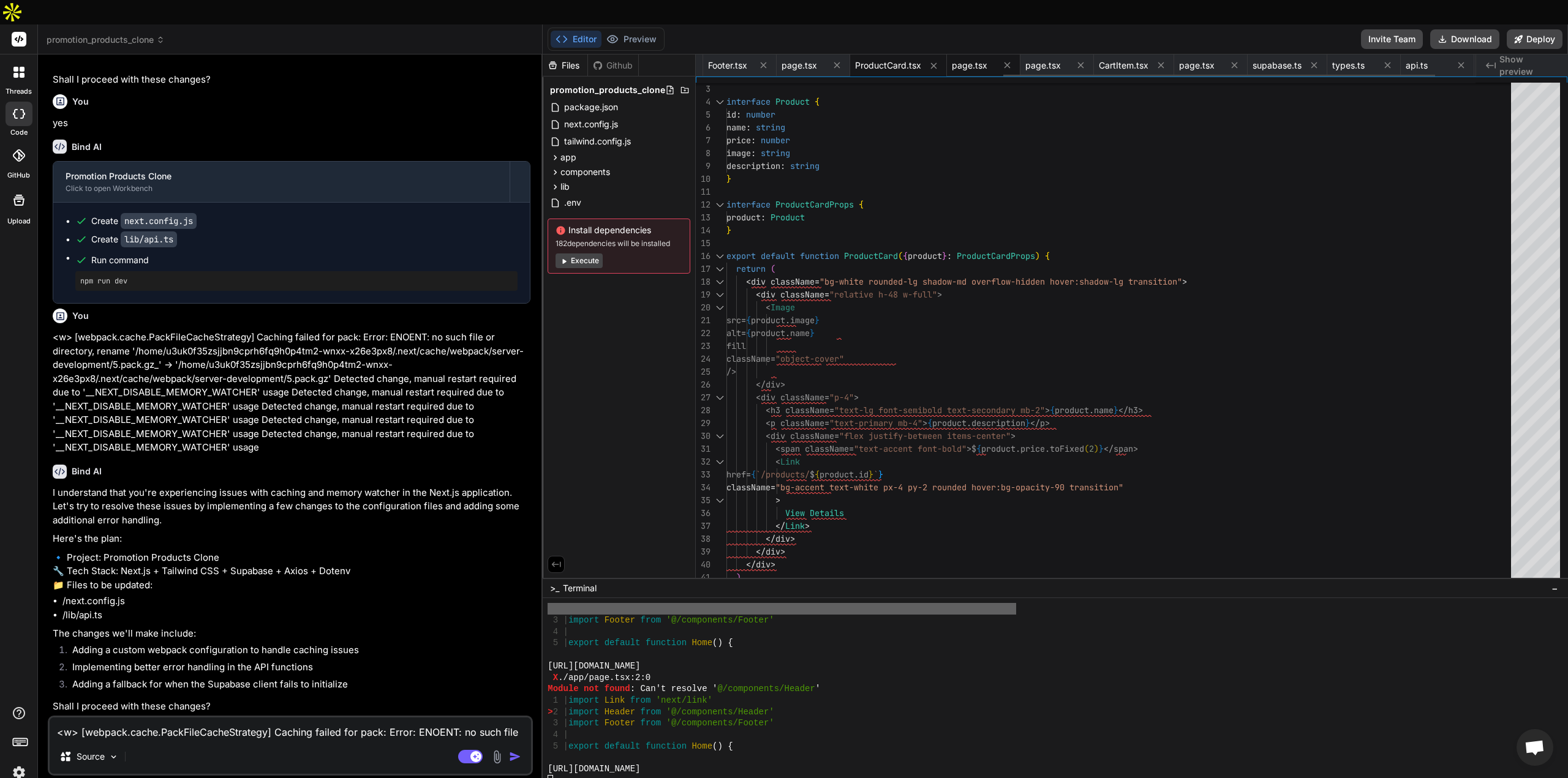
click at [979, 59] on span "page.tsx" at bounding box center [969, 65] width 35 height 12
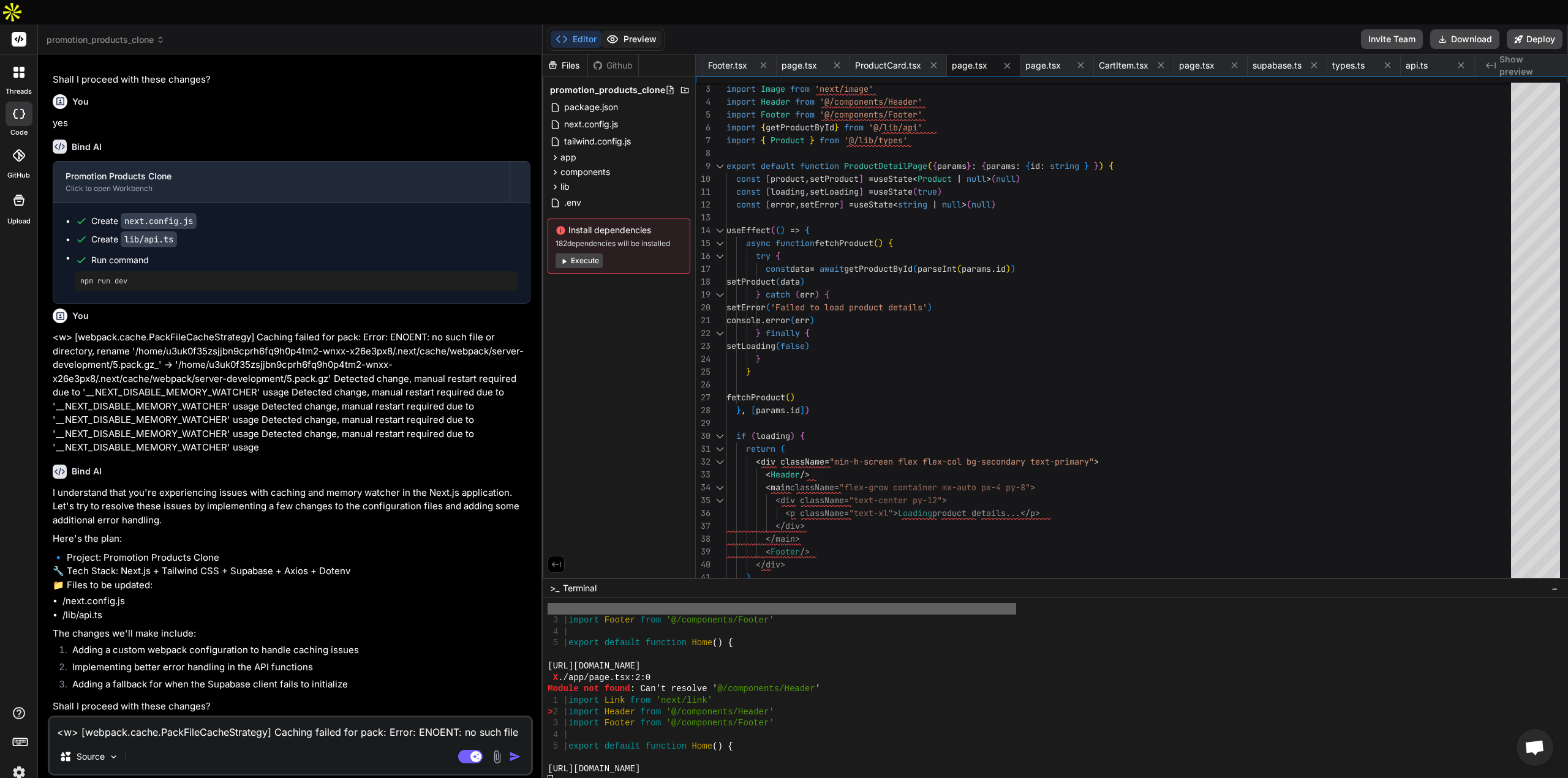
click at [652, 30] on button "Preview" at bounding box center [631, 39] width 60 height 17
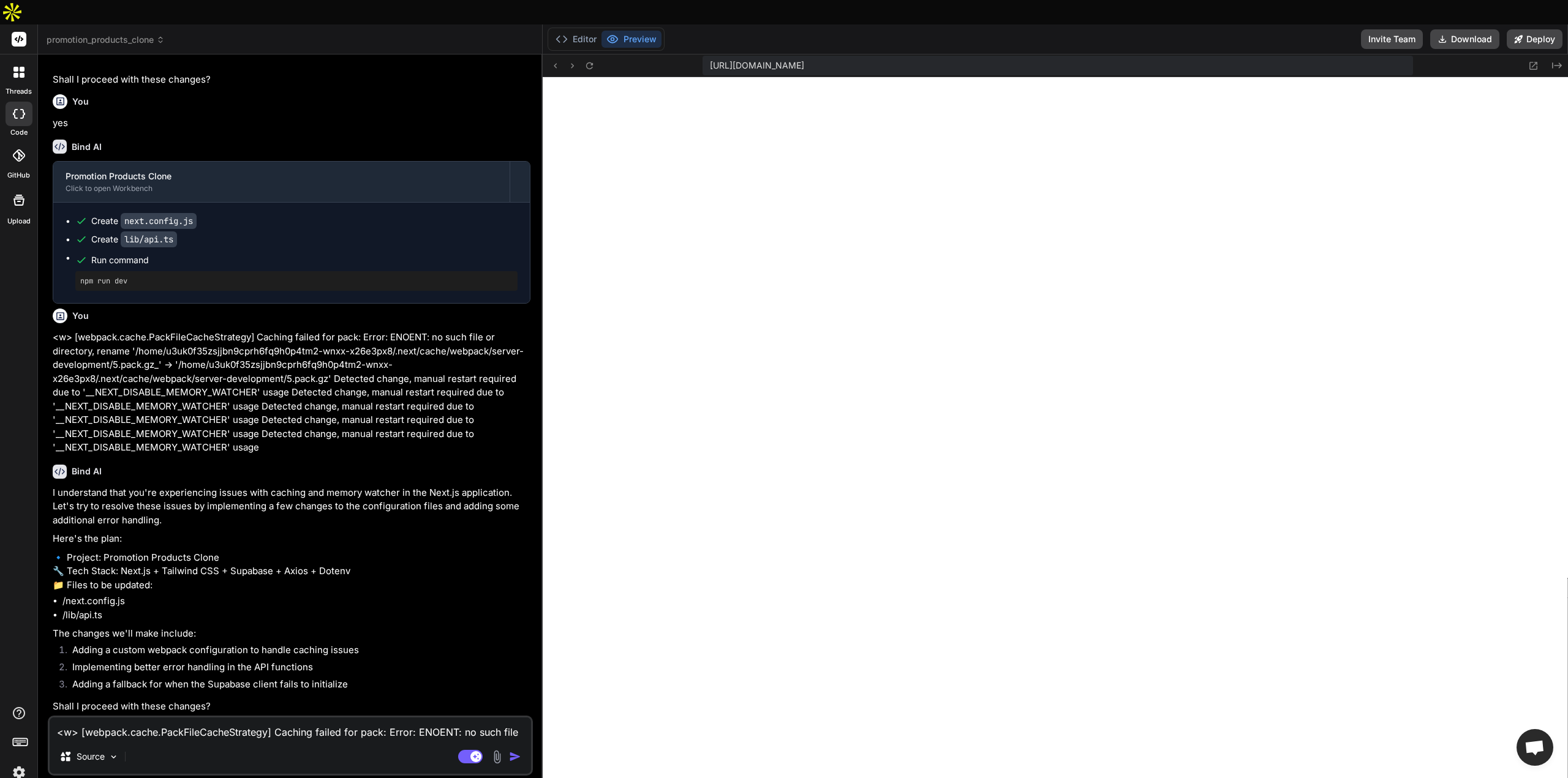
click at [205, 718] on textarea "<w> [webpack.cache.PackFileCacheStrategy] Caching failed for pack: Error: ENOEN…" at bounding box center [290, 729] width 481 height 22
drag, startPoint x: 234, startPoint y: 718, endPoint x: 267, endPoint y: 647, distance: 78.3
click at [234, 715] on div "<w> [webpack.cache.PackFileCacheStrategy] Caching failed for pack: Error: ENOEN…" at bounding box center [290, 745] width 485 height 60
click at [207, 718] on textarea "<w> [webpack.cache.PackFileCacheStrategy] Caching failed for pack: Error: ENOEN…" at bounding box center [290, 729] width 481 height 22
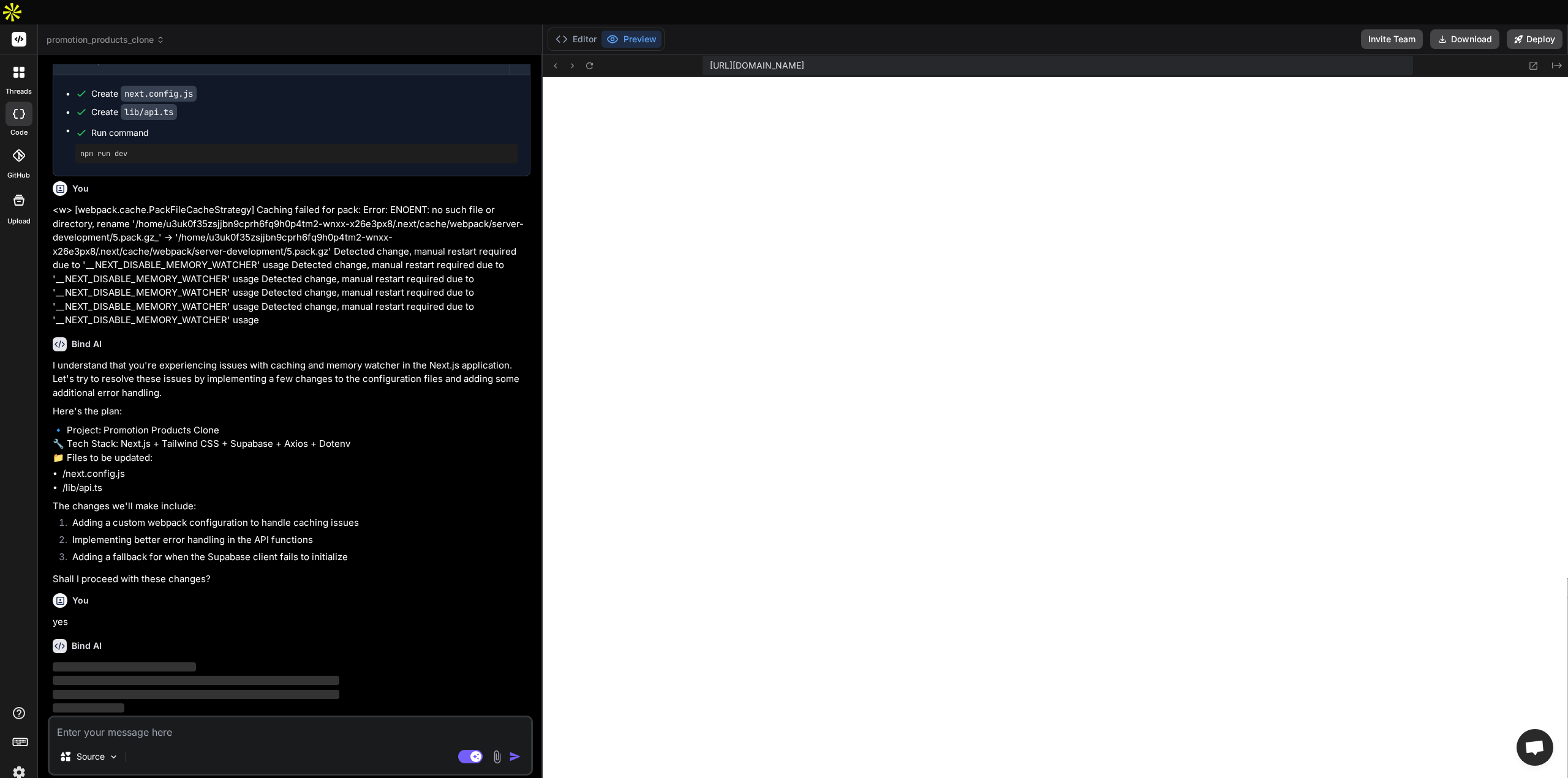
scroll to position [5587, 0]
click at [489, 534] on li "Implementing better error handling in the API functions" at bounding box center [296, 542] width 468 height 17
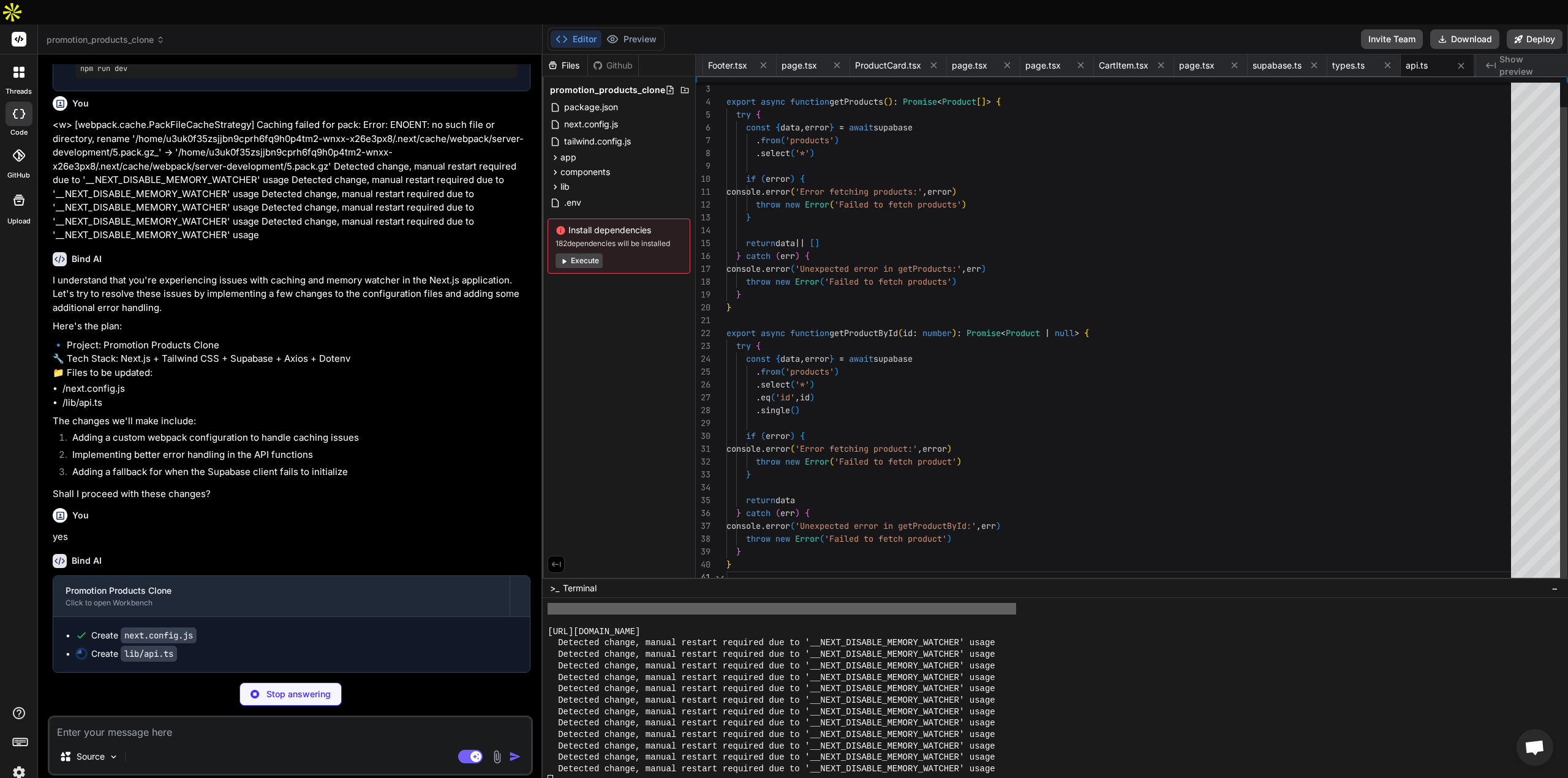
scroll to position [6413, 0]
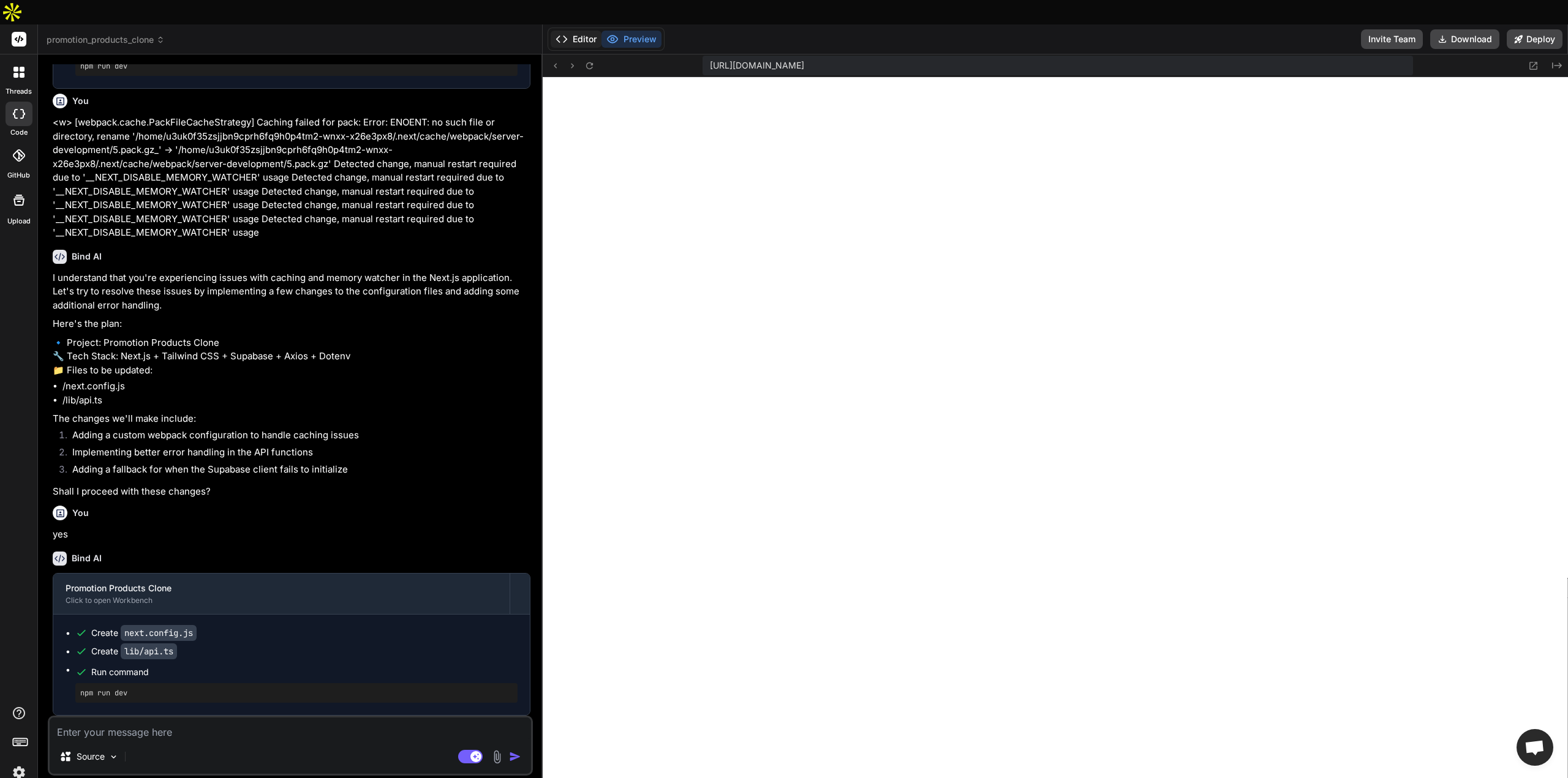
click at [583, 30] on button "Editor" at bounding box center [576, 39] width 51 height 17
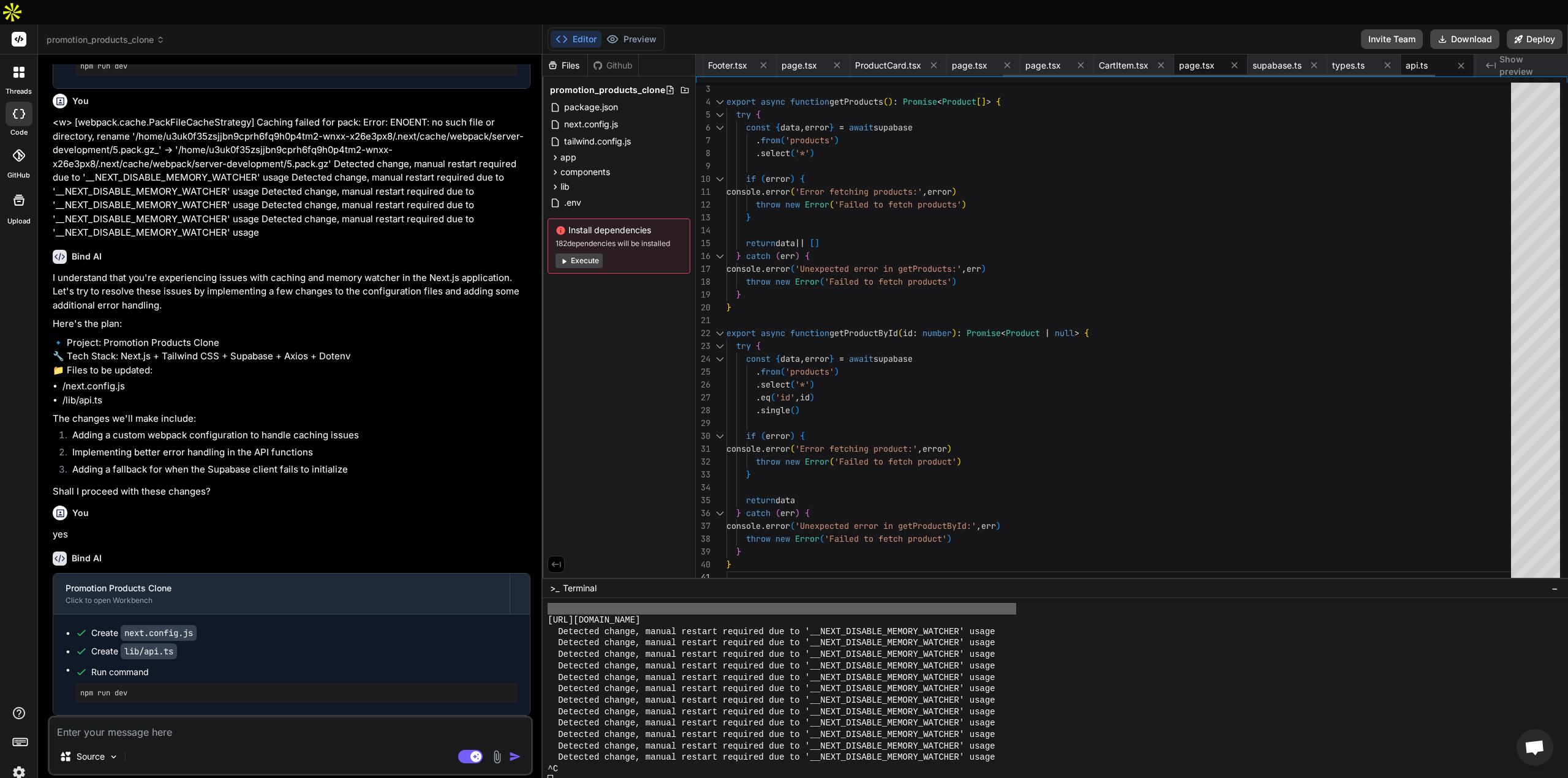
click at [1214, 59] on span "page.tsx" at bounding box center [1196, 65] width 35 height 12
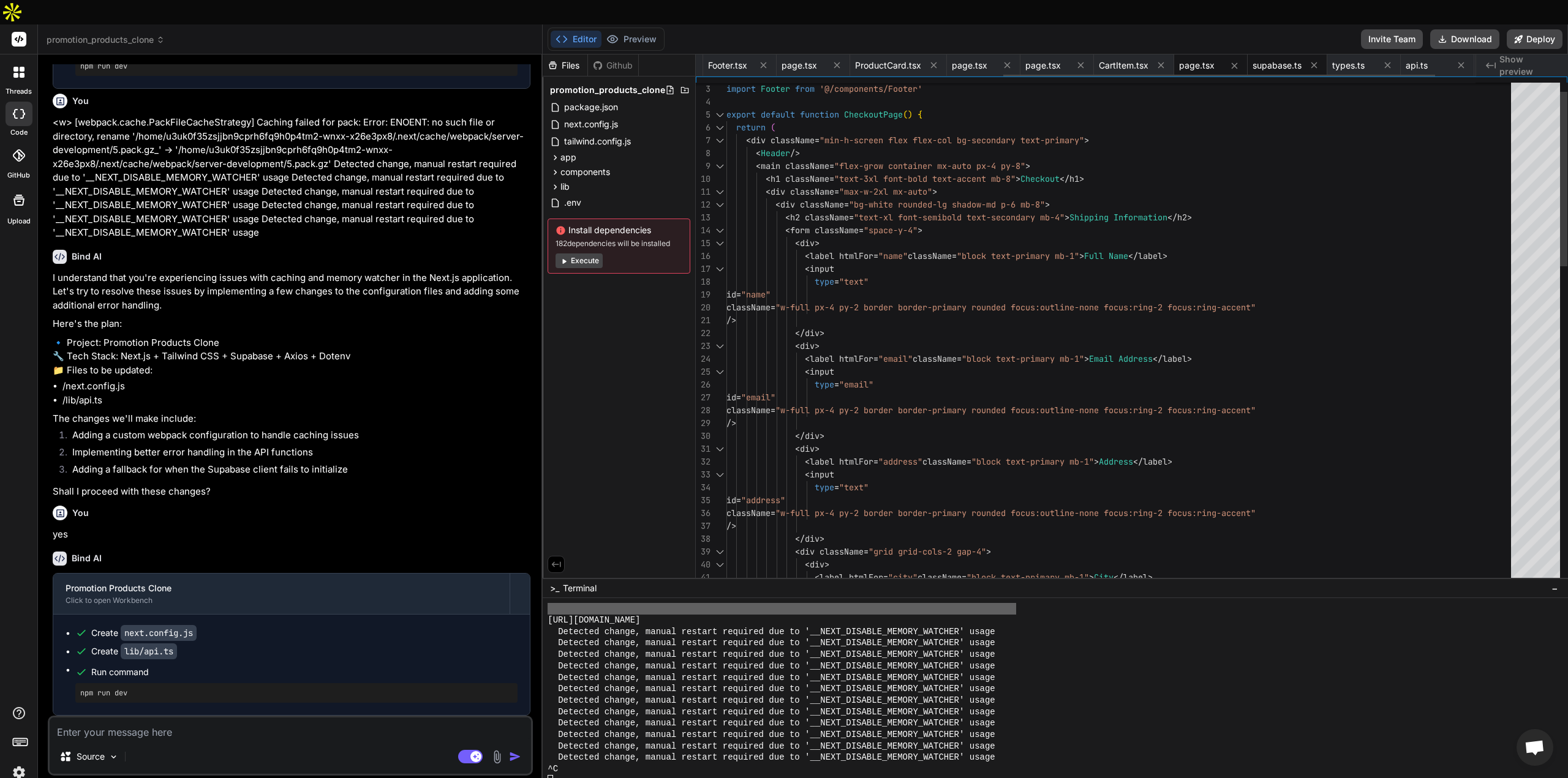
click at [1297, 59] on span "supabase.ts" at bounding box center [1278, 65] width 49 height 12
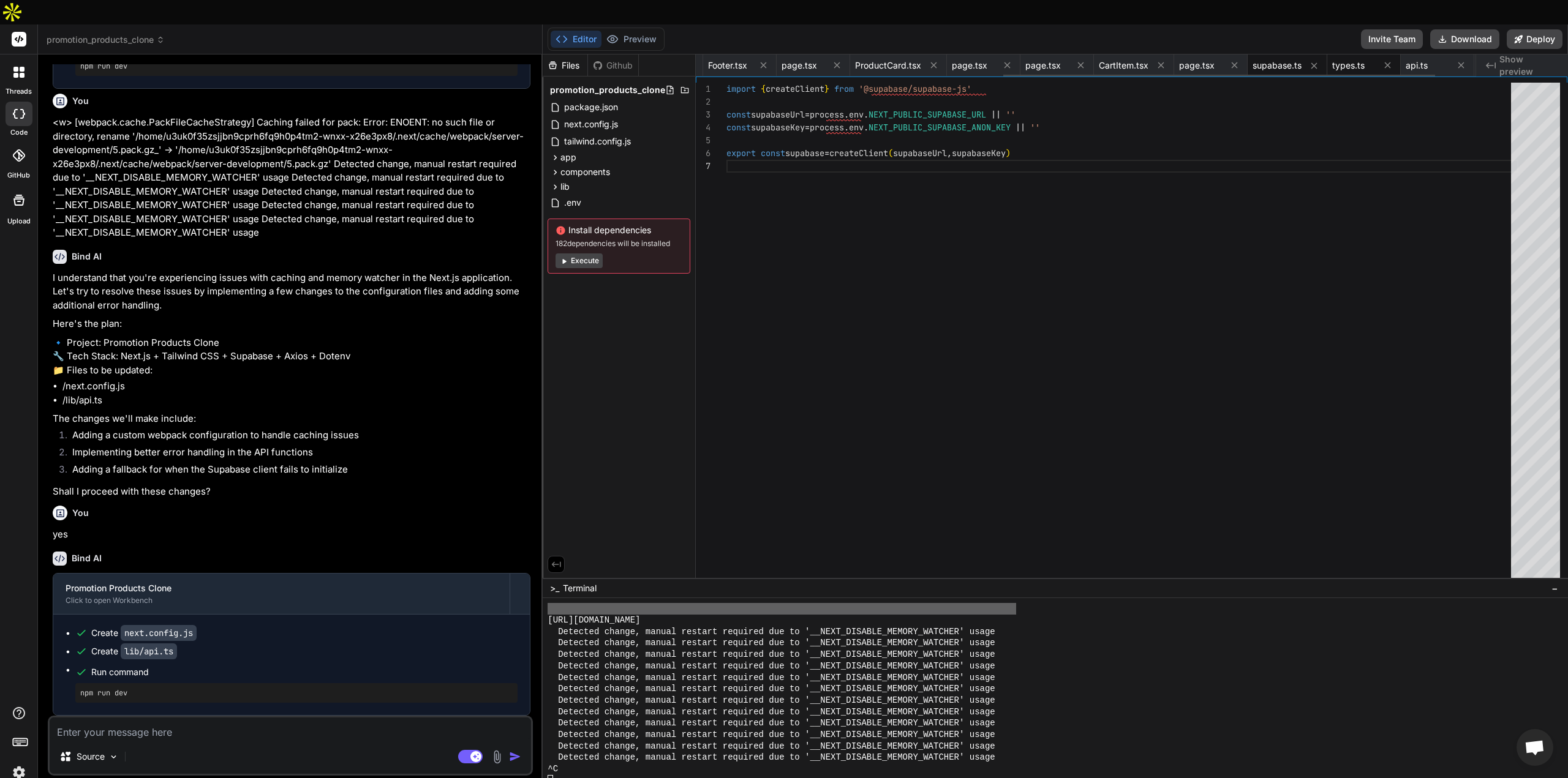
click at [1364, 59] on span "types.ts" at bounding box center [1348, 65] width 32 height 12
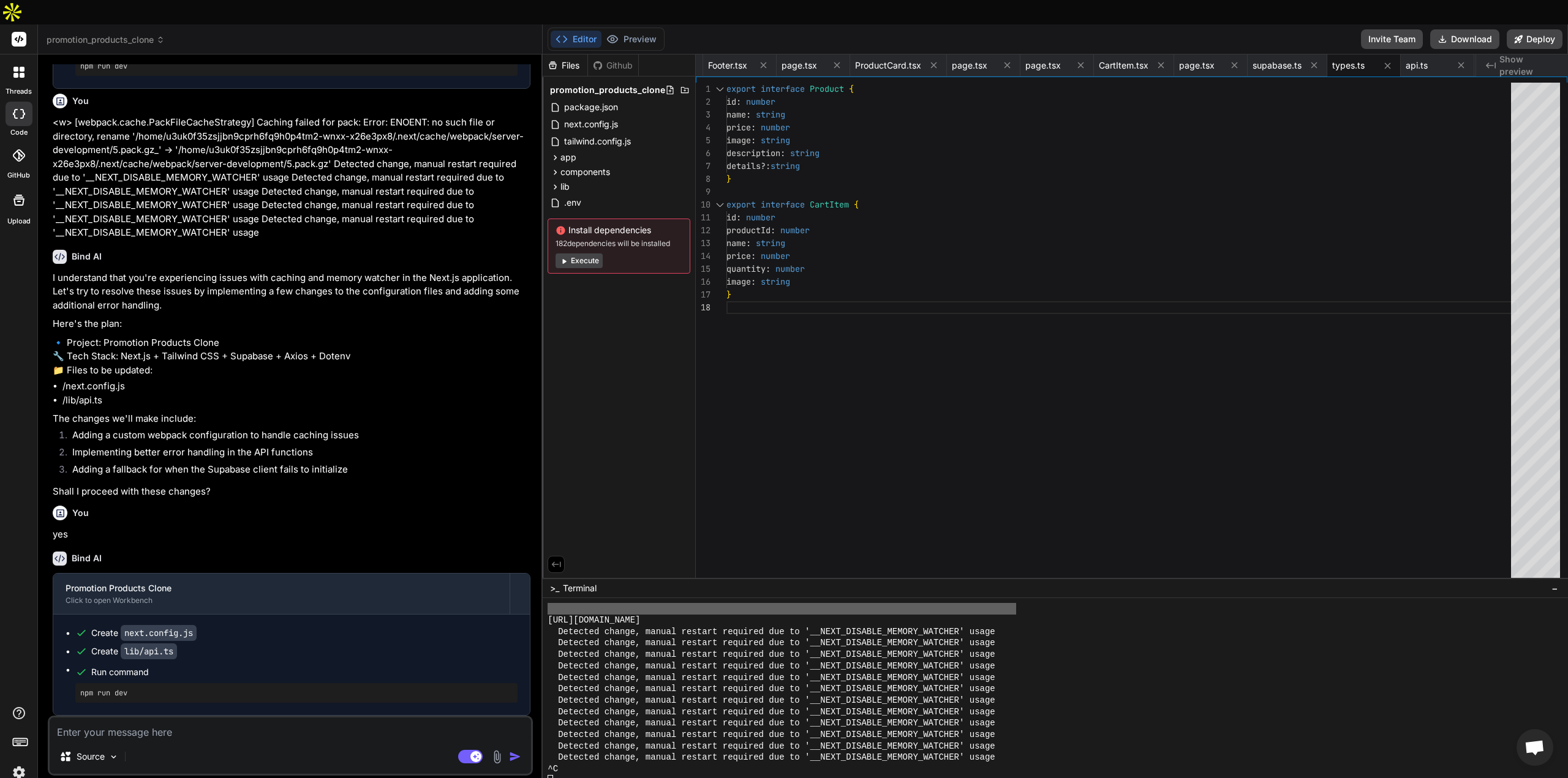
scroll to position [5675, 0]
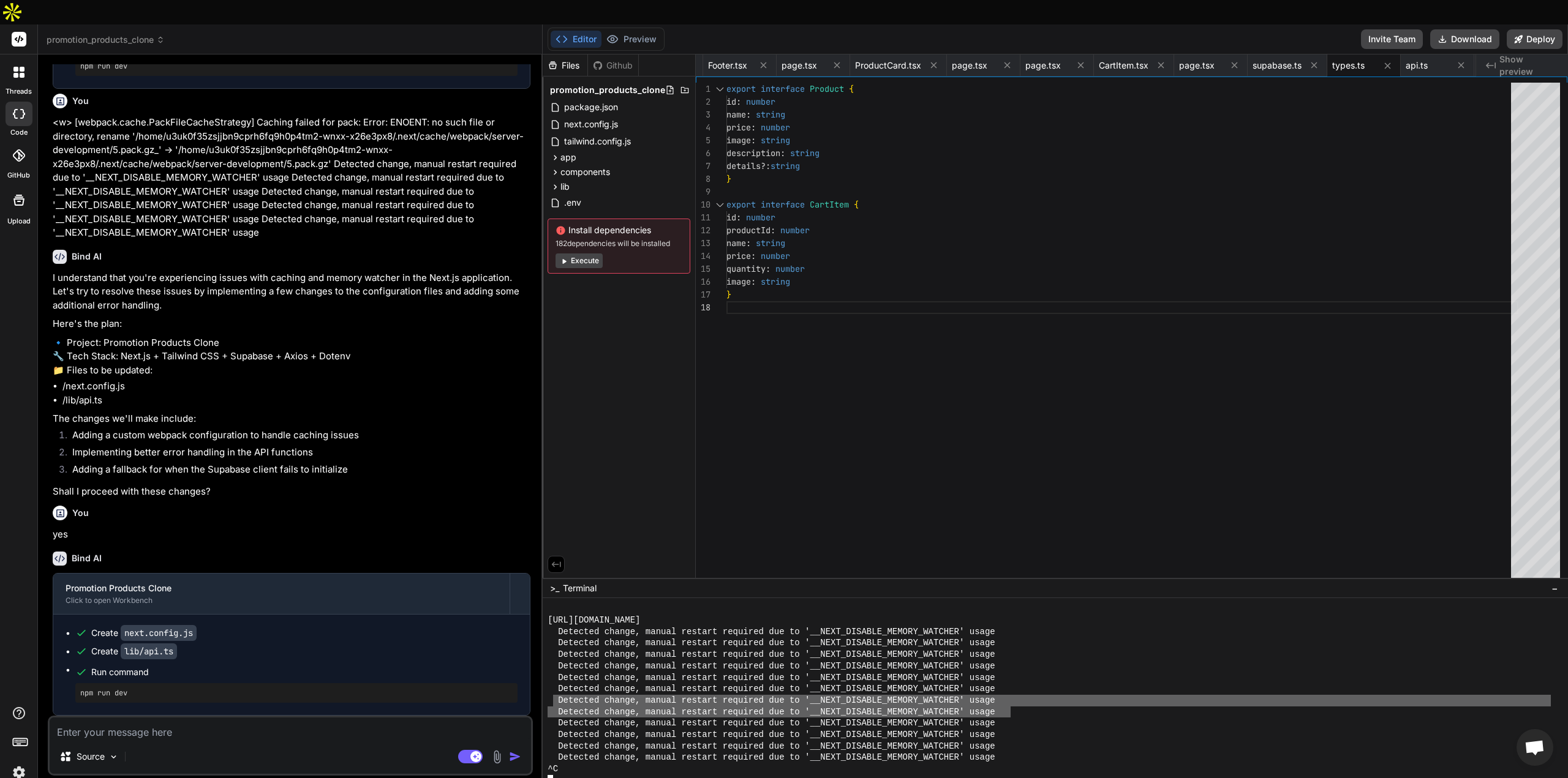
drag, startPoint x: 1009, startPoint y: 683, endPoint x: 553, endPoint y: 681, distance: 456.0
click at [551, 681] on div "[URL][DOMAIN_NAME] Detected change, manual restart required due to '__NEXT_DISA…" at bounding box center [1050, 694] width 1004 height 183
click at [220, 718] on textarea at bounding box center [290, 729] width 481 height 22
paste textarea "Detected change, manual restart required due to '__NEXT_DISABLE_MEMORY_WATCHER'…"
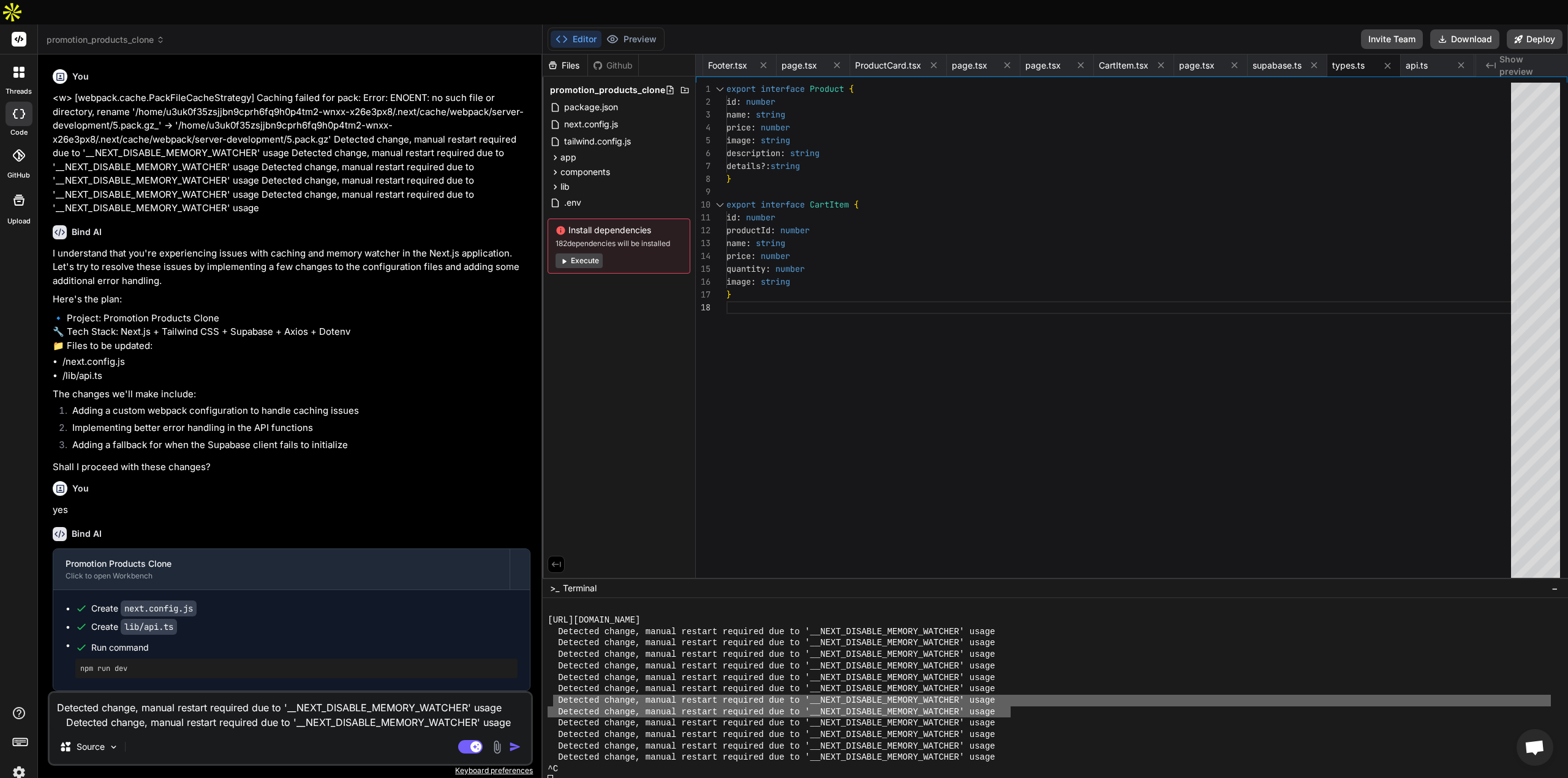
drag, startPoint x: 517, startPoint y: 721, endPoint x: 513, endPoint y: 706, distance: 15.5
click at [517, 741] on img "button" at bounding box center [515, 747] width 12 height 12
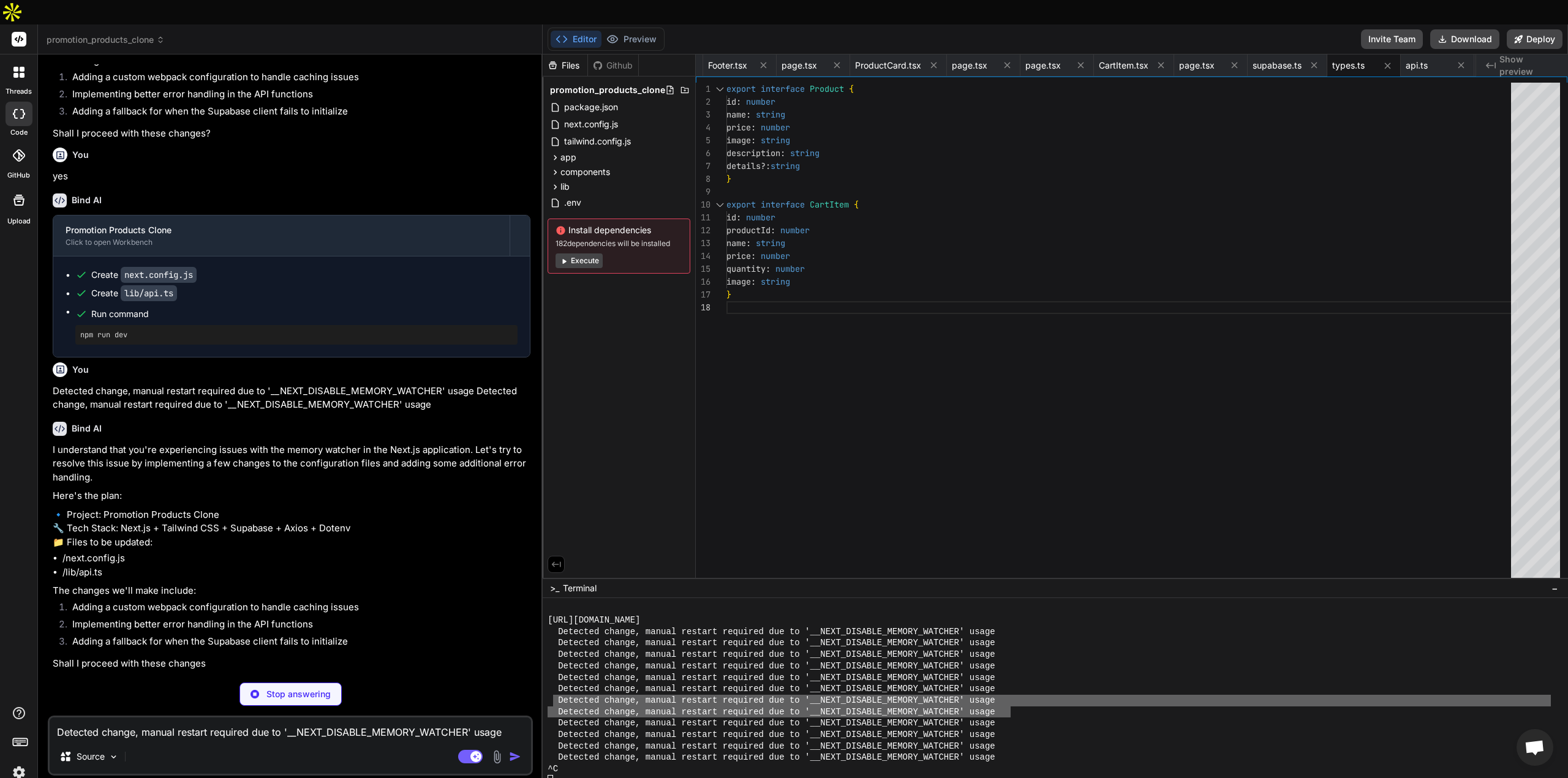
scroll to position [5990, 0]
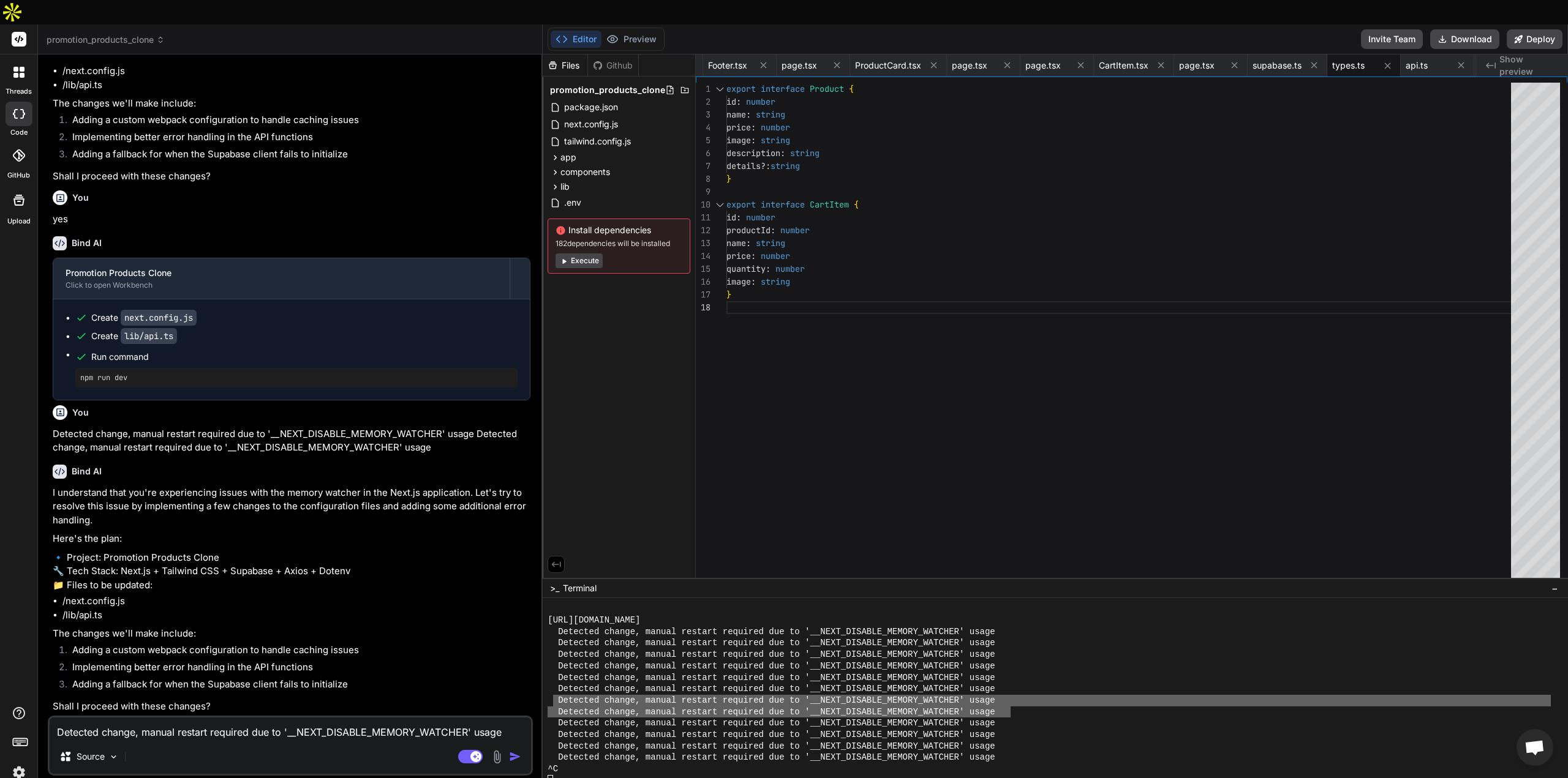
click at [253, 718] on textarea "Detected change, manual restart required due to '__NEXT_DISABLE_MEMORY_WATCHER'…" at bounding box center [290, 729] width 481 height 22
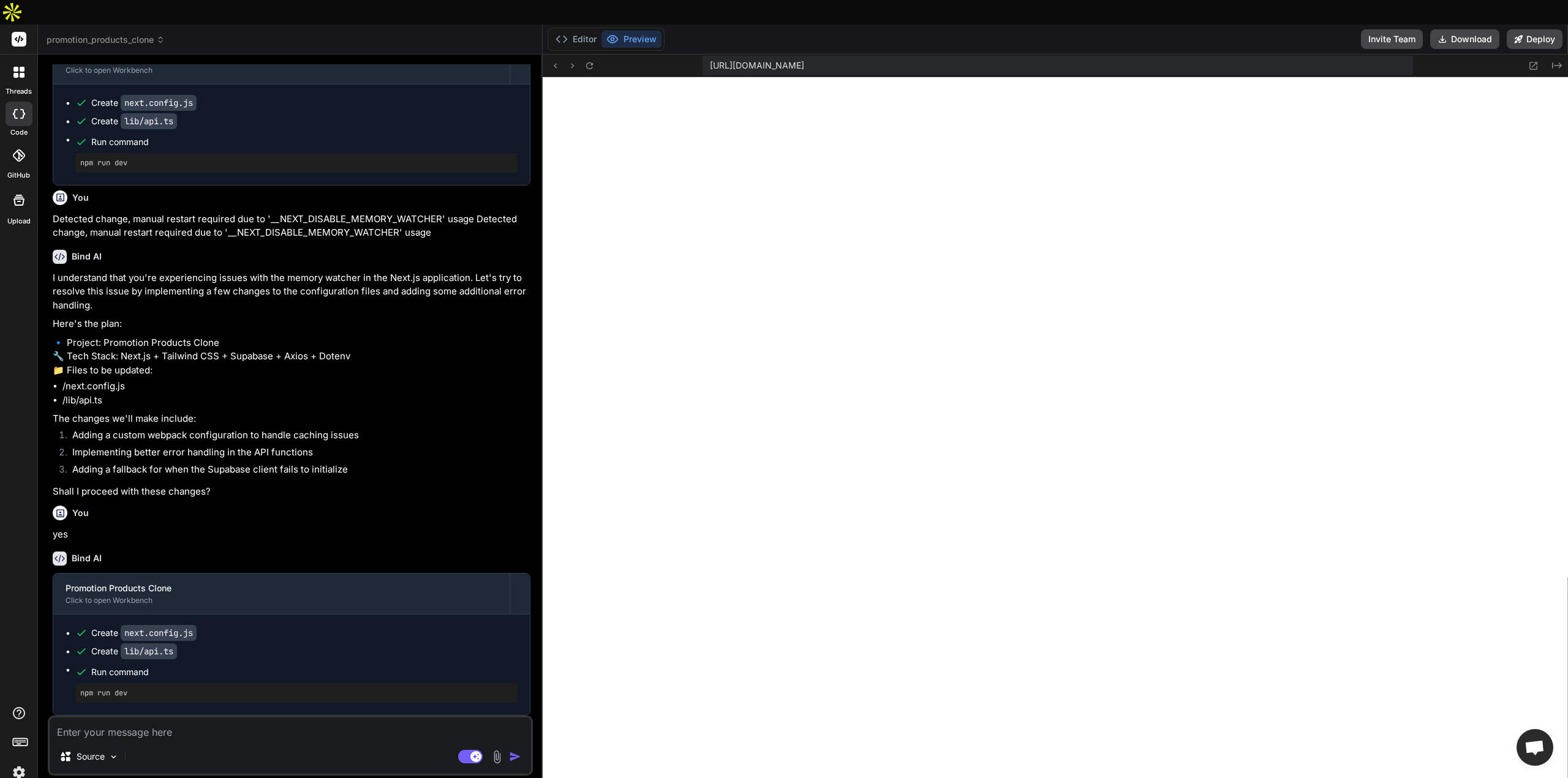
scroll to position [6204, 0]
click at [584, 30] on button "Editor" at bounding box center [576, 39] width 51 height 17
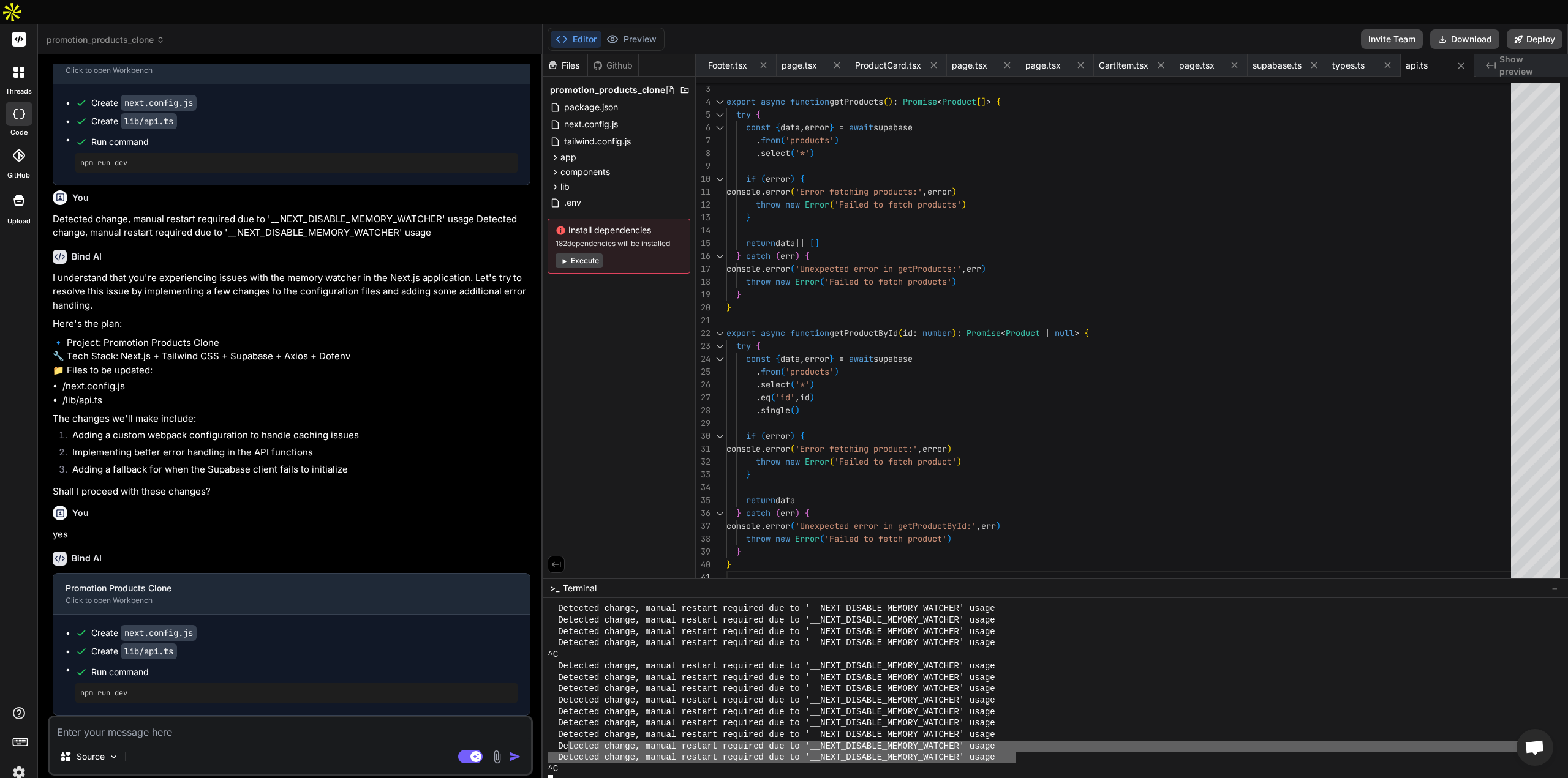
drag, startPoint x: 1014, startPoint y: 738, endPoint x: 470, endPoint y: 736, distance: 544.0
click at [573, 752] on div "Detected change, manual restart required due to '__NEXT_DISABLE_MEMORY_WATCHER'…" at bounding box center [1050, 757] width 1004 height 12
click at [200, 688] on pre "npm run dev" at bounding box center [297, 693] width 433 height 10
drag, startPoint x: 126, startPoint y: 669, endPoint x: 73, endPoint y: 670, distance: 53.0
click at [73, 670] on ul "Create next.config.js Create lib/api.ts Run command npm run dev" at bounding box center [292, 665] width 452 height 76
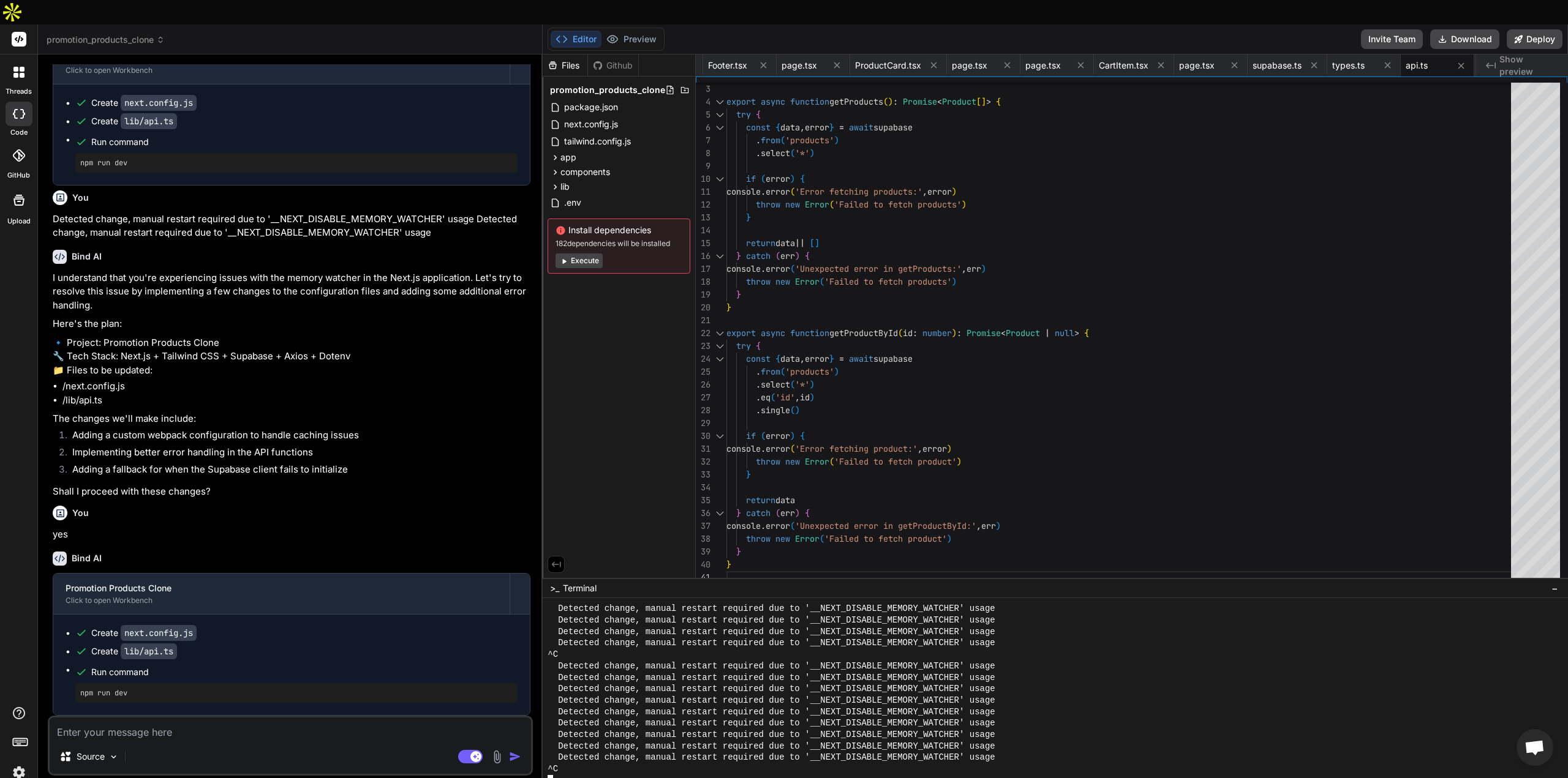
click at [586, 776] on div at bounding box center [1050, 781] width 1004 height 12
click at [119, 718] on textarea at bounding box center [290, 729] width 481 height 22
drag, startPoint x: 1022, startPoint y: 735, endPoint x: 564, endPoint y: 731, distance: 458.0
click at [564, 752] on div "Detected change, manual restart required due to '__NEXT_DISABLE_MEMORY_WATCHER'…" at bounding box center [1050, 757] width 1004 height 12
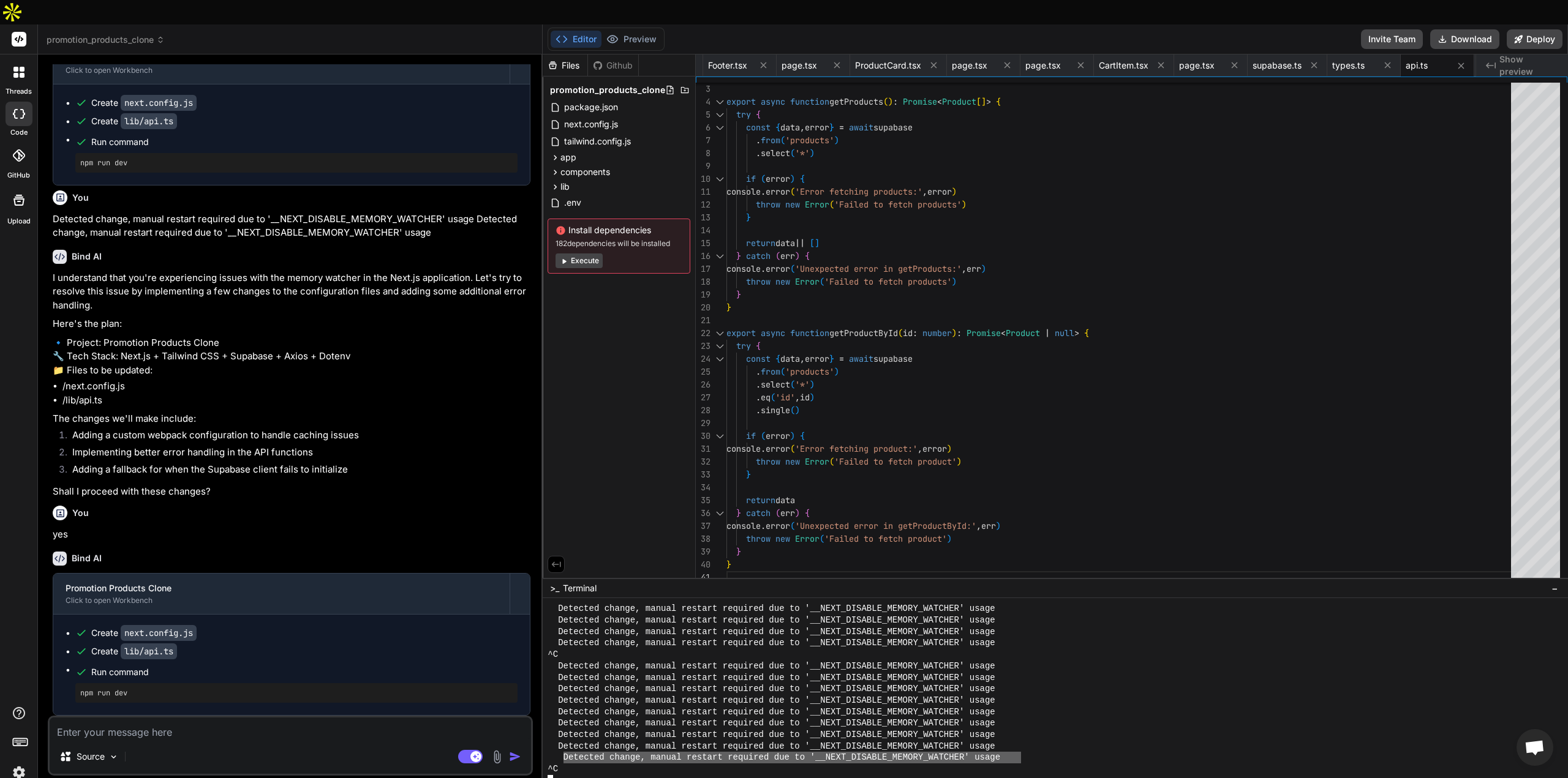
click at [197, 718] on textarea at bounding box center [290, 729] width 481 height 22
paste textarea "Detected change, manual restart required due to '__NEXT_DISABLE_MEMORY_WATCHER'…"
click at [519, 751] on img "button" at bounding box center [515, 757] width 12 height 12
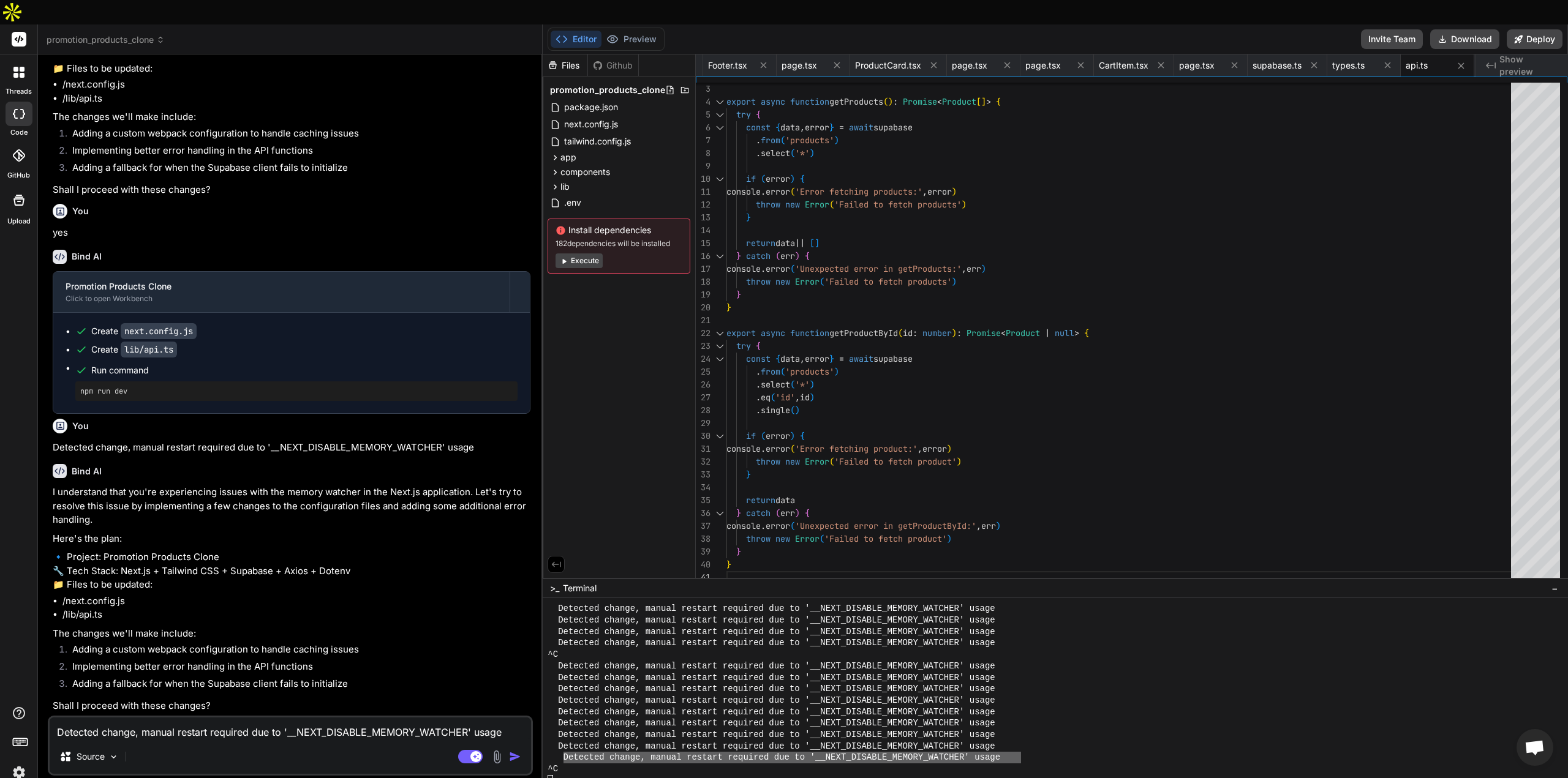
scroll to position [6506, 0]
click at [261, 718] on textarea "Detected change, manual restart required due to '__NEXT_DISABLE_MEMORY_WATCHER'…" at bounding box center [290, 729] width 481 height 22
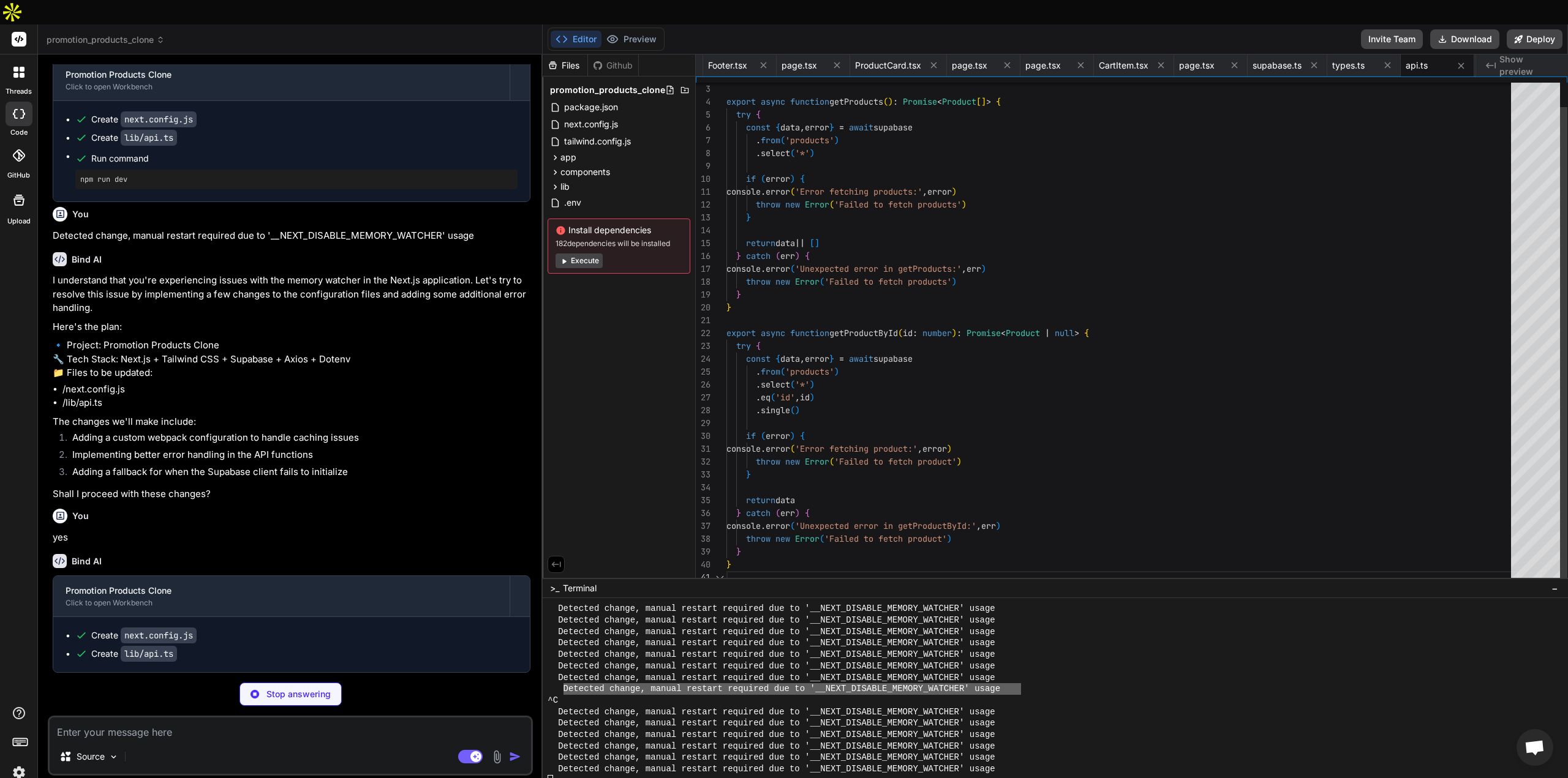
scroll to position [6607, 0]
